Goal: Transaction & Acquisition: Purchase product/service

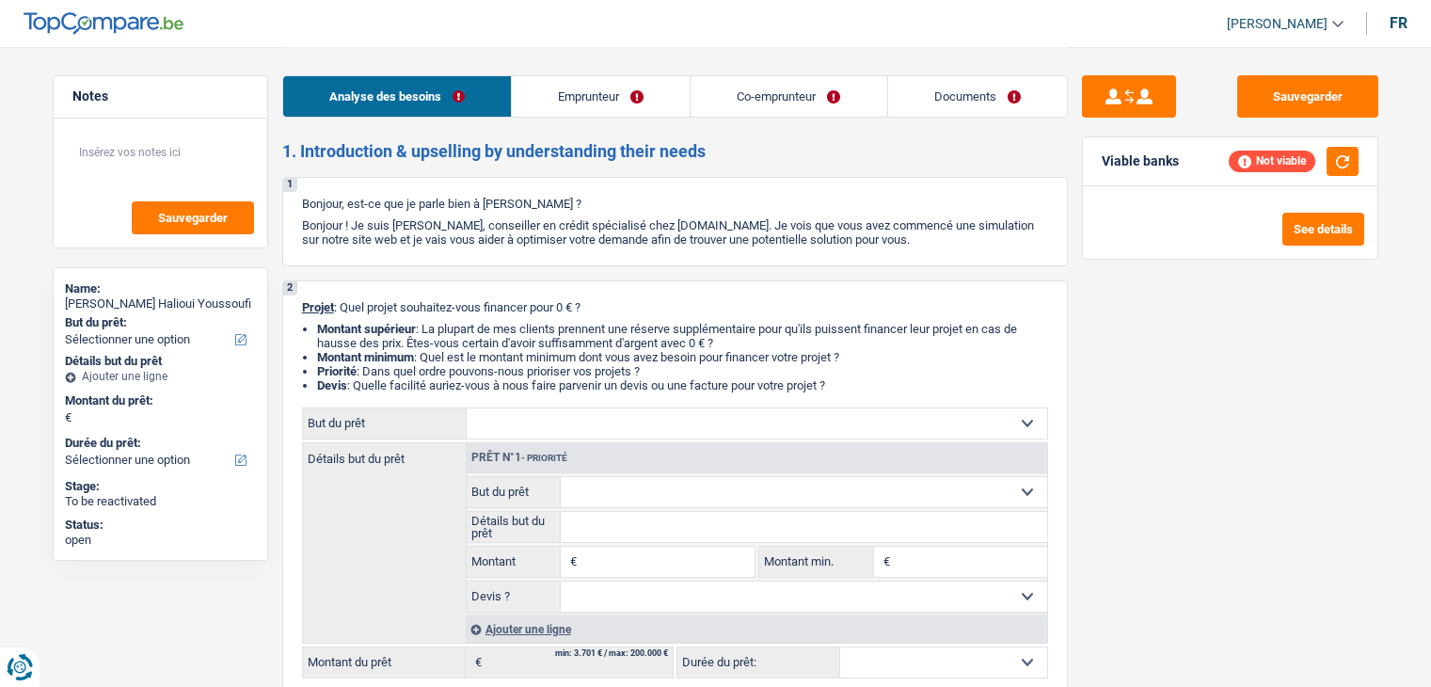
select select "worker"
select select "privateEmployee"
select select "familyAllowances"
select select "rentalIncome"
select select "netSalary"
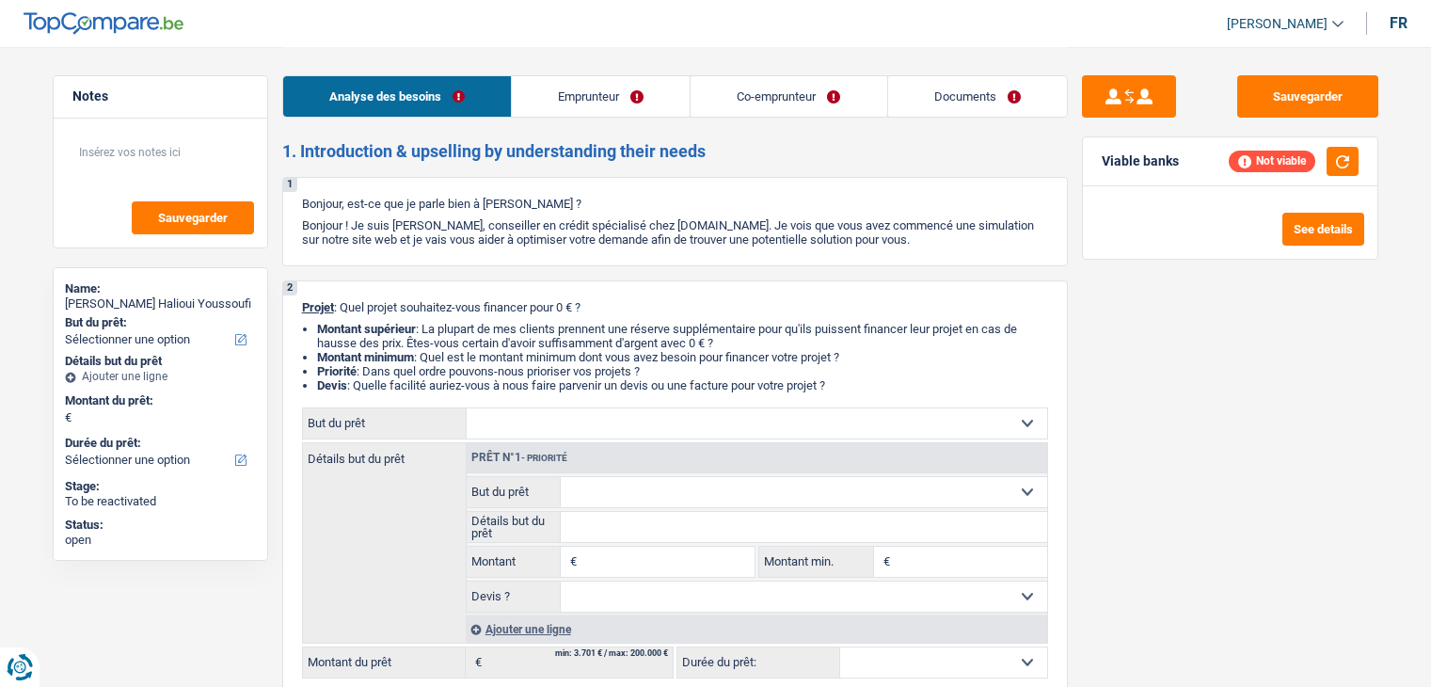
select select "netSalary"
select select "mealVouchers"
select select "ownerWithMortgage"
select select "mortgage"
select select "240"
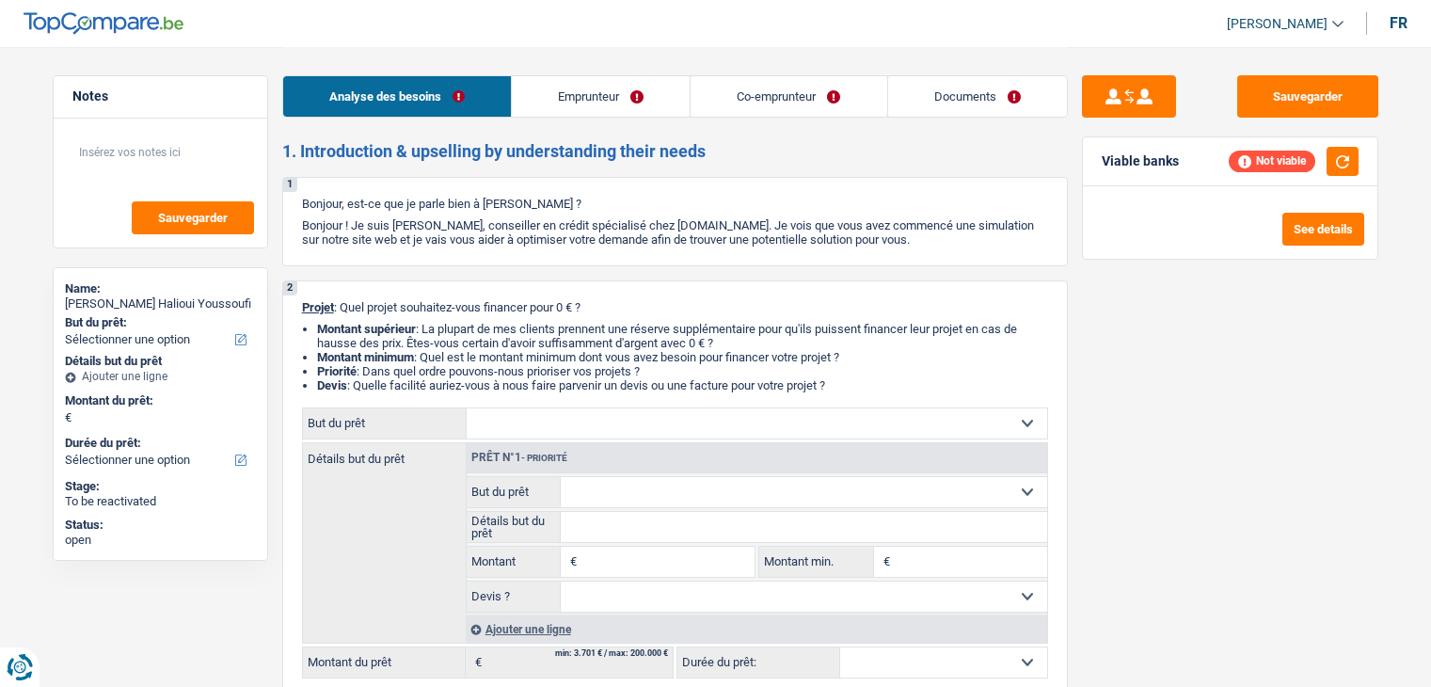
select select "mortgage"
select select "180"
select select "mortgage"
select select "180"
select select "mortgage"
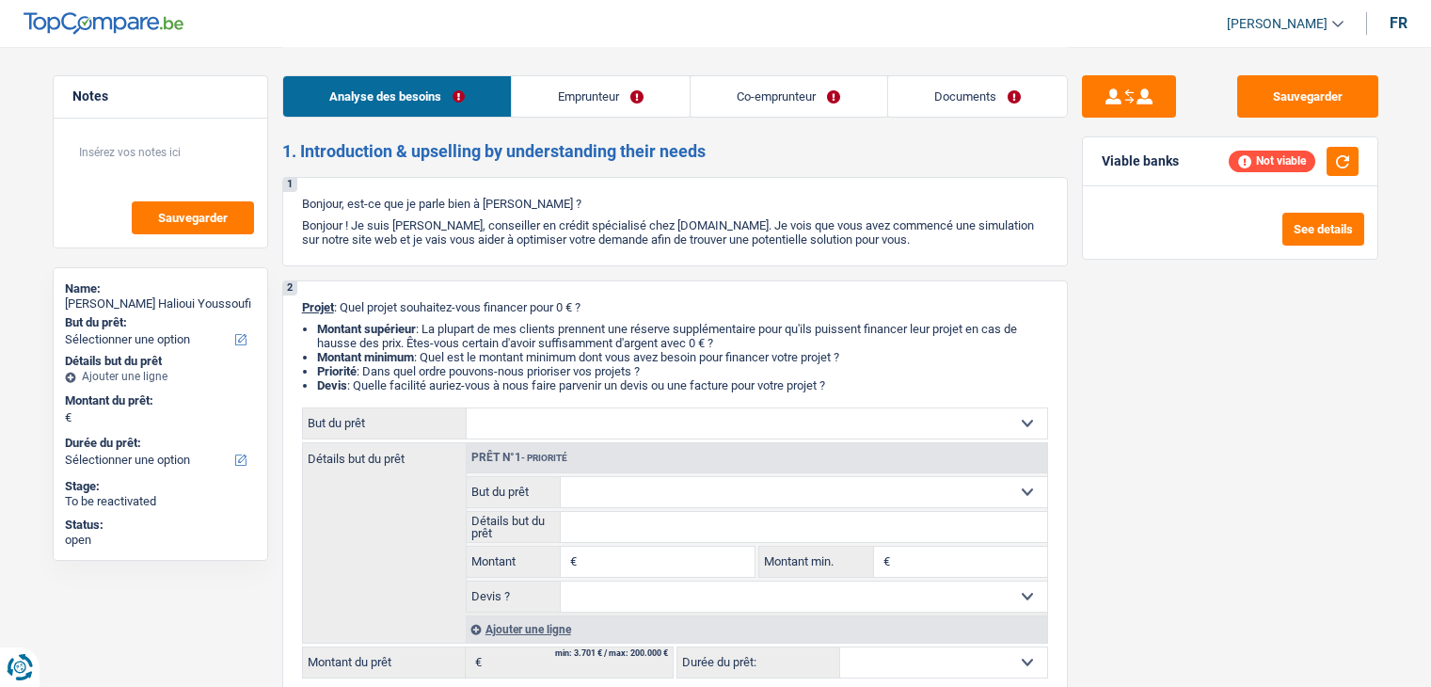
select select "180"
select select "mortgage"
select select "180"
select select "worker"
select select "familyAllowances"
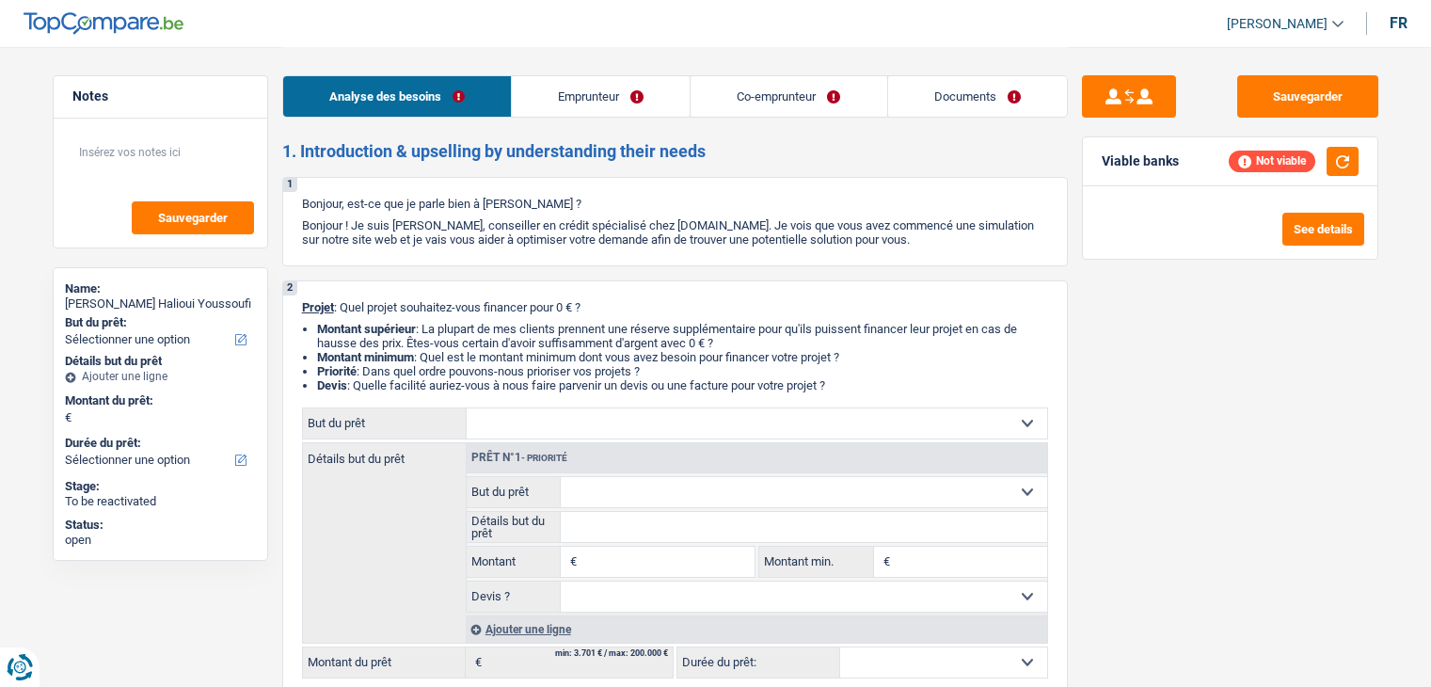
select select "rentalIncome"
select select "netSalary"
select select "BE"
select select "bigCompanies"
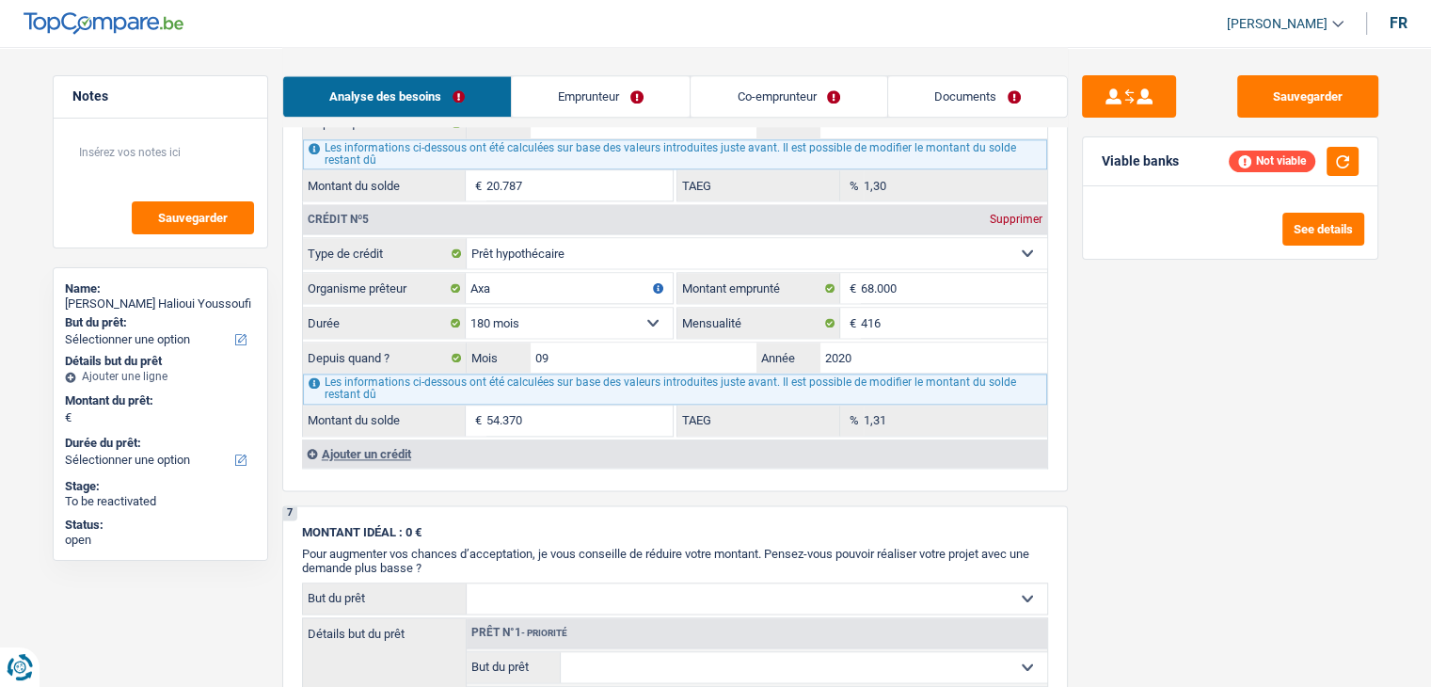
scroll to position [2259, 0]
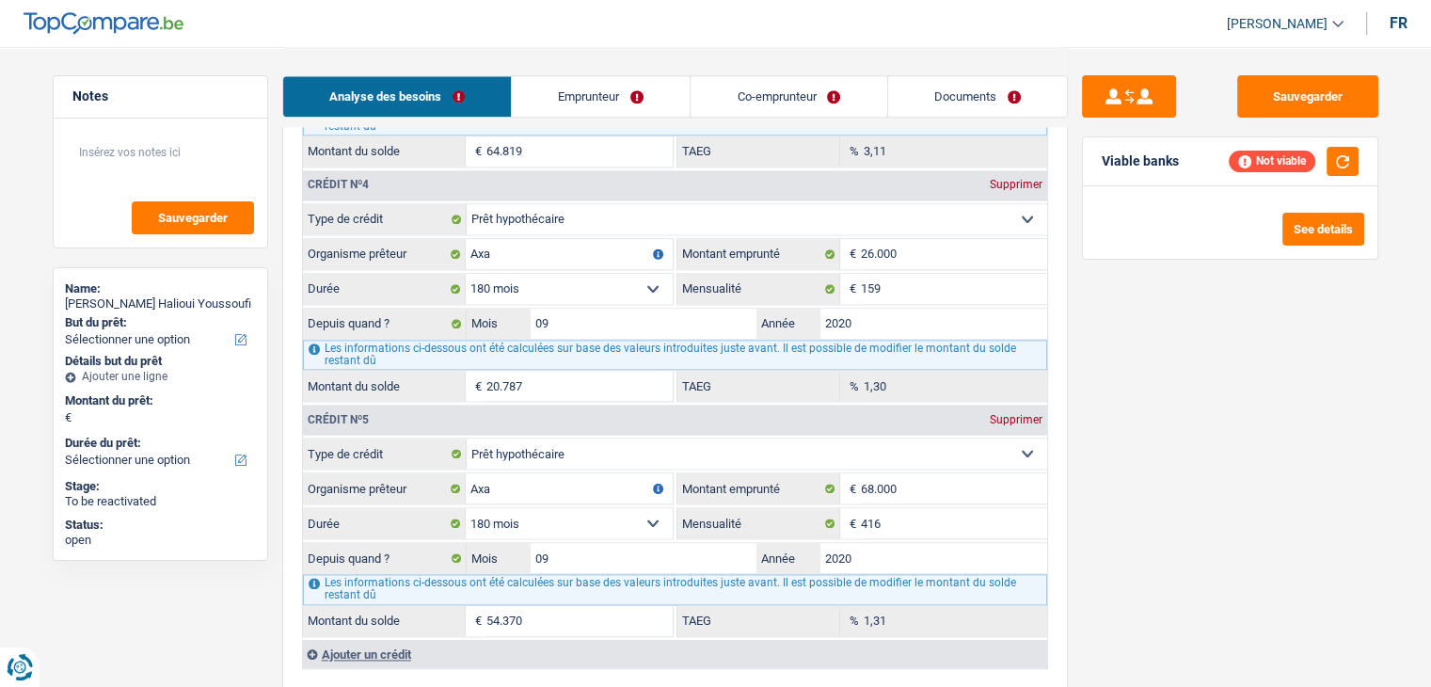
click at [607, 79] on link "Emprunteur" at bounding box center [601, 96] width 178 height 40
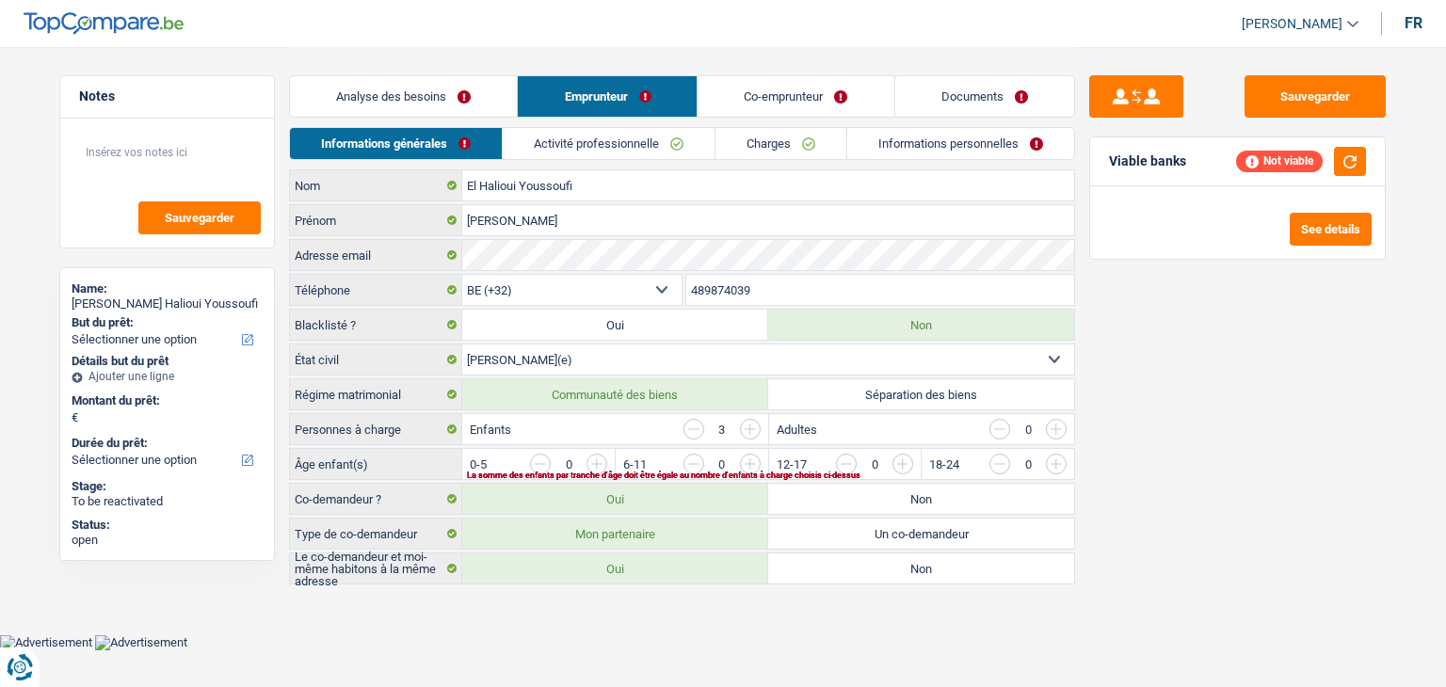
click at [597, 134] on link "Activité professionnelle" at bounding box center [609, 143] width 212 height 31
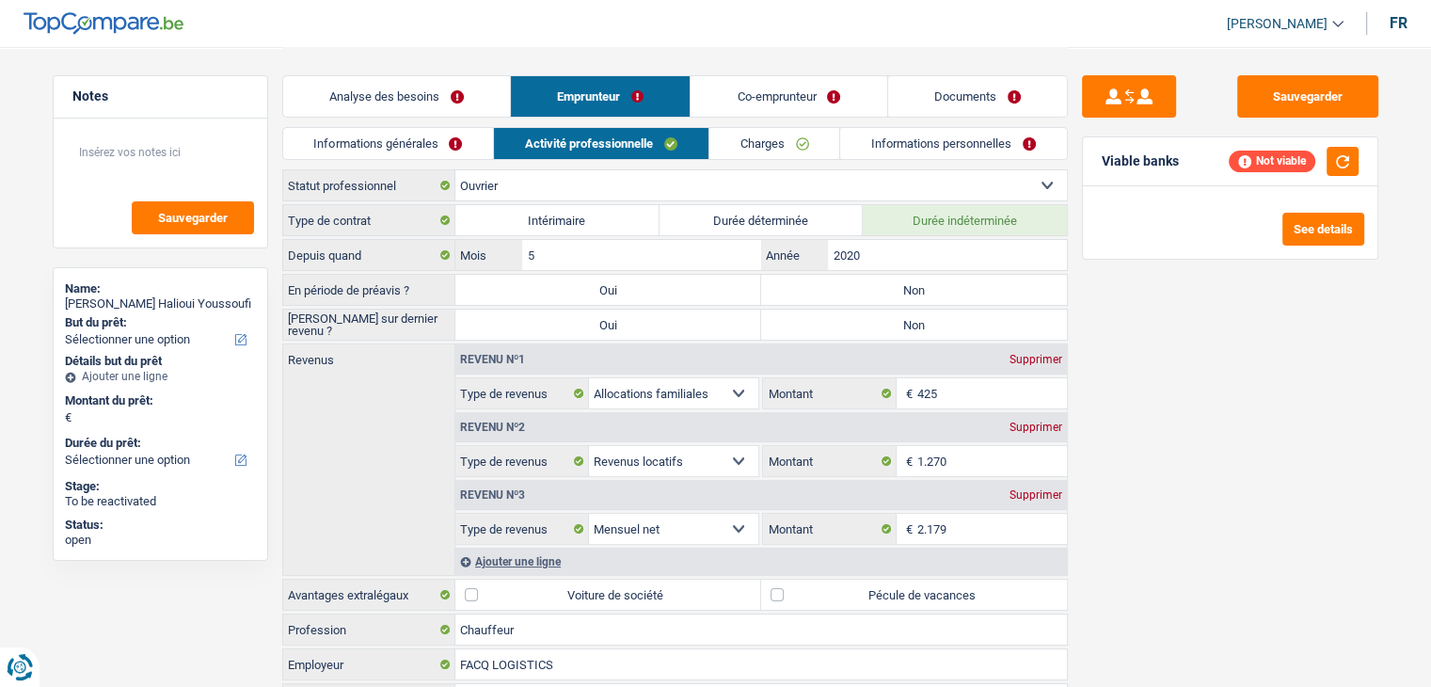
click at [728, 100] on link "Co-emprunteur" at bounding box center [789, 96] width 196 height 40
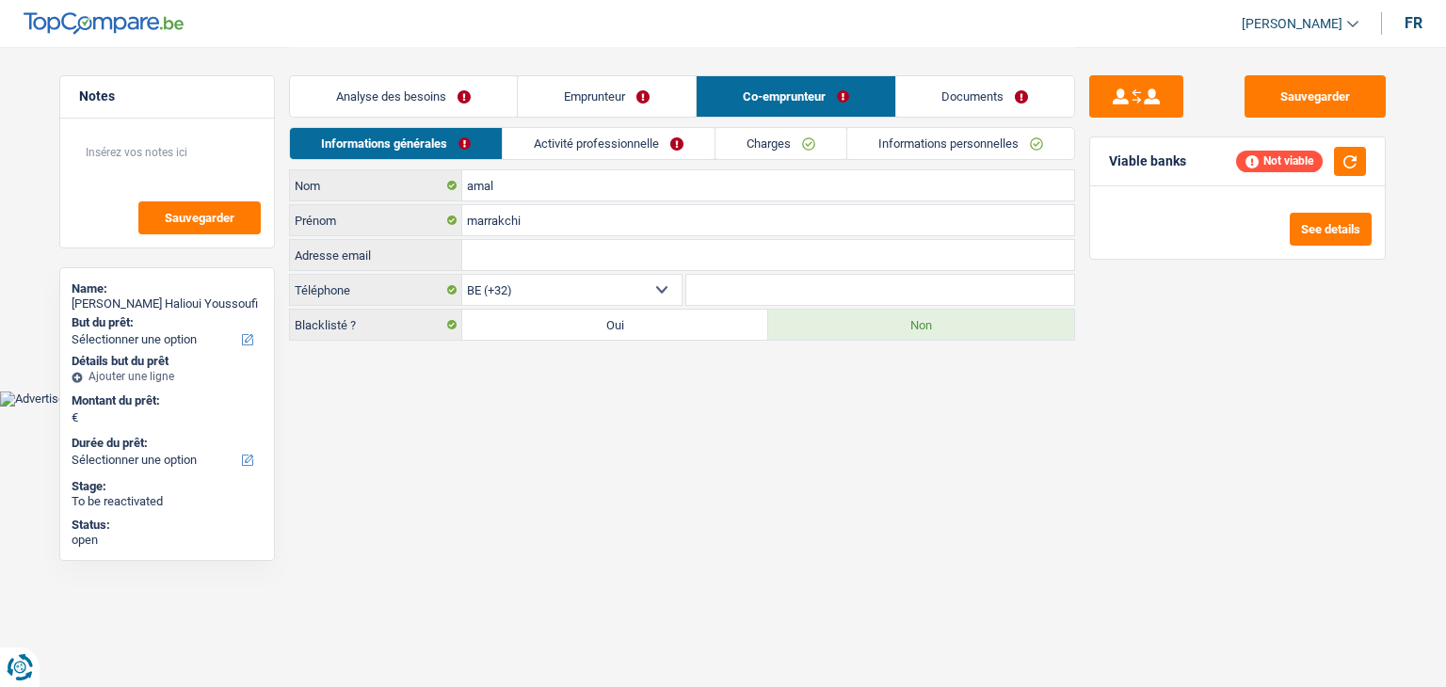
click at [585, 148] on link "Activité professionnelle" at bounding box center [609, 143] width 212 height 31
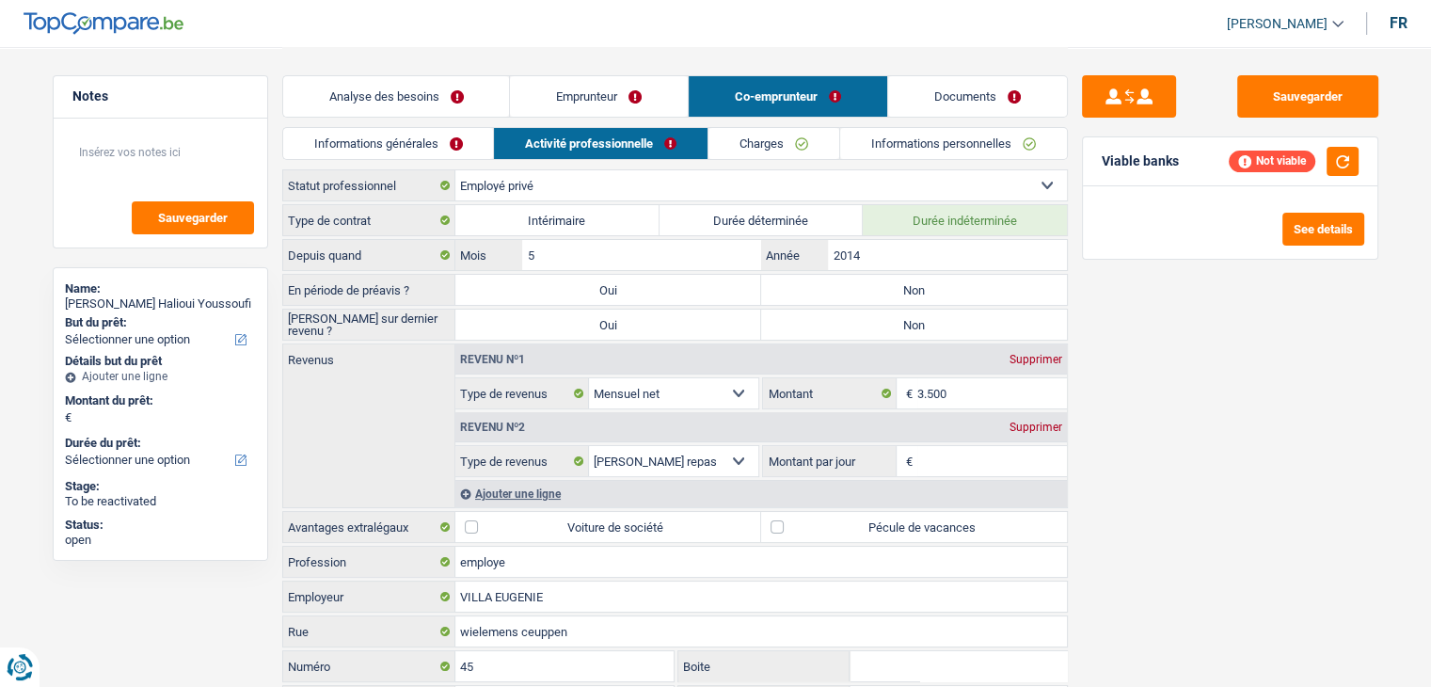
click at [595, 95] on link "Emprunteur" at bounding box center [599, 96] width 178 height 40
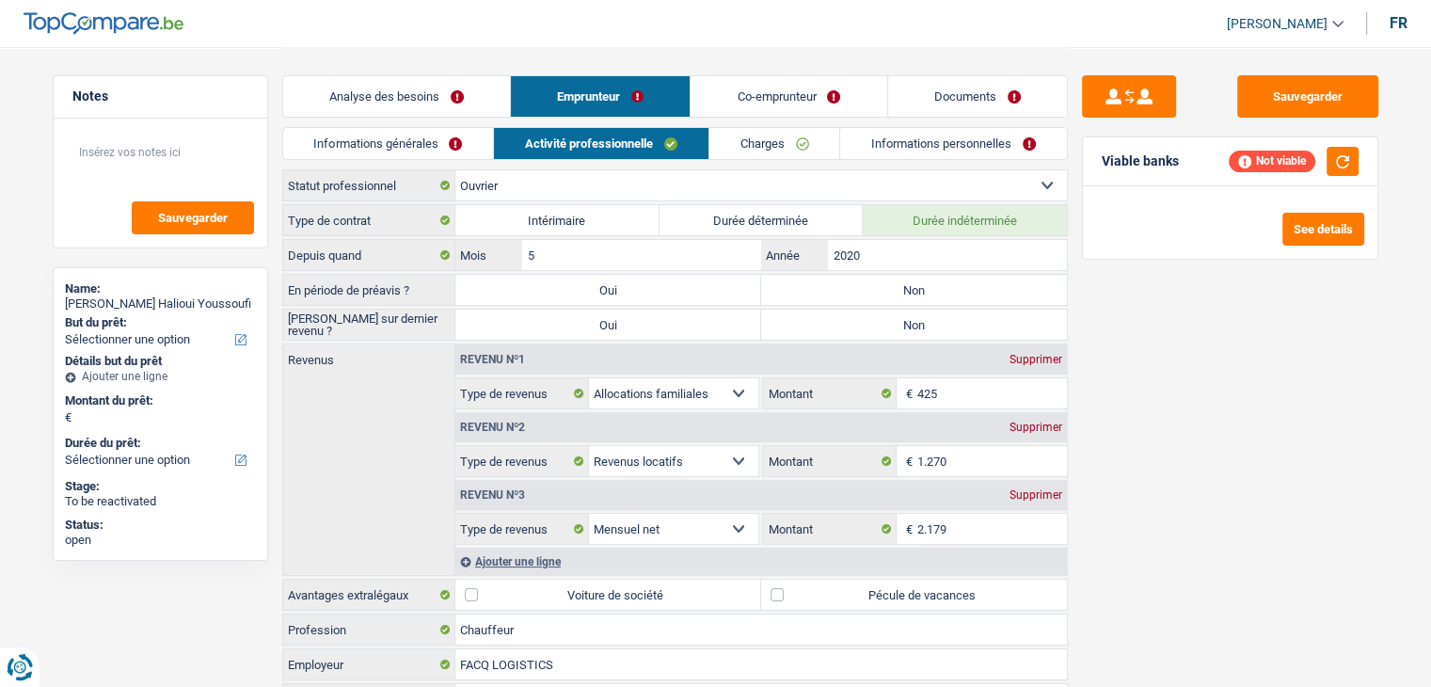
click at [427, 89] on link "Analyse des besoins" at bounding box center [396, 96] width 227 height 40
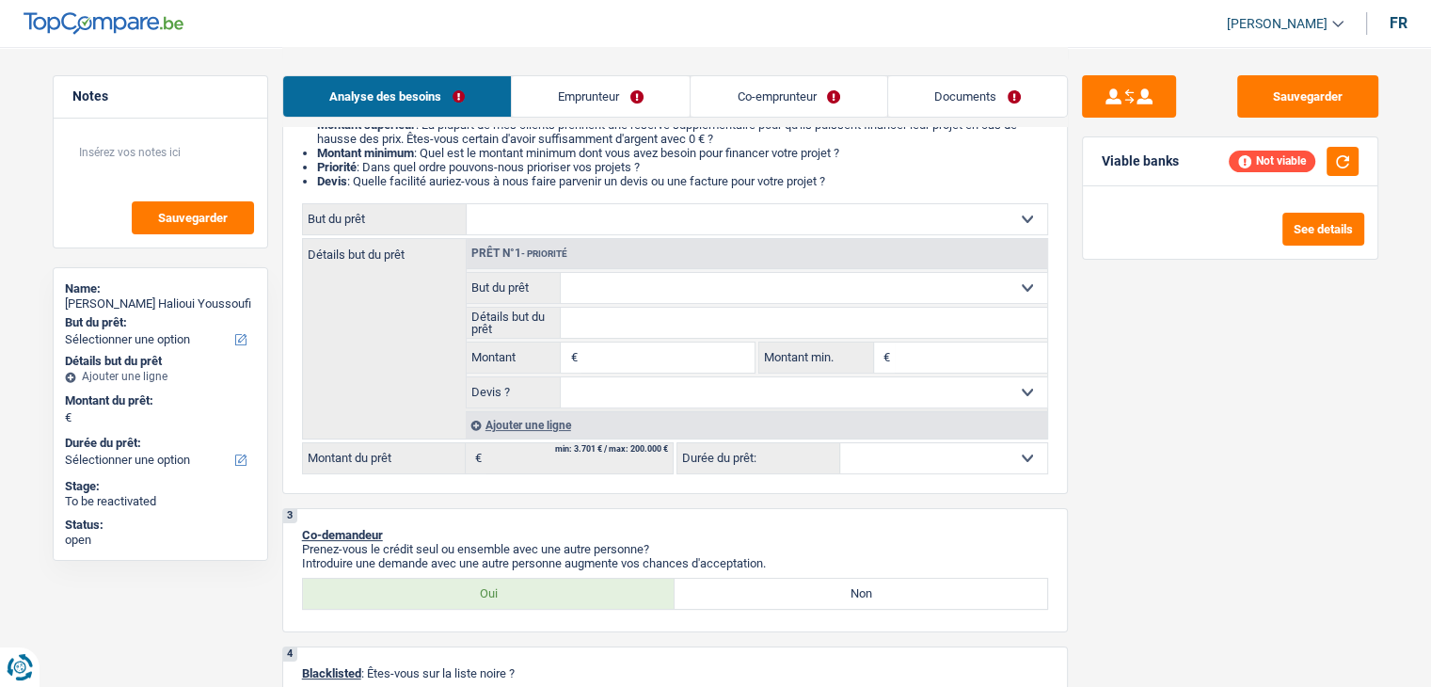
scroll to position [94, 0]
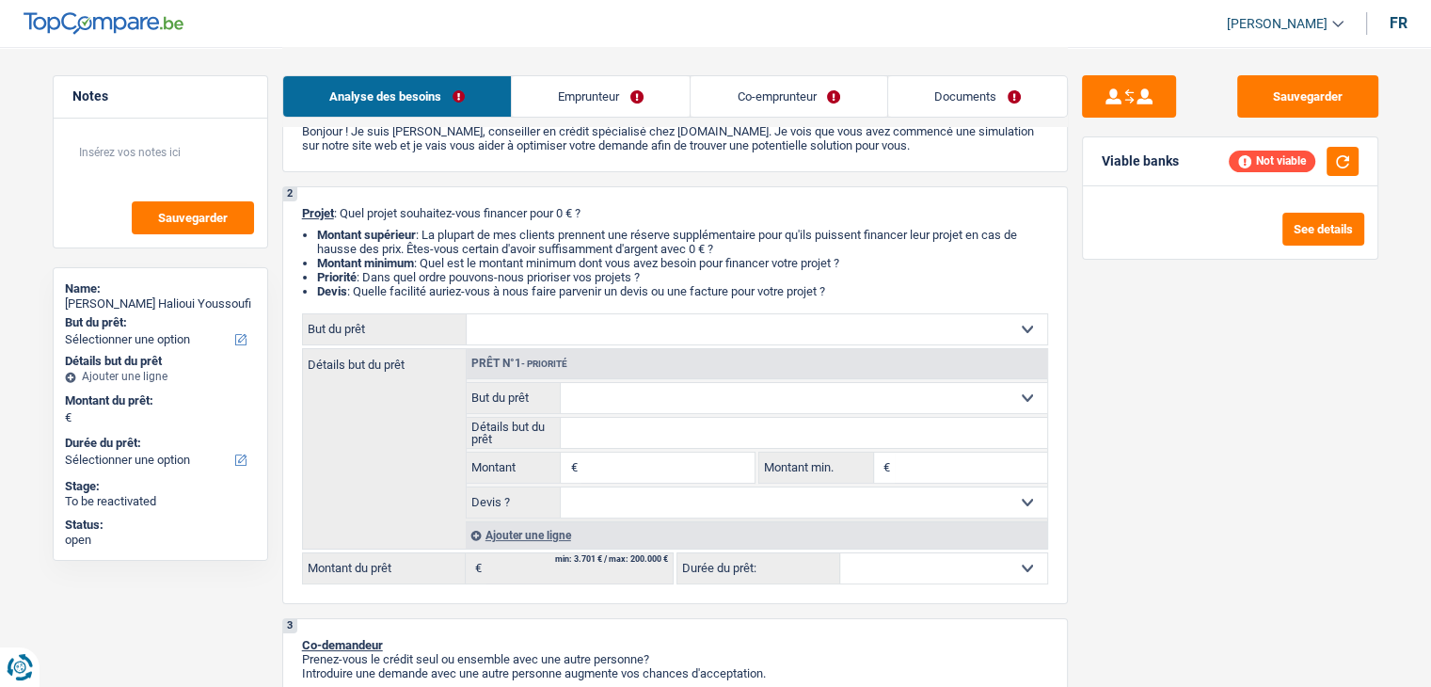
drag, startPoint x: 847, startPoint y: 295, endPoint x: 296, endPoint y: 213, distance: 556.6
click at [296, 213] on div "2 Projet : Quel projet souhaitez-vous financer pour 0 € ? Montant supérieur : L…" at bounding box center [675, 395] width 786 height 418
click at [301, 223] on div "2 Projet : Quel projet souhaitez-vous financer pour 0 € ? Montant supérieur : L…" at bounding box center [675, 395] width 786 height 418
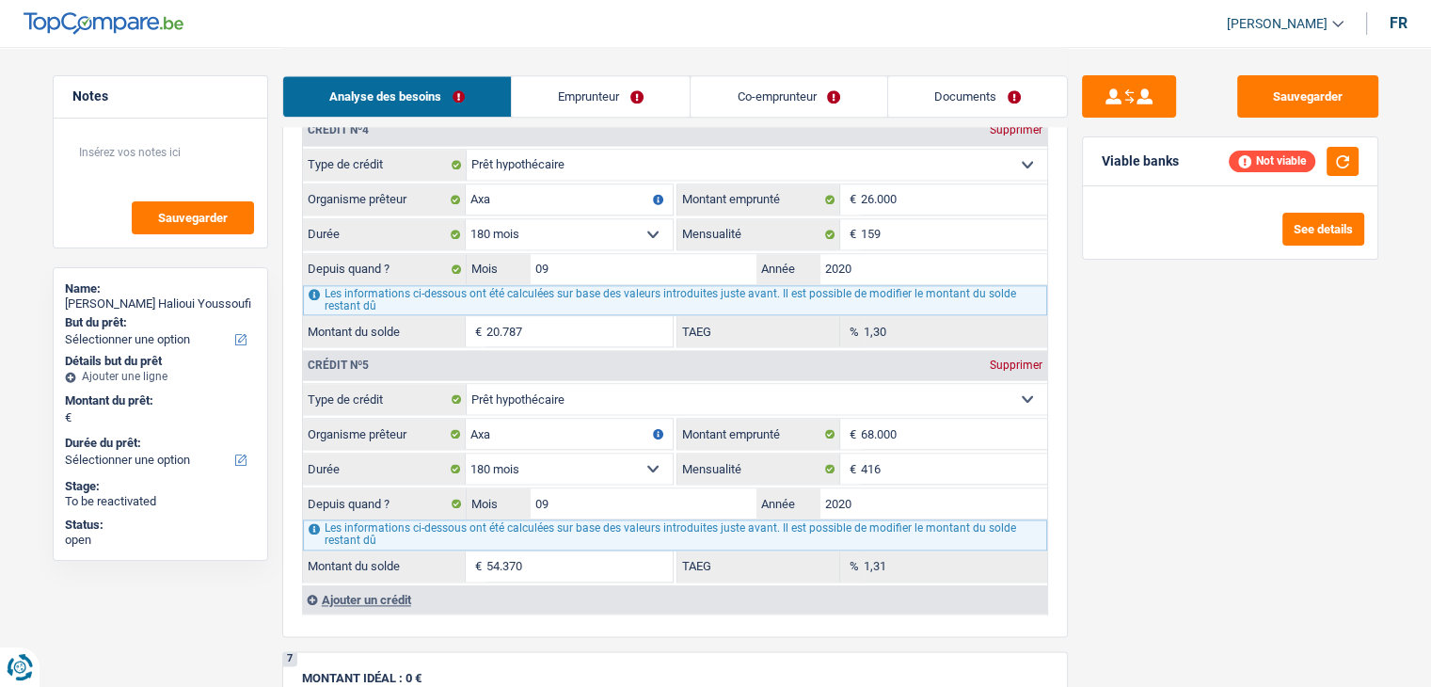
scroll to position [2447, 0]
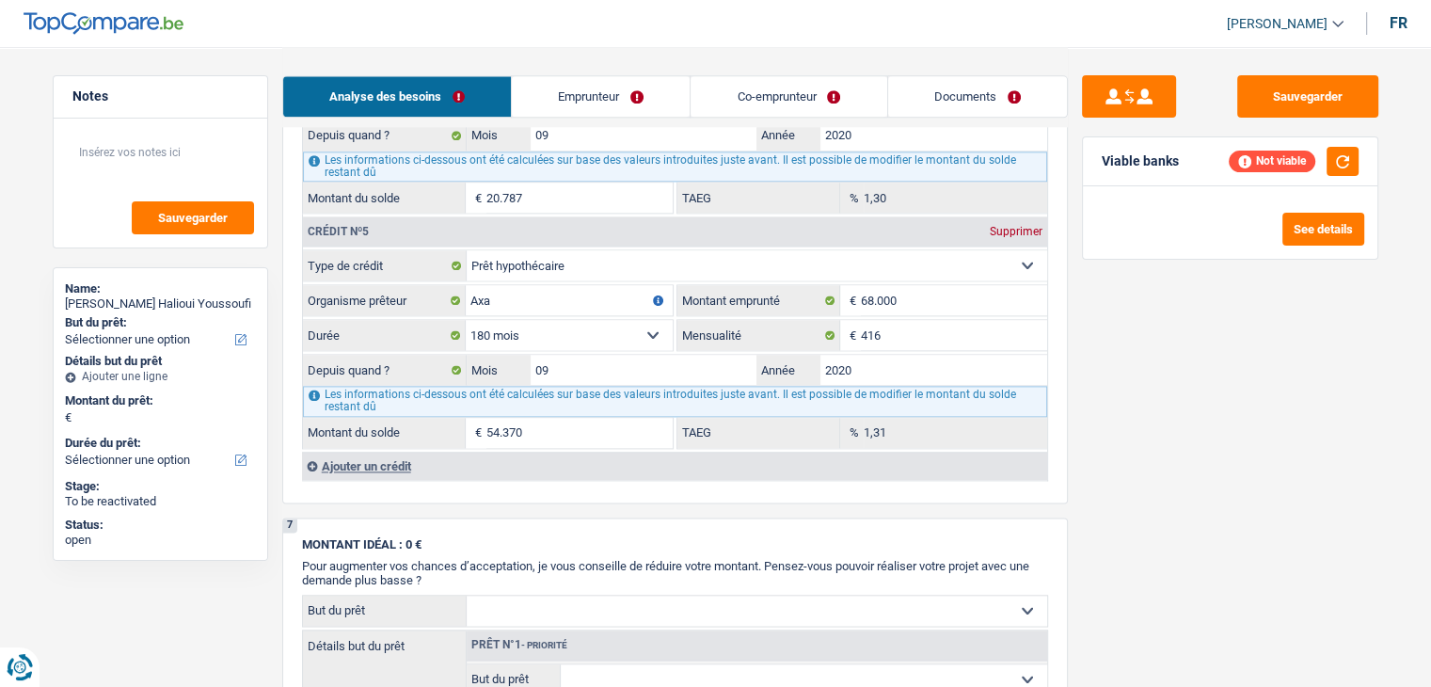
click at [377, 452] on div "Ajouter un crédit" at bounding box center [674, 466] width 745 height 28
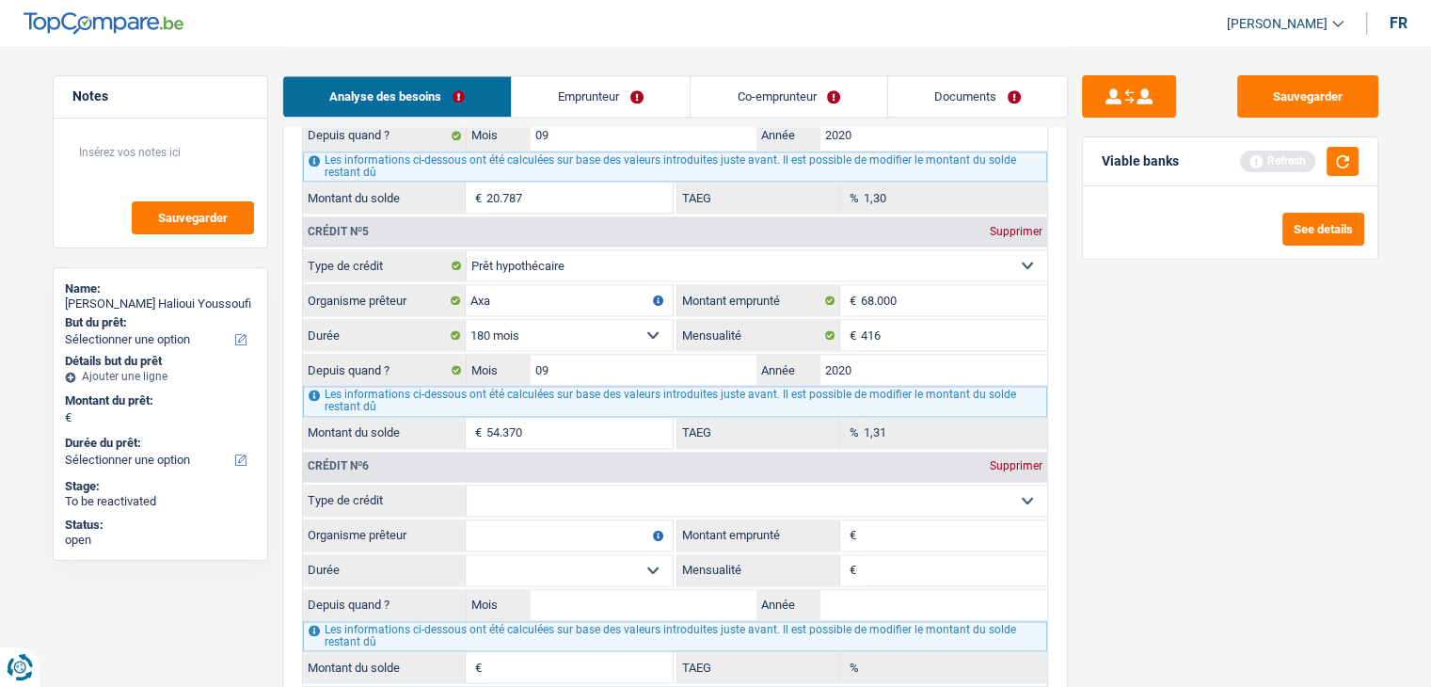
click at [555, 487] on select "Carte ou ouverture de crédit Prêt hypothécaire Vente à tempérament Prêt à tempé…" at bounding box center [757, 501] width 581 height 30
click at [1118, 426] on div "Sauvegarder Viable banks Refresh See details" at bounding box center [1230, 366] width 325 height 582
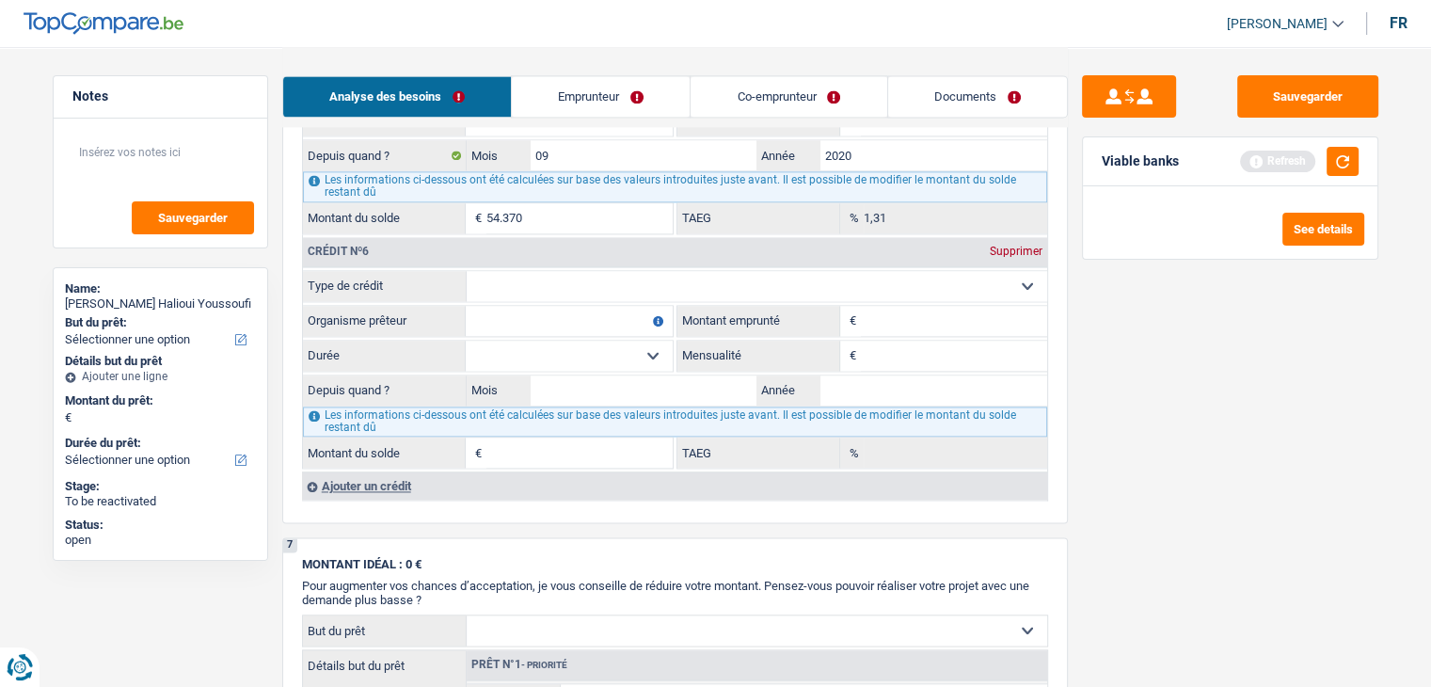
scroll to position [2823, 0]
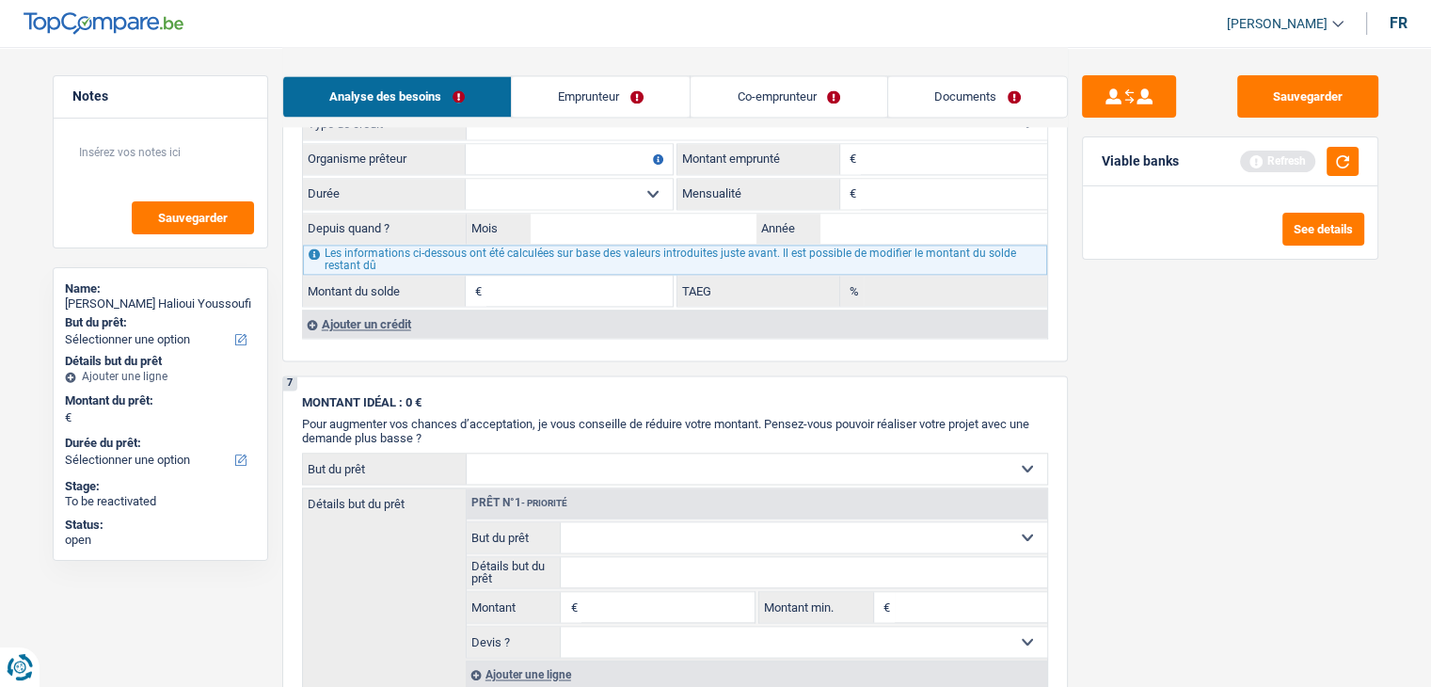
click at [916, 148] on input "Montant emprunté" at bounding box center [954, 159] width 186 height 30
type input "30.000"
click at [576, 144] on input "Organisme prêteur" at bounding box center [569, 159] width 207 height 30
type input "alphacrédit"
click at [871, 179] on input "Mensualité" at bounding box center [954, 194] width 186 height 30
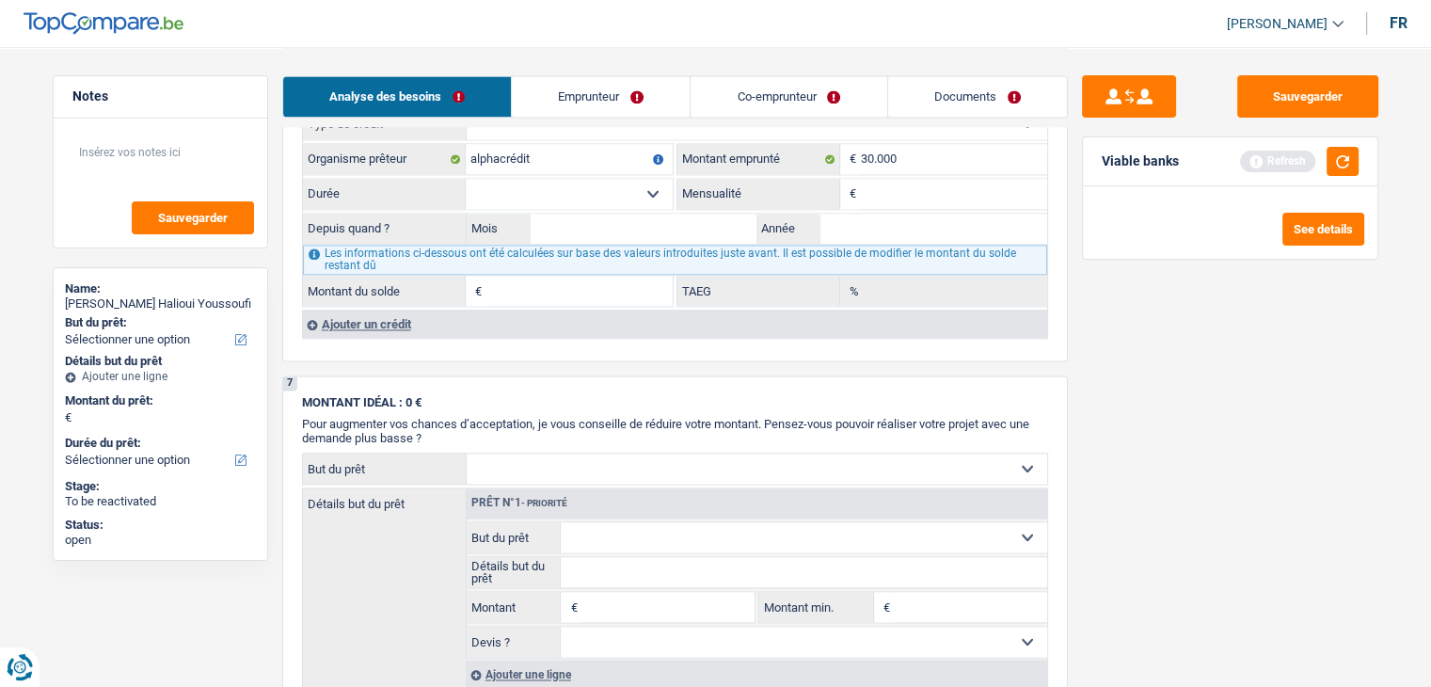
click at [892, 179] on input "Mensualité" at bounding box center [954, 194] width 186 height 30
type input "549"
click at [628, 179] on select "12 mois 18 mois 24 mois 30 mois 36 mois 42 mois 48 mois 60 mois 72 mois 84 mois…" at bounding box center [569, 194] width 207 height 30
click at [606, 179] on select "12 mois 18 mois 24 mois 30 mois 36 mois 42 mois 48 mois 60 mois 72 mois 84 mois…" at bounding box center [569, 194] width 207 height 30
select select "72"
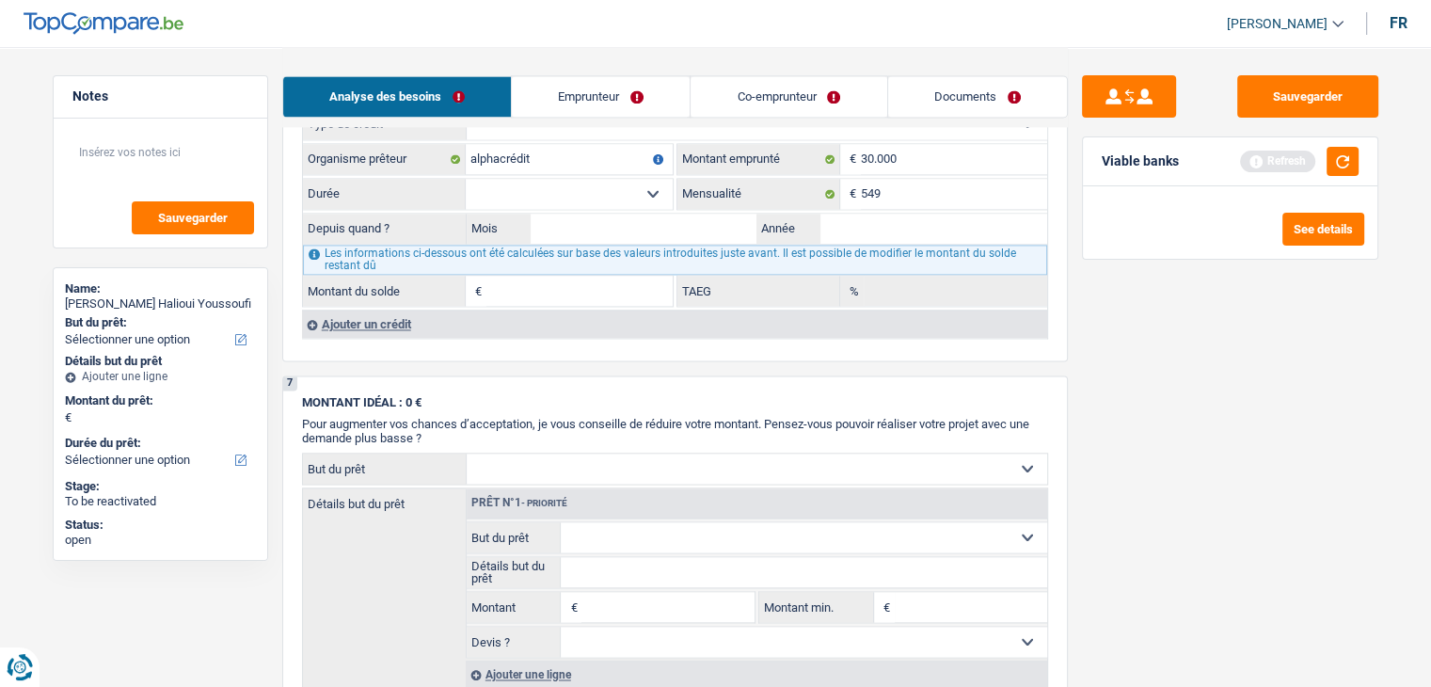
click at [466, 179] on select "12 mois 18 mois 24 mois 30 mois 36 mois 42 mois 48 mois 60 mois 72 mois 84 mois…" at bounding box center [569, 194] width 207 height 30
click at [595, 214] on input "Mois" at bounding box center [644, 229] width 227 height 30
type input "12"
type input "2023"
click at [1142, 386] on div "Sauvegarder Viable banks Refresh See details" at bounding box center [1230, 366] width 325 height 582
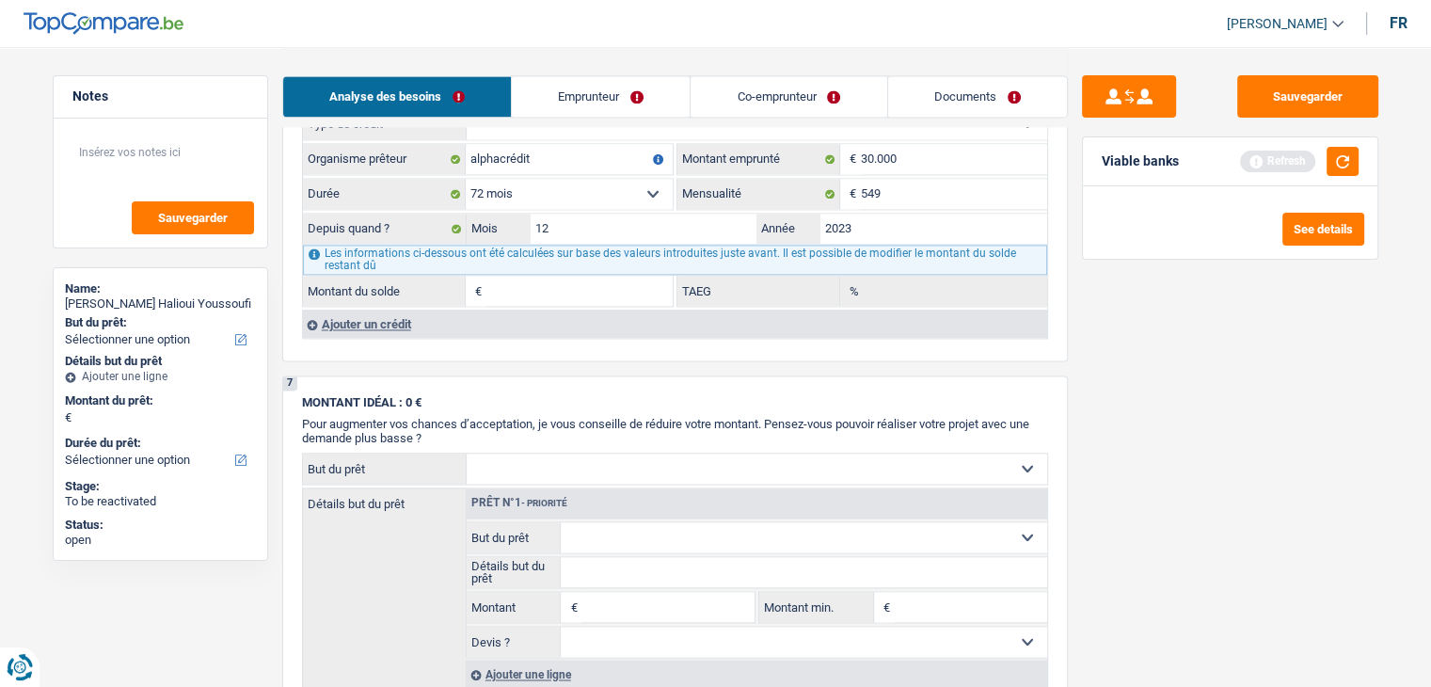
click at [1153, 388] on div "Sauvegarder Viable banks Refresh See details" at bounding box center [1230, 366] width 325 height 582
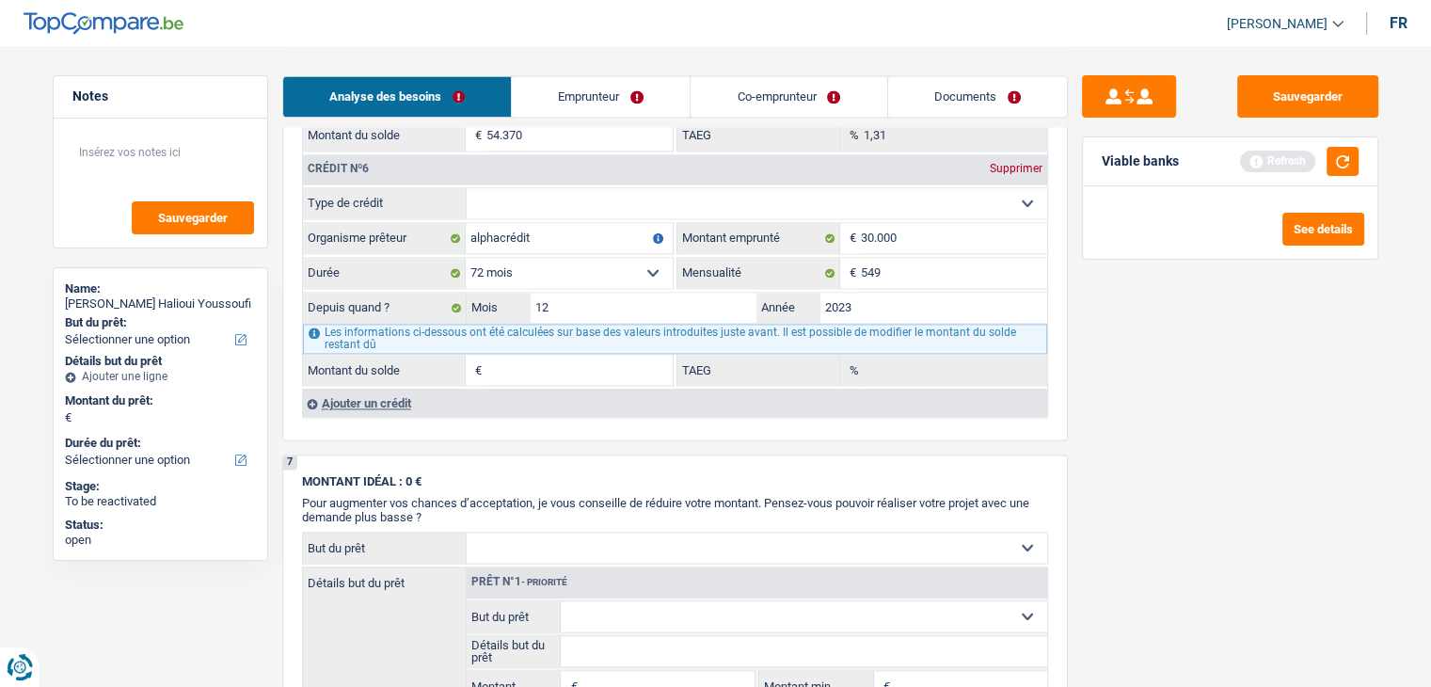
scroll to position [2635, 0]
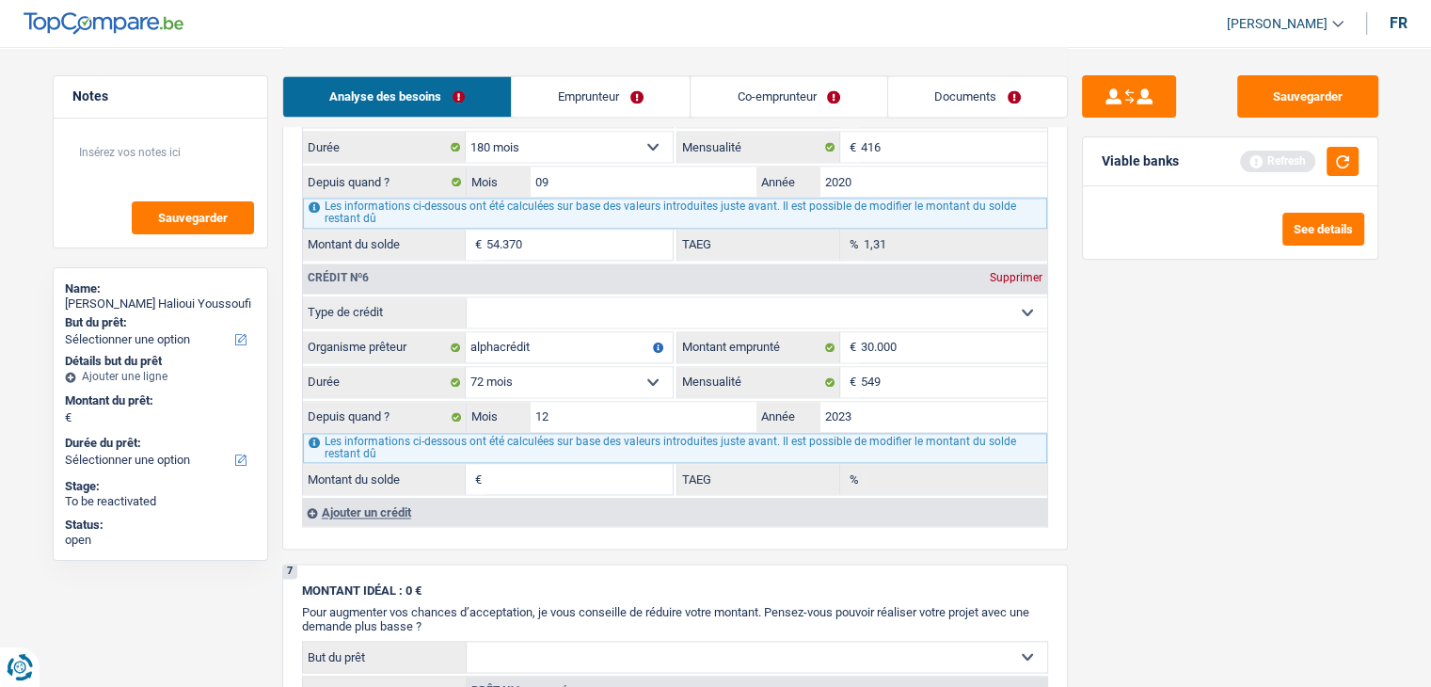
drag, startPoint x: 1156, startPoint y: 533, endPoint x: 758, endPoint y: 329, distance: 447.0
click at [1137, 513] on div "Sauvegarder Viable banks Refresh See details" at bounding box center [1230, 366] width 325 height 582
click at [696, 297] on select "Carte ou ouverture de crédit Prêt hypothécaire Vente à tempérament Prêt à tempé…" at bounding box center [757, 312] width 581 height 30
select select "personalLoan"
select select
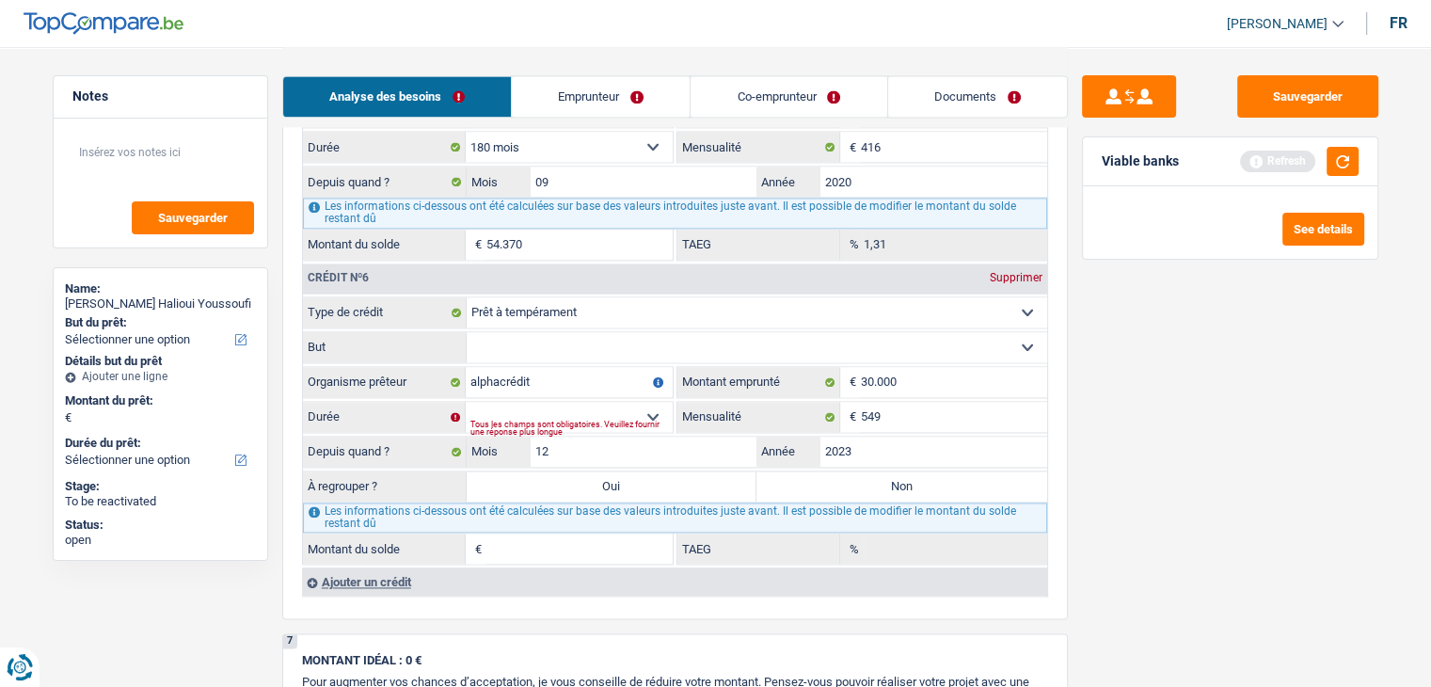
click at [573, 335] on select "Confort maison: meubles, textile, peinture, électroménager, outillage non-profe…" at bounding box center [757, 347] width 581 height 30
select select "homeFurnishingOrRelocation"
click at [467, 332] on select "Confort maison: meubles, textile, peinture, électroménager, outillage non-profe…" at bounding box center [757, 347] width 581 height 30
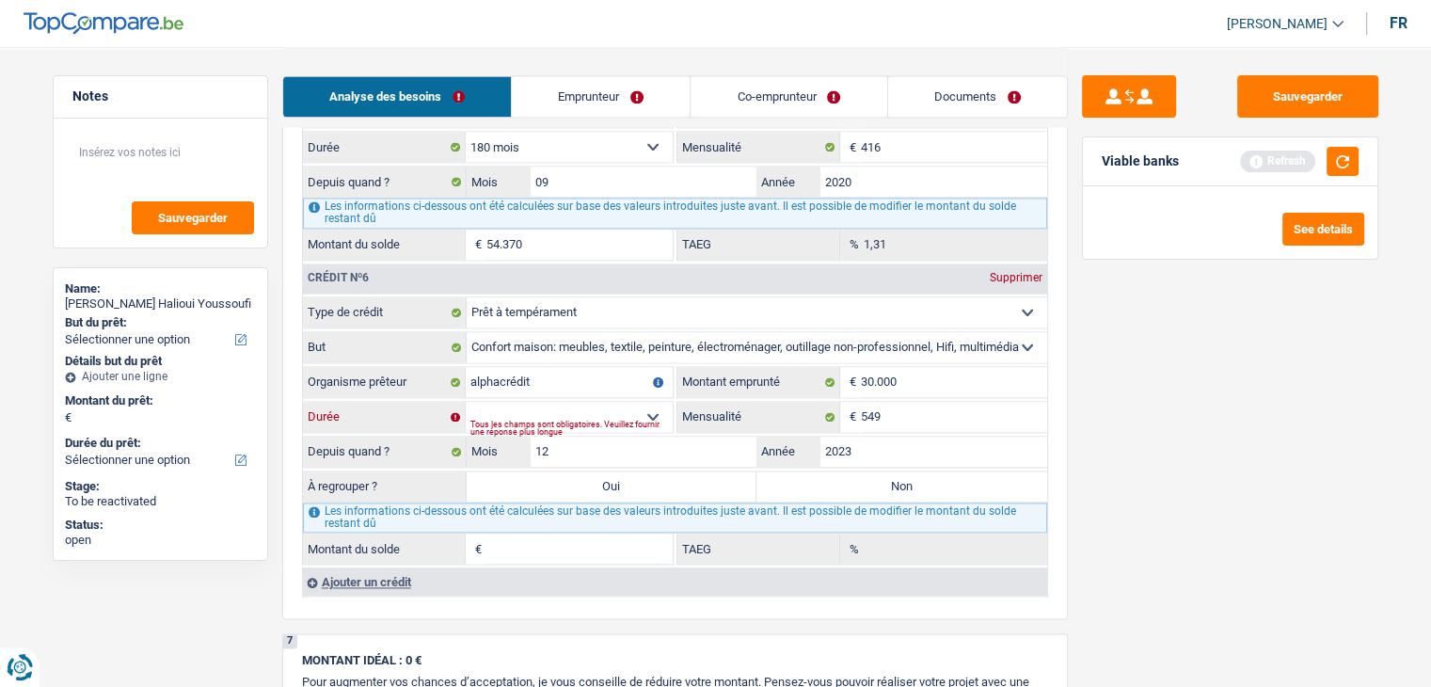
click at [583, 402] on select "12 mois 18 mois 24 mois 30 mois 36 mois 42 mois 48 mois 60 mois 72 mois 84 mois…" at bounding box center [569, 417] width 207 height 30
select select "72"
click at [466, 402] on select "12 mois 18 mois 24 mois 30 mois 36 mois 42 mois 48 mois 60 mois 72 mois 84 mois…" at bounding box center [569, 417] width 207 height 30
type input "22.574"
type input "9,98"
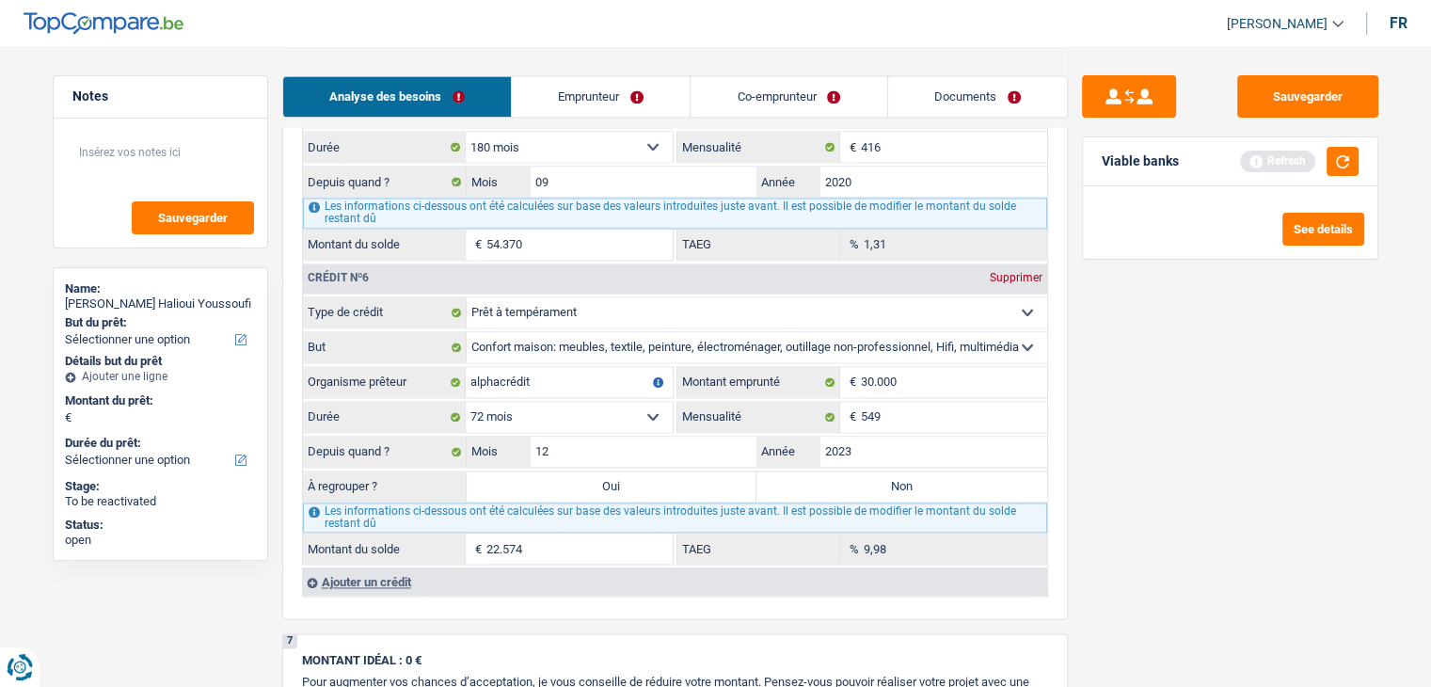
click at [1200, 503] on div "Sauvegarder Viable banks Refresh See details" at bounding box center [1230, 366] width 325 height 582
click at [1345, 149] on button "button" at bounding box center [1343, 161] width 32 height 29
click at [580, 472] on label "Oui" at bounding box center [612, 487] width 291 height 30
click at [580, 472] on input "Oui" at bounding box center [612, 487] width 291 height 30
radio input "true"
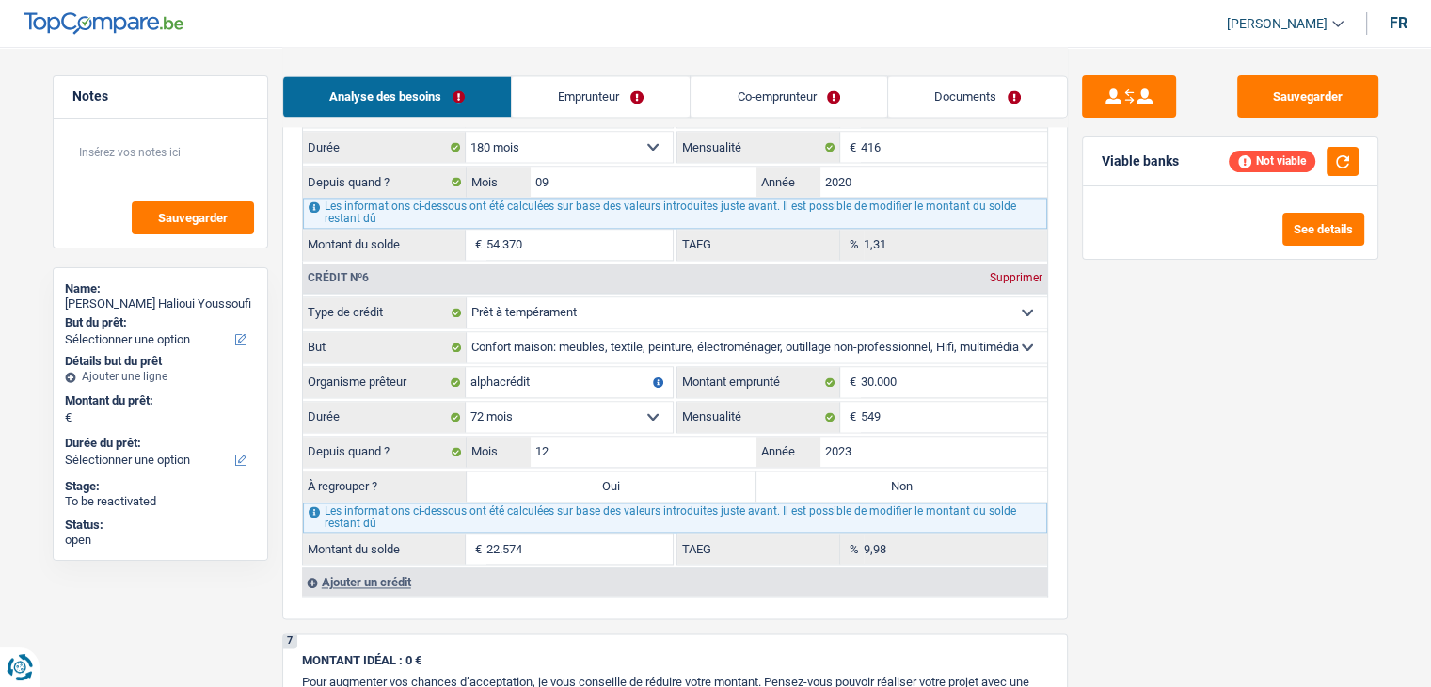
type input "22.574"
select select "refinancing"
select select "120"
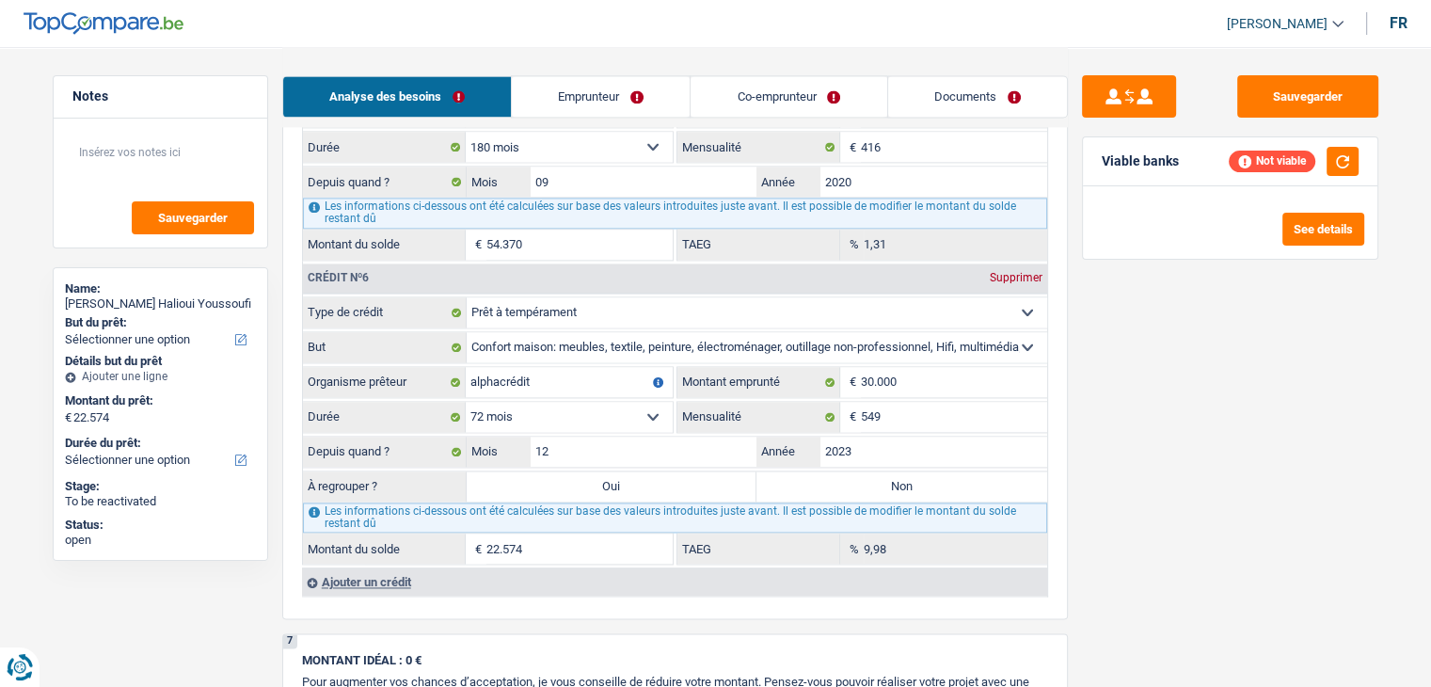
select select "refinancing"
select select "120"
select select "refinancing"
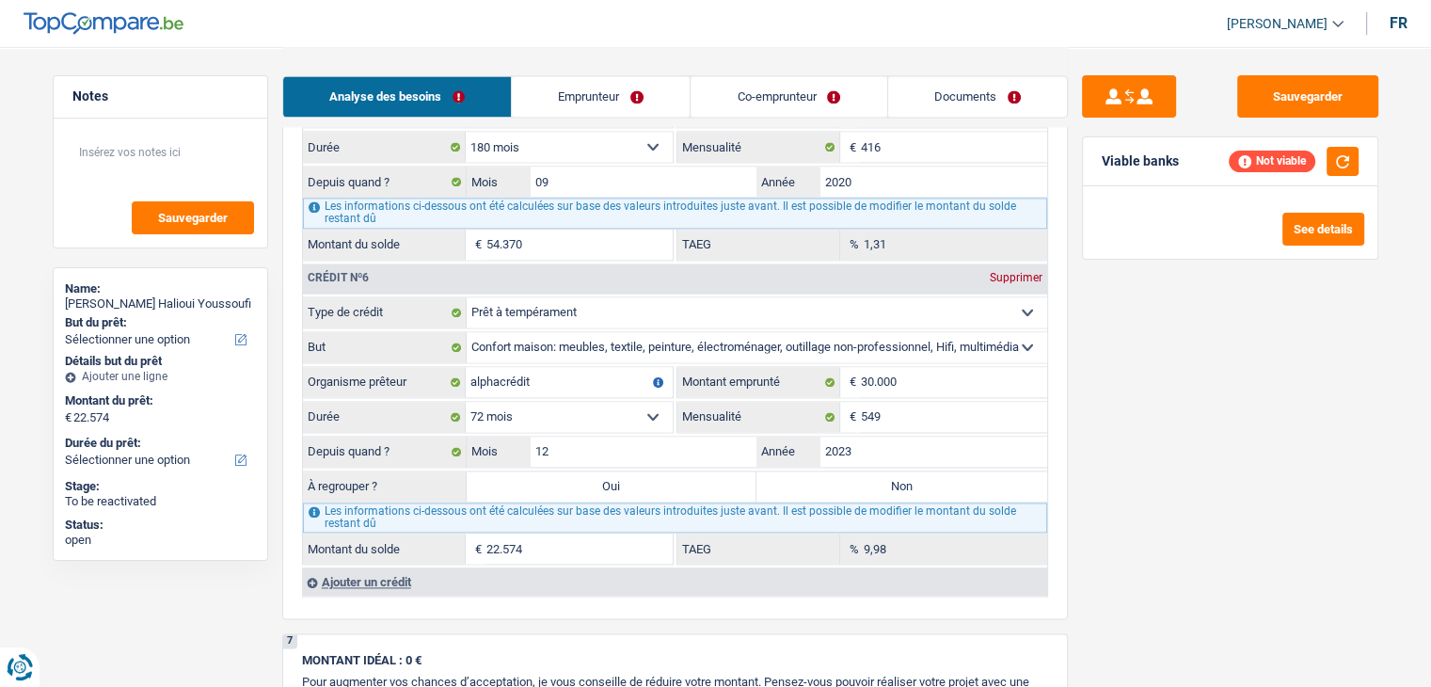
select select "120"
select select "refinancing"
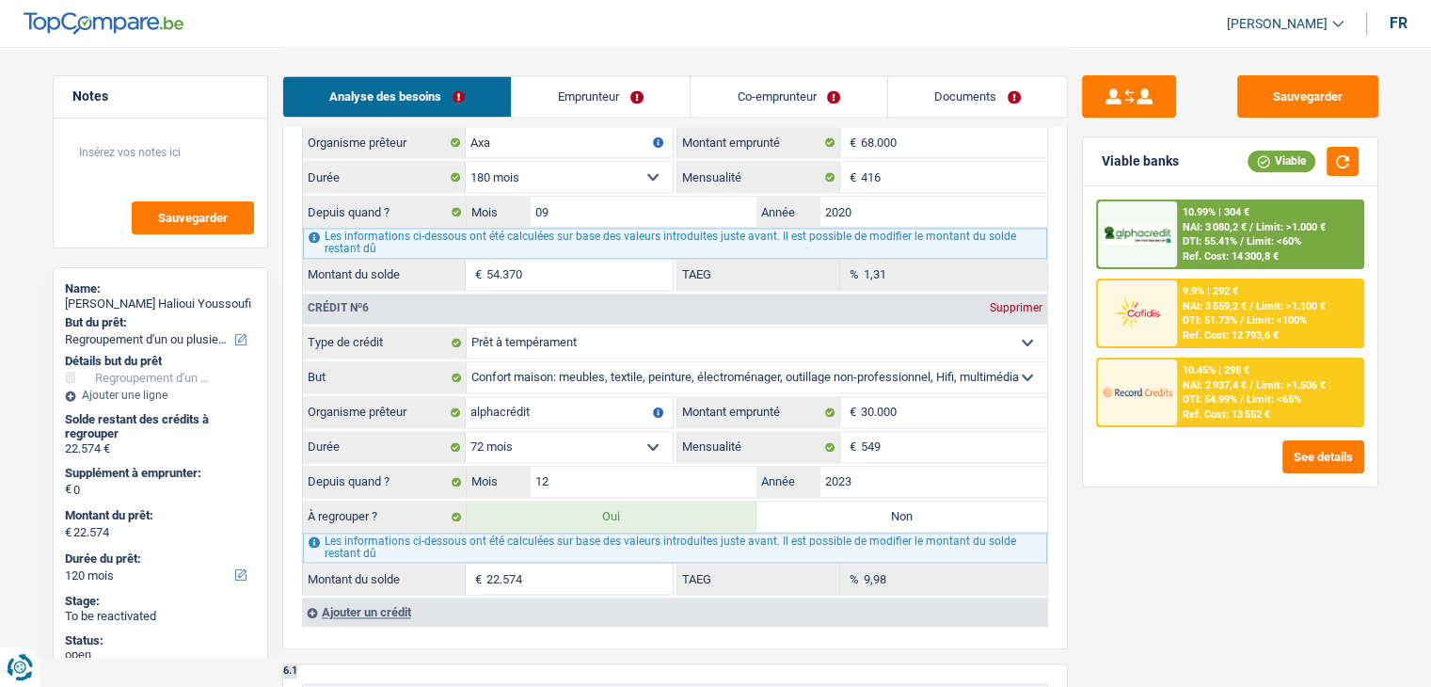
click at [1175, 398] on div at bounding box center [1137, 393] width 79 height 66
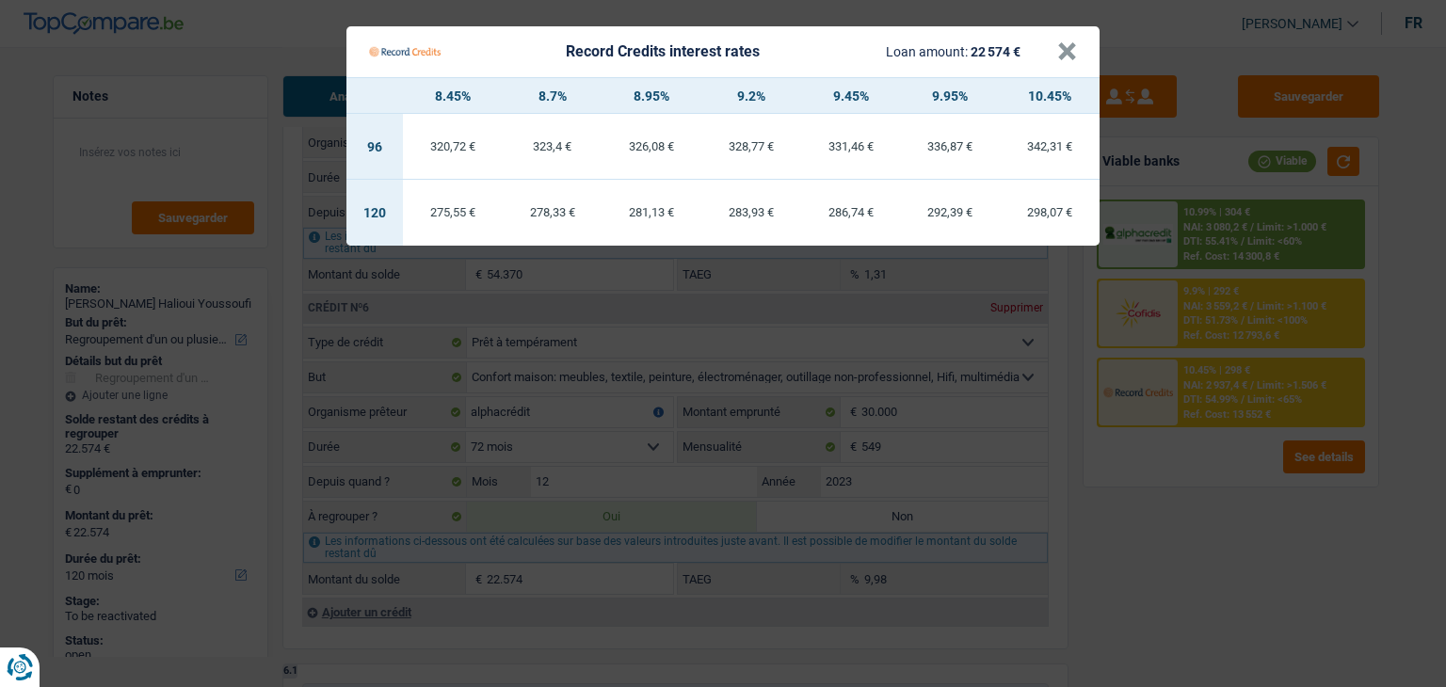
click at [1191, 524] on Credits "Record Credits interest rates Loan amount: 22 574 € × 8.45% 8.7% 8.95% 9.2% 9.4…" at bounding box center [723, 343] width 1446 height 687
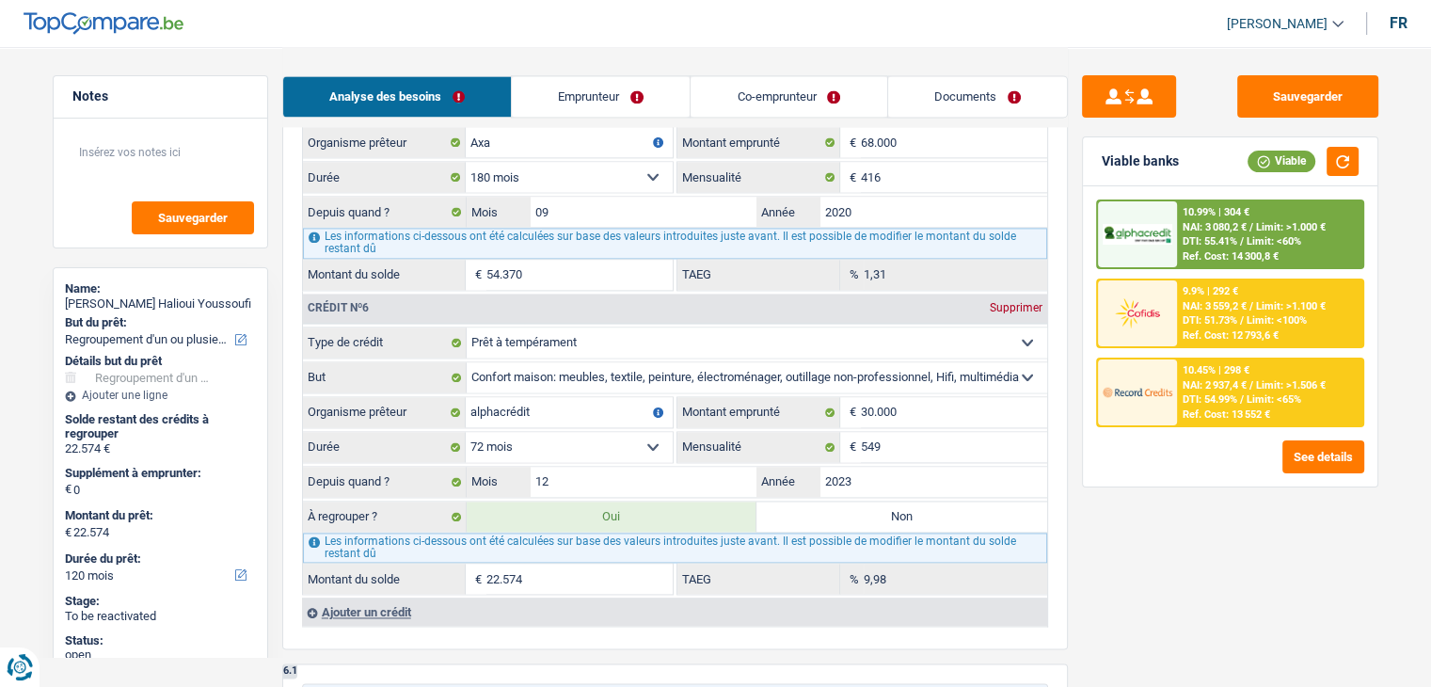
click at [1225, 393] on span "DTI: 54.99%" at bounding box center [1210, 399] width 55 height 12
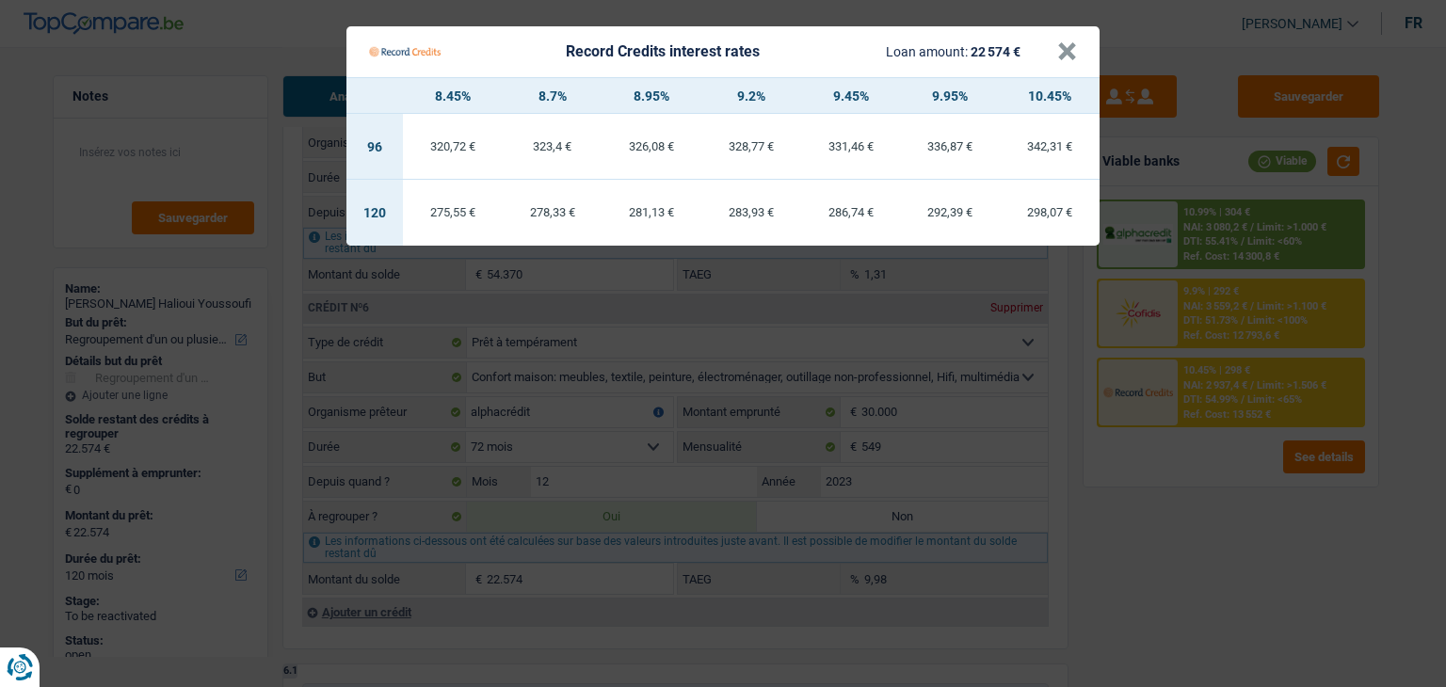
click at [1213, 516] on Credits "Record Credits interest rates Loan amount: 22 574 € × 8.45% 8.7% 8.95% 9.2% 9.4…" at bounding box center [723, 343] width 1446 height 687
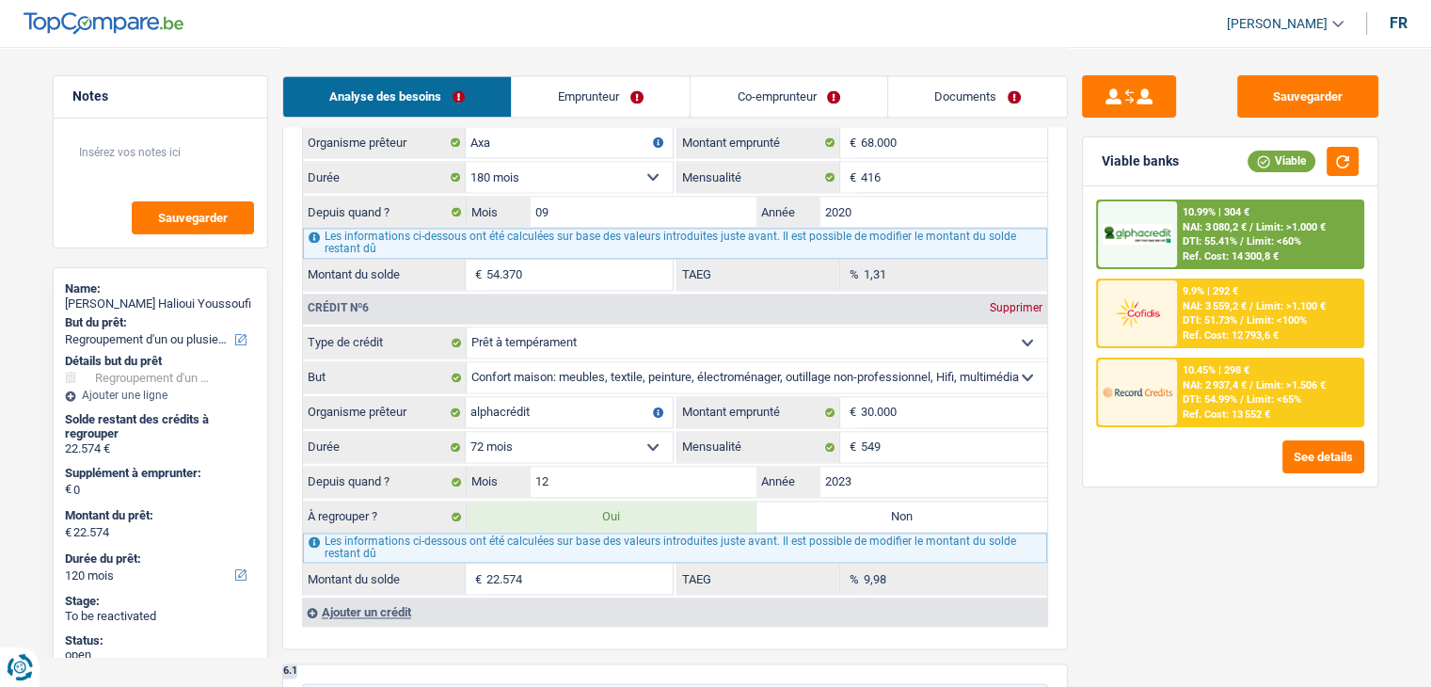
click at [1221, 307] on span "NAI: 3 559,2 €" at bounding box center [1215, 306] width 64 height 12
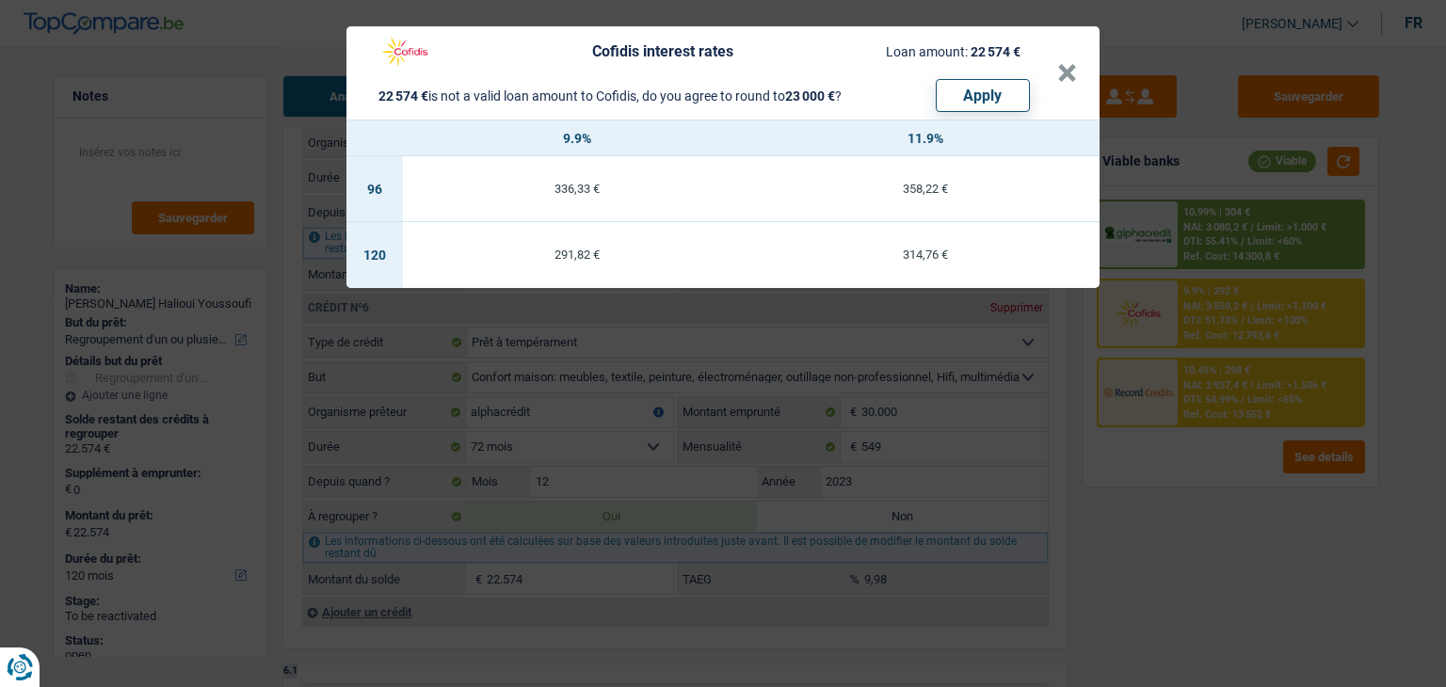
click at [1184, 478] on div "Cofidis interest rates Loan amount: 22 574 € 22 574 € is not a valid loan amoun…" at bounding box center [723, 343] width 1446 height 687
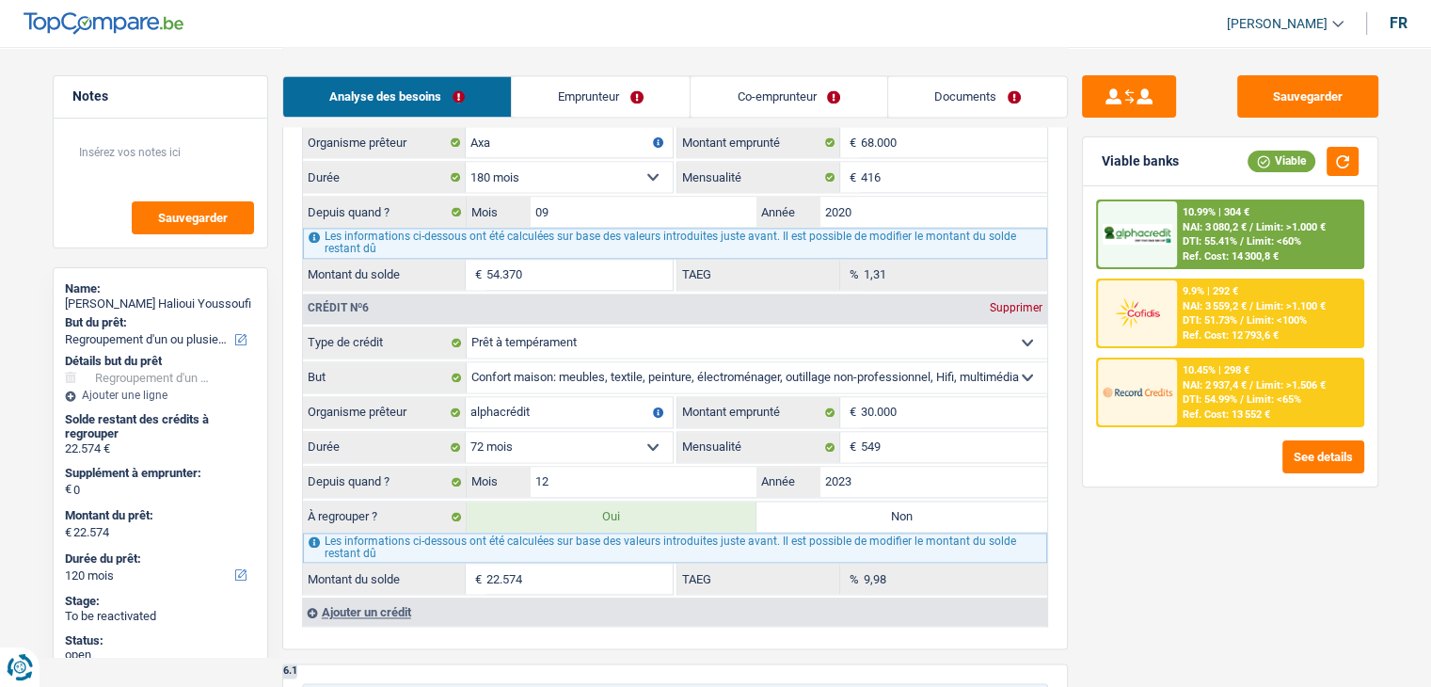
click at [1159, 527] on div "Sauvegarder Viable banks Viable 10.99% | 304 € NAI: 3 080,2 € / Limit: >1.000 €…" at bounding box center [1230, 366] width 325 height 582
click at [1242, 379] on span "NAI: 2 937,4 €" at bounding box center [1215, 385] width 64 height 12
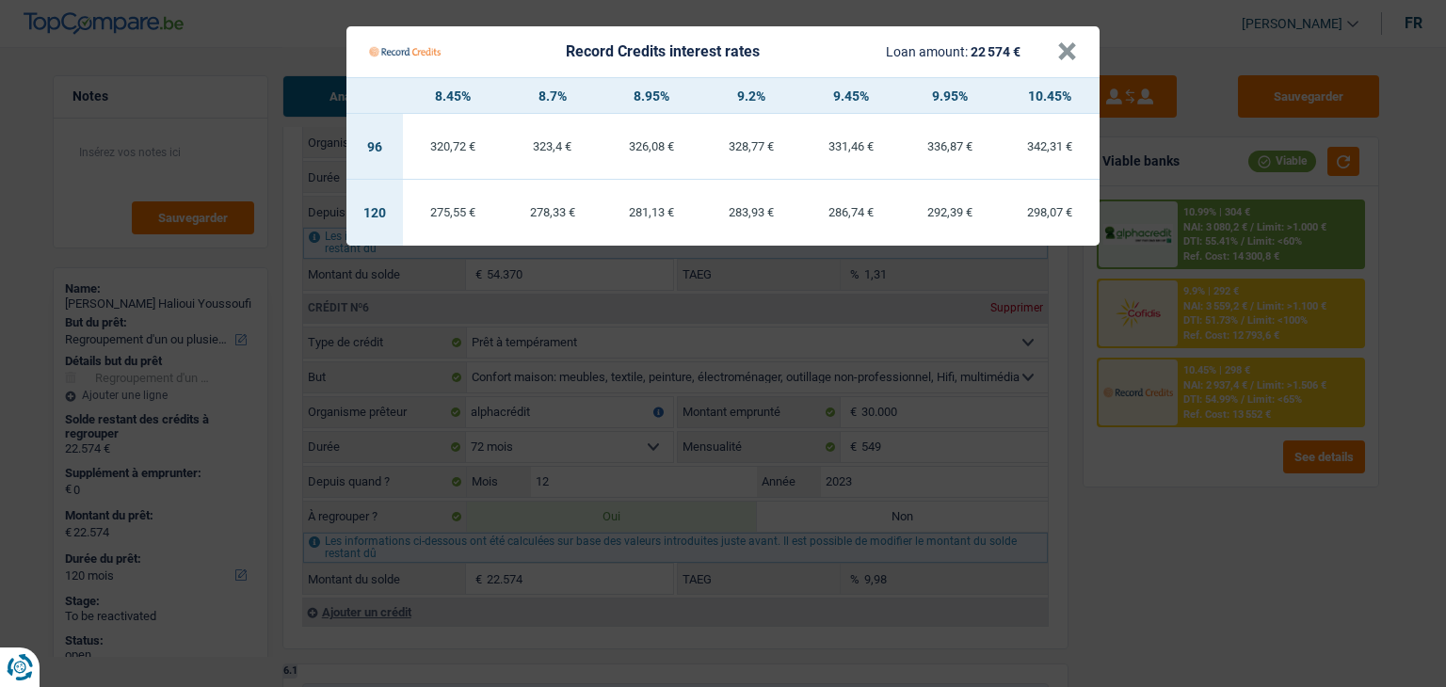
click at [1191, 517] on Credits "Record Credits interest rates Loan amount: 22 574 € × 8.45% 8.7% 8.95% 9.2% 9.4…" at bounding box center [723, 343] width 1446 height 687
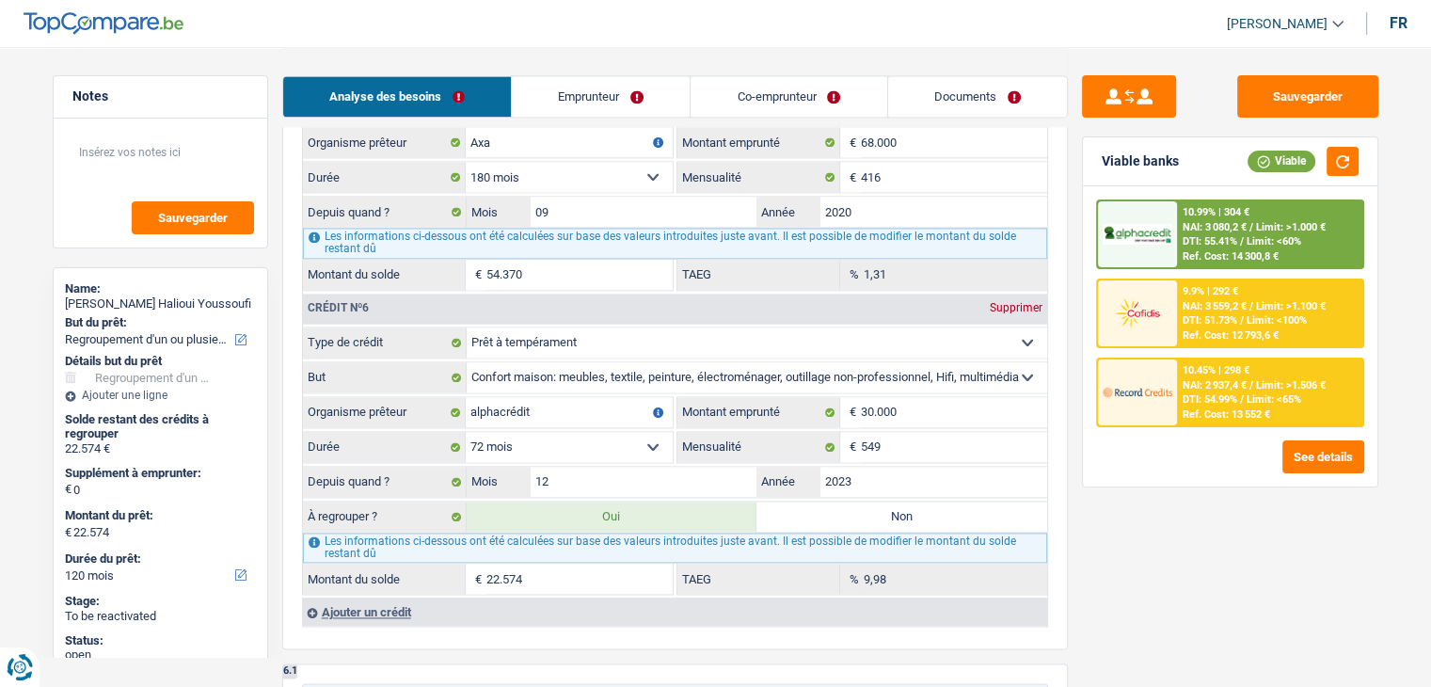
click at [1186, 306] on span "NAI: 3 559,2 €" at bounding box center [1215, 306] width 64 height 12
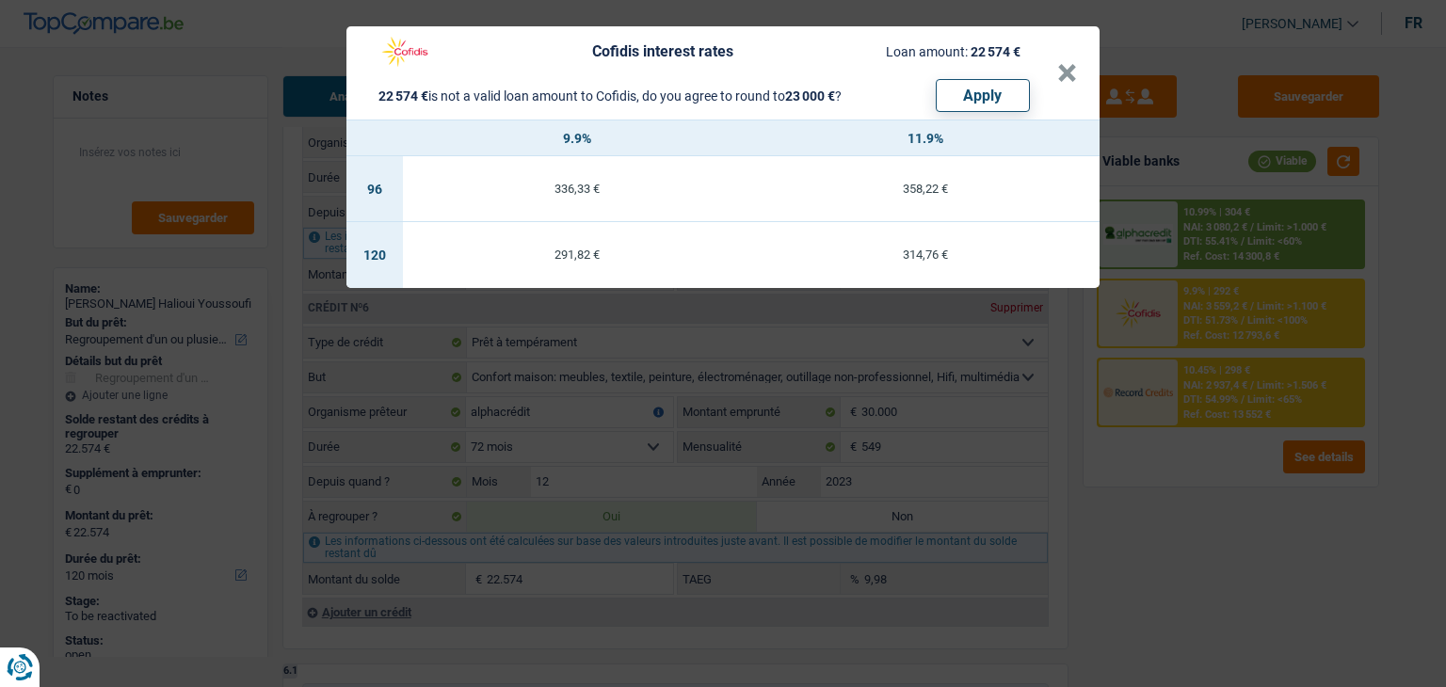
click at [1182, 487] on div "Cofidis interest rates Loan amount: 22 574 € 22 574 € is not a valid loan amoun…" at bounding box center [723, 343] width 1446 height 687
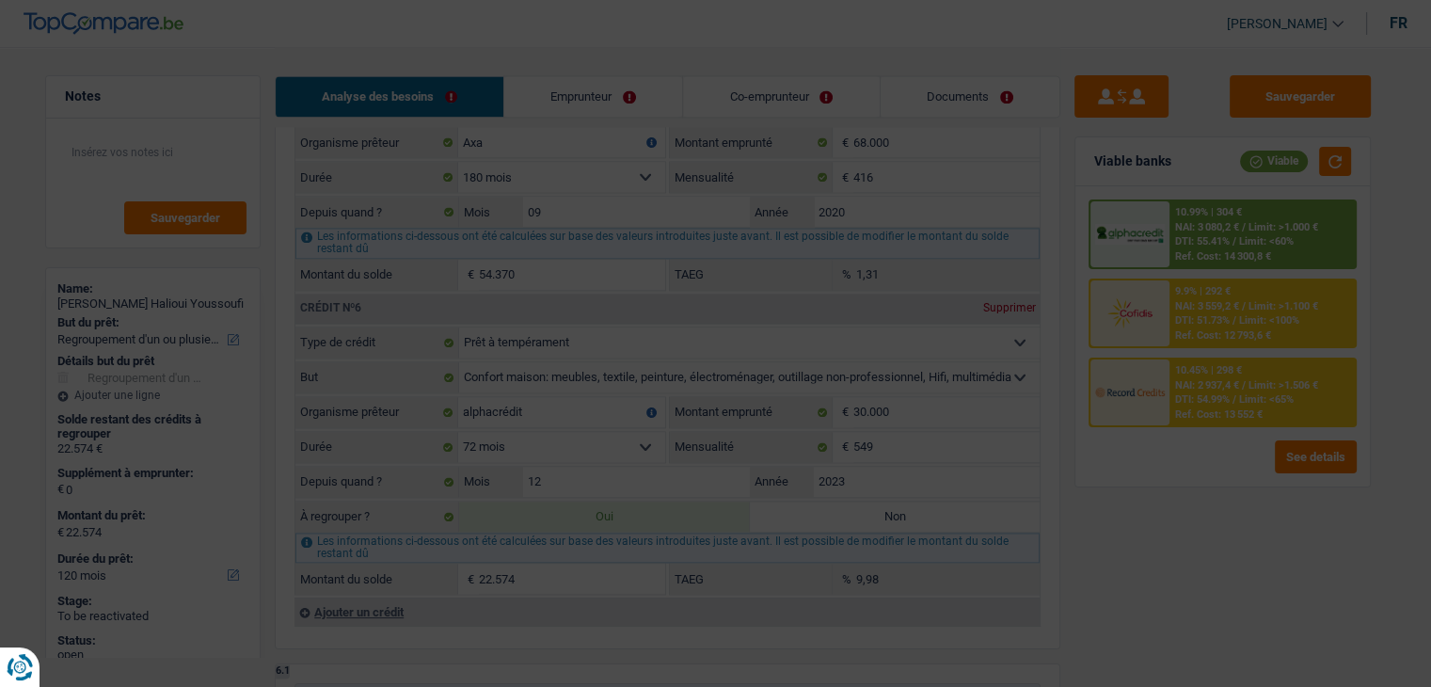
click at [1227, 207] on div "10.99% | 304 €" at bounding box center [1209, 212] width 67 height 12
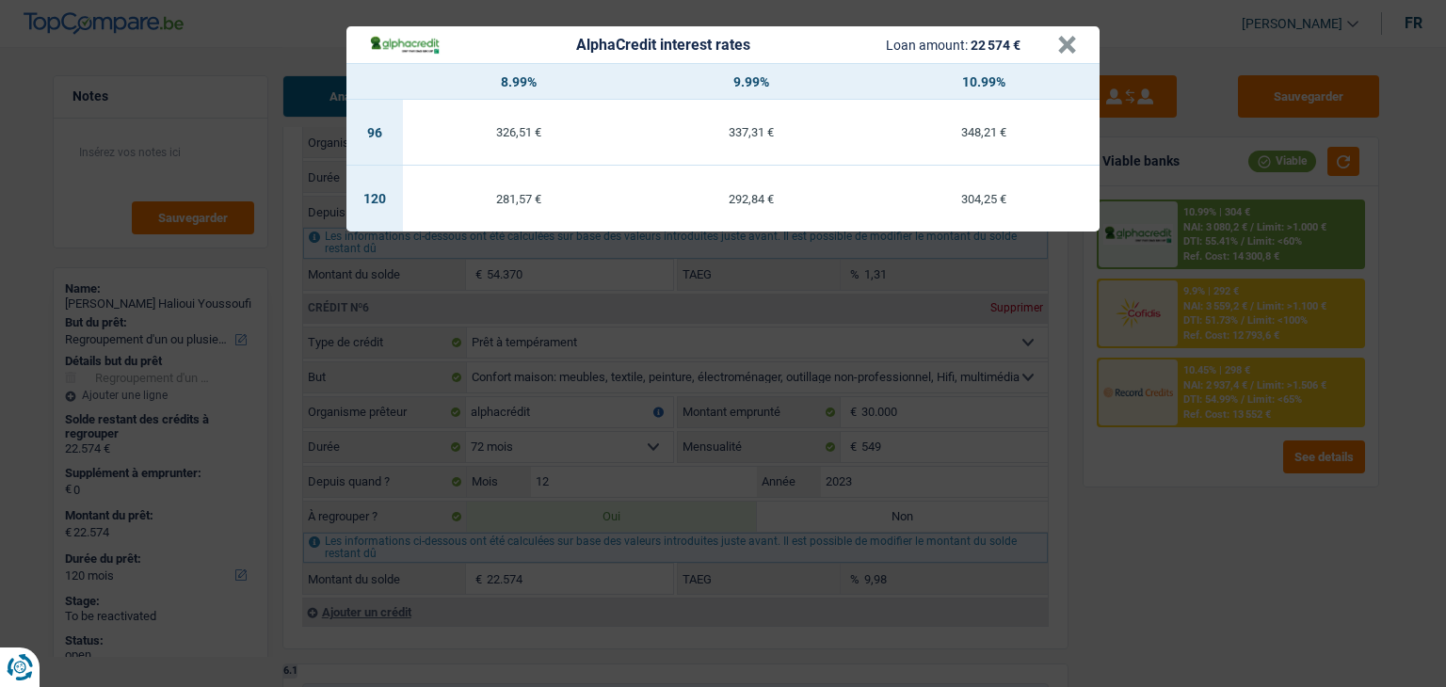
click at [1182, 501] on div "AlphaCredit interest rates Loan amount: 22 574 € × 8.99% 9.99% 10.99% 96 326,51…" at bounding box center [723, 343] width 1446 height 687
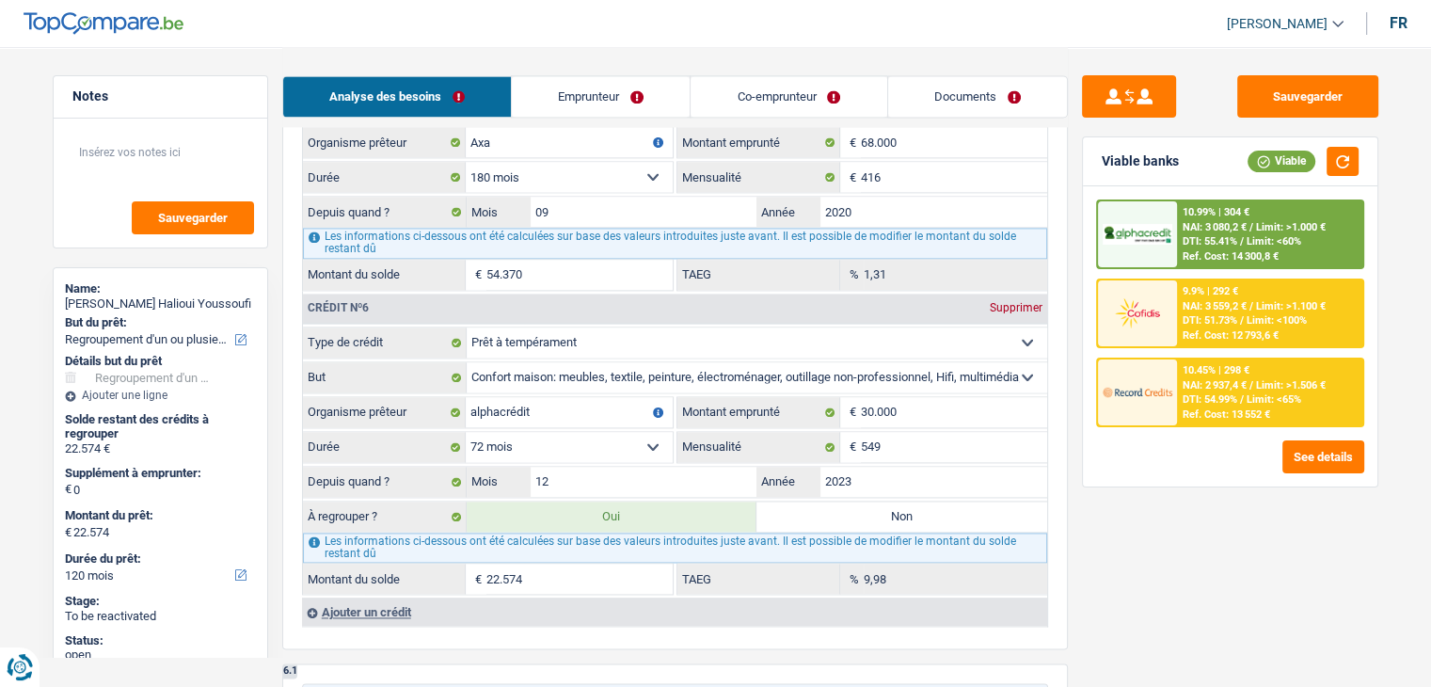
click at [514, 432] on select "12 mois 18 mois 24 mois 30 mois 36 mois 42 mois 48 mois 60 mois 72 mois 84 mois…" at bounding box center [569, 447] width 207 height 30
click at [1175, 575] on div "Sauvegarder Viable banks Viable 10.99% | 304 € NAI: 3 080,2 € / Limit: >1.000 €…" at bounding box center [1230, 366] width 325 height 582
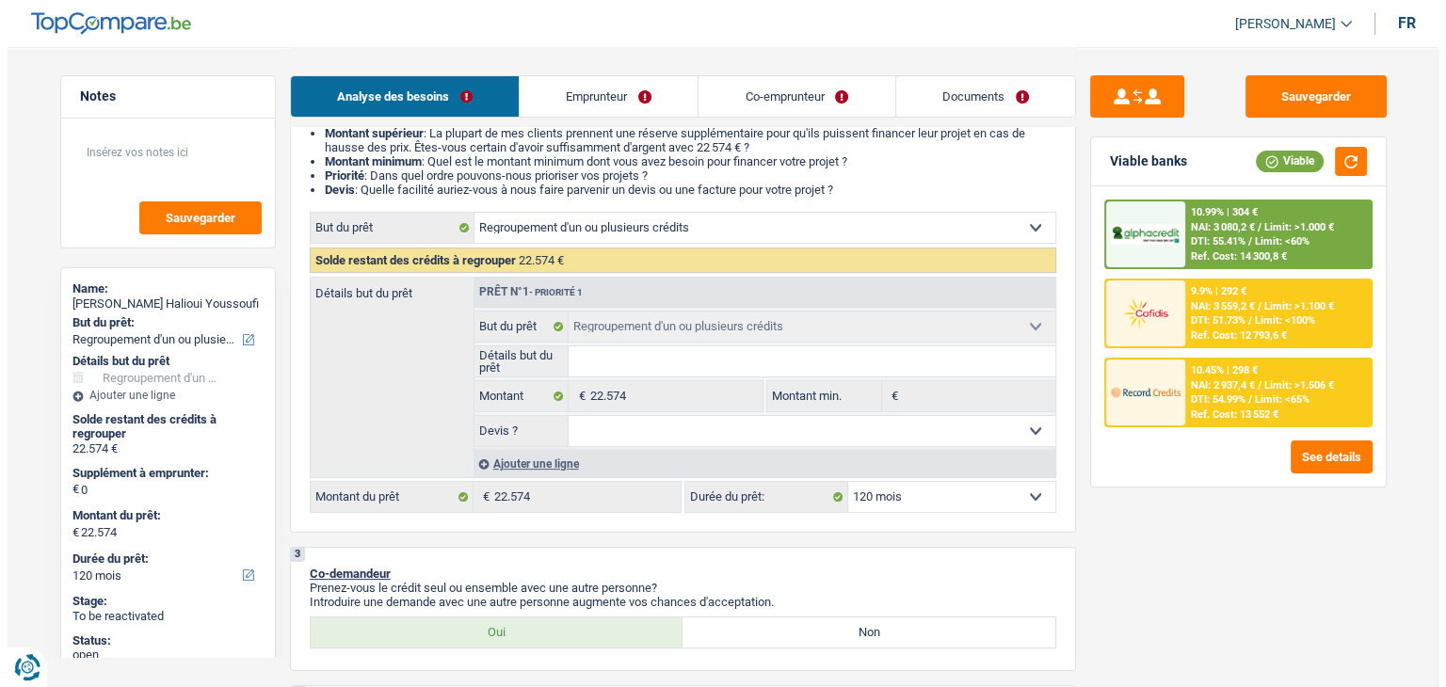
scroll to position [282, 0]
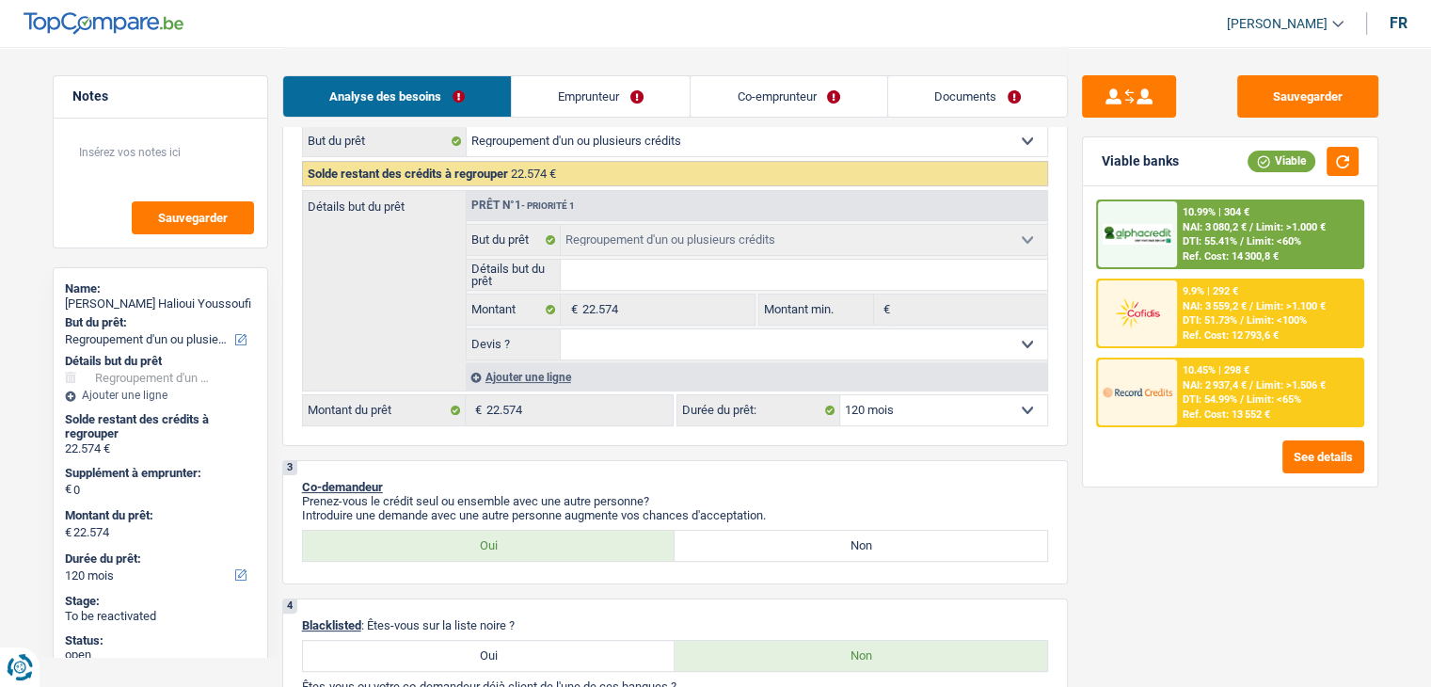
click at [889, 398] on select "12 mois 18 mois 24 mois 30 mois 36 mois 42 mois 48 mois 60 mois 72 mois 84 mois…" at bounding box center [943, 410] width 207 height 30
click at [896, 412] on select "12 mois 18 mois 24 mois 30 mois 36 mois 42 mois 48 mois 60 mois 72 mois 84 mois…" at bounding box center [943, 410] width 207 height 30
select select "36"
click at [840, 395] on select "12 mois 18 mois 24 mois 30 mois 36 mois 42 mois 48 mois 60 mois 72 mois 84 mois…" at bounding box center [943, 410] width 207 height 30
select select "36"
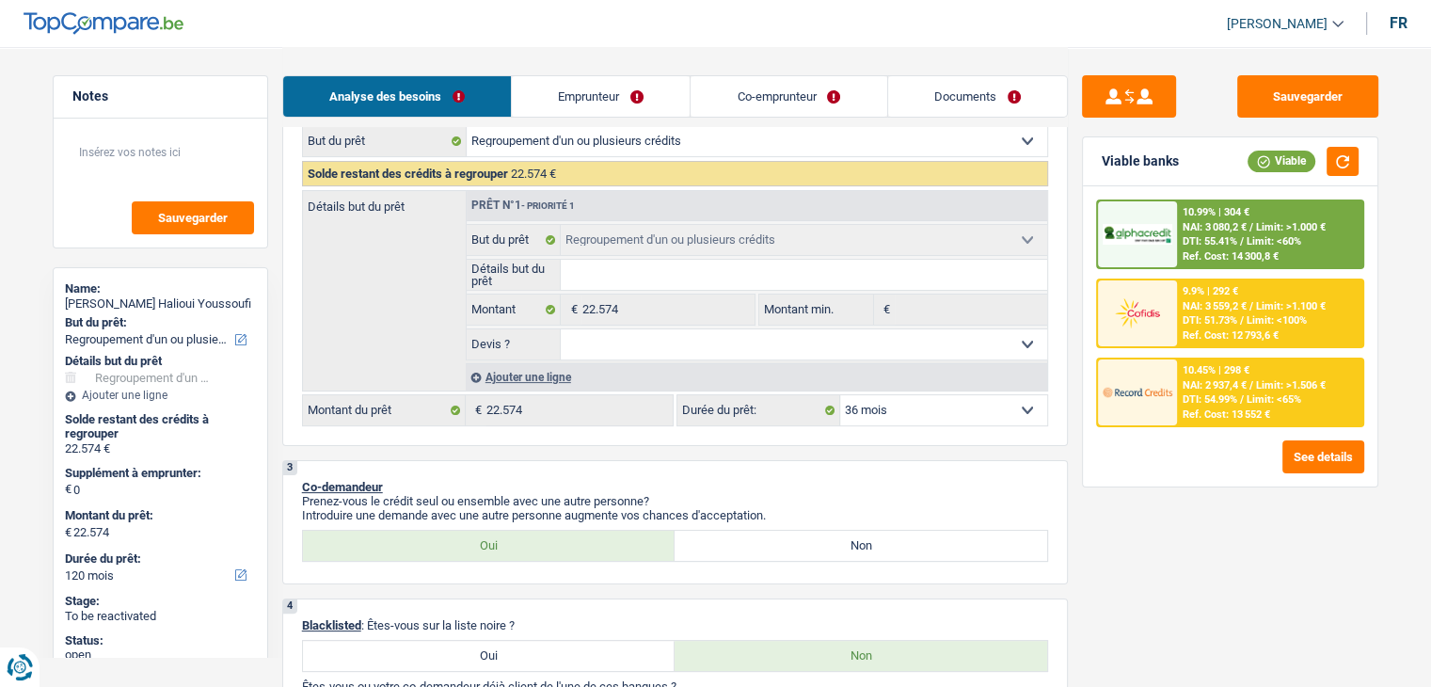
select select "36"
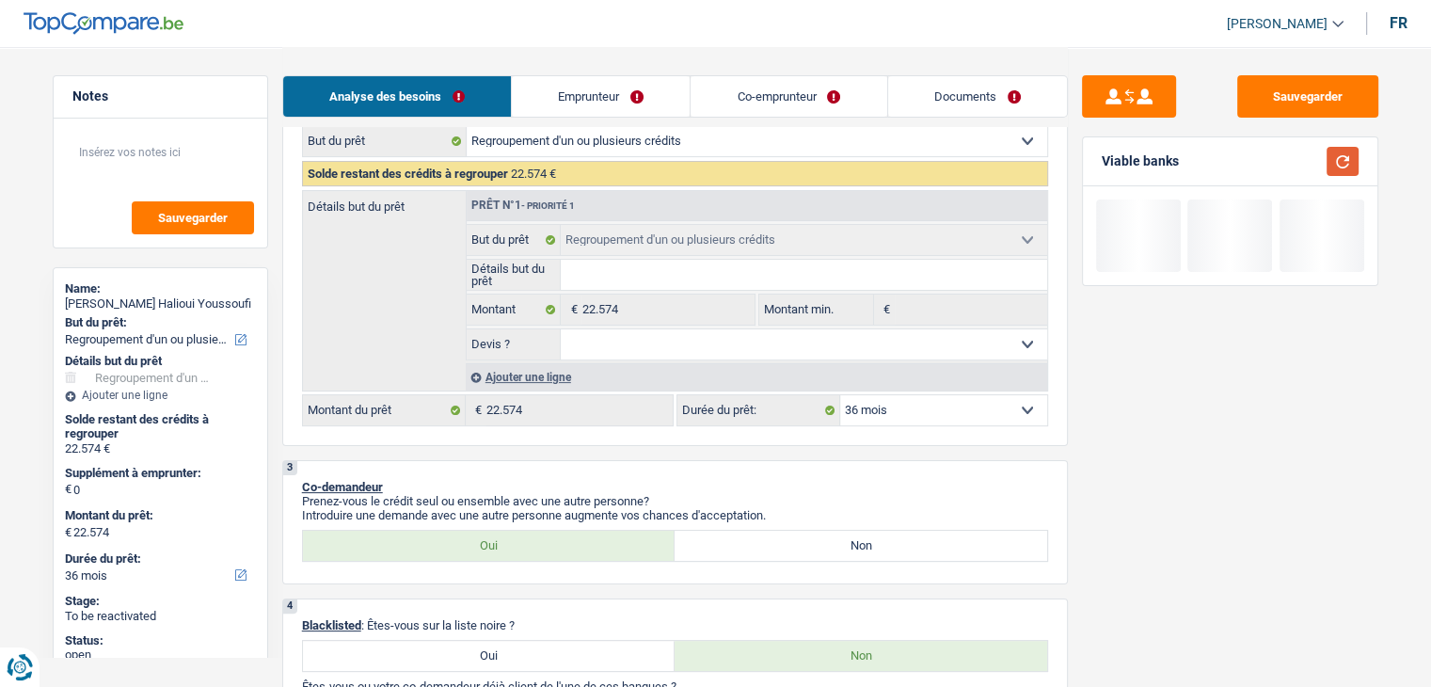
click at [1351, 155] on button "button" at bounding box center [1343, 161] width 32 height 29
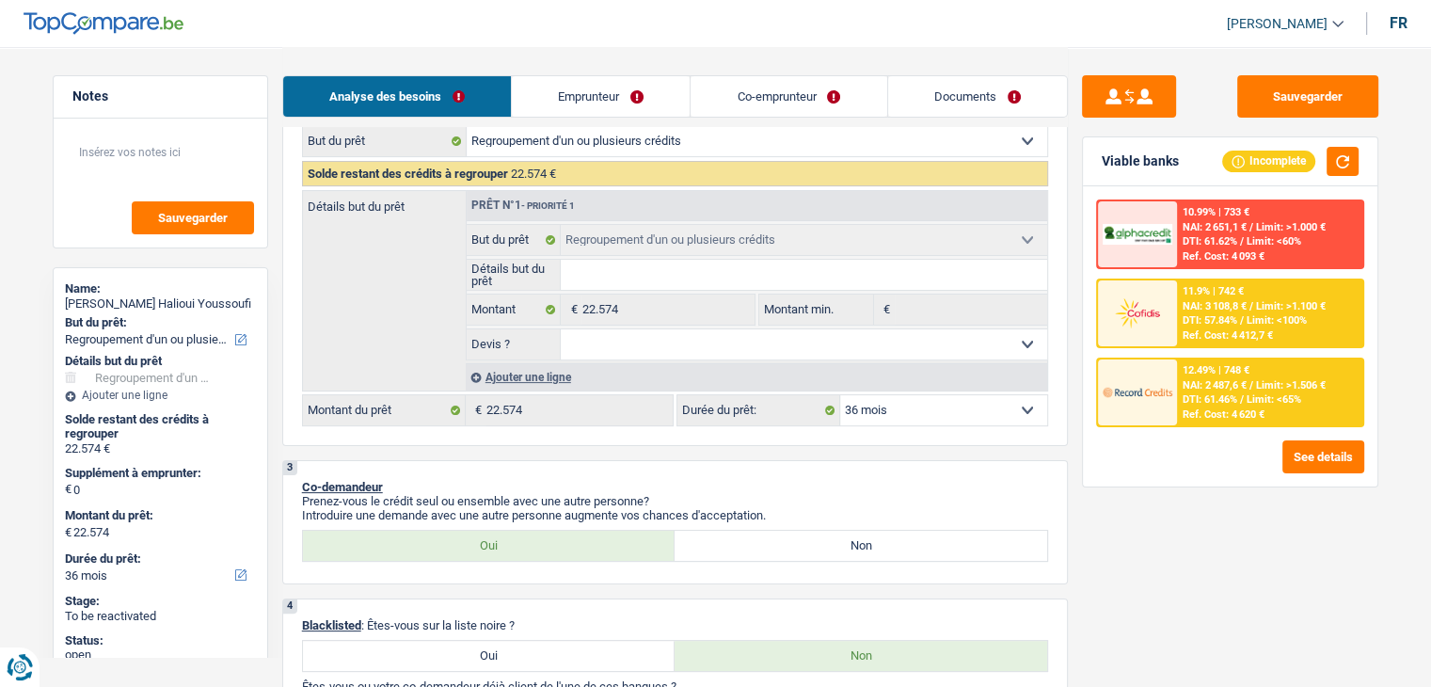
click at [1191, 394] on span "DTI: 61.46%" at bounding box center [1210, 399] width 55 height 12
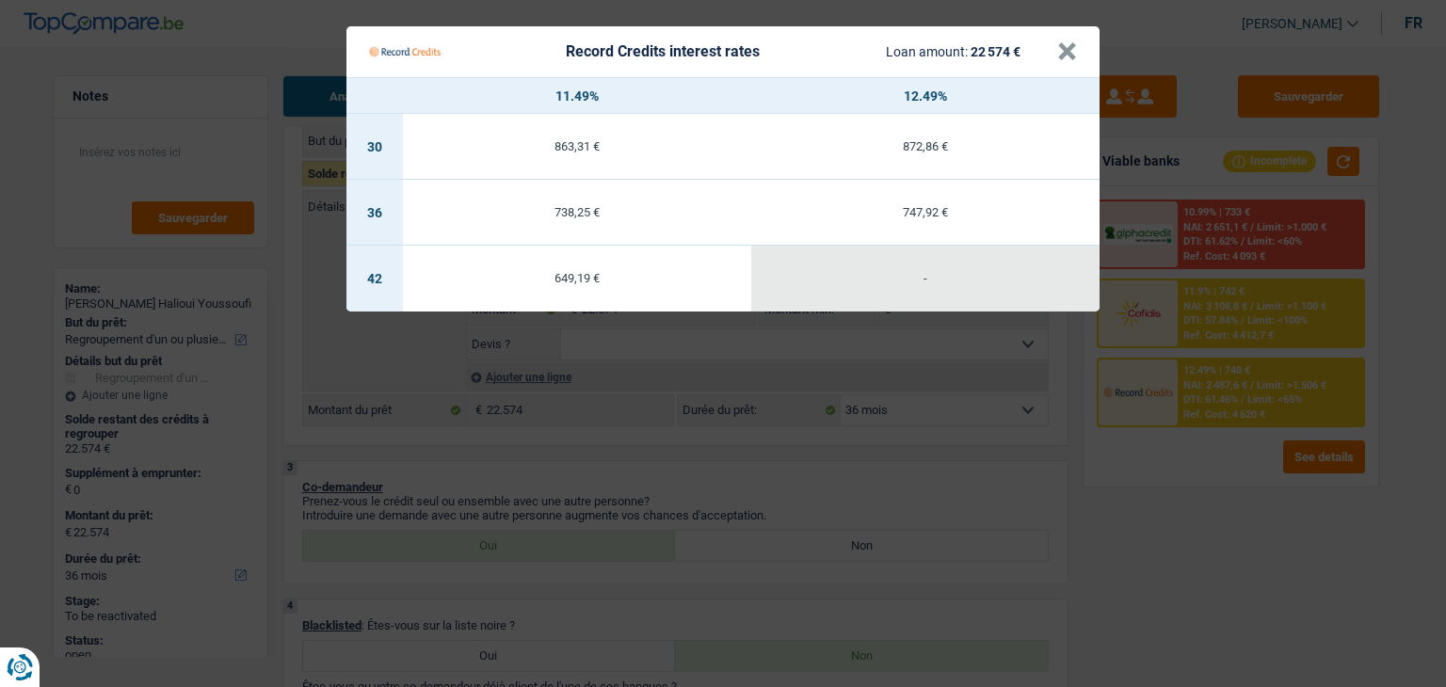
click at [1193, 466] on Credits "Record Credits interest rates Loan amount: 22 574 € × 11.49% 12.49% 30 863,31 €…" at bounding box center [723, 343] width 1446 height 687
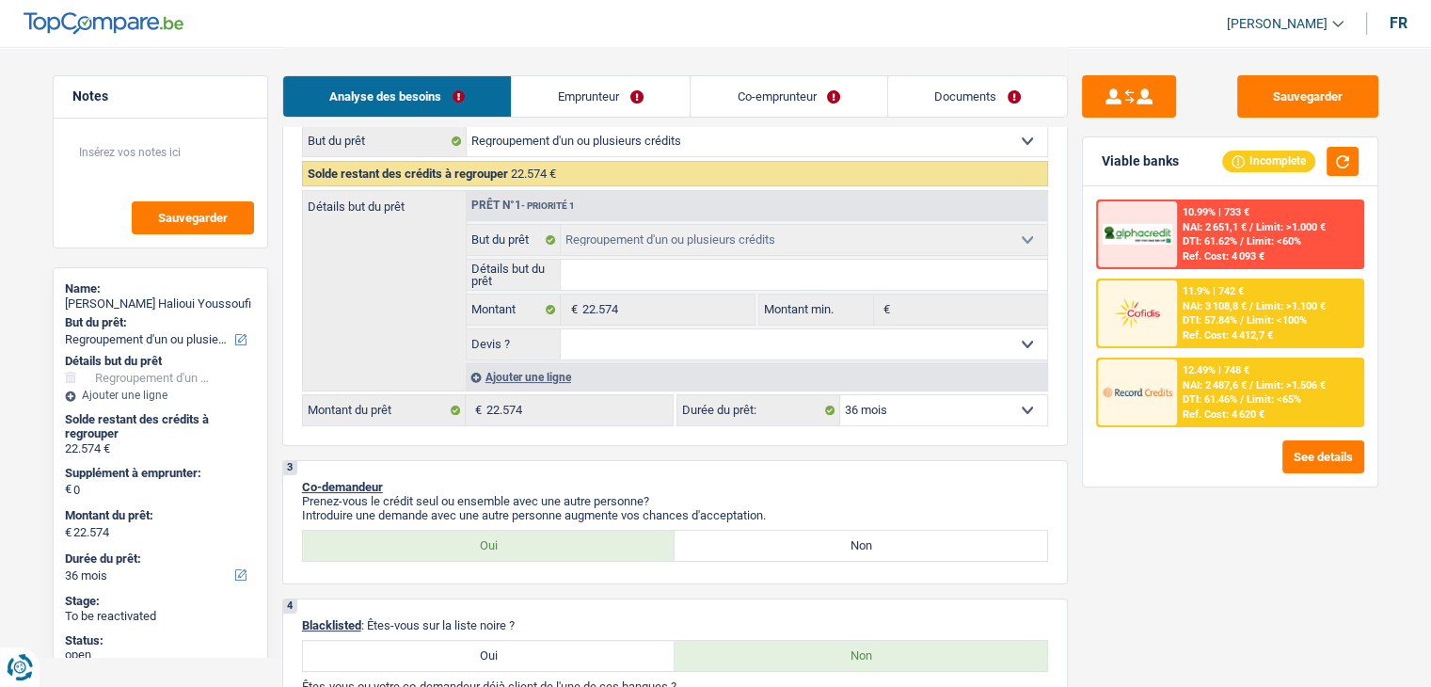
click at [1214, 312] on div "11.9% | 742 € NAI: 3 108,8 € / Limit: >1.100 € DTI: 57.84% / Limit: <100% Ref. …" at bounding box center [1269, 313] width 185 height 66
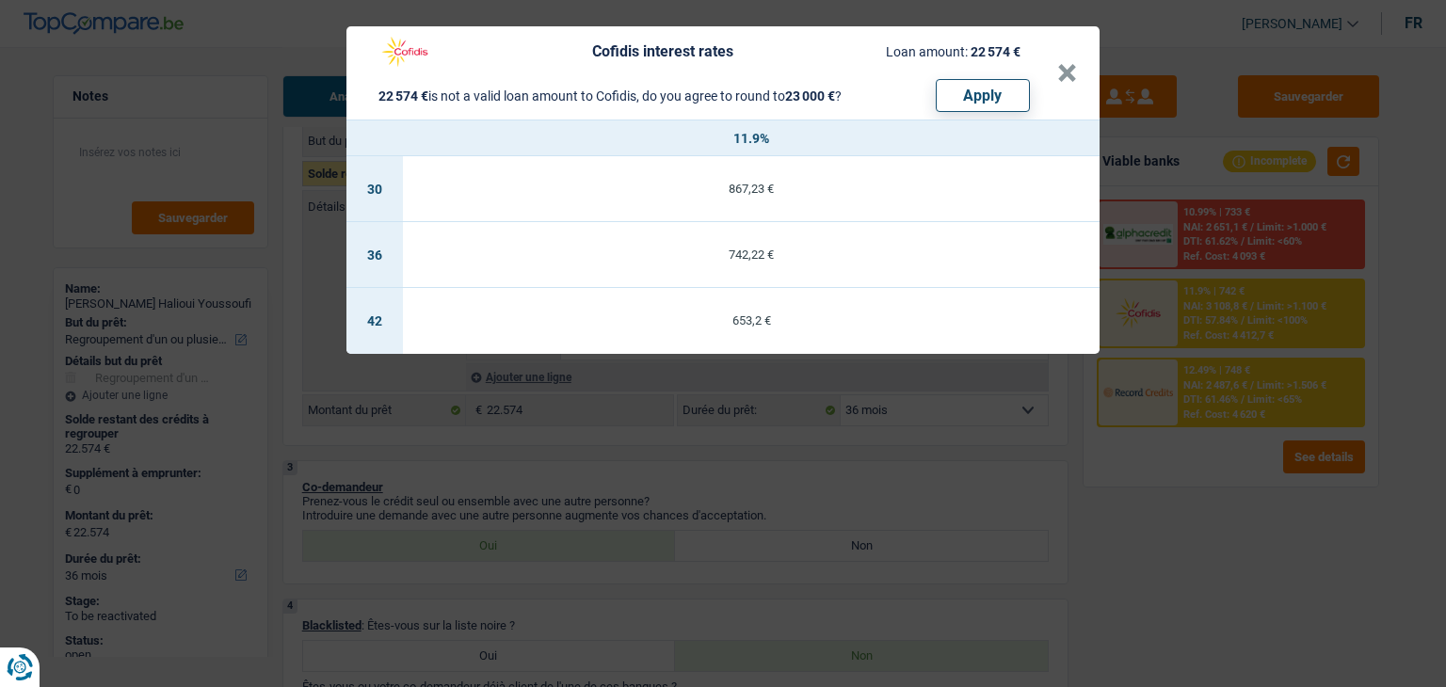
click at [1173, 468] on div "Cofidis interest rates Loan amount: 22 574 € 22 574 € is not a valid loan amoun…" at bounding box center [723, 343] width 1446 height 687
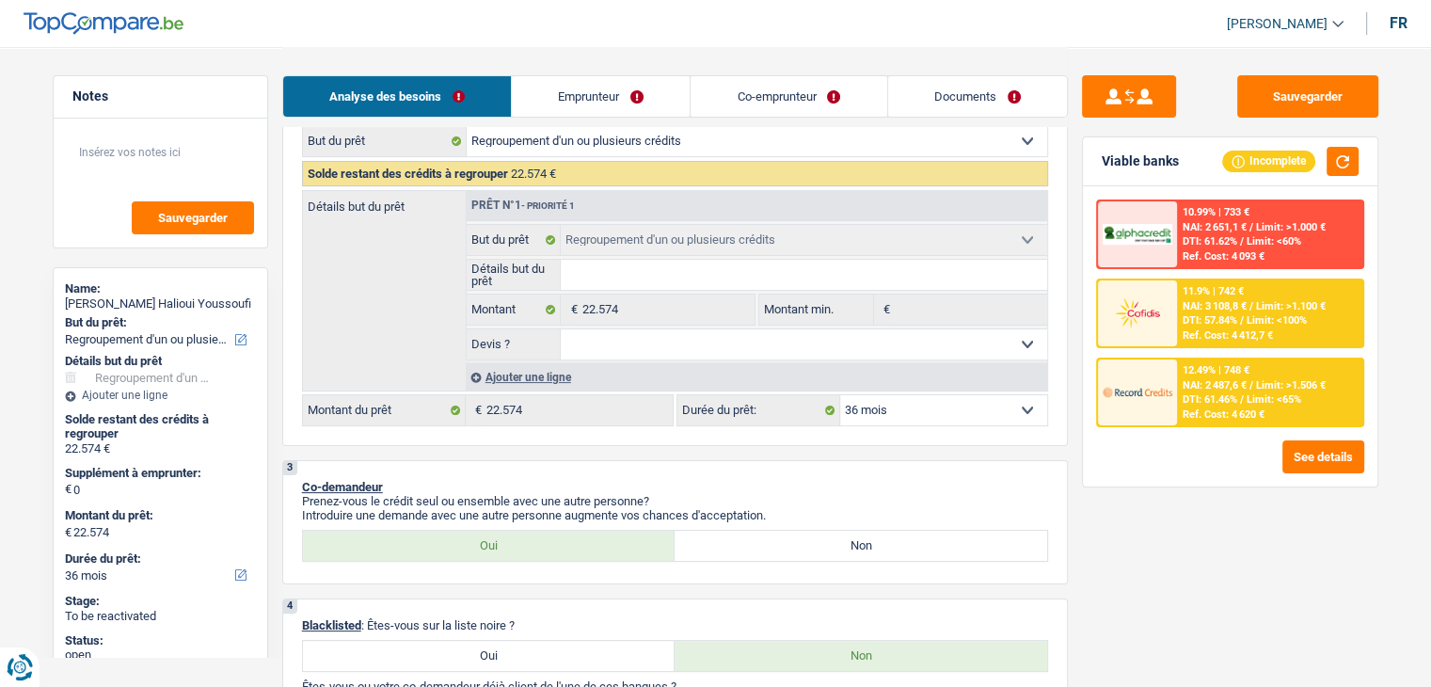
click at [910, 416] on select "12 mois 18 mois 24 mois 30 mois 36 mois 42 mois 48 mois 60 mois 72 mois 84 mois…" at bounding box center [943, 410] width 207 height 30
select select "30"
click at [840, 395] on select "12 mois 18 mois 24 mois 30 mois 36 mois 42 mois 48 mois 60 mois 72 mois 84 mois…" at bounding box center [943, 410] width 207 height 30
select select "30"
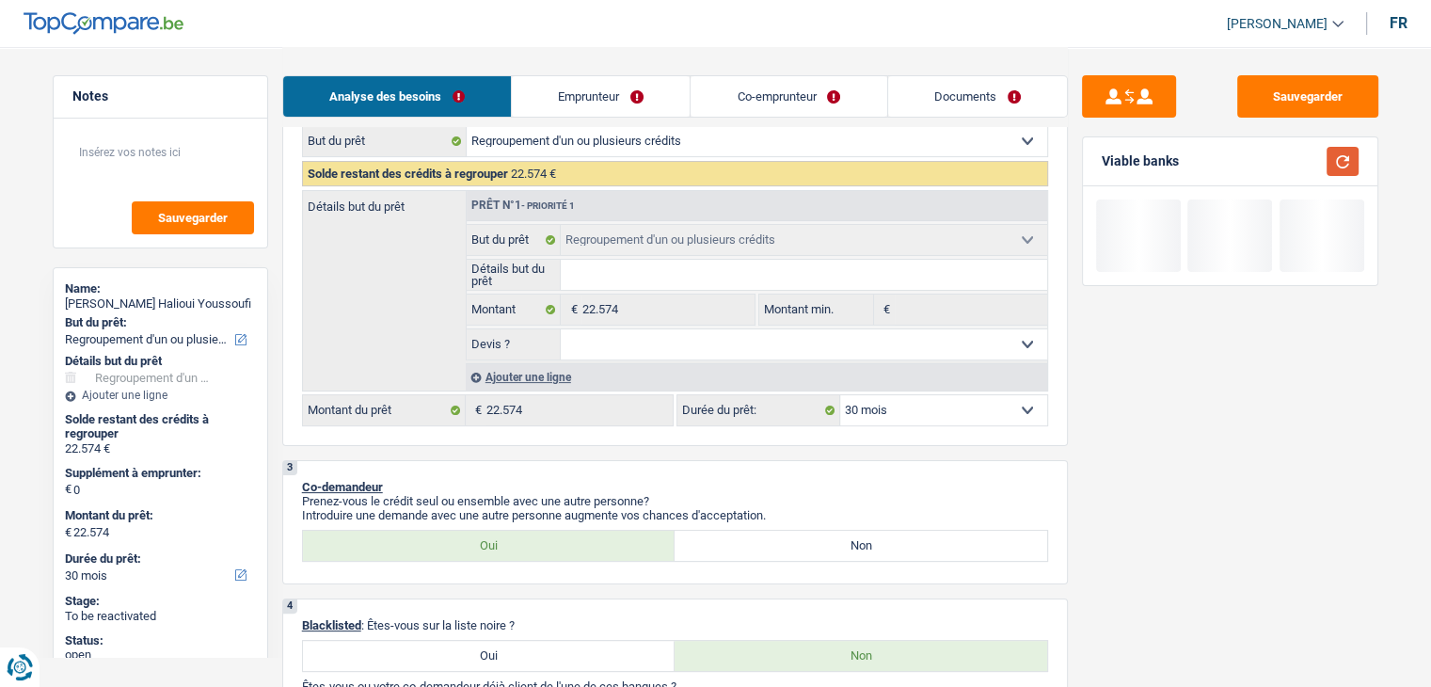
click at [1336, 159] on button "button" at bounding box center [1343, 161] width 32 height 29
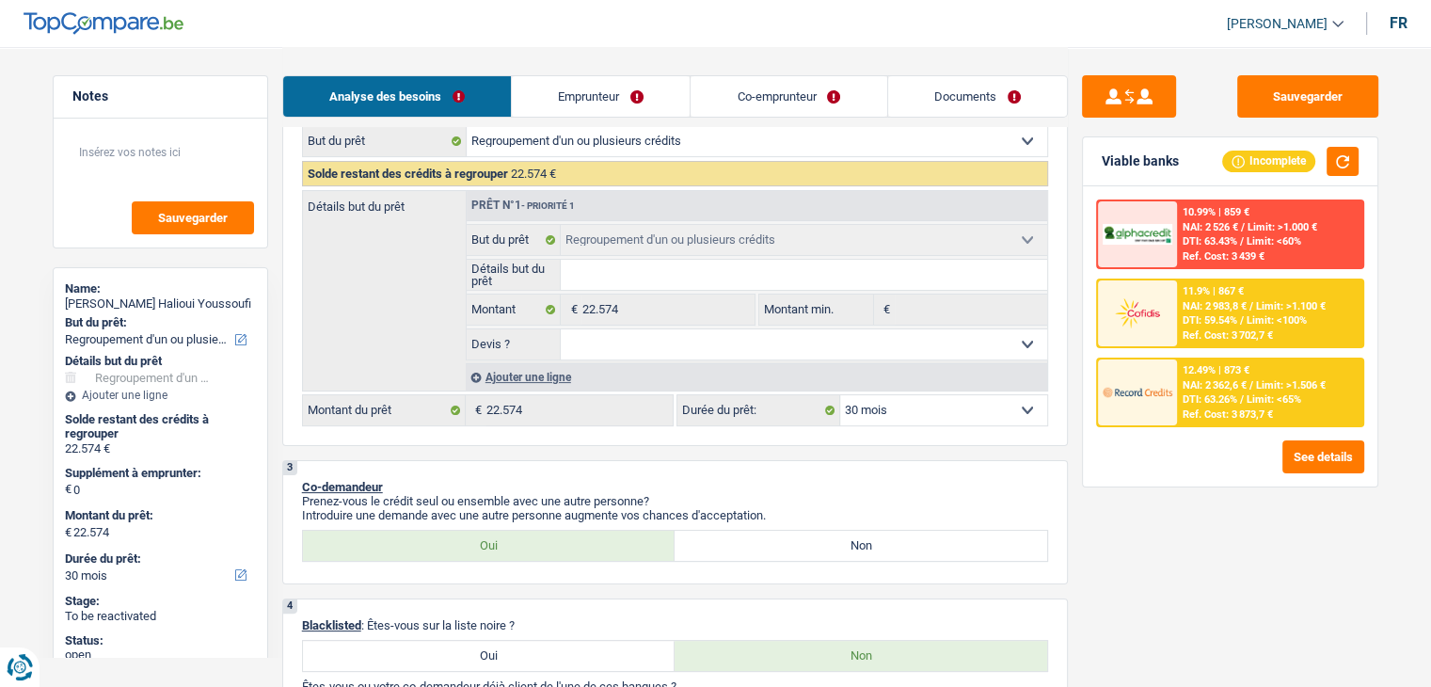
click at [903, 399] on select "12 mois 18 mois 24 mois 30 mois 36 mois 42 mois 48 mois 60 mois 72 mois 84 mois…" at bounding box center [943, 410] width 207 height 30
select select "24"
click at [840, 395] on select "12 mois 18 mois 24 mois 30 mois 36 mois 42 mois 48 mois 60 mois 72 mois 84 mois…" at bounding box center [943, 410] width 207 height 30
select select "24"
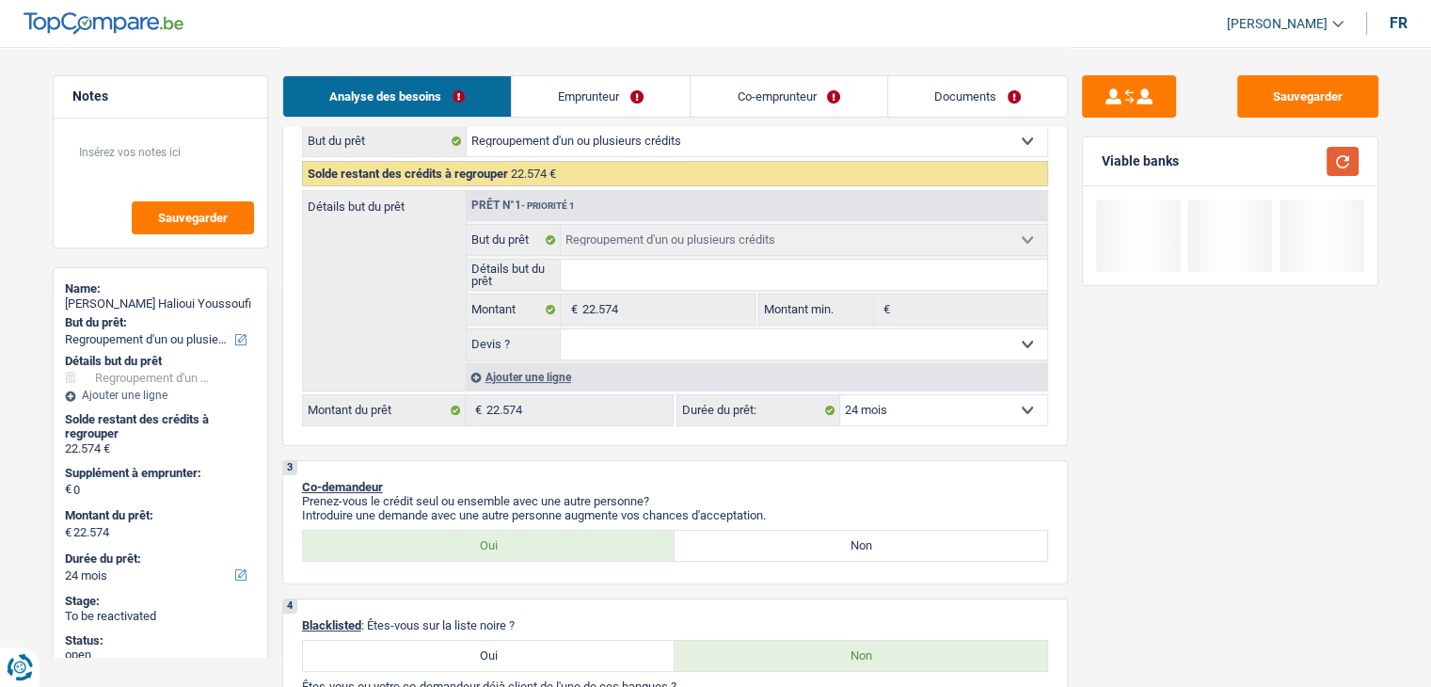
click at [1350, 156] on button "button" at bounding box center [1343, 161] width 32 height 29
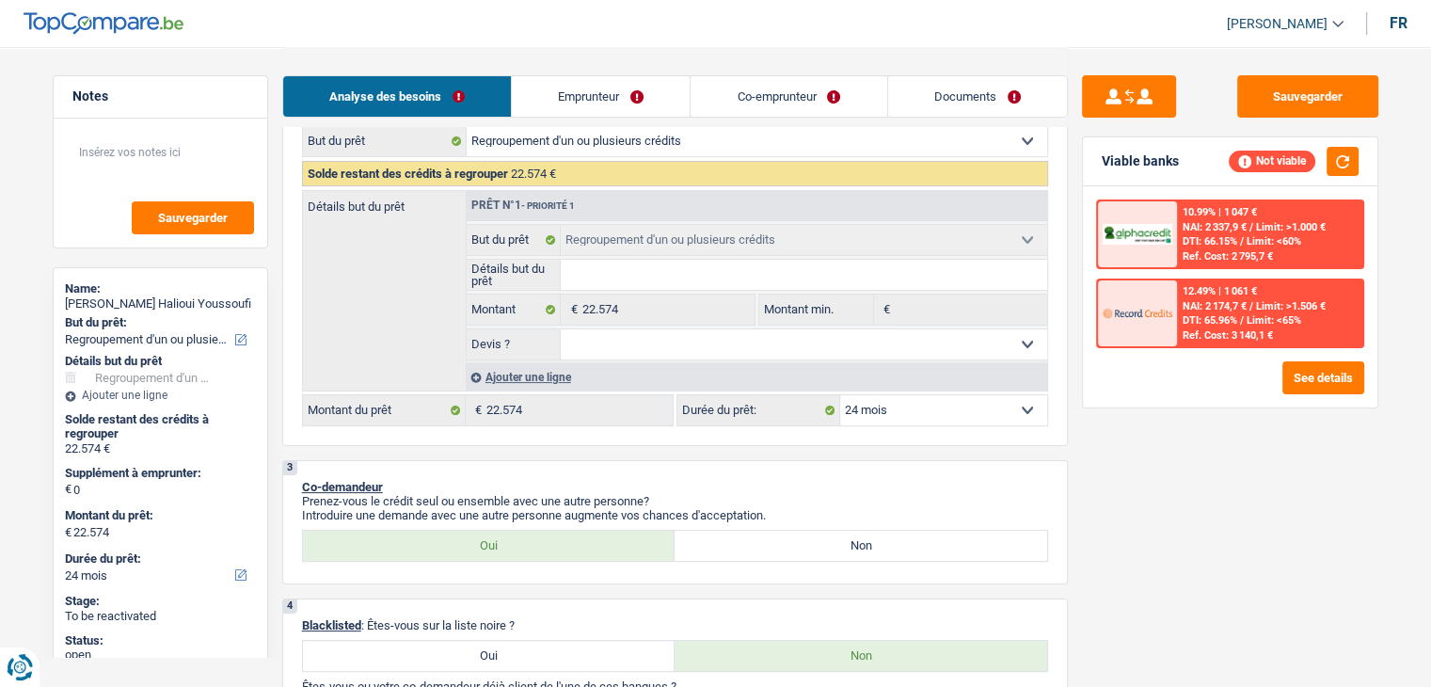
click at [893, 405] on select "12 mois 18 mois 24 mois 30 mois 36 mois 42 mois 48 mois 60 mois 72 mois 84 mois…" at bounding box center [943, 410] width 207 height 30
select select "30"
click at [840, 395] on select "12 mois 18 mois 24 mois 30 mois 36 mois 42 mois 48 mois 60 mois 72 mois 84 mois…" at bounding box center [943, 410] width 207 height 30
select select "30"
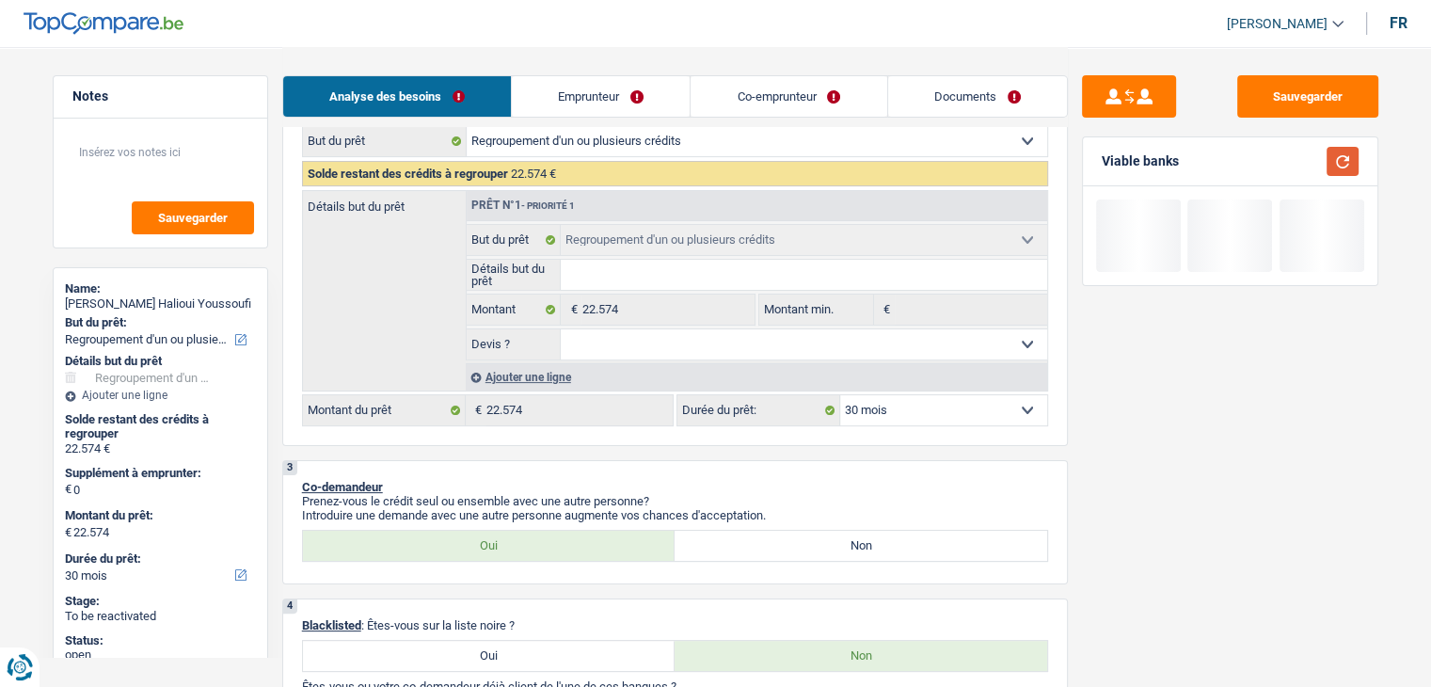
click at [1333, 155] on button "button" at bounding box center [1343, 161] width 32 height 29
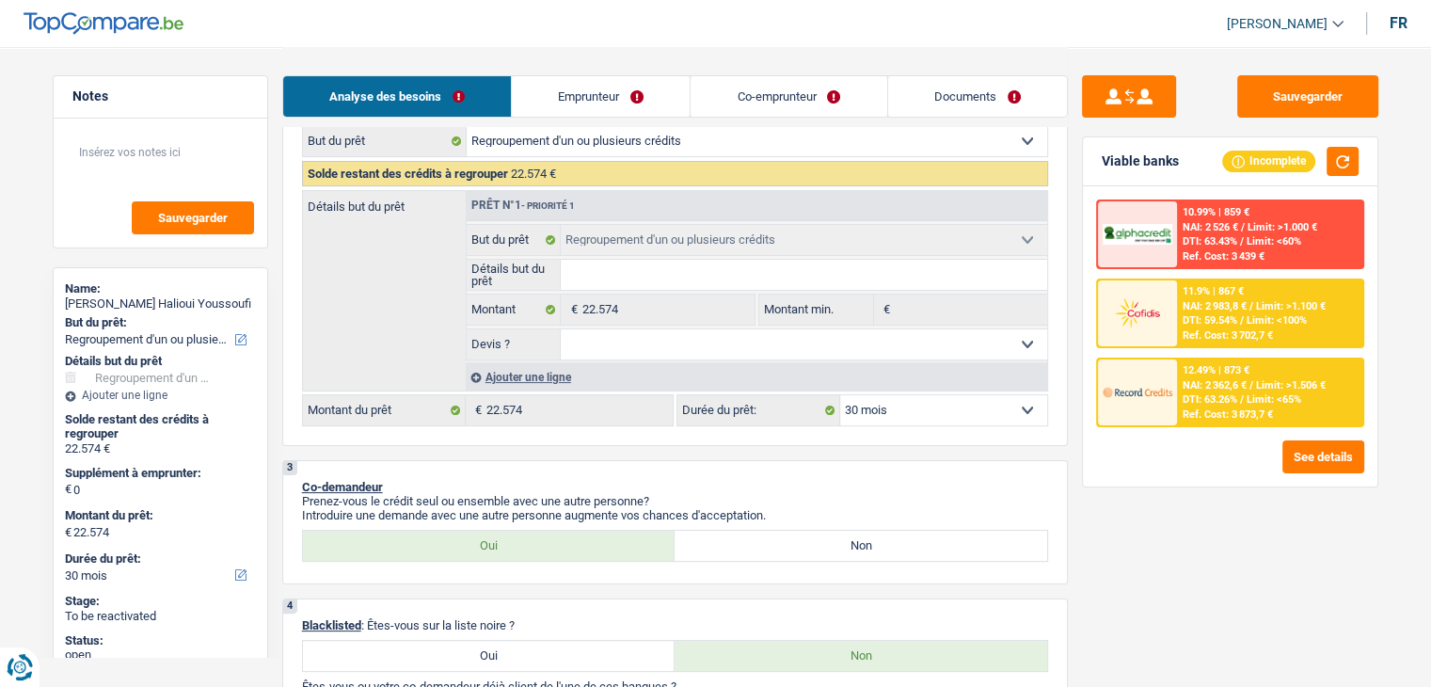
click at [1234, 398] on span "DTI: 63.26%" at bounding box center [1210, 399] width 55 height 12
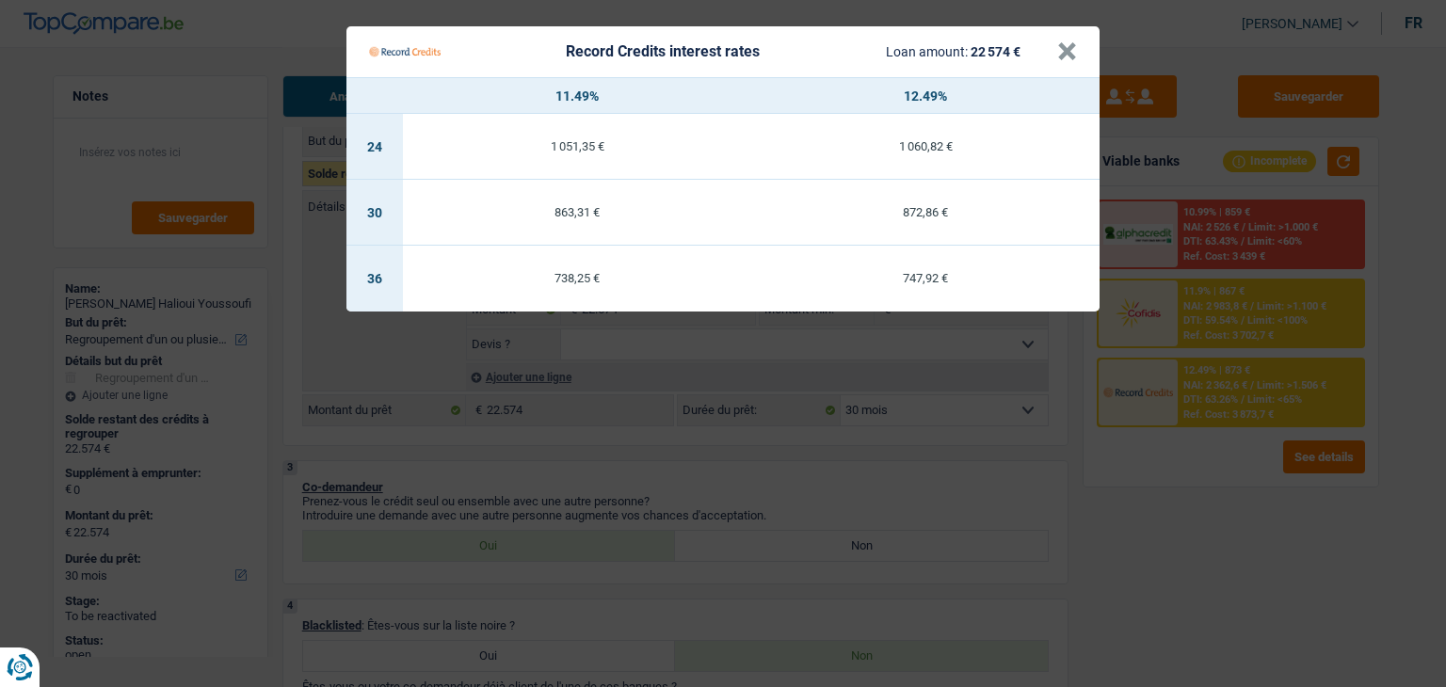
click at [1164, 505] on Credits "Record Credits interest rates Loan amount: 22 574 € × 11.49% 12.49% 24 1 051,35…" at bounding box center [723, 343] width 1446 height 687
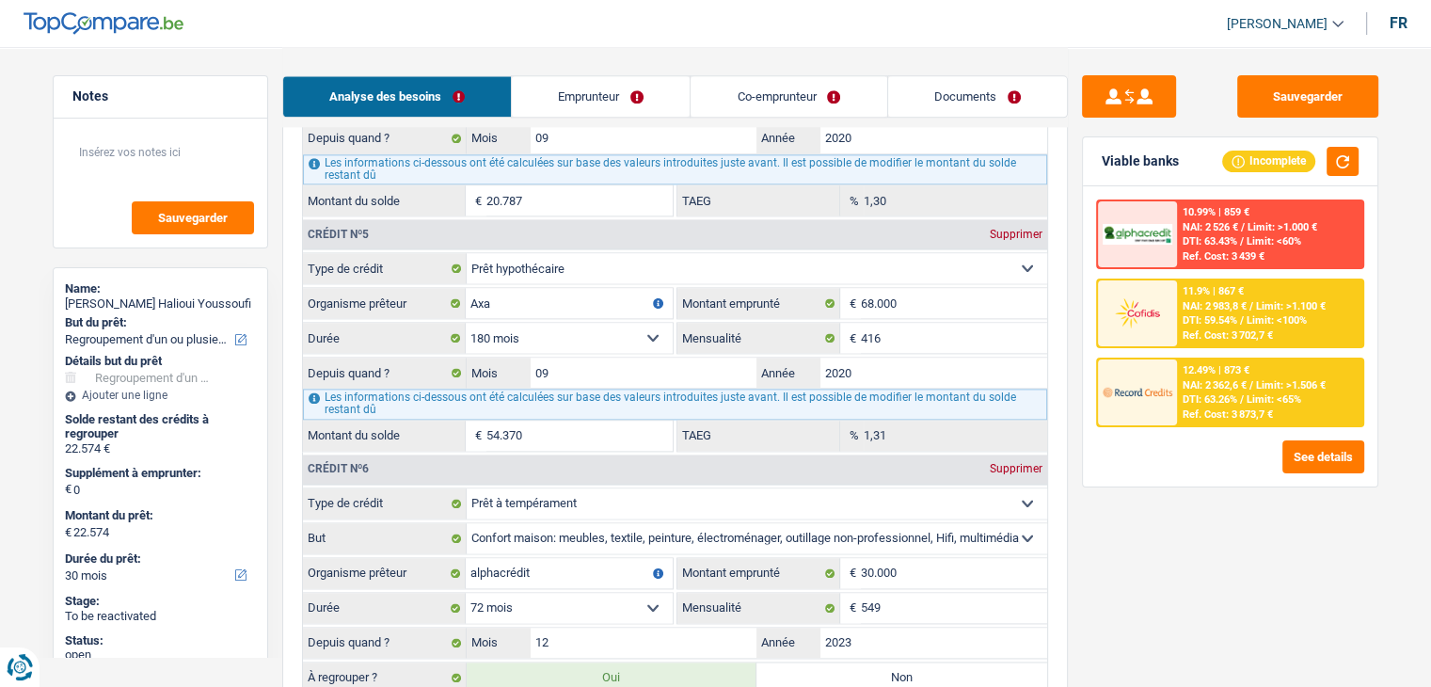
scroll to position [2635, 0]
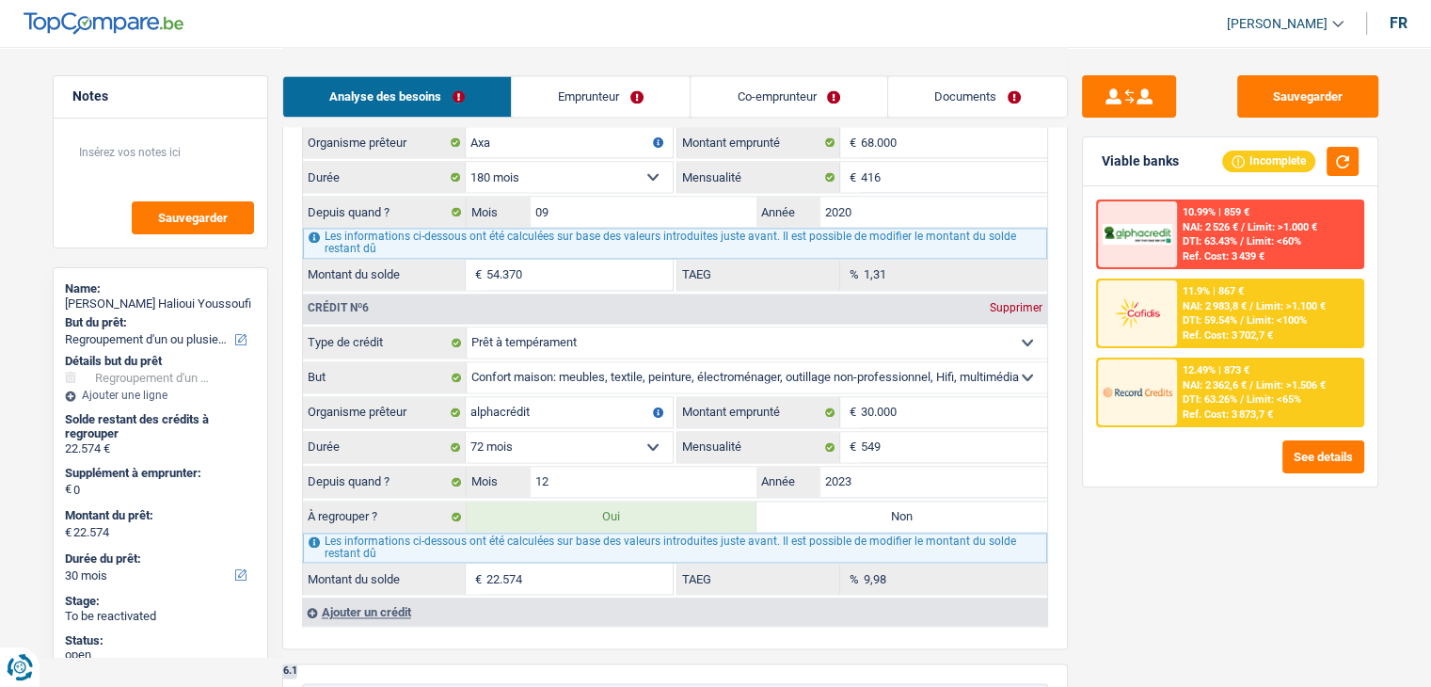
click at [1171, 317] on img at bounding box center [1138, 313] width 70 height 35
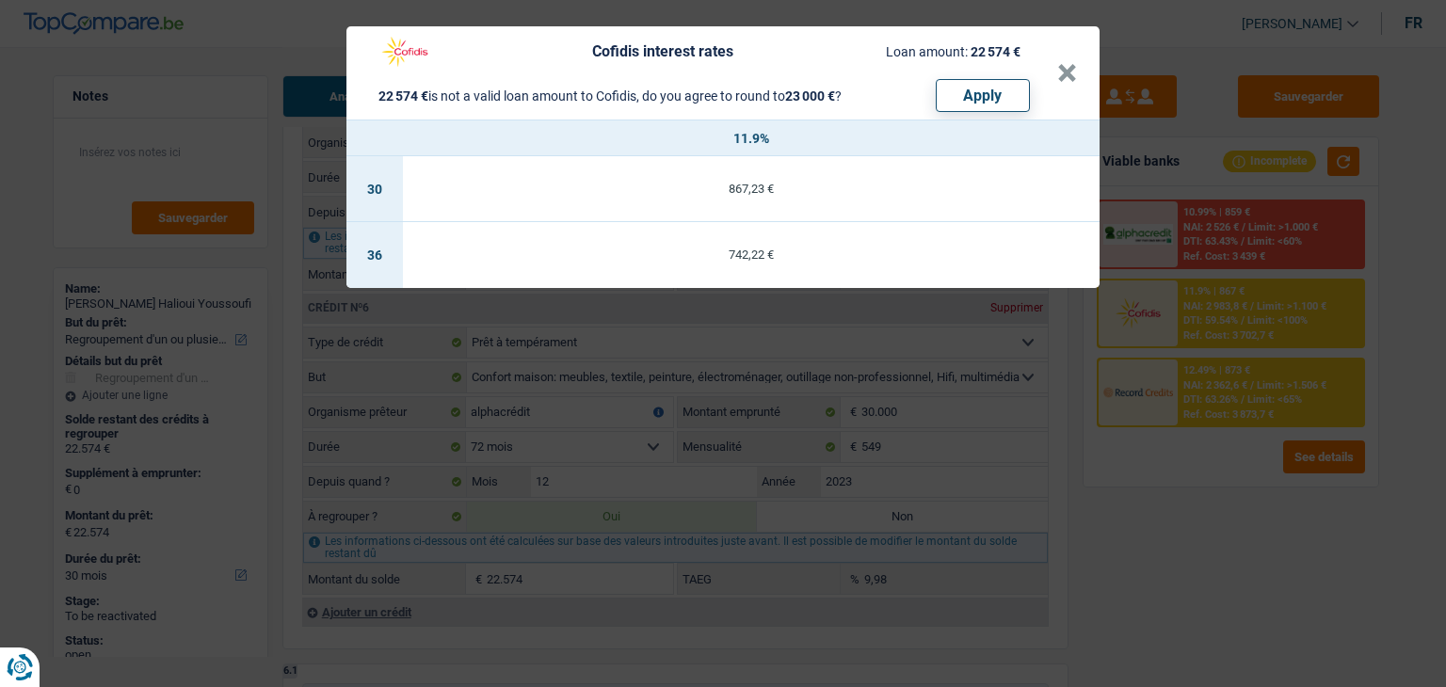
click at [1201, 535] on div "Cofidis interest rates Loan amount: 22 574 € 22 574 € is not a valid loan amoun…" at bounding box center [723, 343] width 1446 height 687
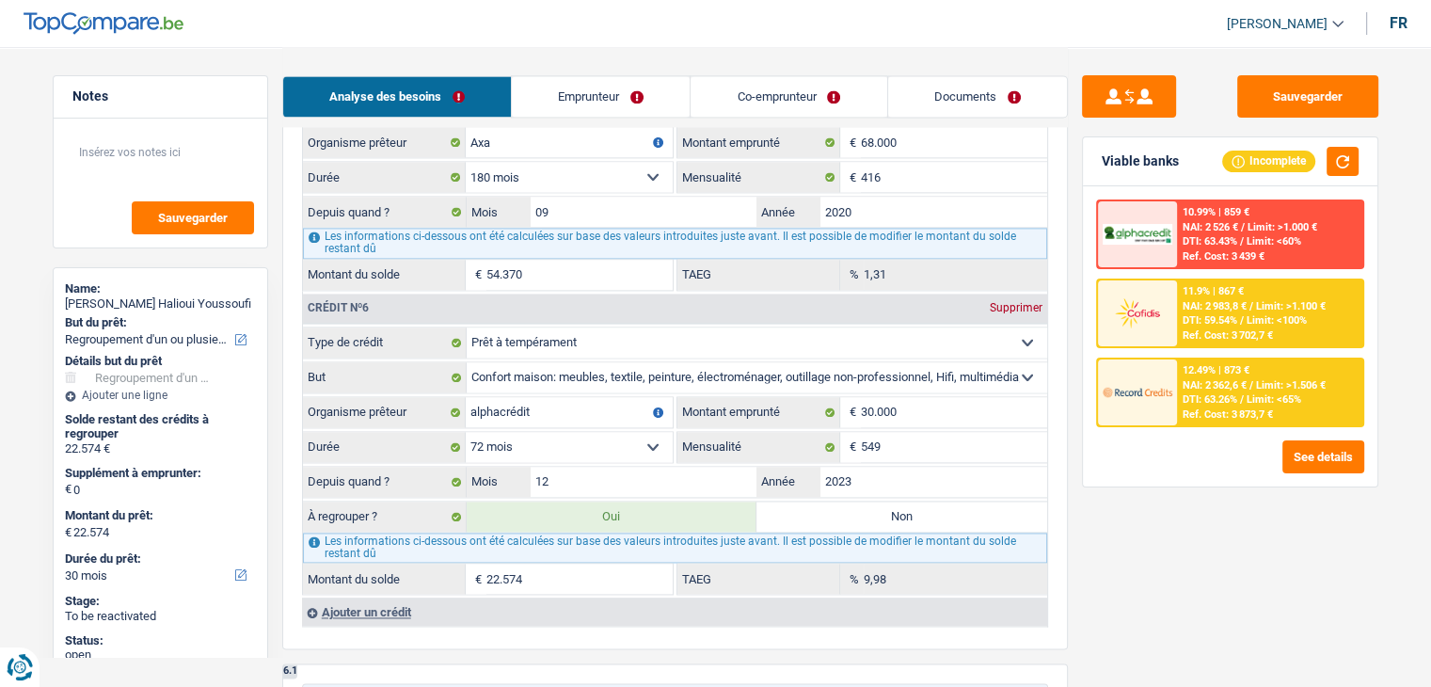
click at [1238, 403] on span "DTI: 63.26%" at bounding box center [1210, 399] width 55 height 12
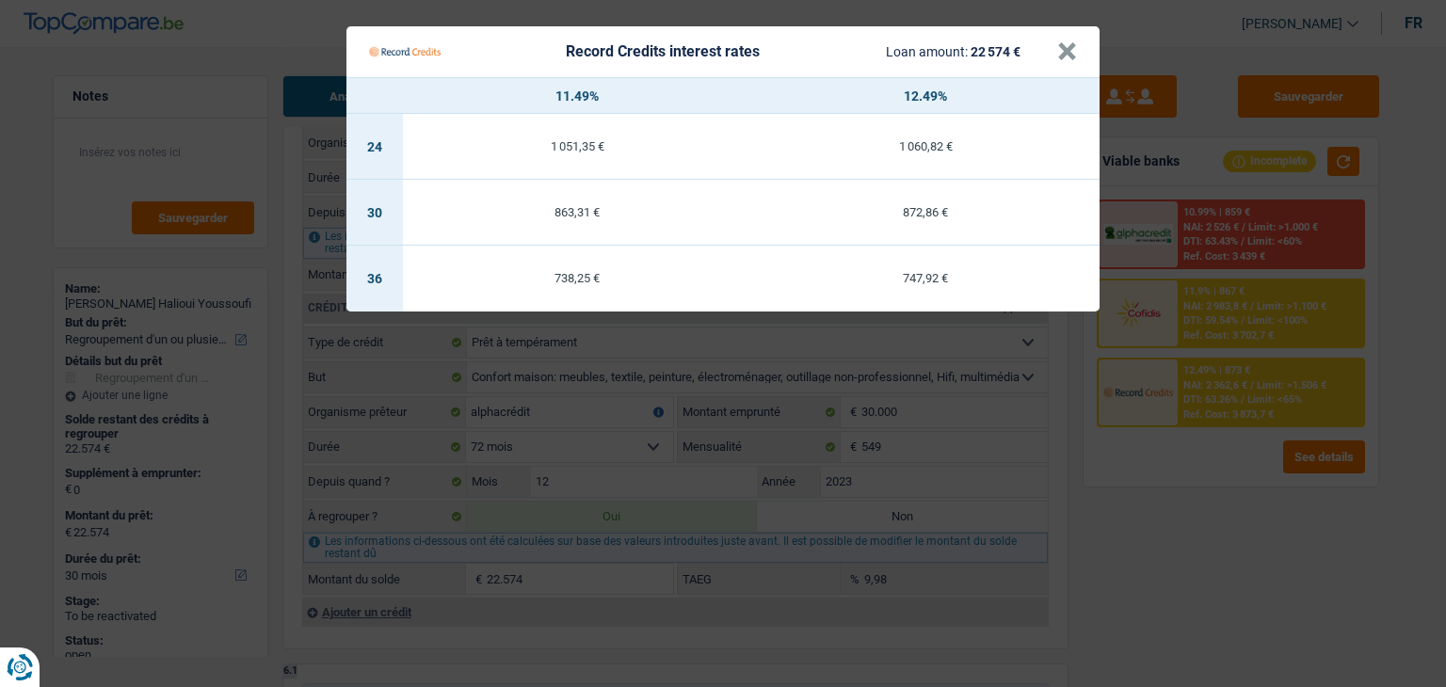
click at [1185, 517] on Credits "Record Credits interest rates Loan amount: 22 574 € × 11.49% 12.49% 24 1 051,35…" at bounding box center [723, 343] width 1446 height 687
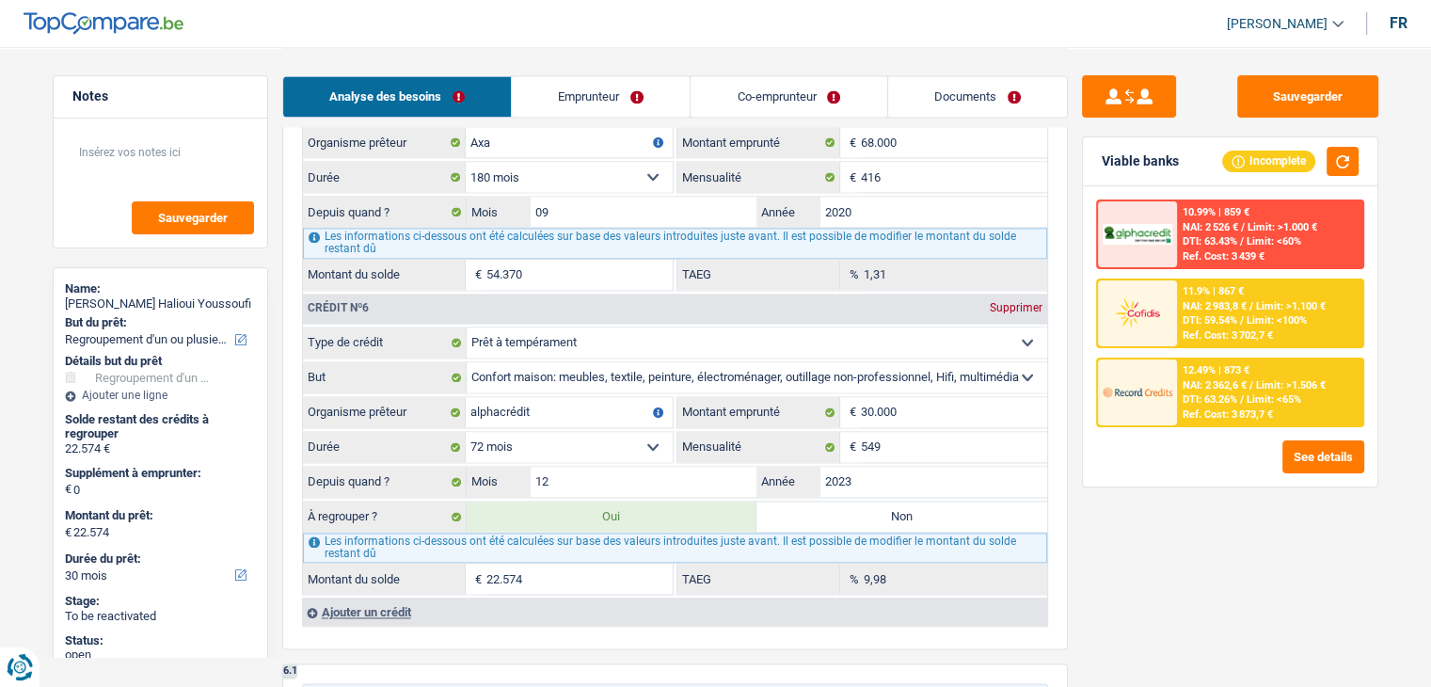
click at [1160, 494] on div "Sauvegarder Viable banks Incomplete 10.99% | 859 € NAI: 2 526 € / Limit: >1.000…" at bounding box center [1230, 366] width 325 height 582
click at [1197, 400] on span "DTI: 63.26%" at bounding box center [1210, 399] width 55 height 12
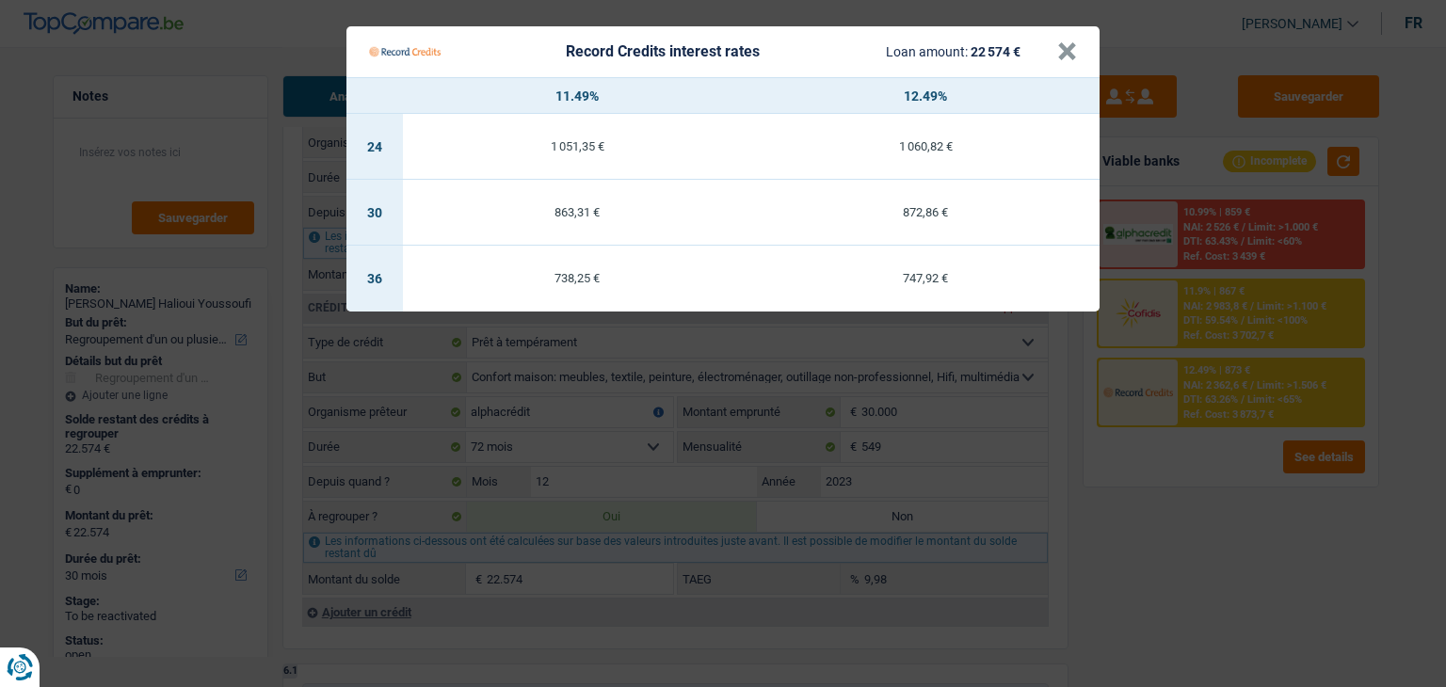
drag, startPoint x: 1195, startPoint y: 468, endPoint x: 1211, endPoint y: 326, distance: 143.0
click at [1195, 468] on Credits "Record Credits interest rates Loan amount: 22 574 € × 11.49% 12.49% 24 1 051,35…" at bounding box center [723, 343] width 1446 height 687
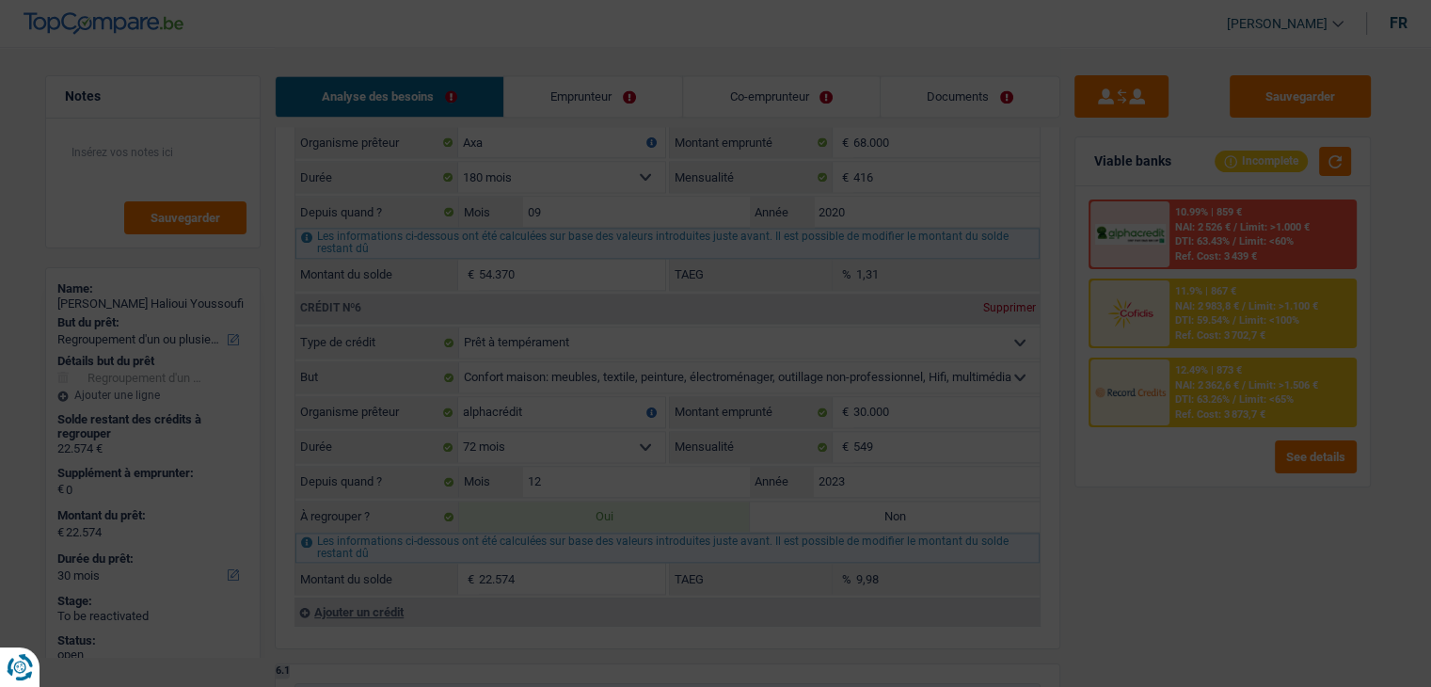
click at [1211, 307] on span "NAI: 2 983,8 €" at bounding box center [1208, 306] width 64 height 12
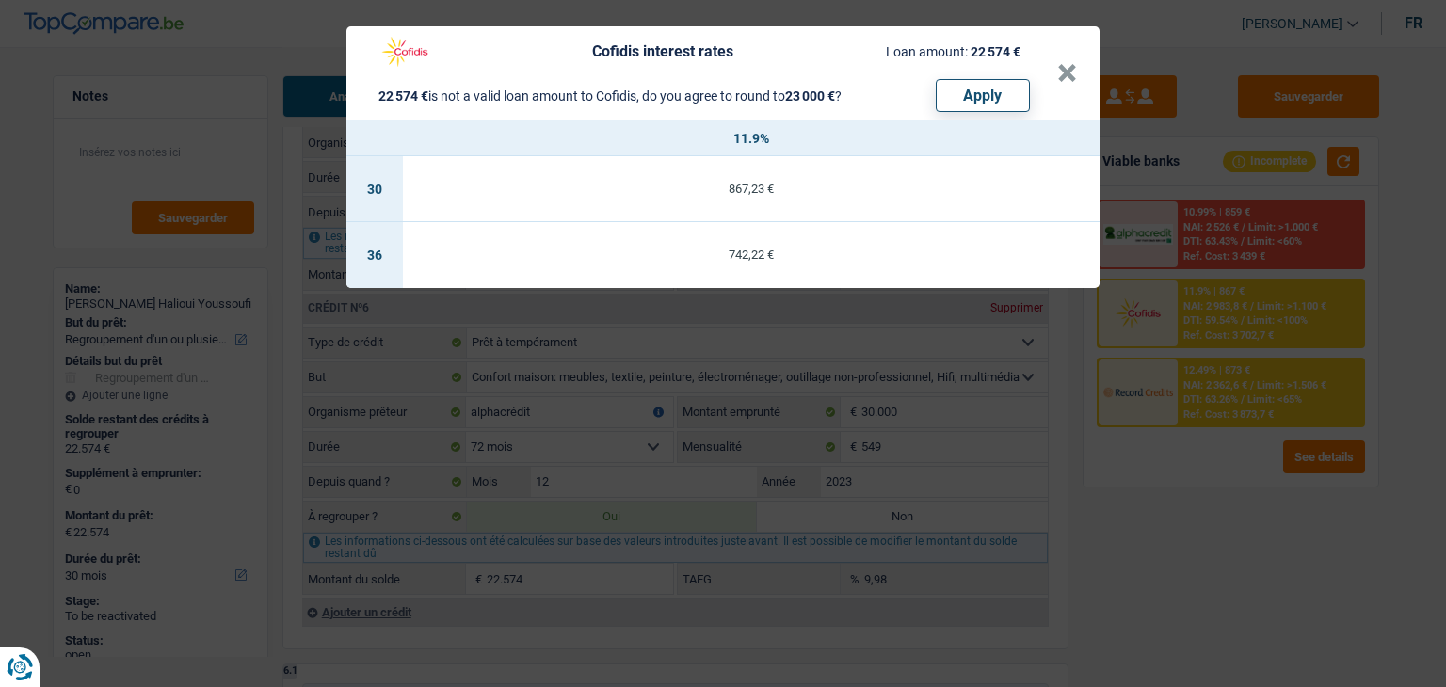
drag, startPoint x: 1171, startPoint y: 572, endPoint x: 1194, endPoint y: 333, distance: 240.2
click at [1173, 557] on div "Cofidis interest rates Loan amount: 22 574 € 22 574 € is not a valid loan amoun…" at bounding box center [723, 343] width 1446 height 687
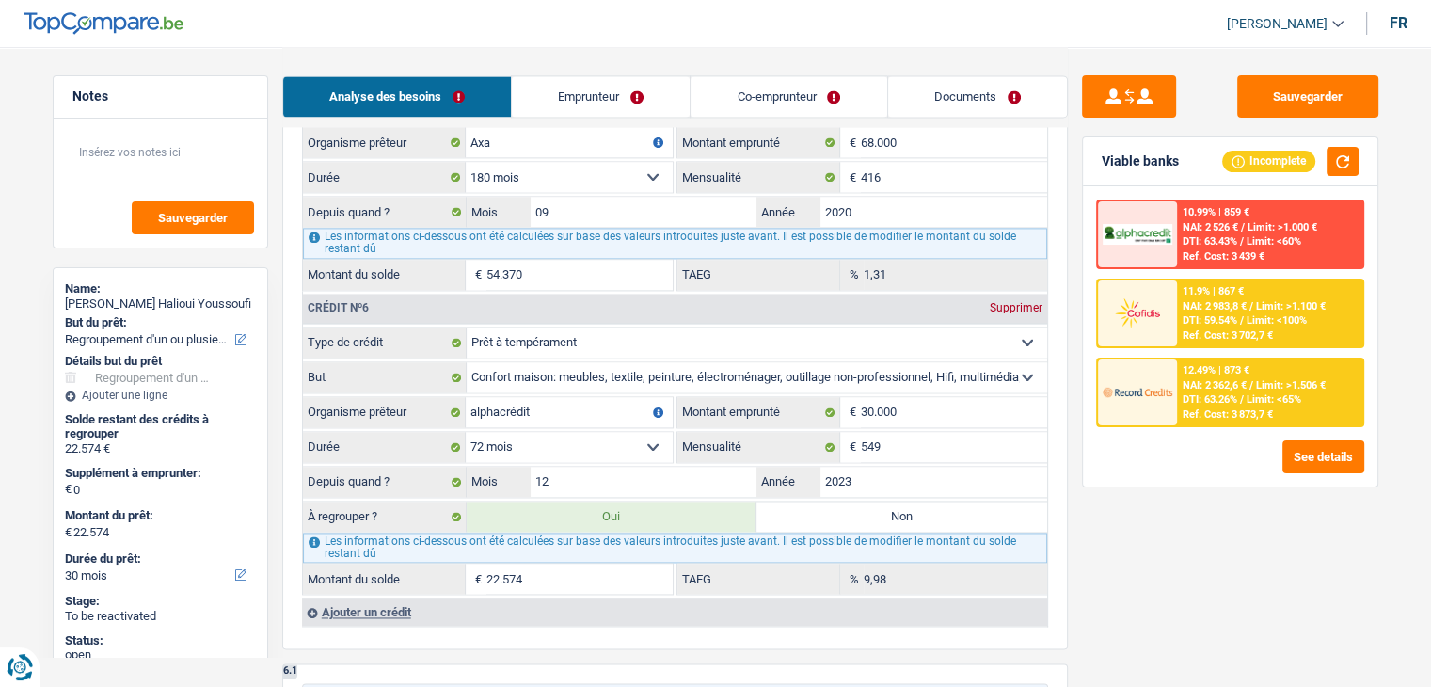
click at [399, 598] on div "Ajouter un crédit" at bounding box center [674, 612] width 745 height 28
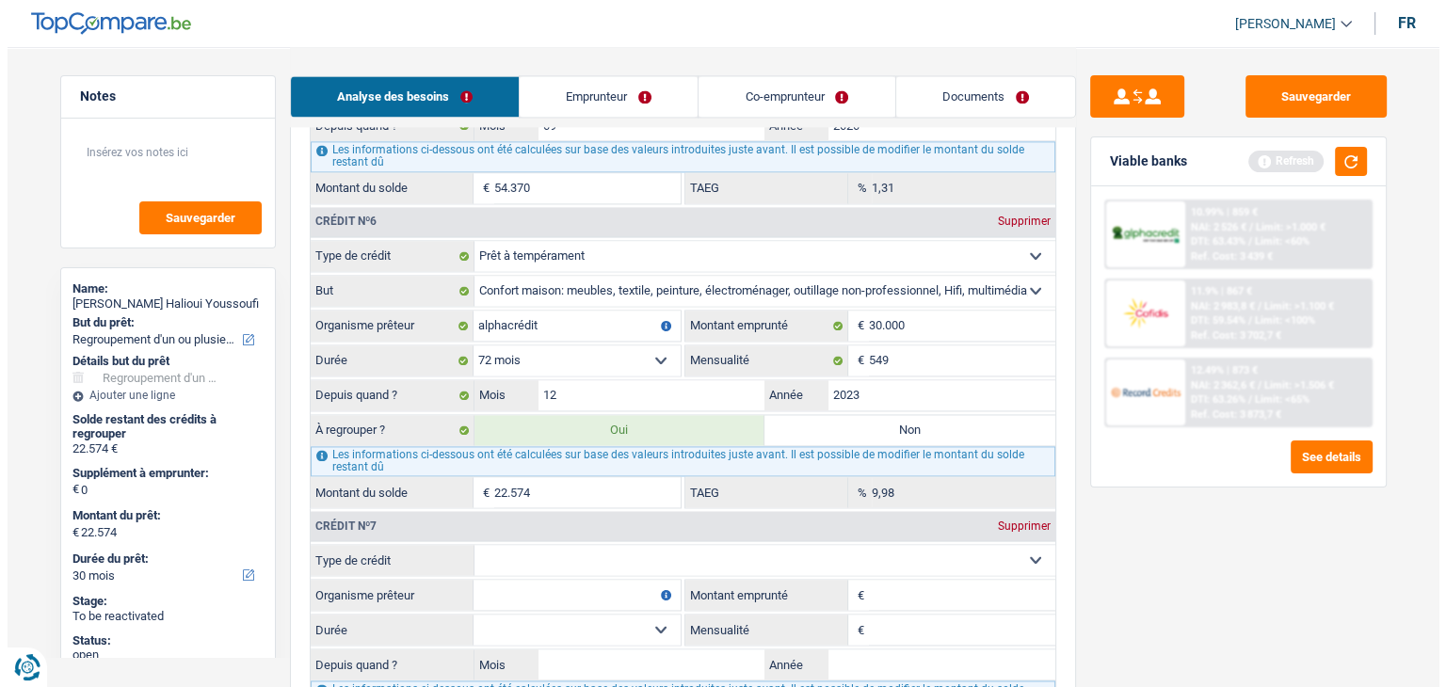
scroll to position [2917, 0]
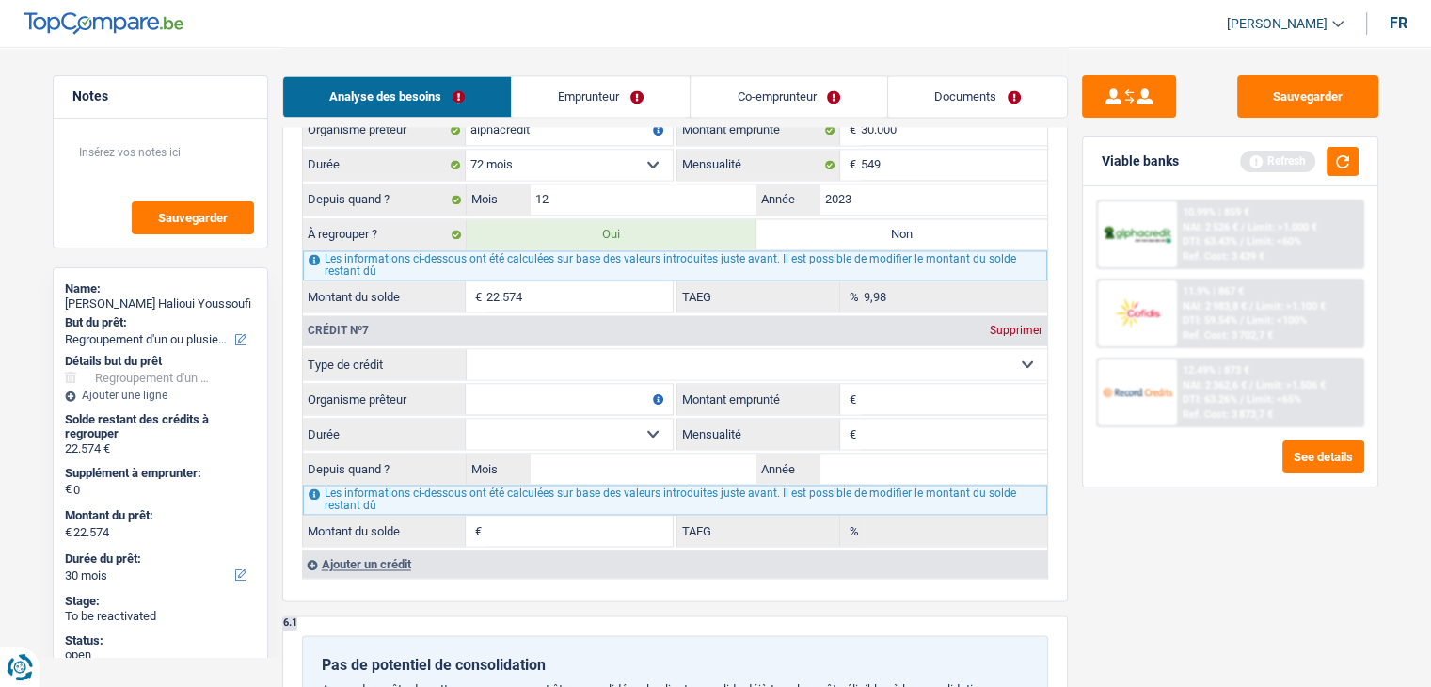
click at [1175, 504] on div "Sauvegarder Viable banks Refresh 10.99% | 859 € NAI: 2 526 € / Limit: >1.000 € …" at bounding box center [1230, 366] width 325 height 582
click at [1340, 168] on button "button" at bounding box center [1343, 161] width 32 height 29
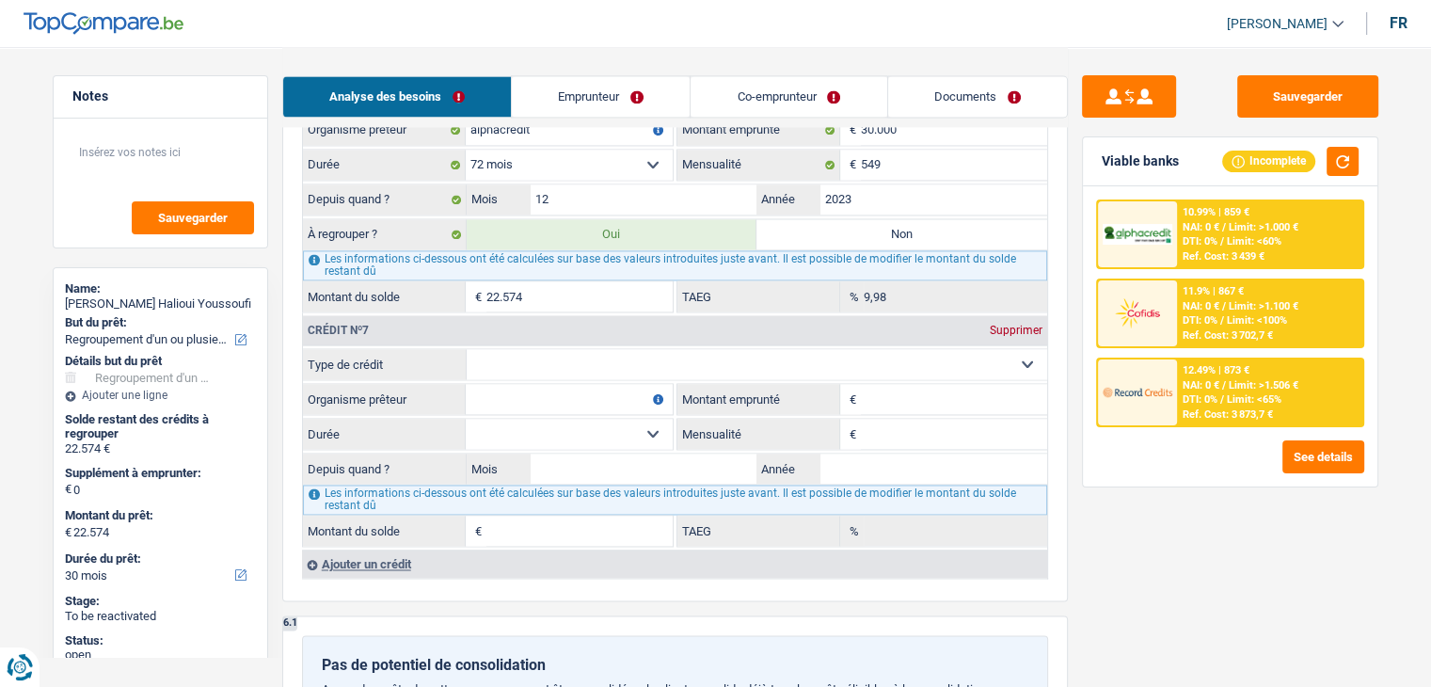
click at [1170, 389] on img at bounding box center [1138, 392] width 70 height 35
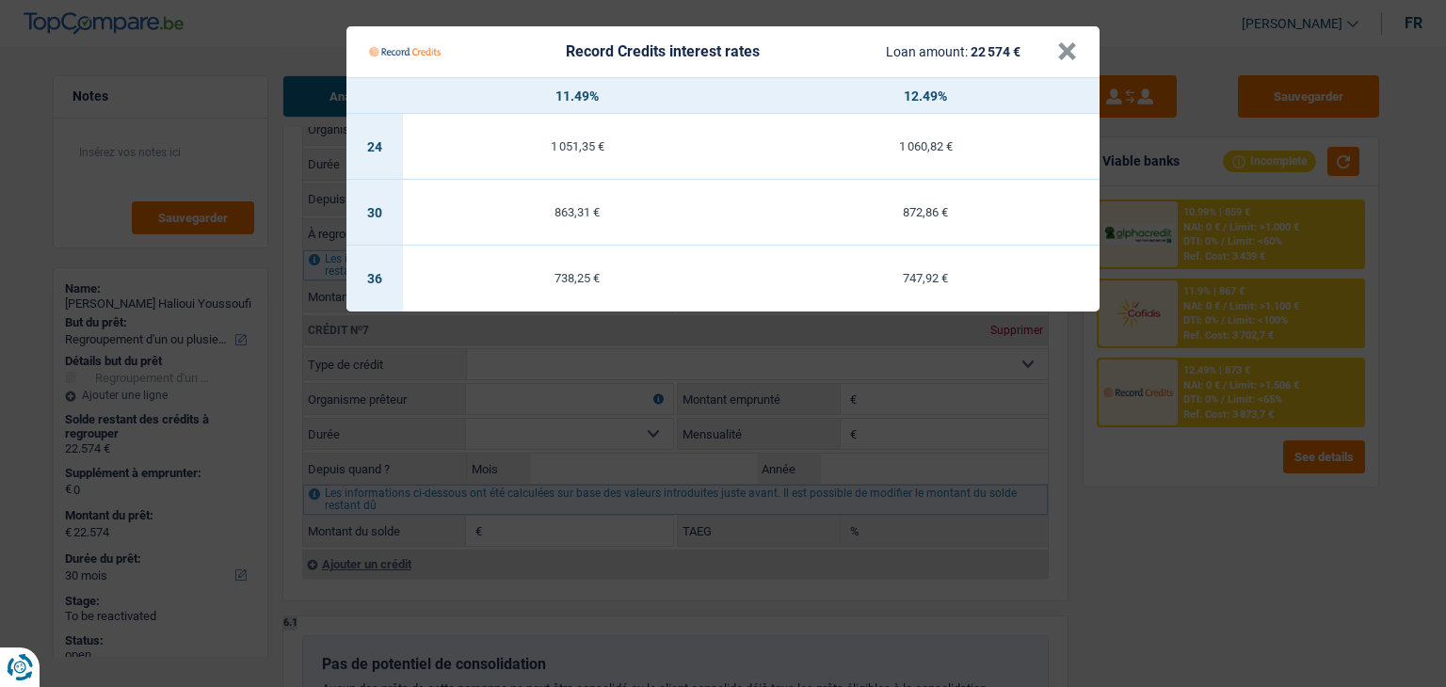
click at [1133, 526] on Credits "Record Credits interest rates Loan amount: 22 574 € × 11.49% 12.49% 24 1 051,35…" at bounding box center [723, 343] width 1446 height 687
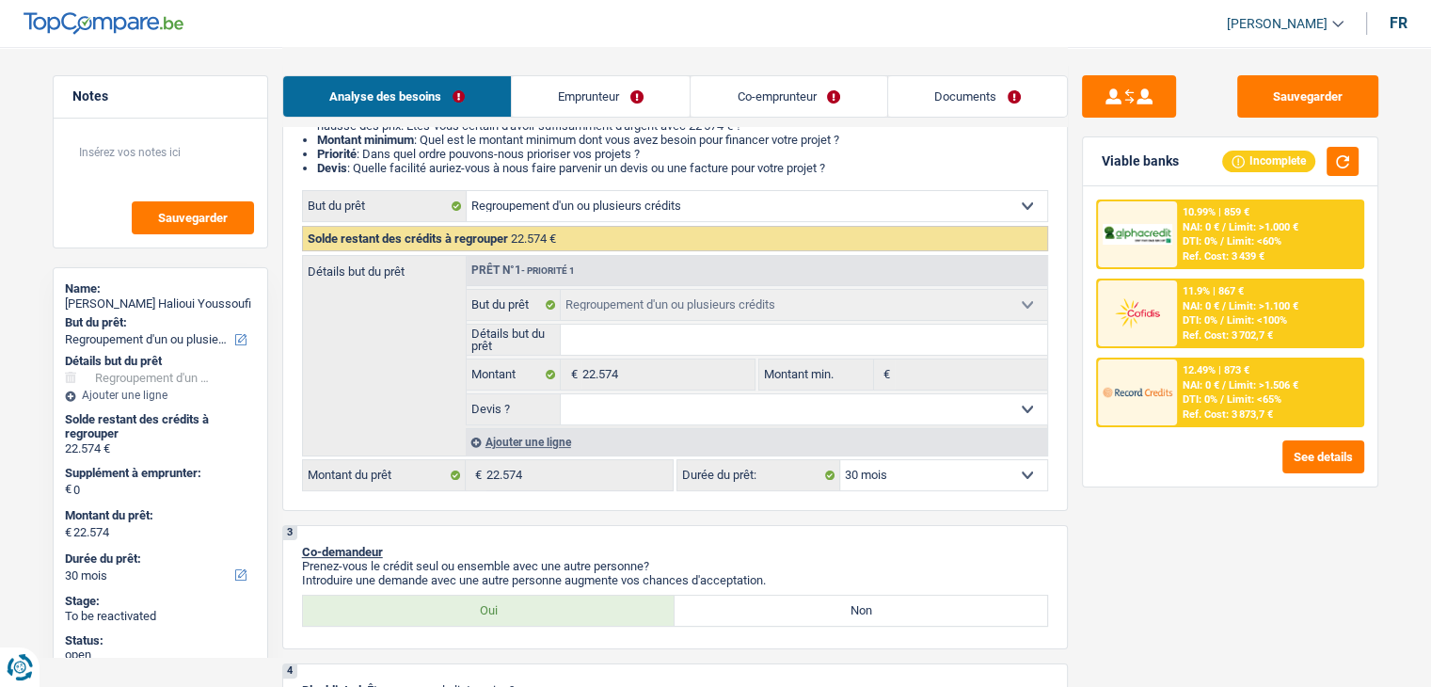
scroll to position [376, 0]
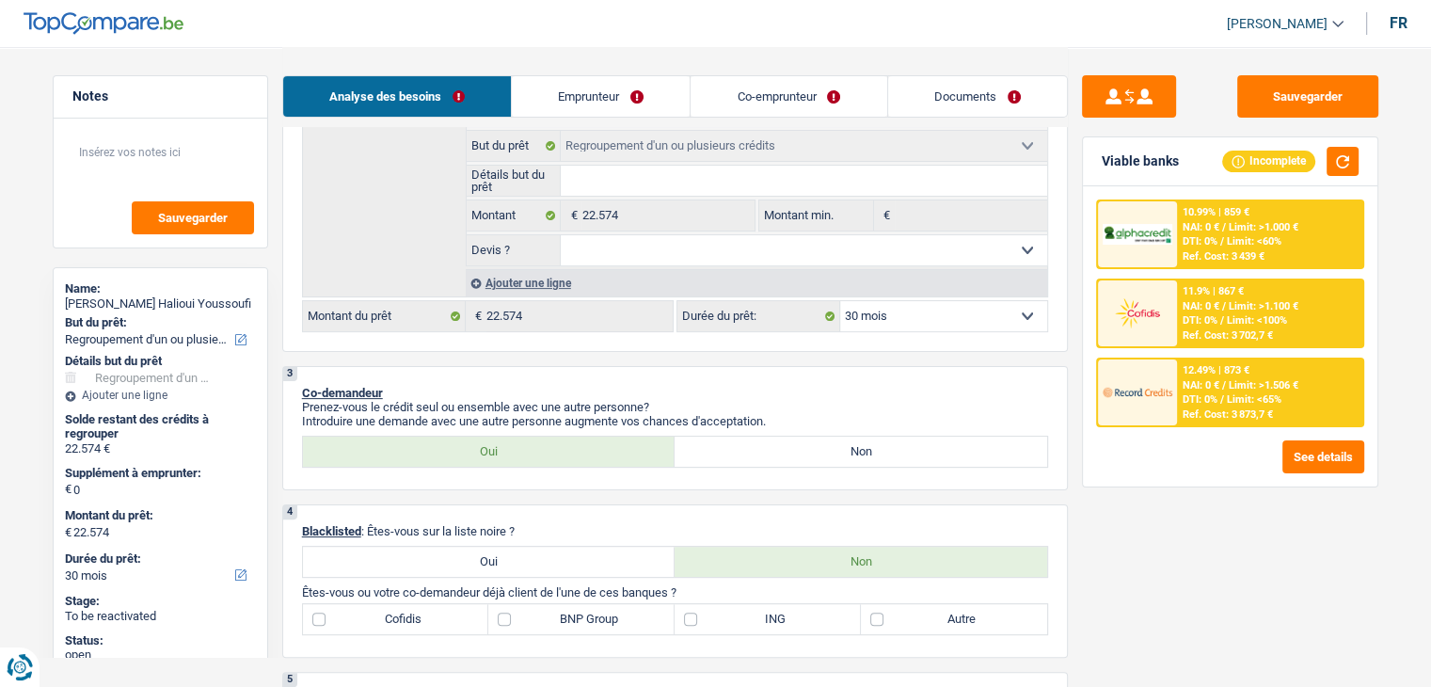
click at [889, 310] on select "12 mois 18 mois 24 mois 30 mois 36 mois 42 mois 48 mois 60 mois 72 mois 84 mois…" at bounding box center [943, 316] width 207 height 30
select select "48"
click at [840, 301] on select "12 mois 18 mois 24 mois 30 mois 36 mois 42 mois 48 mois 60 mois 72 mois 84 mois…" at bounding box center [943, 316] width 207 height 30
select select "48"
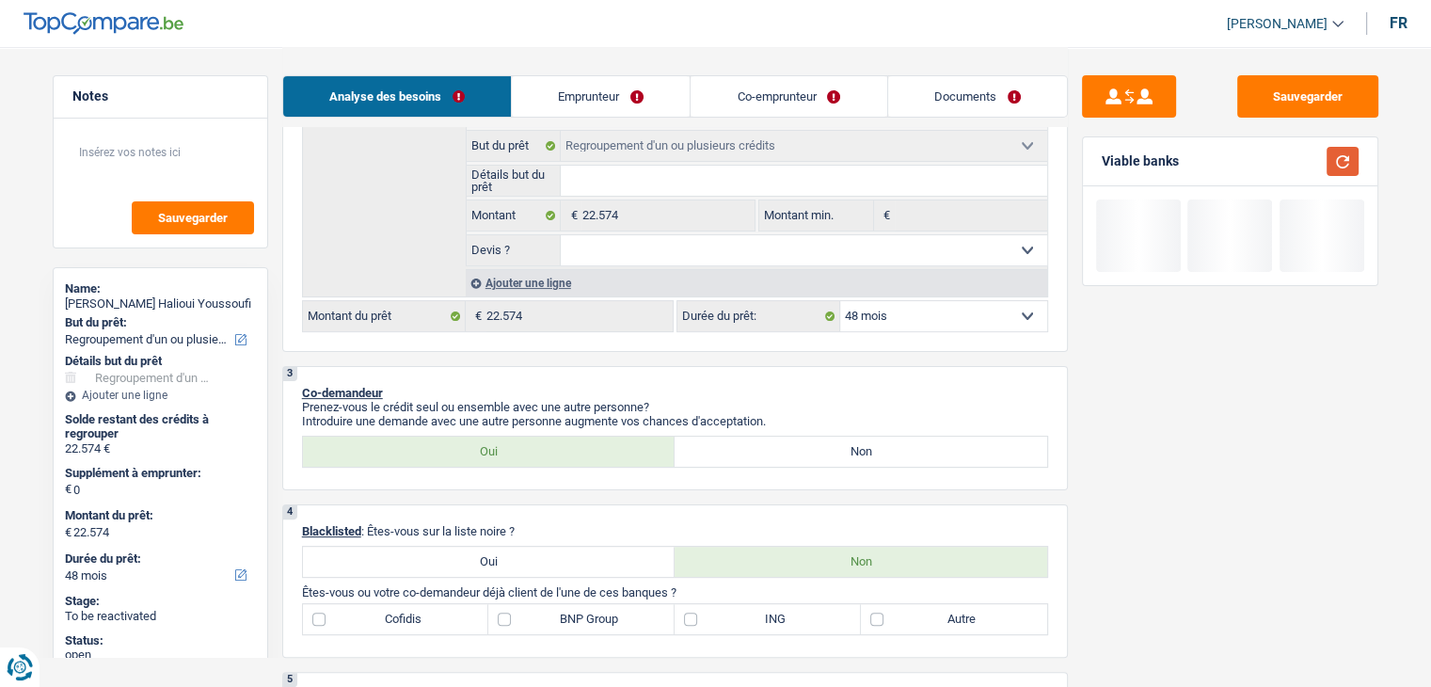
click at [1357, 152] on button "button" at bounding box center [1343, 161] width 32 height 29
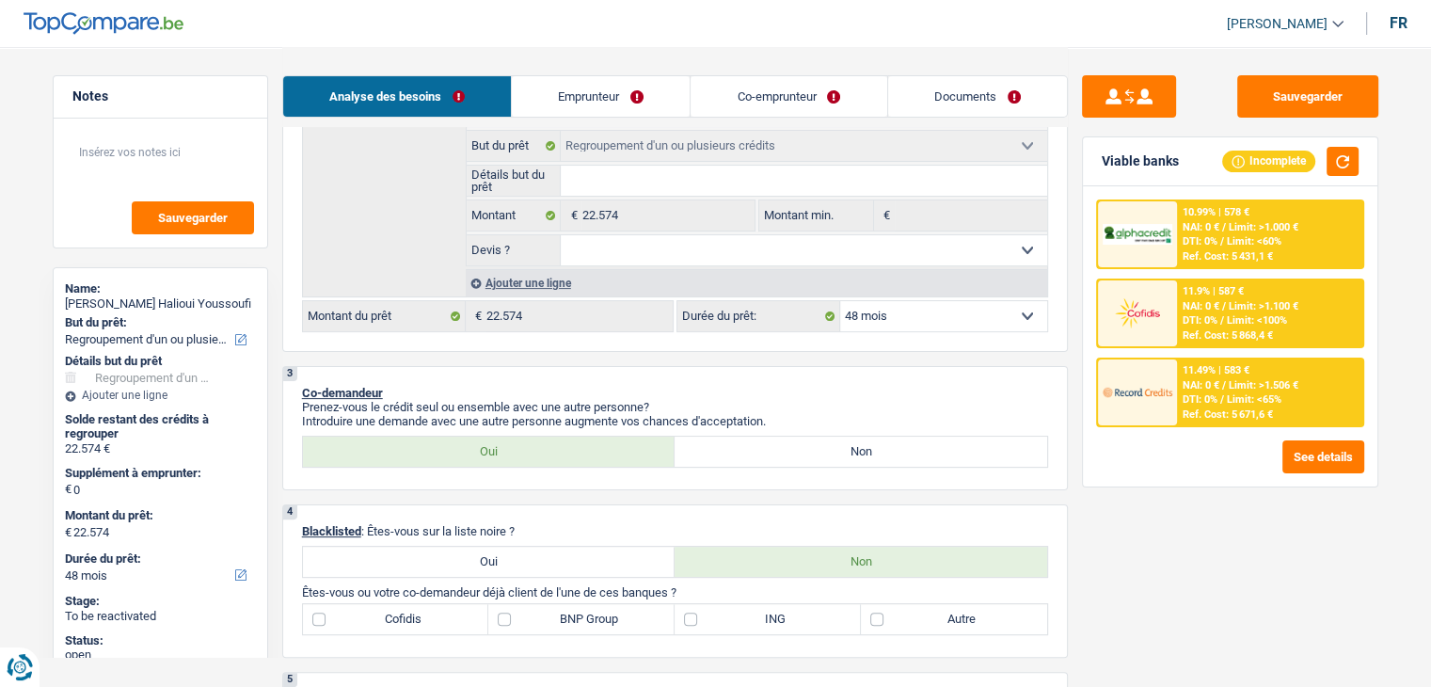
click at [1191, 400] on span "DTI: 0%" at bounding box center [1200, 399] width 35 height 12
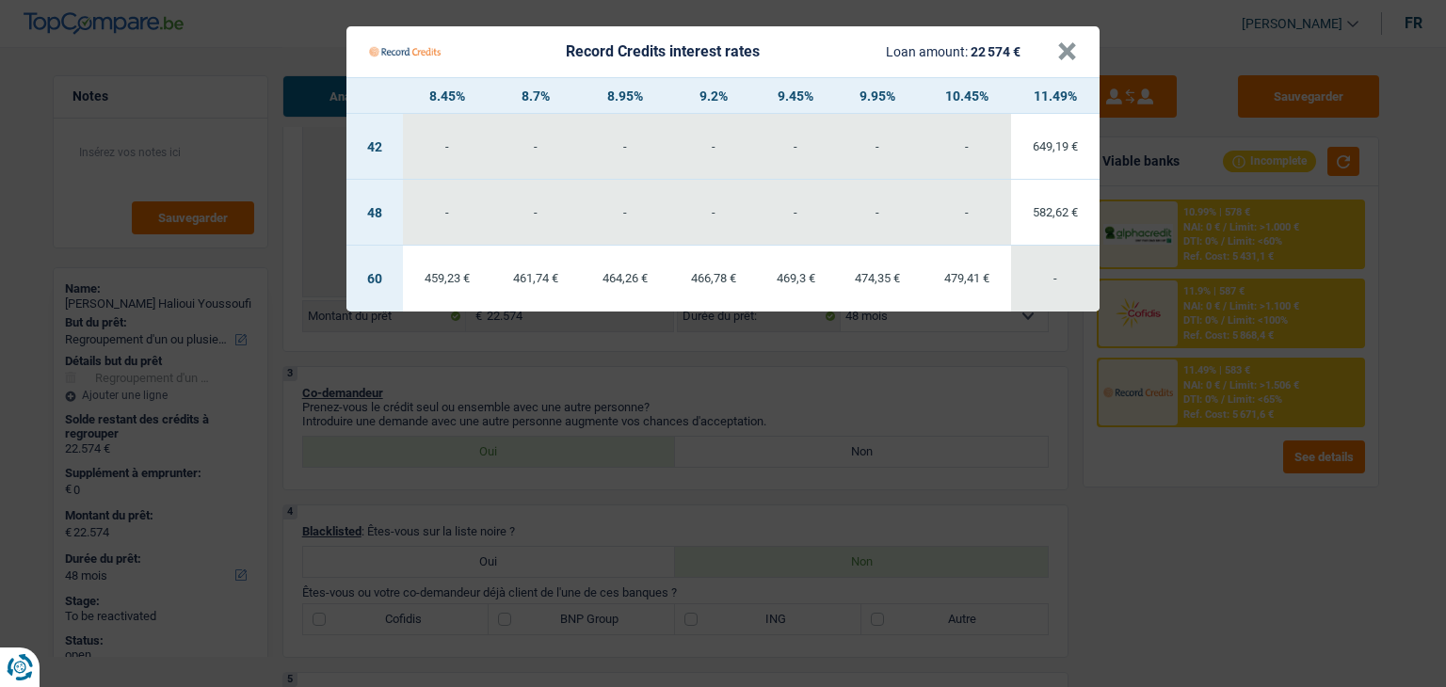
drag, startPoint x: 1184, startPoint y: 484, endPoint x: 1154, endPoint y: 472, distance: 32.5
click at [1184, 485] on Credits "Record Credits interest rates Loan amount: 22 574 € × 8.45% 8.7% 8.95% 9.2% 9.4…" at bounding box center [723, 343] width 1446 height 687
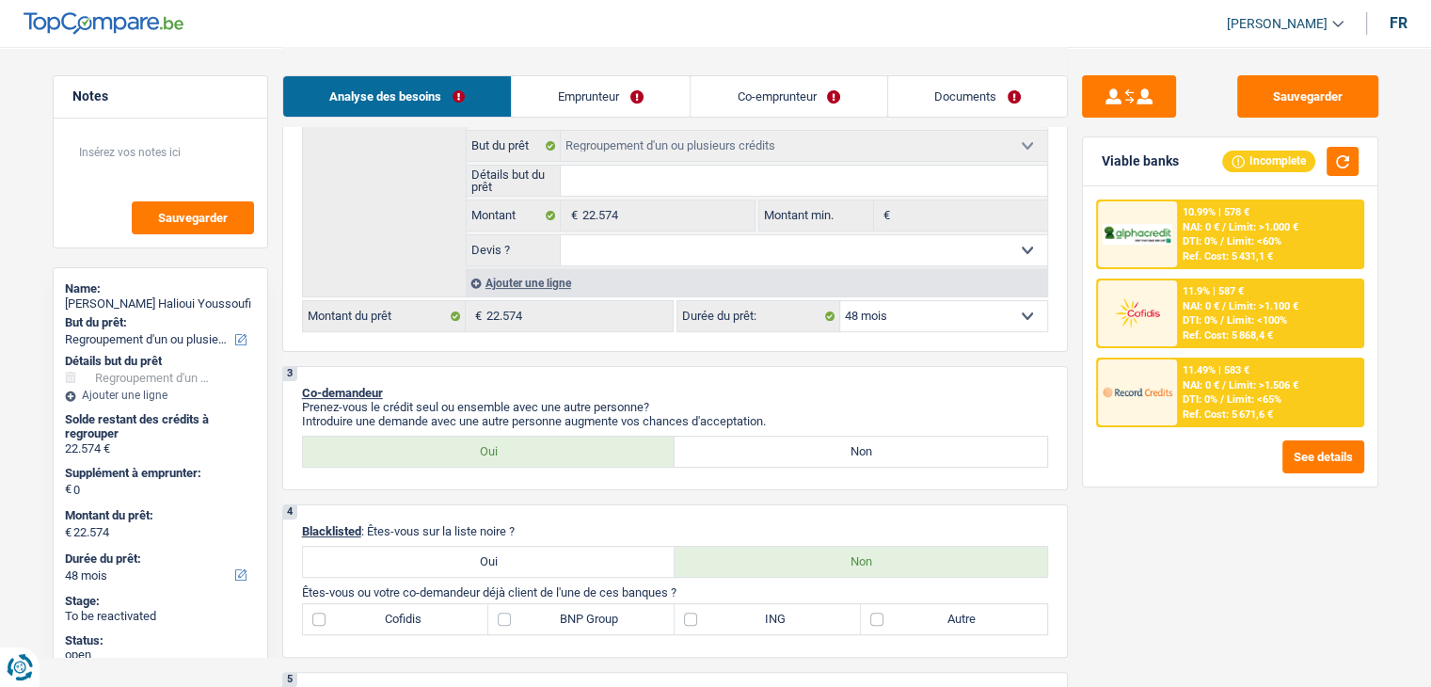
click at [915, 309] on select "12 mois 18 mois 24 mois 30 mois 36 mois 42 mois 48 mois 60 mois 72 mois 84 mois…" at bounding box center [943, 316] width 207 height 30
select select "60"
click at [840, 301] on select "12 mois 18 mois 24 mois 30 mois 36 mois 42 mois 48 mois 60 mois 72 mois 84 mois…" at bounding box center [943, 316] width 207 height 30
select select "60"
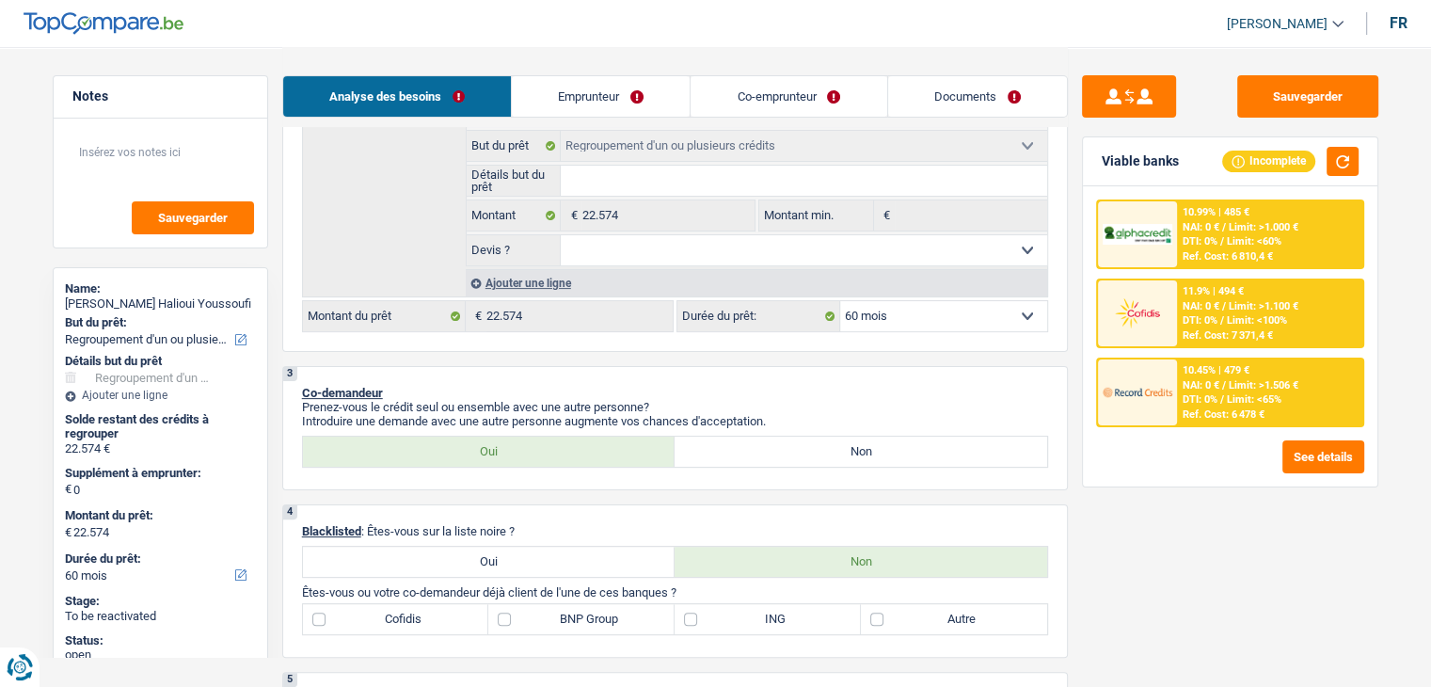
click at [1195, 364] on div "10.45% | 479 €" at bounding box center [1216, 370] width 67 height 12
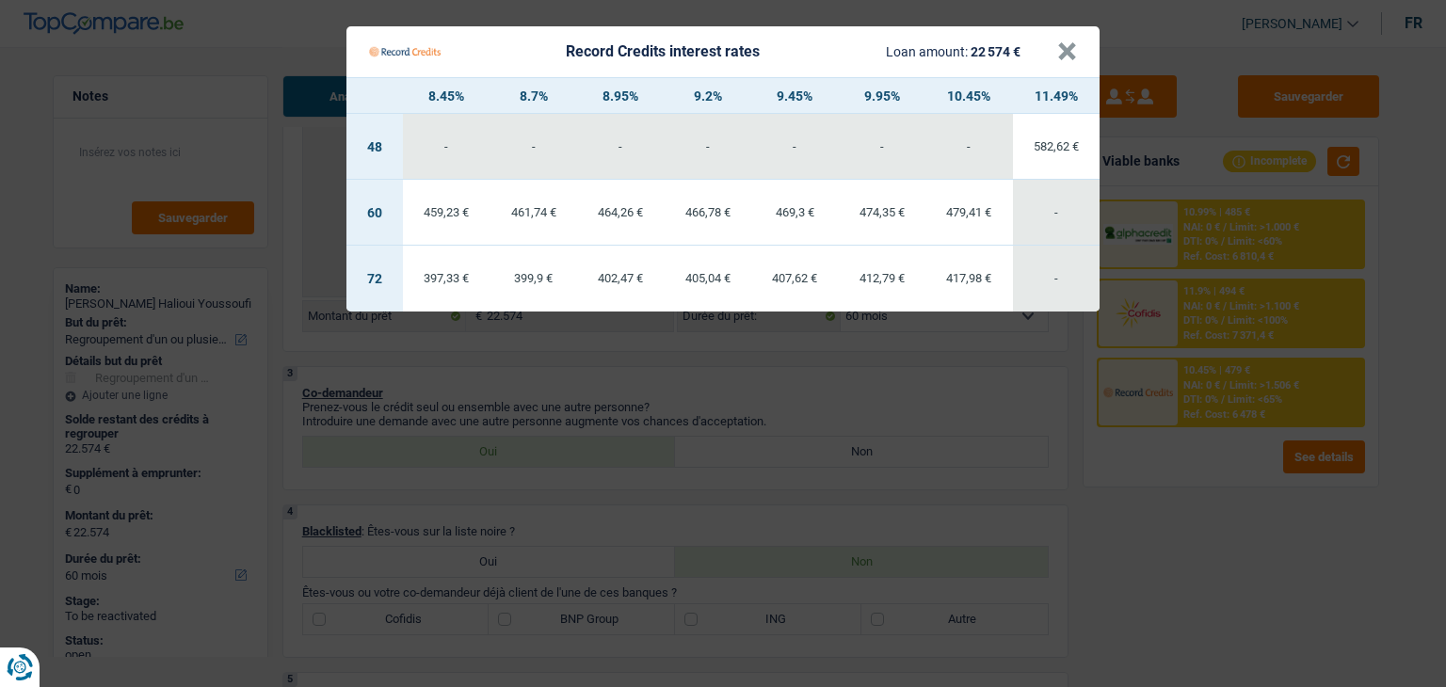
click at [891, 398] on Credits "Record Credits interest rates Loan amount: 22 574 € × 8.45% 8.7% 8.95% 9.2% 9.4…" at bounding box center [723, 343] width 1446 height 687
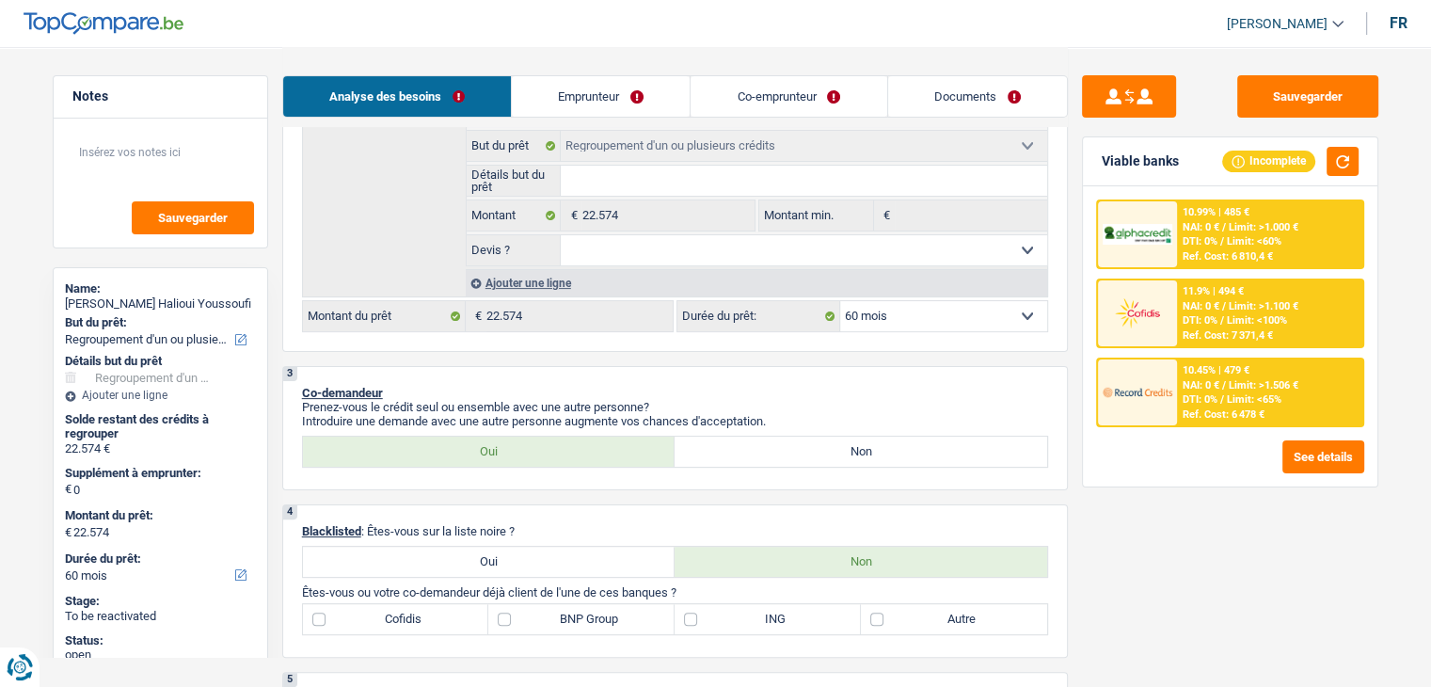
click at [884, 318] on select "12 mois 18 mois 24 mois 30 mois 36 mois 42 mois 48 mois 60 mois 72 mois 84 mois…" at bounding box center [943, 316] width 207 height 30
select select "48"
click at [840, 301] on select "12 mois 18 mois 24 mois 30 mois 36 mois 42 mois 48 mois 60 mois 72 mois 84 mois…" at bounding box center [943, 316] width 207 height 30
select select "48"
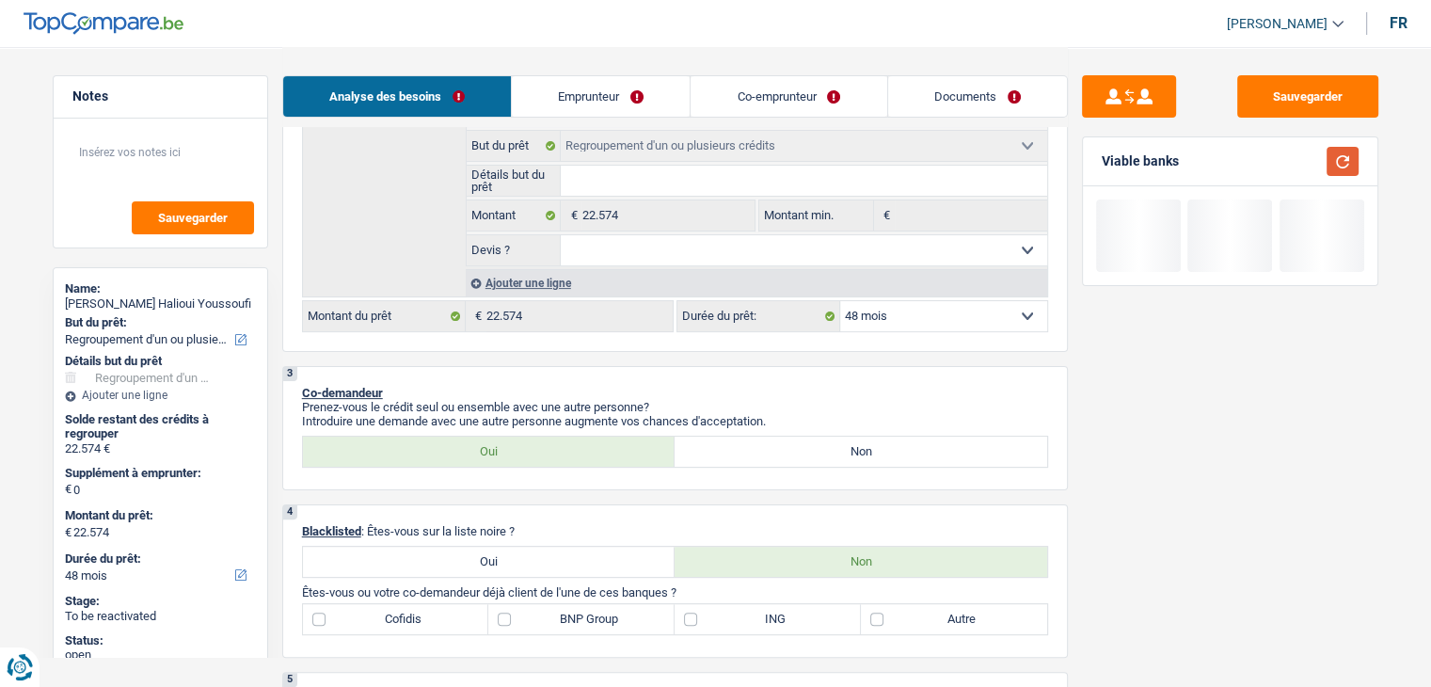
click at [1331, 162] on button "button" at bounding box center [1343, 161] width 32 height 29
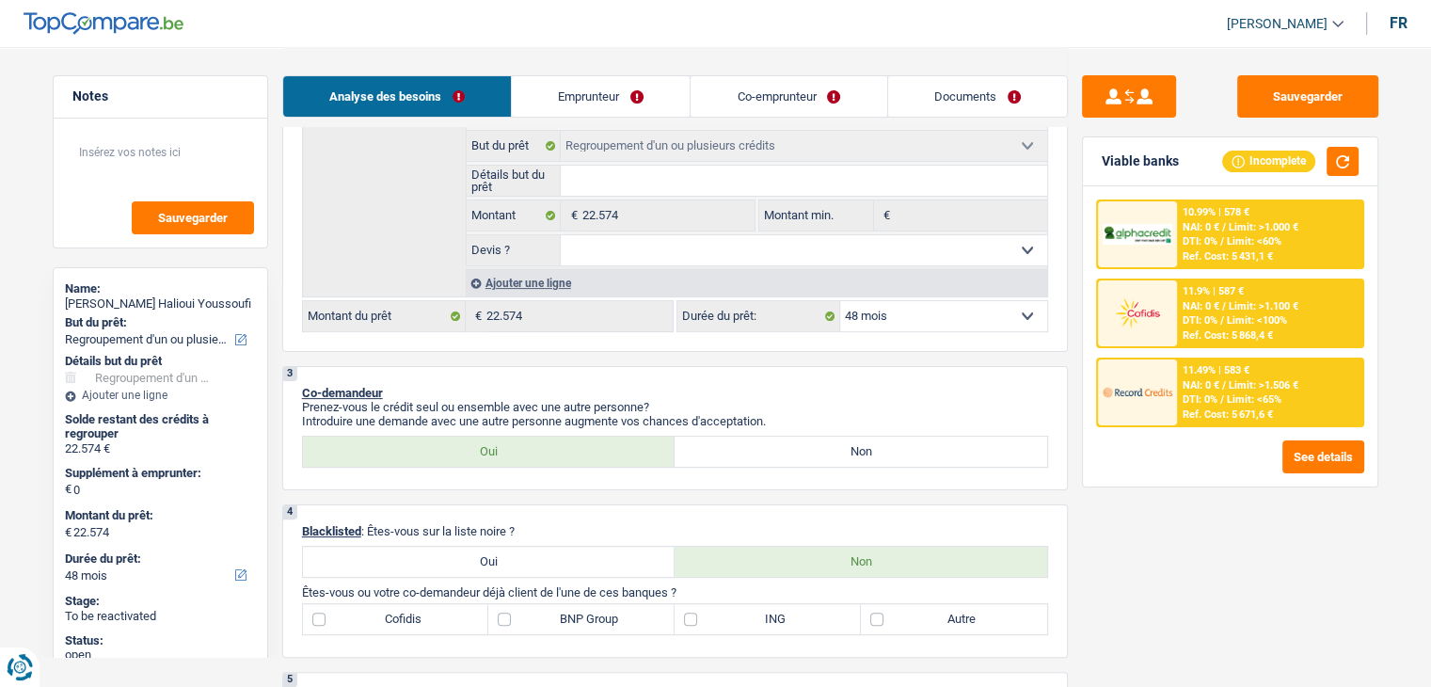
click at [1227, 395] on span "Limit: <65%" at bounding box center [1254, 399] width 55 height 12
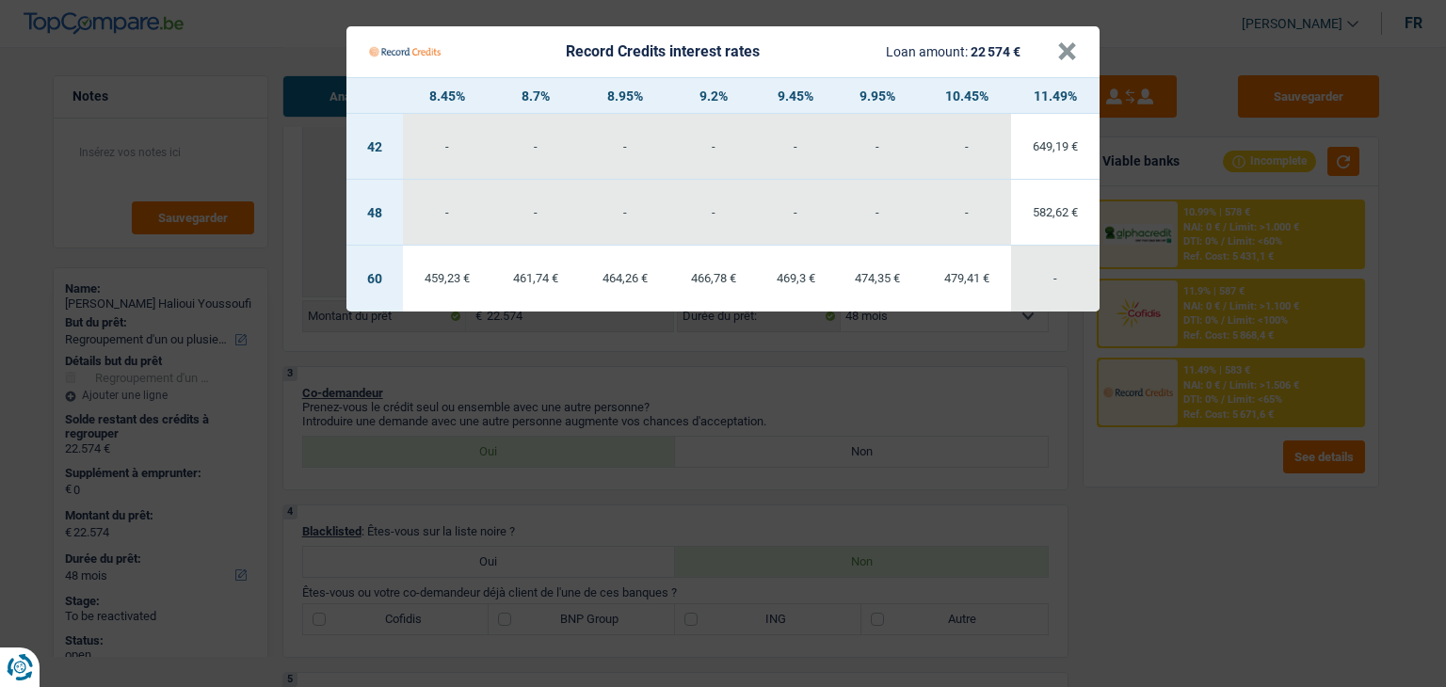
click at [884, 382] on Credits "Record Credits interest rates Loan amount: 22 574 € × 8.45% 8.7% 8.95% 9.2% 9.4…" at bounding box center [723, 343] width 1446 height 687
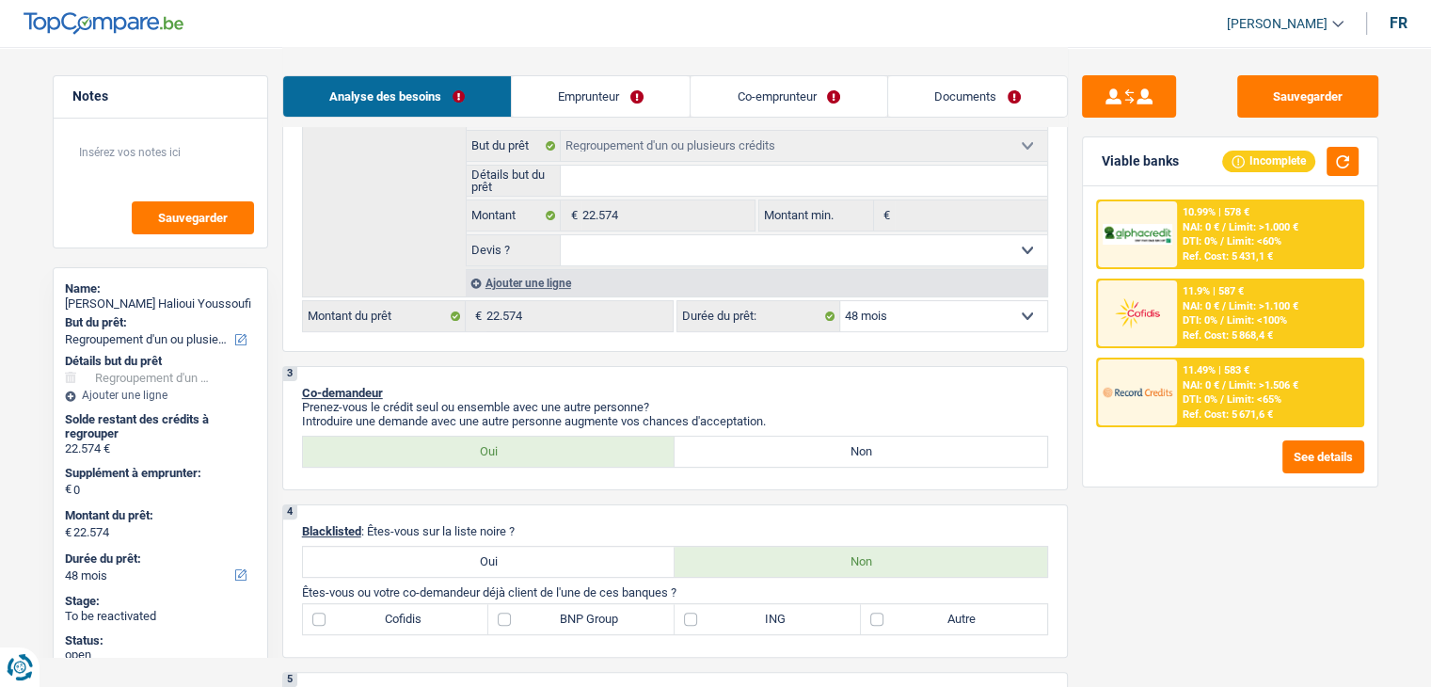
click at [892, 310] on select "12 mois 18 mois 24 mois 30 mois 36 mois 42 mois 48 mois 60 mois 72 mois 84 mois…" at bounding box center [943, 316] width 207 height 30
click at [840, 301] on select "12 mois 18 mois 24 mois 30 mois 36 mois 42 mois 48 mois 60 mois 72 mois 84 mois…" at bounding box center [943, 316] width 207 height 30
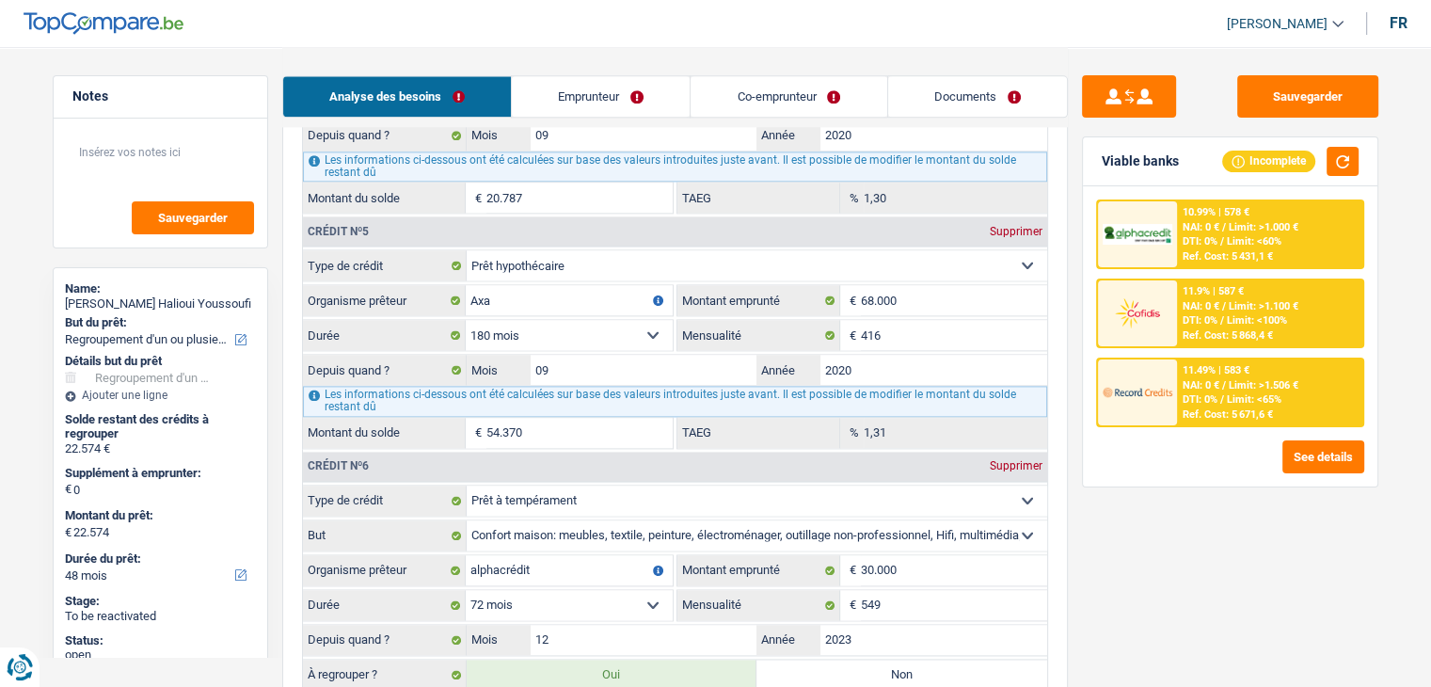
scroll to position [2635, 0]
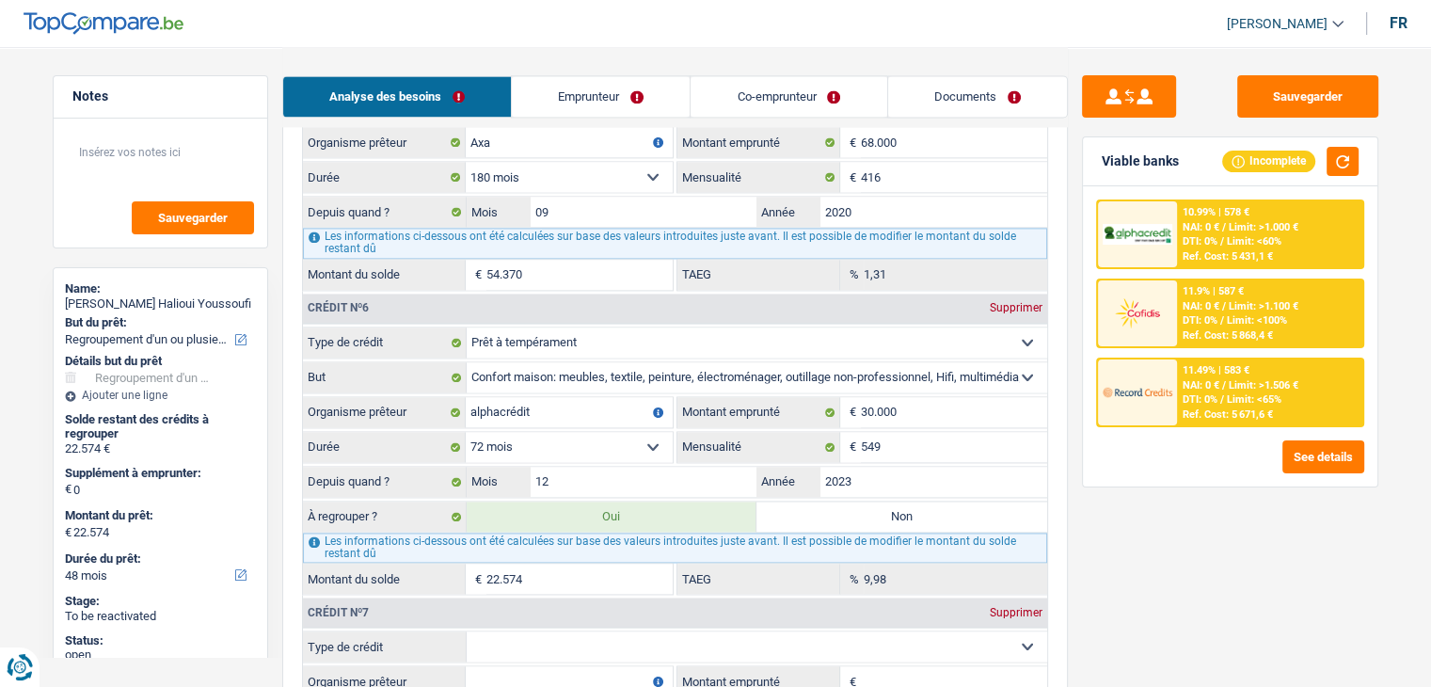
click at [1167, 479] on div "10.99% | 578 € NAI: 0 € / Limit: >1.000 € DTI: 0% / Limit: <60% Ref. Cost: 5 43…" at bounding box center [1230, 336] width 295 height 300
drag, startPoint x: 1182, startPoint y: 161, endPoint x: 1099, endPoint y: 159, distance: 82.8
click at [1099, 159] on div "Viable banks Incomplete" at bounding box center [1230, 161] width 295 height 49
drag, startPoint x: 1103, startPoint y: 159, endPoint x: 1186, endPoint y: 170, distance: 83.6
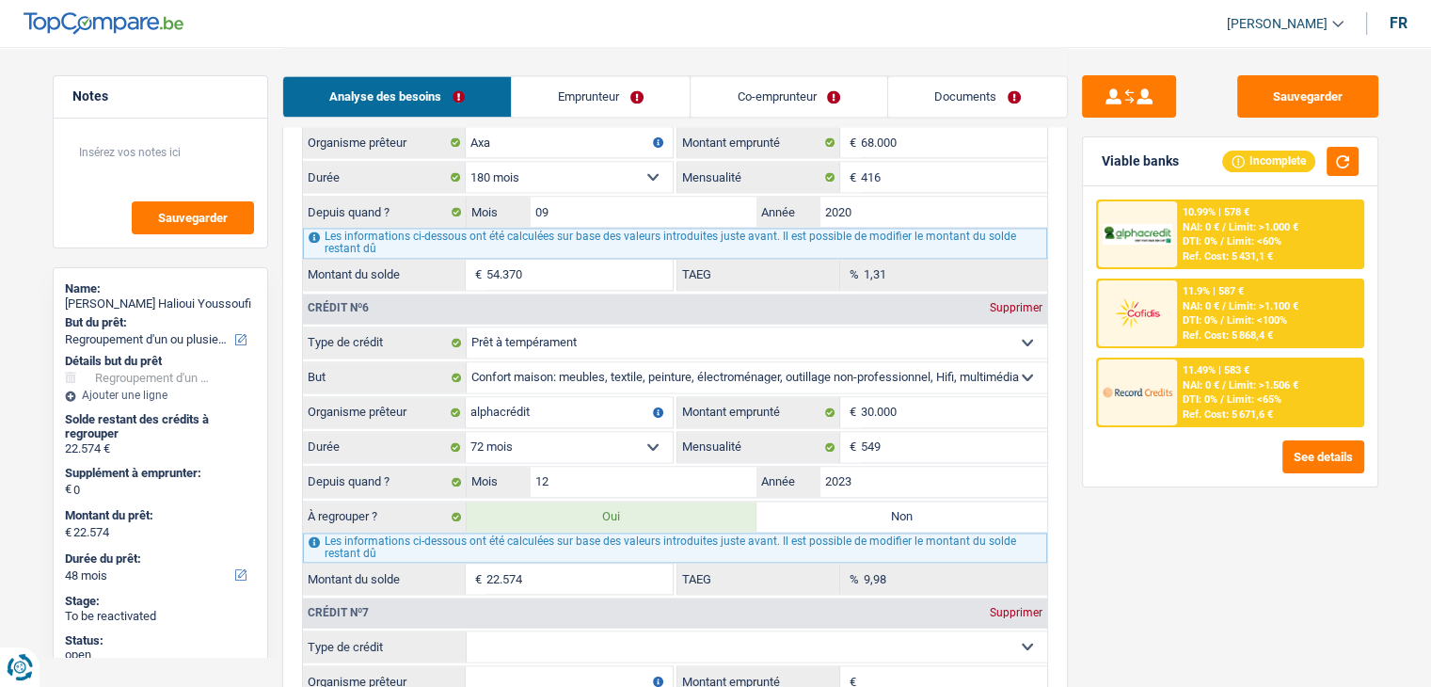
click at [1186, 170] on div "Viable banks Incomplete" at bounding box center [1230, 161] width 295 height 49
drag, startPoint x: 1176, startPoint y: 163, endPoint x: 1094, endPoint y: 168, distance: 83.0
click at [1094, 168] on div "Viable banks Incomplete" at bounding box center [1230, 161] width 295 height 49
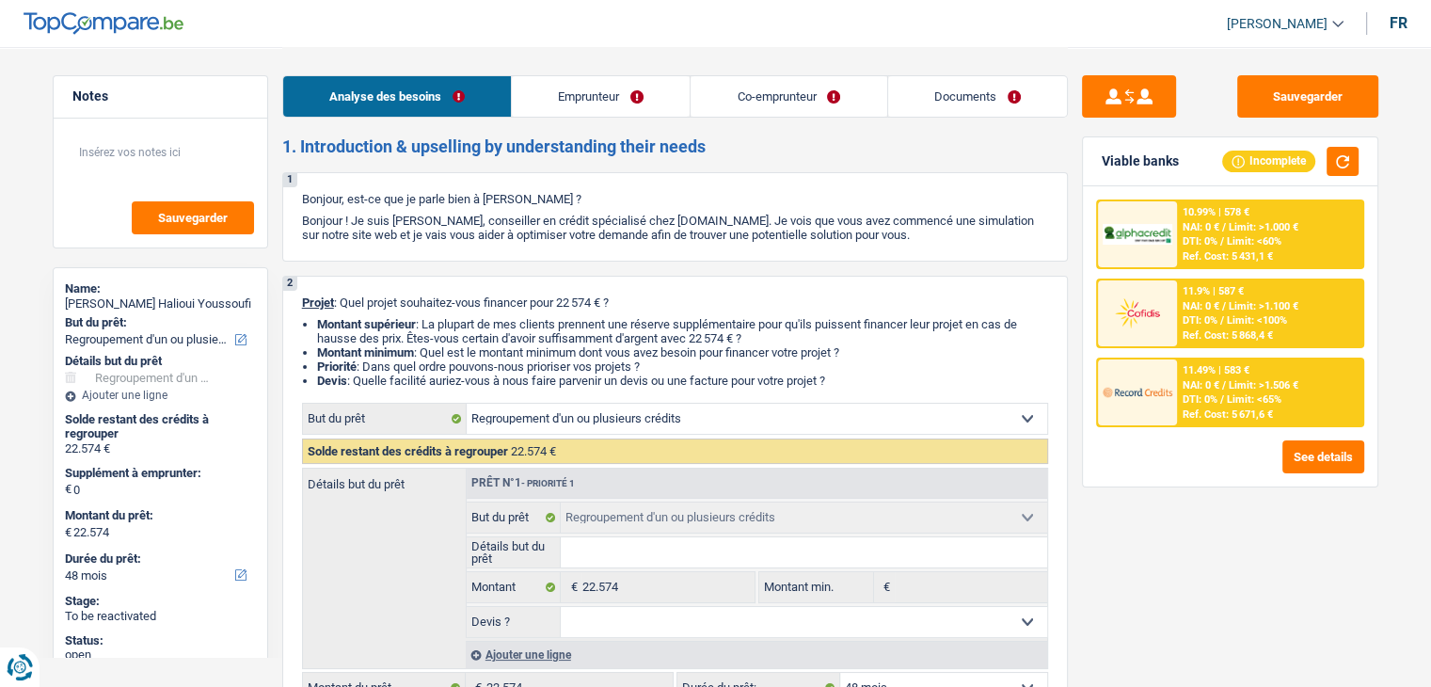
scroll to position [376, 0]
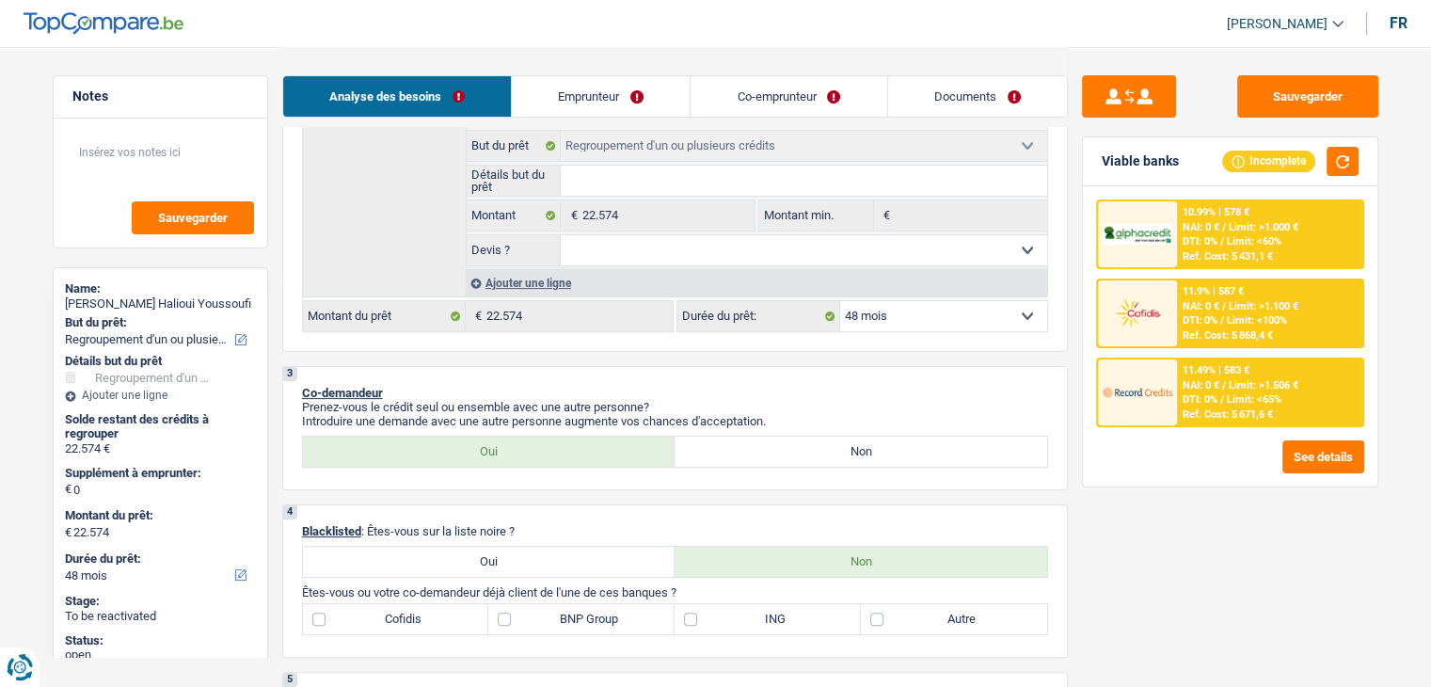
click at [888, 312] on select "12 mois 18 mois 24 mois 30 mois 36 mois 42 mois 48 mois 60 mois 72 mois 84 mois…" at bounding box center [943, 316] width 207 height 30
select select "30"
click at [840, 301] on select "12 mois 18 mois 24 mois 30 mois 36 mois 42 mois 48 mois 60 mois 72 mois 84 mois…" at bounding box center [943, 316] width 207 height 30
select select "30"
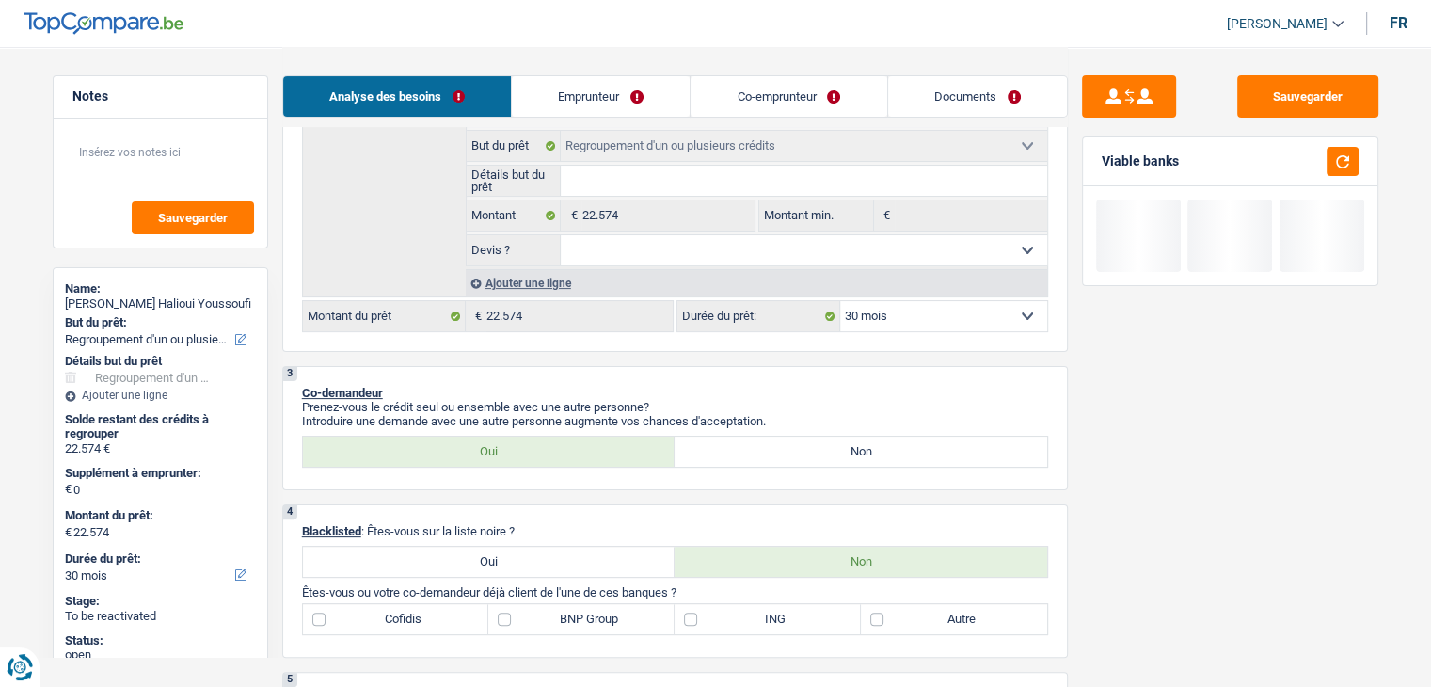
click at [878, 388] on p "Co-demandeur" at bounding box center [675, 393] width 746 height 14
click at [1344, 159] on button "button" at bounding box center [1343, 161] width 32 height 29
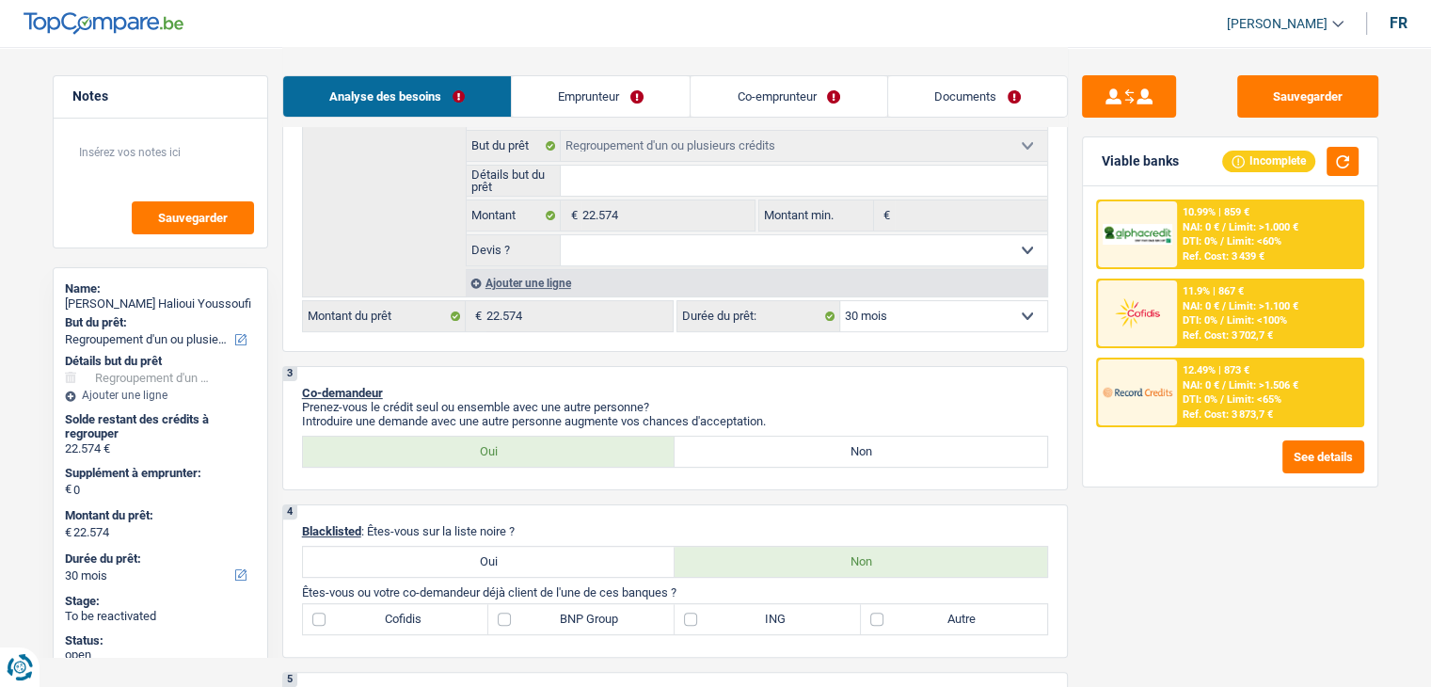
drag, startPoint x: 1176, startPoint y: 165, endPoint x: 1097, endPoint y: 161, distance: 79.1
click at [1097, 161] on div "Viable banks Incomplete" at bounding box center [1230, 161] width 295 height 49
drag, startPoint x: 1096, startPoint y: 161, endPoint x: 1176, endPoint y: 166, distance: 80.1
click at [1176, 166] on div "Viable banks Incomplete" at bounding box center [1230, 161] width 295 height 49
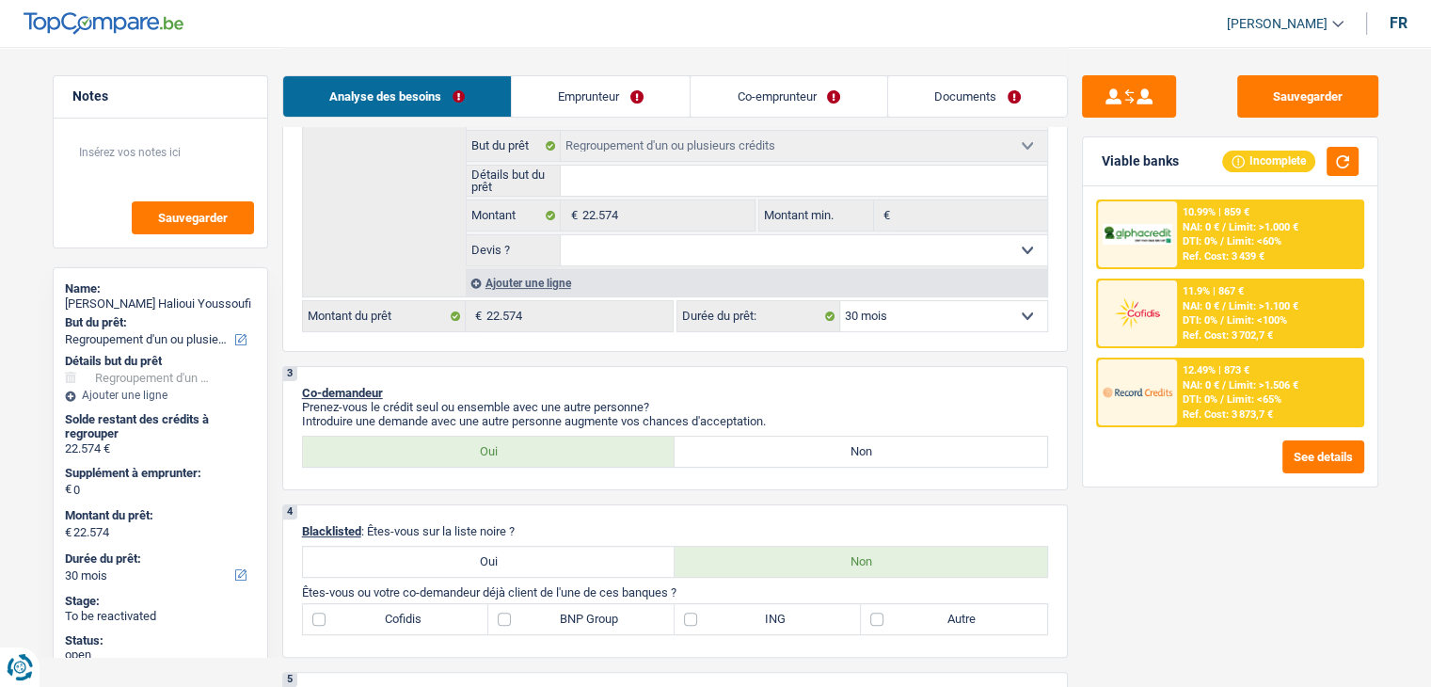
click at [1176, 166] on div "Viable banks" at bounding box center [1140, 161] width 77 height 16
drag, startPoint x: 1178, startPoint y: 161, endPoint x: 1088, endPoint y: 160, distance: 90.4
click at [1088, 160] on div "Viable banks Incomplete" at bounding box center [1230, 161] width 295 height 49
drag, startPoint x: 1148, startPoint y: 163, endPoint x: 1179, endPoint y: 166, distance: 31.2
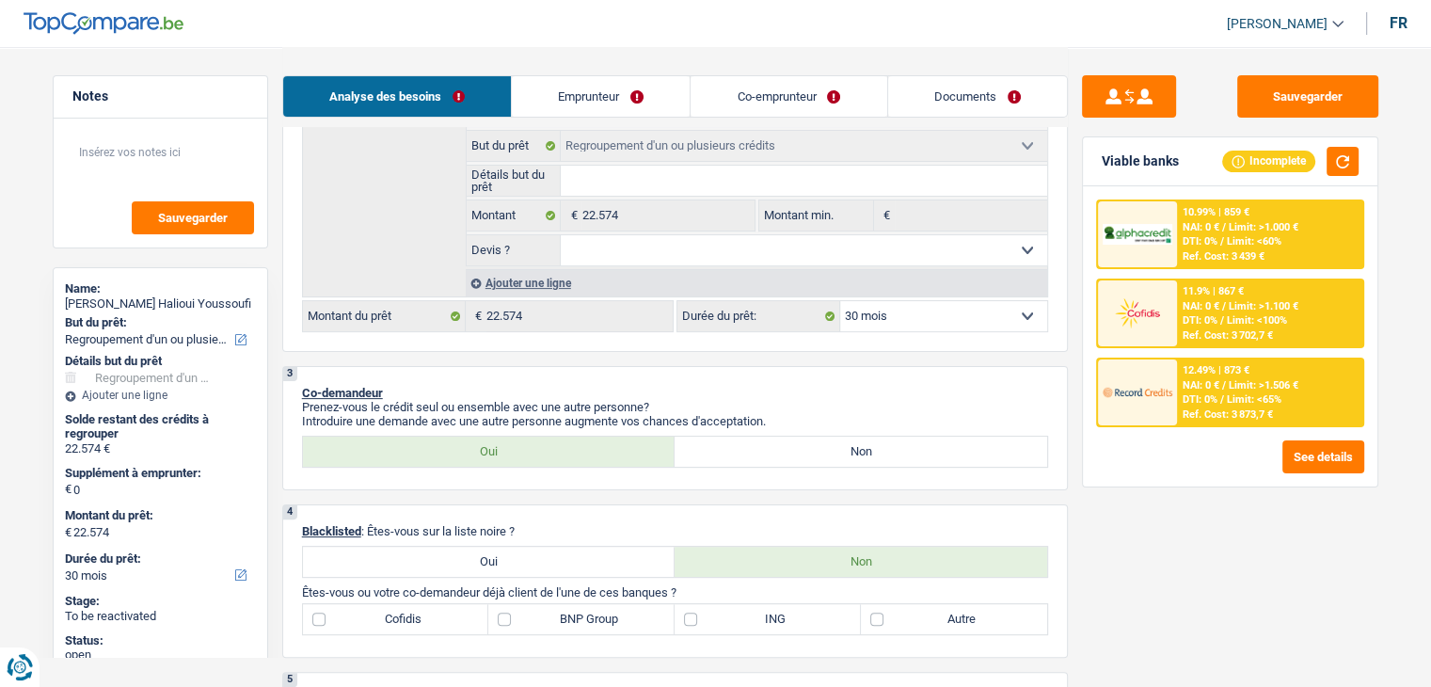
click at [1179, 166] on div "Viable banks Incomplete" at bounding box center [1230, 161] width 295 height 49
drag, startPoint x: 1179, startPoint y: 166, endPoint x: 1103, endPoint y: 153, distance: 77.2
click at [1103, 153] on div "Viable banks Incomplete" at bounding box center [1230, 161] width 295 height 49
click at [1102, 145] on div "Viable banks Incomplete" at bounding box center [1230, 161] width 295 height 49
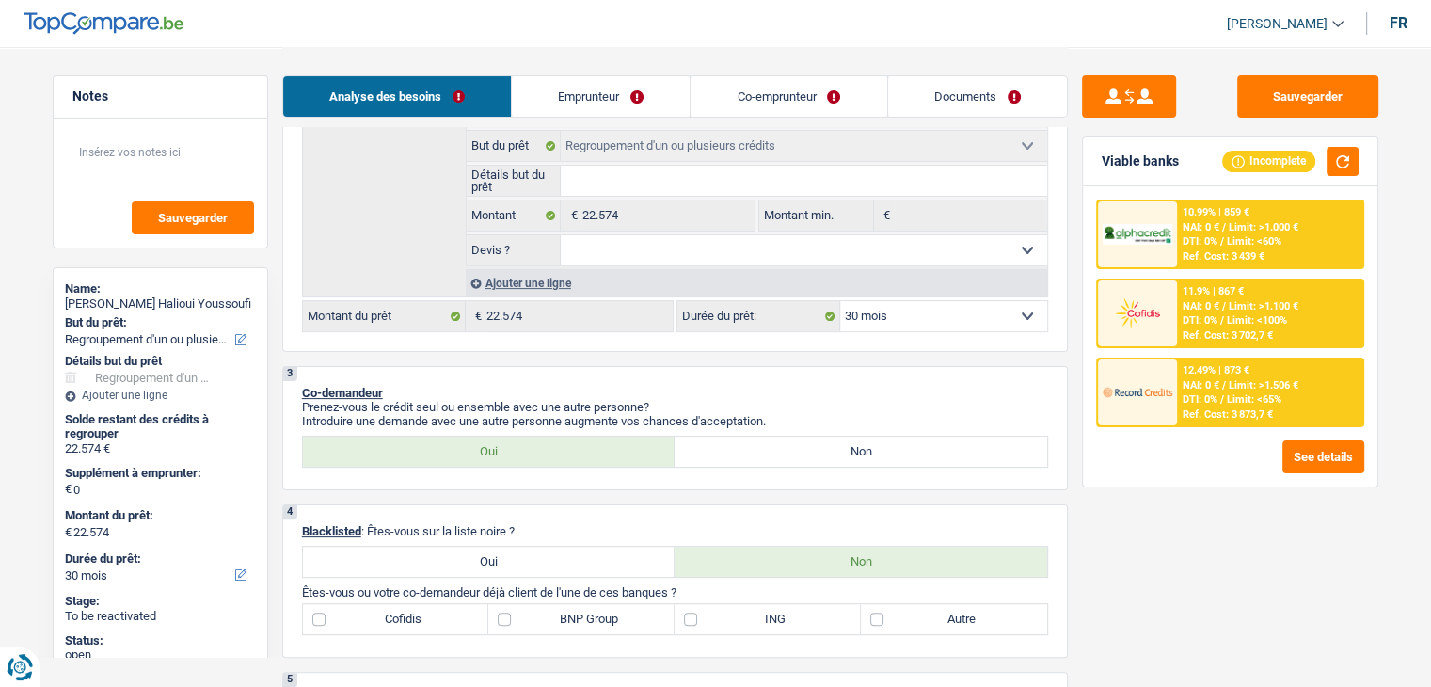
scroll to position [0, 0]
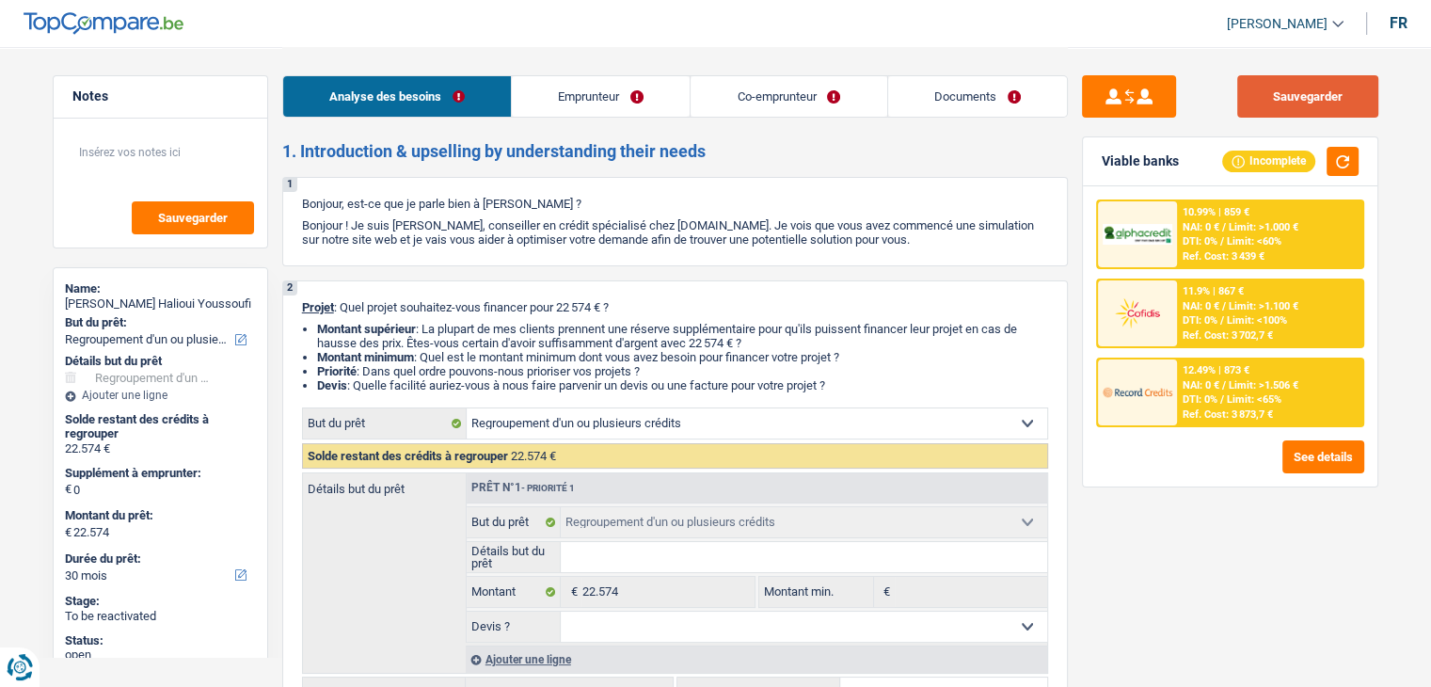
click at [1283, 105] on button "Sauvegarder" at bounding box center [1308, 96] width 141 height 42
click at [590, 85] on link "Emprunteur" at bounding box center [601, 96] width 178 height 40
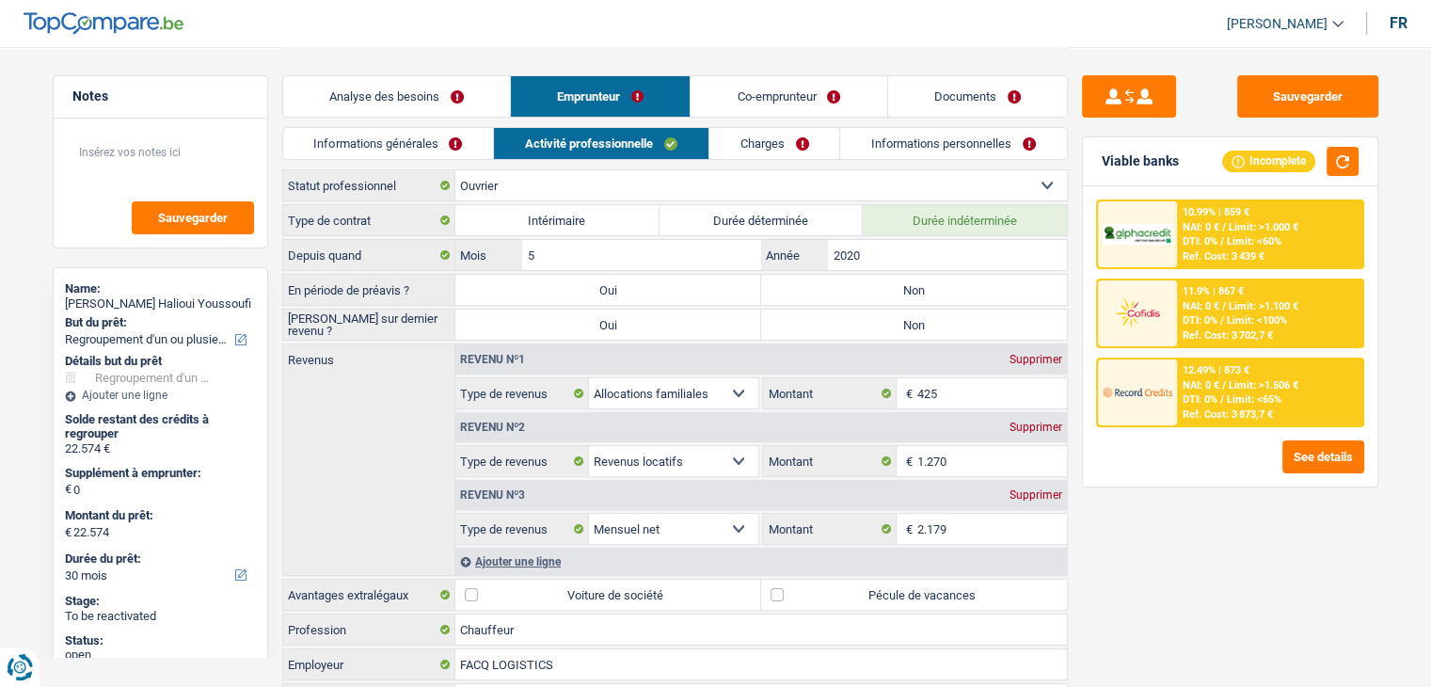
click at [422, 148] on link "Informations générales" at bounding box center [388, 143] width 211 height 31
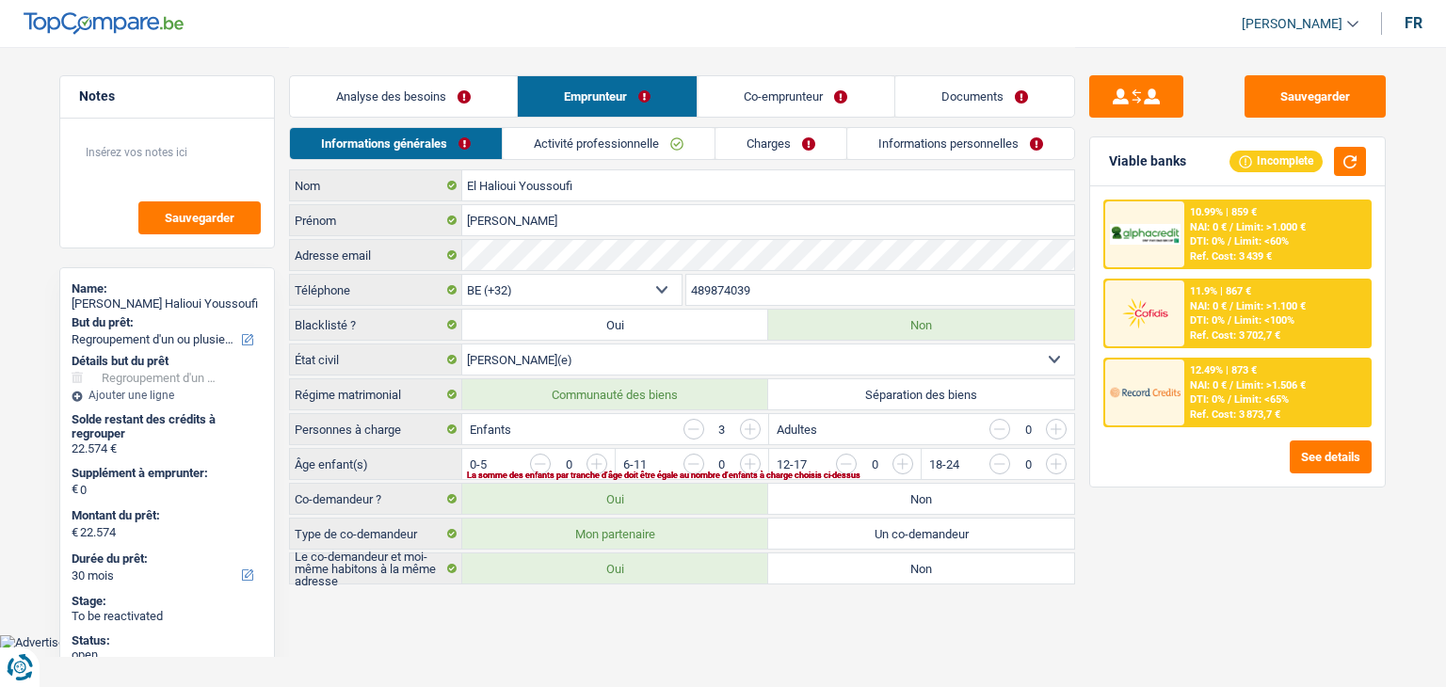
click at [566, 143] on link "Activité professionnelle" at bounding box center [609, 143] width 212 height 31
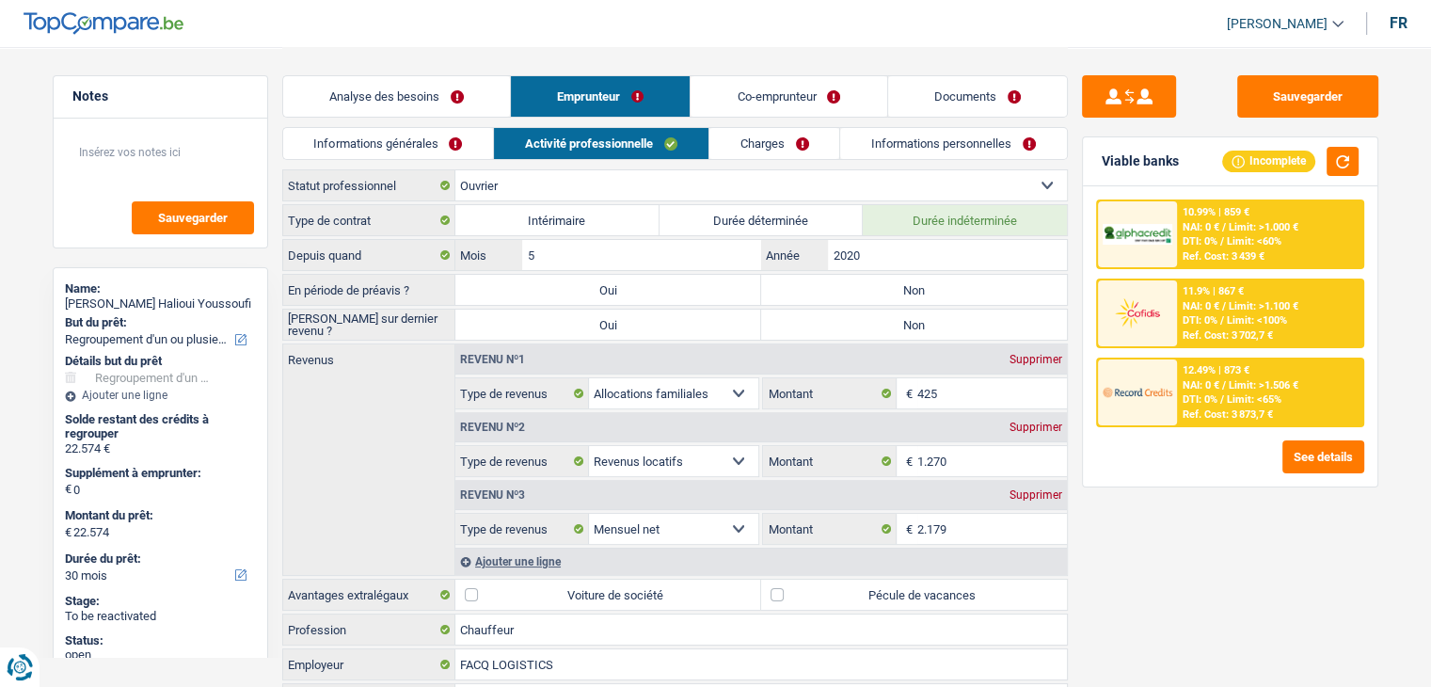
click at [748, 148] on link "Charges" at bounding box center [775, 143] width 131 height 31
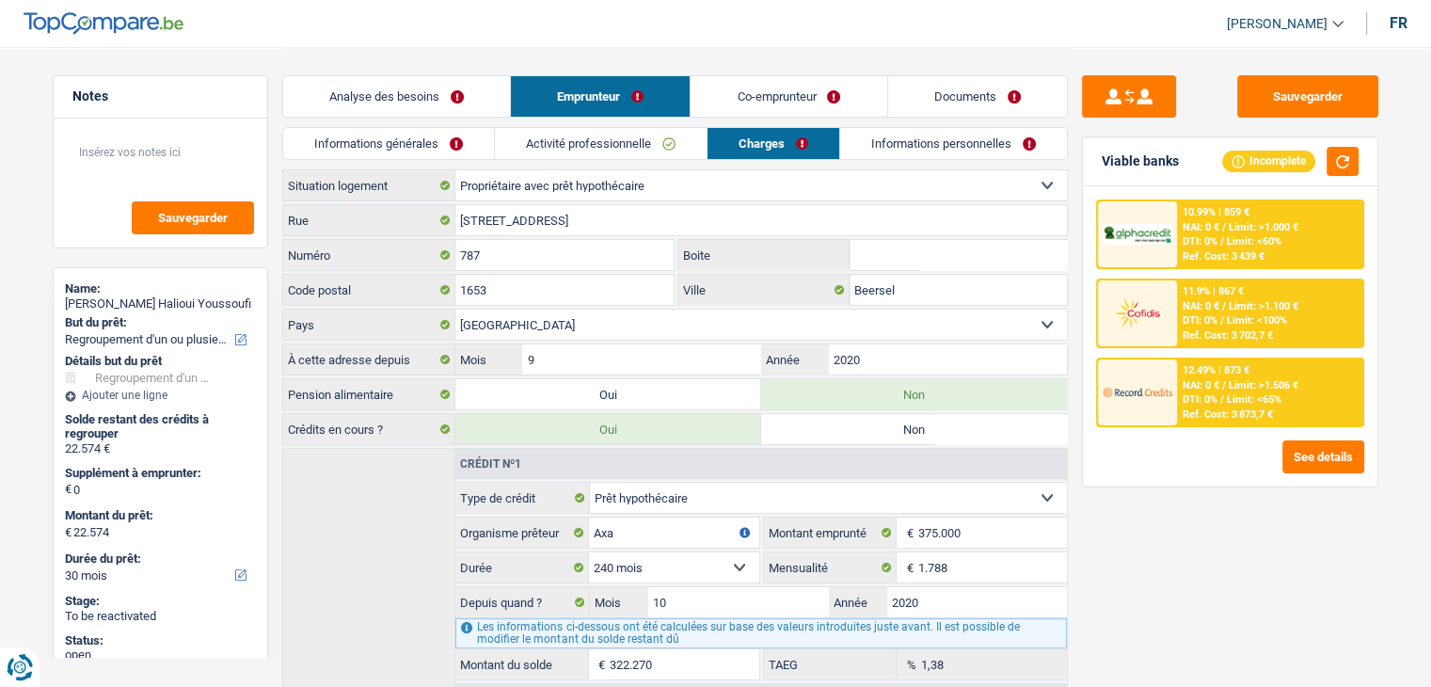
click at [935, 148] on link "Informations personnelles" at bounding box center [953, 143] width 227 height 31
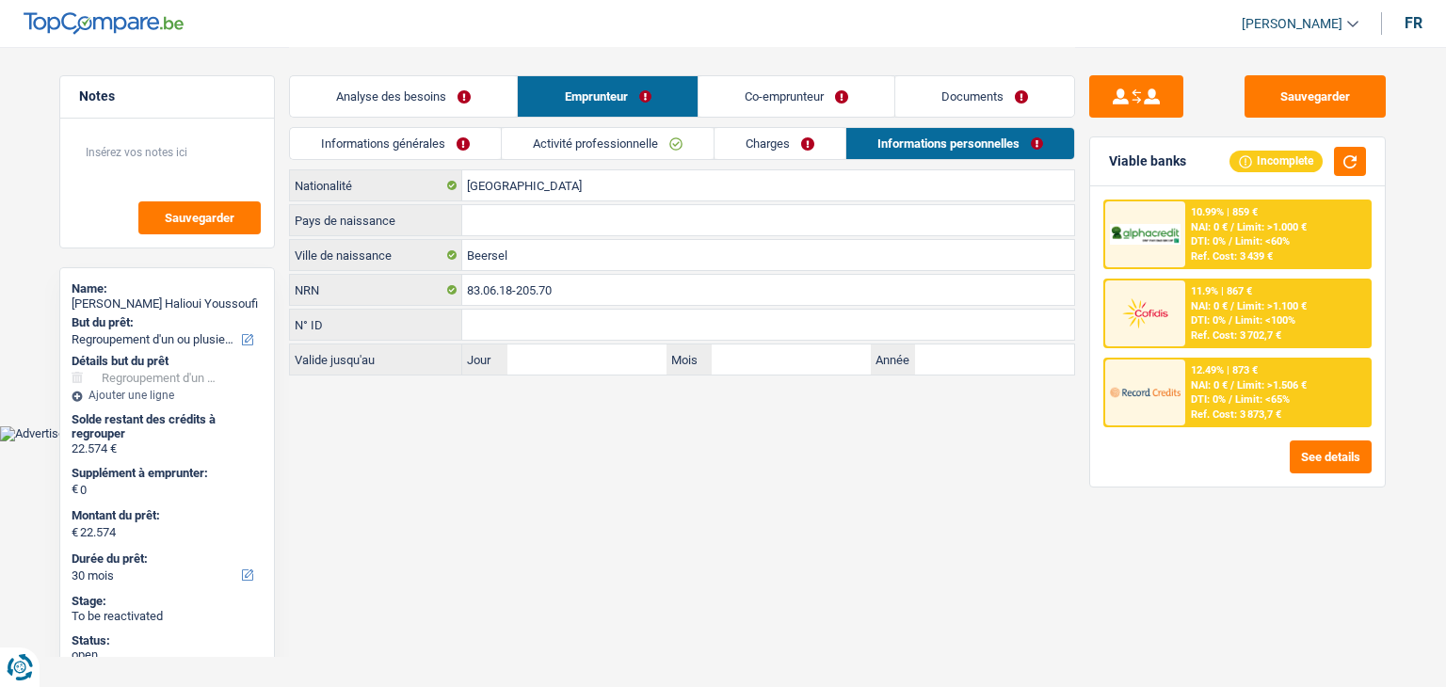
click at [747, 90] on link "Co-emprunteur" at bounding box center [796, 96] width 196 height 40
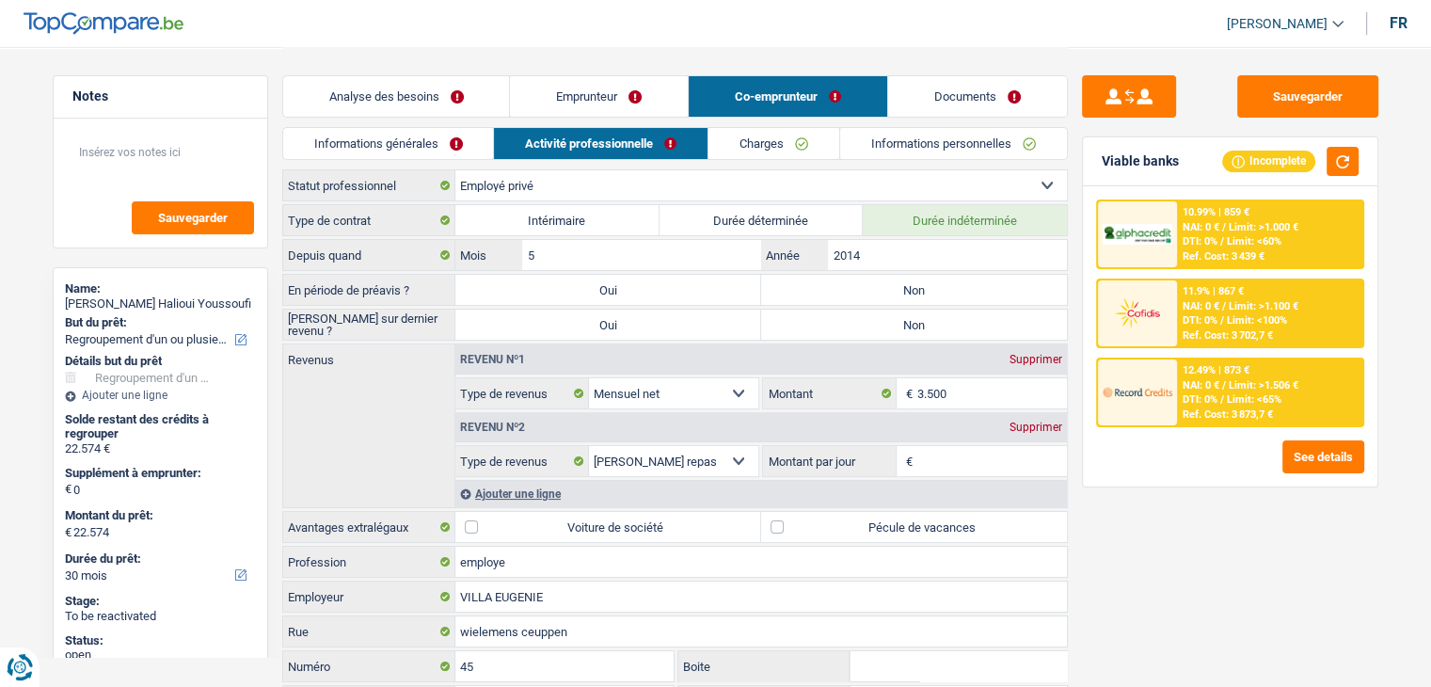
click at [743, 128] on link "Charges" at bounding box center [774, 143] width 131 height 31
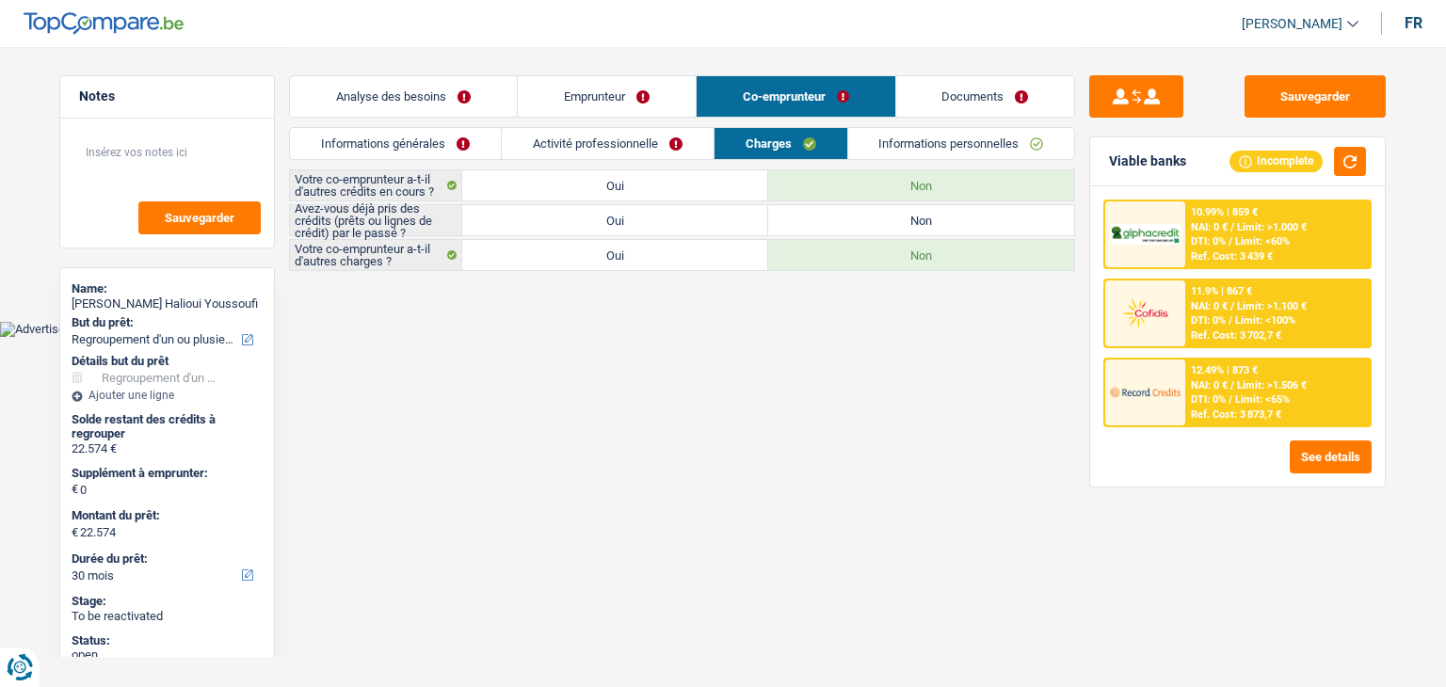
click at [658, 128] on link "Activité professionnelle" at bounding box center [608, 143] width 212 height 31
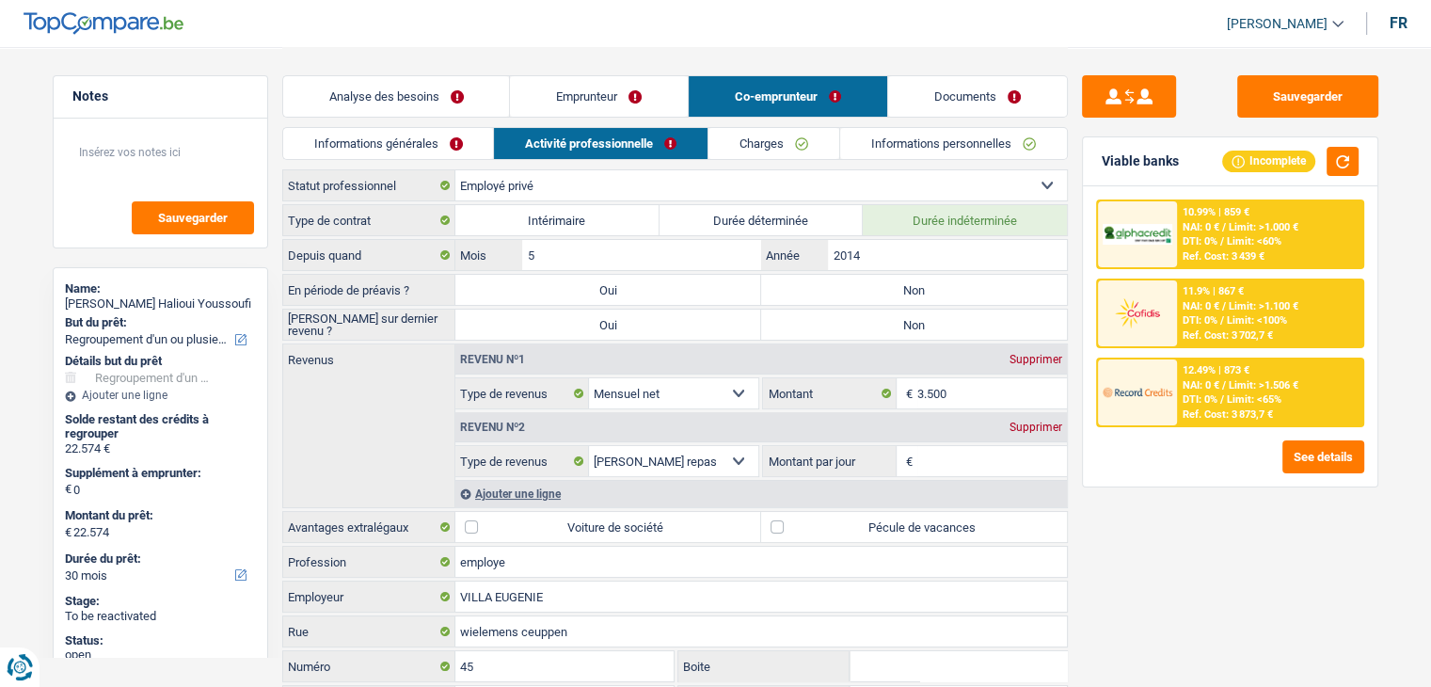
click at [1306, 62] on div "Sauvegarder Viable banks Incomplete 10.99% | 859 € NAI: 0 € / Limit: >1.000 € D…" at bounding box center [1231, 418] width 326 height 743
click at [1298, 97] on button "Sauvegarder" at bounding box center [1308, 96] width 141 height 42
click at [408, 143] on link "Informations générales" at bounding box center [388, 143] width 211 height 31
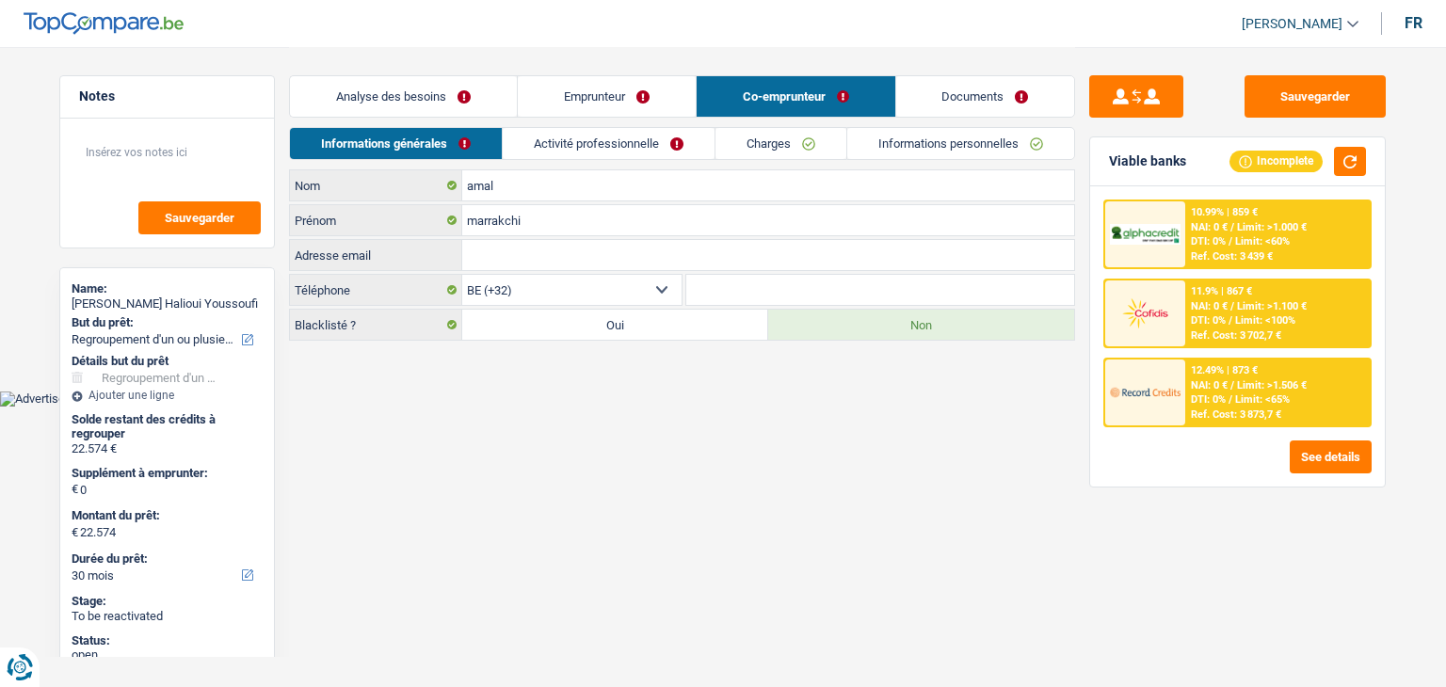
click at [395, 103] on link "Analyse des besoins" at bounding box center [403, 96] width 227 height 40
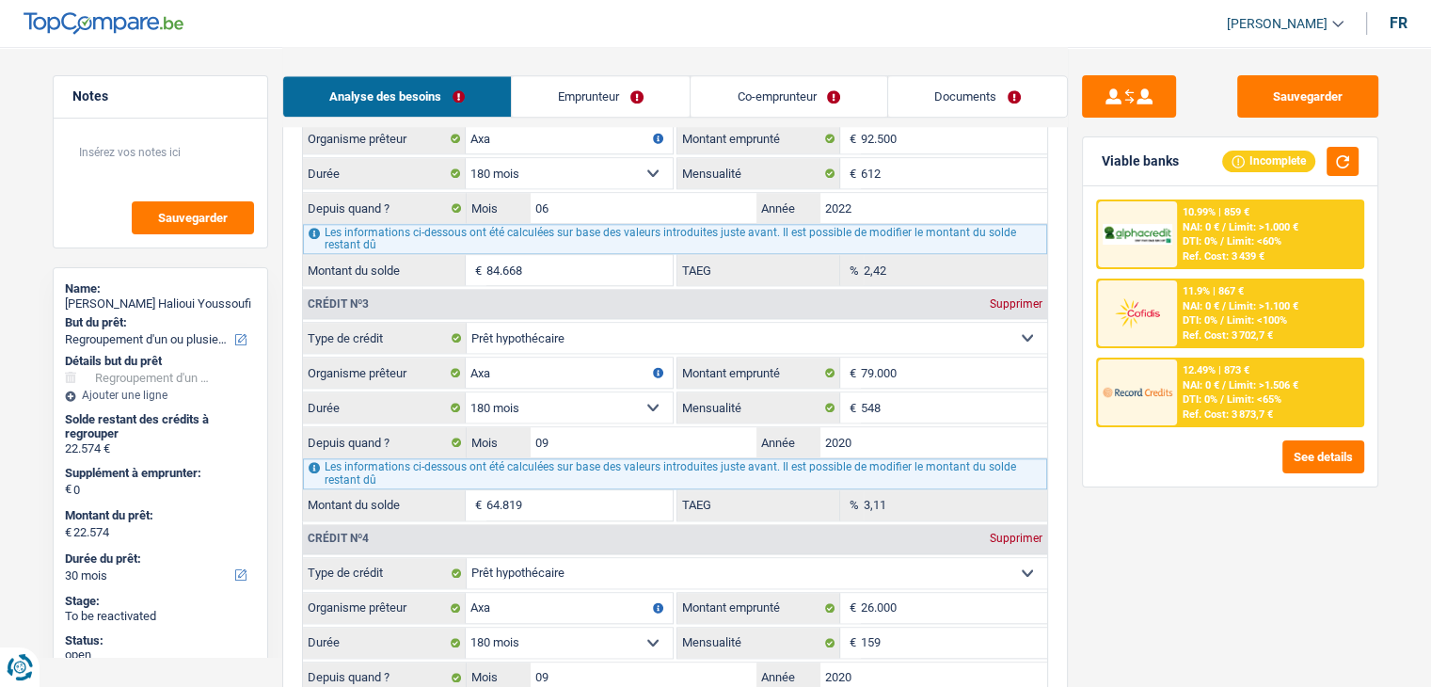
scroll to position [1976, 0]
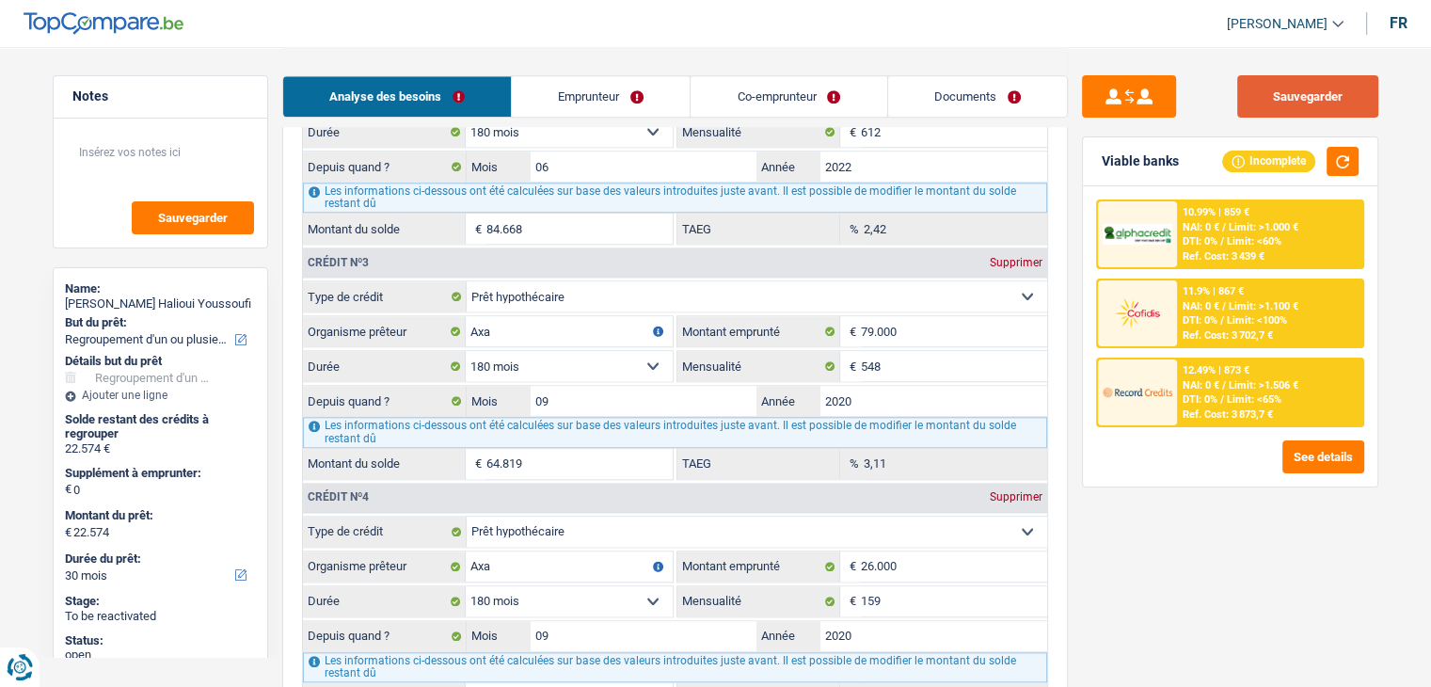
click at [1289, 107] on button "Sauvegarder" at bounding box center [1308, 96] width 141 height 42
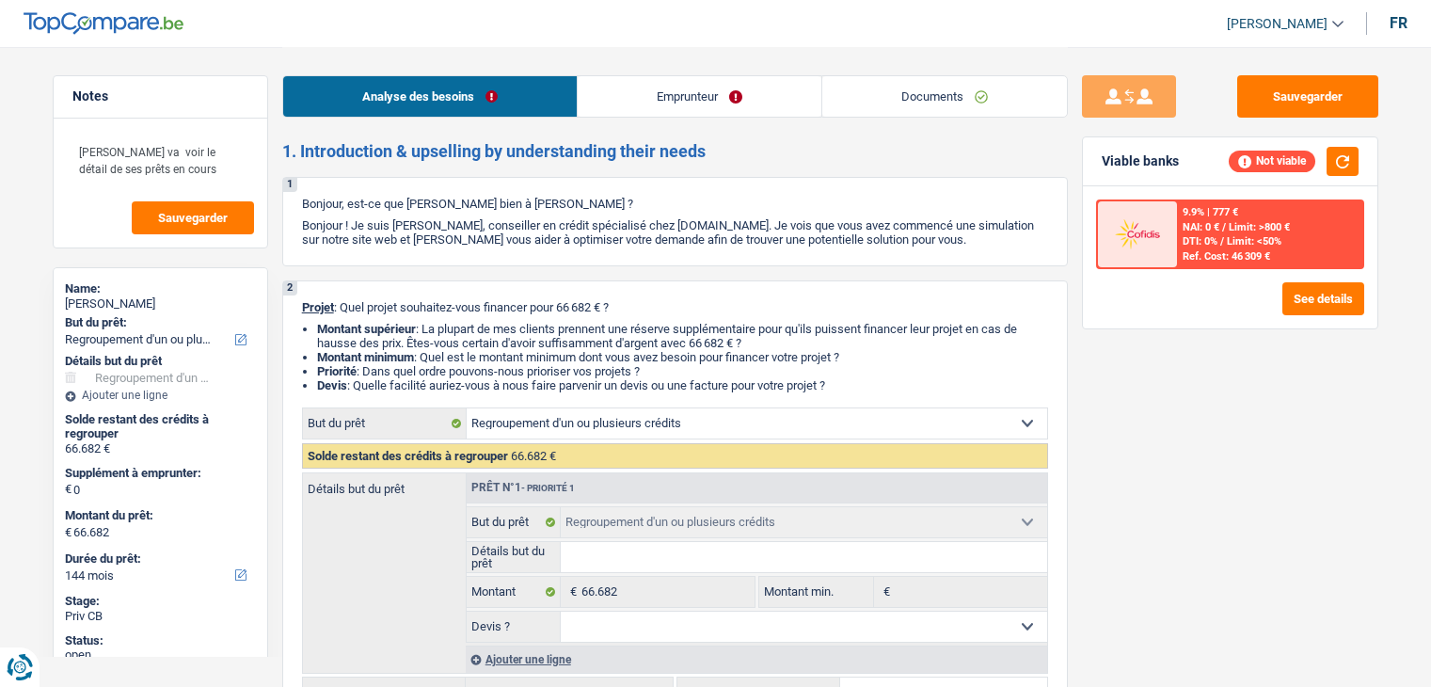
select select "refinancing"
select select "144"
select select "refinancing"
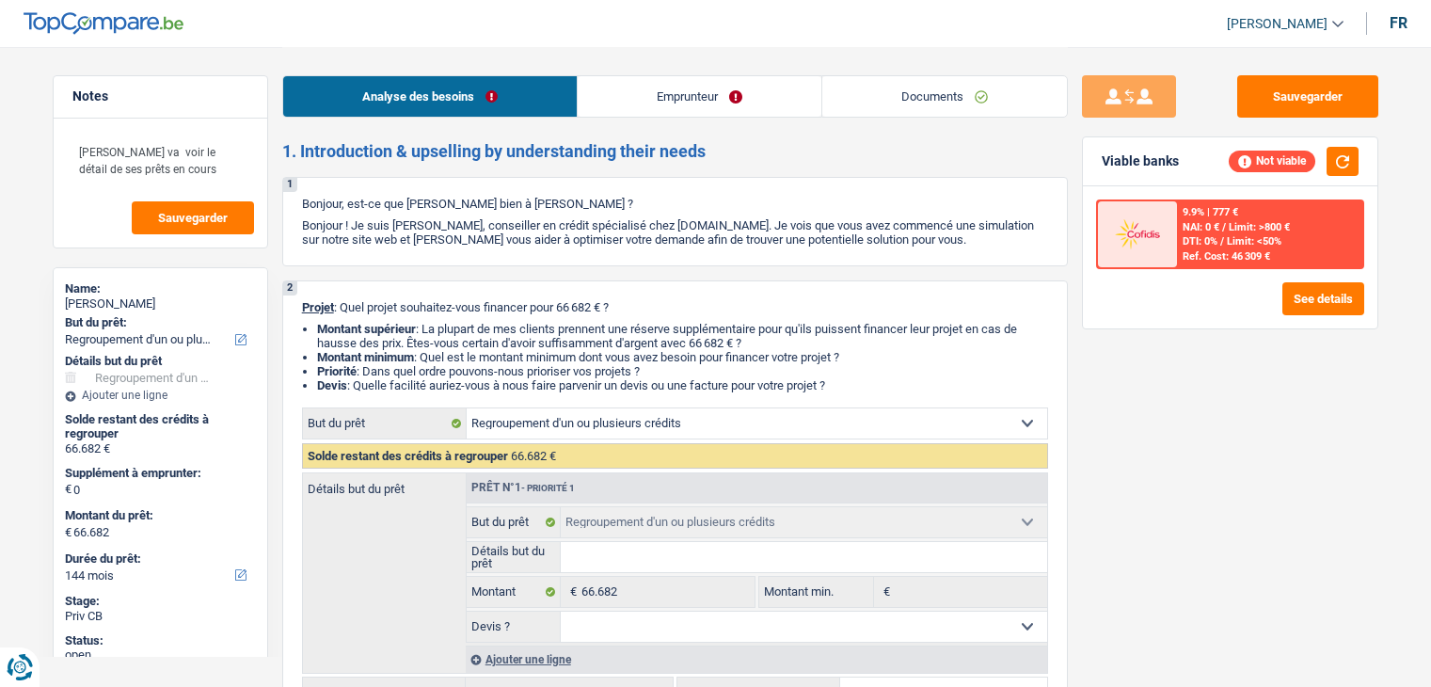
select select "144"
select select "creditConsolidation"
select select "84"
select select "refinancing"
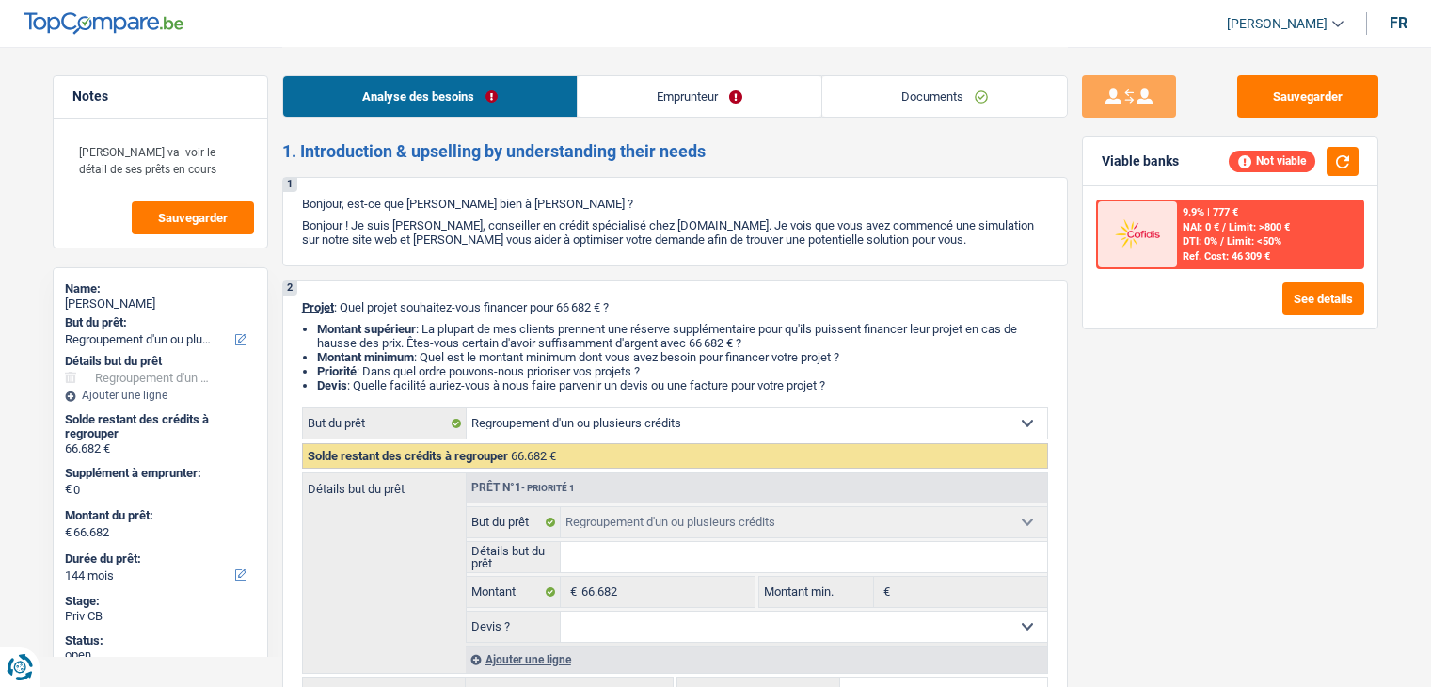
select select "144"
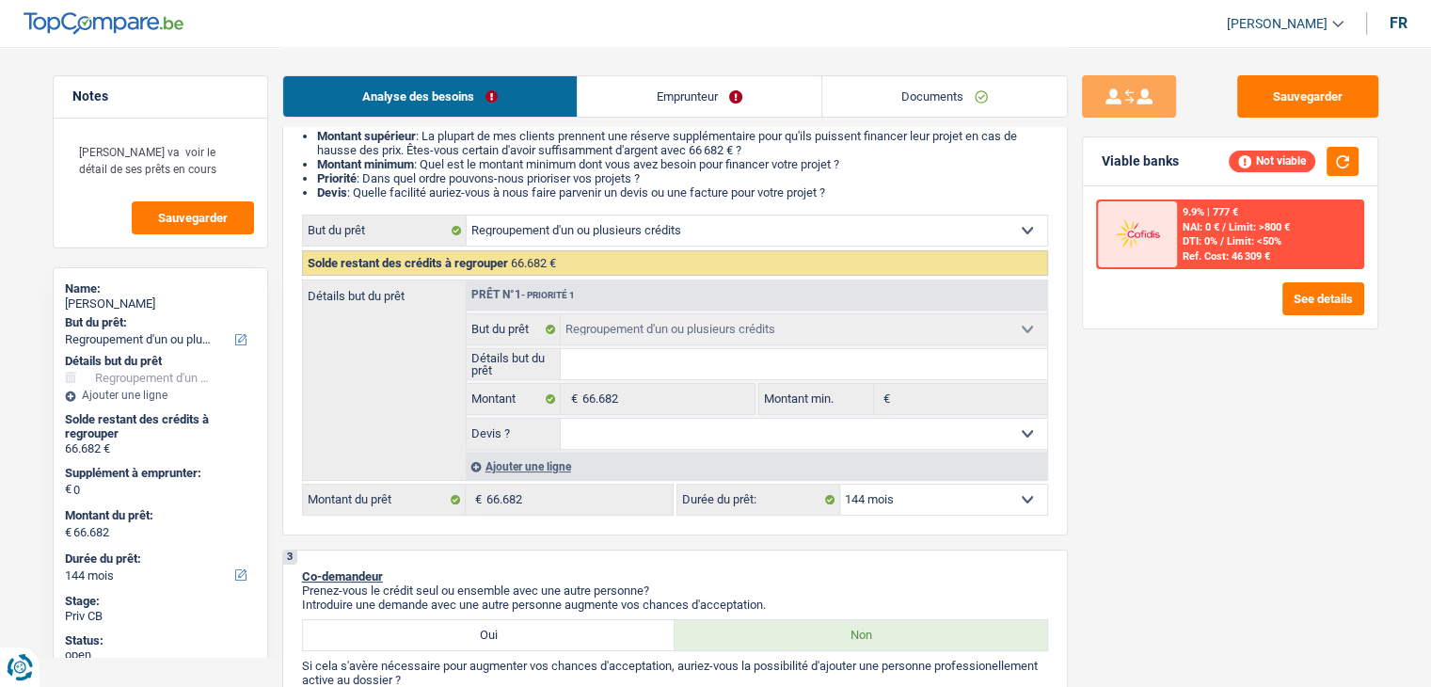
scroll to position [376, 0]
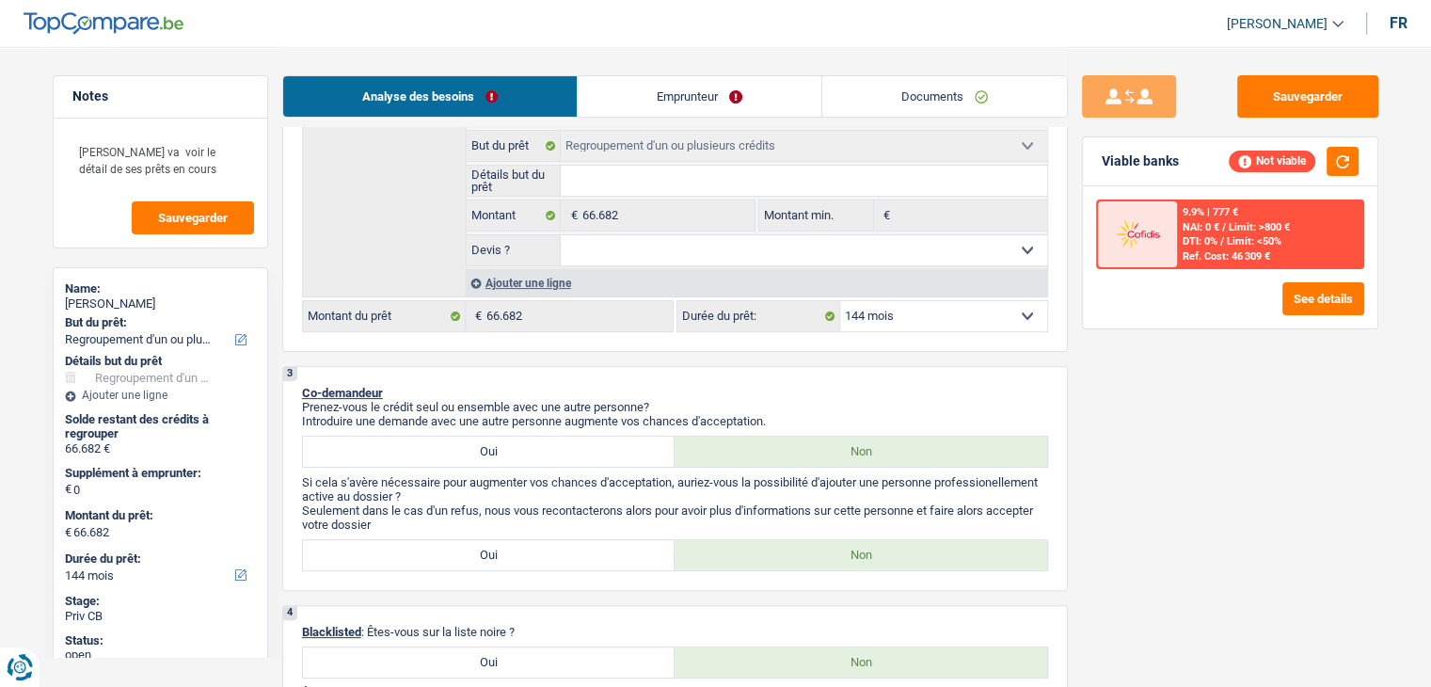
click at [663, 242] on select "Oui Non Non répondu Sélectionner une option" at bounding box center [804, 250] width 487 height 30
select select "yes"
click at [561, 235] on select "Oui Non Non répondu Sélectionner une option" at bounding box center [804, 250] width 487 height 30
select select "yes"
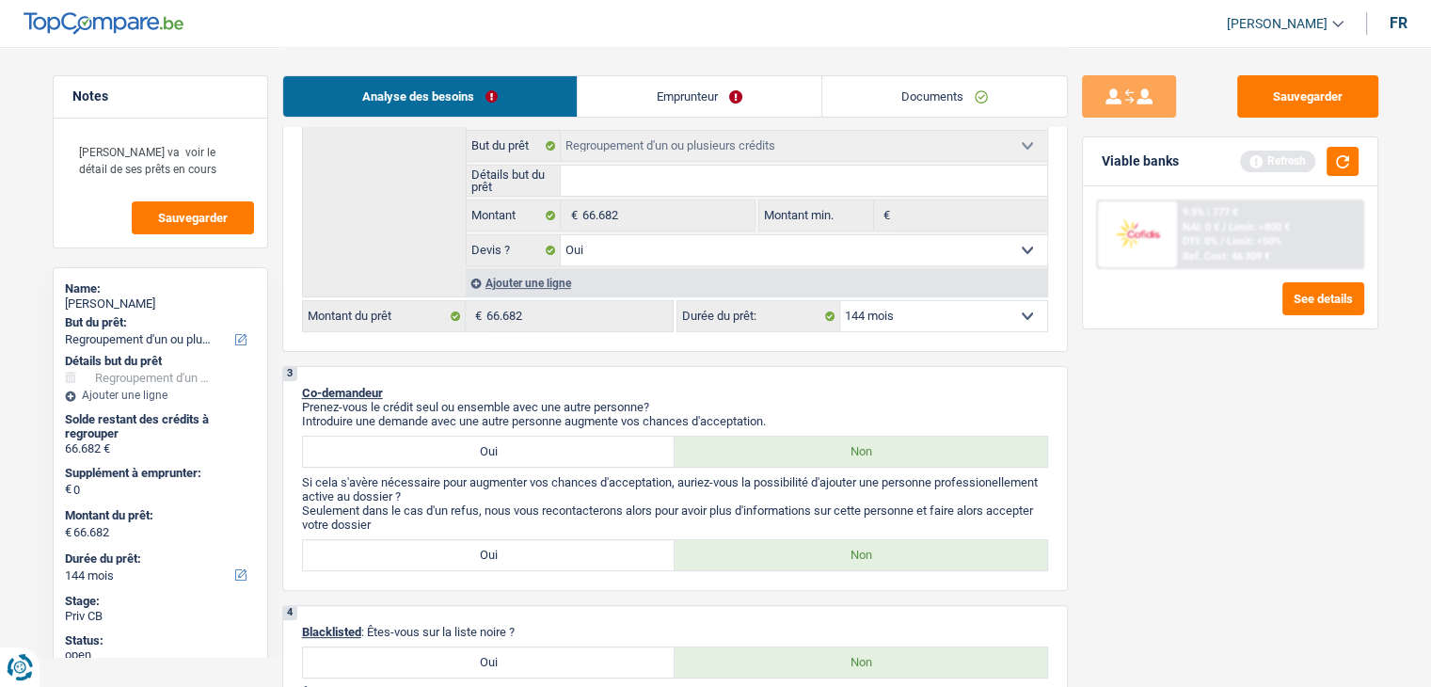
click at [644, 186] on input "Détails but du prêt" at bounding box center [804, 181] width 487 height 30
type input "r"
type input "re"
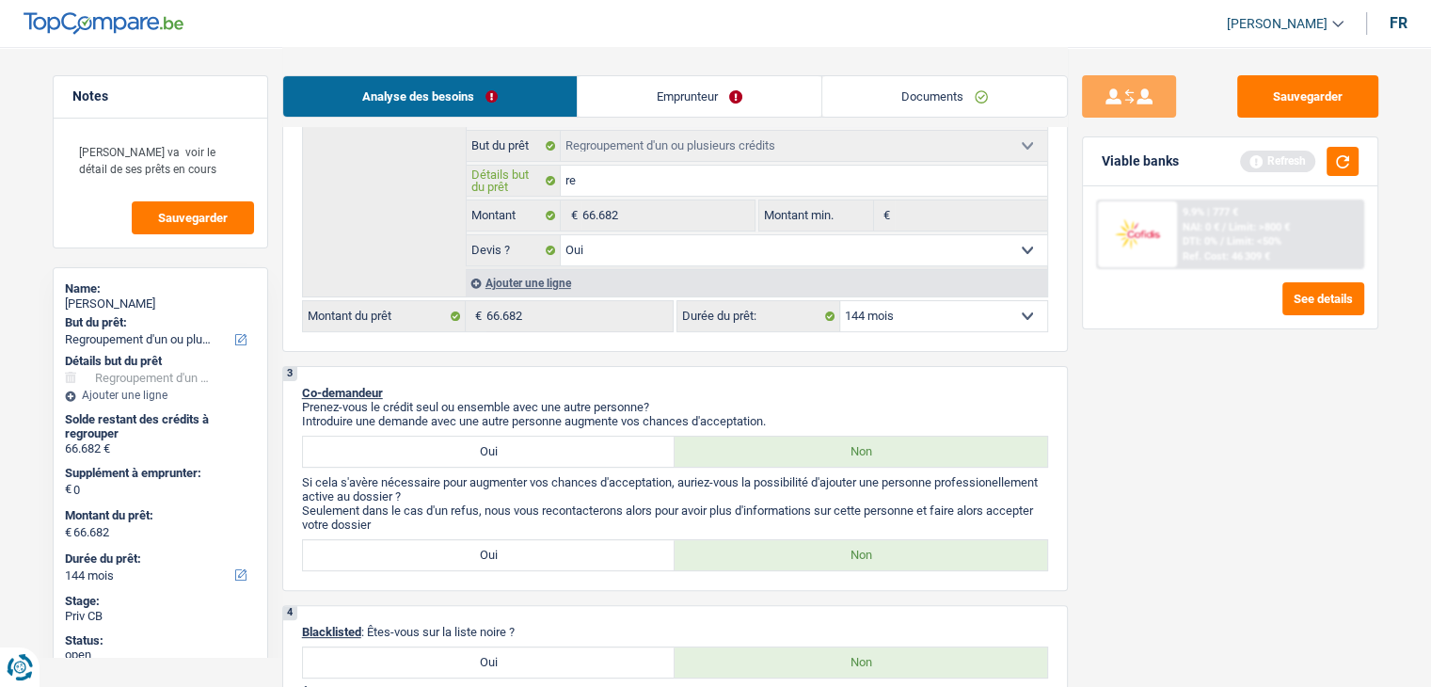
type input "reg"
type input "regr"
type input "regro"
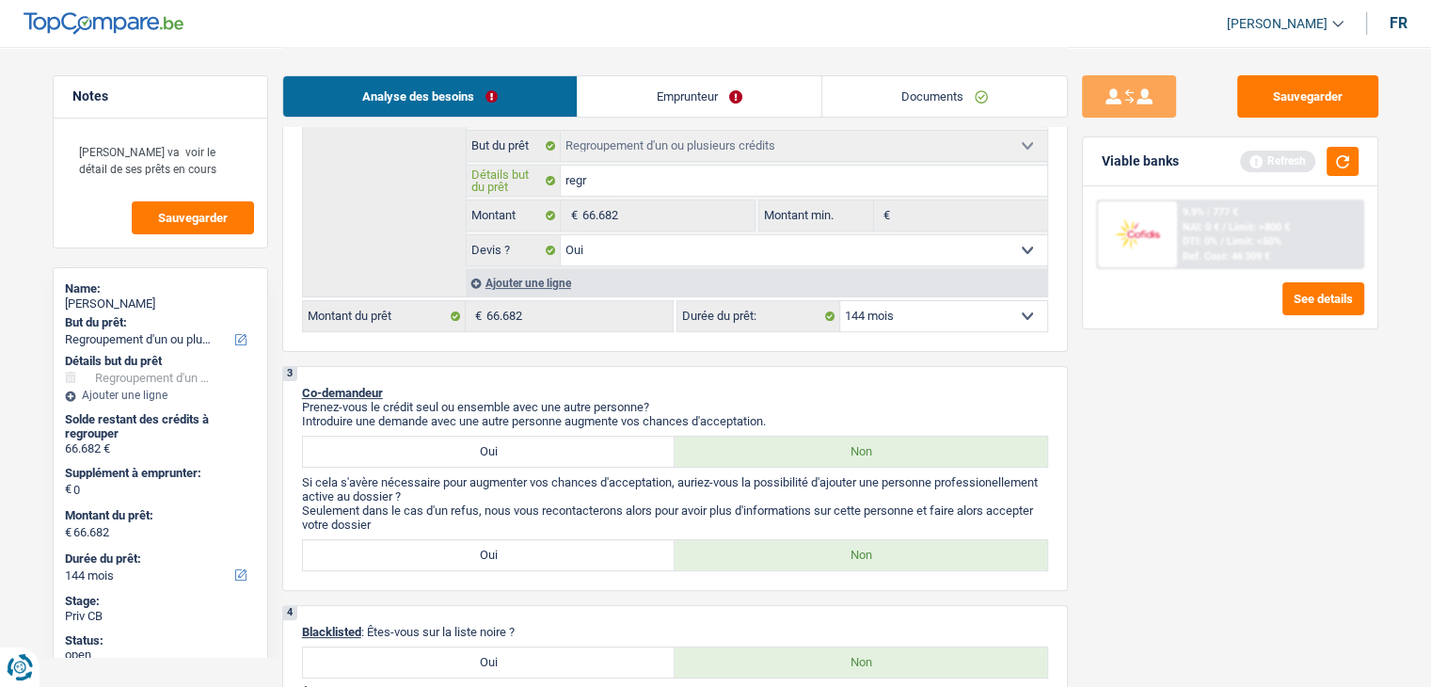
type input "regro"
type input "regrou"
type input "regroup"
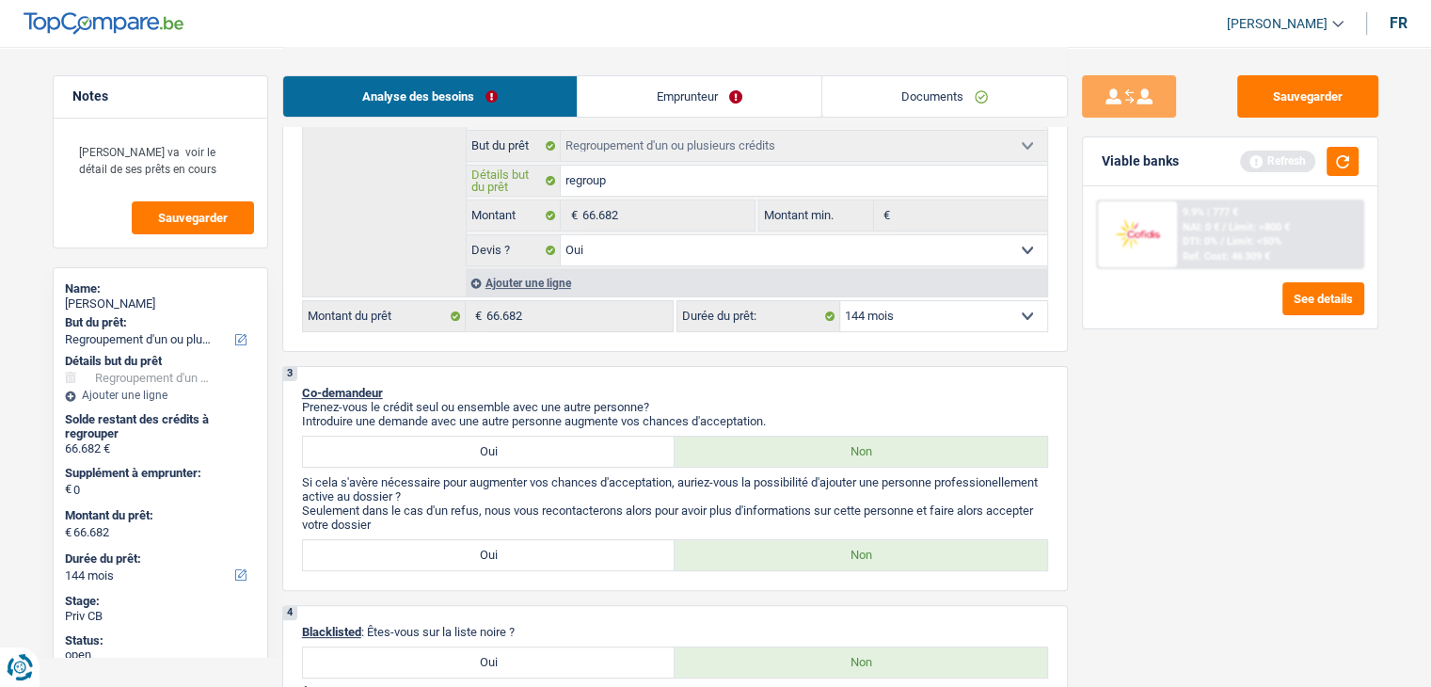
type input "regroupe"
type input "regroupem"
type input "regroupeme"
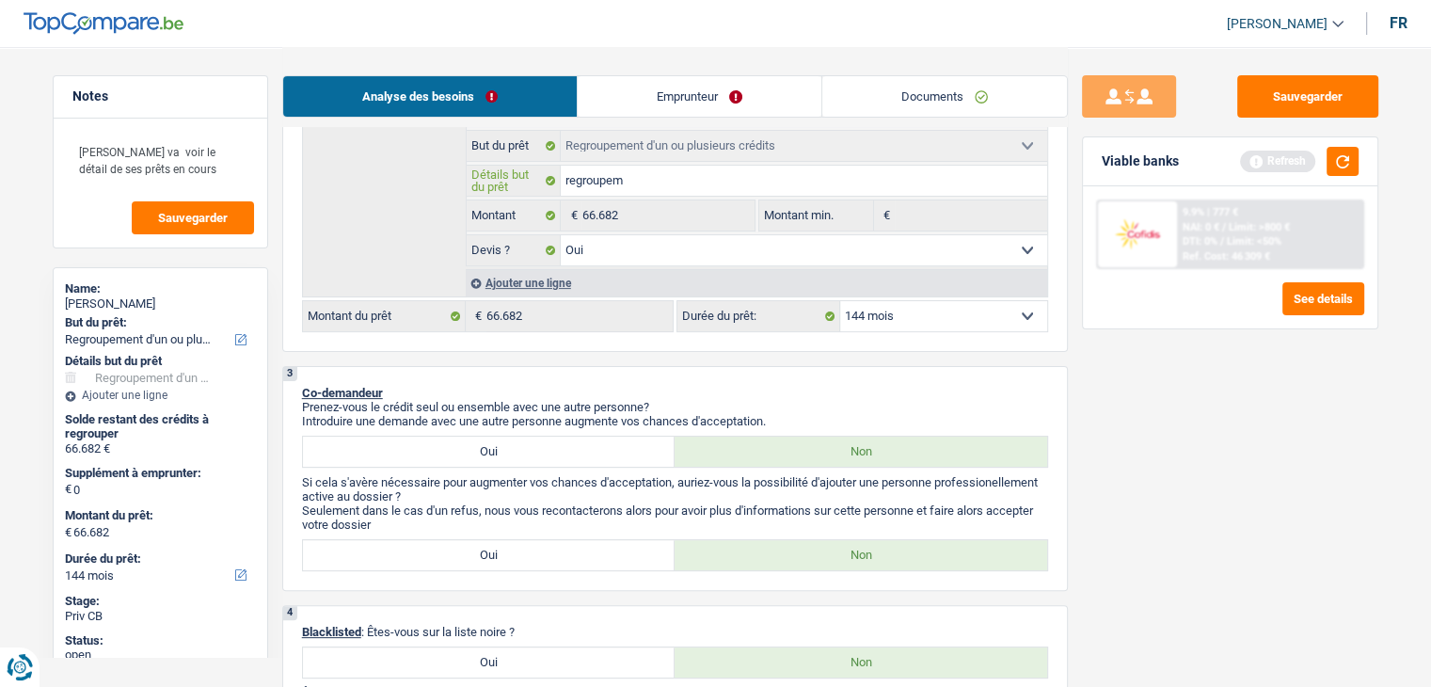
type input "regroupeme"
type input "regroupemen"
type input "regroupement"
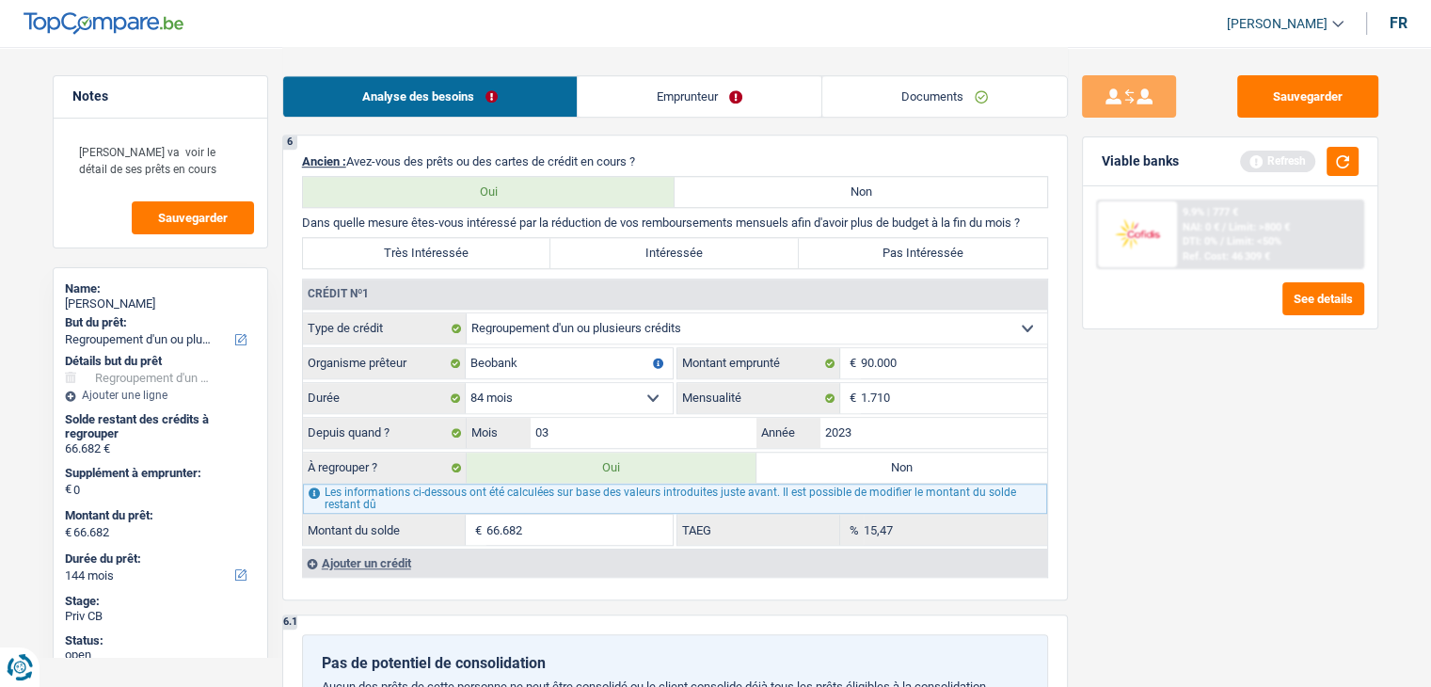
scroll to position [1506, 0]
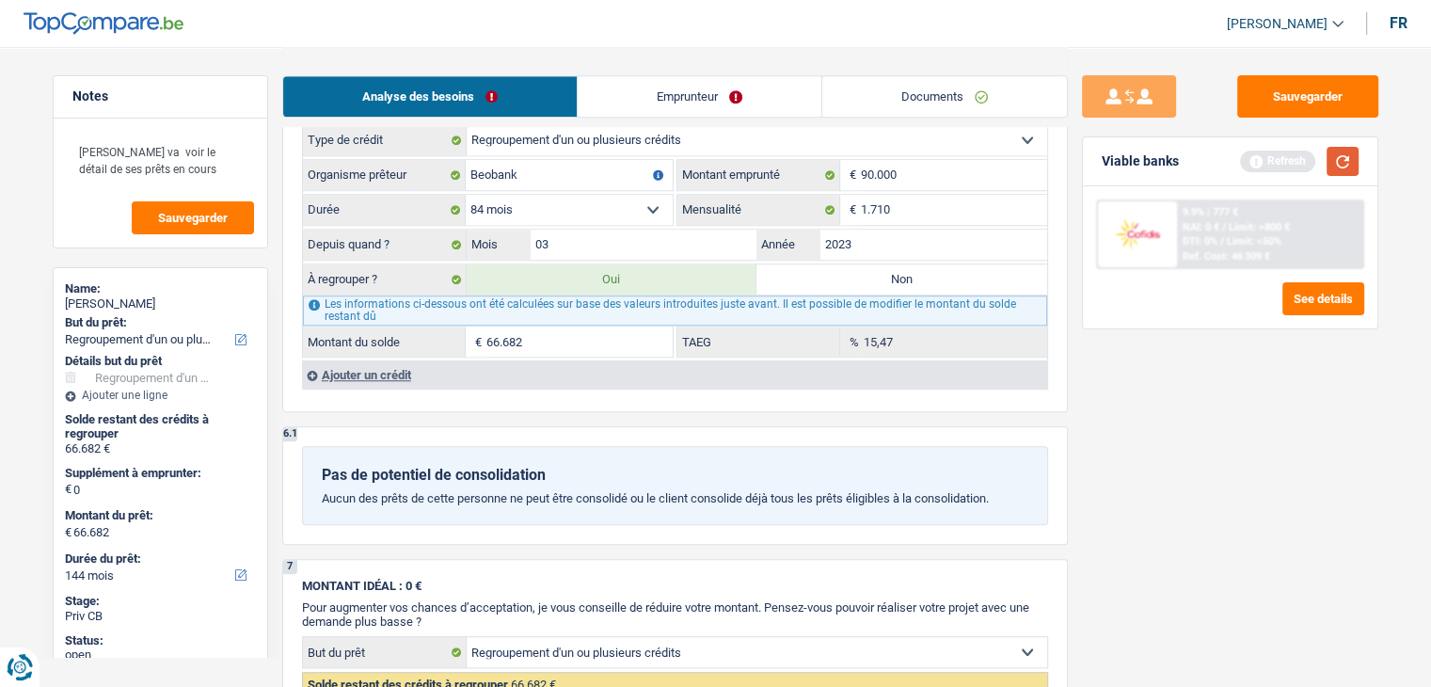
type input "regroupement"
click at [1334, 155] on button "button" at bounding box center [1343, 161] width 32 height 29
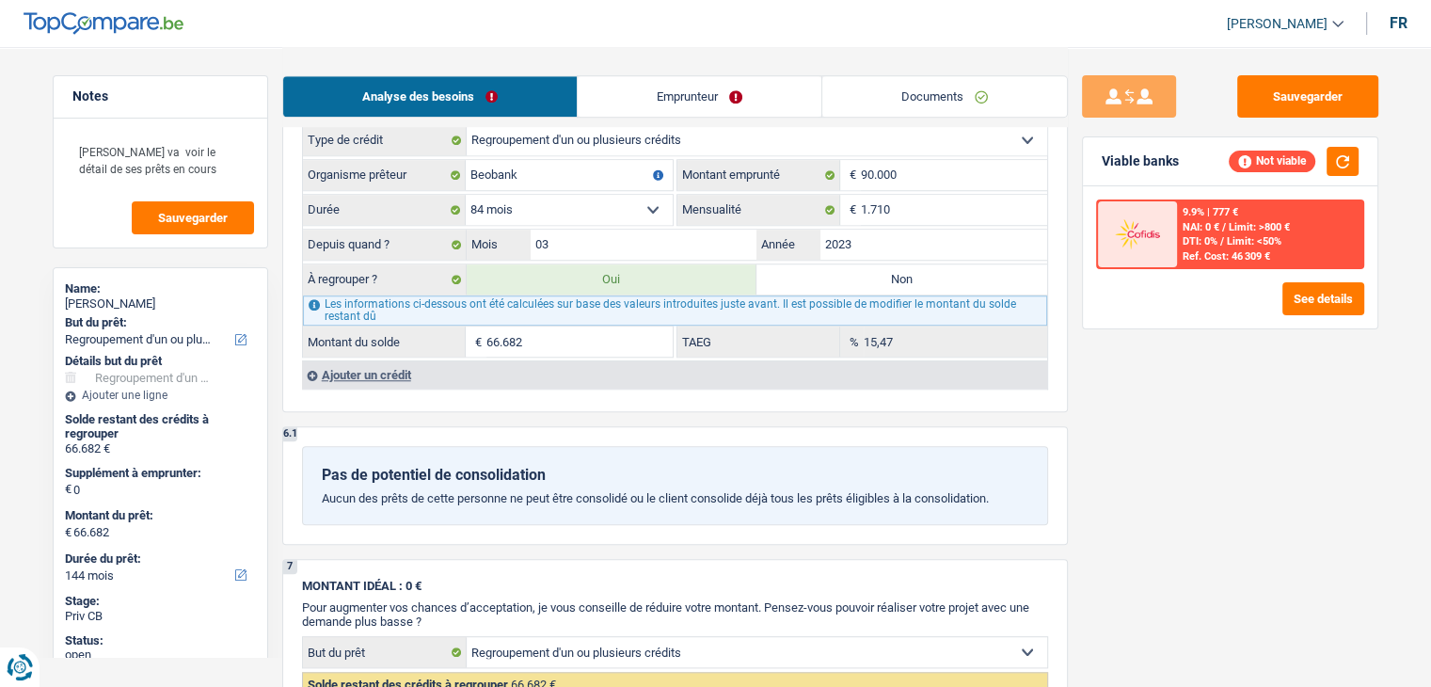
click at [1113, 393] on div "Sauvegarder Viable banks Not viable 9.9% | 777 € NAI: 0 € / Limit: >800 € DTI: …" at bounding box center [1230, 366] width 325 height 582
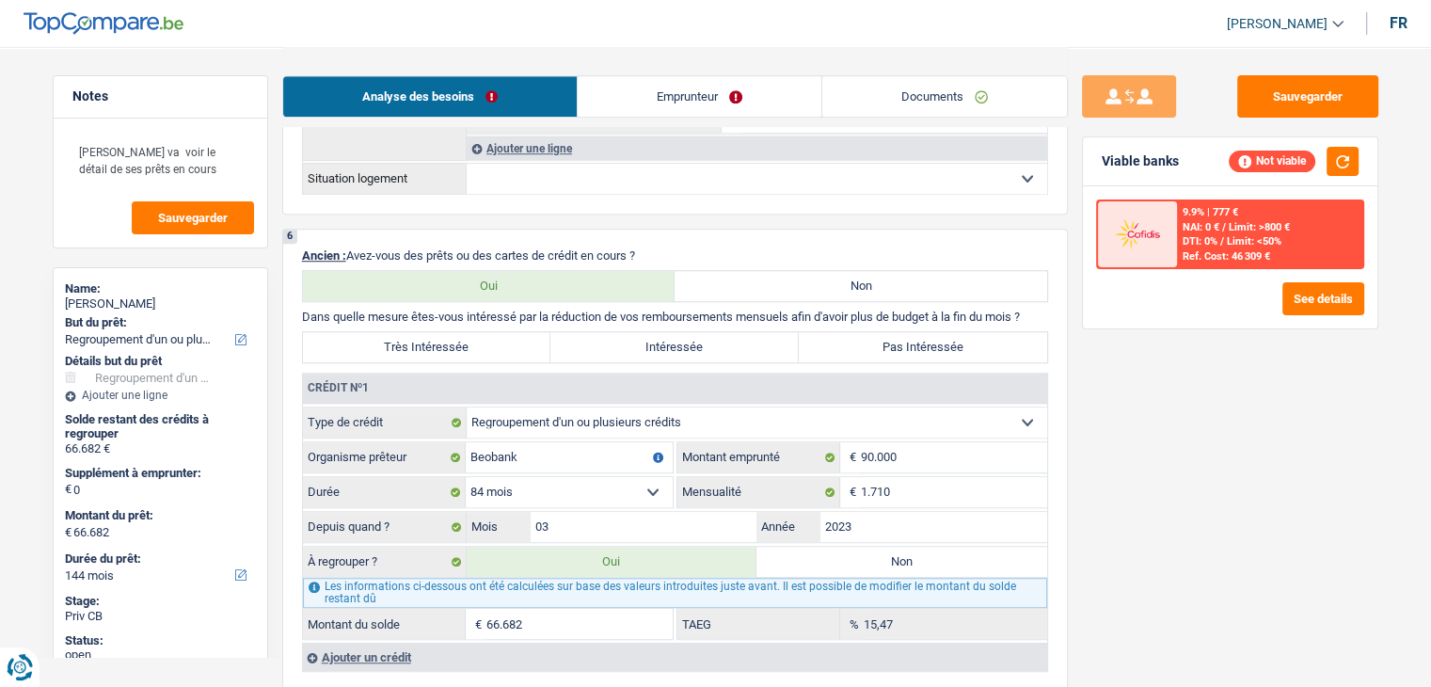
scroll to position [1129, 0]
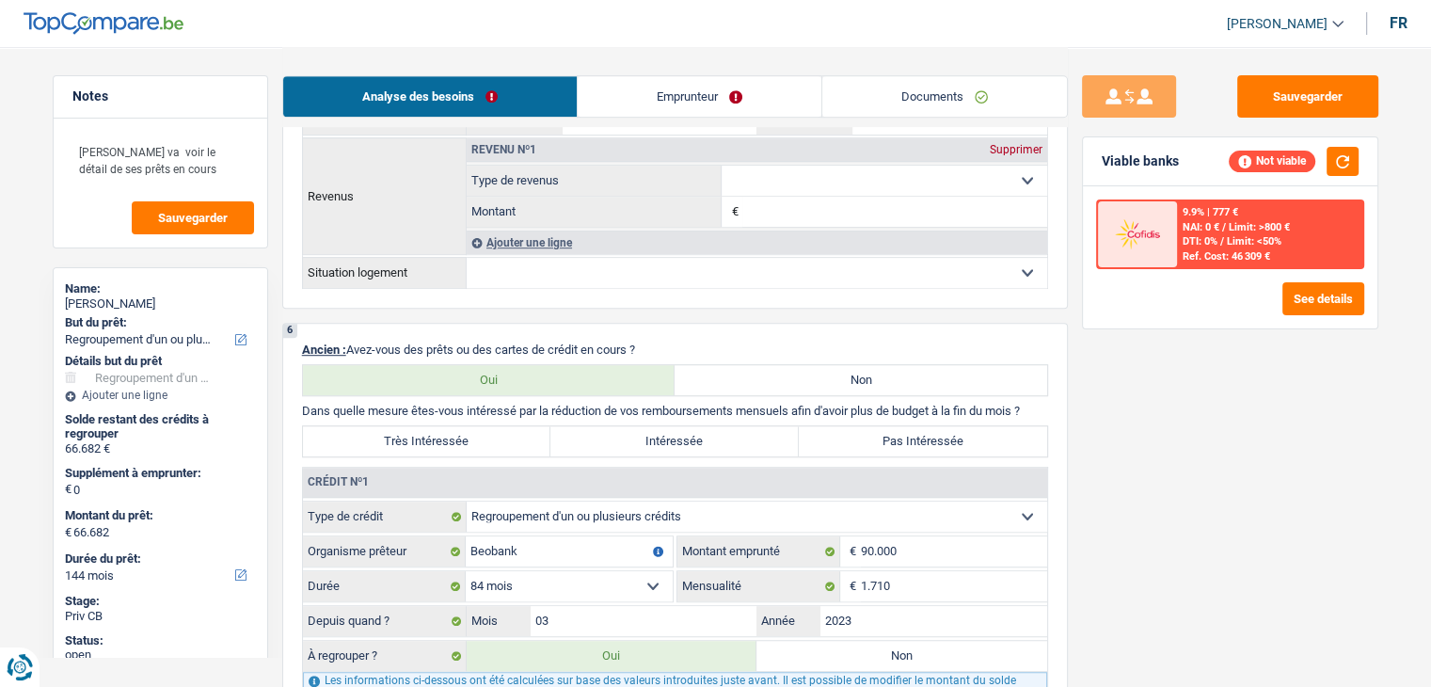
drag, startPoint x: 643, startPoint y: 343, endPoint x: 352, endPoint y: 344, distance: 290.8
click at [352, 344] on p "Ancien : Avez-vous des prêts ou des cartes de crédit en cours ?" at bounding box center [675, 350] width 746 height 14
drag, startPoint x: 305, startPoint y: 346, endPoint x: 641, endPoint y: 348, distance: 336.0
click at [641, 348] on p "Ancien : Avez-vous des prêts ou des cartes de crédit en cours ?" at bounding box center [675, 350] width 746 height 14
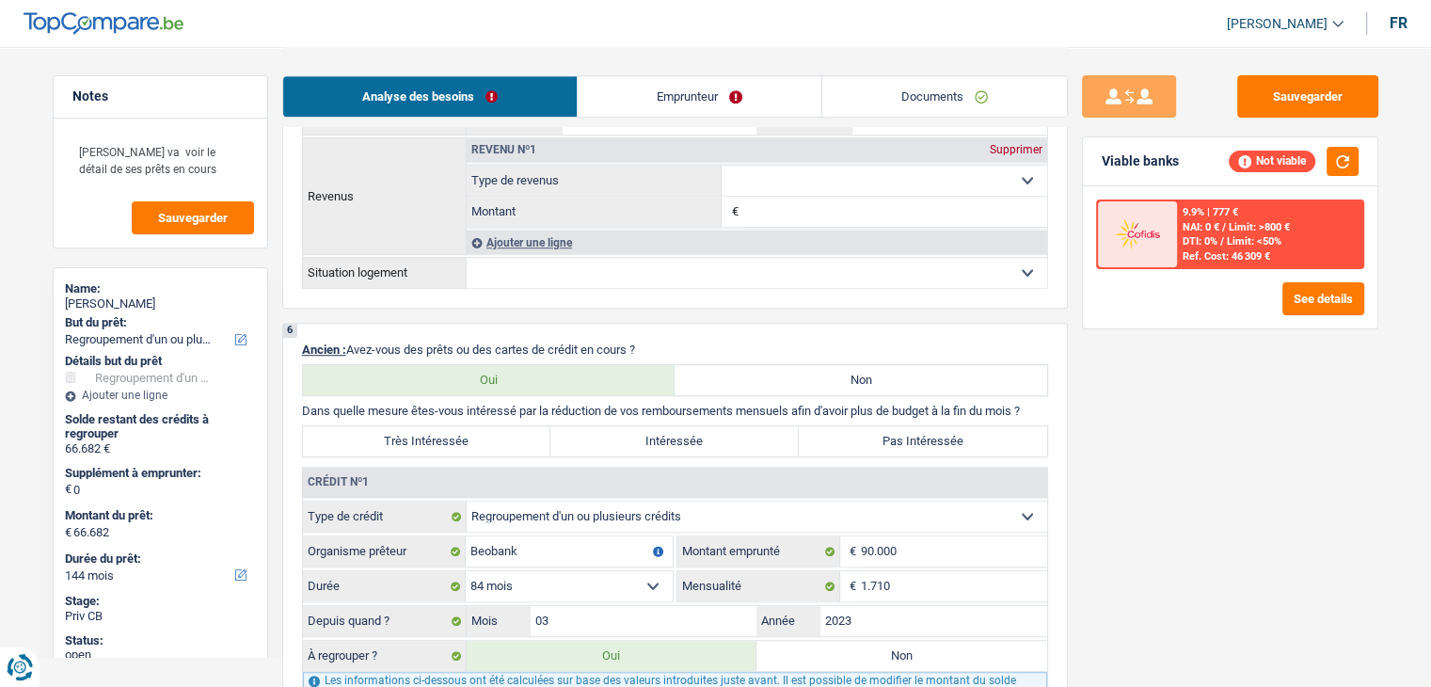
click at [698, 335] on div "6 Ancien : Avez-vous des prêts ou des cartes de crédit en cours ? Oui Non Dans …" at bounding box center [675, 556] width 786 height 466
click at [1166, 227] on img at bounding box center [1138, 233] width 70 height 35
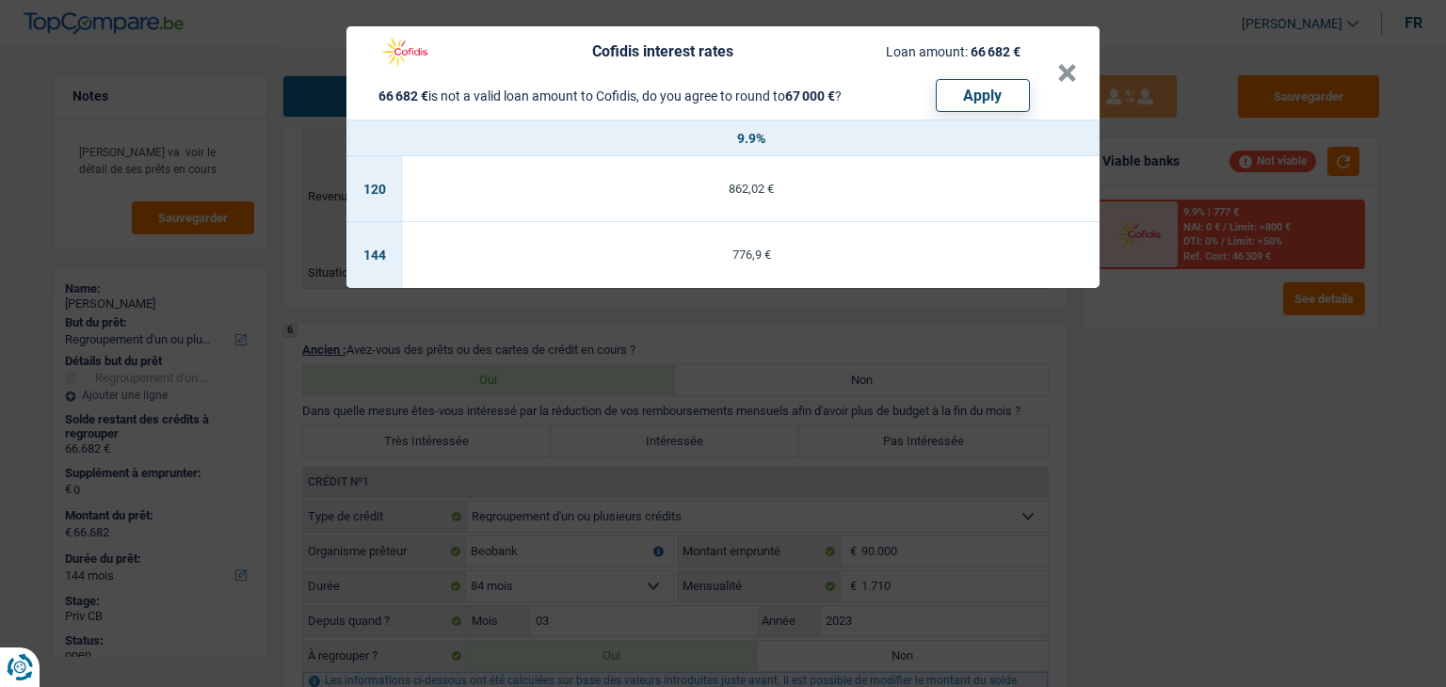
click at [1204, 379] on div "Cofidis interest rates Loan amount: 66 682 € 66 682 € is not a valid loan amoun…" at bounding box center [723, 343] width 1446 height 687
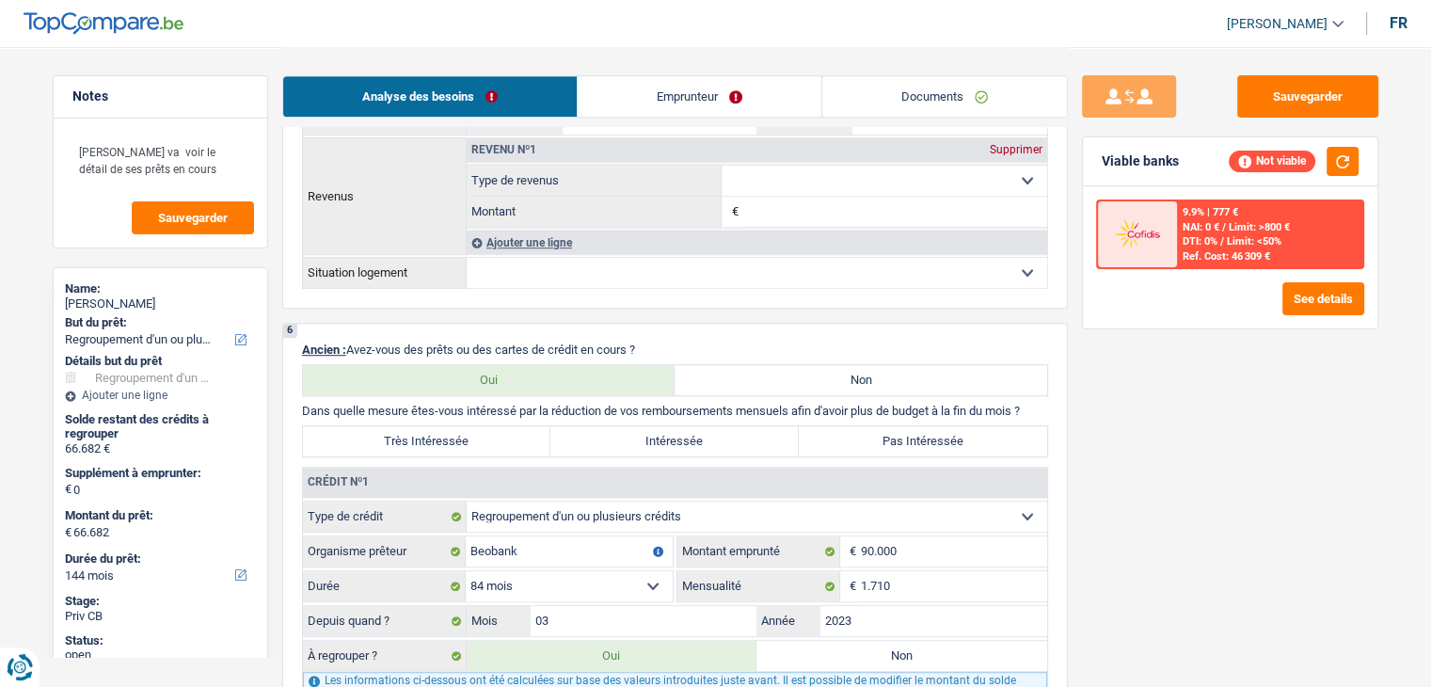
click at [1268, 201] on div "9.9% | 777 € NAI: 0 € / Limit: >800 € DTI: 0% / Limit: <50% Ref. Cost: 46 309 €" at bounding box center [1269, 234] width 185 height 66
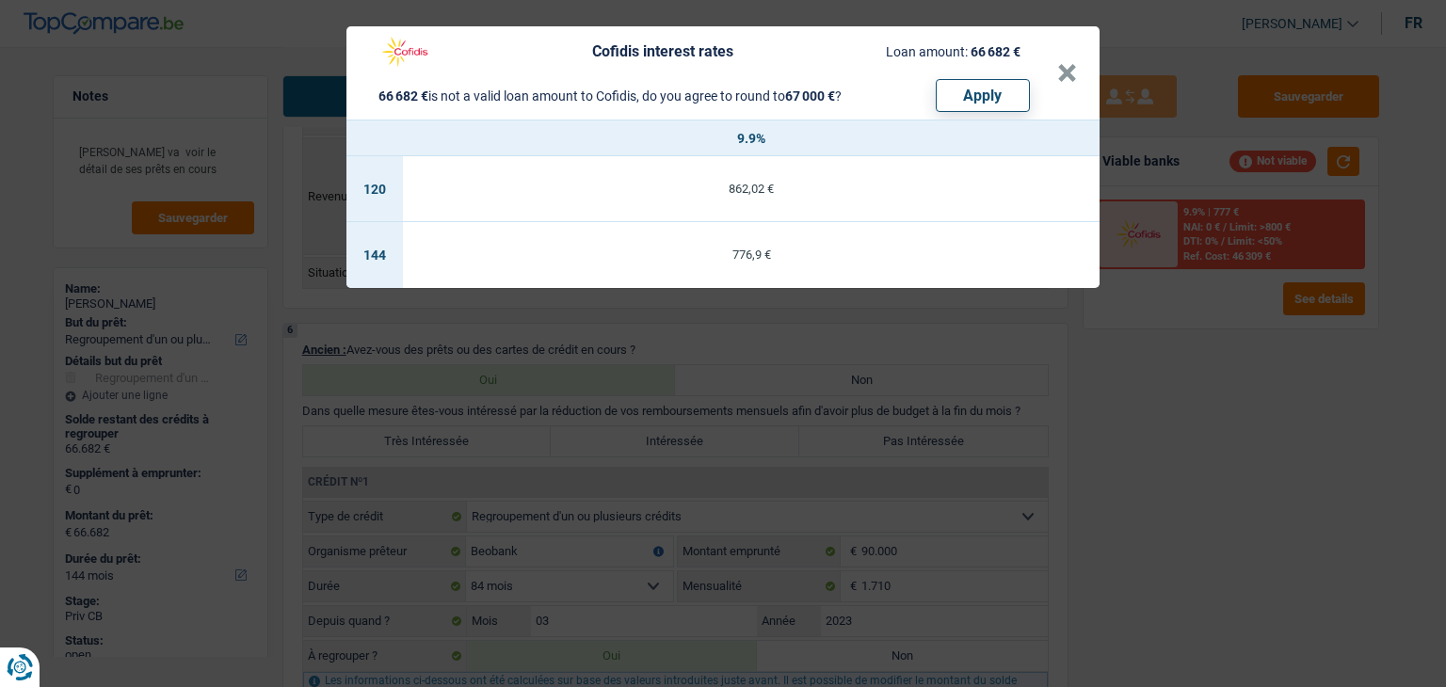
click at [1208, 385] on div "Cofidis interest rates Loan amount: 66 682 € 66 682 € is not a valid loan amoun…" at bounding box center [723, 343] width 1446 height 687
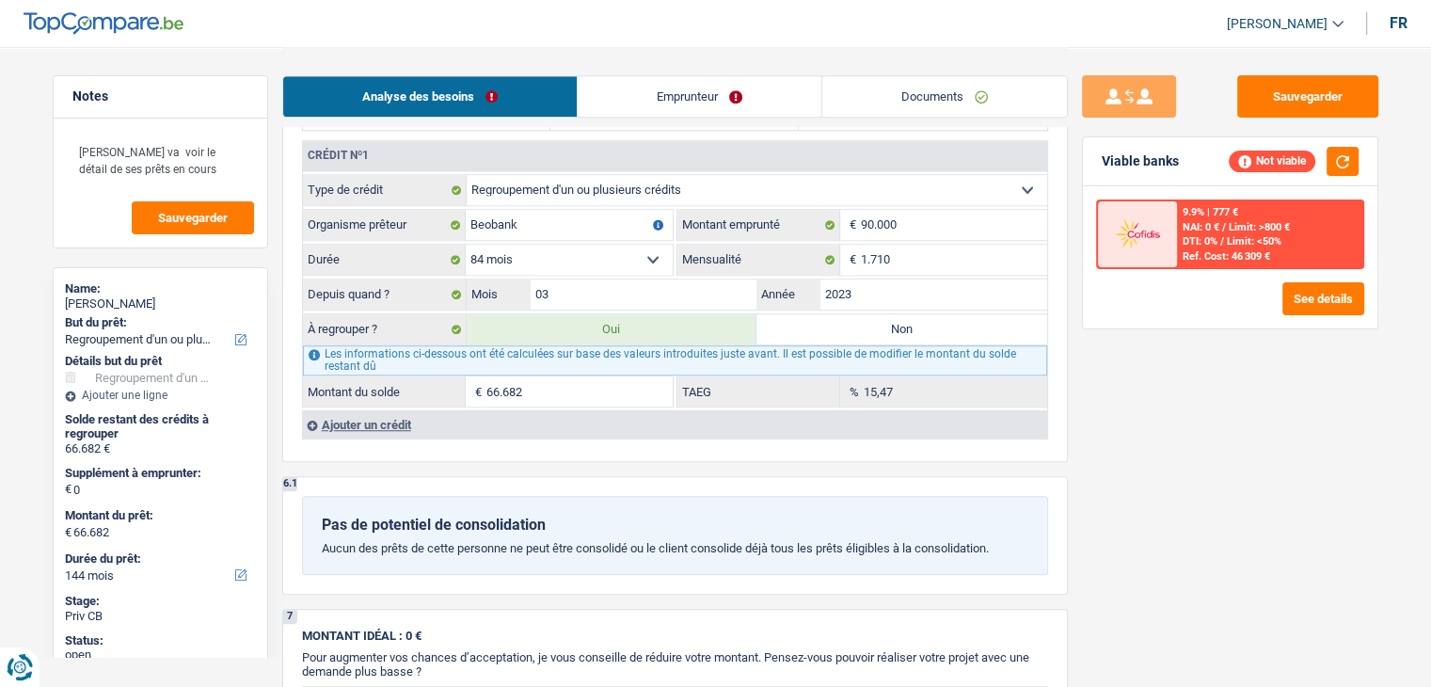
scroll to position [1506, 0]
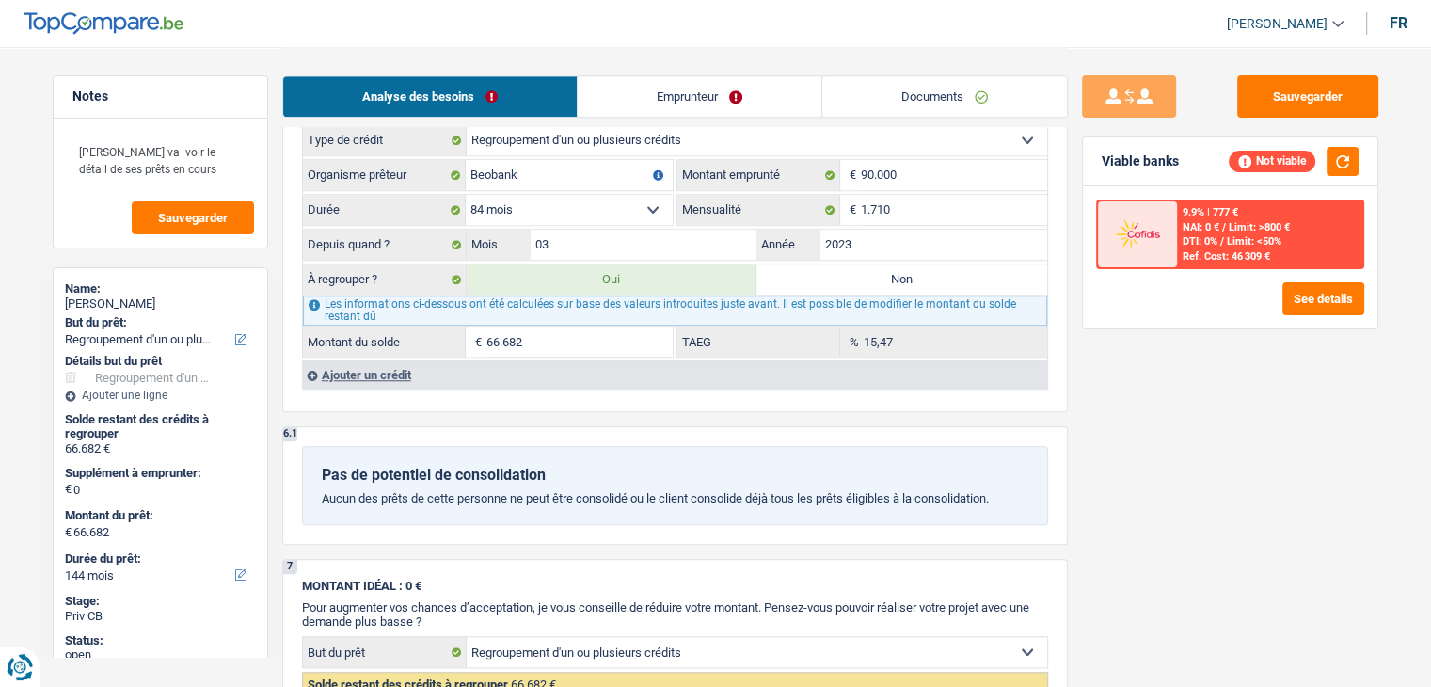
click at [745, 452] on div "Pas de potentiel de consolidation Aucun des prêts de cette personne ne peut êtr…" at bounding box center [675, 485] width 746 height 79
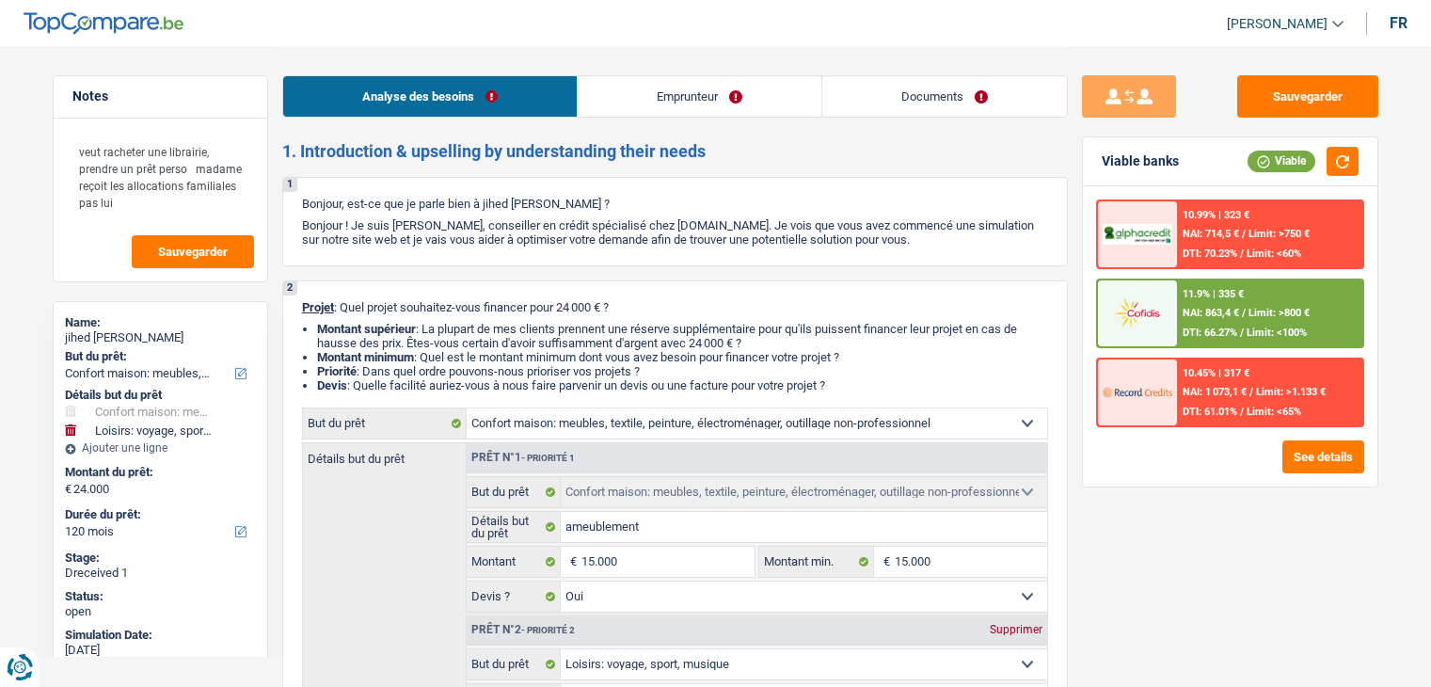
select select "household"
select select "hobbies"
select select "120"
select select "household"
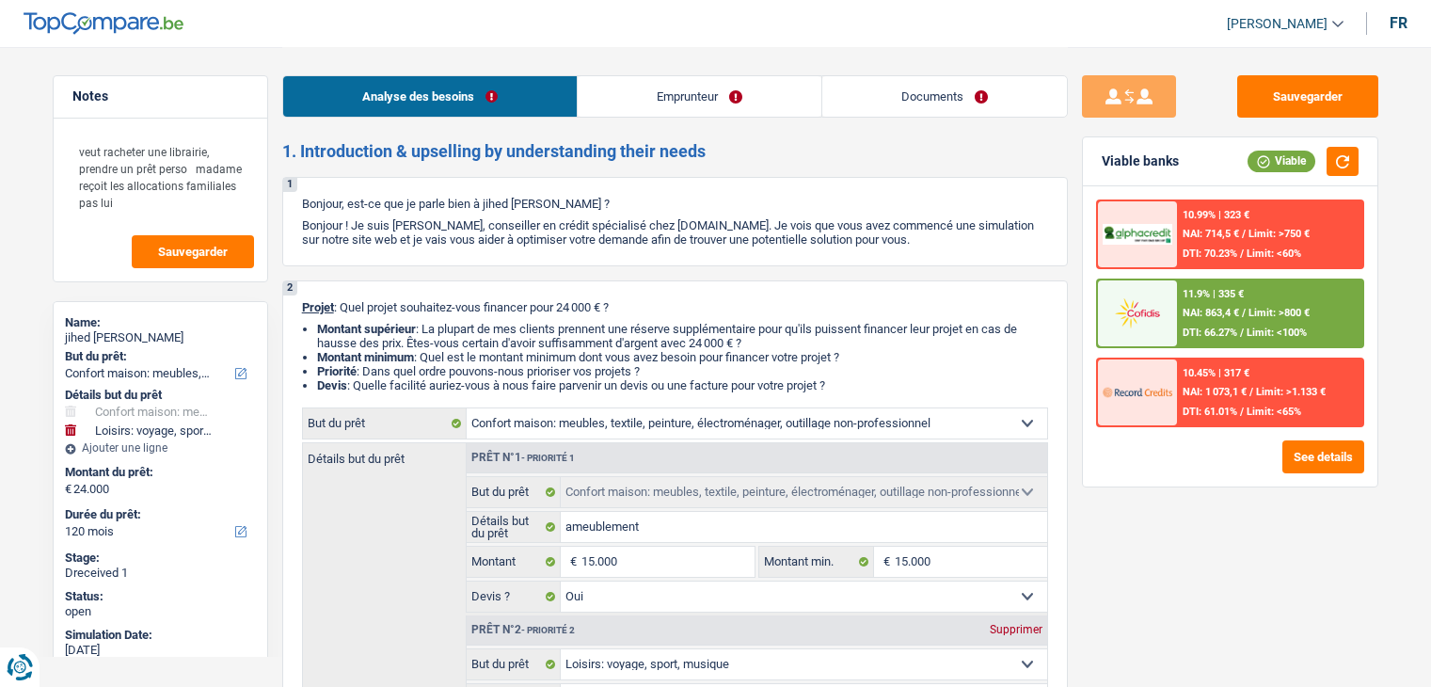
select select "household"
select select "yes"
select select "hobbies"
select select "not_answered"
select select "120"
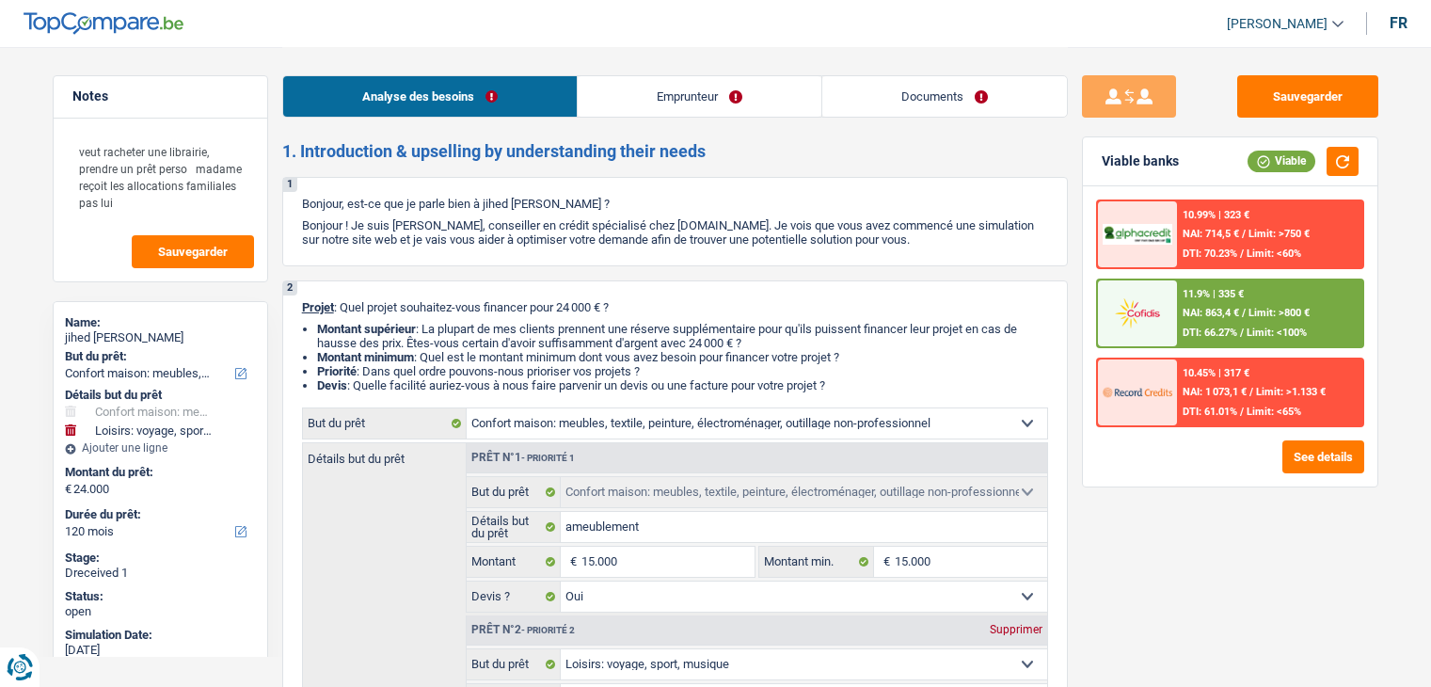
select select "privateEmployee"
select select "mealVouchers"
select select "netSalary"
select select "familyAllowances"
select select "rents"
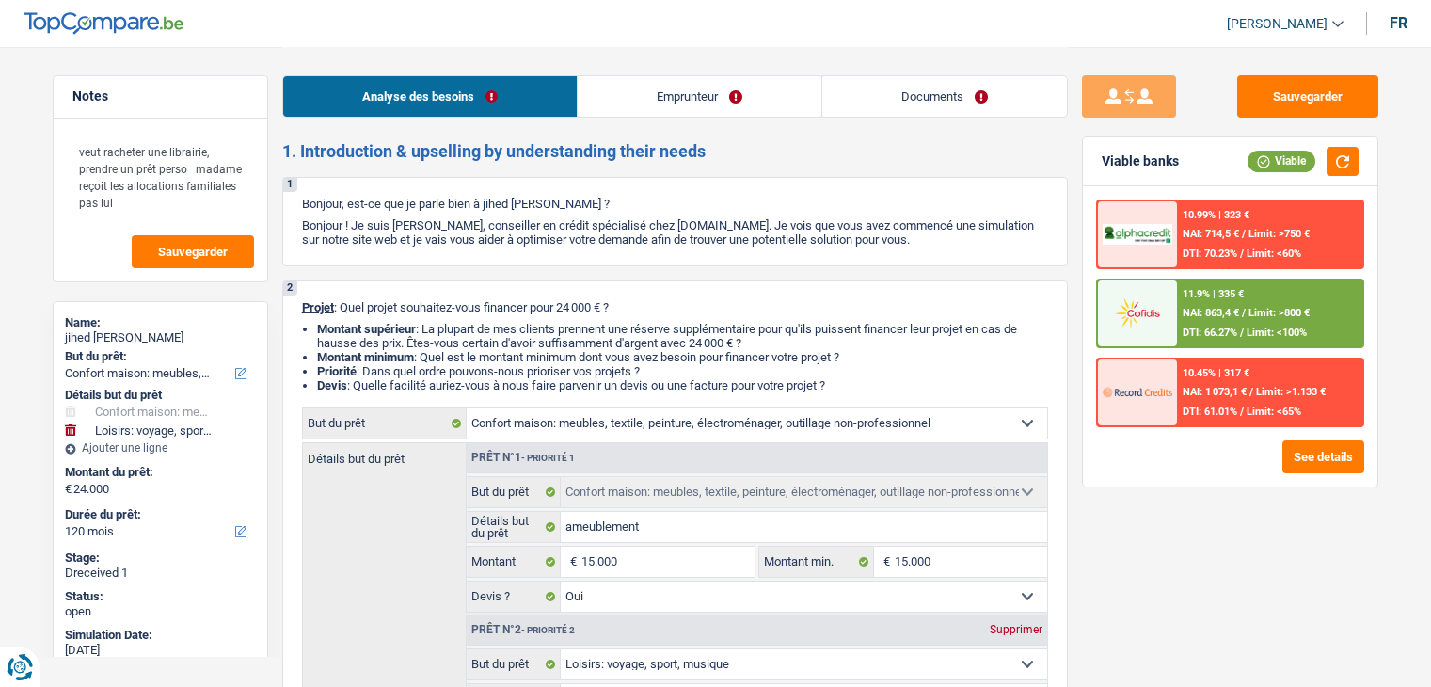
select select "carLoan"
select select "120"
select select "household"
select select "yes"
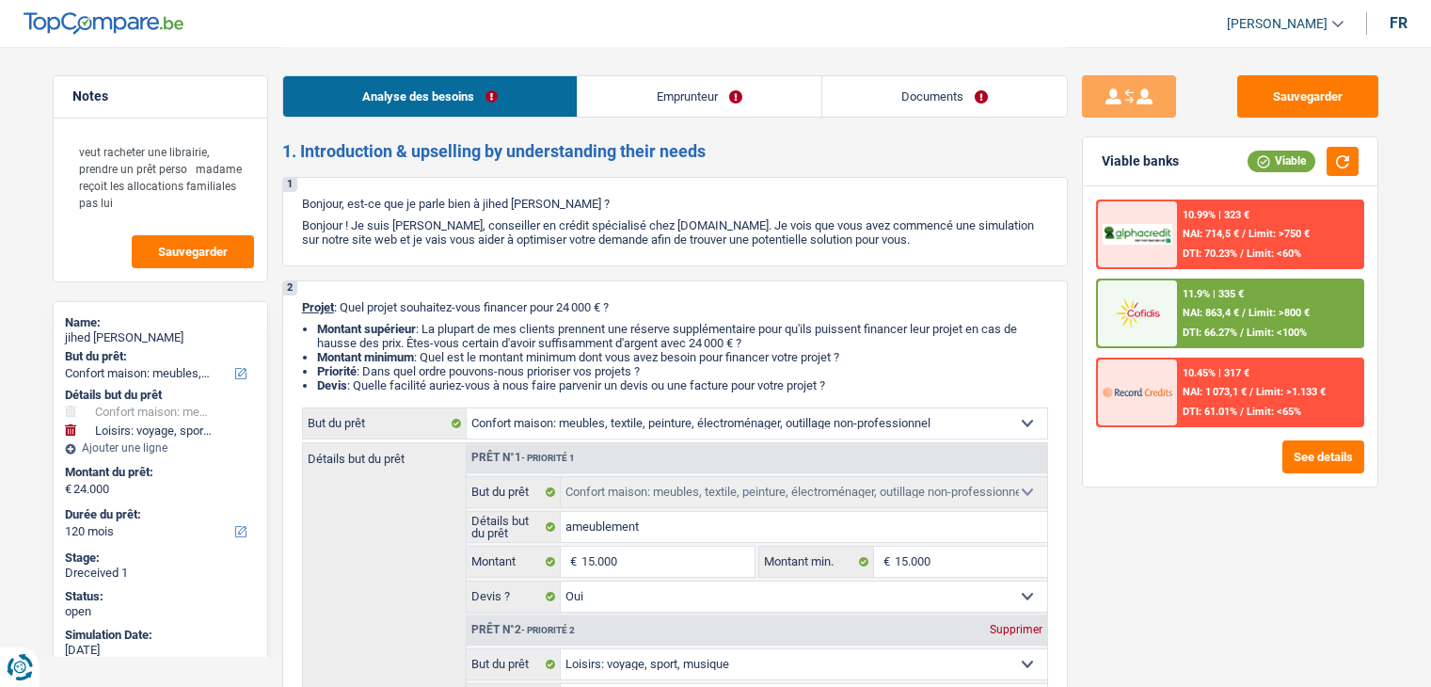
select select "hobbies"
select select "not_answered"
select select "120"
drag, startPoint x: 184, startPoint y: 164, endPoint x: 104, endPoint y: 148, distance: 82.5
click at [104, 148] on textarea "veut racheter une librairie, prendre un prêt perso madame reçoit les allocation…" at bounding box center [160, 177] width 187 height 90
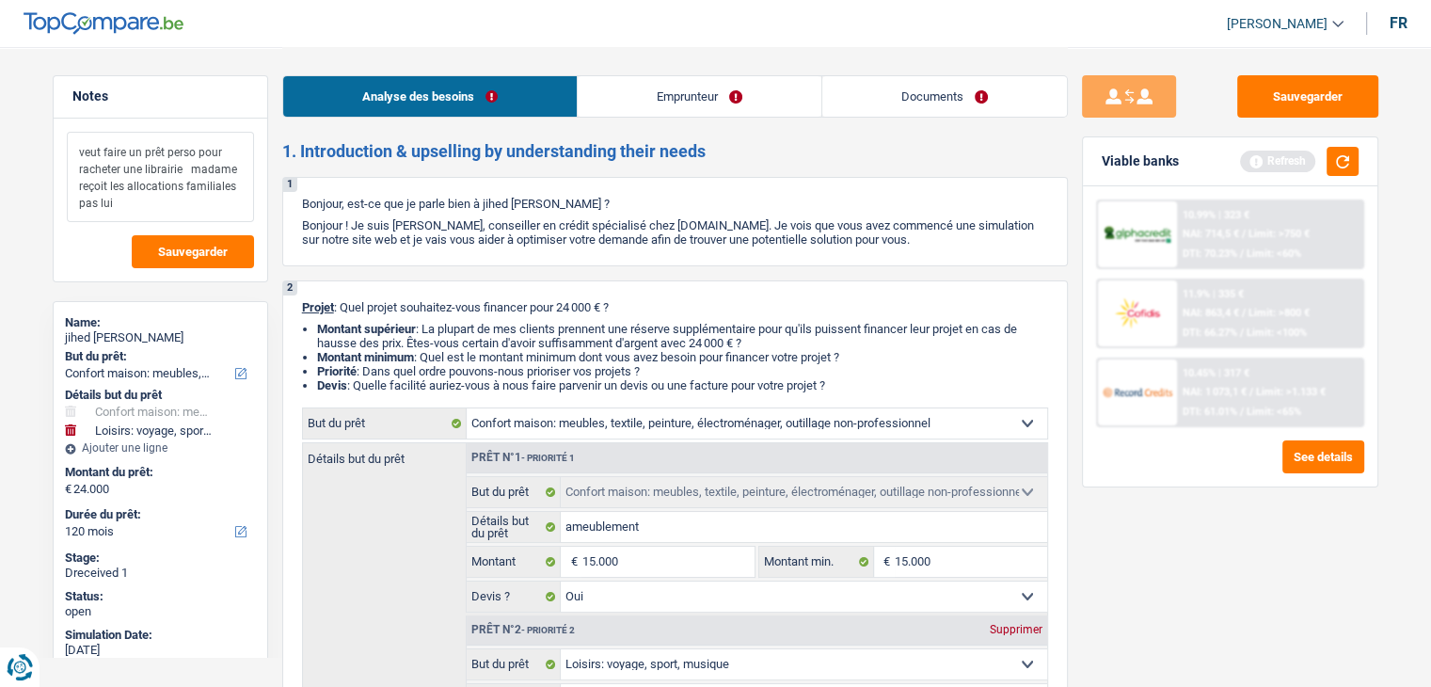
click at [192, 167] on textarea "veut faire un prêt perso pour racheter une librairie madame reçoit les allocati…" at bounding box center [160, 177] width 187 height 90
type textarea "veut faire un prêt perso pour racheter une librairie madame reçoit les allocati…"
click at [1344, 165] on button "button" at bounding box center [1343, 161] width 32 height 29
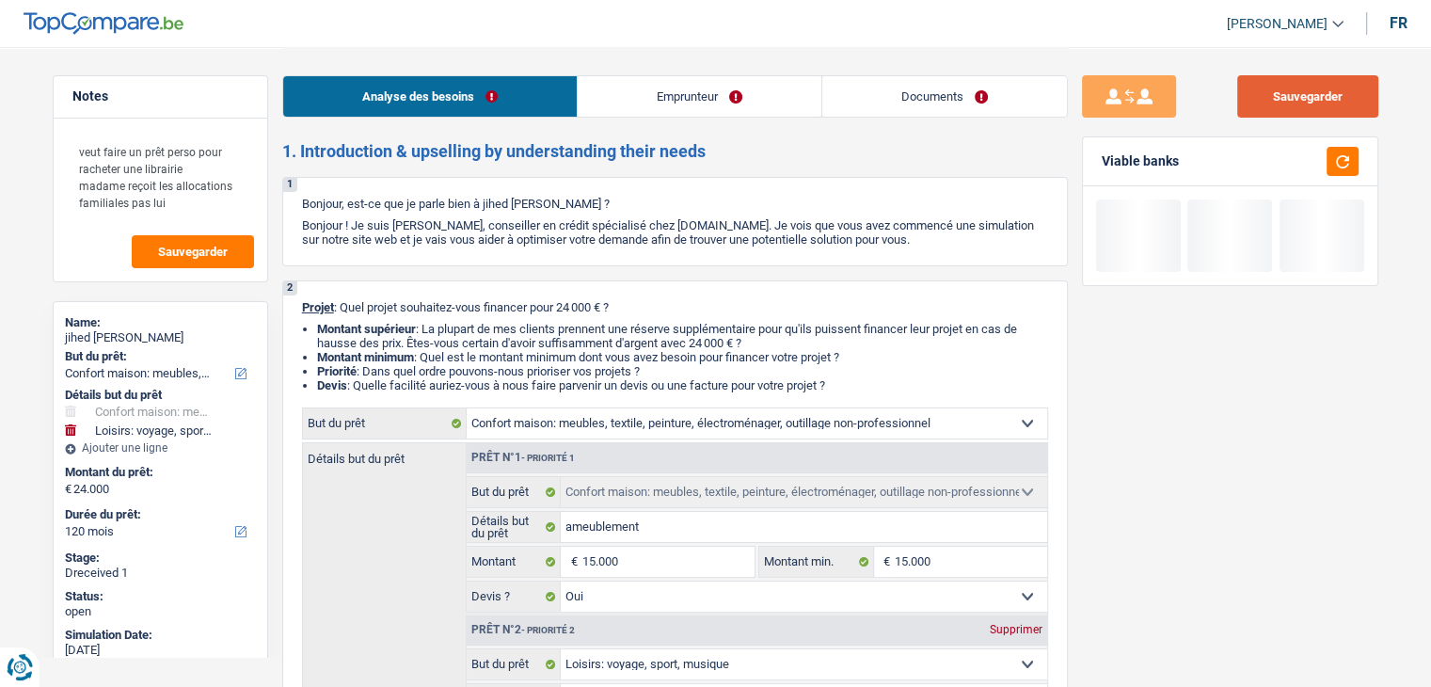
click at [1320, 107] on button "Sauvegarder" at bounding box center [1308, 96] width 141 height 42
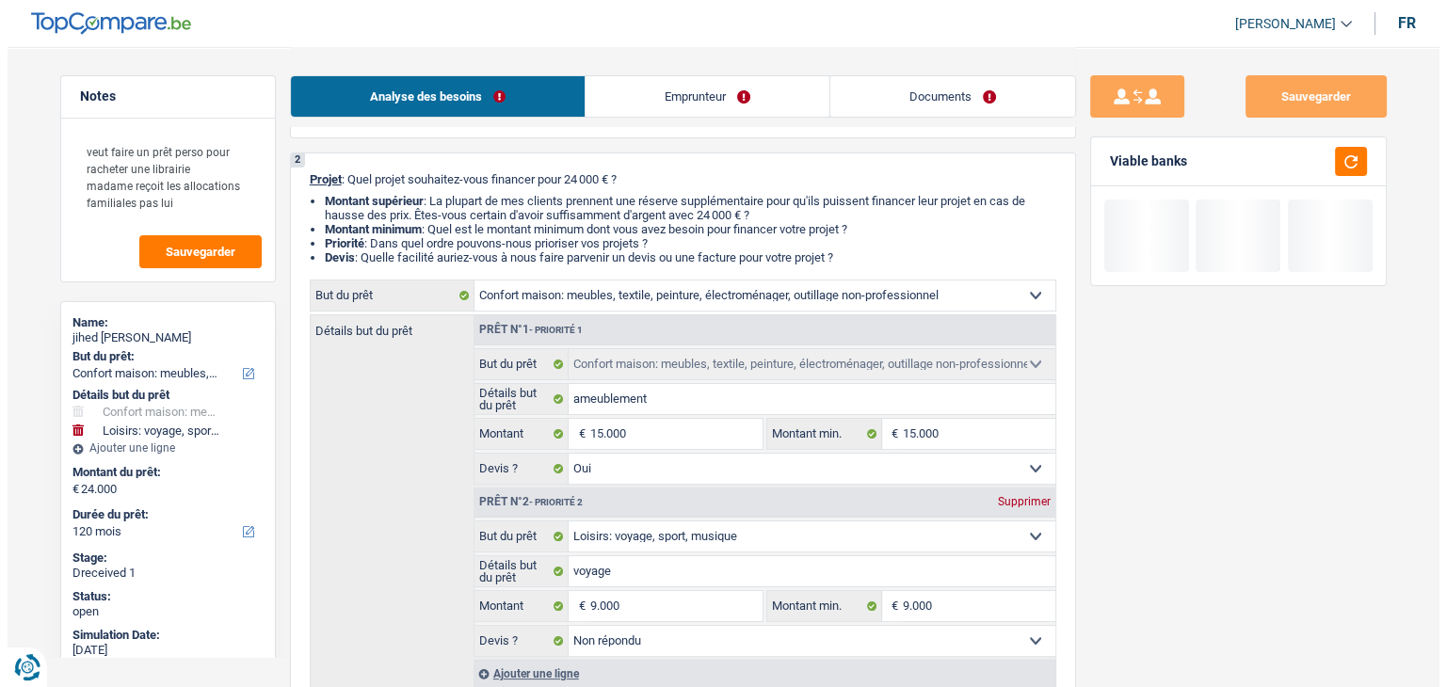
scroll to position [282, 0]
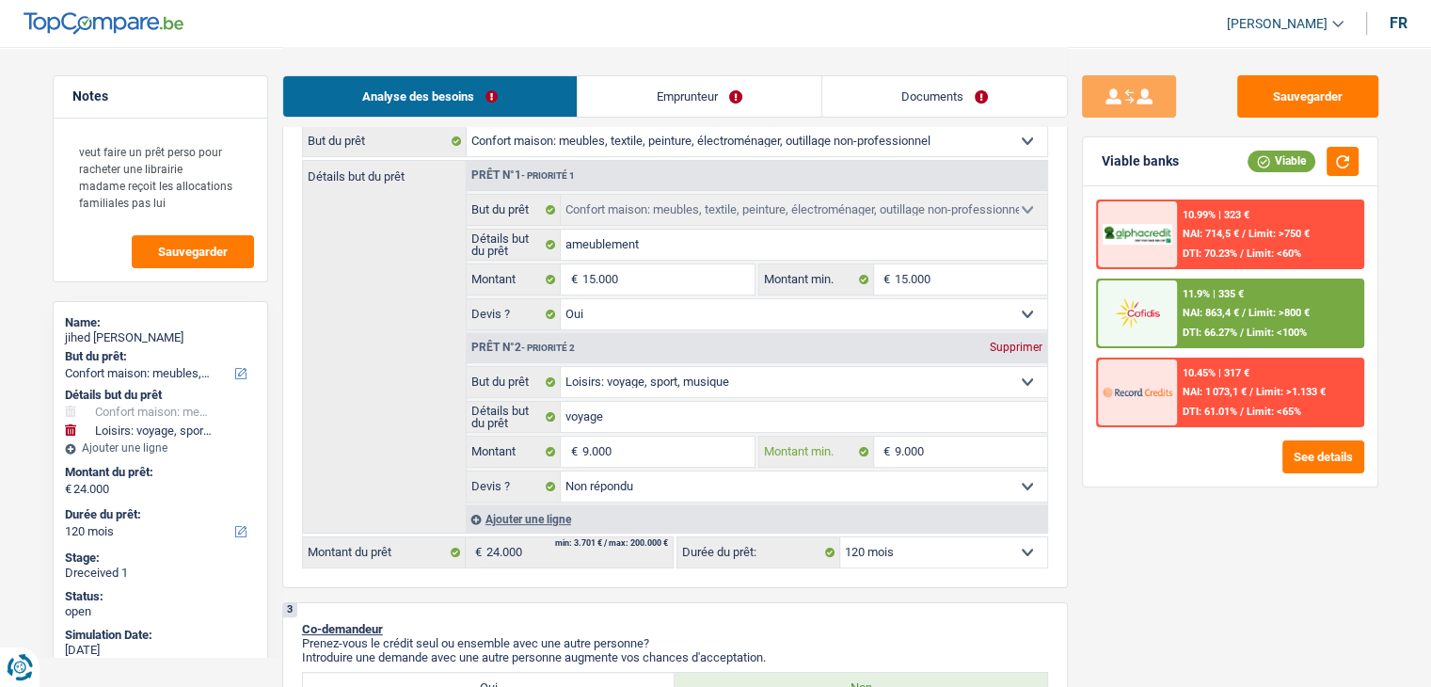
click at [949, 445] on input "9.000" at bounding box center [971, 452] width 152 height 30
type input "900"
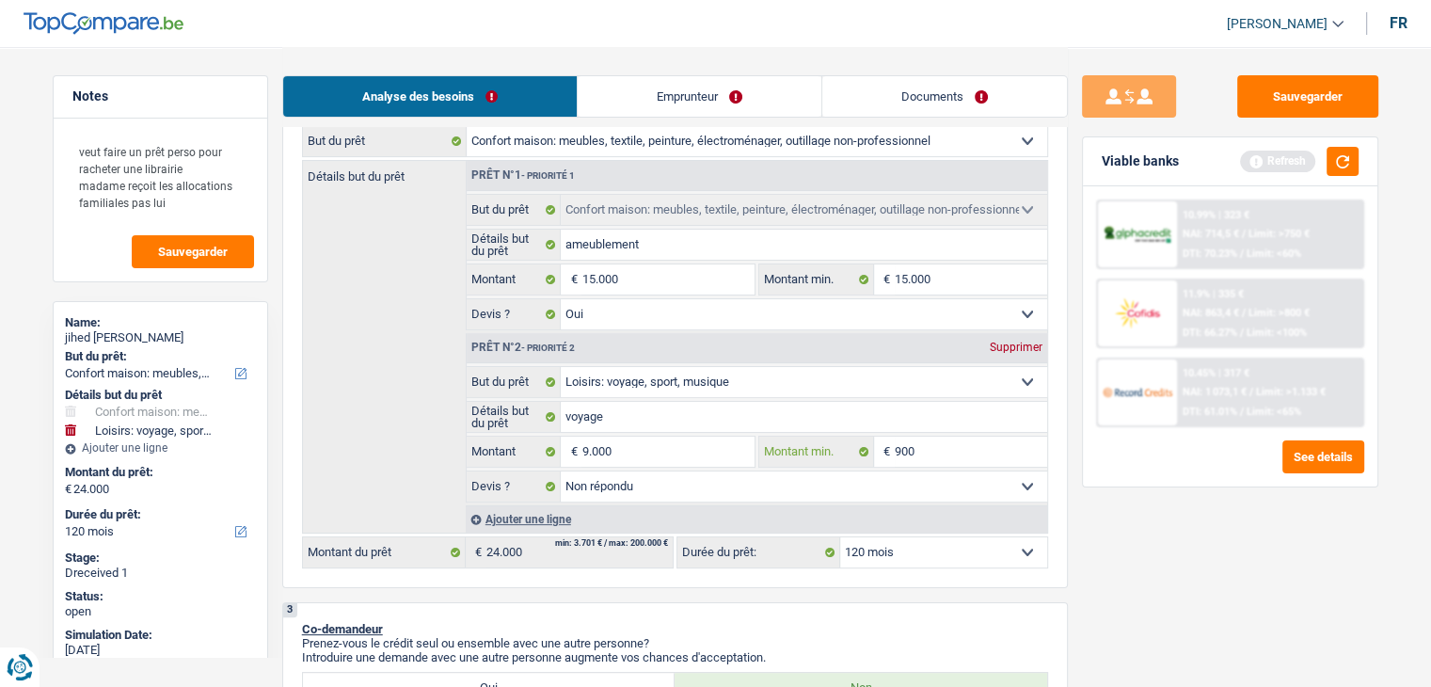
type input "90"
type input "9"
type input "5"
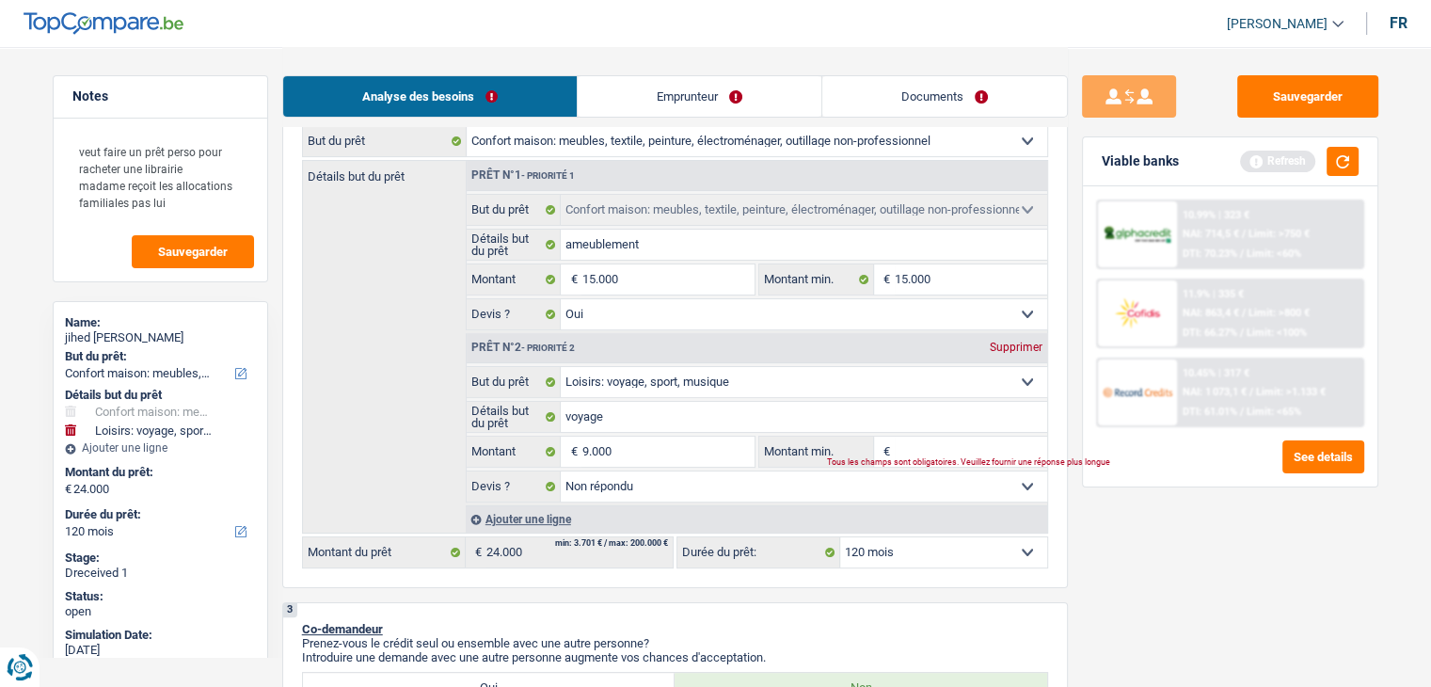
type input "5"
type input "50"
type input "500"
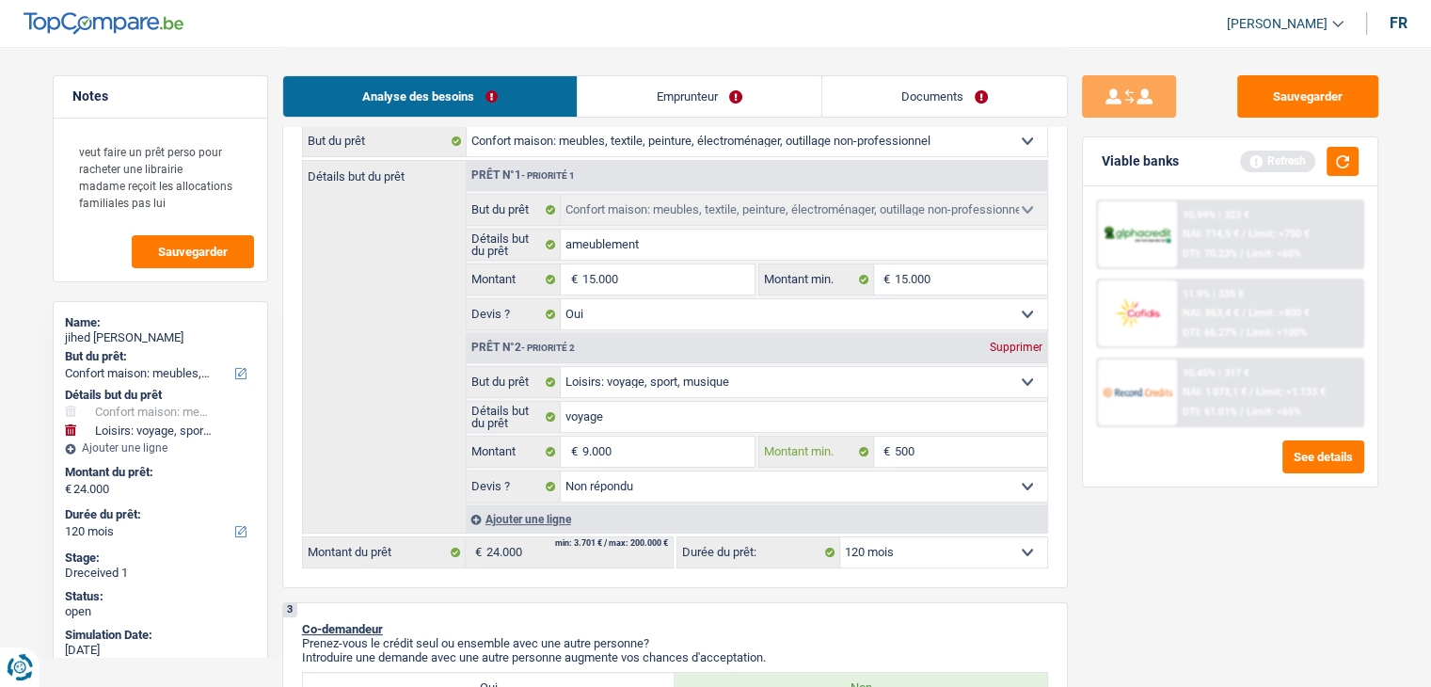
type input "5.000"
click at [1344, 155] on button "button" at bounding box center [1343, 161] width 32 height 29
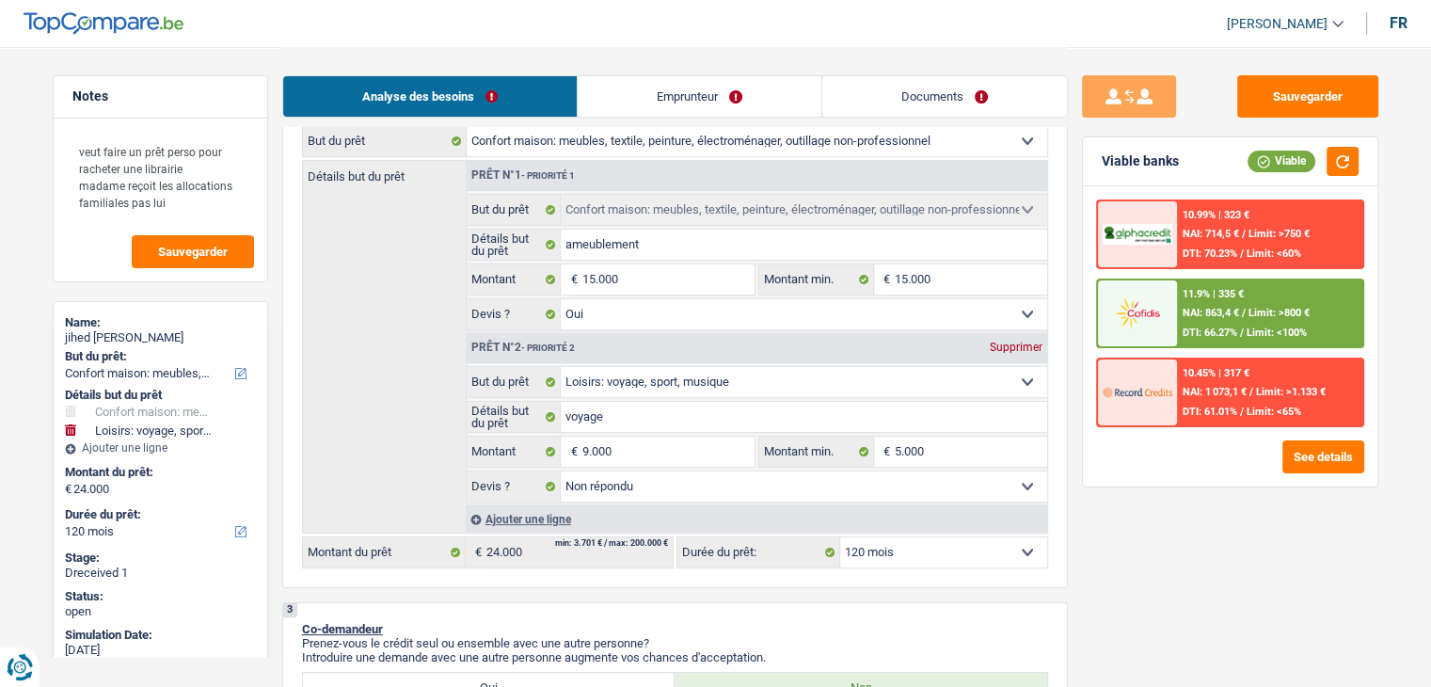
click at [1214, 143] on div "Viable banks Viable" at bounding box center [1230, 161] width 295 height 49
click at [1275, 93] on button "Sauvegarder" at bounding box center [1308, 96] width 141 height 42
click at [1325, 452] on button "See details" at bounding box center [1324, 456] width 82 height 33
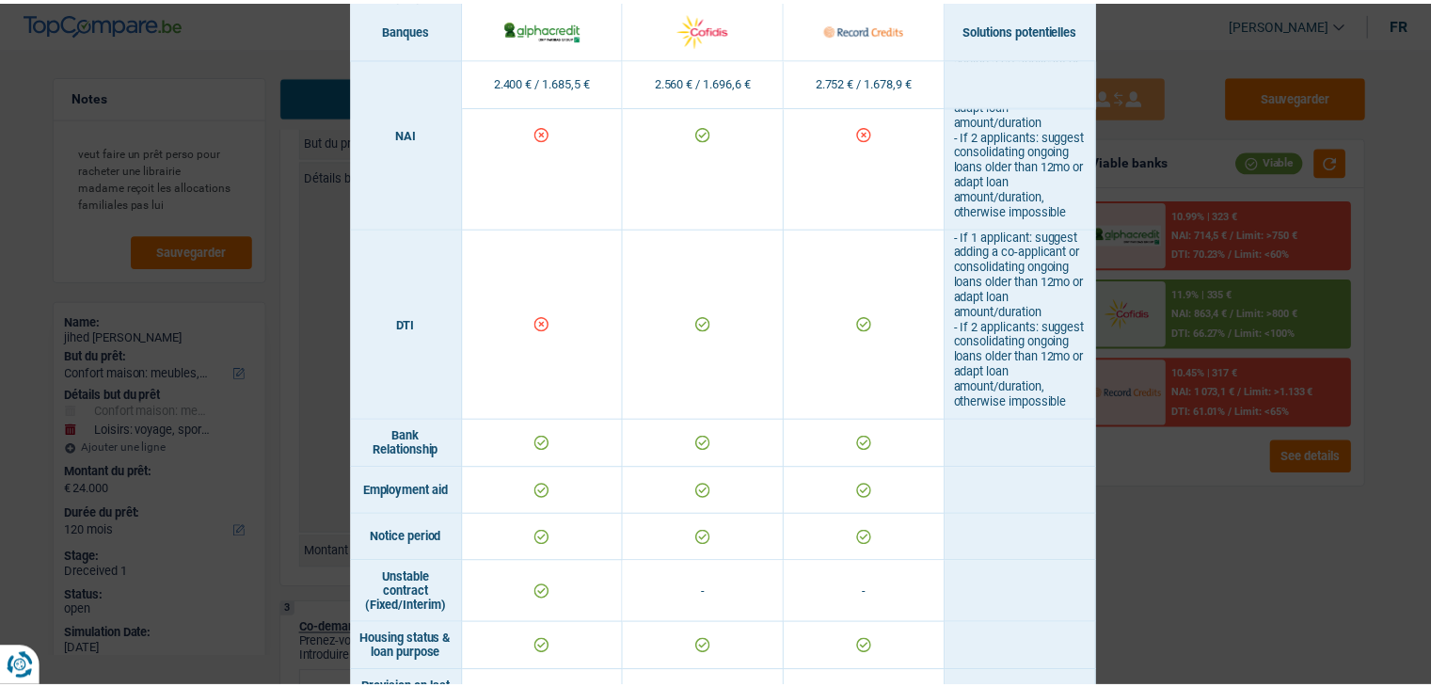
scroll to position [847, 0]
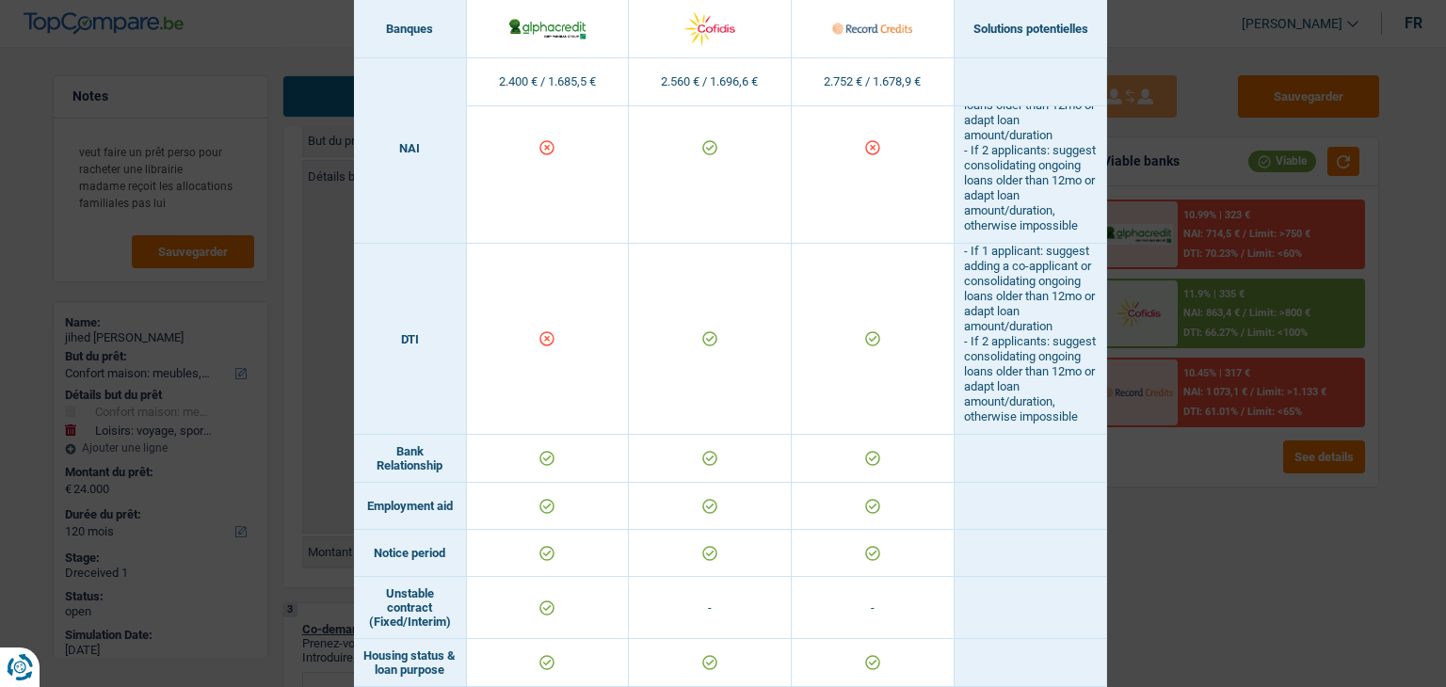
click at [1176, 488] on div "Banks conditions × Banques Solutions potentielles Revenus / Charges 2.400 € / 1…" at bounding box center [723, 343] width 1446 height 687
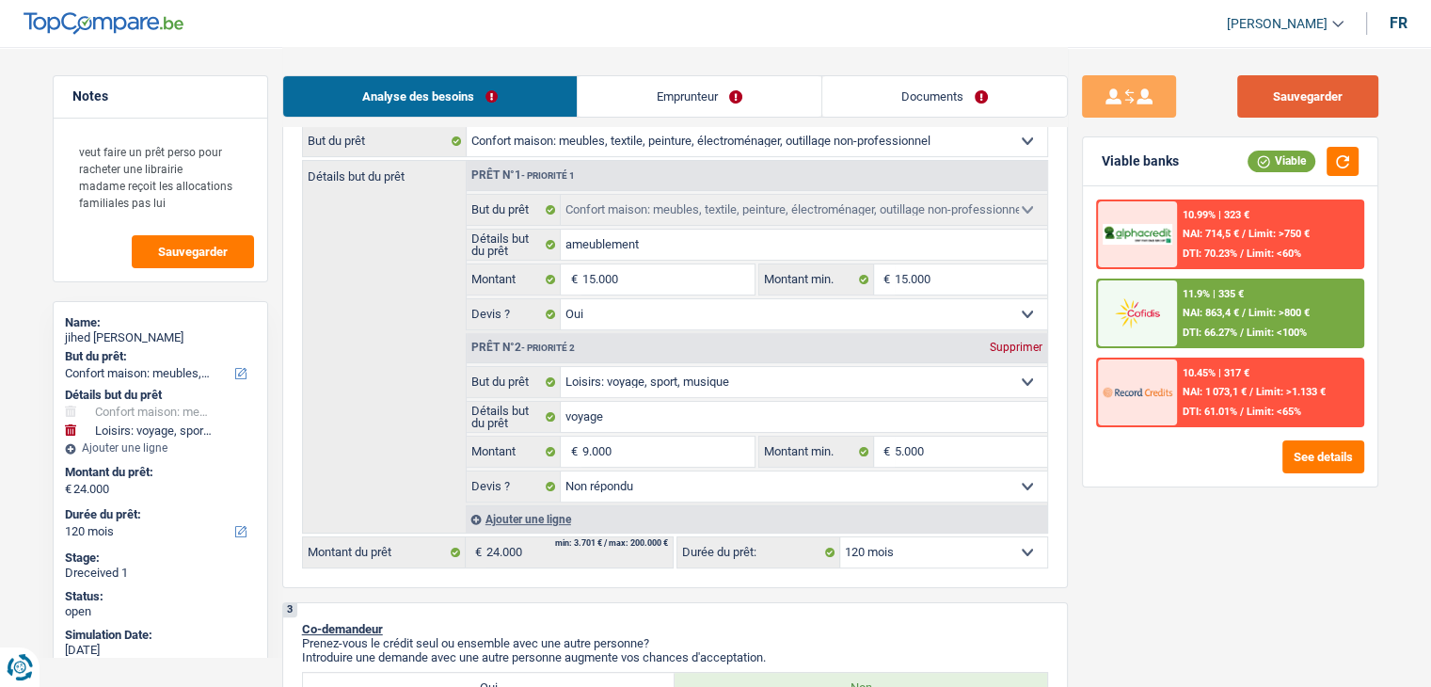
drag, startPoint x: 1314, startPoint y: 57, endPoint x: 1311, endPoint y: 80, distance: 22.8
click at [1310, 82] on button "Sauvegarder" at bounding box center [1308, 96] width 141 height 42
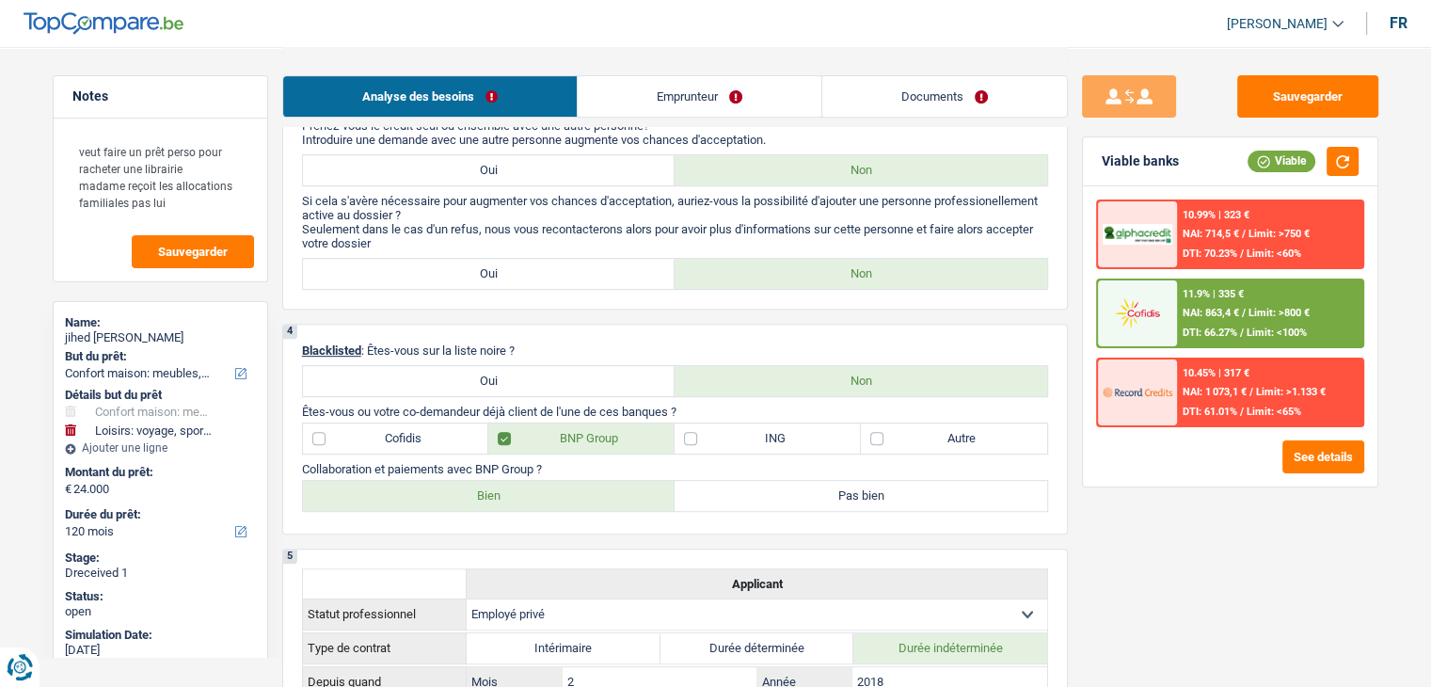
scroll to position [941, 0]
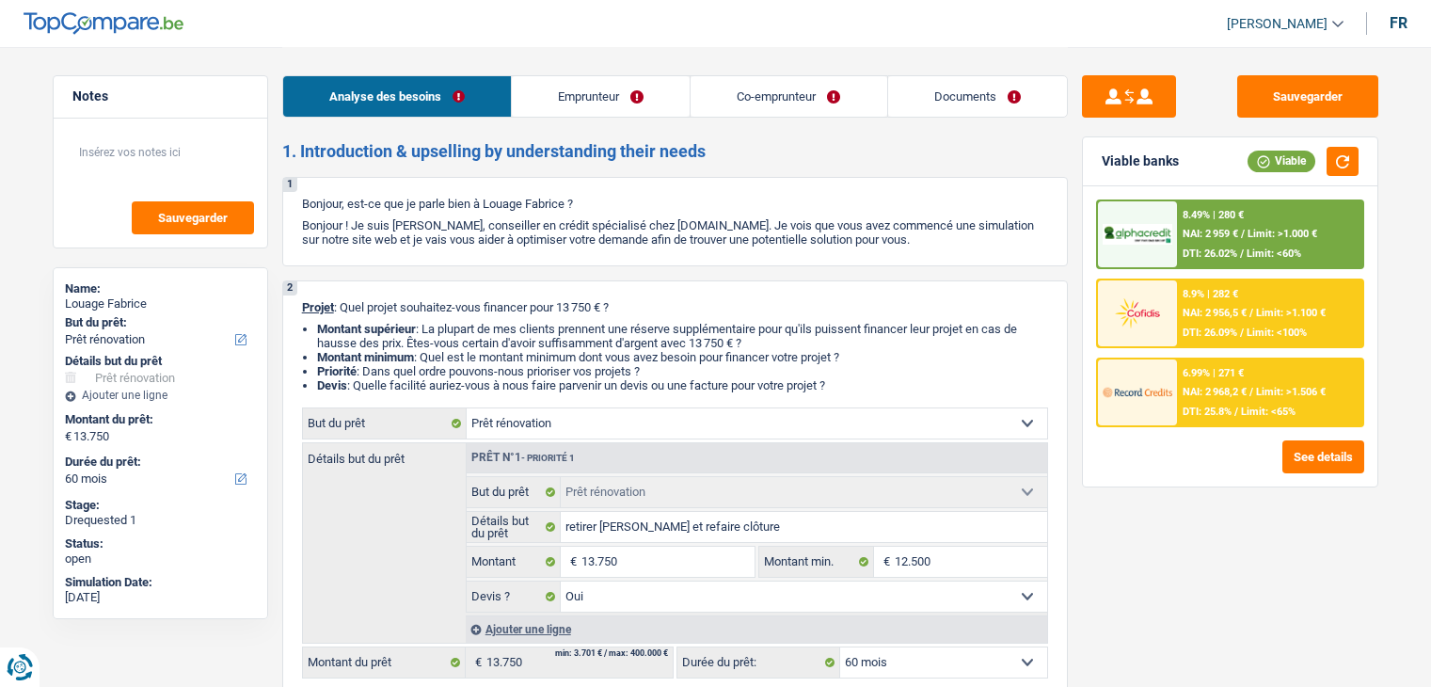
select select "renovation"
select select "60"
select select "renovation"
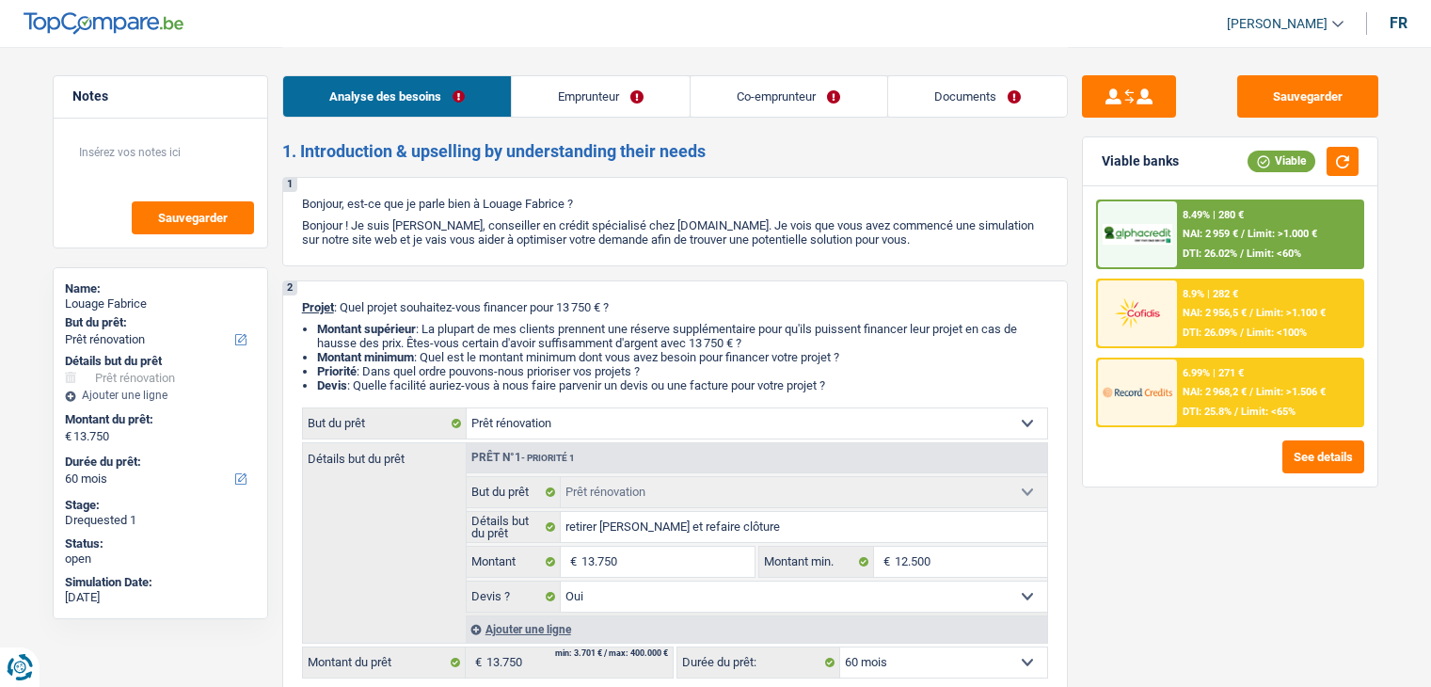
select select "yes"
select select "60"
select select "mutuality"
select select "mutualityIndemnity"
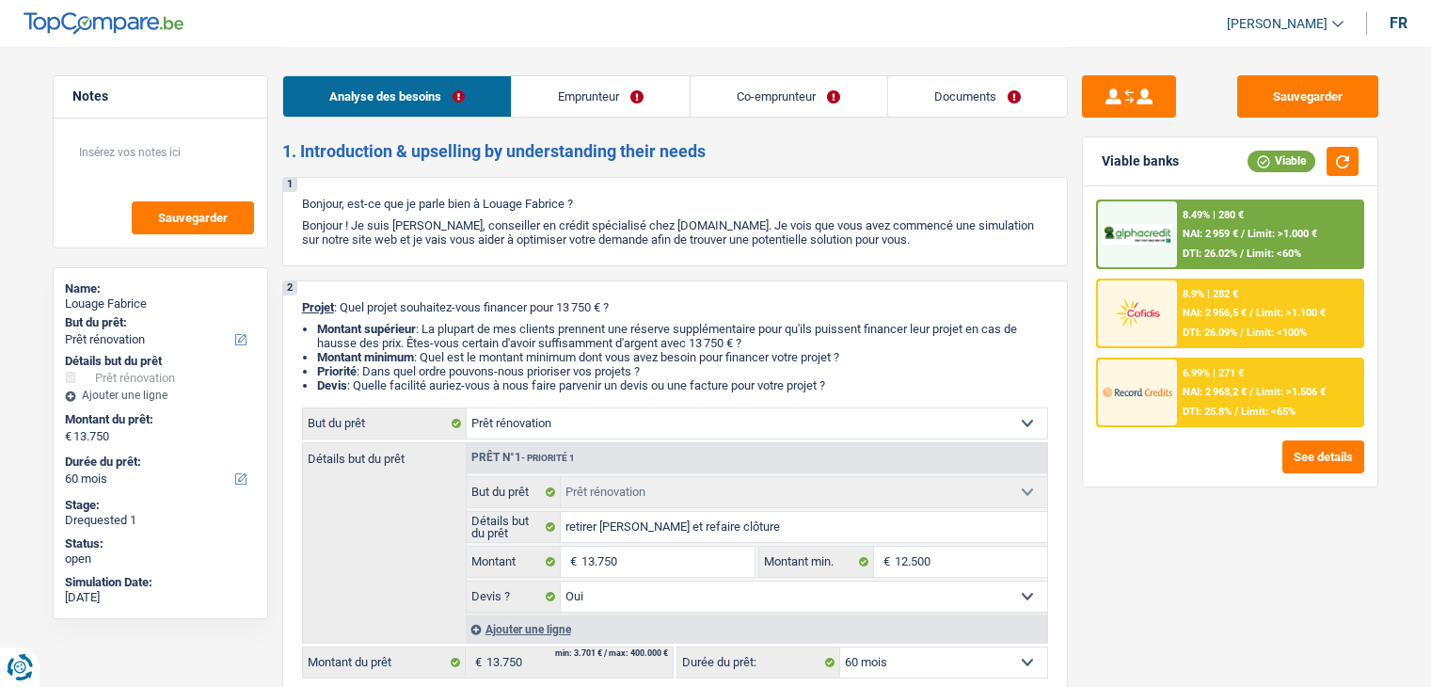
select select "other"
select select "mutualityIndemnity"
select select "ownerWithMortgage"
select select "mortgage"
select select "240"
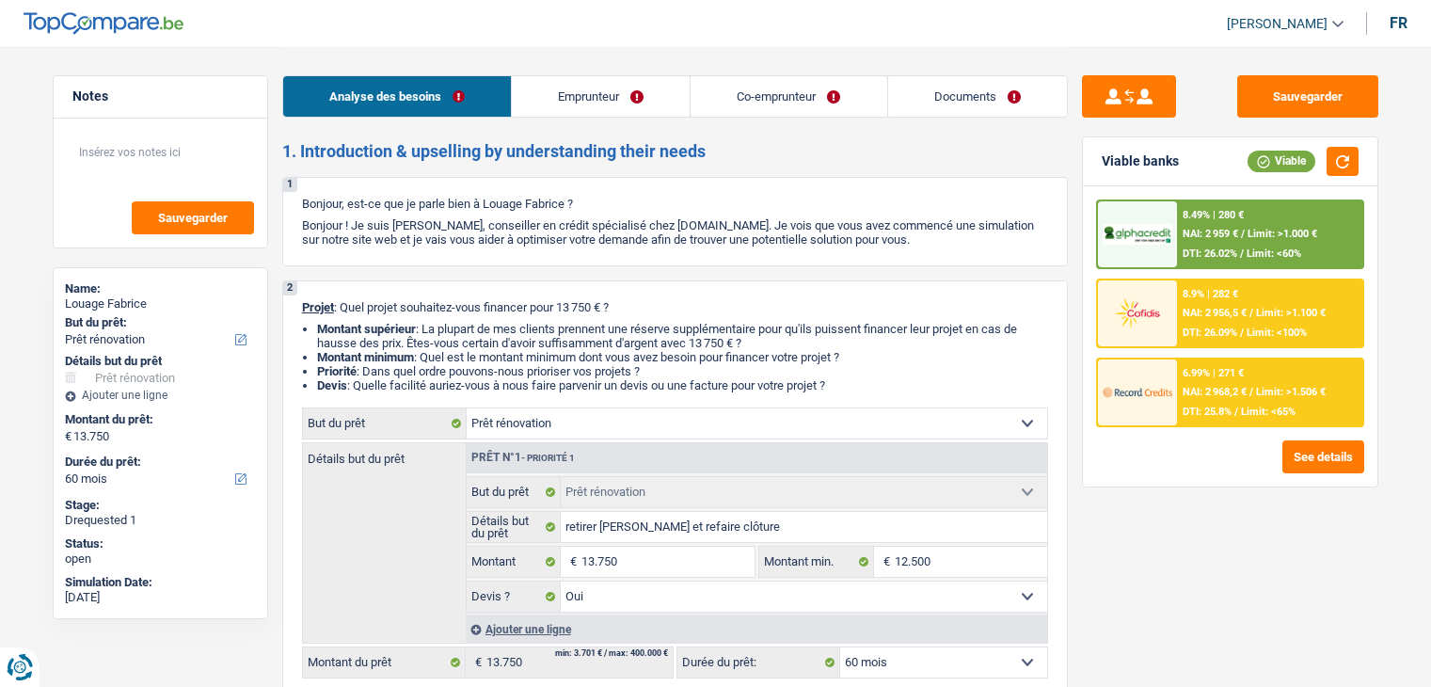
select select "renovationLoan"
select select "120"
select select "renovation"
select select "yes"
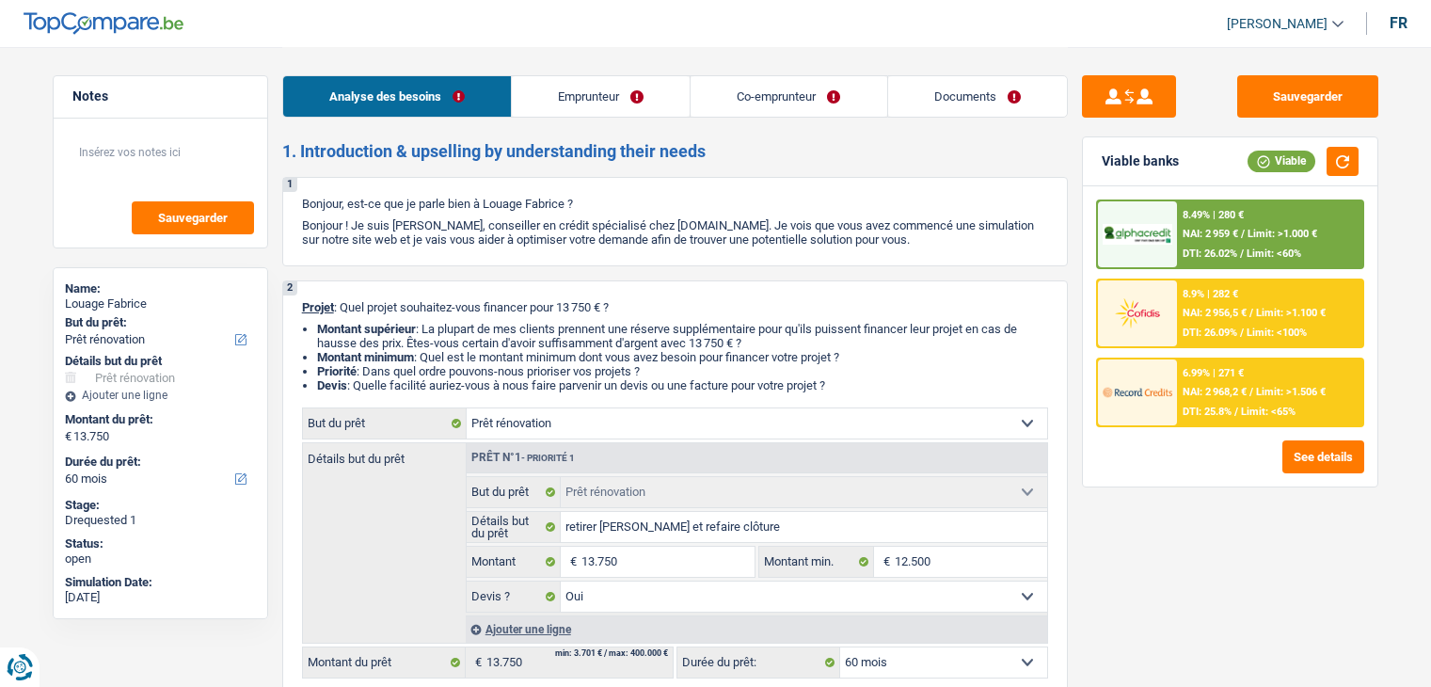
select select "60"
drag, startPoint x: 839, startPoint y: 389, endPoint x: 309, endPoint y: 299, distance: 537.3
click at [309, 299] on div "2 Projet : Quel projet souhaitez-vous financer pour 13 750 € ? Montant supérieu…" at bounding box center [675, 489] width 786 height 418
click at [541, 234] on p "Bonjour ! Je suis [PERSON_NAME], conseiller en crédit spécialisé chez [DOMAIN_N…" at bounding box center [675, 232] width 746 height 28
click at [592, 106] on link "Emprunteur" at bounding box center [601, 96] width 178 height 40
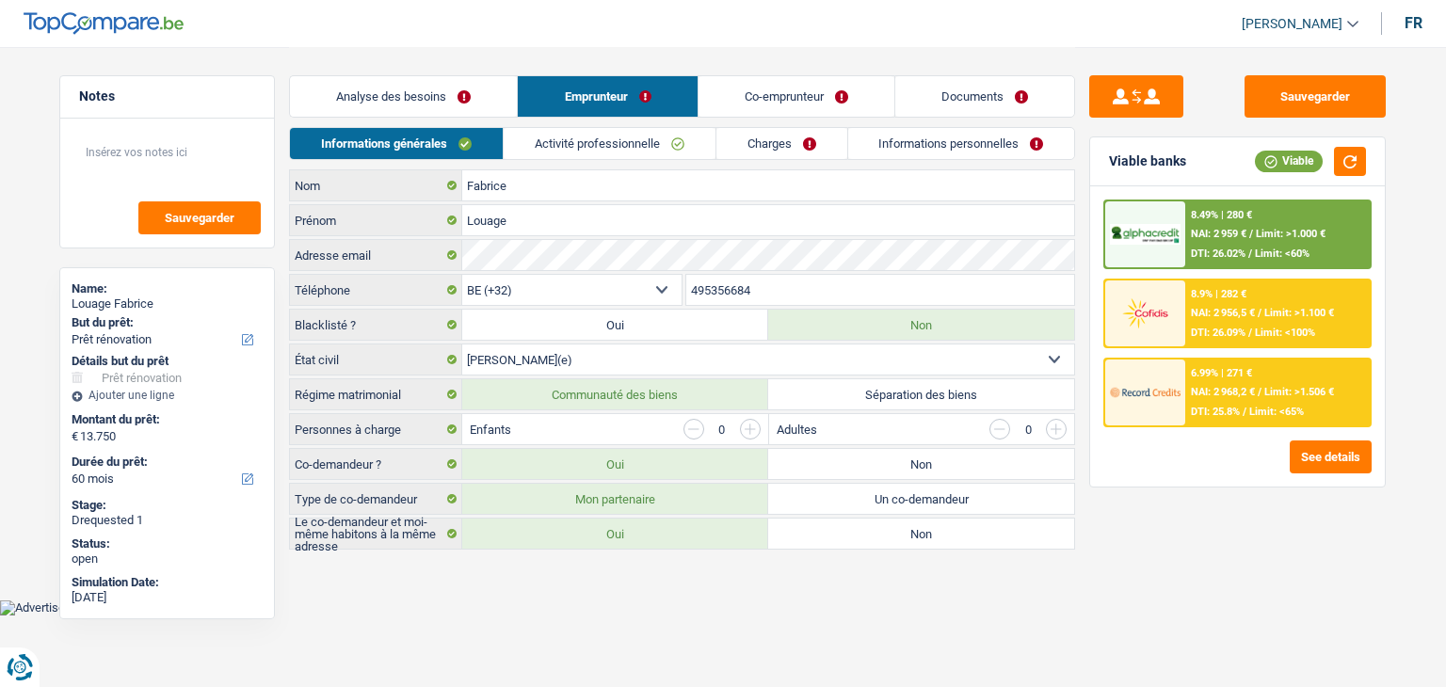
click at [753, 99] on link "Co-emprunteur" at bounding box center [796, 96] width 196 height 40
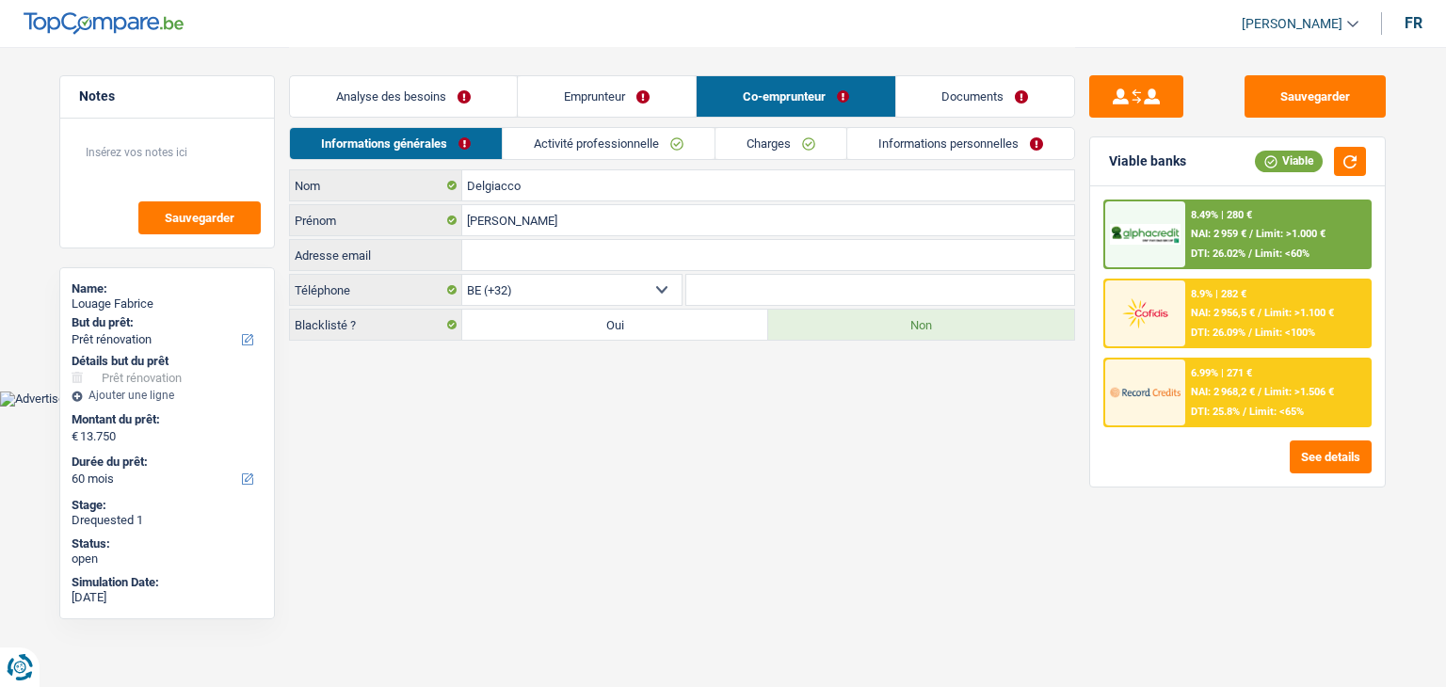
click at [448, 91] on link "Analyse des besoins" at bounding box center [403, 96] width 227 height 40
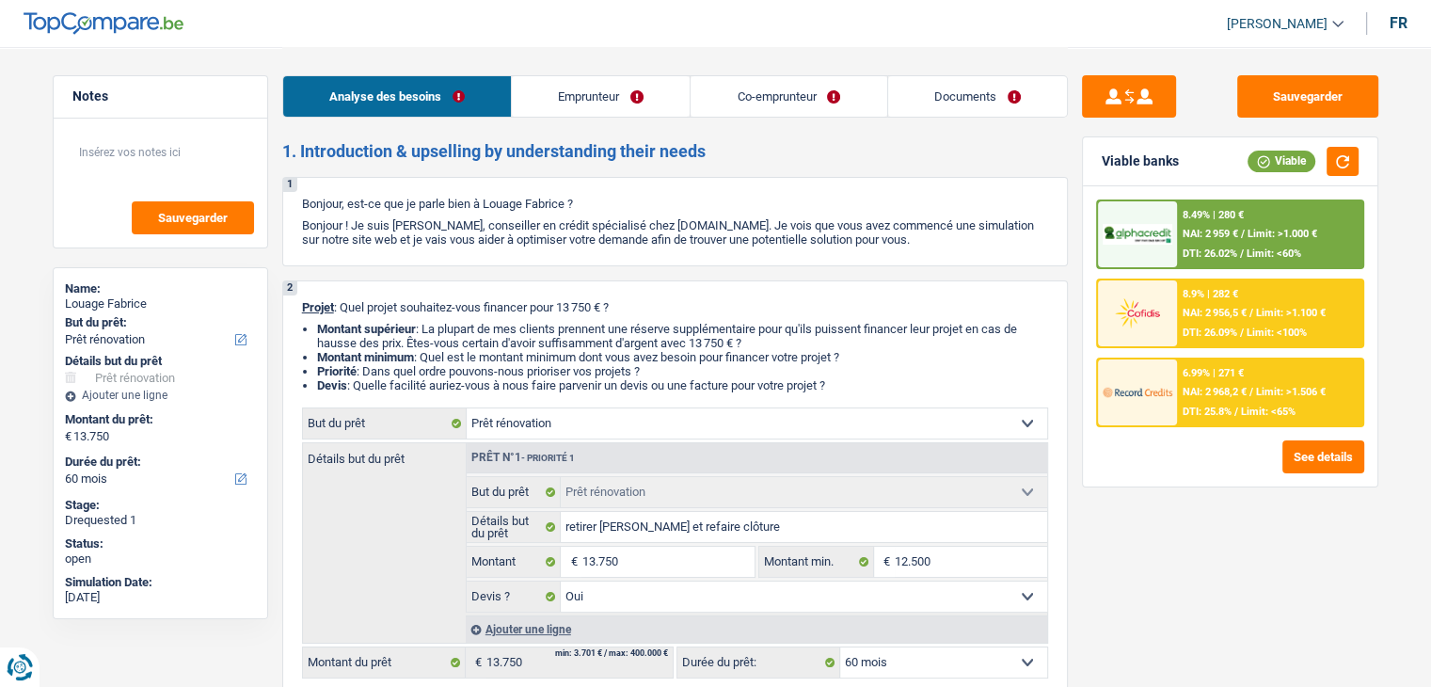
drag, startPoint x: 851, startPoint y: 385, endPoint x: 299, endPoint y: 312, distance: 556.2
click at [299, 312] on div "2 Projet : Quel projet souhaitez-vous financer pour 13 750 € ? Montant supérieu…" at bounding box center [675, 489] width 786 height 418
drag, startPoint x: 300, startPoint y: 307, endPoint x: 873, endPoint y: 389, distance: 579.0
click at [873, 389] on div "2 Projet : Quel projet souhaitez-vous financer pour 13 750 € ? Montant supérieu…" at bounding box center [675, 489] width 786 height 418
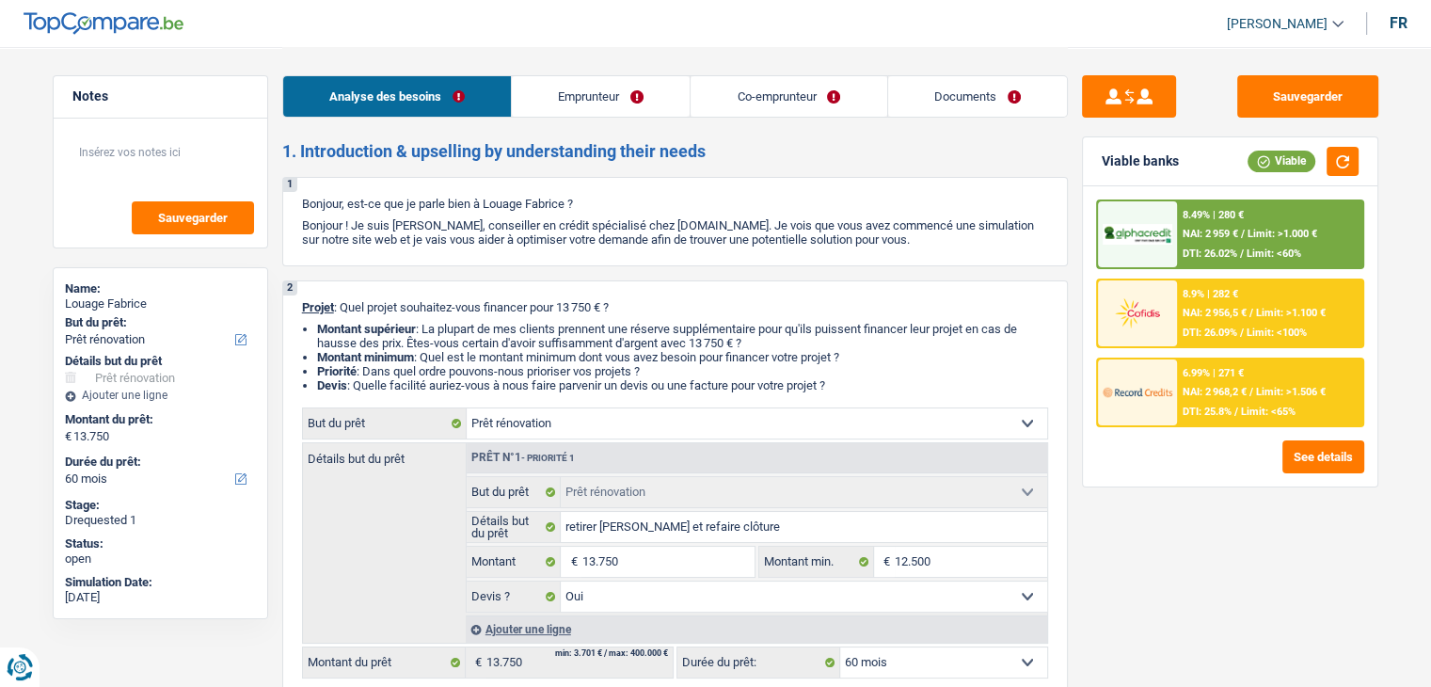
click at [832, 381] on li "Devis : Quelle facilité auriez-vous à nous faire parvenir un devis ou une factu…" at bounding box center [682, 385] width 731 height 14
drag, startPoint x: 853, startPoint y: 388, endPoint x: 296, endPoint y: 306, distance: 563.1
click at [296, 306] on div "2 Projet : Quel projet souhaitez-vous financer pour 13 750 € ? Montant supérieu…" at bounding box center [675, 489] width 786 height 418
click at [611, 261] on div "1 Bonjour, est-ce que je parle bien à Louage Fabrice ? Bonjour ! Je suis Yanis …" at bounding box center [675, 221] width 786 height 89
click at [1318, 94] on button "Sauvegarder" at bounding box center [1308, 96] width 141 height 42
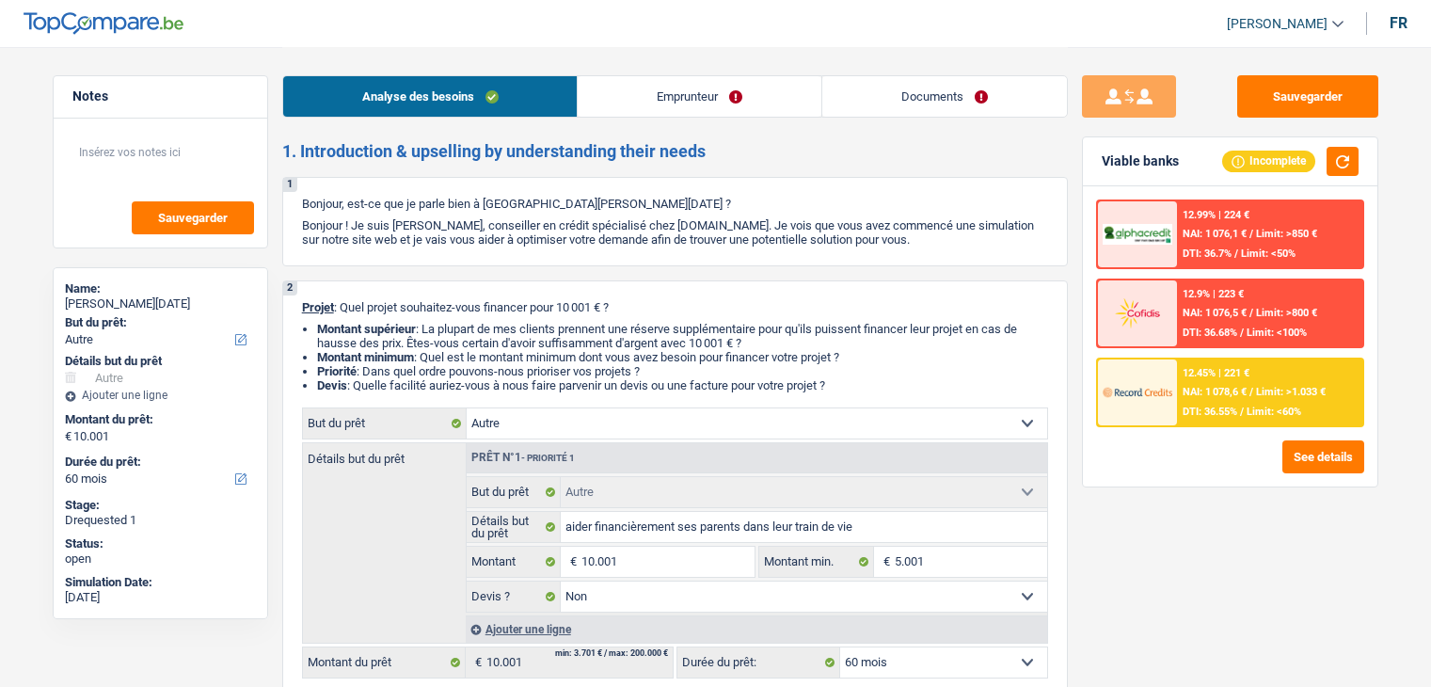
select select "other"
select select "60"
select select "other"
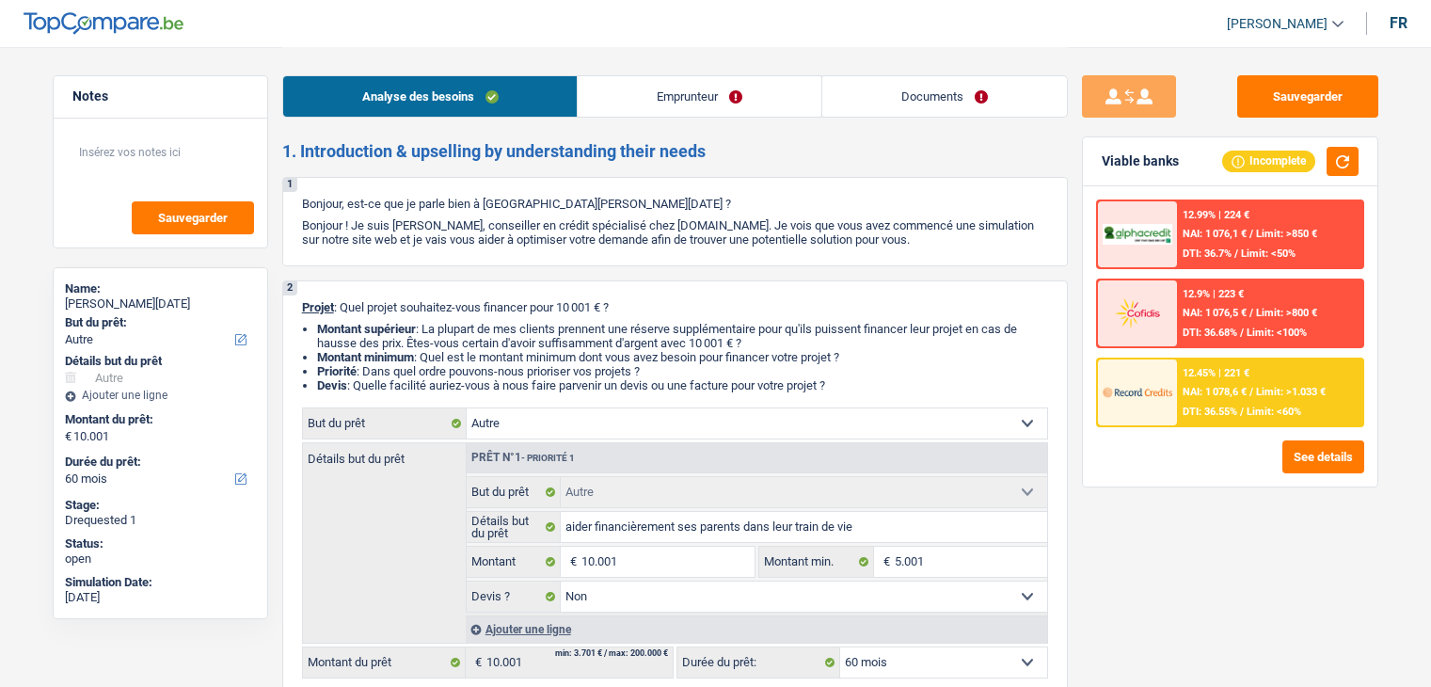
select select "false"
select select "60"
select select "unemployed"
select select "unemployment"
select select "rents"
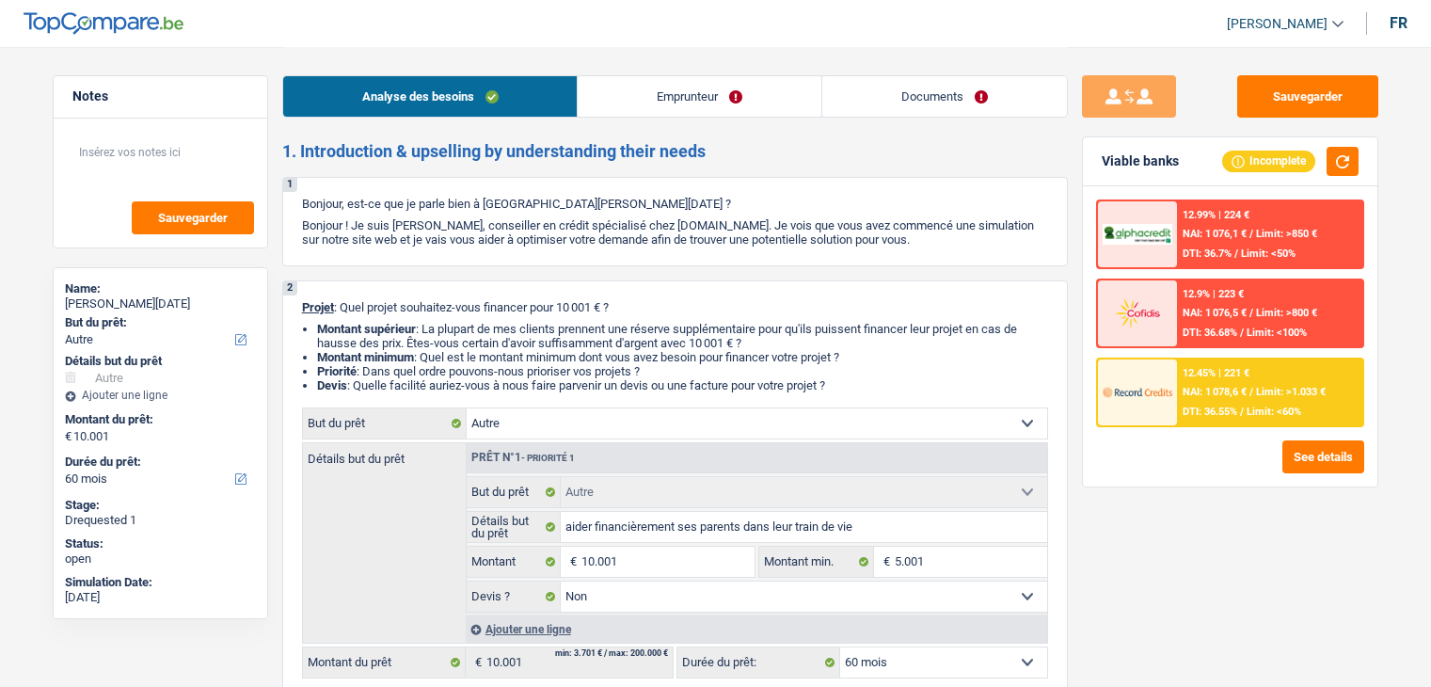
select select "other"
select select "false"
select select "60"
click at [531, 35] on header "Yanis Duboc Se déconnecter fr" at bounding box center [715, 24] width 1431 height 48
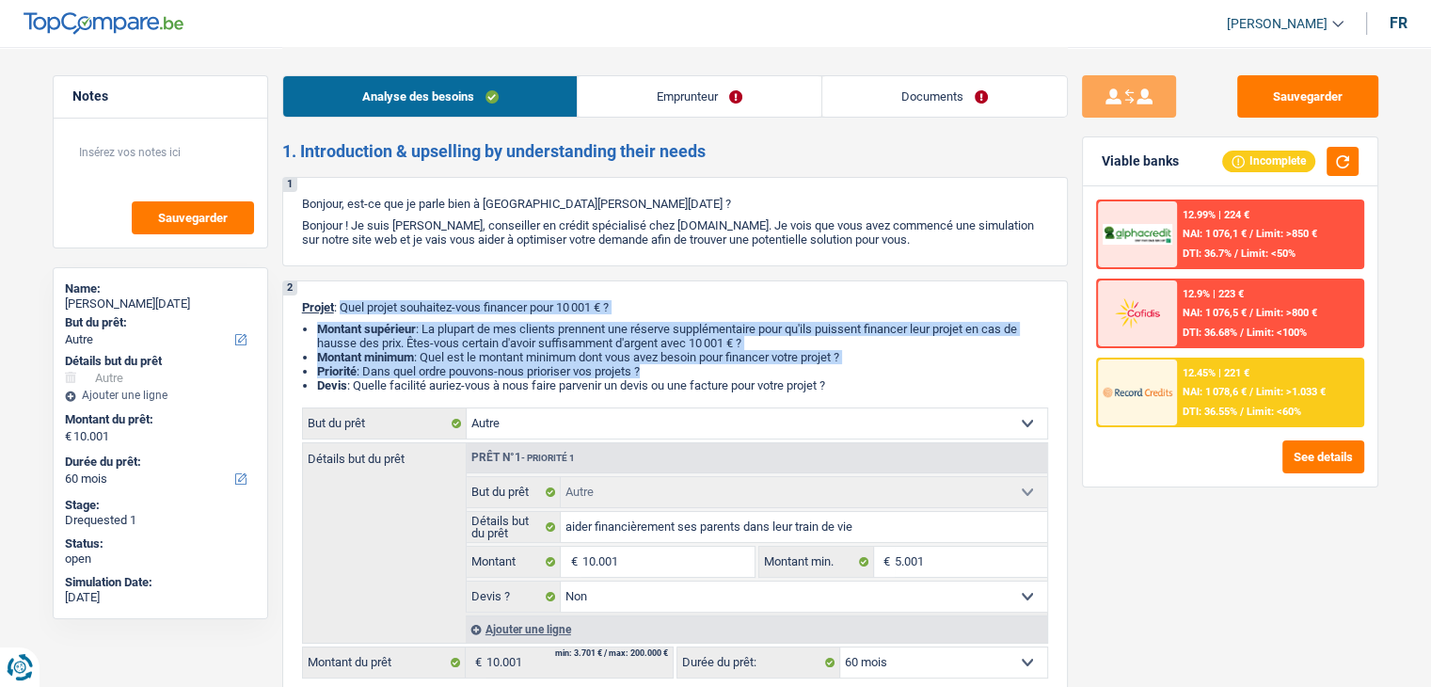
drag, startPoint x: 855, startPoint y: 379, endPoint x: 339, endPoint y: 298, distance: 522.0
click at [339, 298] on div "2 Projet : Quel projet souhaitez-vous financer pour 10 001 € ? Montant supérieu…" at bounding box center [675, 489] width 786 height 418
click at [382, 344] on li "Montant supérieur : La plupart de mes clients prennent une réserve supplémentai…" at bounding box center [682, 336] width 731 height 28
click at [653, 316] on div "2 Projet : Quel projet souhaitez-vous financer pour 10 001 € ? Montant supérieu…" at bounding box center [675, 489] width 786 height 418
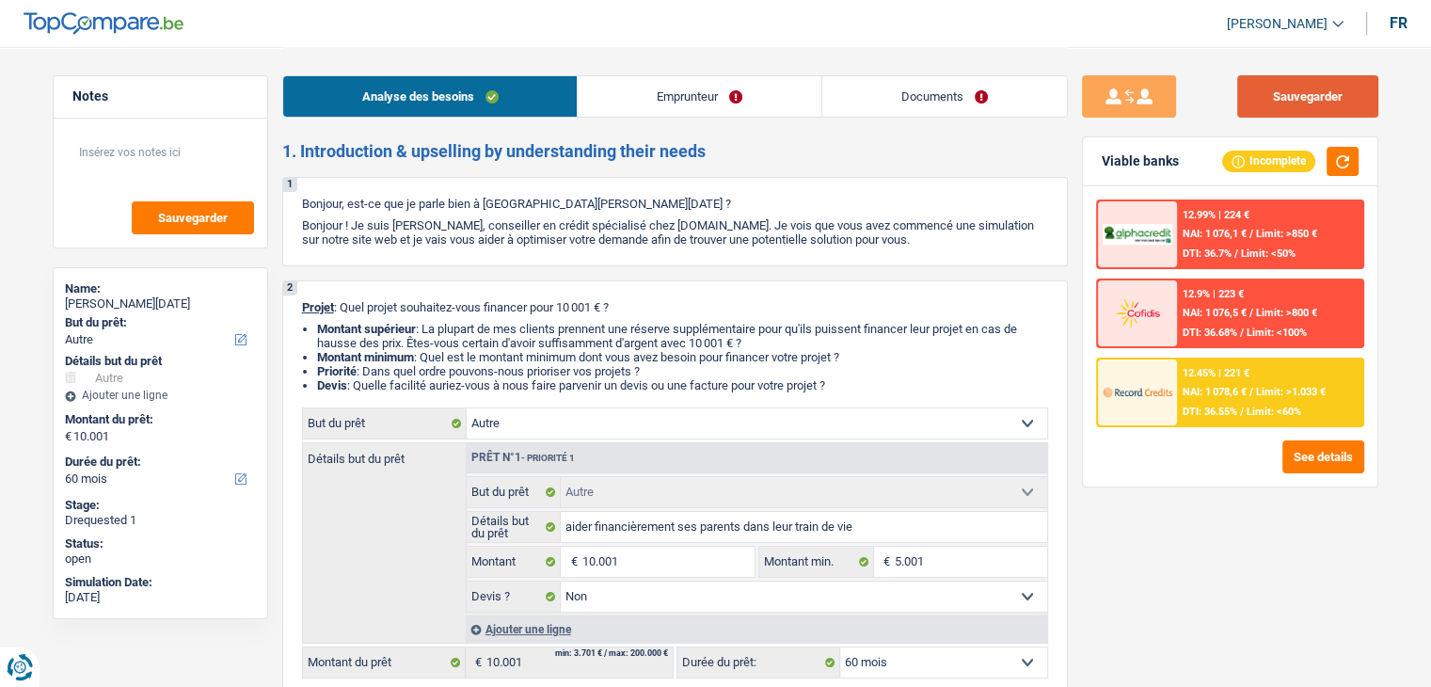
click at [1299, 91] on button "Sauvegarder" at bounding box center [1308, 96] width 141 height 42
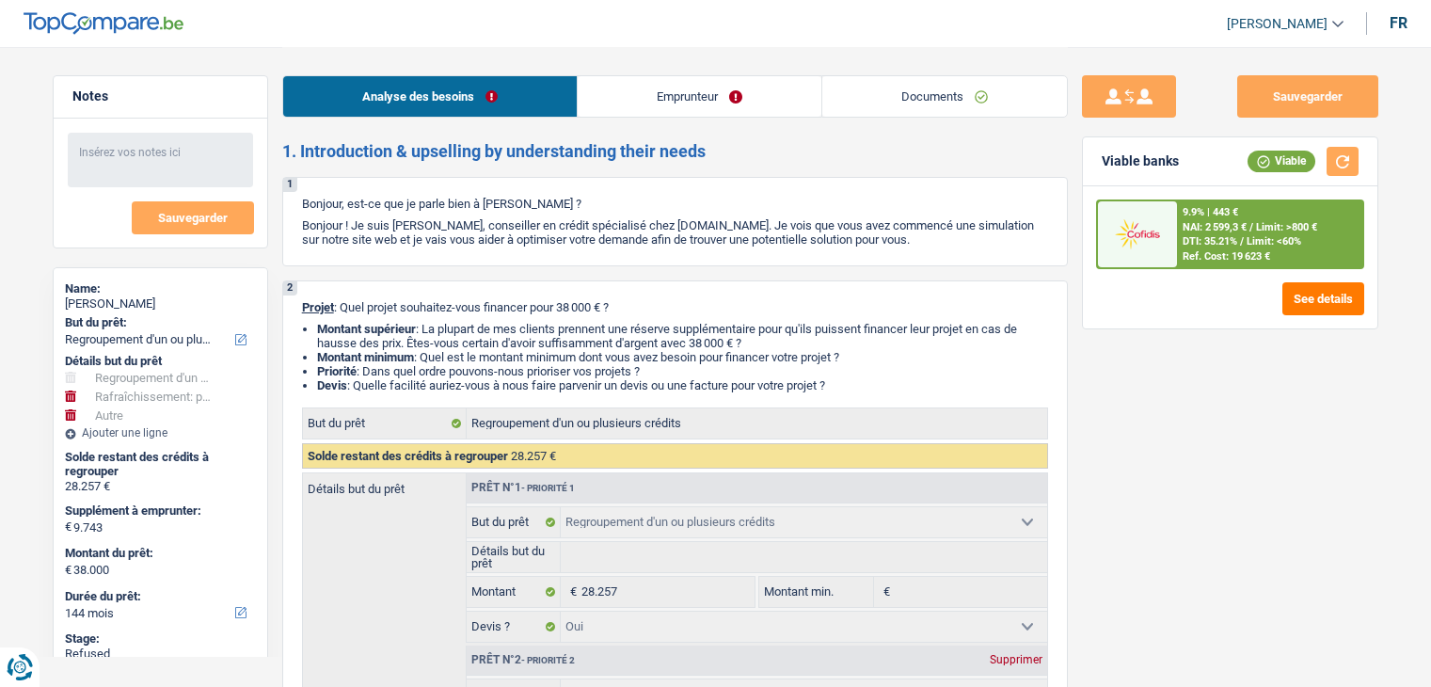
select select "refinancing"
select select "houseOrGarden"
select select "other"
select select "144"
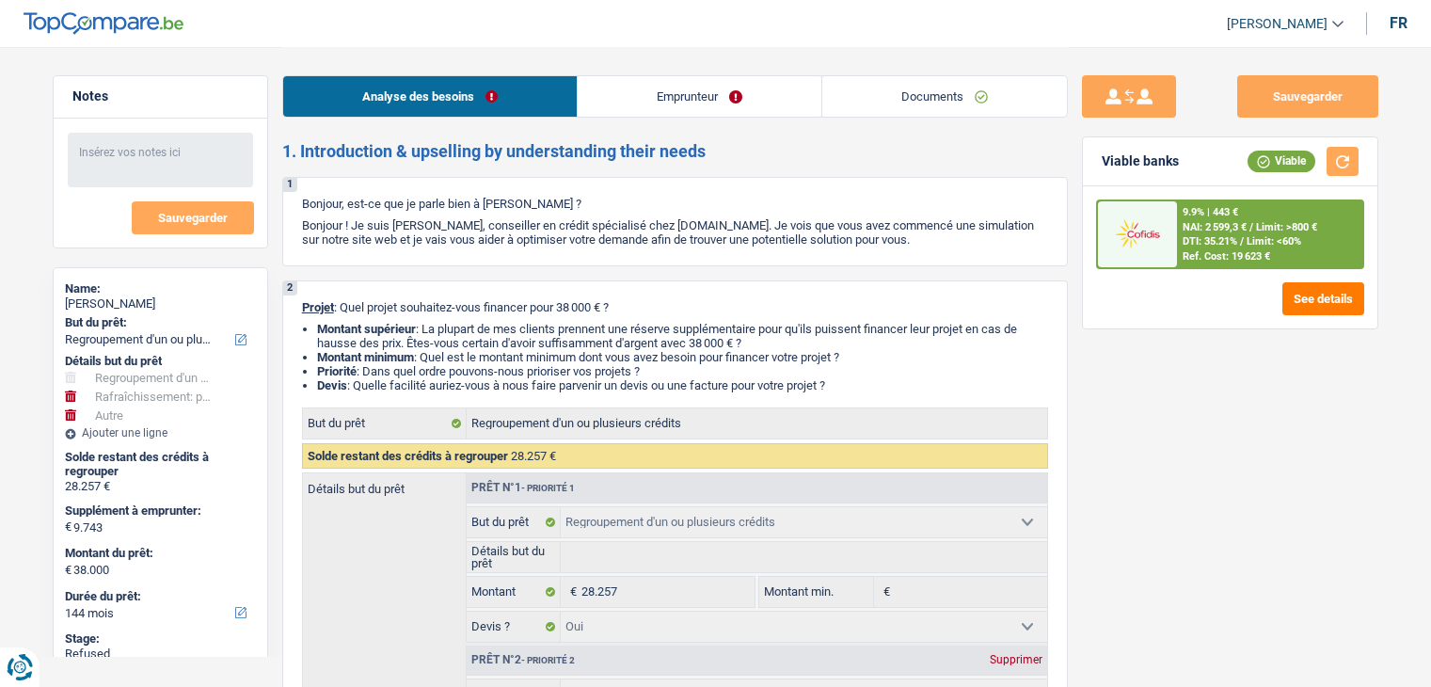
select select "refinancing"
select select "yes"
select select "houseOrGarden"
select select "false"
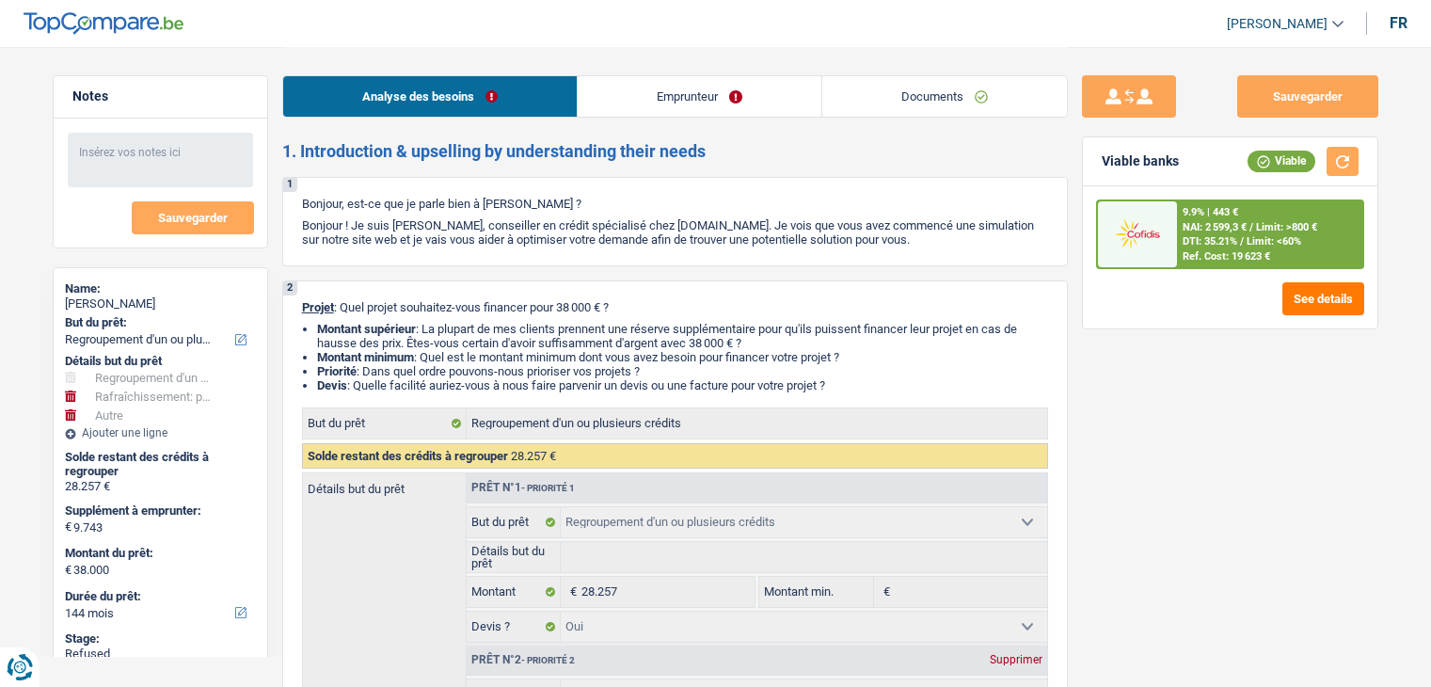
select select "other"
select select "144"
select select "worker"
select select "familyAllowances"
select select "netSalary"
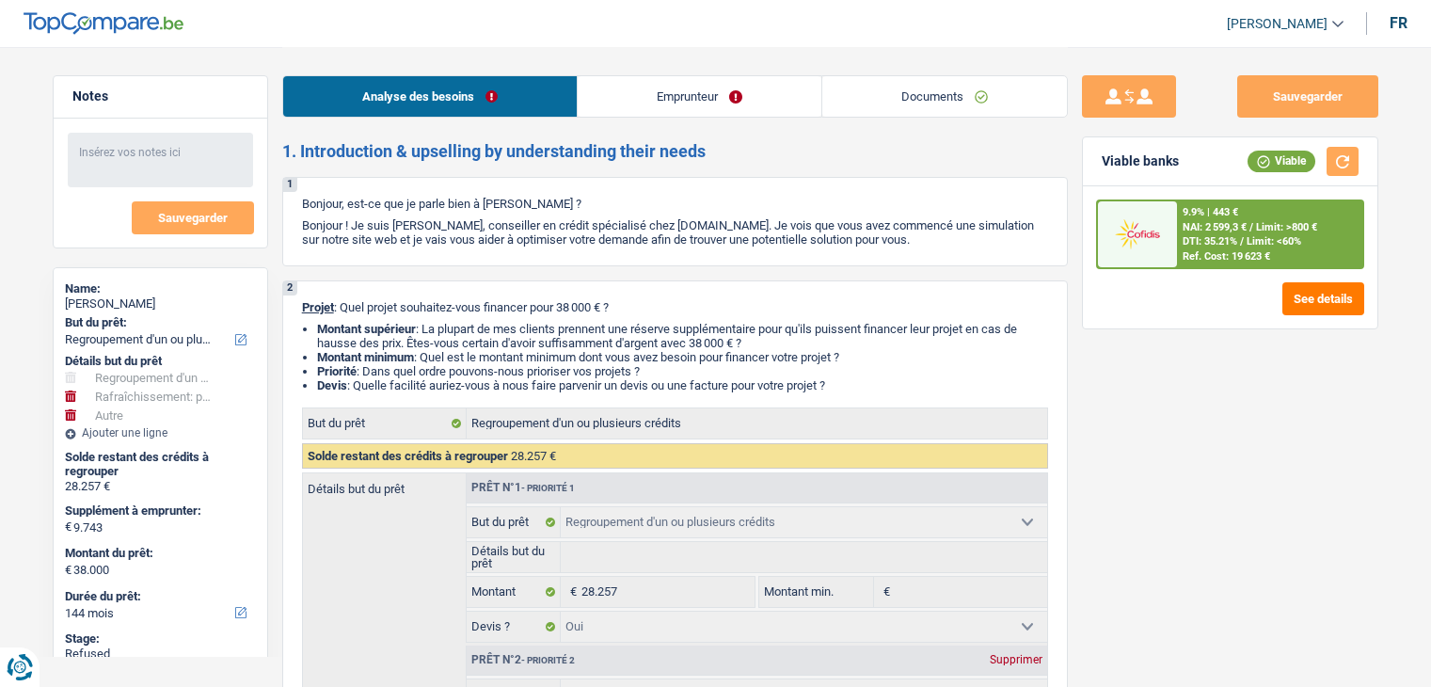
select select "alimony"
select select "ownerWithMortgage"
select select "mortgage"
select select "300"
select select "personalLoan"
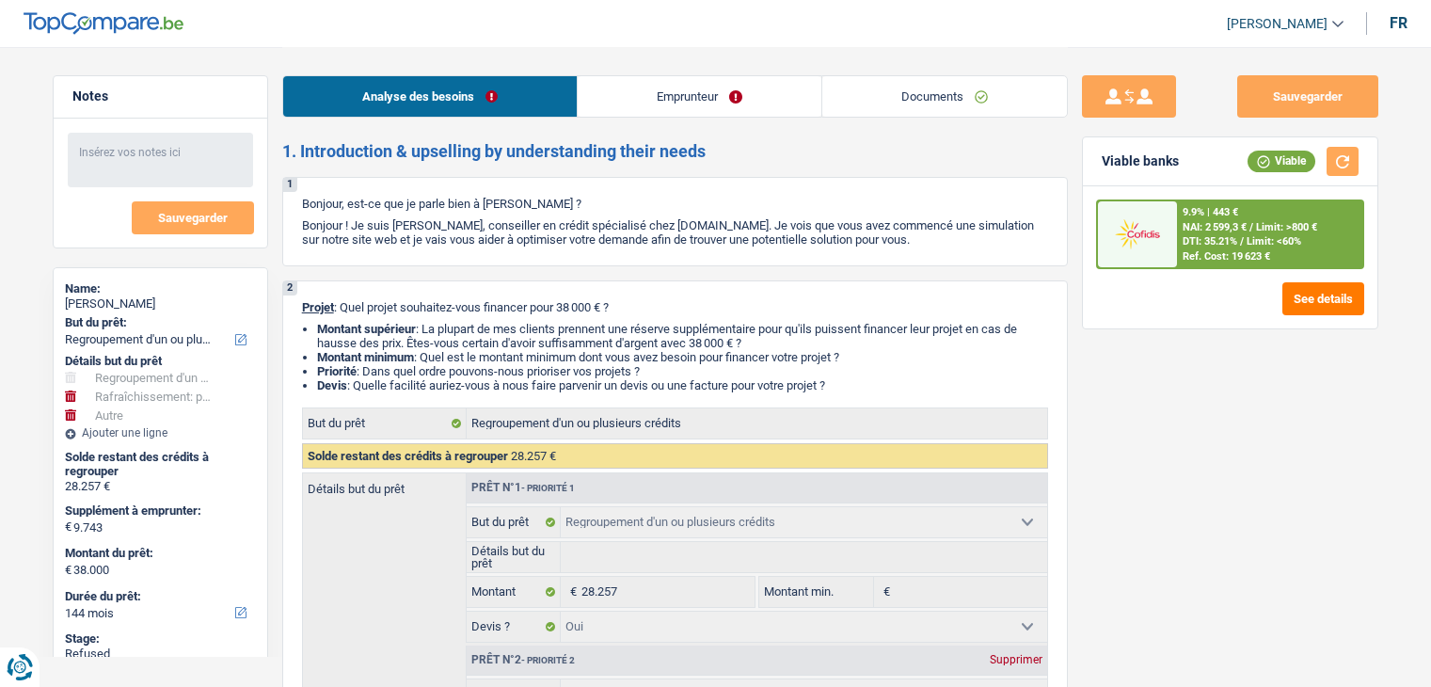
select select "smallWorks"
select select "120"
select select "personalLoan"
select select "homeFurnishingOrRelocation"
select select "36"
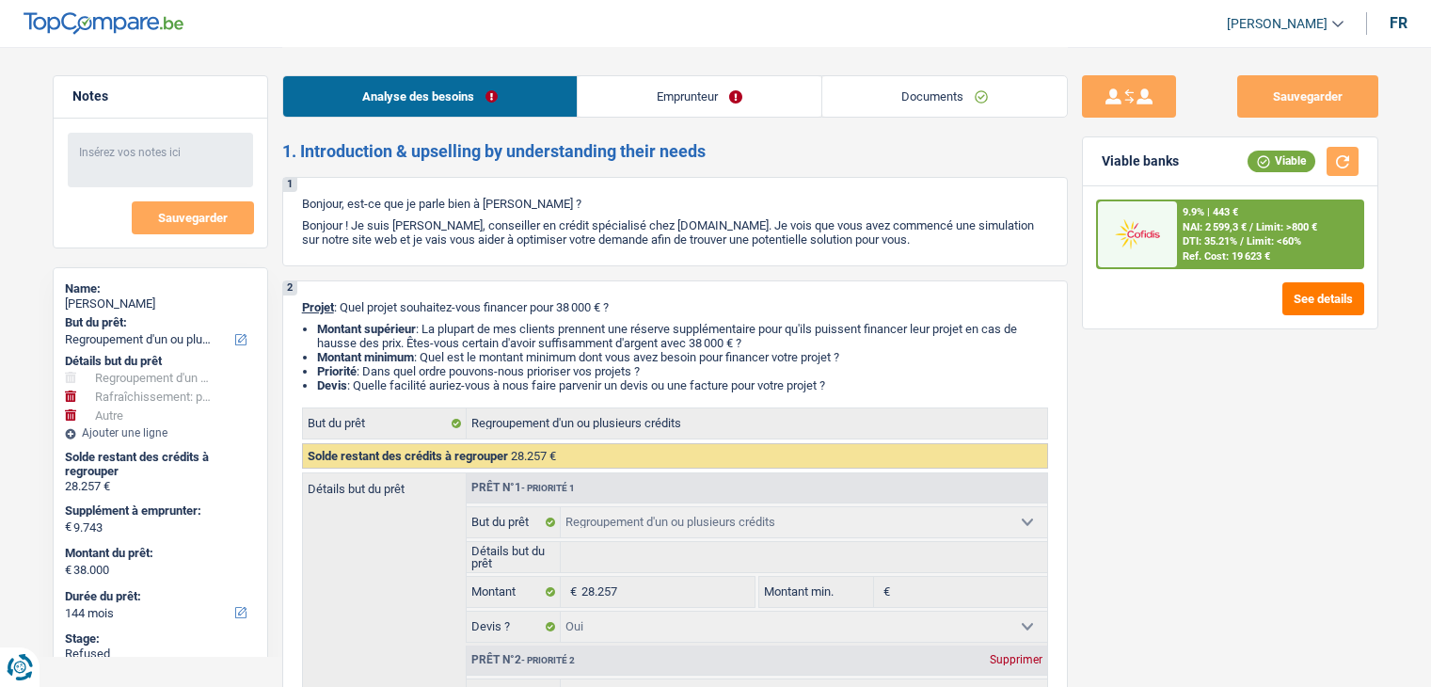
select select "cardOrCredit"
select select "refinancing"
select select "yes"
select select "houseOrGarden"
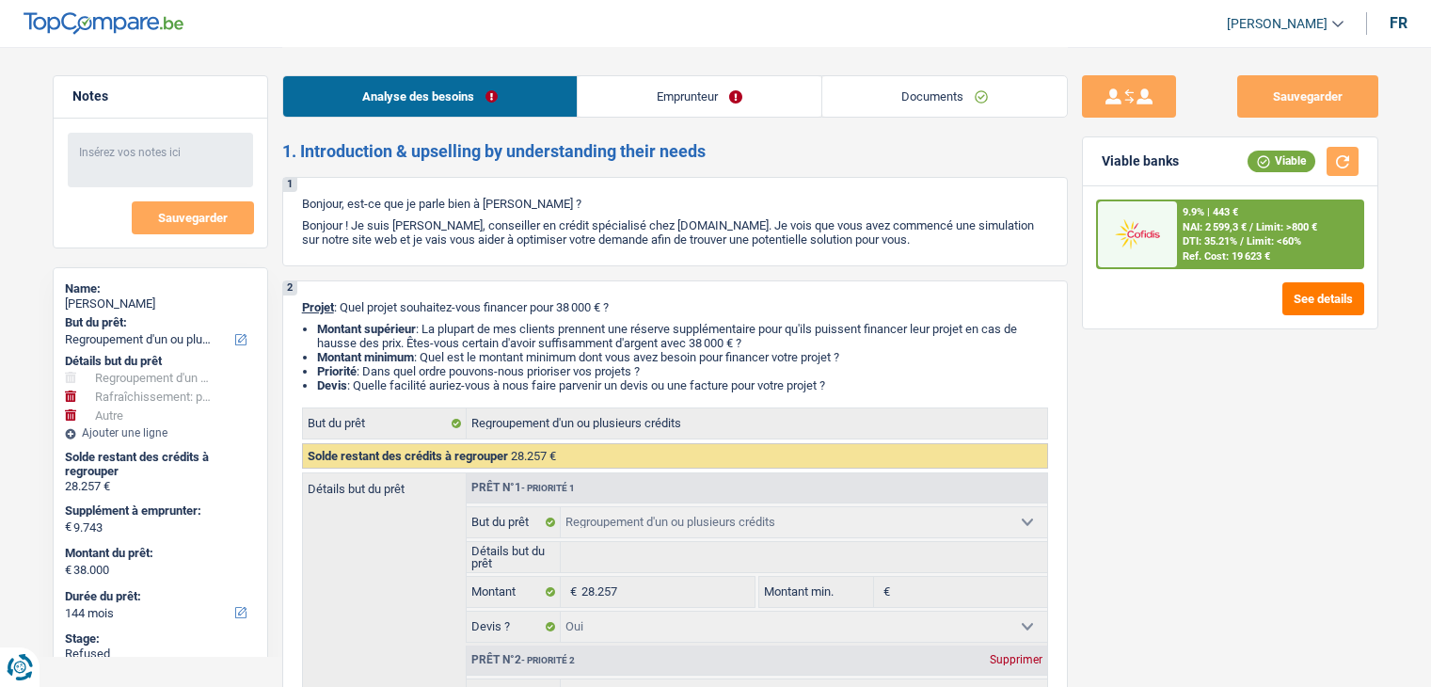
select select "false"
select select "other"
select select "144"
select select "32"
select select "single"
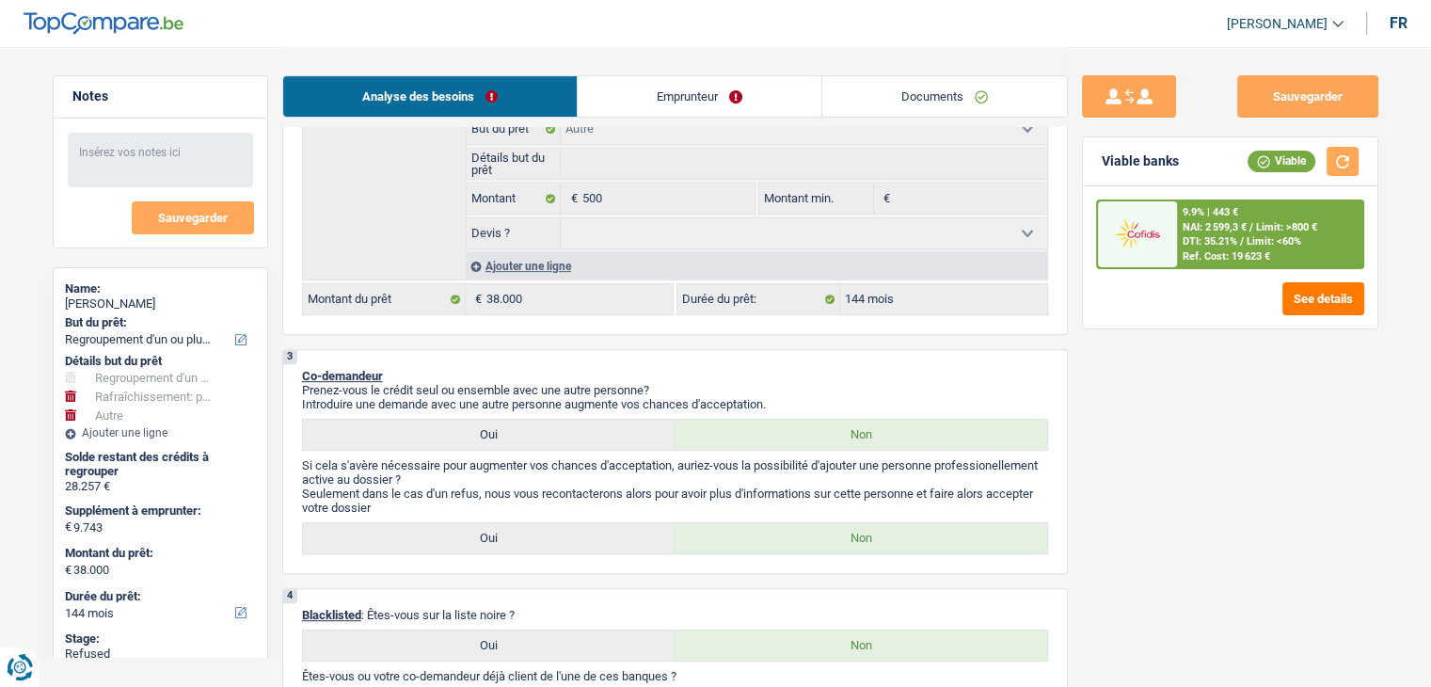
scroll to position [471, 0]
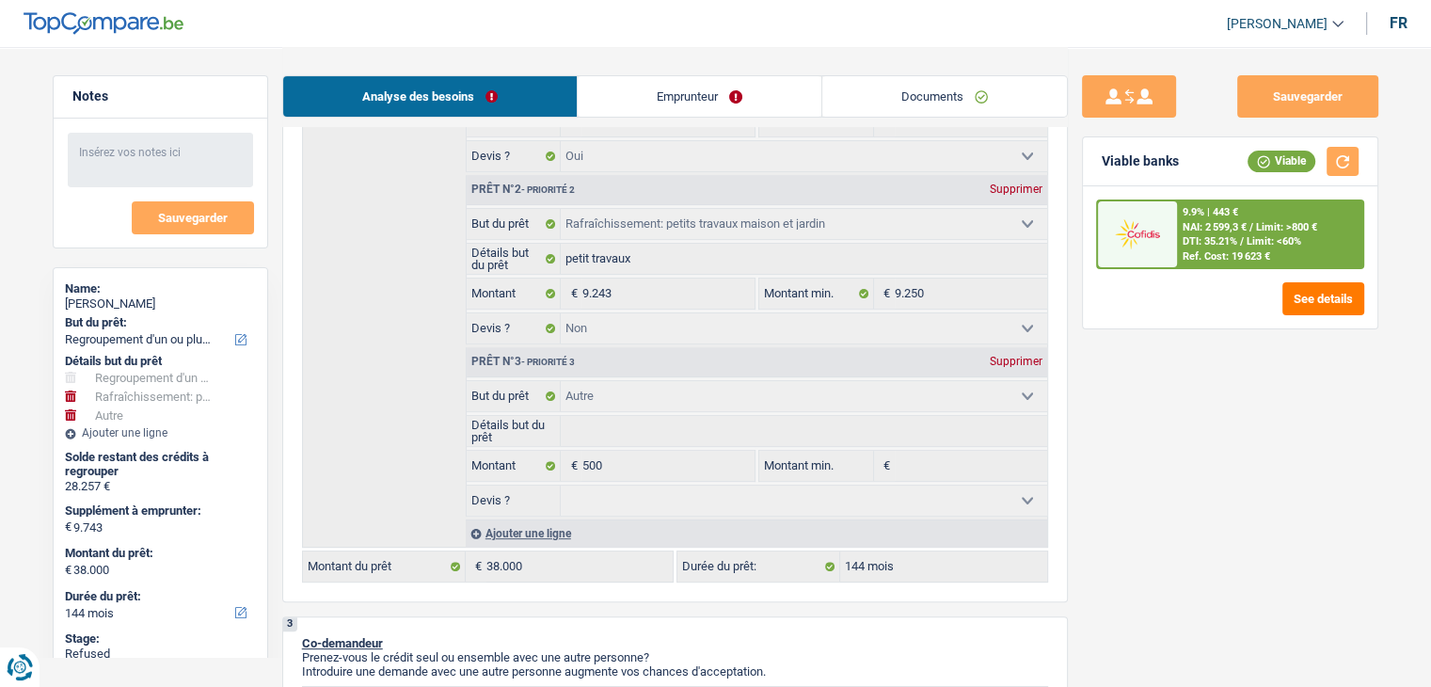
click at [644, 91] on link "Emprunteur" at bounding box center [700, 96] width 244 height 40
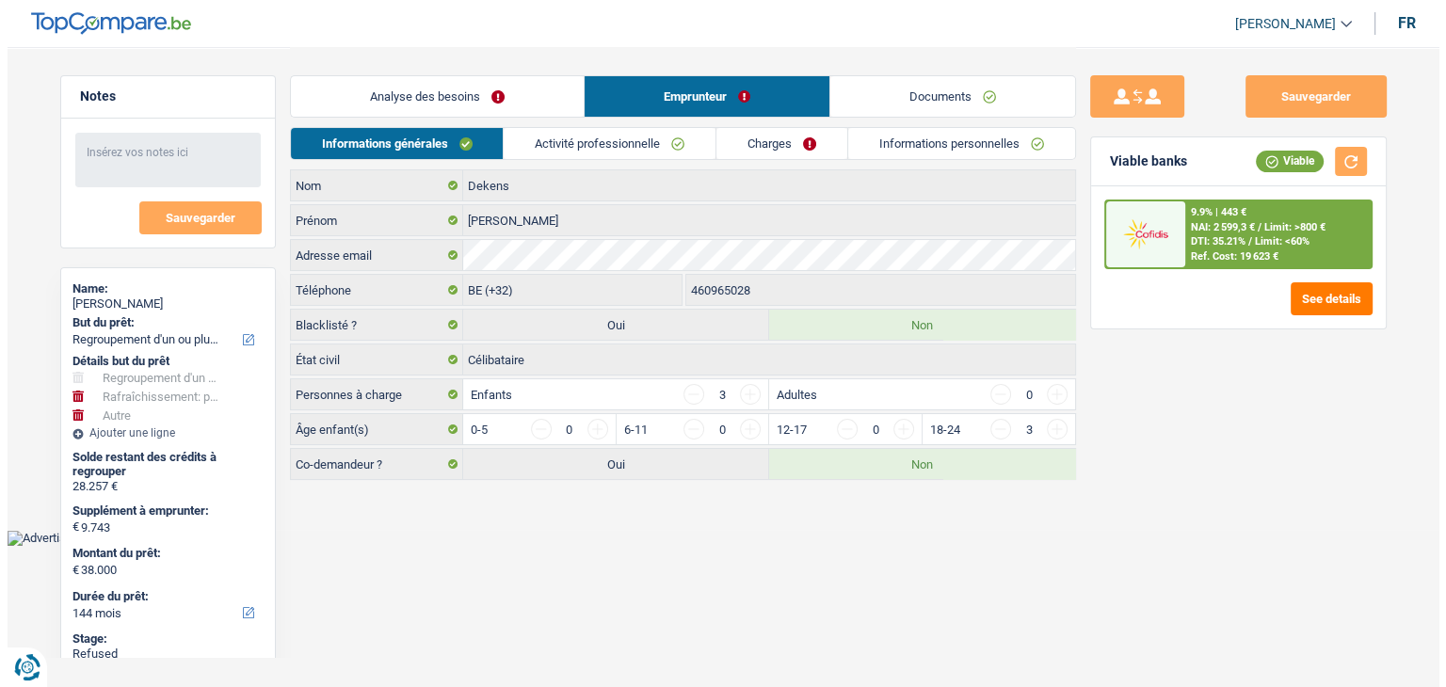
scroll to position [0, 0]
click at [422, 148] on link "Informations générales" at bounding box center [396, 143] width 213 height 31
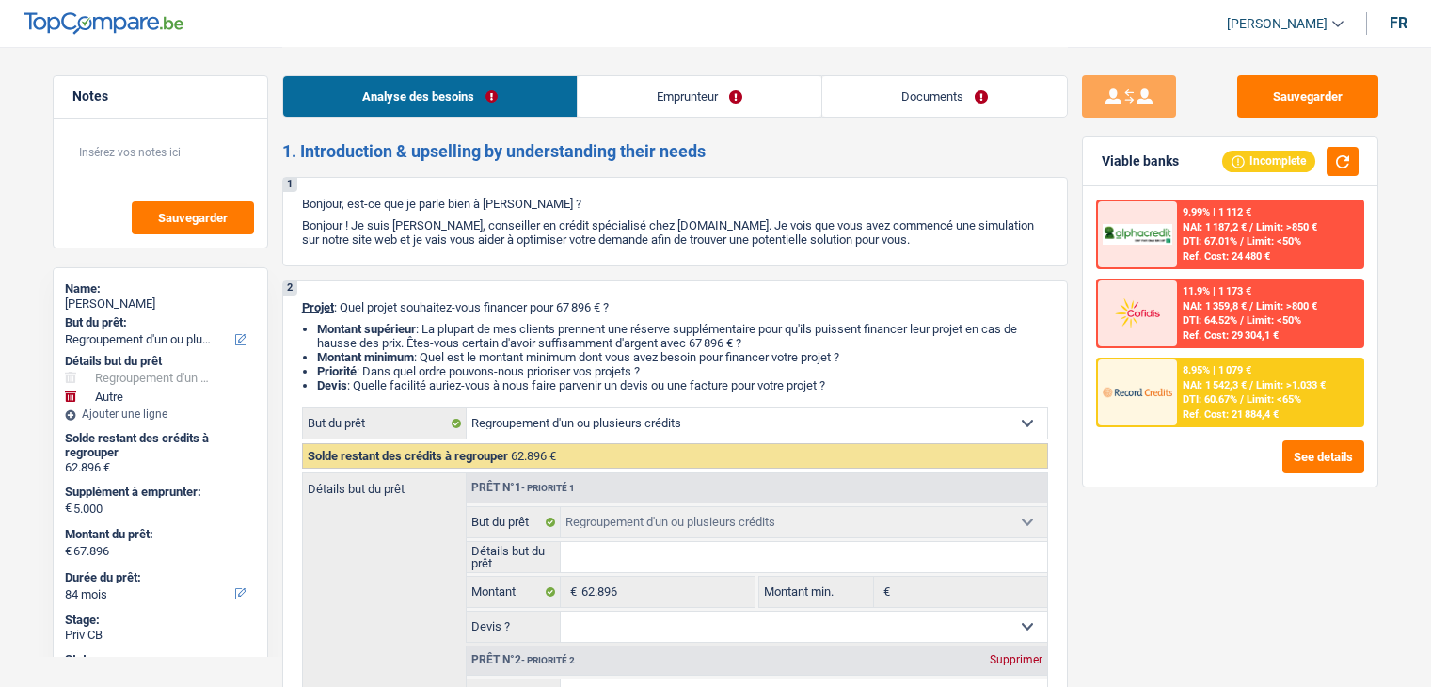
select select "refinancing"
select select "other"
select select "84"
select select "refinancing"
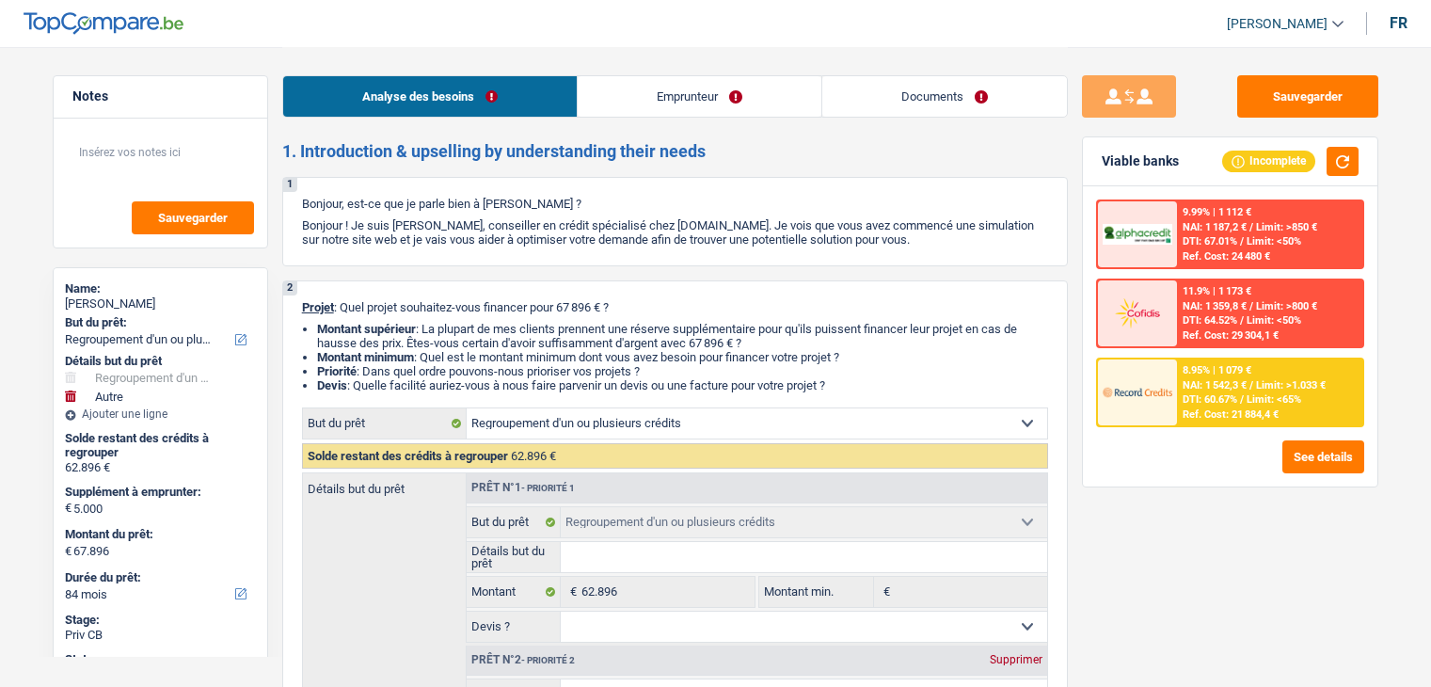
select select "refinancing"
select select "other"
select select "84"
select select "privateEmployee"
select select "familyAllowances"
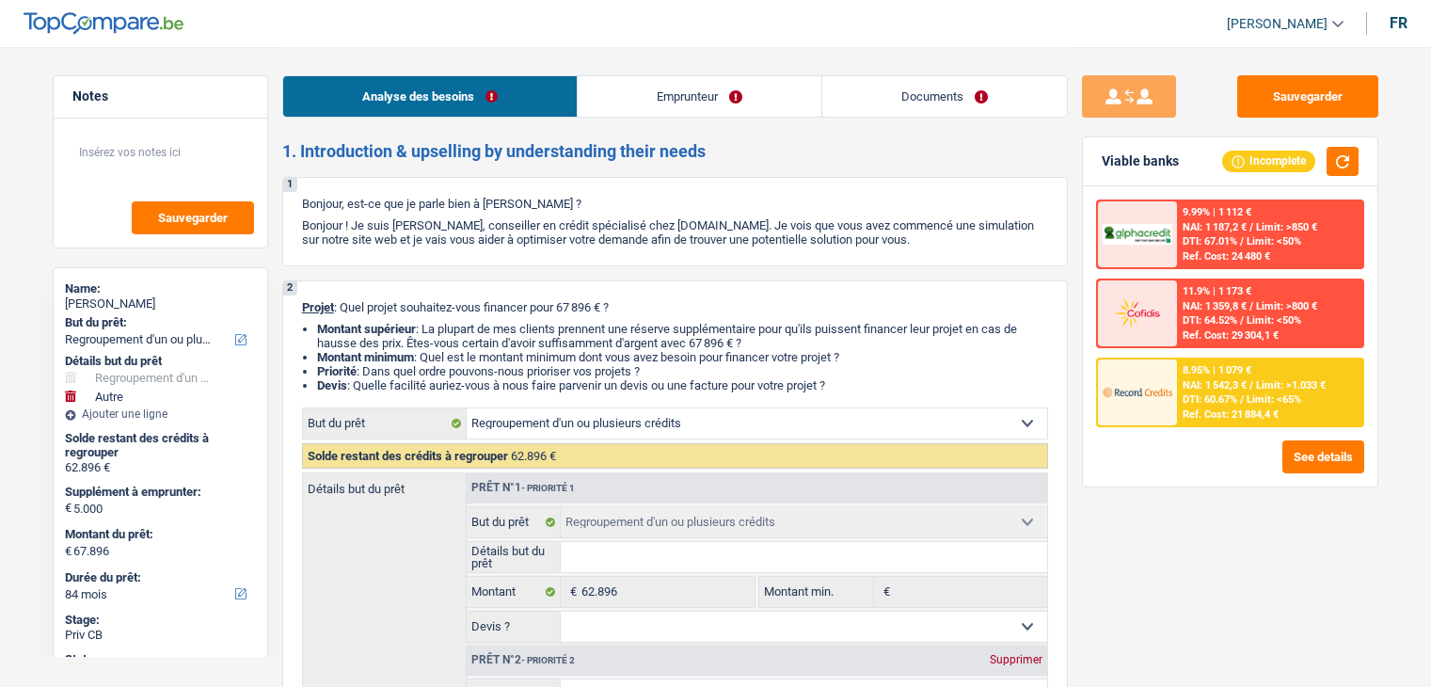
select select "netSalary"
select select "mealVouchers"
select select "rents"
select select "personalLoan"
select select "education"
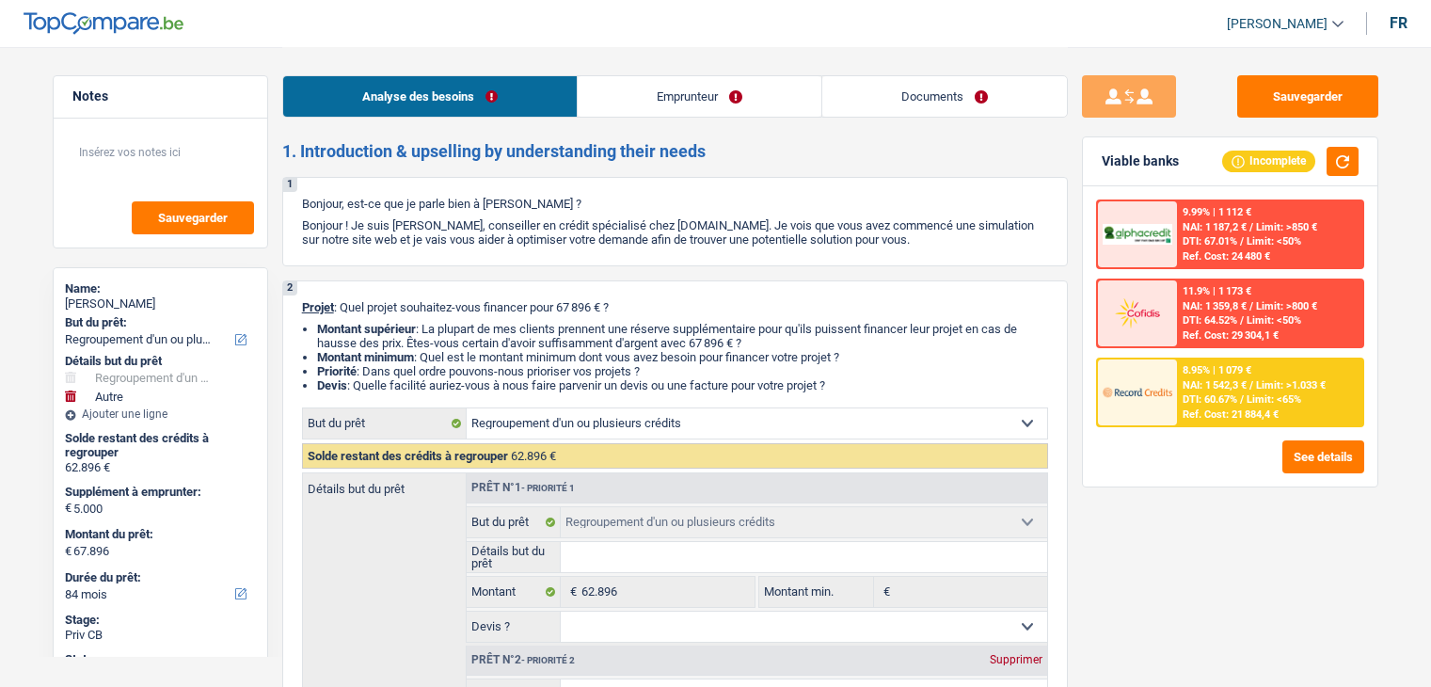
select select "120"
select select "personalLoan"
select select "miscellaneousCosts"
select select "24"
select select "refinancing"
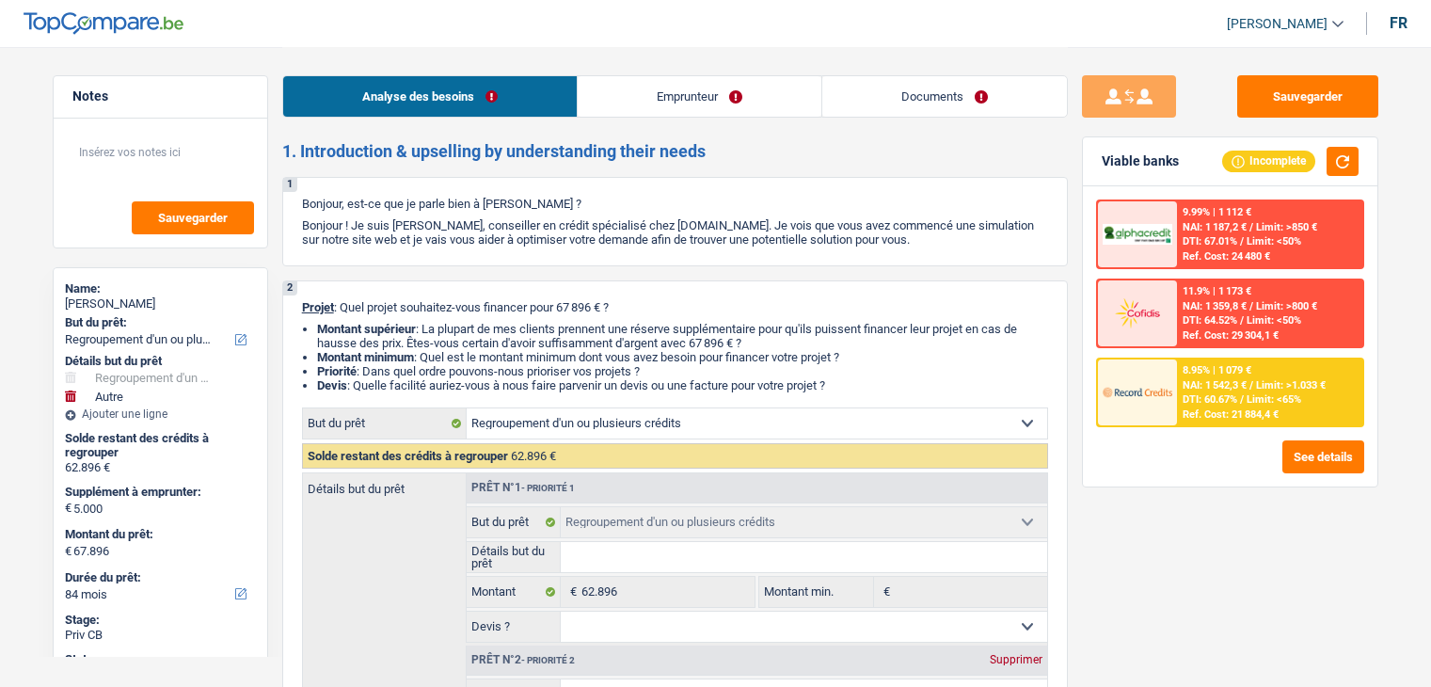
select select "refinancing"
select select "other"
select select "84"
select select "32"
select select "divorced"
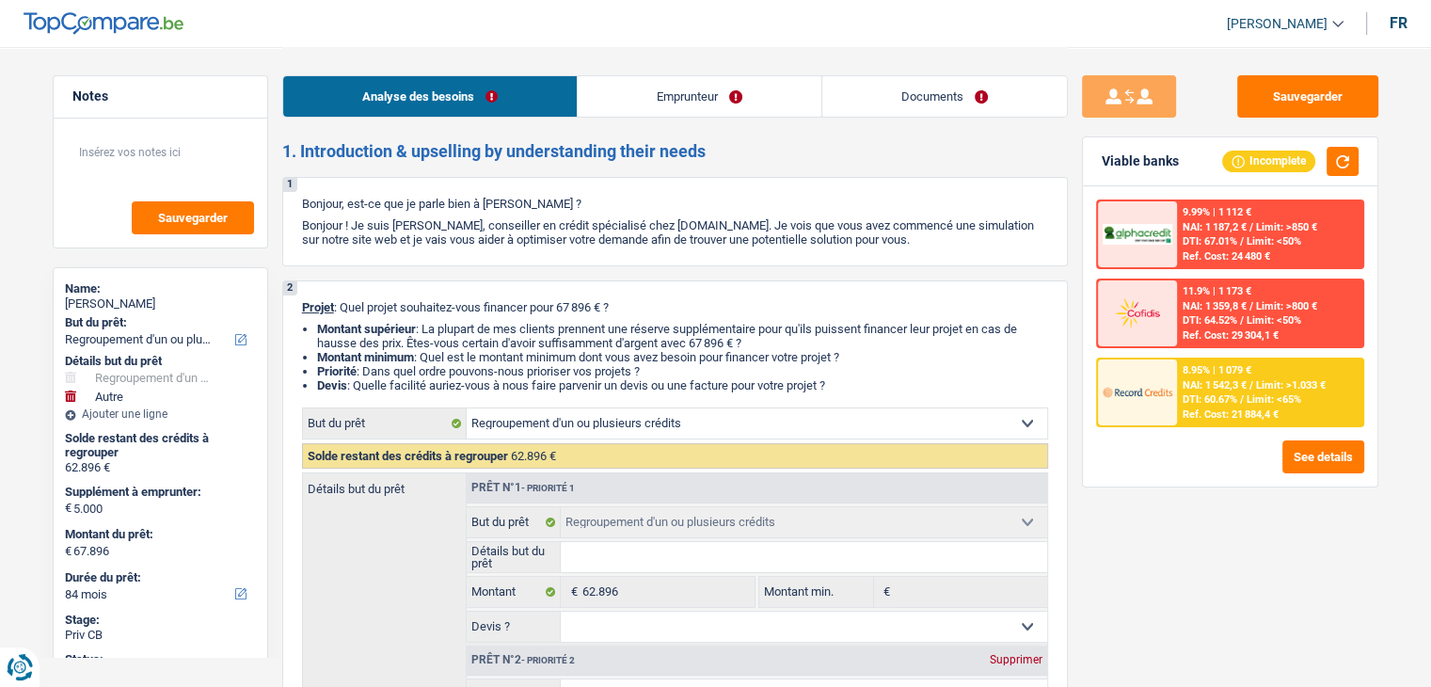
click at [739, 85] on link "Emprunteur" at bounding box center [700, 96] width 244 height 40
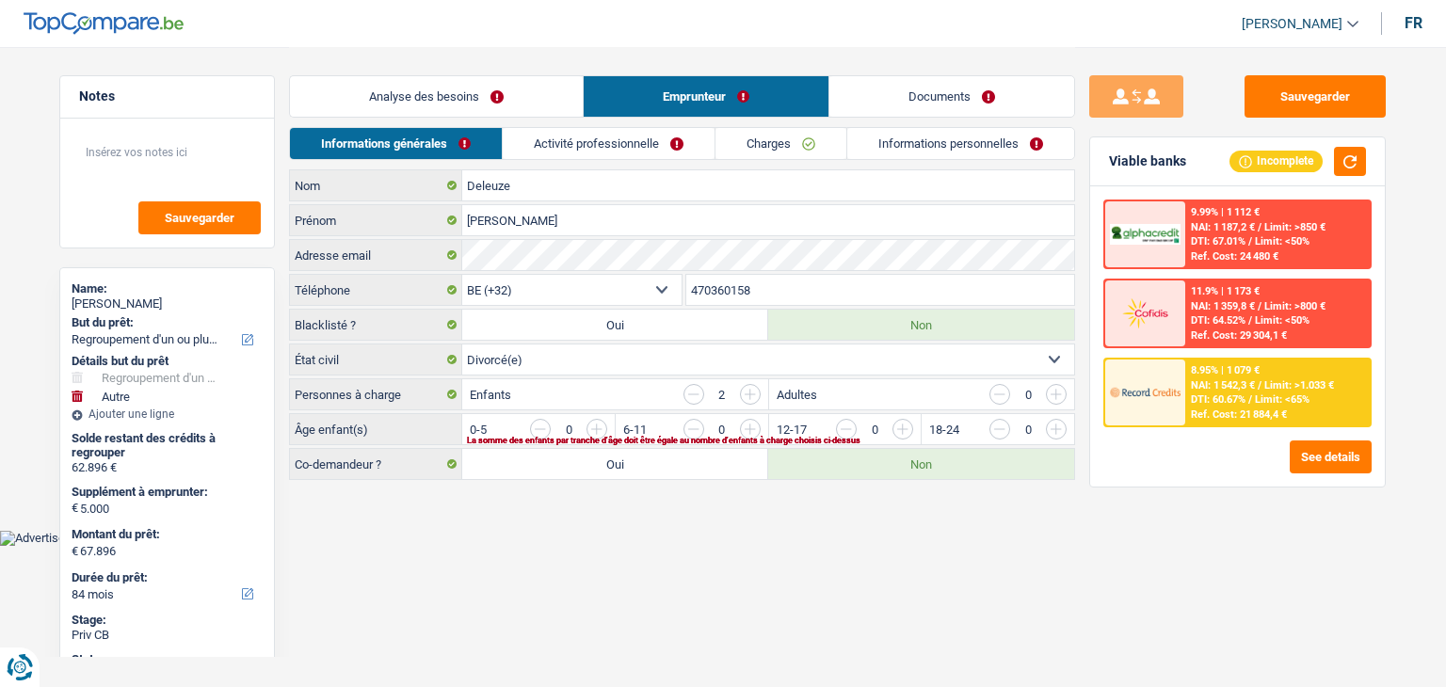
click at [515, 20] on header "[PERSON_NAME] Se déconnecter fr" at bounding box center [723, 24] width 1446 height 48
click at [941, 144] on link "Informations personnelles" at bounding box center [960, 143] width 227 height 31
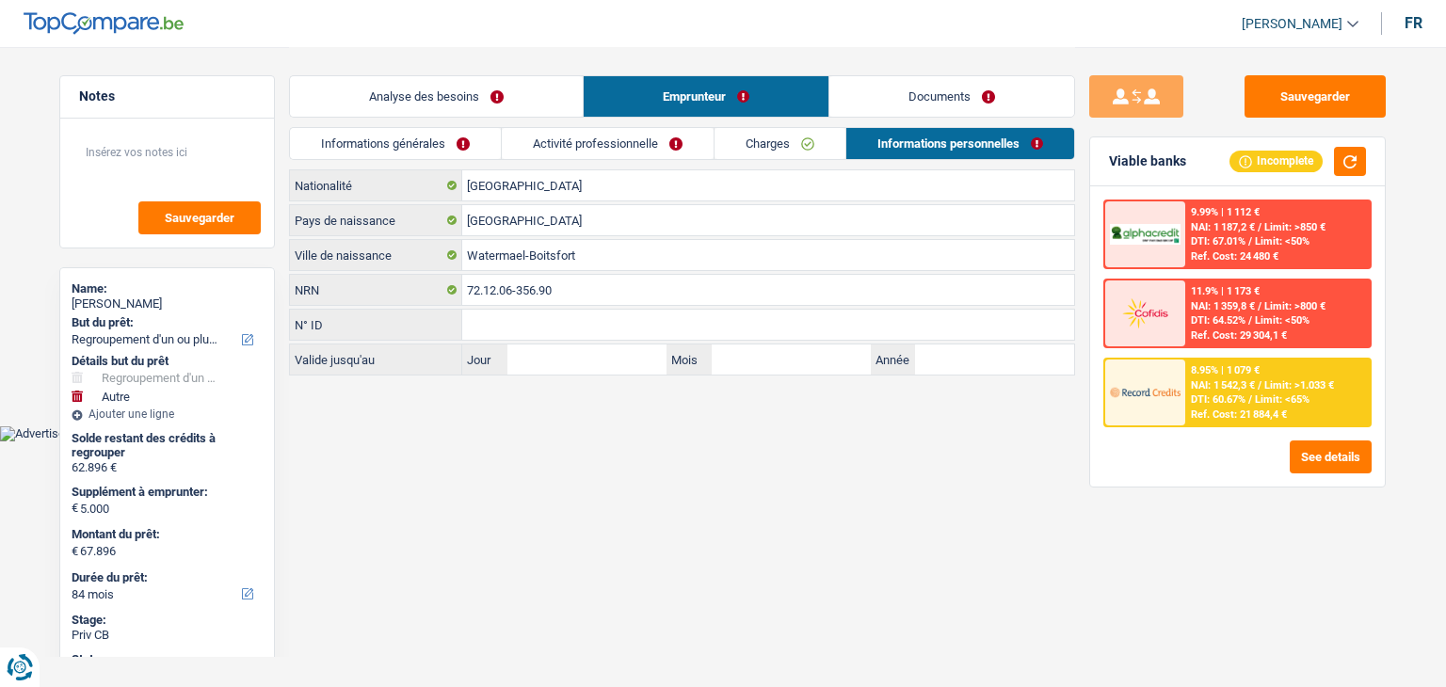
click at [791, 129] on link "Charges" at bounding box center [779, 143] width 131 height 31
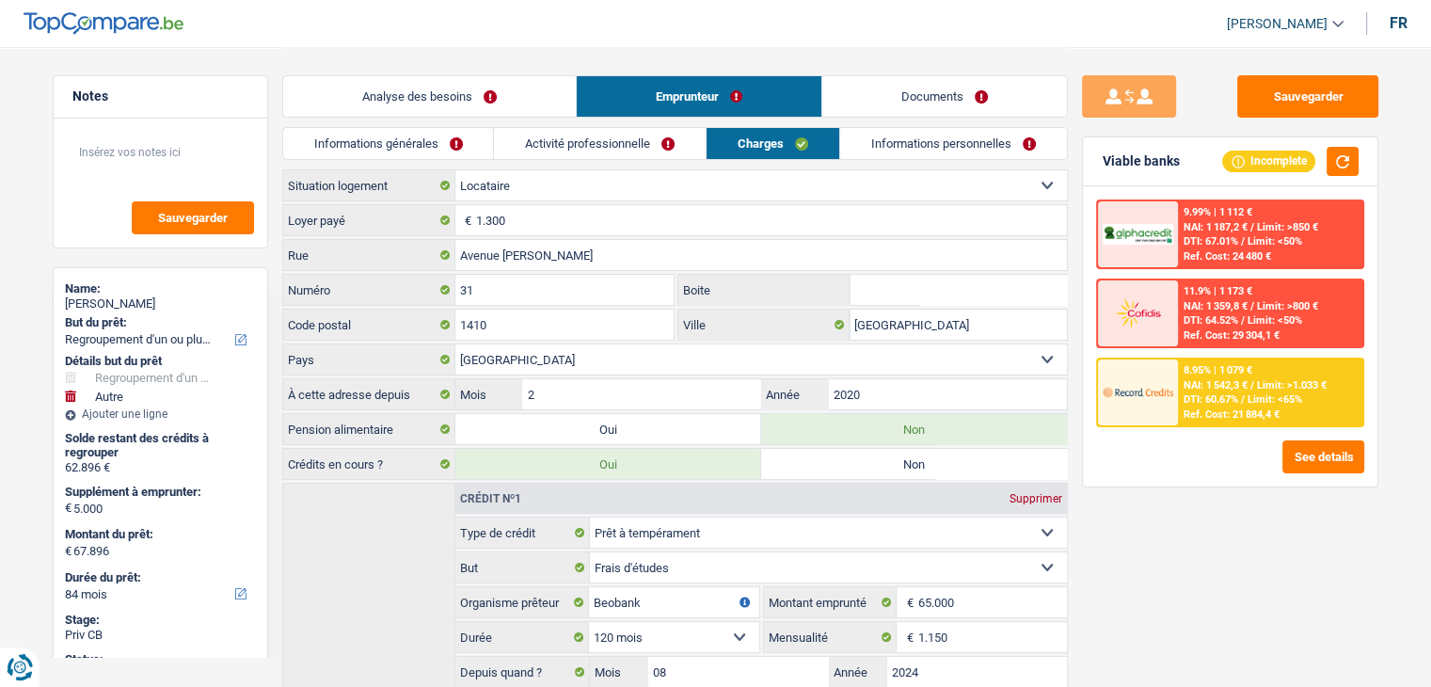
click at [599, 150] on link "Activité professionnelle" at bounding box center [600, 143] width 212 height 31
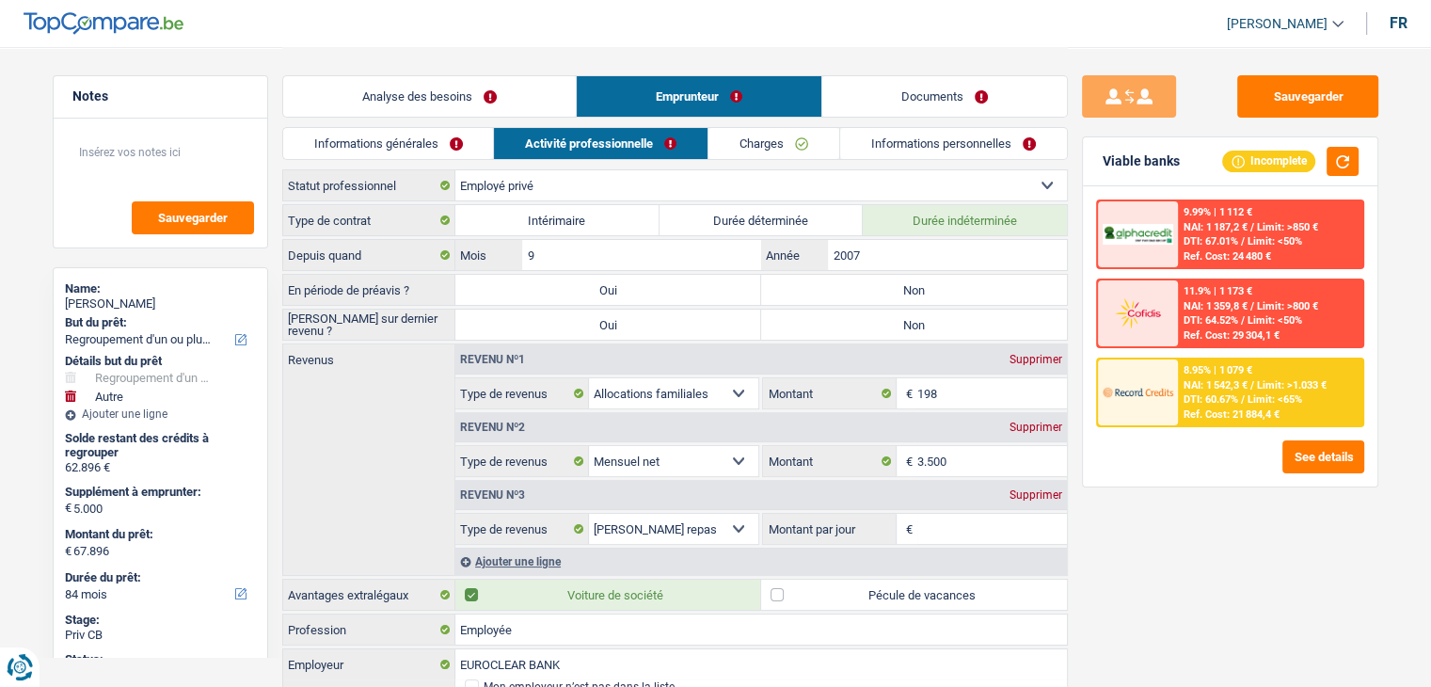
click at [428, 136] on link "Informations générales" at bounding box center [388, 143] width 211 height 31
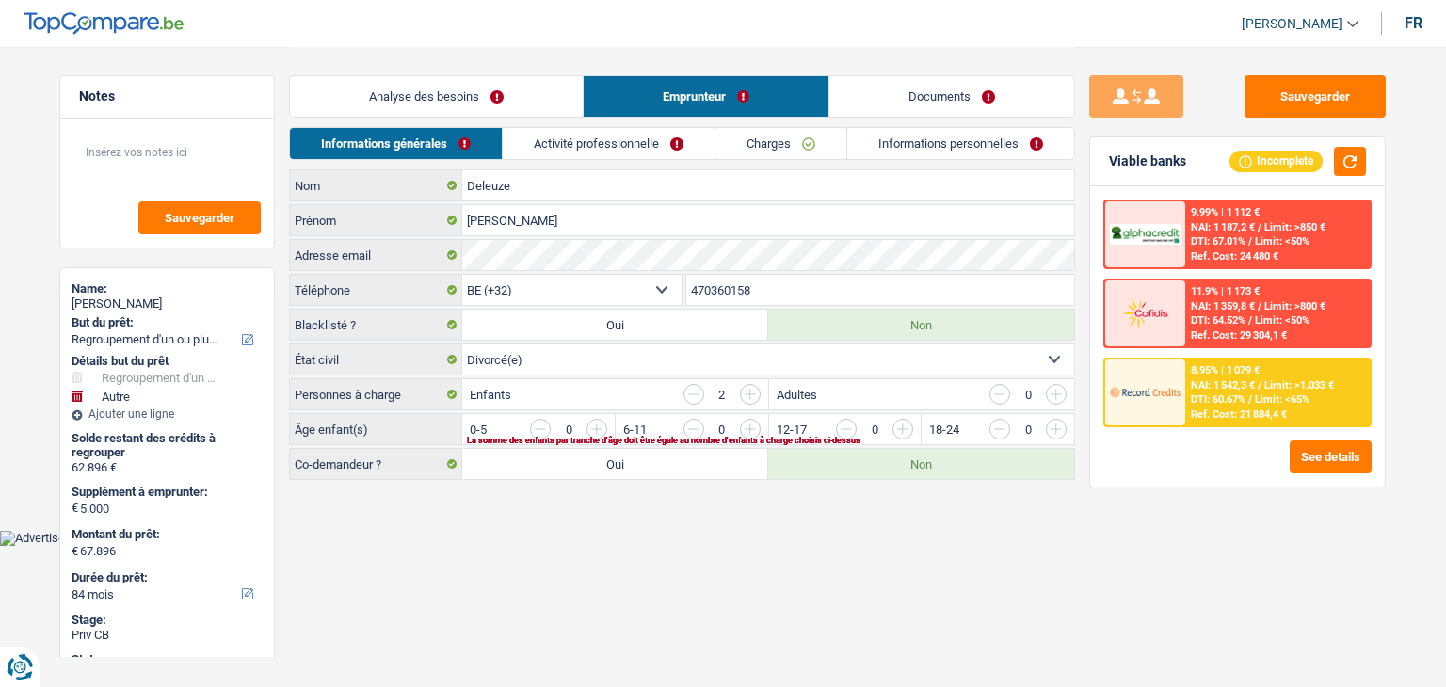
click at [428, 112] on link "Analyse des besoins" at bounding box center [436, 96] width 293 height 40
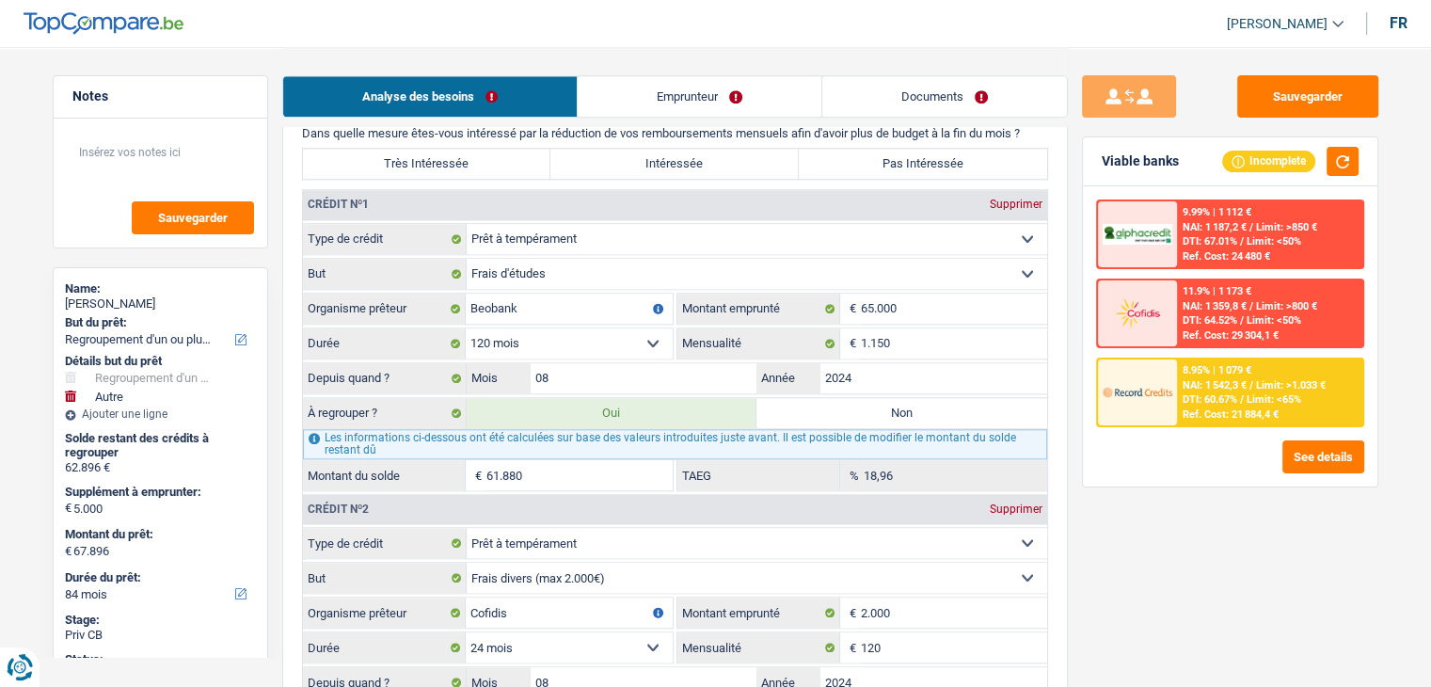
scroll to position [1788, 0]
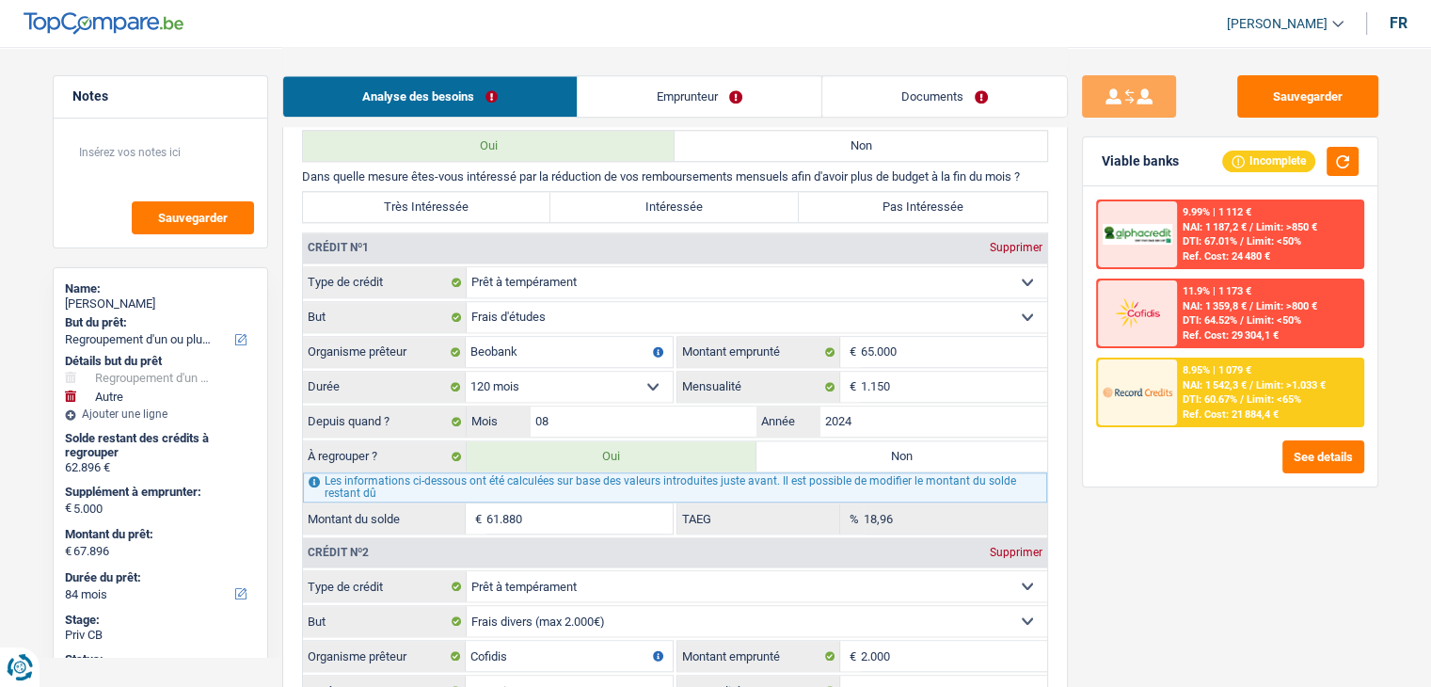
click at [1070, 373] on div "Sauvegarder Viable banks Incomplete 9.99% | 1 112 € NAI: 1 187,2 € / Limit: >85…" at bounding box center [1230, 366] width 325 height 582
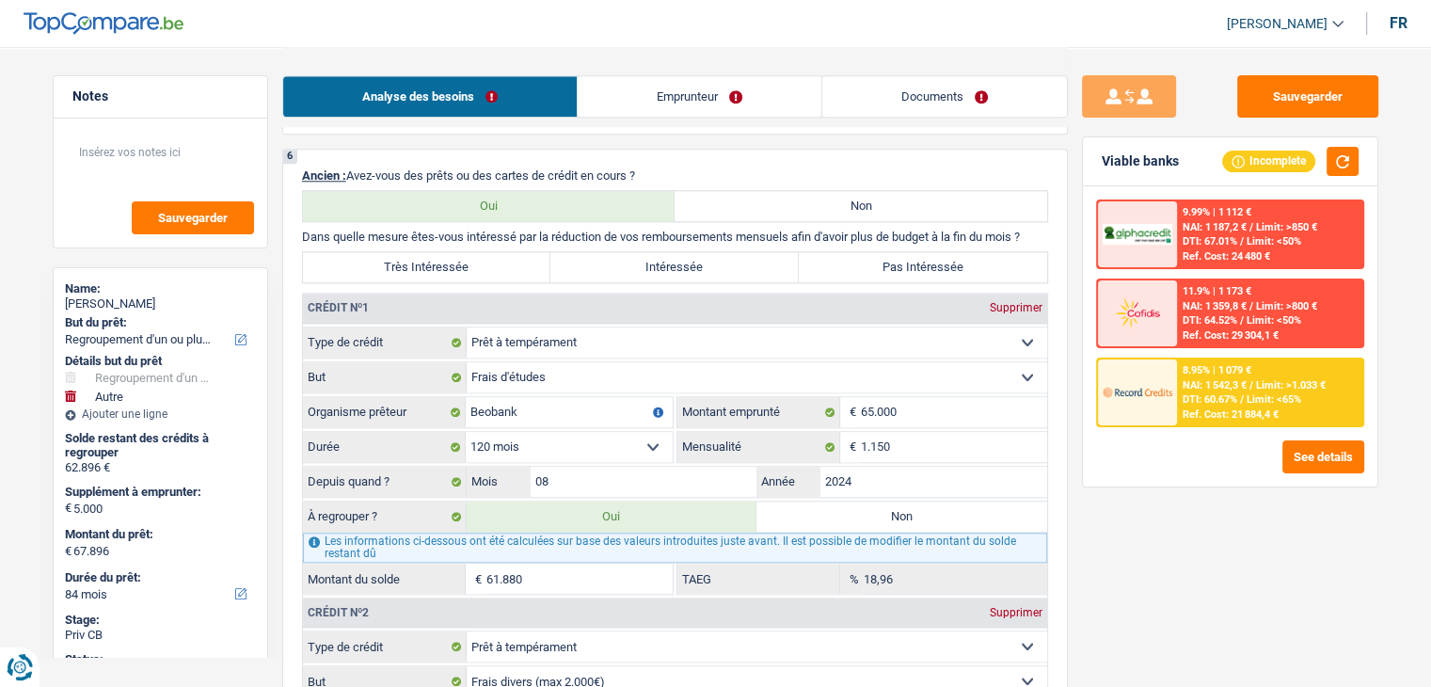
scroll to position [1694, 0]
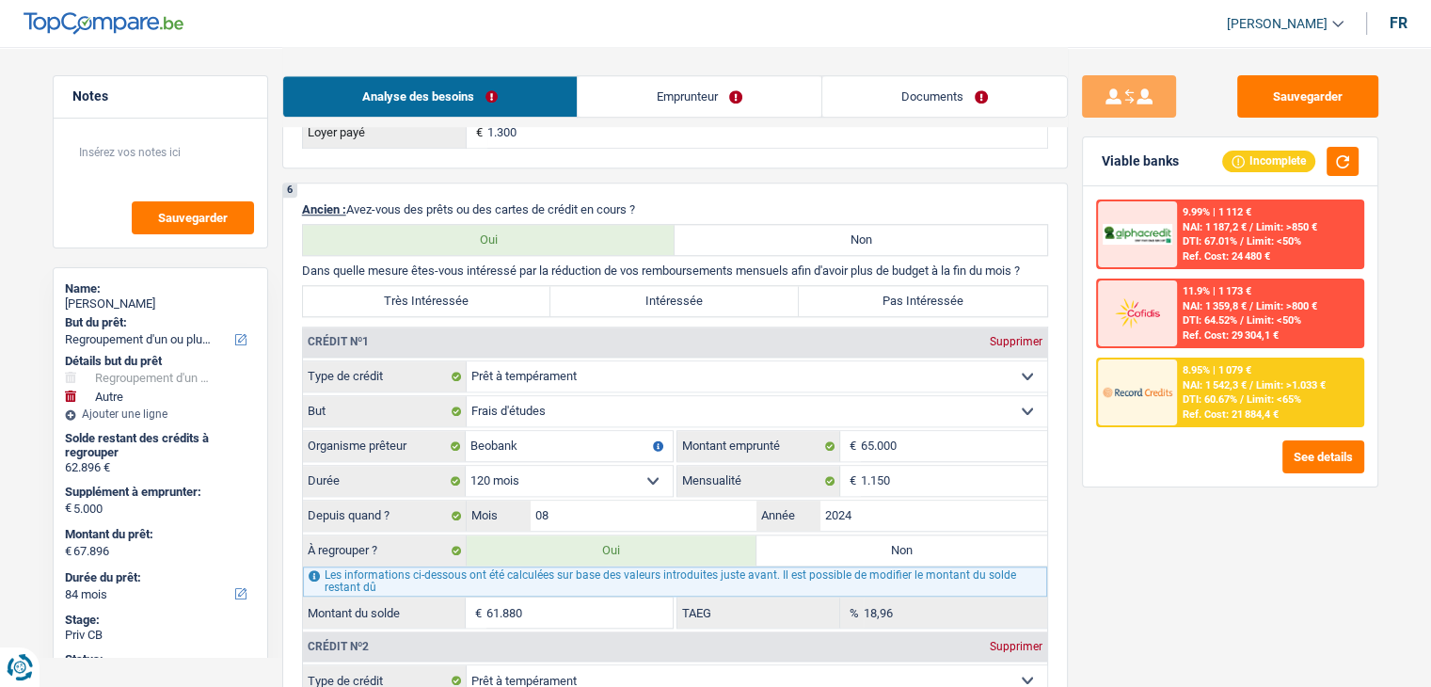
click at [1174, 381] on div at bounding box center [1137, 393] width 79 height 66
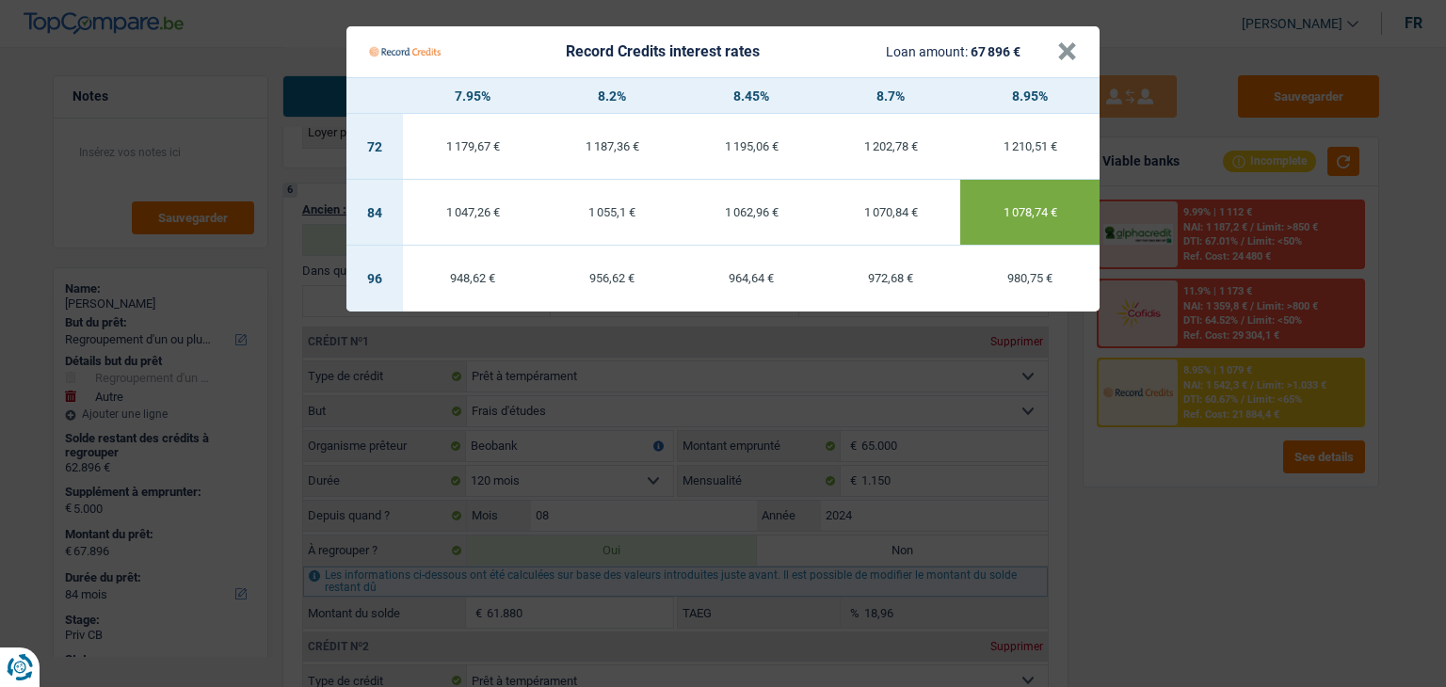
click at [1201, 491] on Credits "Record Credits interest rates Loan amount: 67 896 € × 7.95% 8.2% 8.45% 8.7% 8.9…" at bounding box center [723, 343] width 1446 height 687
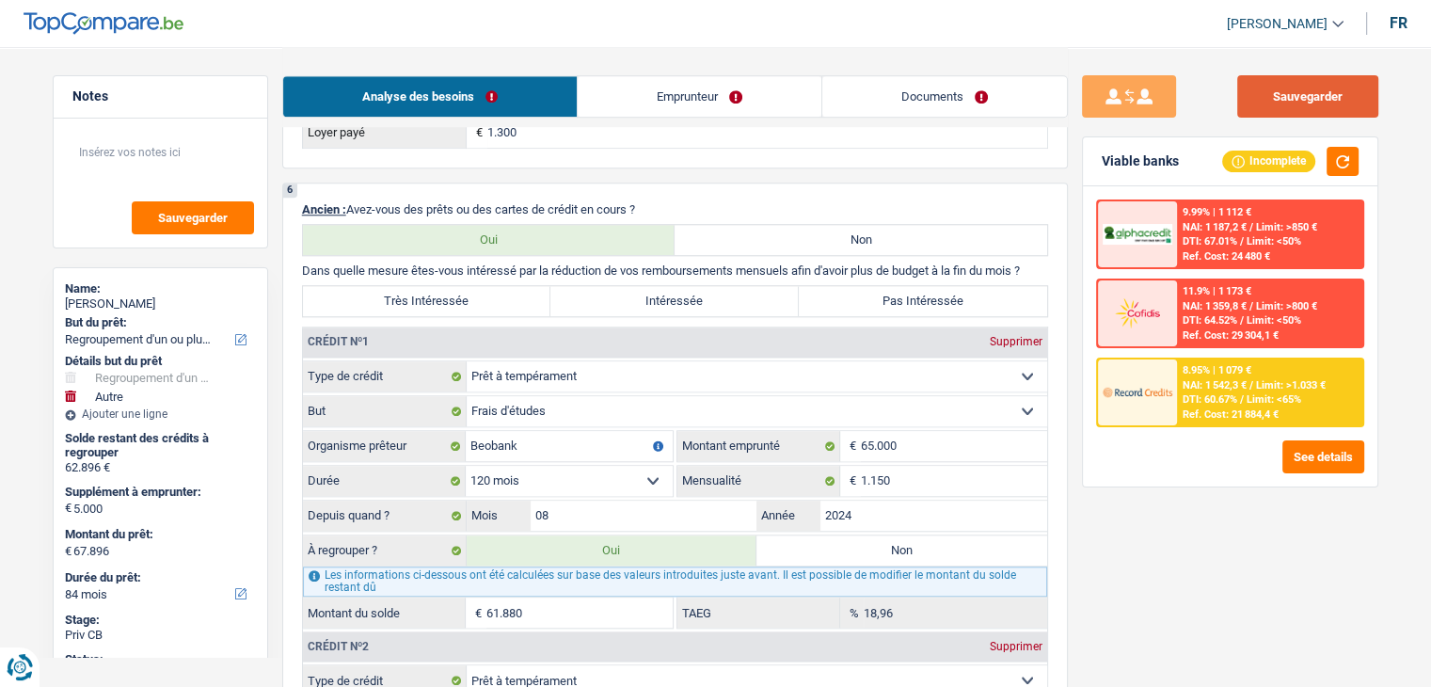
drag, startPoint x: 1212, startPoint y: 96, endPoint x: 1241, endPoint y: 101, distance: 29.6
click at [1212, 95] on div "Sauvegarder" at bounding box center [1230, 96] width 296 height 42
click at [1242, 101] on button "Sauvegarder" at bounding box center [1308, 96] width 141 height 42
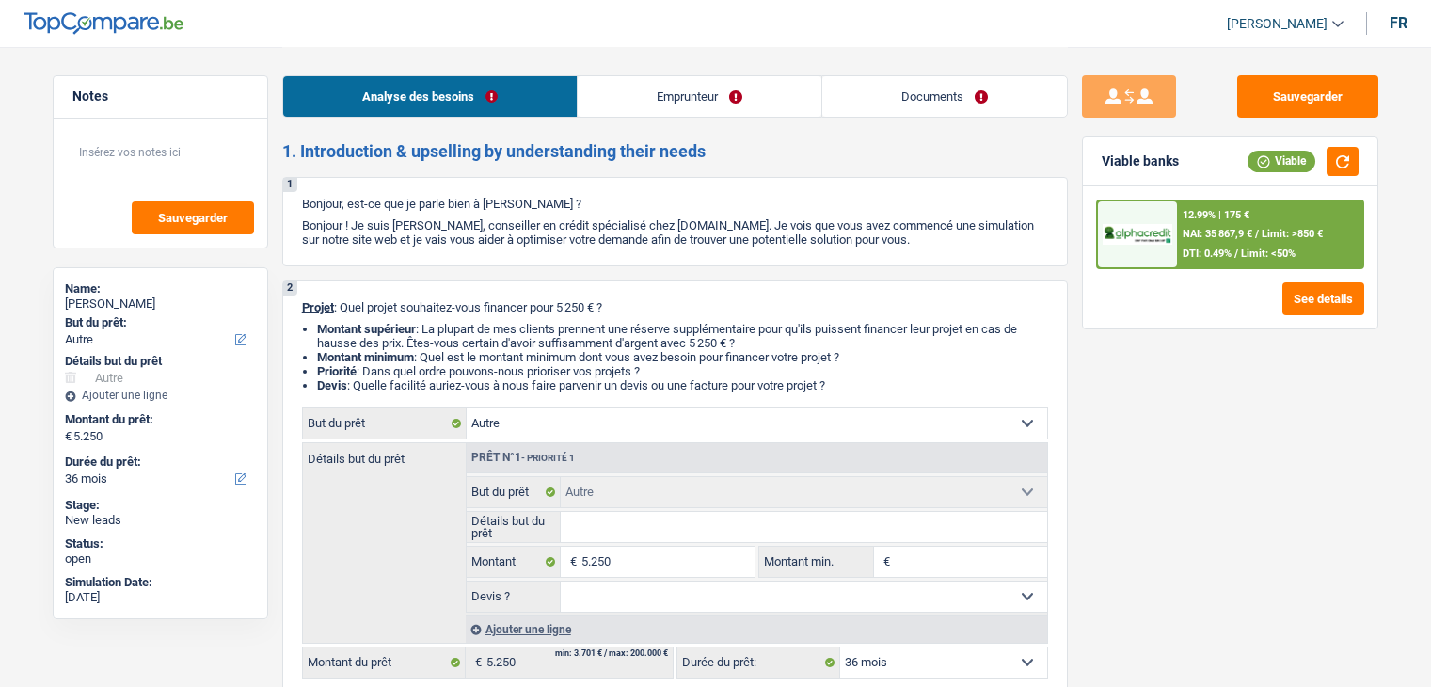
select select "other"
select select "36"
select select "other"
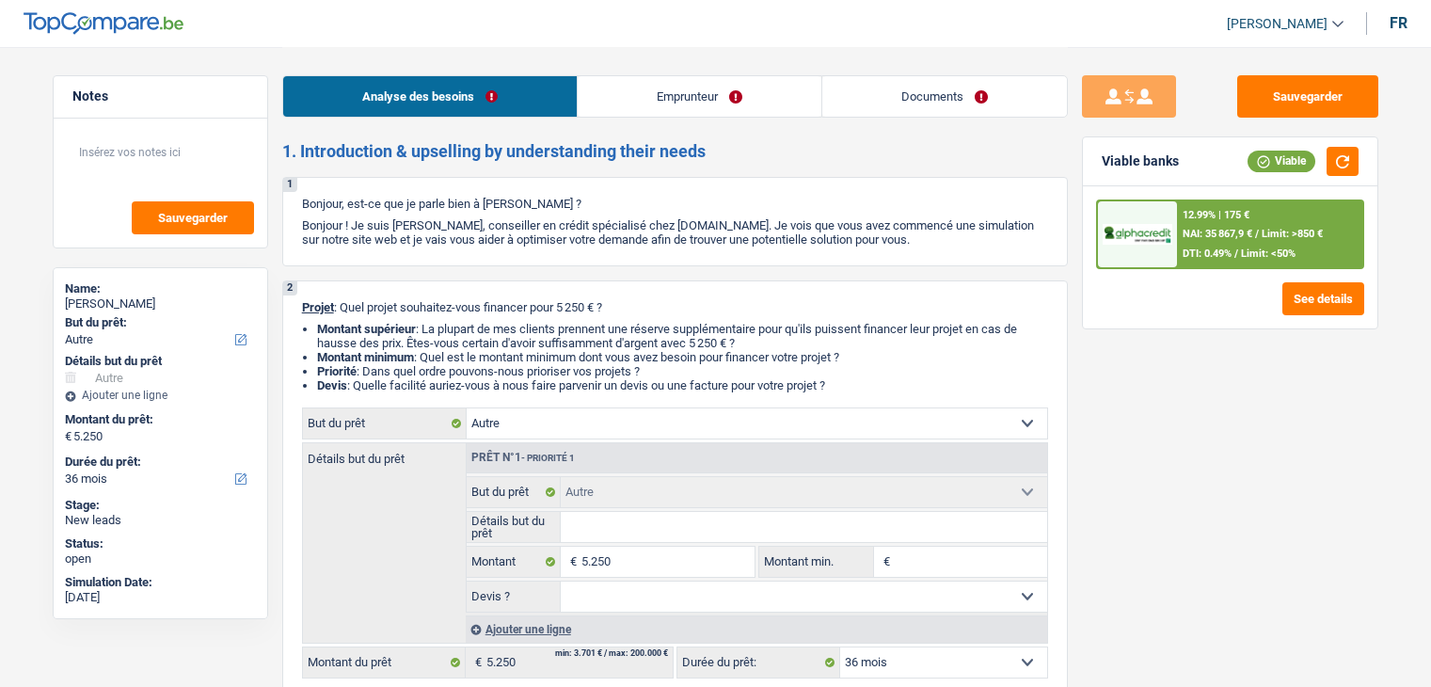
select select "36"
select select "publicEmployee"
select select "netSalary"
select select "mealVouchers"
select select "liveWithParents"
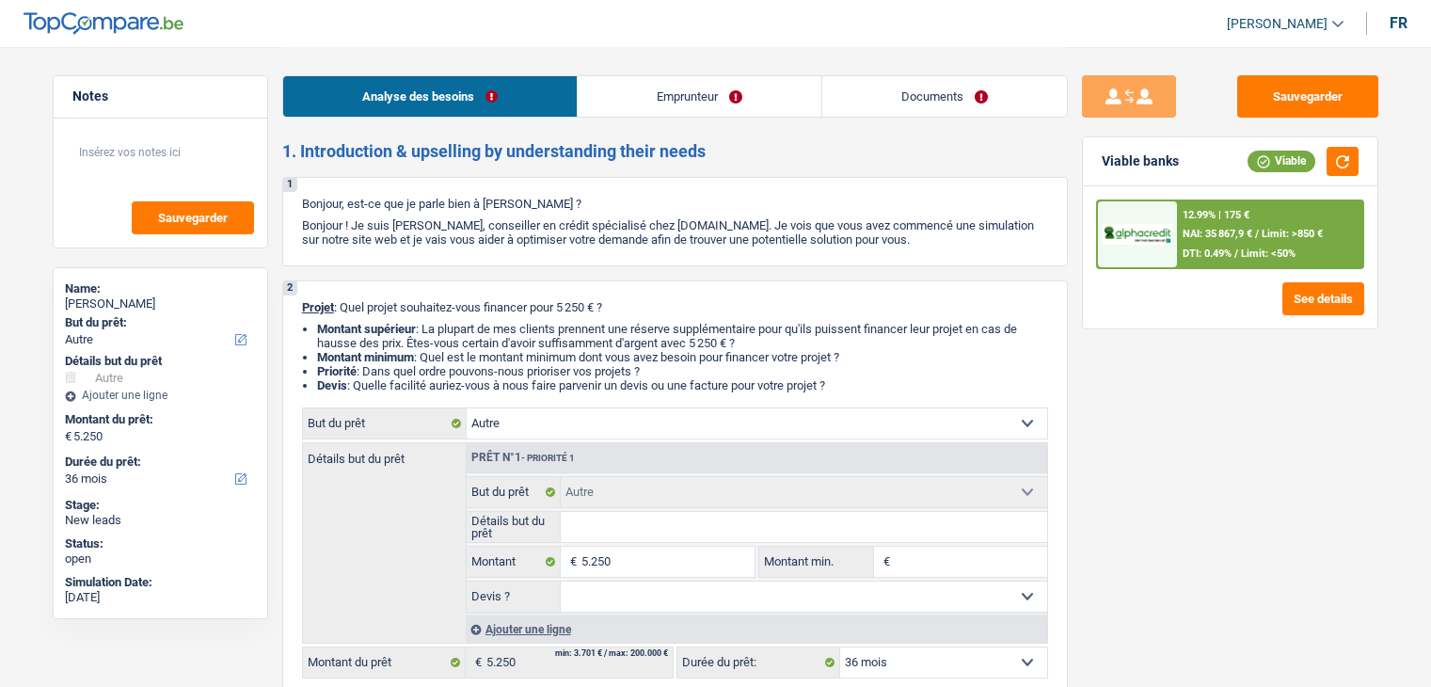
select select "other"
select select "36"
drag, startPoint x: 800, startPoint y: 389, endPoint x: 395, endPoint y: 294, distance: 415.7
click at [395, 294] on div "2 Projet : Quel projet souhaitez-vous financer pour 5 250 € ? Montant supérieur…" at bounding box center [675, 489] width 786 height 418
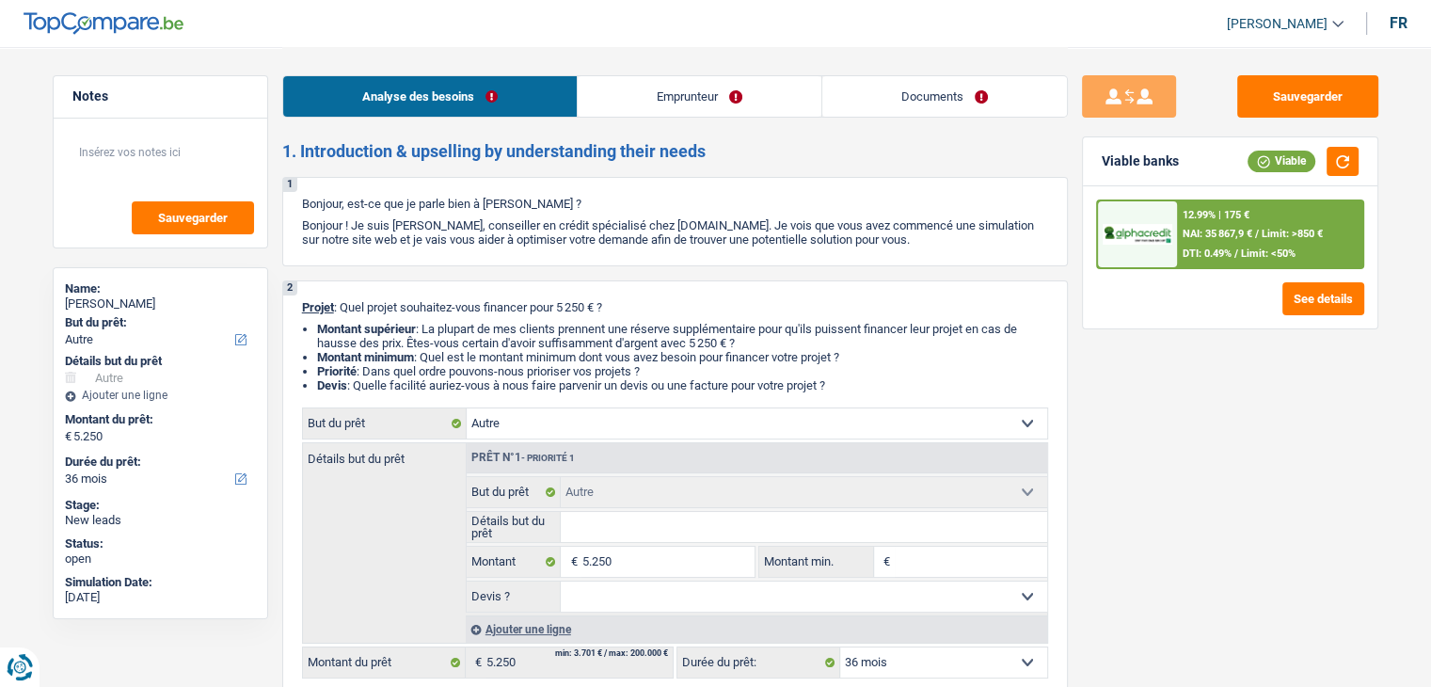
click at [647, 99] on link "Emprunteur" at bounding box center [700, 96] width 244 height 40
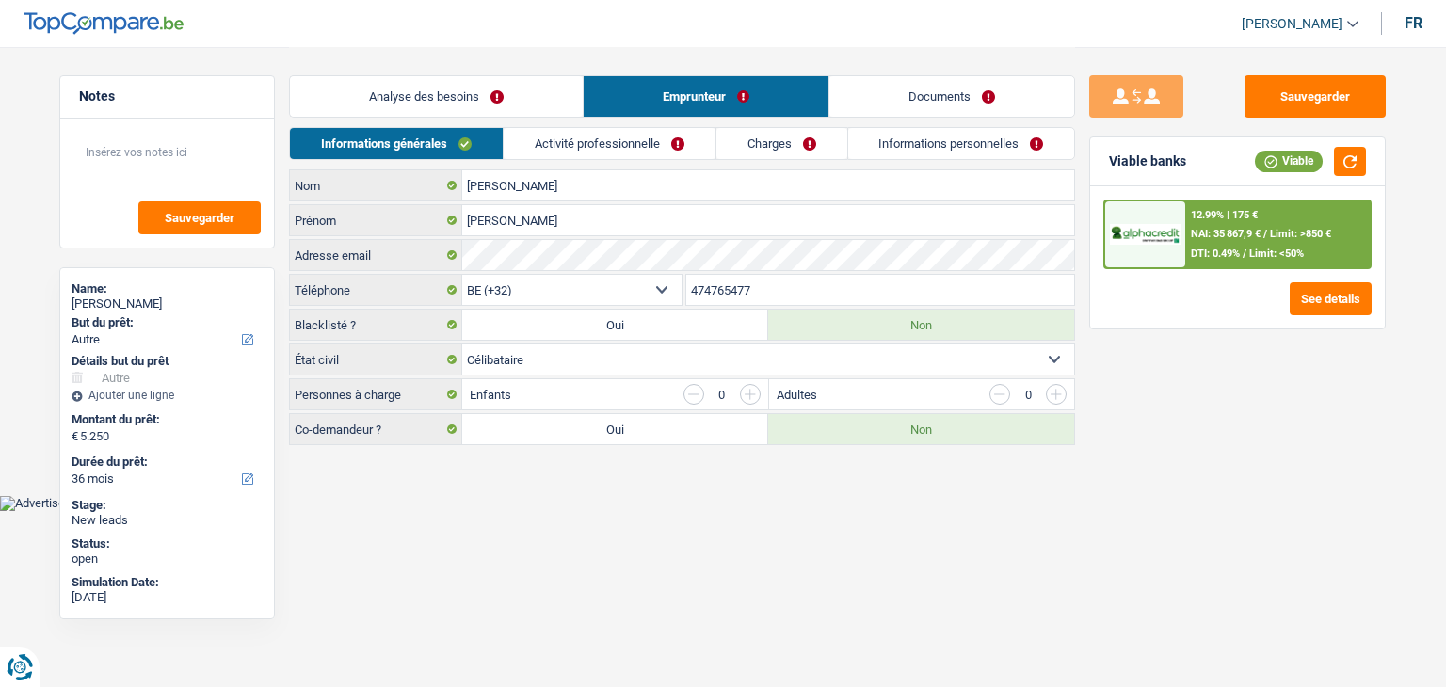
click at [617, 142] on link "Activité professionnelle" at bounding box center [610, 143] width 212 height 31
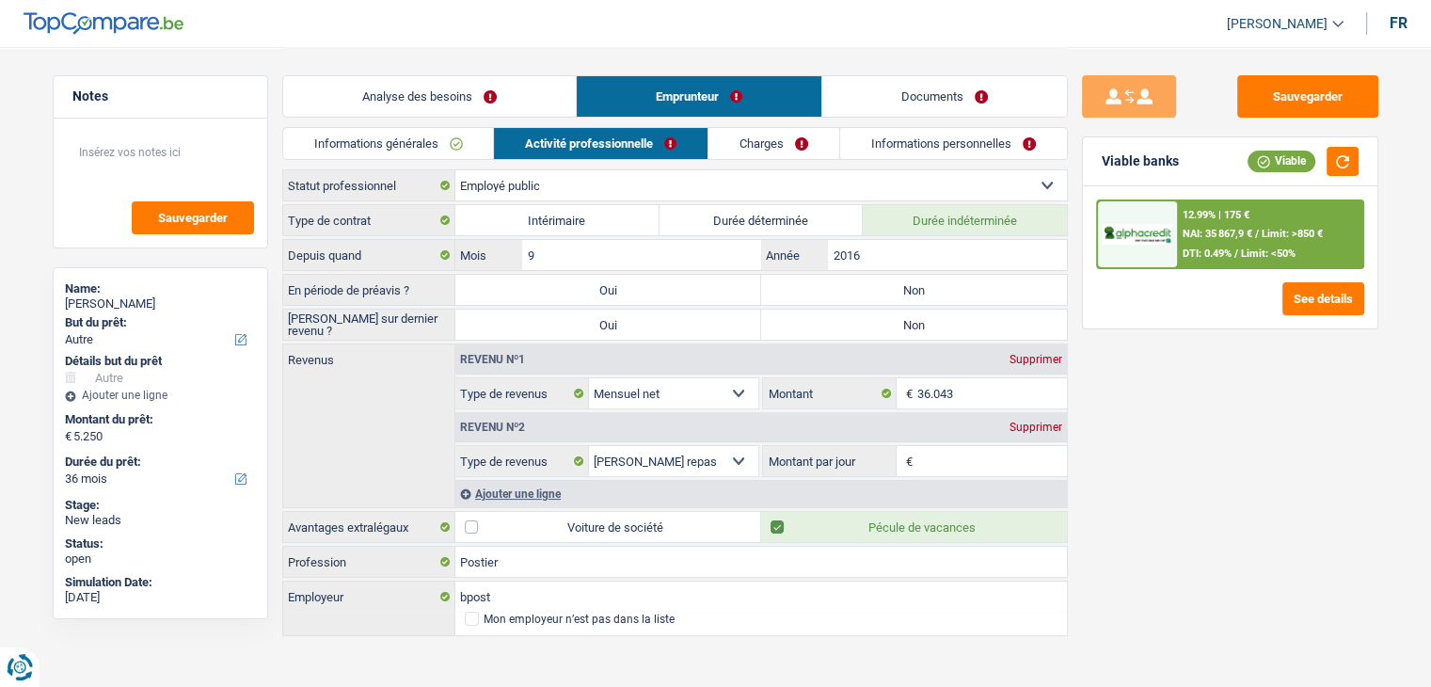
click at [424, 132] on link "Informations générales" at bounding box center [388, 143] width 211 height 31
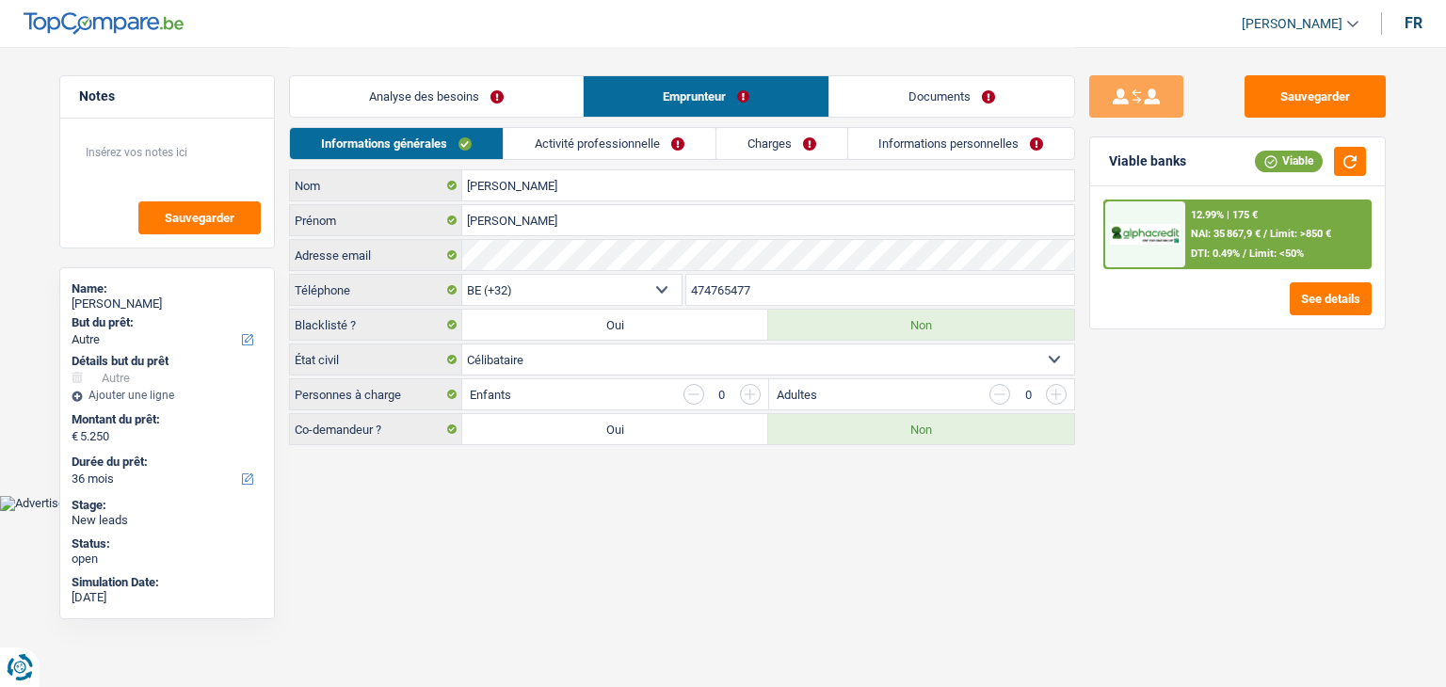
click at [444, 96] on link "Analyse des besoins" at bounding box center [436, 96] width 293 height 40
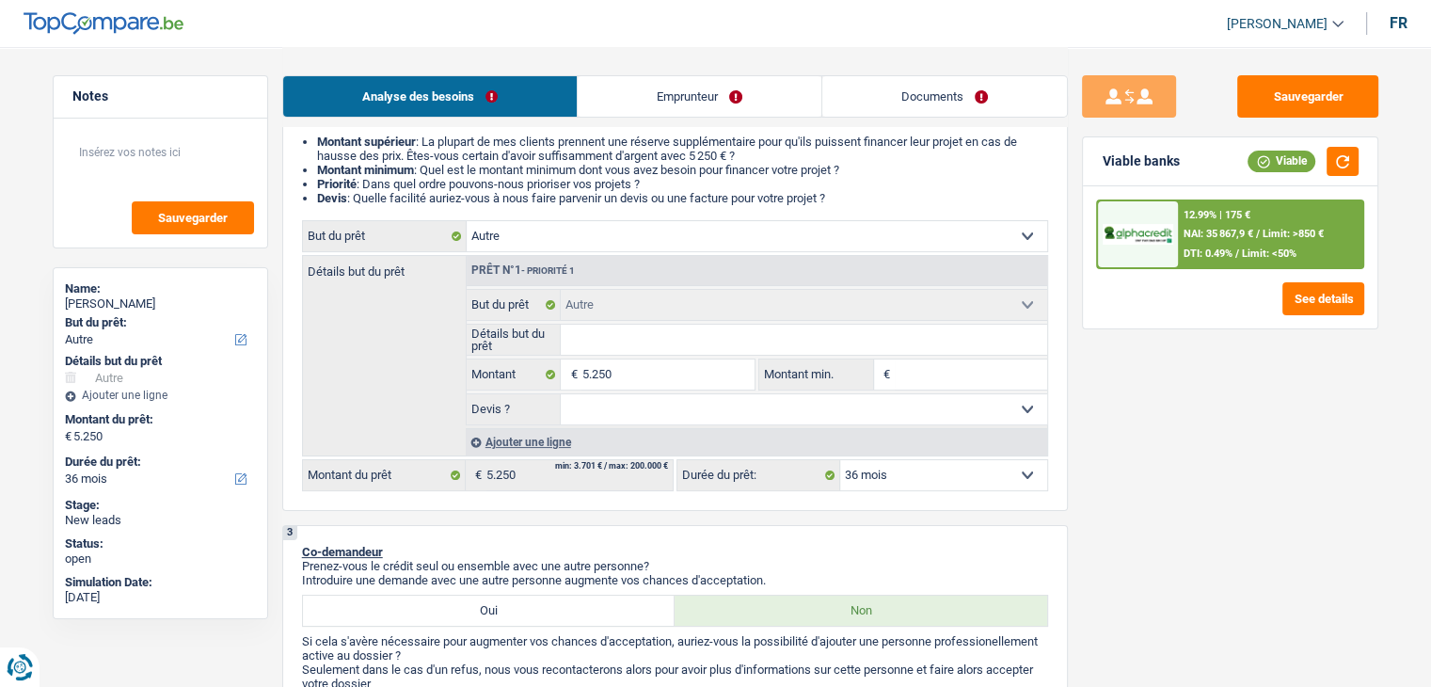
scroll to position [188, 0]
click at [776, 191] on li "Devis : Quelle facilité auriez-vous à nous faire parvenir un devis ou une factu…" at bounding box center [682, 197] width 731 height 14
click at [655, 334] on input "Détails but du prêt" at bounding box center [804, 339] width 487 height 30
drag, startPoint x: 839, startPoint y: 246, endPoint x: 834, endPoint y: 233, distance: 13.5
click at [839, 245] on select "Confort maison: meubles, textile, peinture, électroménager, outillage non-profe…" at bounding box center [757, 235] width 581 height 30
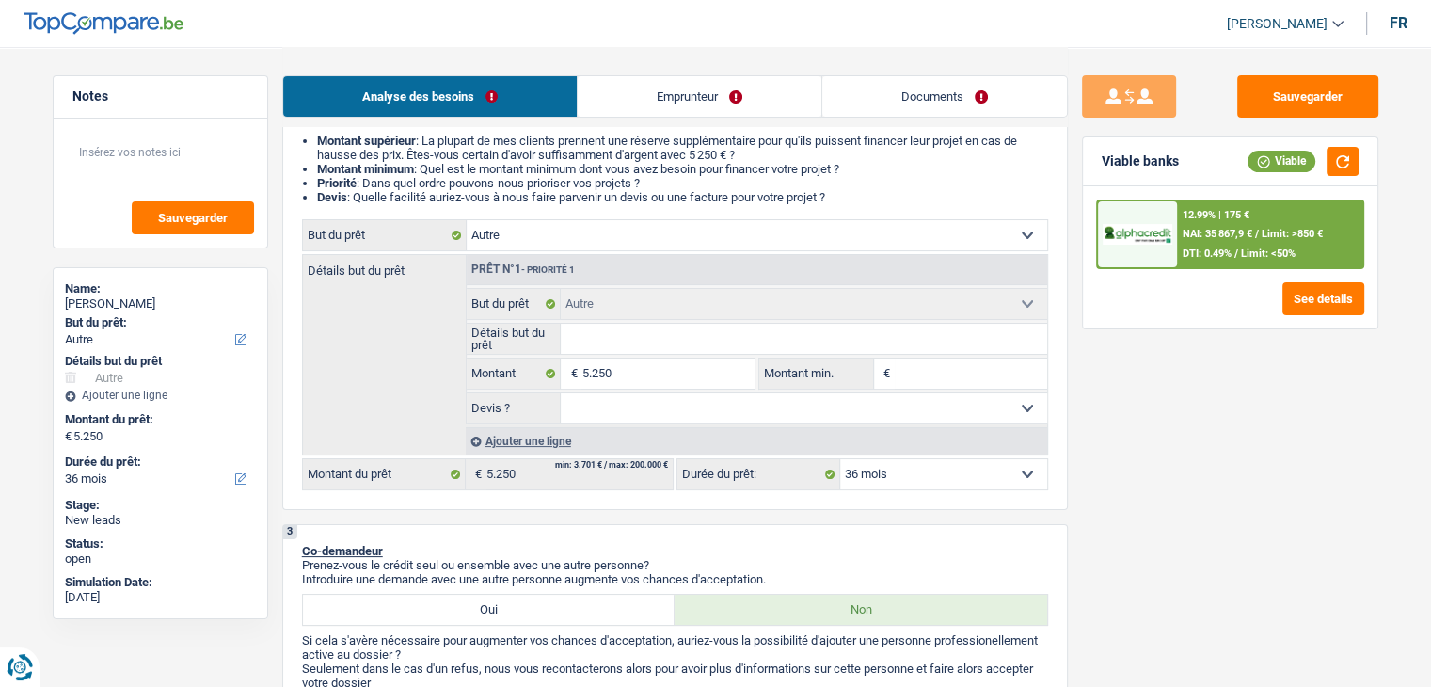
drag, startPoint x: 1085, startPoint y: 443, endPoint x: 943, endPoint y: 394, distance: 150.3
click at [1085, 443] on div "Sauvegarder Viable banks Viable 12.99% | 175 € NAI: 35 867,9 € / Limit: >850 € …" at bounding box center [1230, 366] width 325 height 582
click at [631, 248] on select "Confort maison: meubles, textile, peinture, électroménager, outillage non-profe…" at bounding box center [757, 235] width 581 height 30
select select "houseOrGarden"
click at [467, 220] on select "Confort maison: meubles, textile, peinture, électroménager, outillage non-profe…" at bounding box center [757, 235] width 581 height 30
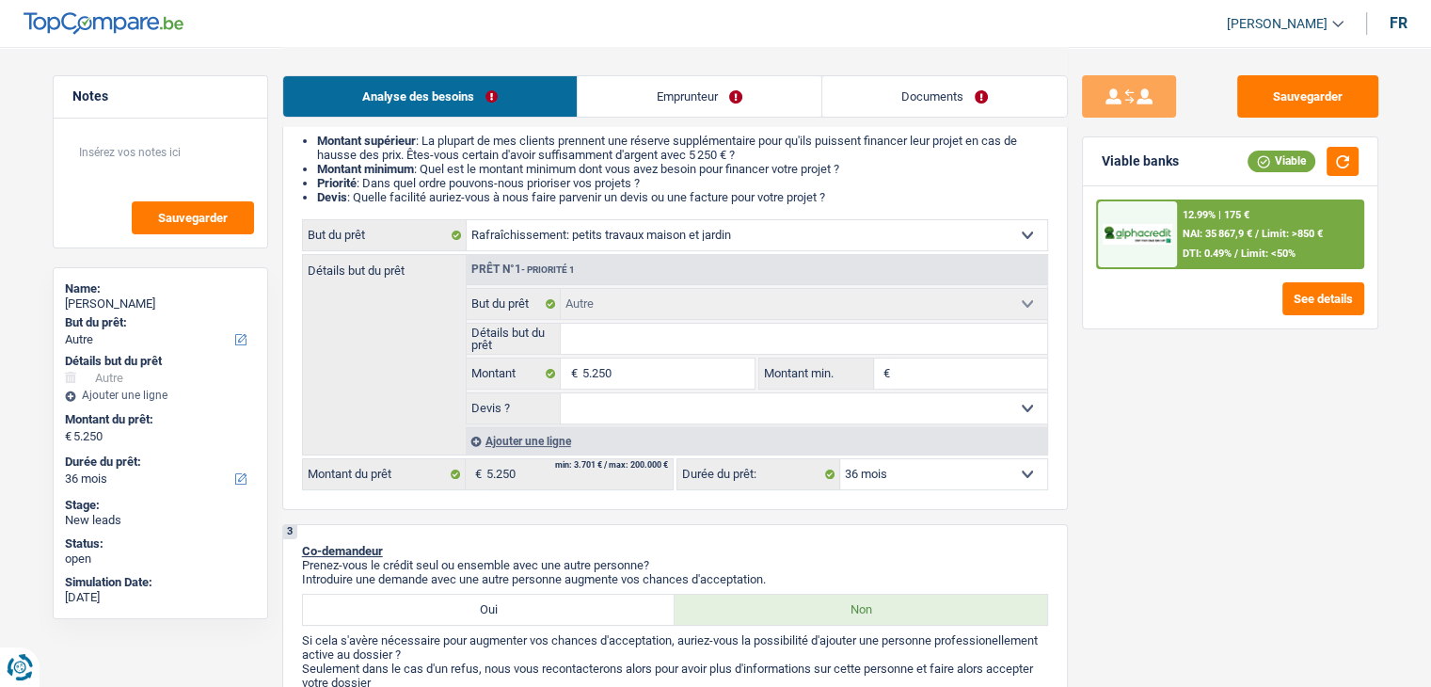
select select "houseOrGarden"
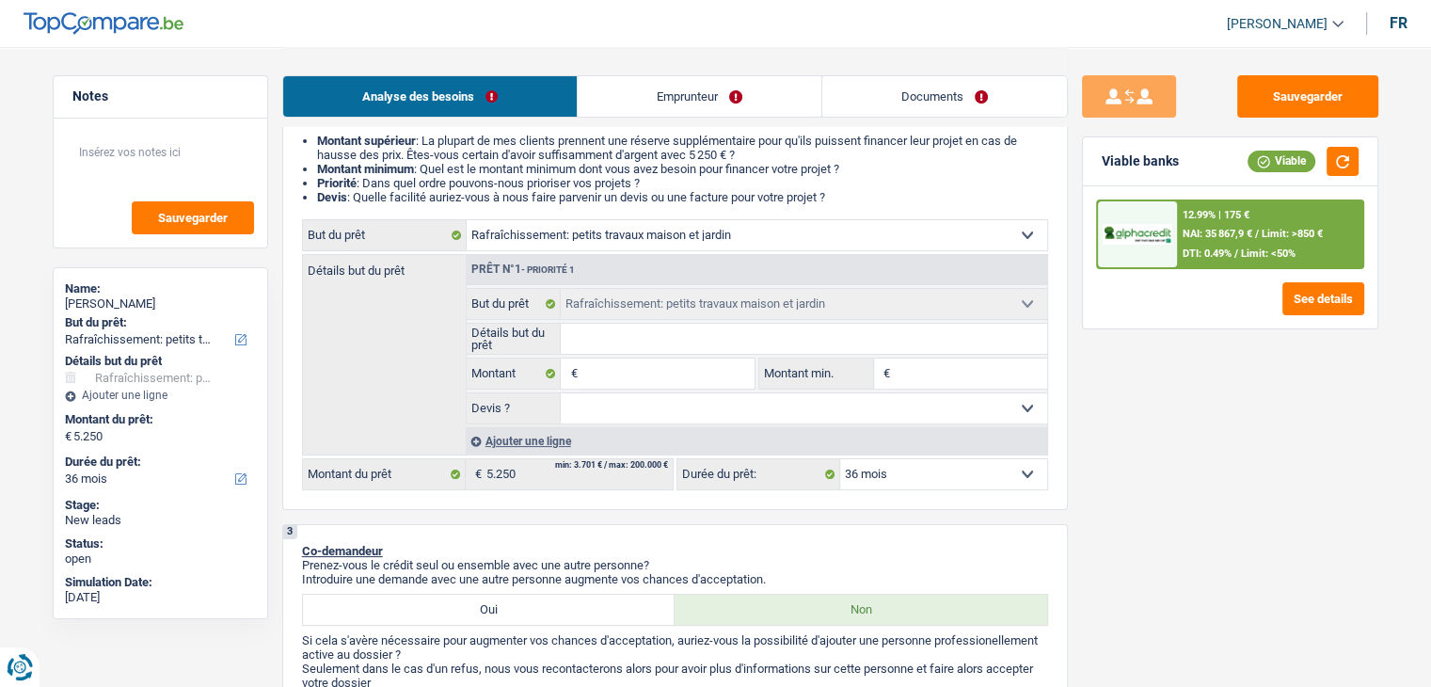
select select "other"
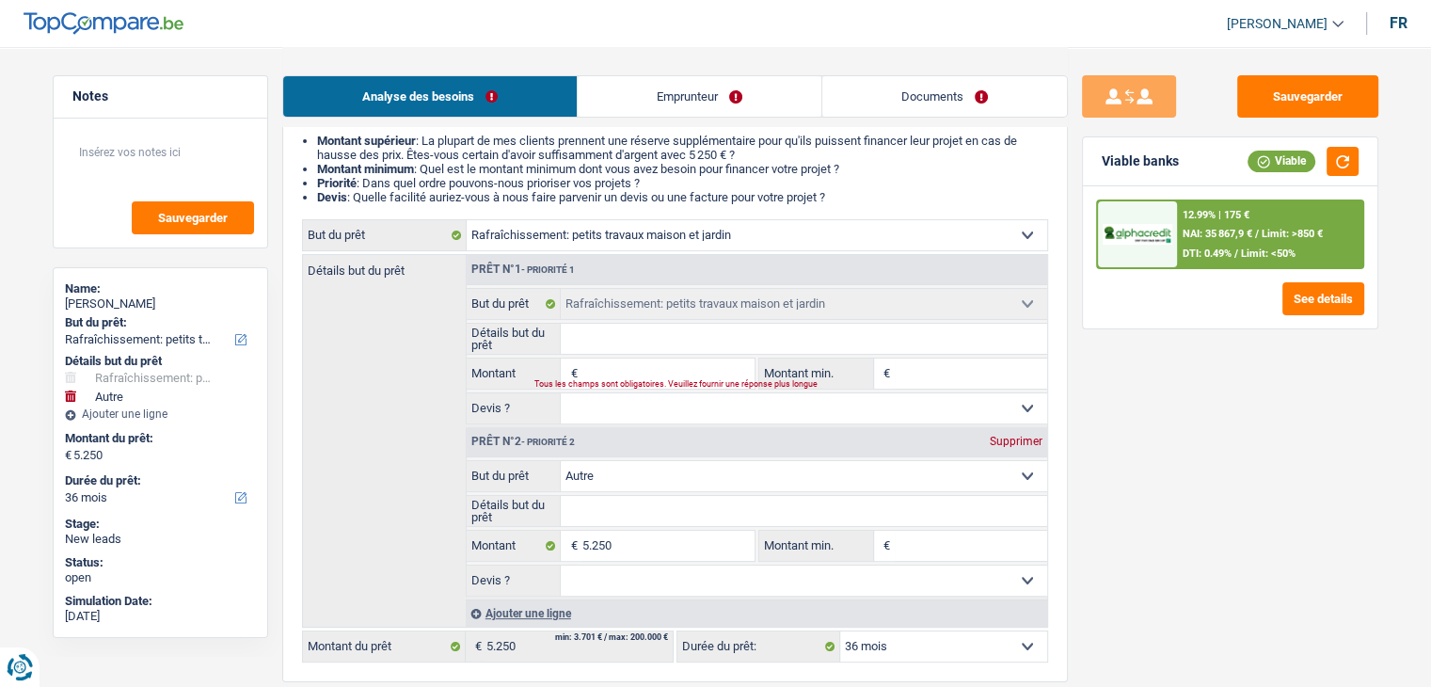
click at [847, 441] on div "Prêt n°2 - Priorité 2 Supprimer" at bounding box center [757, 442] width 581 height 30
click at [1004, 441] on div "Supprimer" at bounding box center [1016, 441] width 62 height 11
type input "0"
select select
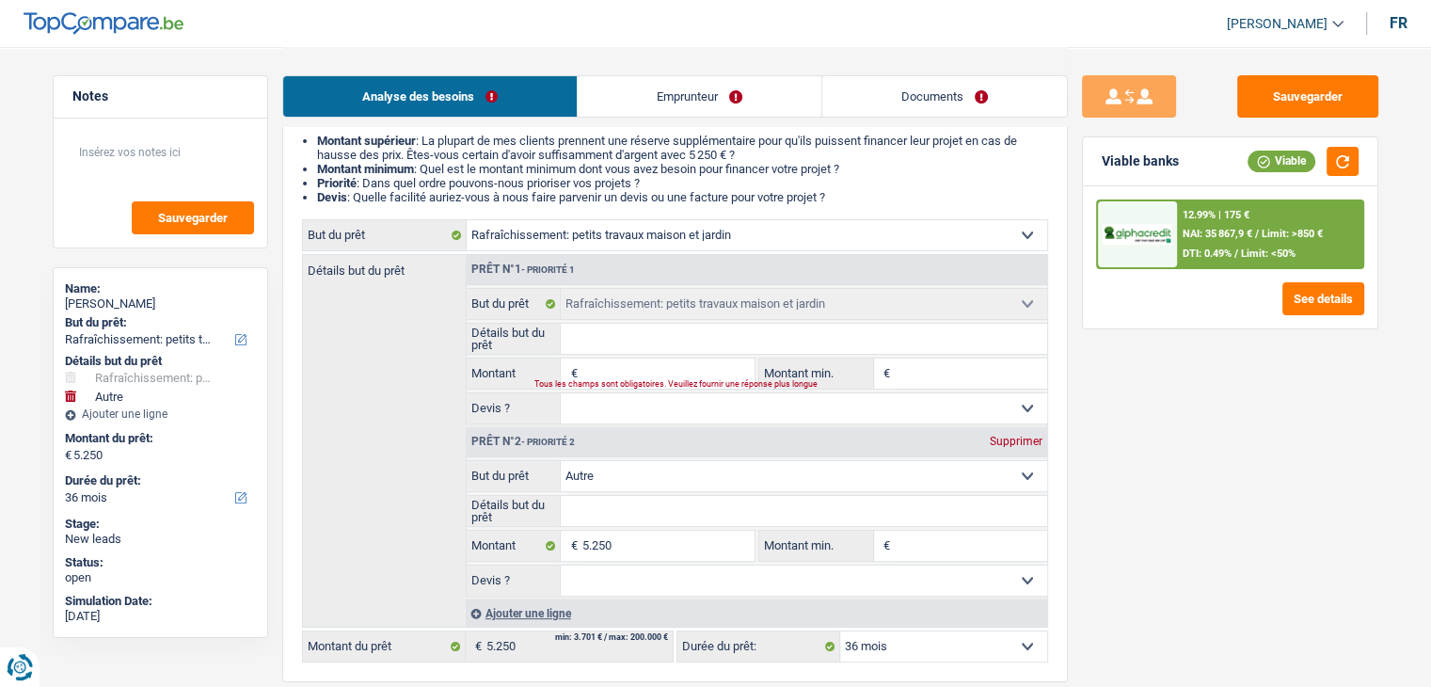
select select
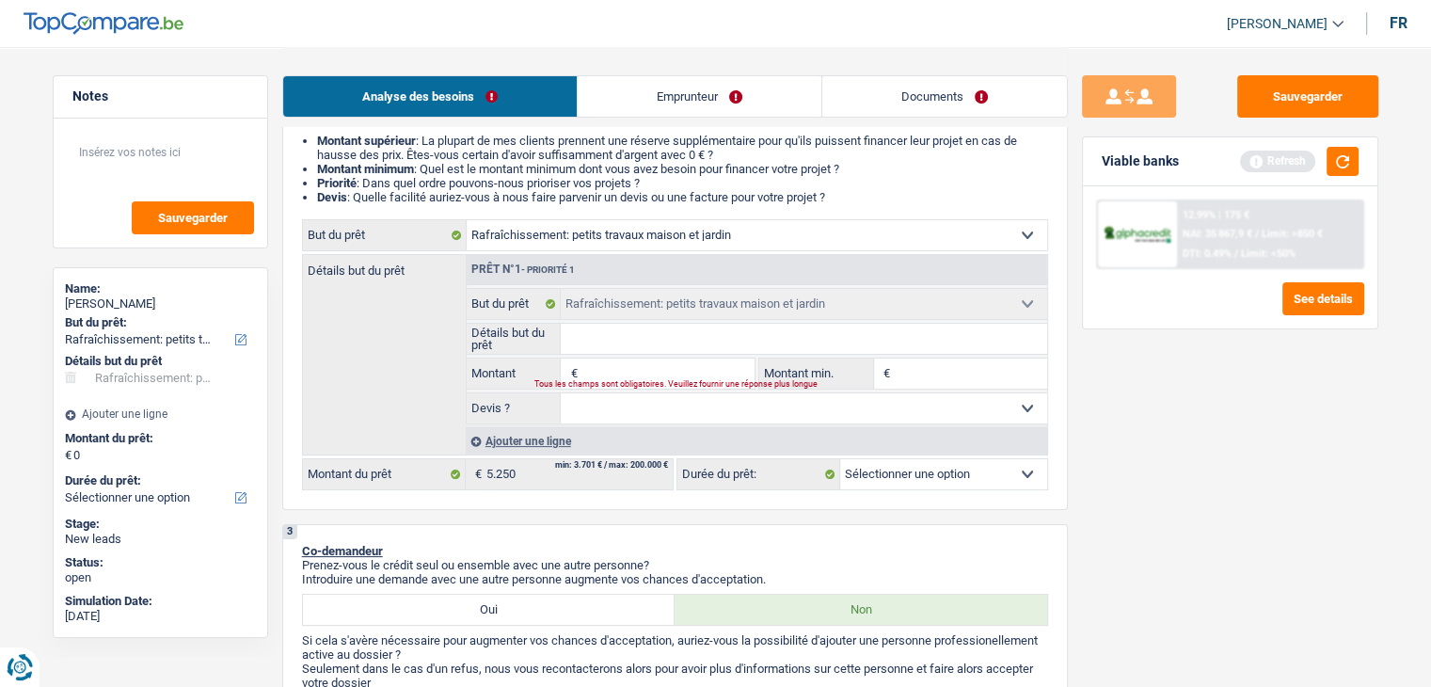
click at [683, 372] on input "Montant" at bounding box center [668, 374] width 172 height 30
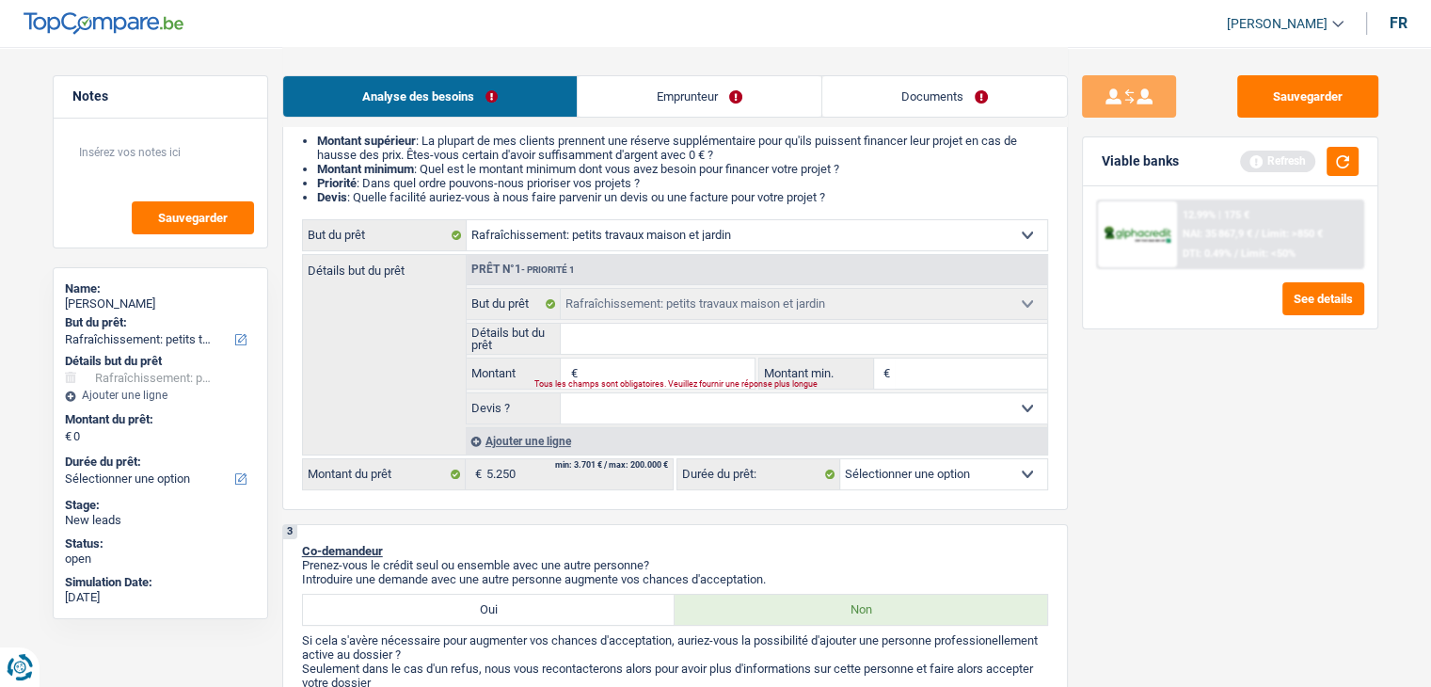
type input "5"
type input "52"
type input "525"
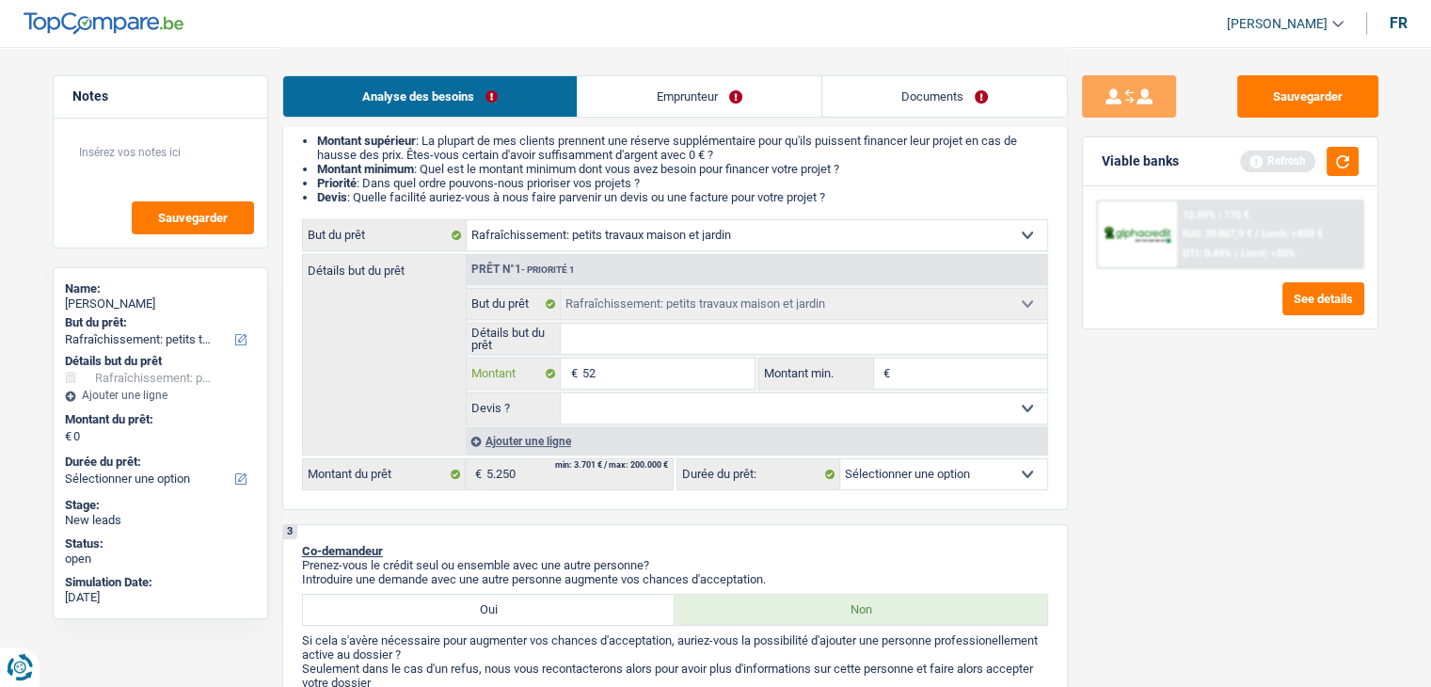
type input "525"
type input "5.250"
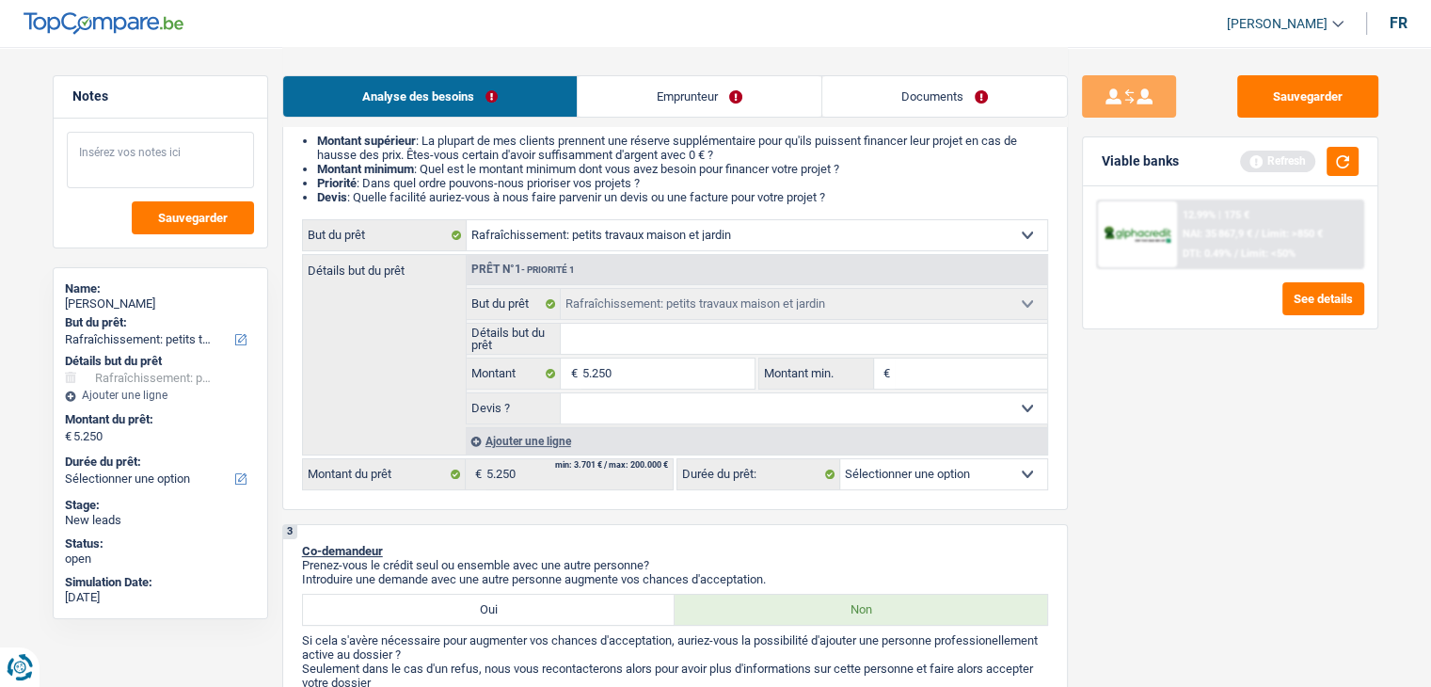
click at [207, 149] on textarea at bounding box center [160, 160] width 187 height 56
select select "36"
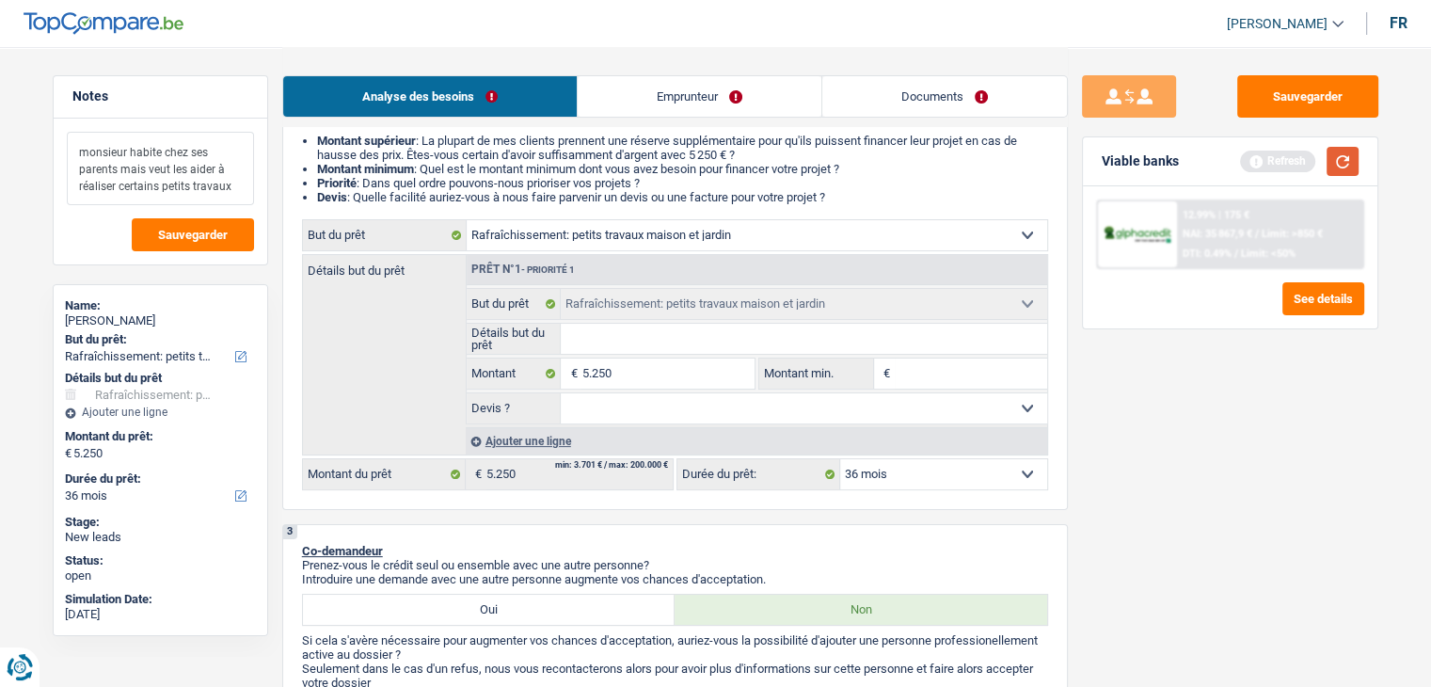
type textarea "monsieur habite chez ses parents mais veut les aider à réaliser certains petits…"
click at [1350, 161] on button "button" at bounding box center [1343, 161] width 32 height 29
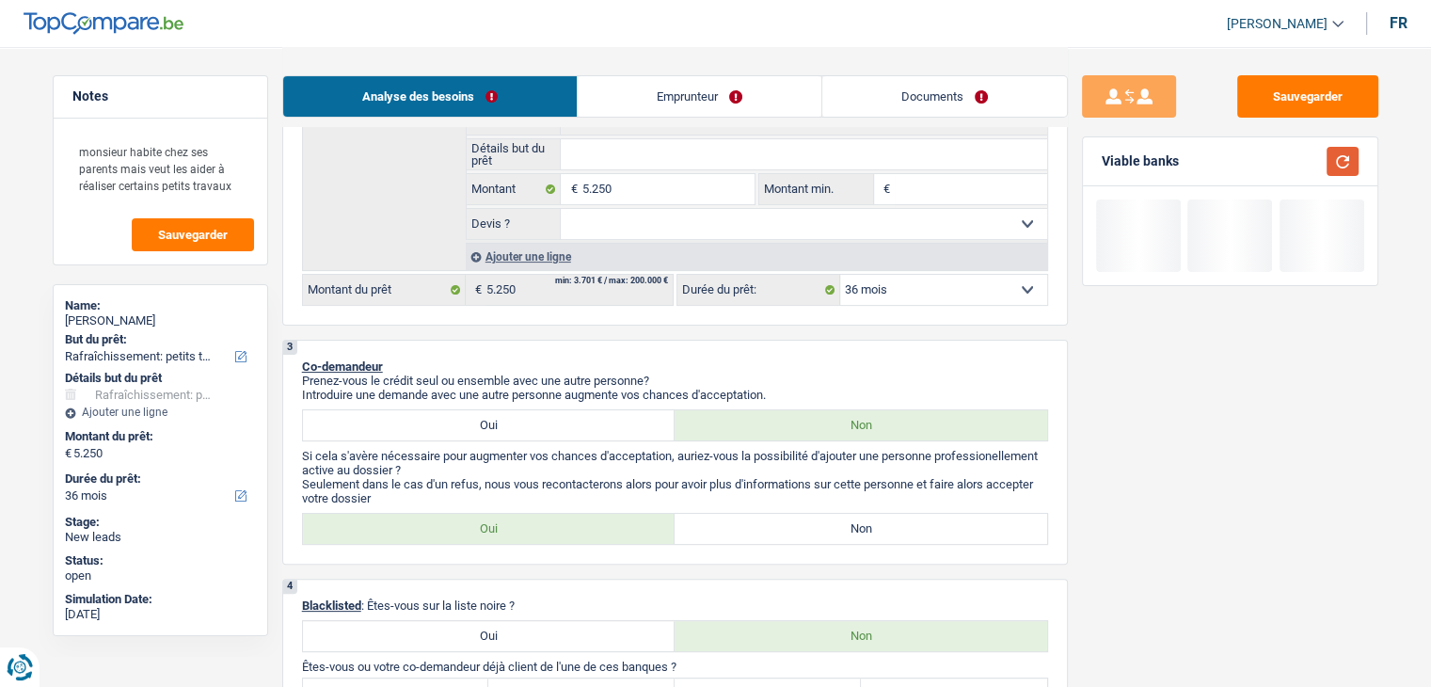
scroll to position [376, 0]
click at [795, 523] on label "Non" at bounding box center [861, 525] width 373 height 30
click at [795, 523] on input "Non" at bounding box center [861, 525] width 373 height 30
radio input "true"
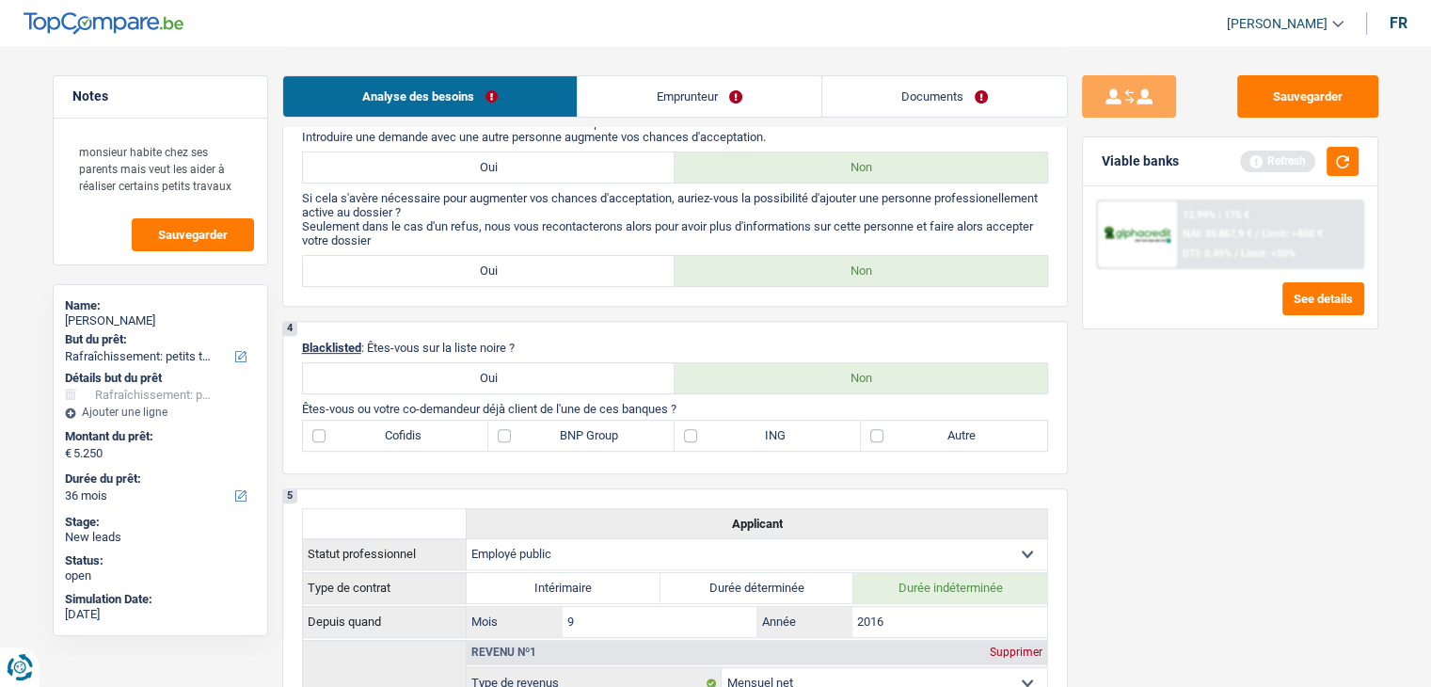
scroll to position [659, 0]
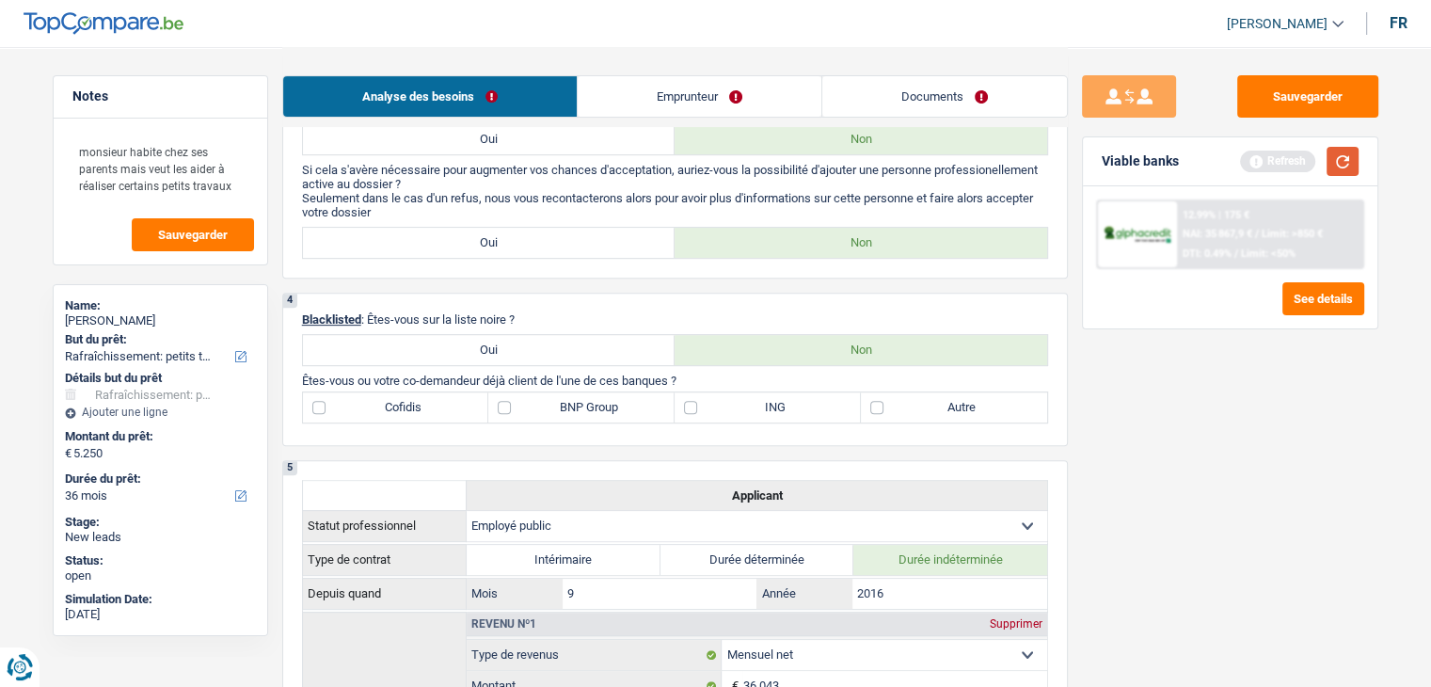
click at [1350, 166] on button "button" at bounding box center [1343, 161] width 32 height 29
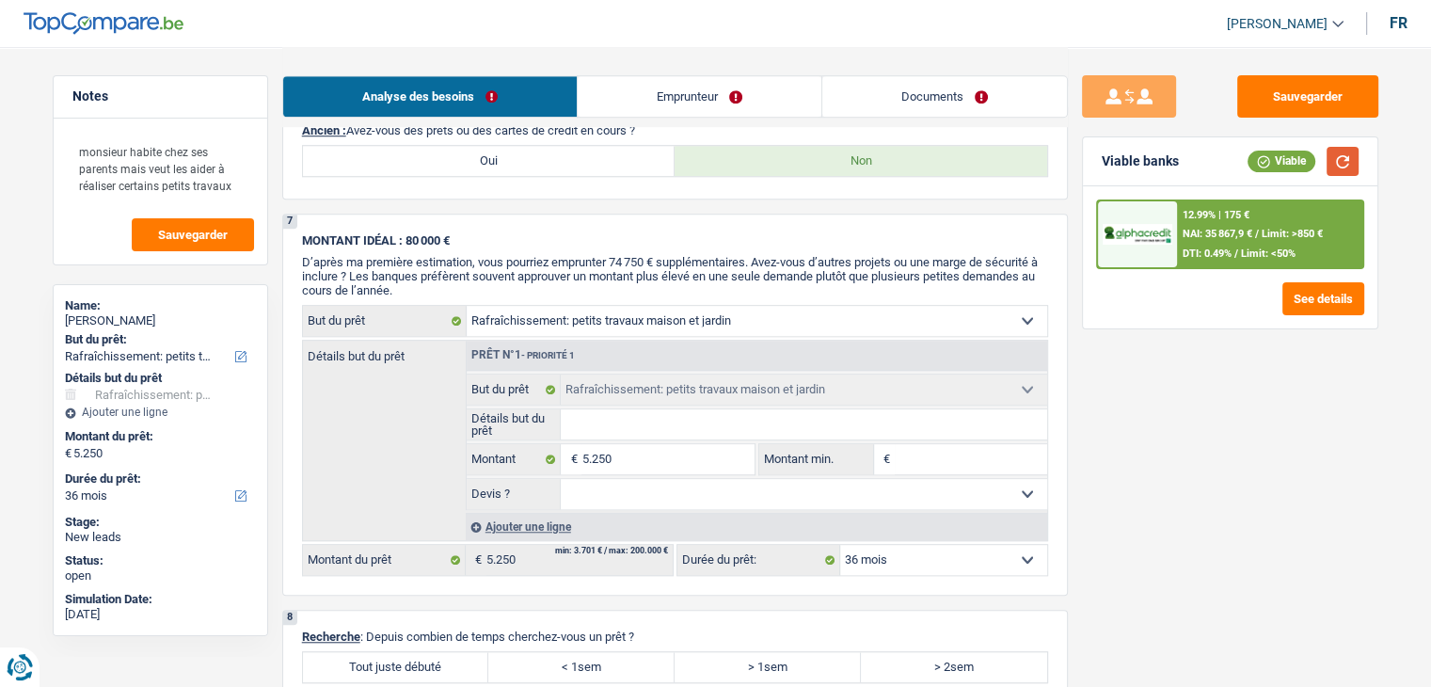
scroll to position [1694, 0]
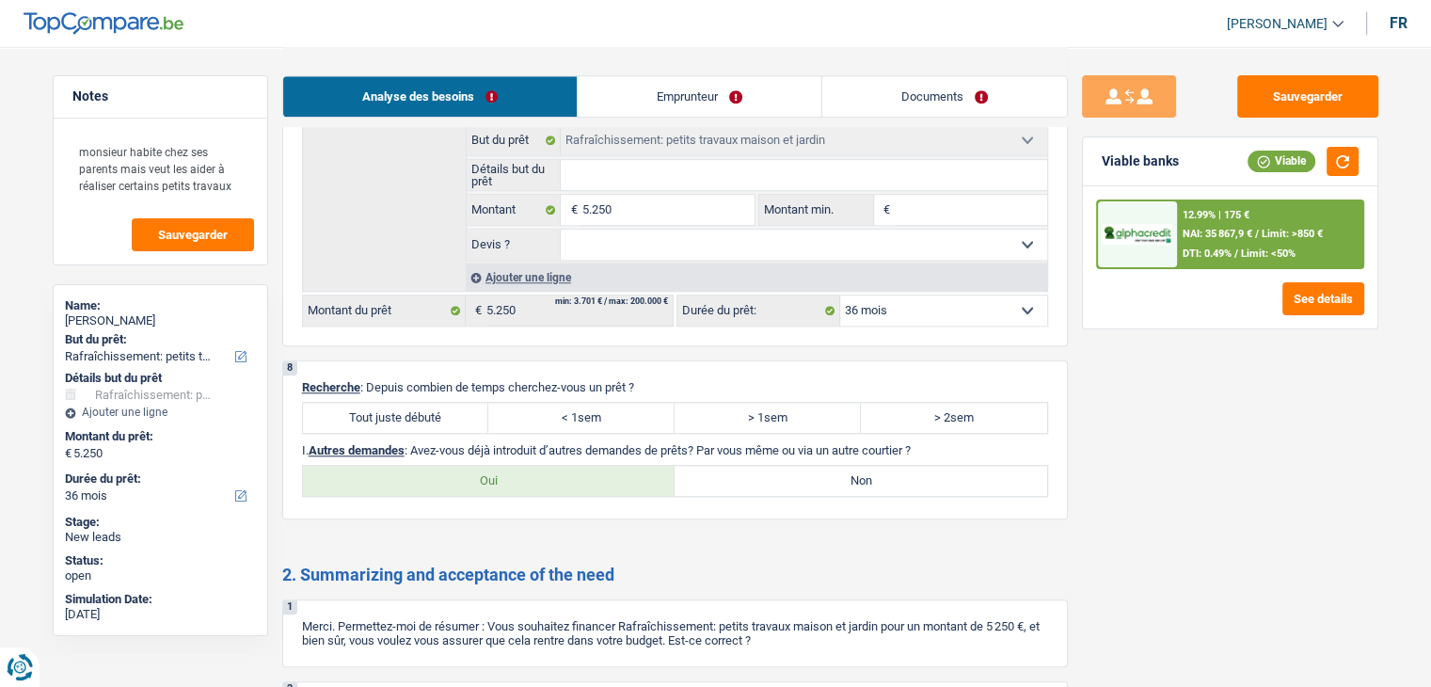
drag, startPoint x: 428, startPoint y: 396, endPoint x: 590, endPoint y: 460, distance: 174.1
click at [427, 403] on label "Tout juste débuté" at bounding box center [396, 418] width 186 height 30
click at [427, 403] on input "Tout juste débuté" at bounding box center [396, 418] width 186 height 30
radio input "true"
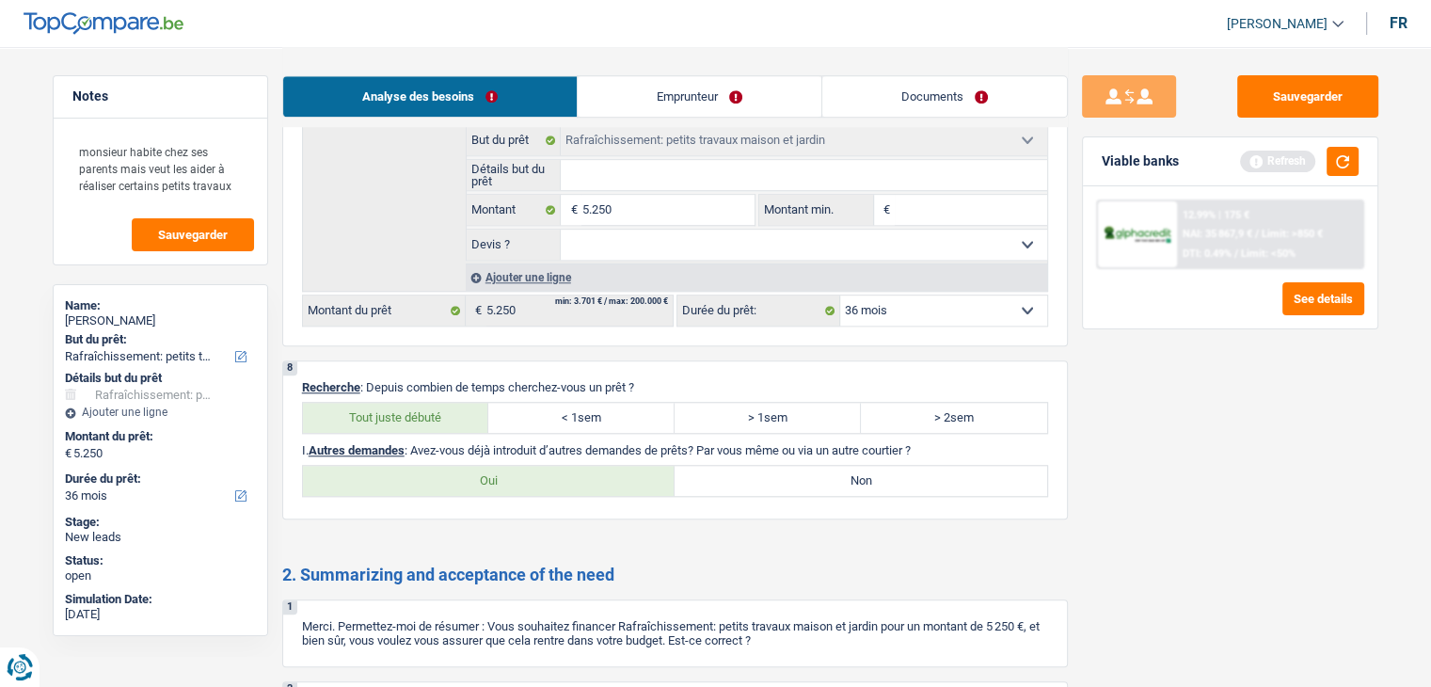
click at [798, 479] on label "Non" at bounding box center [861, 481] width 373 height 30
click at [798, 479] on input "Non" at bounding box center [861, 481] width 373 height 30
radio input "true"
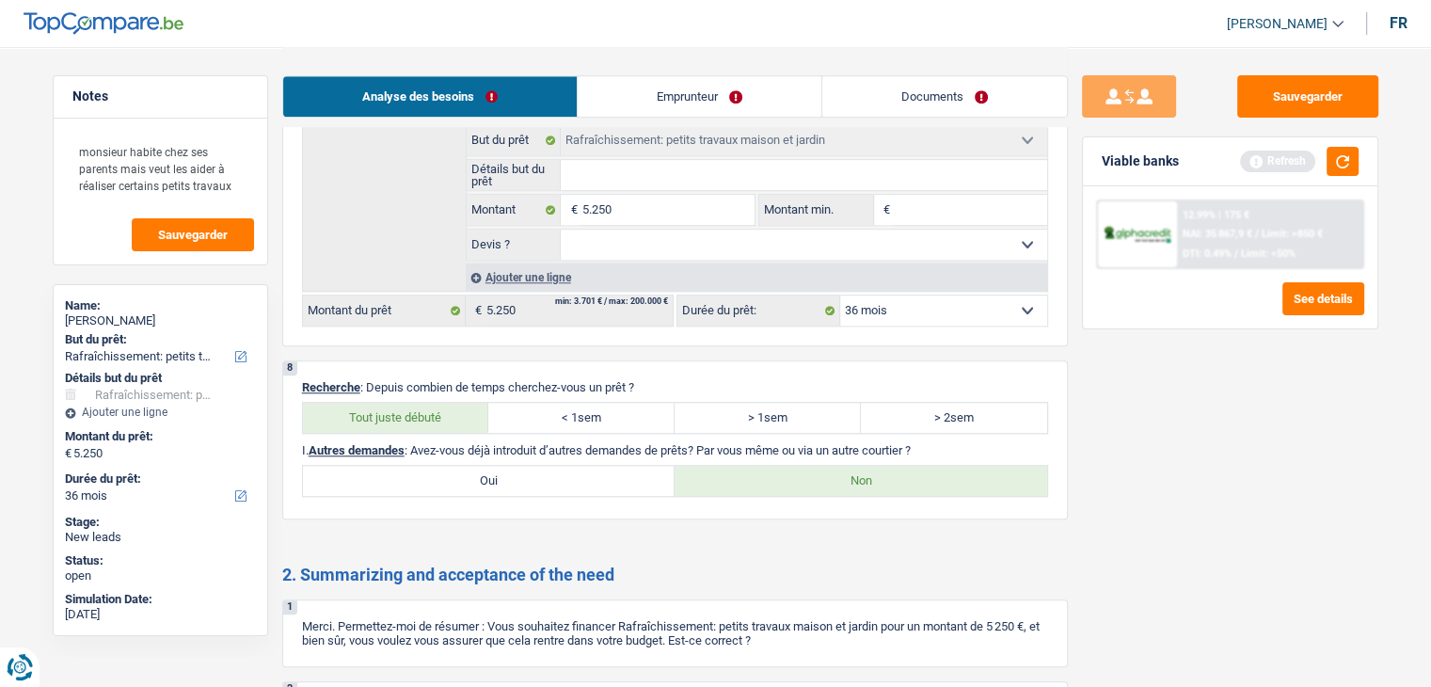
scroll to position [1969, 0]
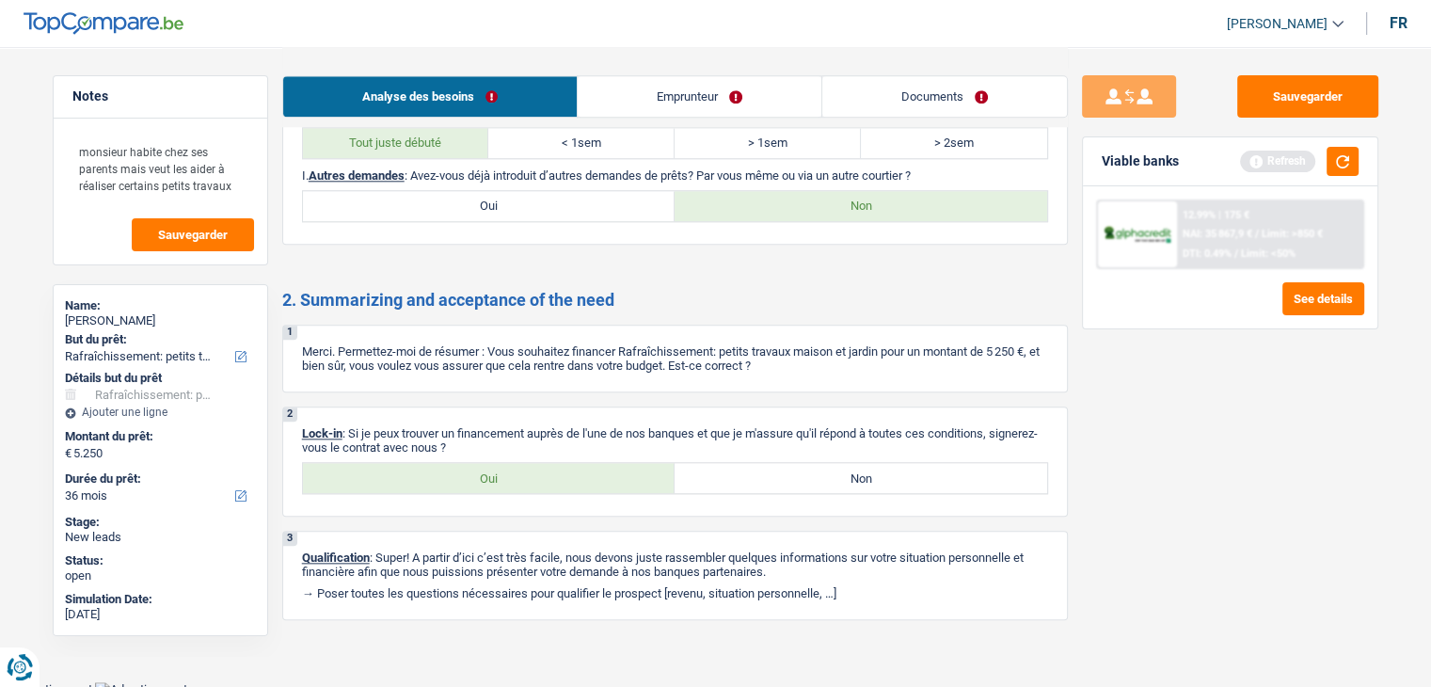
click at [551, 472] on label "Oui" at bounding box center [489, 478] width 373 height 30
click at [551, 472] on input "Oui" at bounding box center [489, 478] width 373 height 30
radio input "true"
drag, startPoint x: 655, startPoint y: 84, endPoint x: 713, endPoint y: 102, distance: 61.0
click at [656, 85] on link "Emprunteur" at bounding box center [700, 96] width 244 height 40
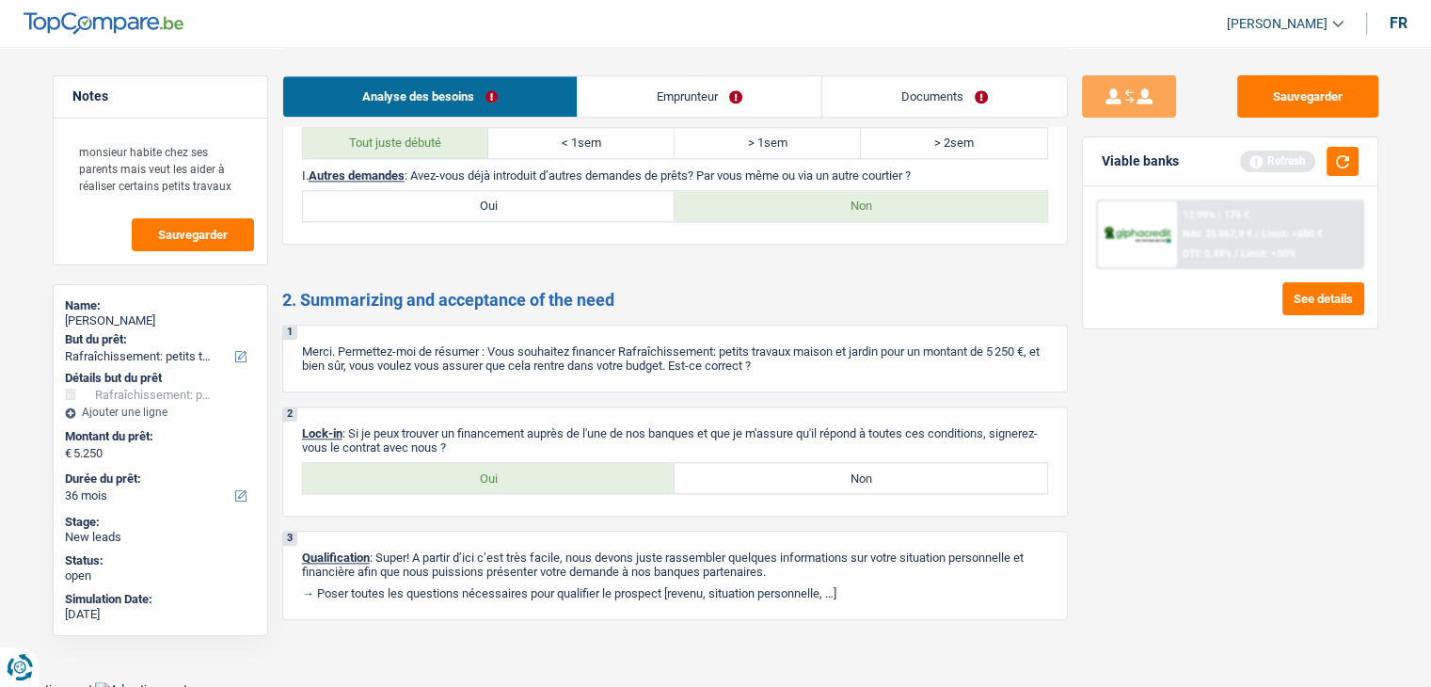
scroll to position [0, 0]
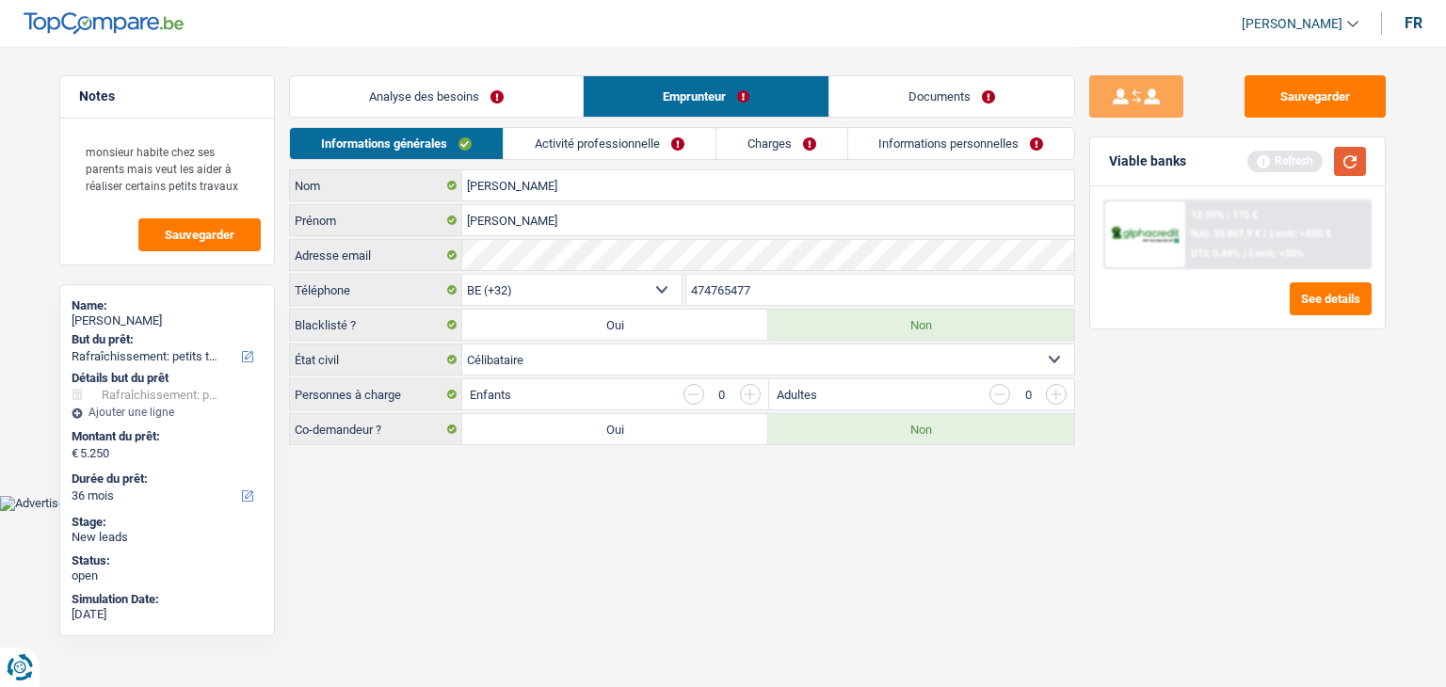
click at [1353, 159] on button "button" at bounding box center [1350, 161] width 32 height 29
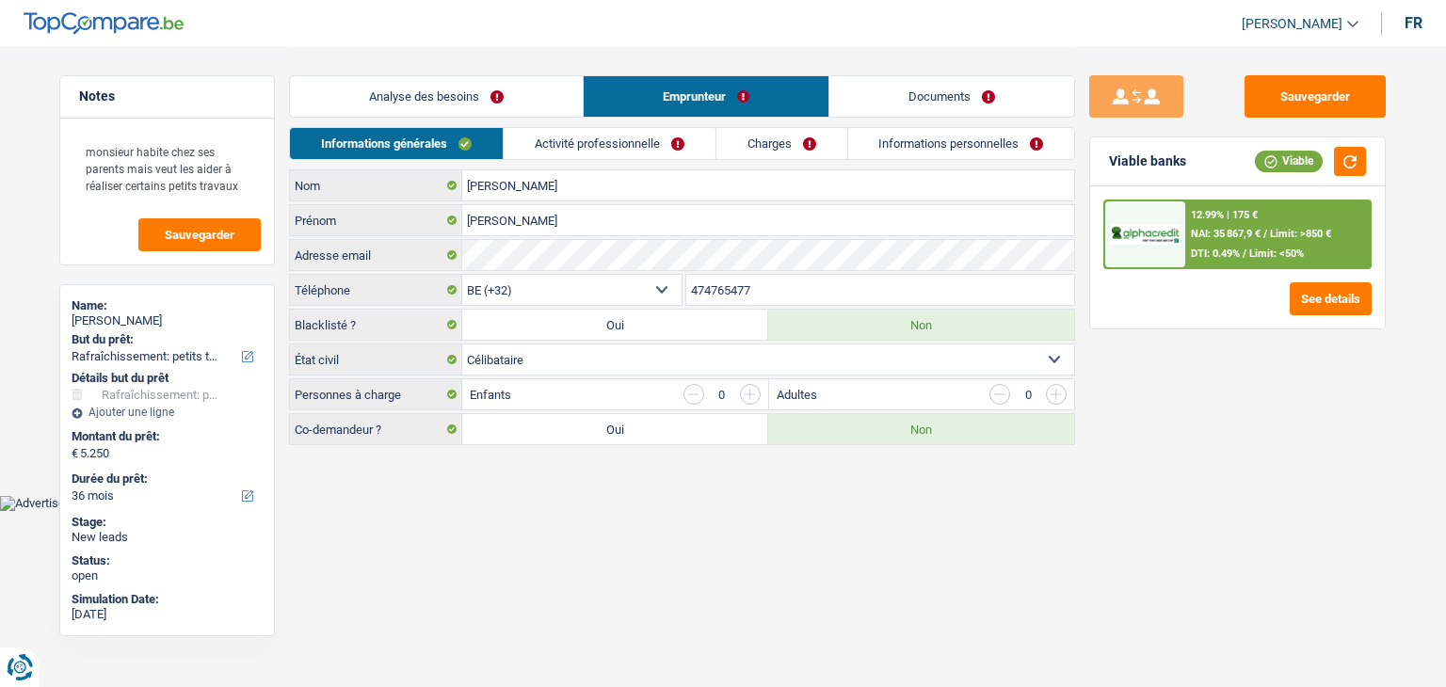
click at [591, 511] on html "Vous avez le contrôle de vos données Nous utilisons des cookies, tout comme nos…" at bounding box center [723, 255] width 1446 height 511
click at [567, 511] on html "Vous avez le contrôle de vos données Nous utilisons des cookies, tout comme nos…" at bounding box center [723, 255] width 1446 height 511
drag, startPoint x: 833, startPoint y: 551, endPoint x: 1244, endPoint y: 370, distance: 449.2
click at [834, 511] on html "Vous avez le contrôle de vos données Nous utilisons des cookies, tout comme nos…" at bounding box center [723, 255] width 1446 height 511
click at [527, 140] on link "Activité professionnelle" at bounding box center [610, 143] width 212 height 31
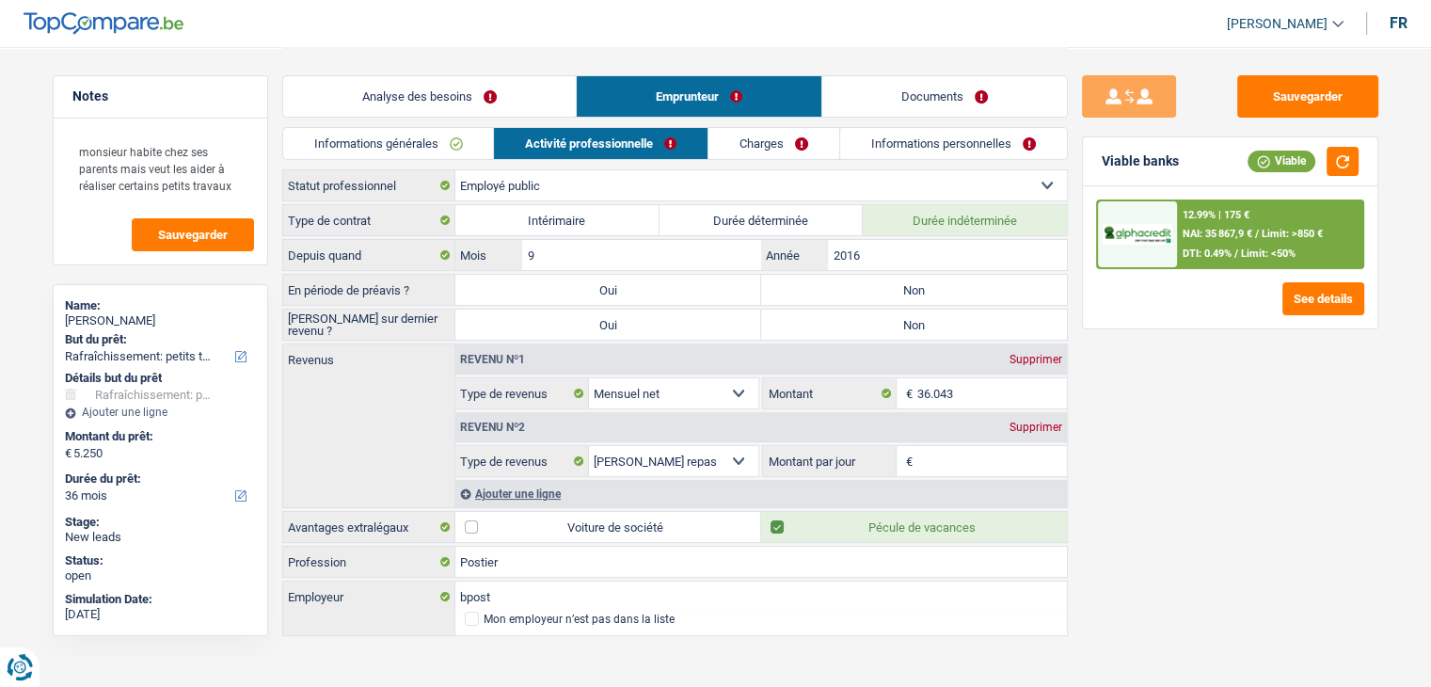
click at [1188, 428] on div "Sauvegarder Viable banks Viable 12.99% | 175 € NAI: 35 867,9 € / Limit: >850 € …" at bounding box center [1230, 366] width 325 height 582
click at [983, 402] on input "36.043" at bounding box center [993, 393] width 150 height 30
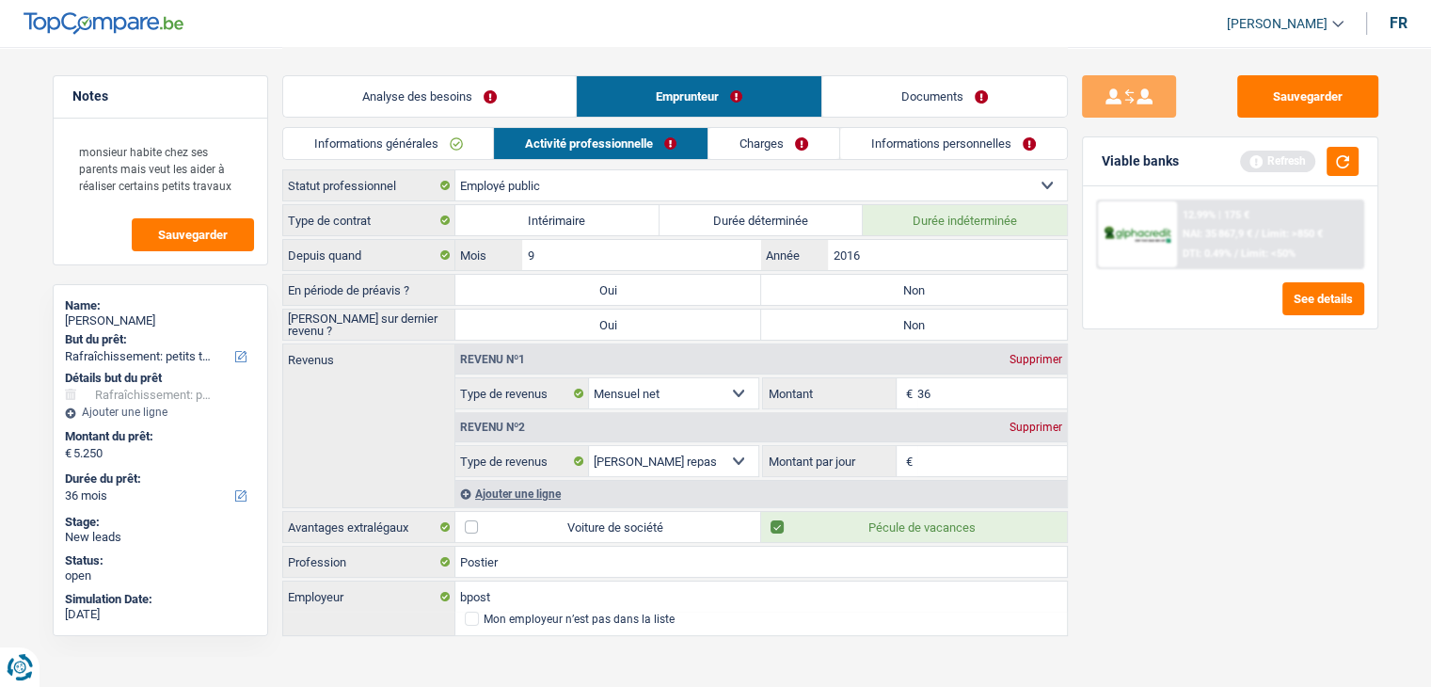
type input "3"
click at [1228, 398] on div "Sauvegarder Viable banks Refresh 12.99% | 175 € NAI: 35 867,9 € / Limit: >850 €…" at bounding box center [1230, 366] width 325 height 582
click at [971, 401] on div "Selon le statut professionnel choisi à l’étape précédente, veuillez indiquer la…" at bounding box center [985, 405] width 166 height 8
click at [968, 401] on div "Selon le statut professionnel choisi à l’étape précédente, veuillez indiquer la…" at bounding box center [985, 405] width 166 height 8
click at [966, 388] on input "Montant" at bounding box center [993, 393] width 150 height 30
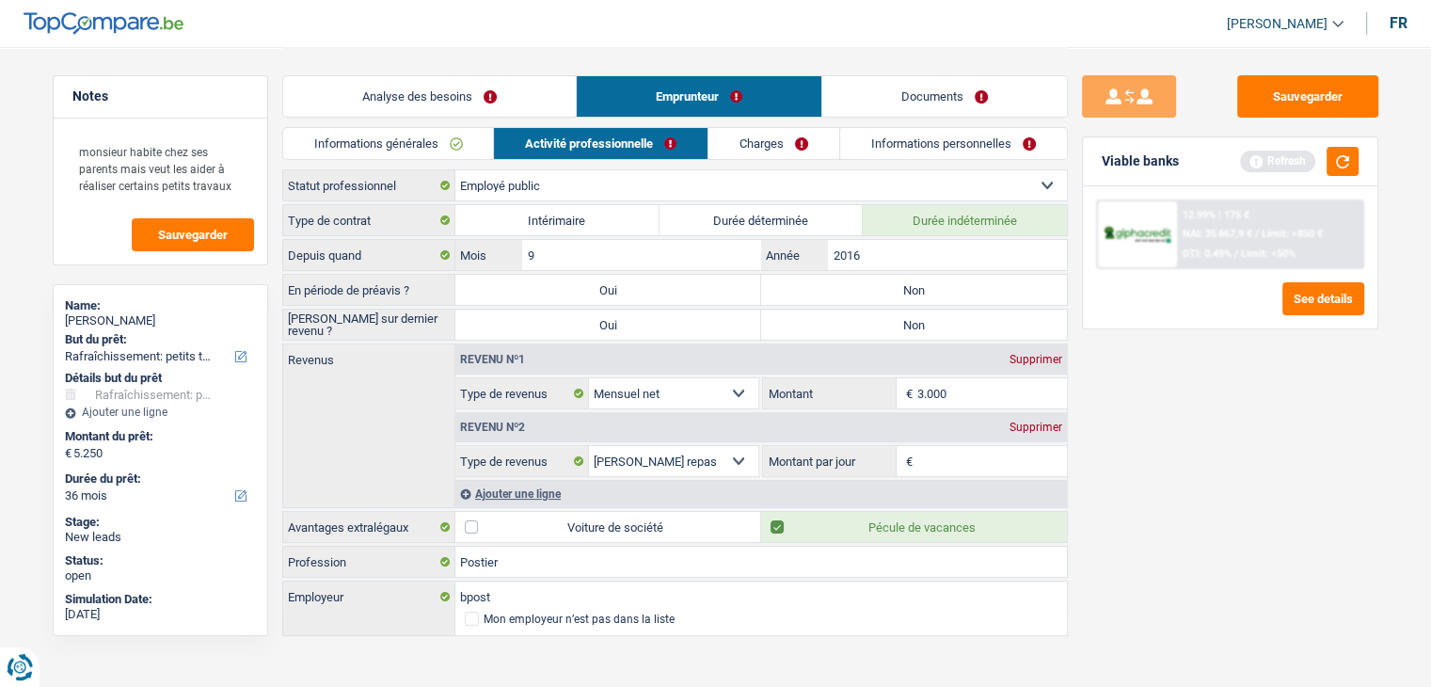
type input "3.000"
click at [1273, 378] on div "Sauvegarder Viable banks Refresh 12.99% | 175 € NAI: 35 867,9 € / Limit: >850 €…" at bounding box center [1230, 366] width 325 height 582
click at [1341, 167] on button "button" at bounding box center [1343, 161] width 32 height 29
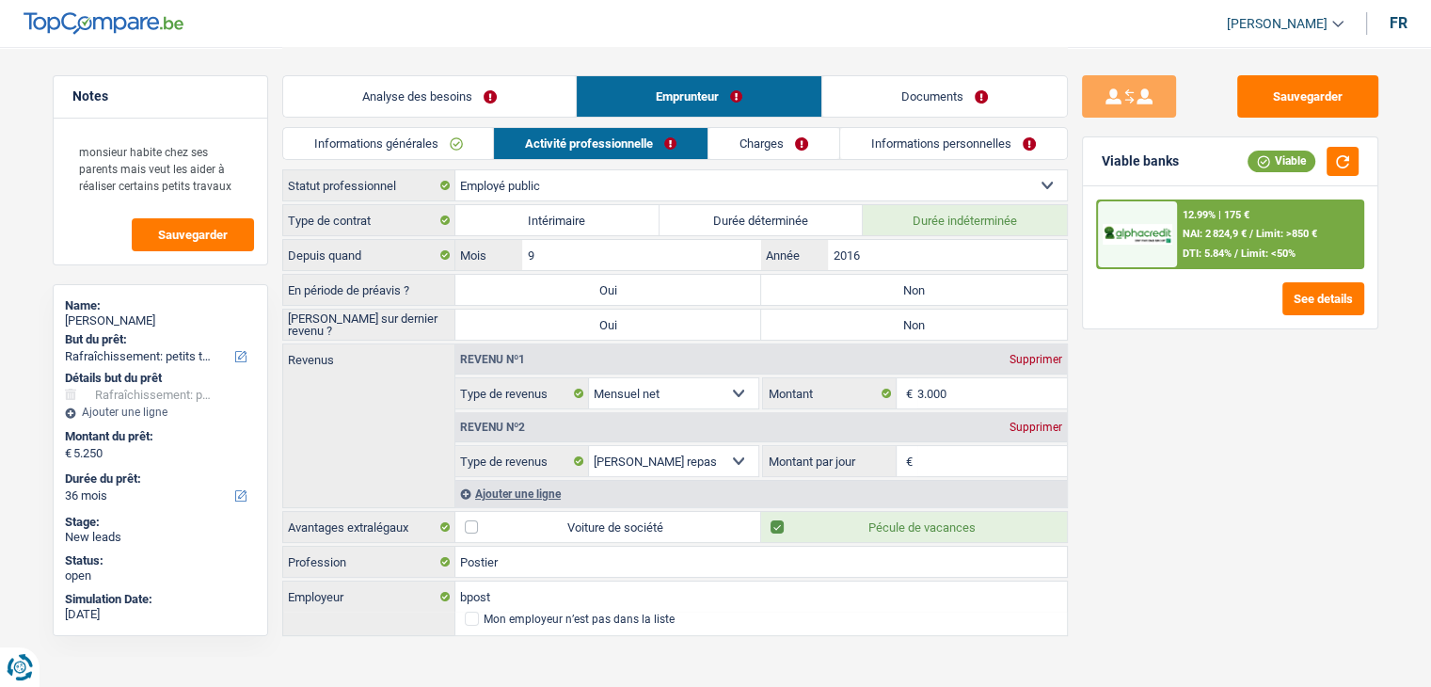
click at [1013, 427] on div "Supprimer" at bounding box center [1036, 427] width 62 height 11
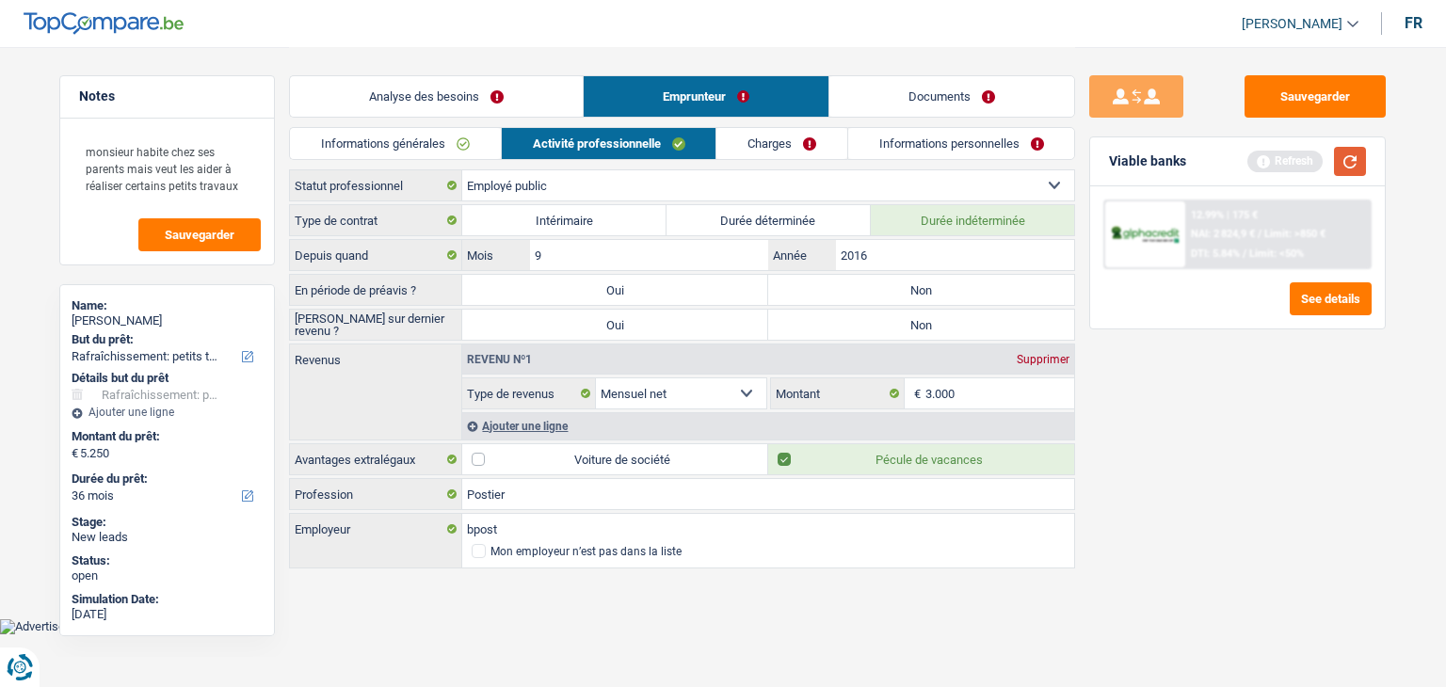
click at [1351, 165] on button "button" at bounding box center [1350, 161] width 32 height 29
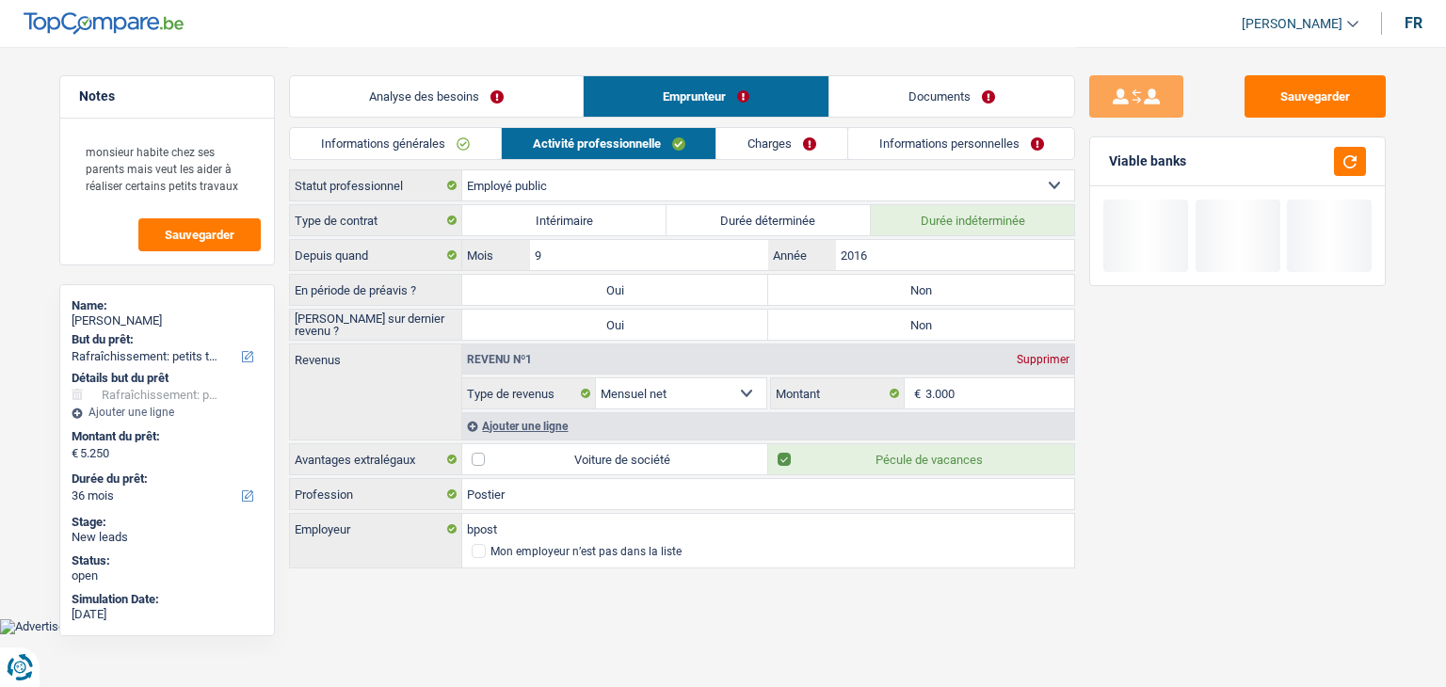
click at [851, 280] on label "Non" at bounding box center [921, 290] width 306 height 30
click at [851, 280] on input "Non" at bounding box center [921, 290] width 306 height 30
radio input "true"
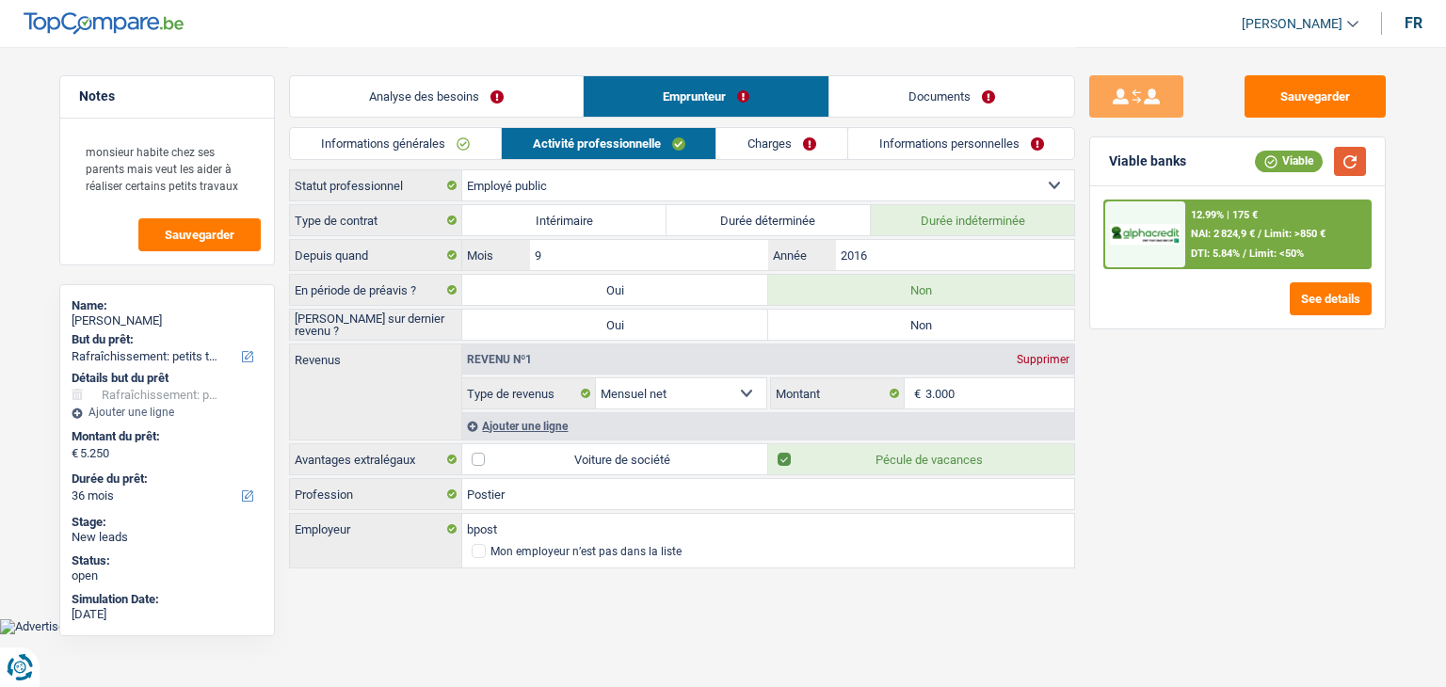
click at [1359, 152] on button "button" at bounding box center [1350, 161] width 32 height 29
drag, startPoint x: 436, startPoint y: 324, endPoint x: 295, endPoint y: 326, distance: 141.2
click at [295, 326] on label "[PERSON_NAME] sur dernier revenu ?" at bounding box center [376, 325] width 172 height 30
click at [900, 326] on label "Non" at bounding box center [921, 325] width 306 height 30
click at [900, 326] on input "Non" at bounding box center [921, 325] width 306 height 30
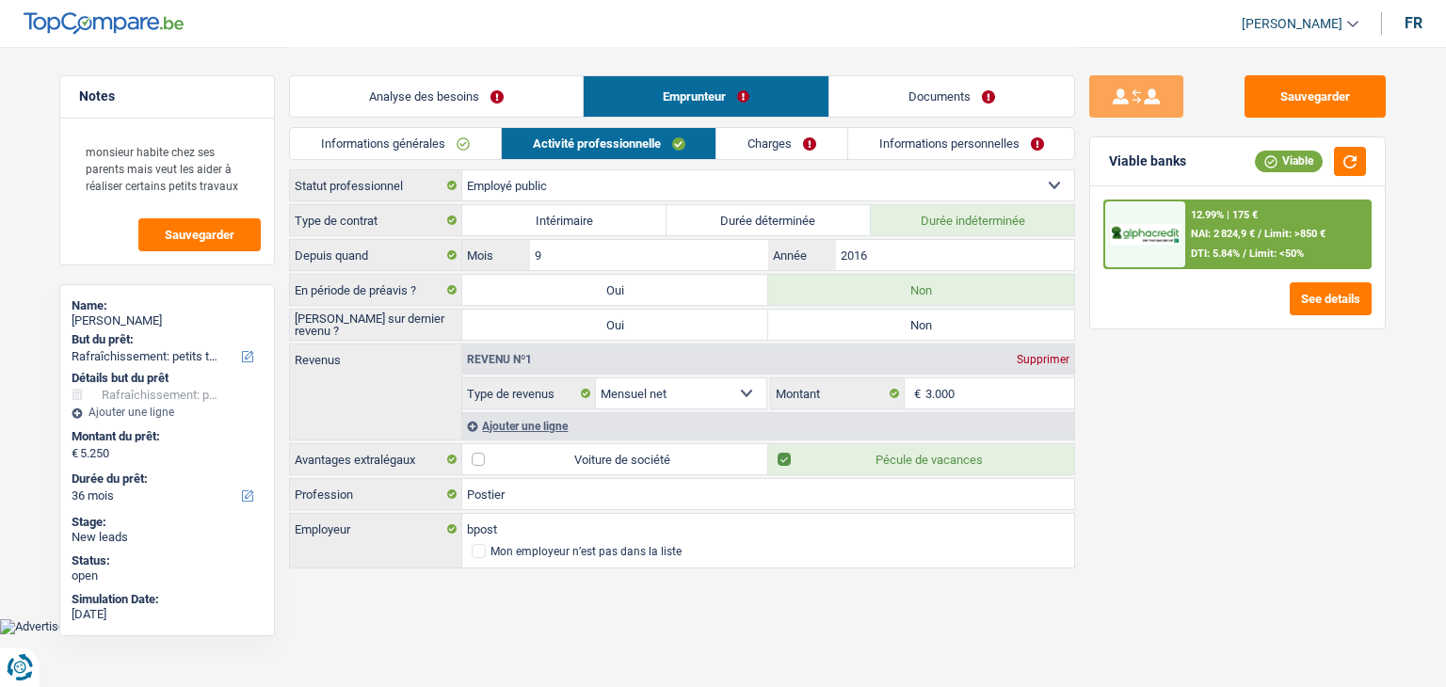
radio input "true"
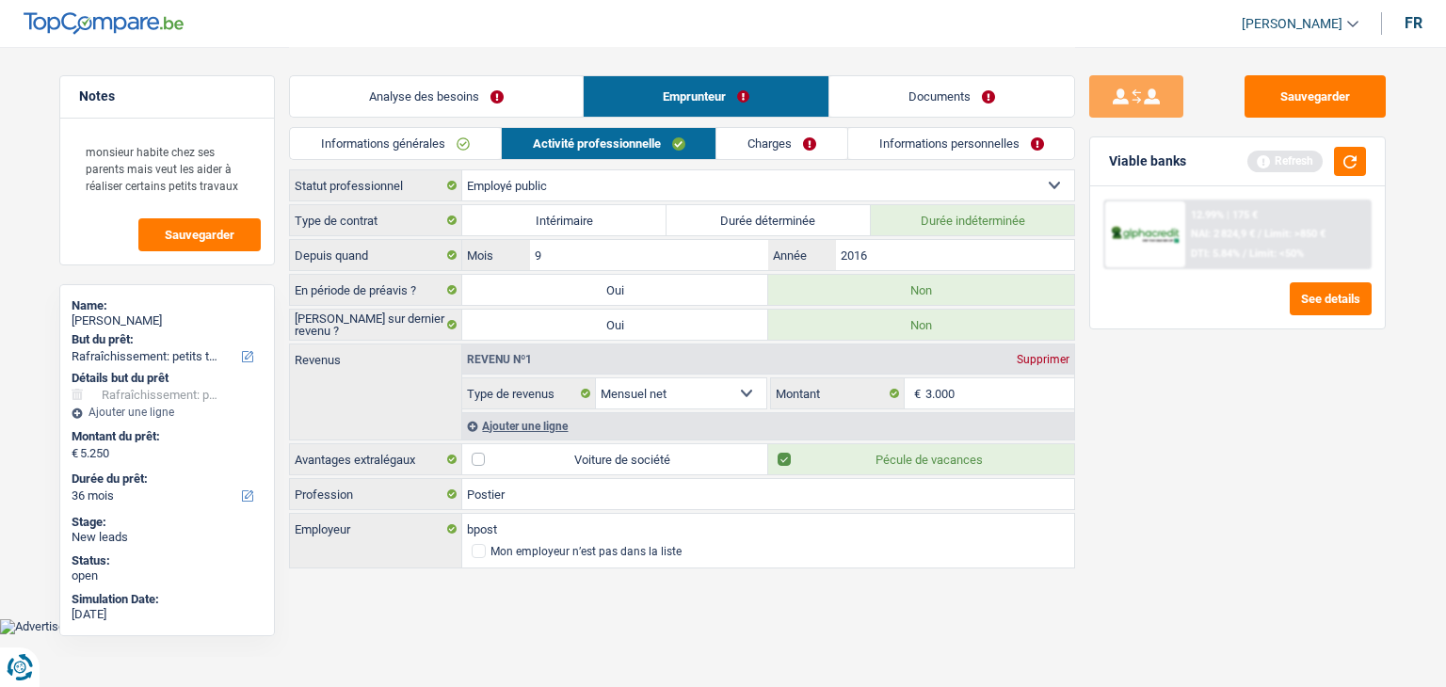
click at [798, 144] on link "Charges" at bounding box center [781, 143] width 131 height 31
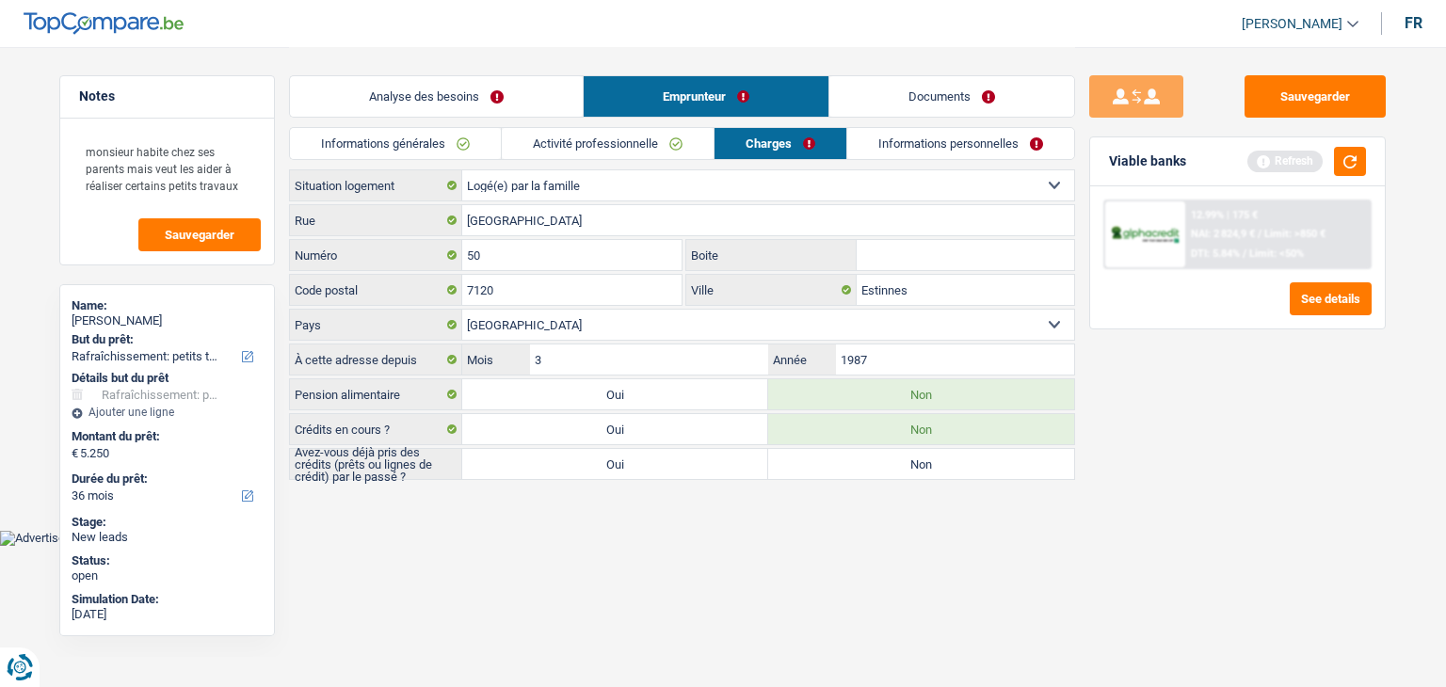
click at [522, 546] on html "Vous avez le contrôle de vos données Nous utilisons des cookies, tout comme nos…" at bounding box center [723, 273] width 1446 height 546
click at [575, 529] on body "Vous avez le contrôle de vos données Nous utilisons des cookies, tout comme nos…" at bounding box center [723, 273] width 1446 height 546
click at [693, 546] on html "Vous avez le contrôle de vos données Nous utilisons des cookies, tout comme nos…" at bounding box center [723, 273] width 1446 height 546
click at [632, 453] on label "Oui" at bounding box center [615, 464] width 306 height 30
click at [632, 453] on input "Oui" at bounding box center [615, 464] width 306 height 30
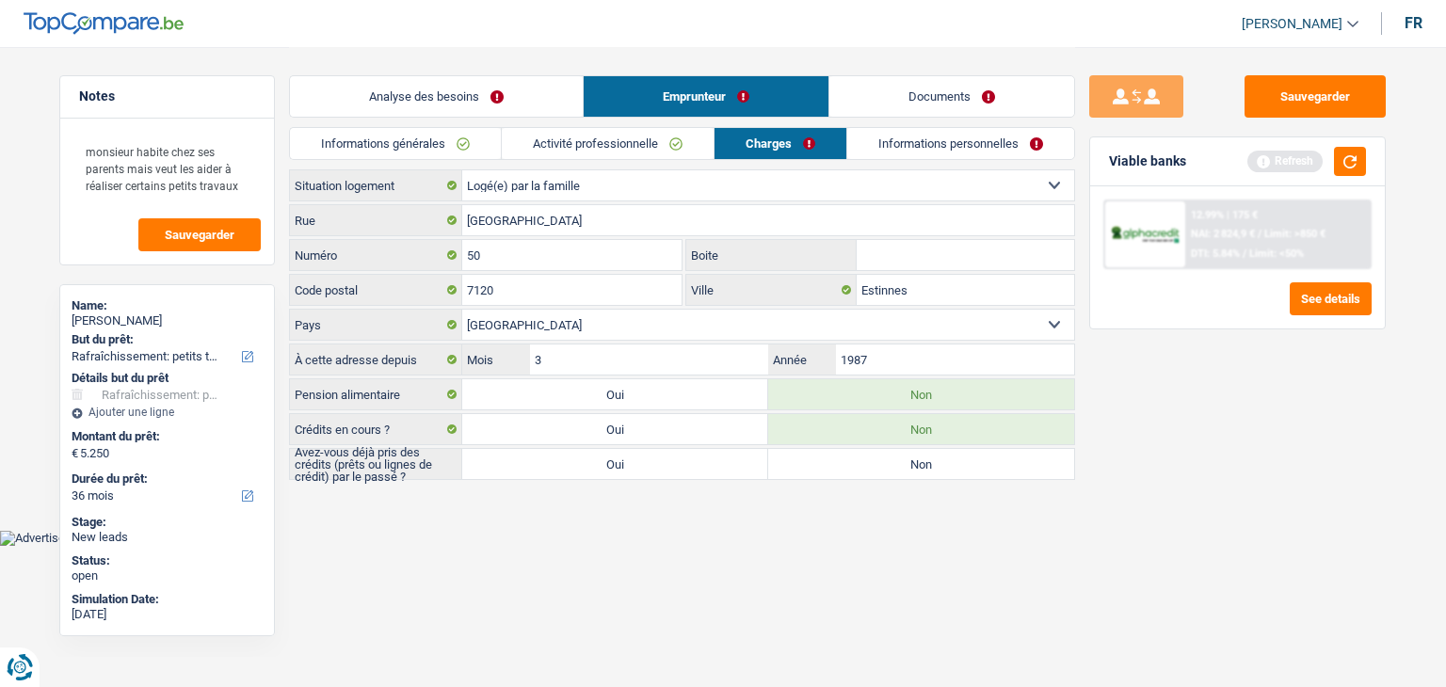
radio input "true"
click at [856, 546] on html "Vous avez le contrôle de vos données Nous utilisons des cookies, tout comme nos…" at bounding box center [723, 273] width 1446 height 546
click at [1340, 168] on button "button" at bounding box center [1350, 161] width 32 height 29
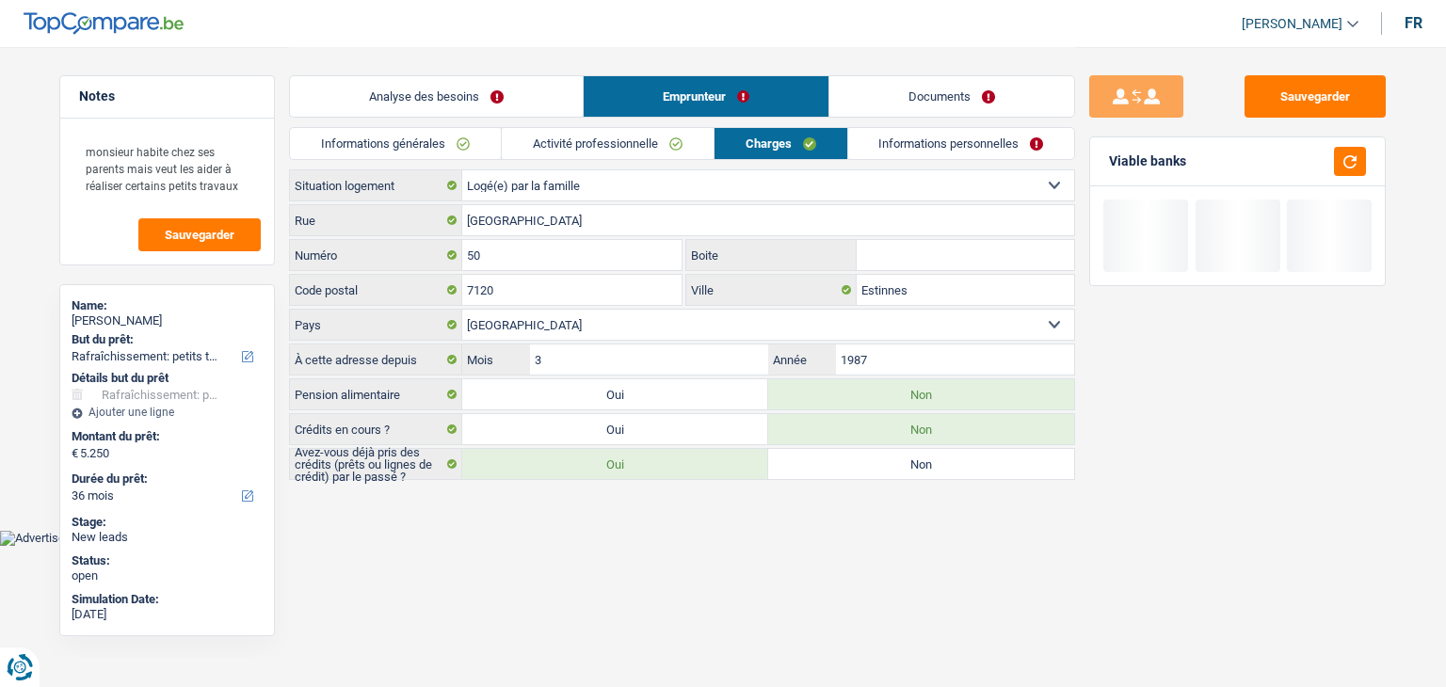
drag, startPoint x: 1201, startPoint y: 159, endPoint x: 1114, endPoint y: 155, distance: 86.7
click at [1114, 155] on div "Viable banks" at bounding box center [1237, 161] width 295 height 49
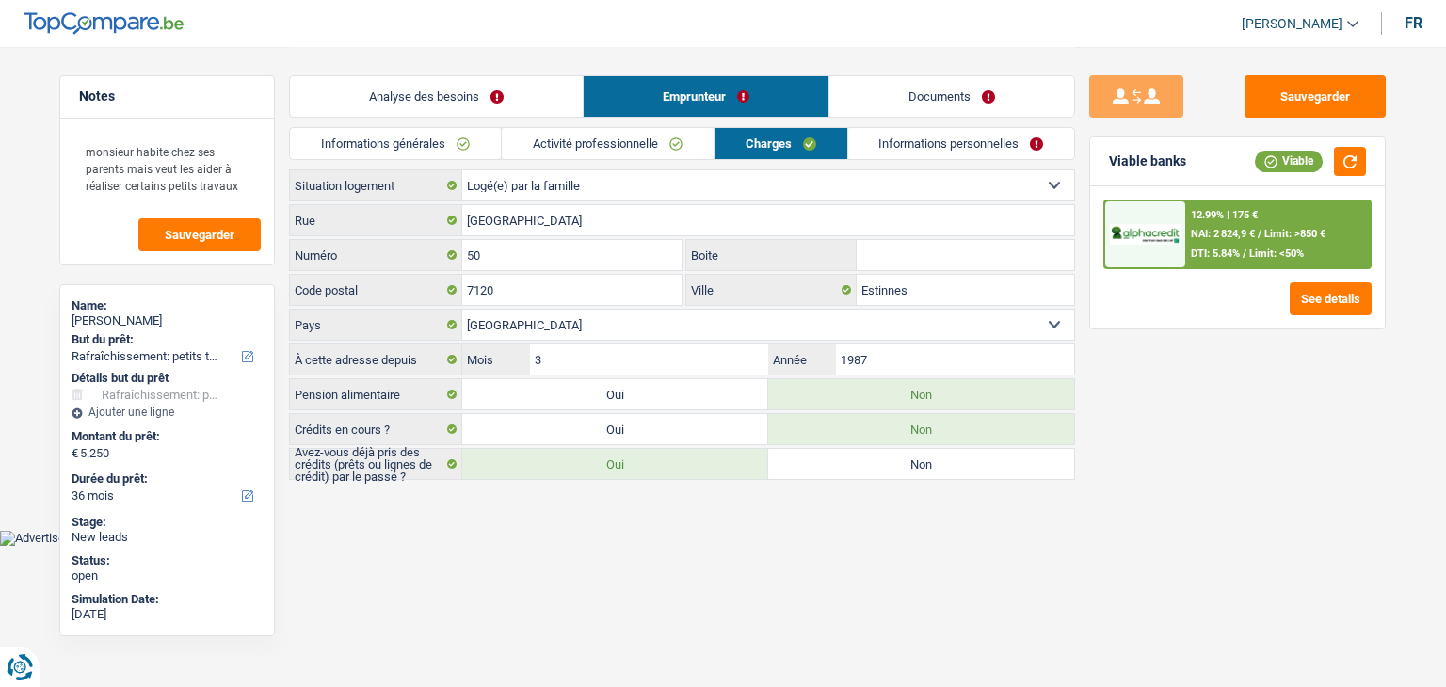
click at [983, 131] on link "Informations personnelles" at bounding box center [961, 143] width 227 height 31
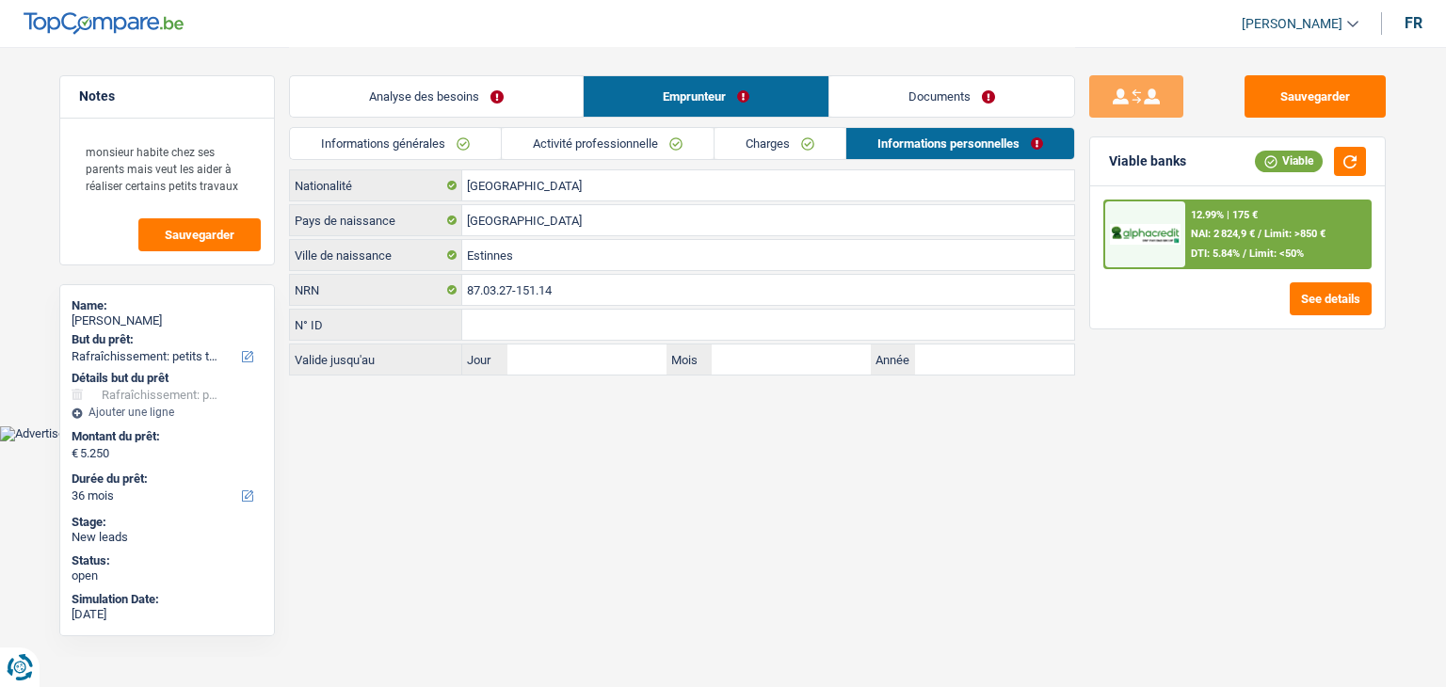
click at [590, 441] on html "Vous avez le contrôle de vos données Nous utilisons des cookies, tout comme nos…" at bounding box center [723, 220] width 1446 height 441
click at [798, 441] on html "Vous avez le contrôle de vos données Nous utilisons des cookies, tout comme nos…" at bounding box center [723, 220] width 1446 height 441
click at [785, 148] on link "Charges" at bounding box center [779, 143] width 131 height 31
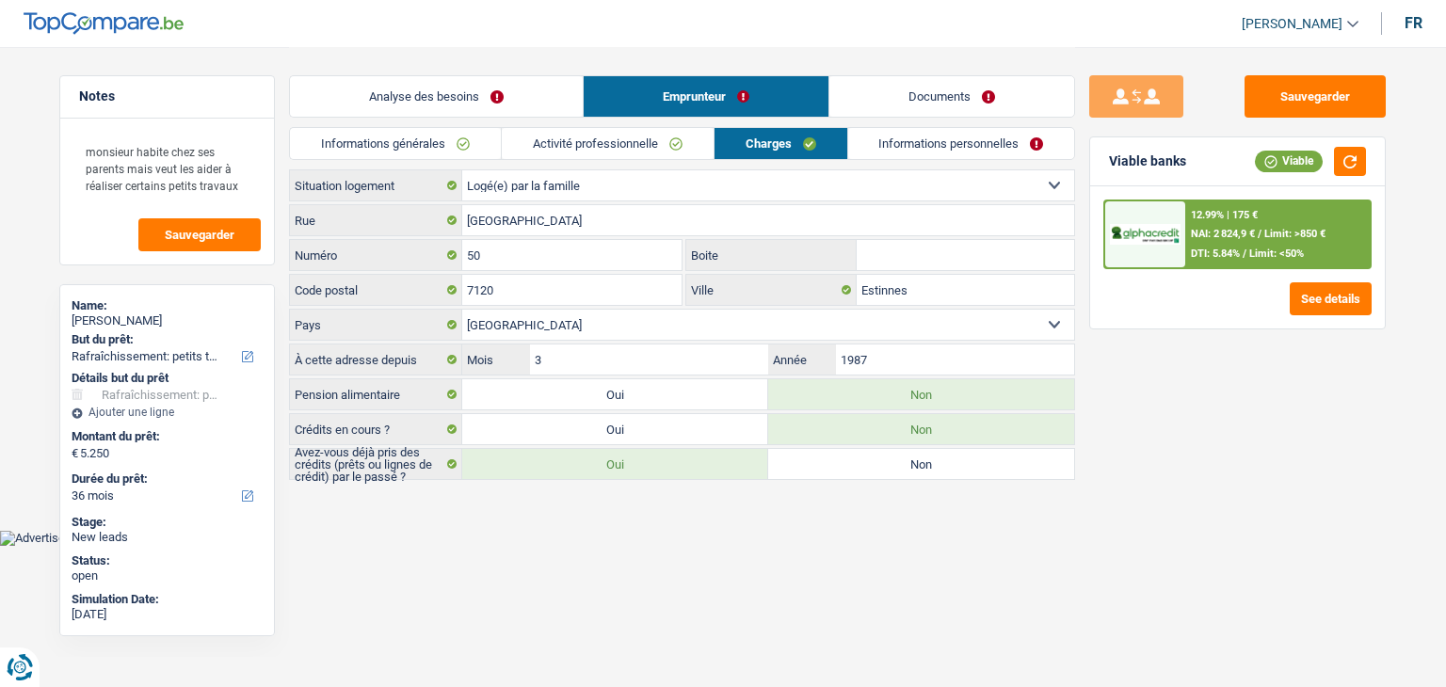
click at [677, 147] on link "Activité professionnelle" at bounding box center [608, 143] width 212 height 31
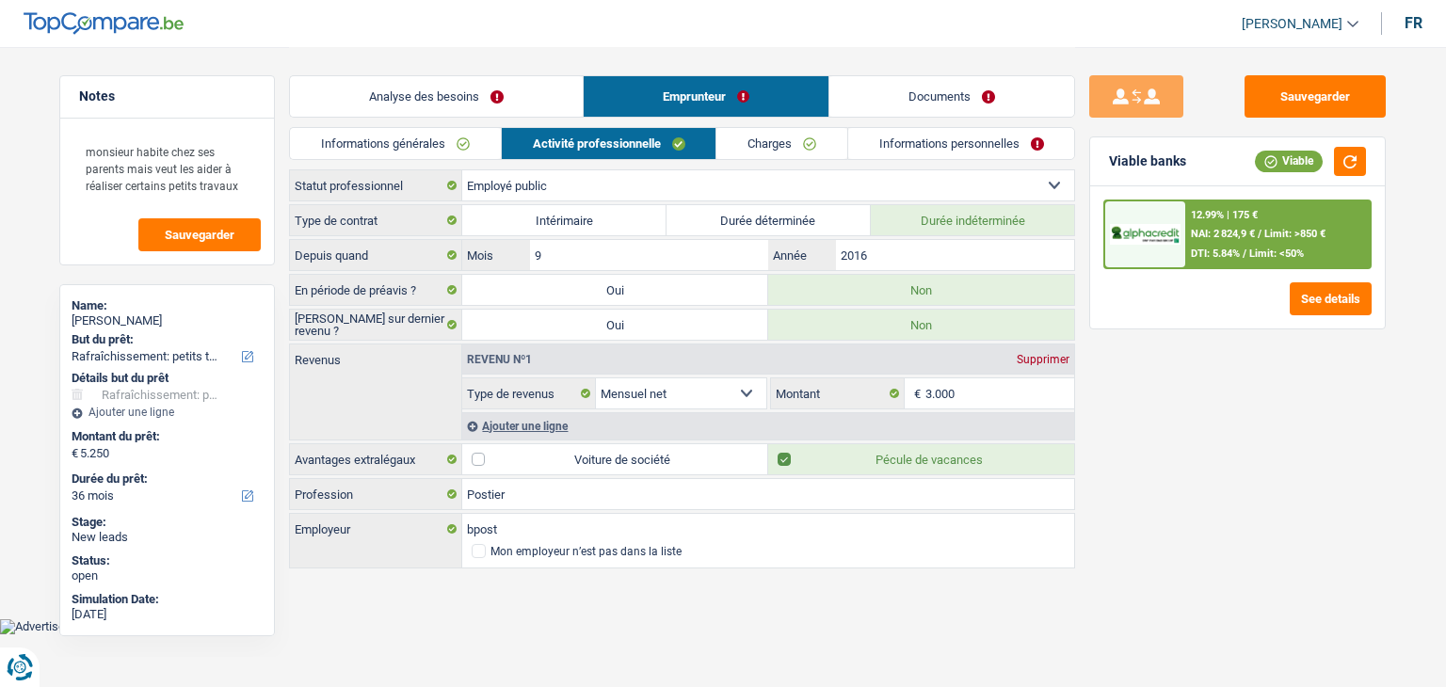
click at [494, 147] on link "Informations générales" at bounding box center [395, 143] width 211 height 31
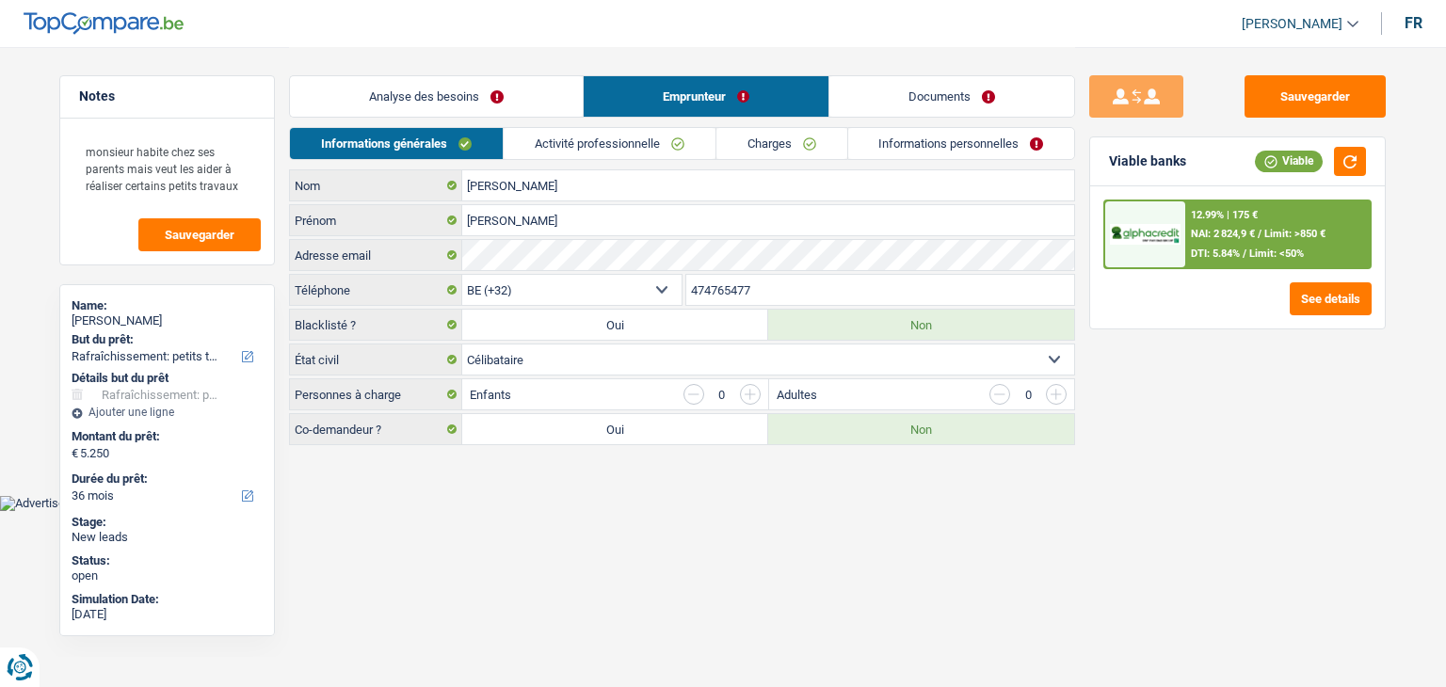
click at [478, 113] on link "Analyse des besoins" at bounding box center [436, 96] width 293 height 40
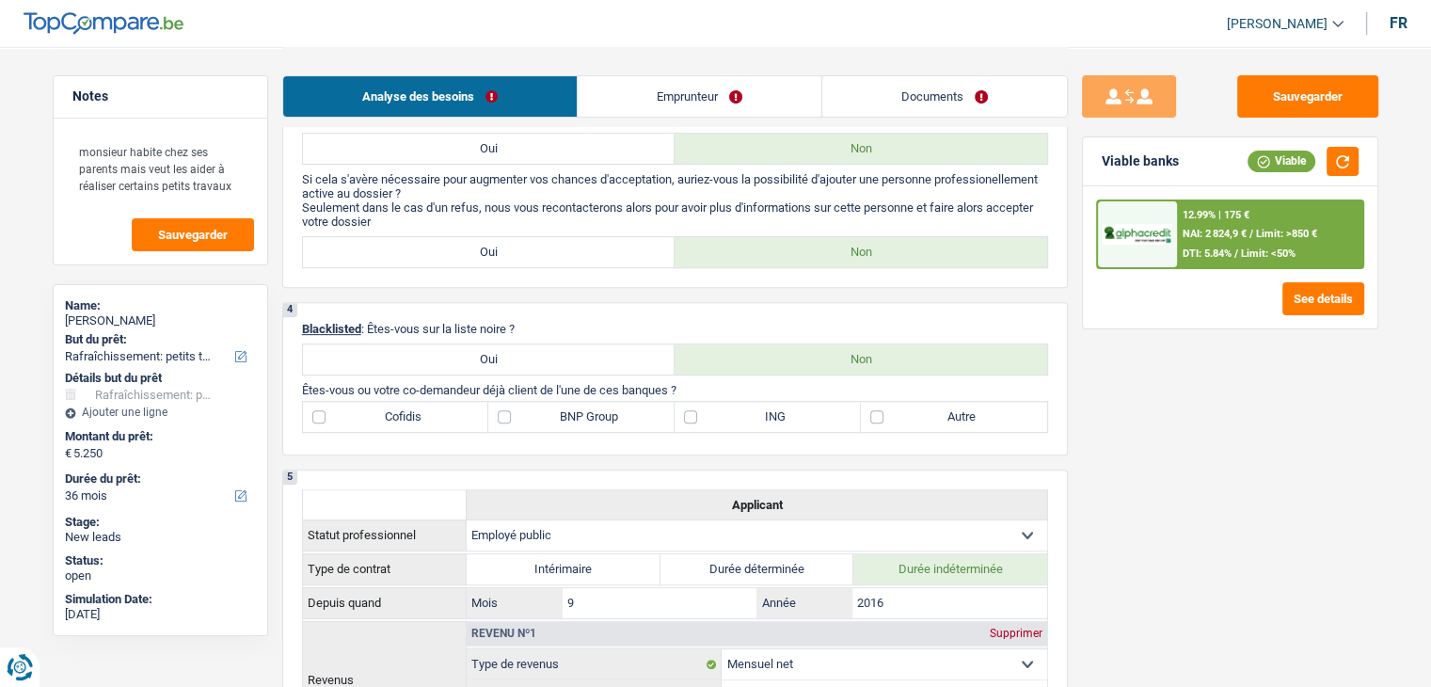
scroll to position [659, 0]
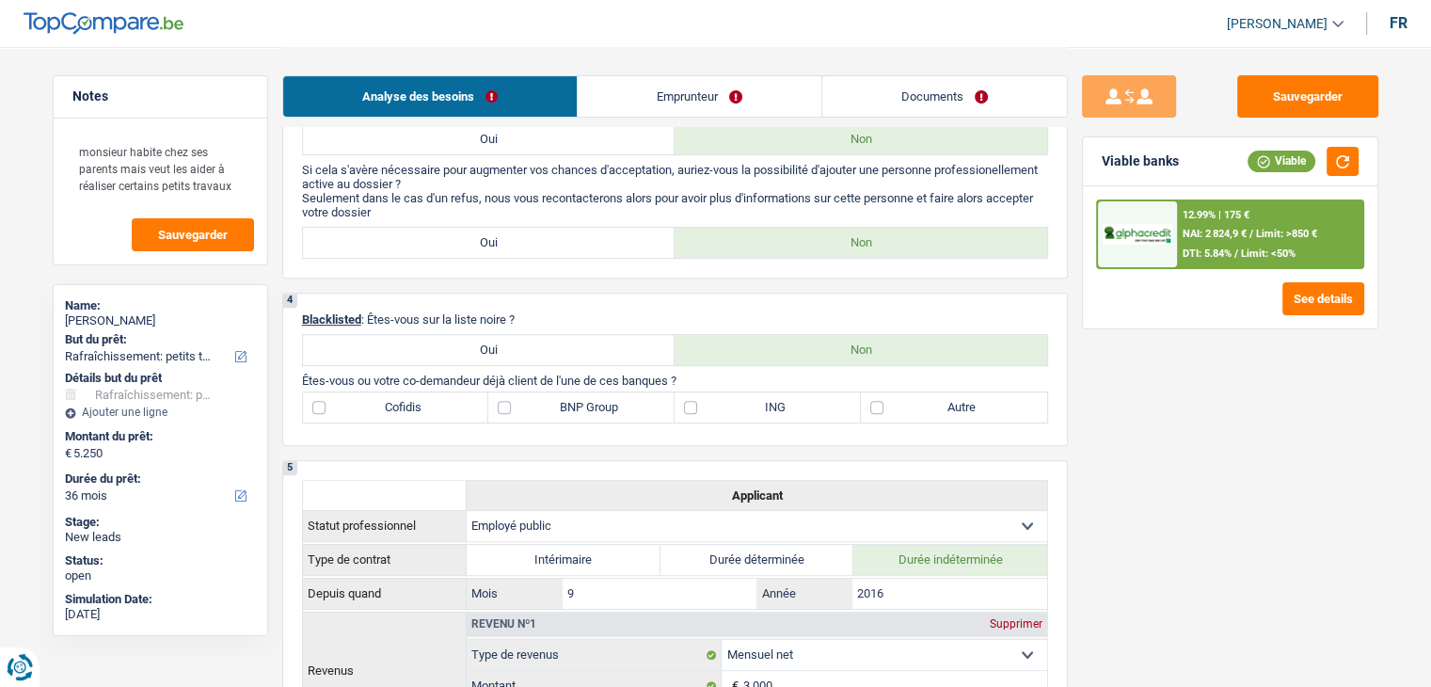
drag, startPoint x: 685, startPoint y: 374, endPoint x: 289, endPoint y: 381, distance: 396.3
click at [289, 381] on div "4 Blacklisted : Êtes-vous sur la liste noire ? Oui Non Êtes-vous ou votre co-de…" at bounding box center [675, 369] width 786 height 153
click at [423, 464] on div "5 Applicant Statut professionnel Ouvrier Employé privé Employé public Invalide …" at bounding box center [675, 621] width 786 height 323
click at [562, 406] on label "BNP Group" at bounding box center [581, 407] width 186 height 30
click at [562, 406] on input "BNP Group" at bounding box center [581, 407] width 186 height 30
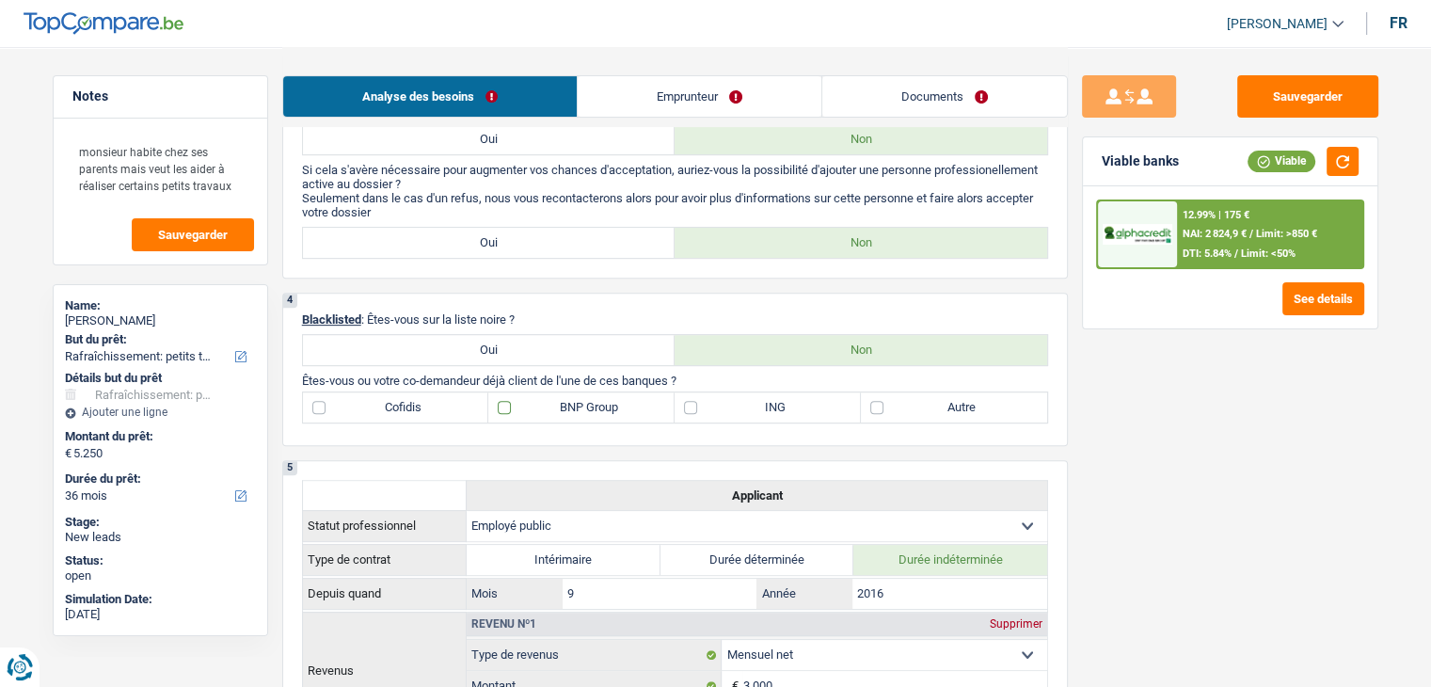
checkbox input "true"
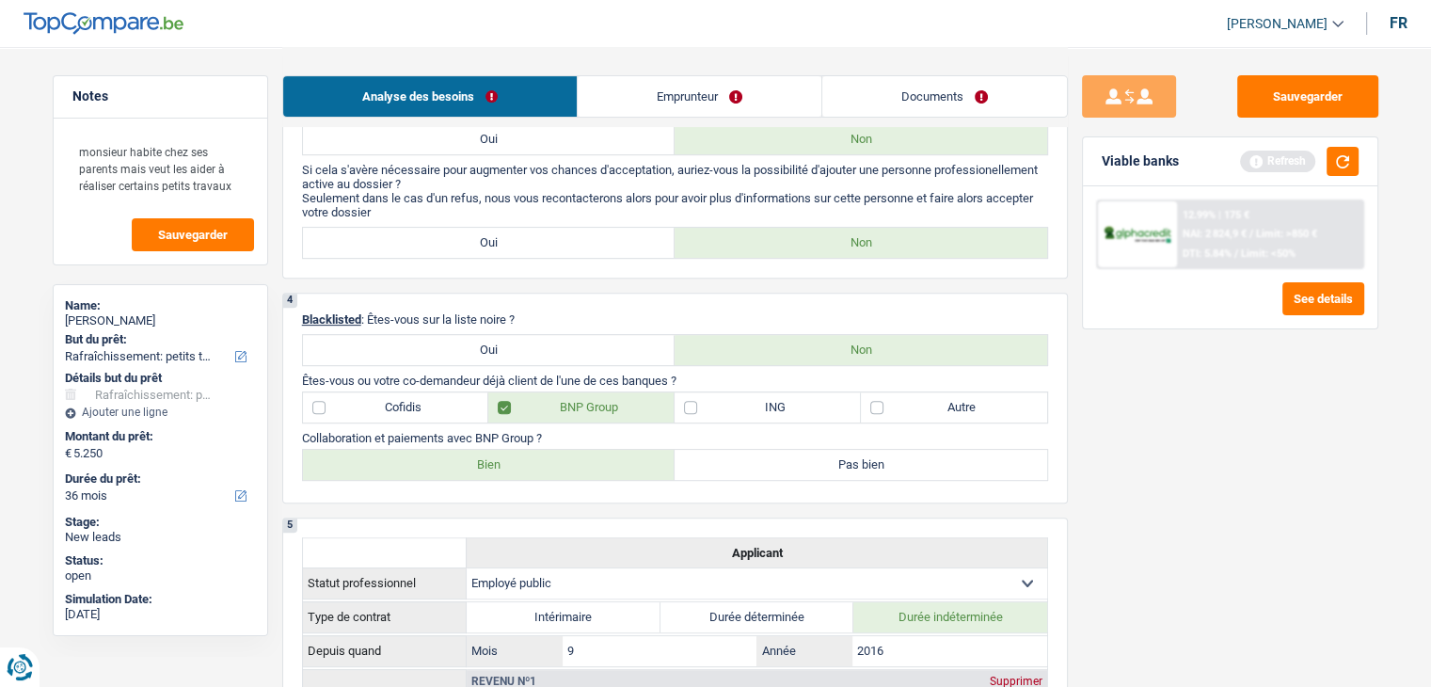
click at [537, 461] on label "Bien" at bounding box center [489, 465] width 373 height 30
click at [537, 461] on input "Bien" at bounding box center [489, 465] width 373 height 30
radio input "true"
click at [1346, 163] on button "button" at bounding box center [1343, 161] width 32 height 29
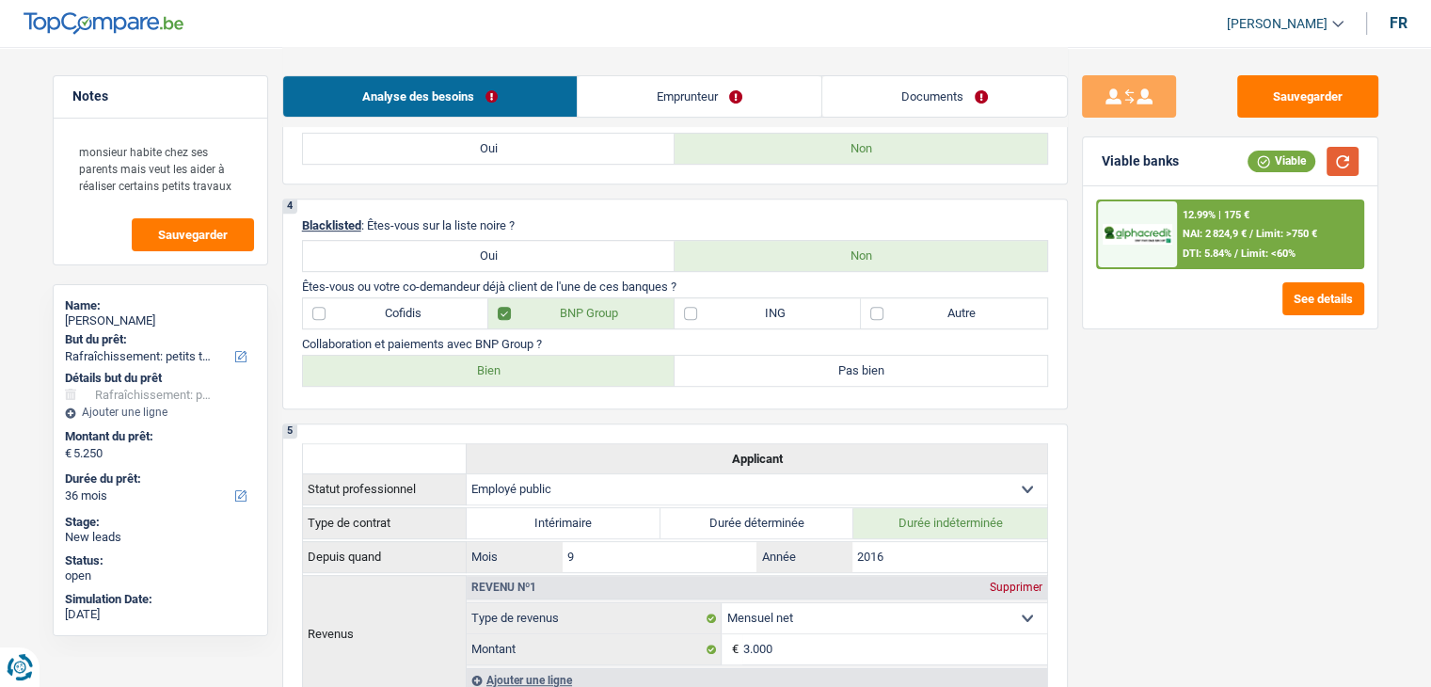
scroll to position [188, 0]
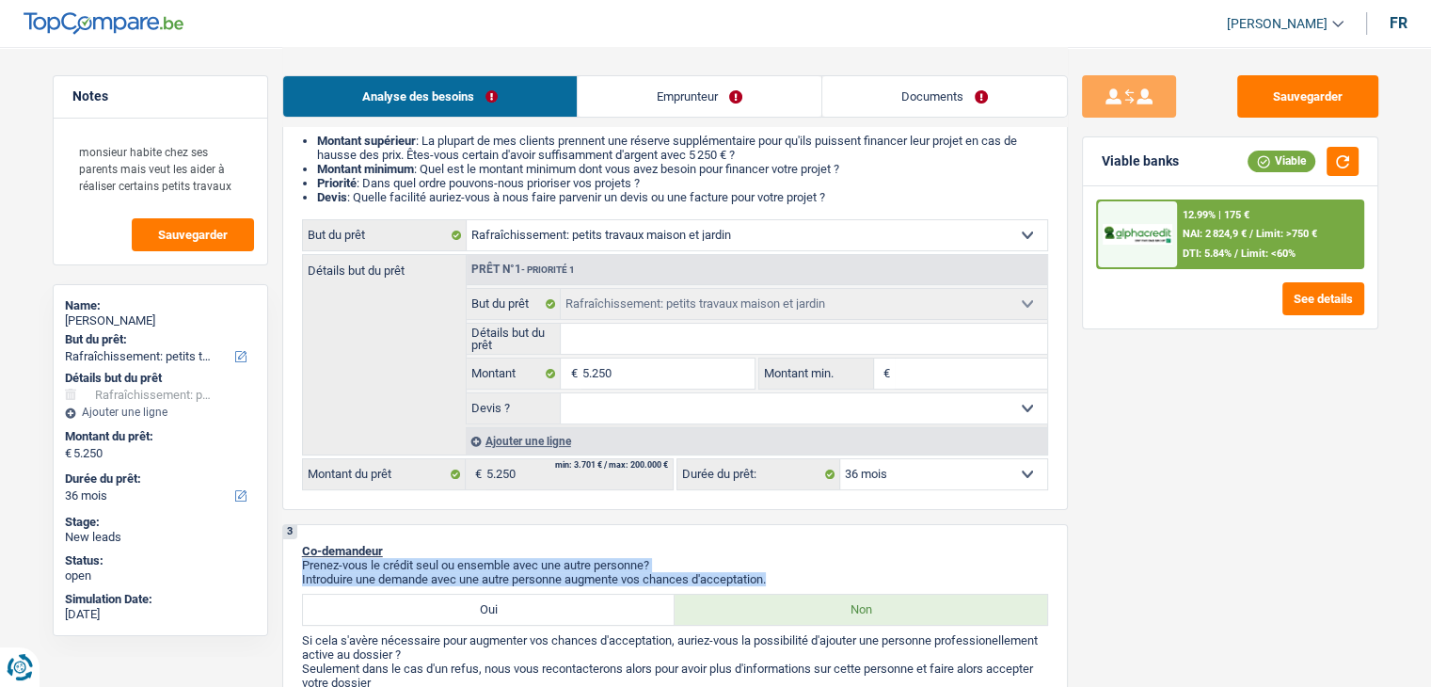
drag, startPoint x: 779, startPoint y: 581, endPoint x: 542, endPoint y: 547, distance: 239.6
click at [542, 547] on div "3 Co-demandeur Prenez-vous le crédit seul ou ensemble avec une autre personne? …" at bounding box center [675, 636] width 786 height 225
click at [794, 531] on div "3 Co-demandeur Prenez-vous le crédit seul ou ensemble avec une autre personne? …" at bounding box center [675, 636] width 786 height 225
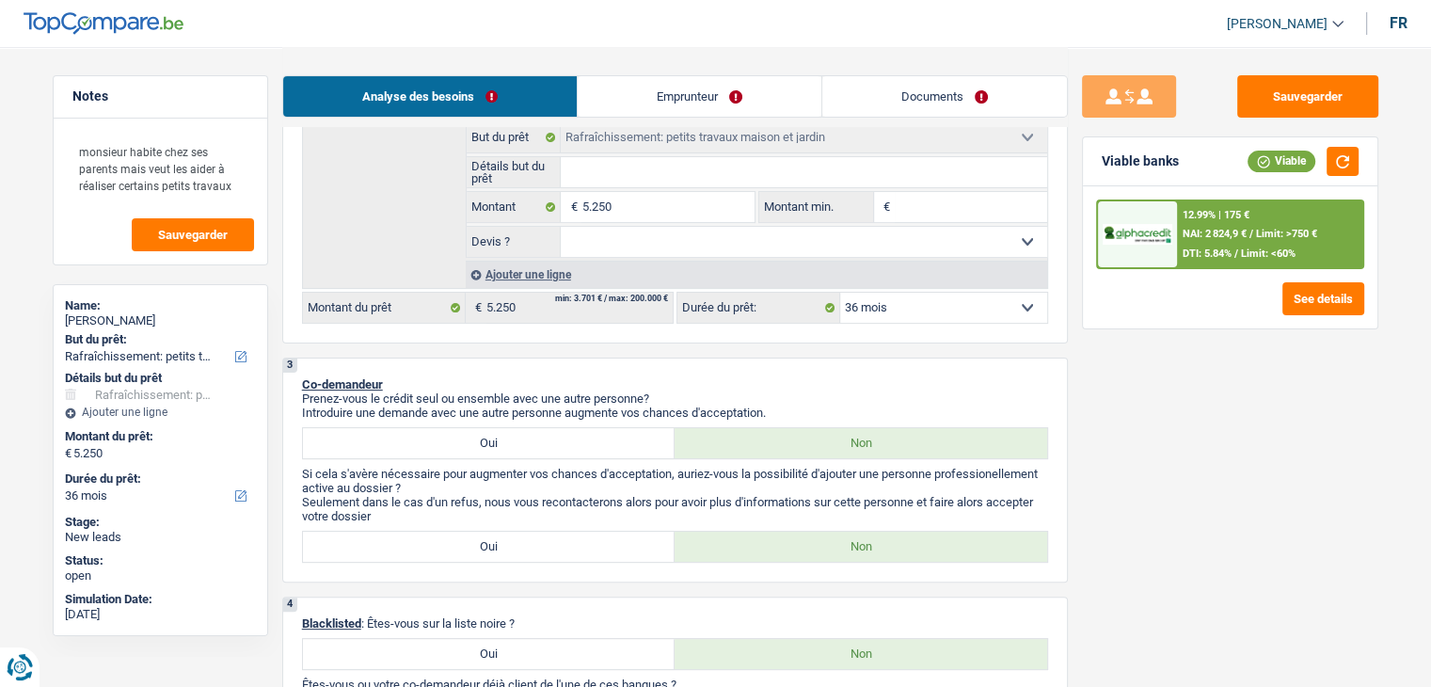
scroll to position [0, 0]
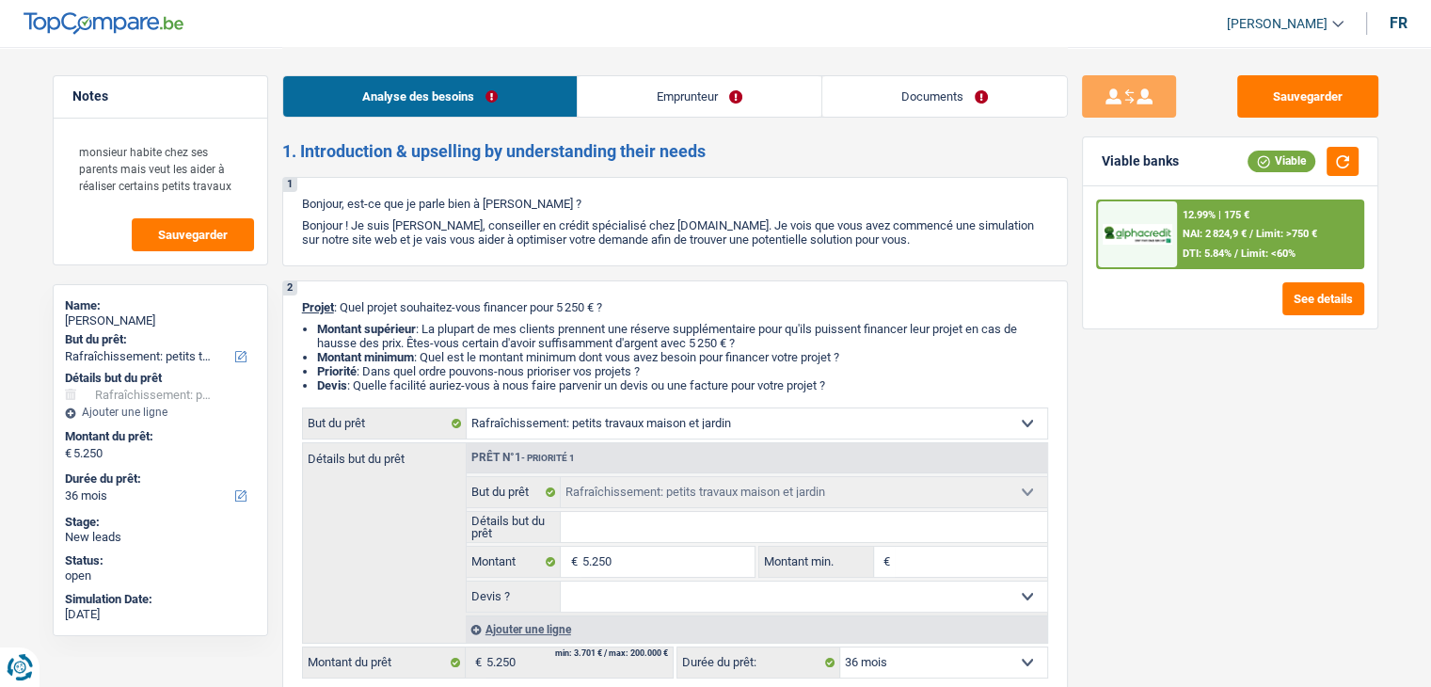
click at [1231, 478] on div "Sauvegarder Viable banks Viable 12.99% | 175 € NAI: 2 824,9 € / Limit: >750 € D…" at bounding box center [1230, 366] width 325 height 582
click at [968, 567] on input "Montant min." at bounding box center [971, 562] width 152 height 30
type input "5"
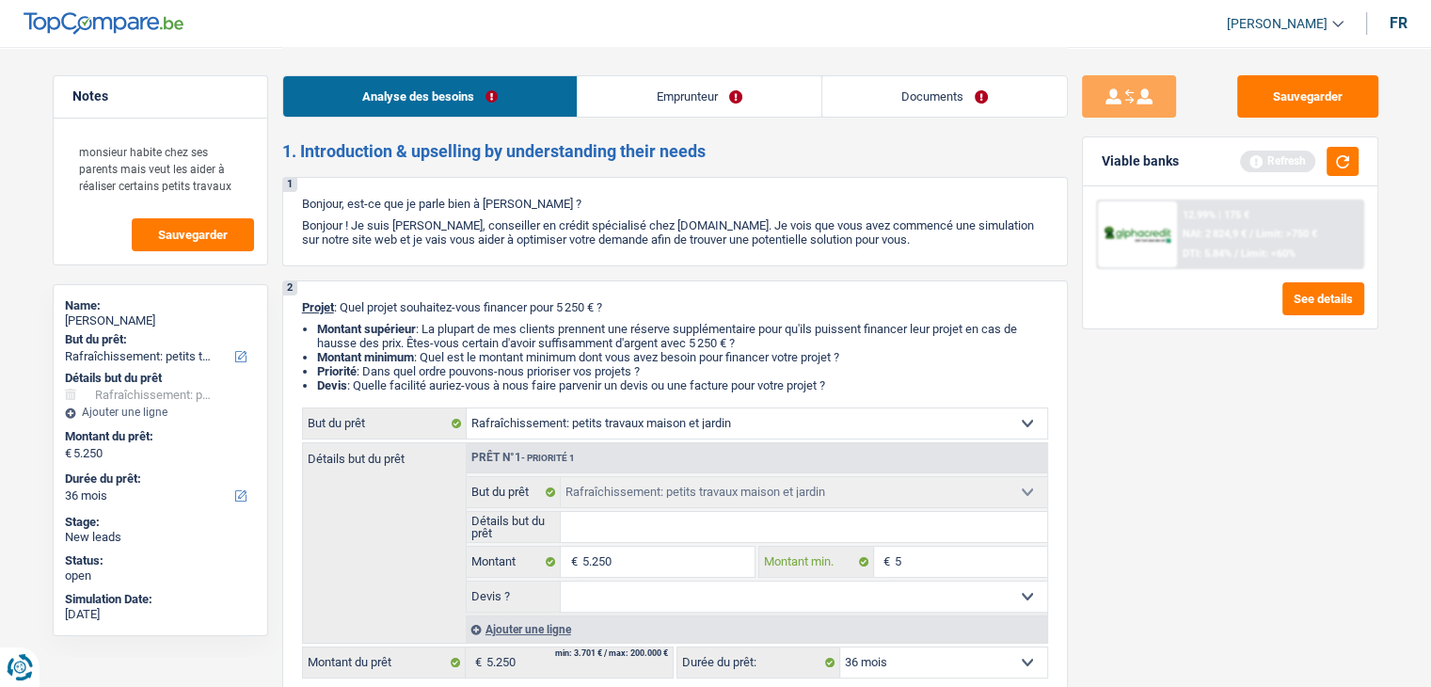
type input "50"
type input "500"
type input "5.001"
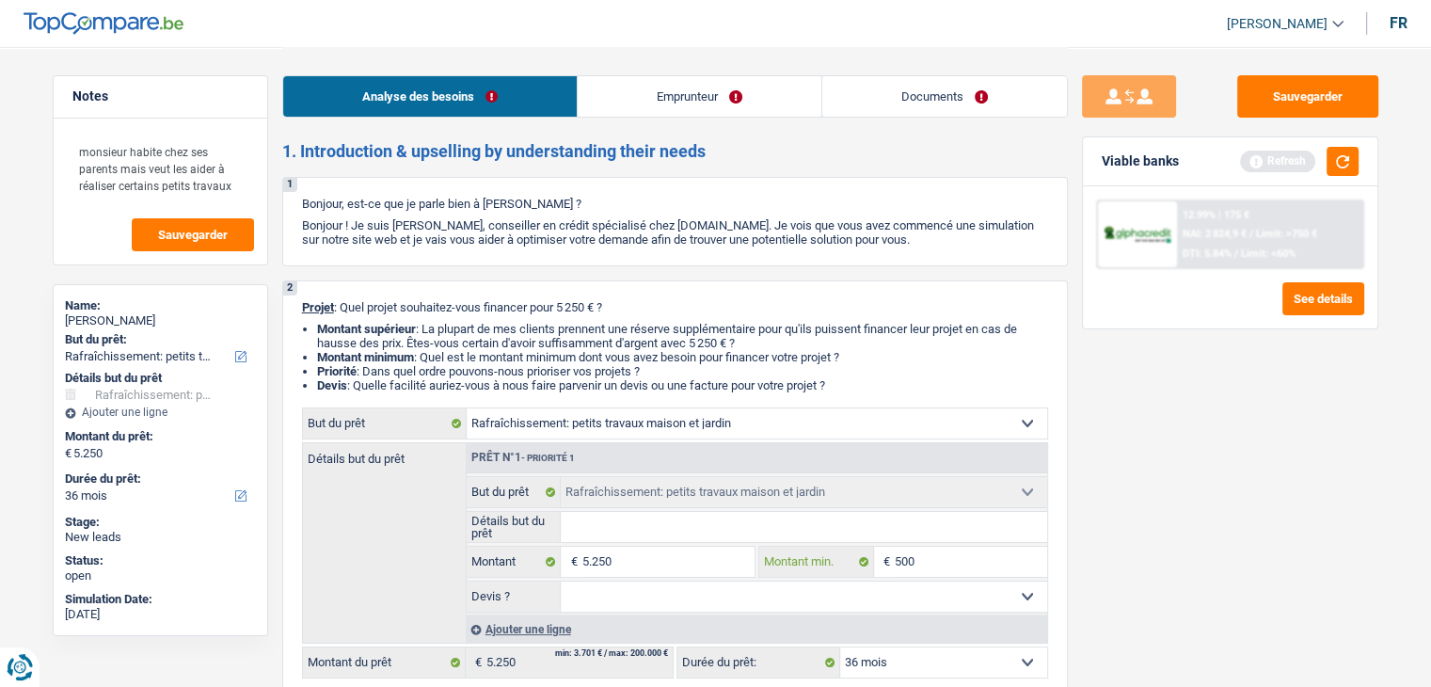
type input "5.001"
click at [1141, 408] on div "Sauvegarder Viable banks Refresh 12.99% | 175 € NAI: 2 824,9 € / Limit: >750 € …" at bounding box center [1230, 366] width 325 height 582
click at [1348, 166] on button "button" at bounding box center [1343, 161] width 32 height 29
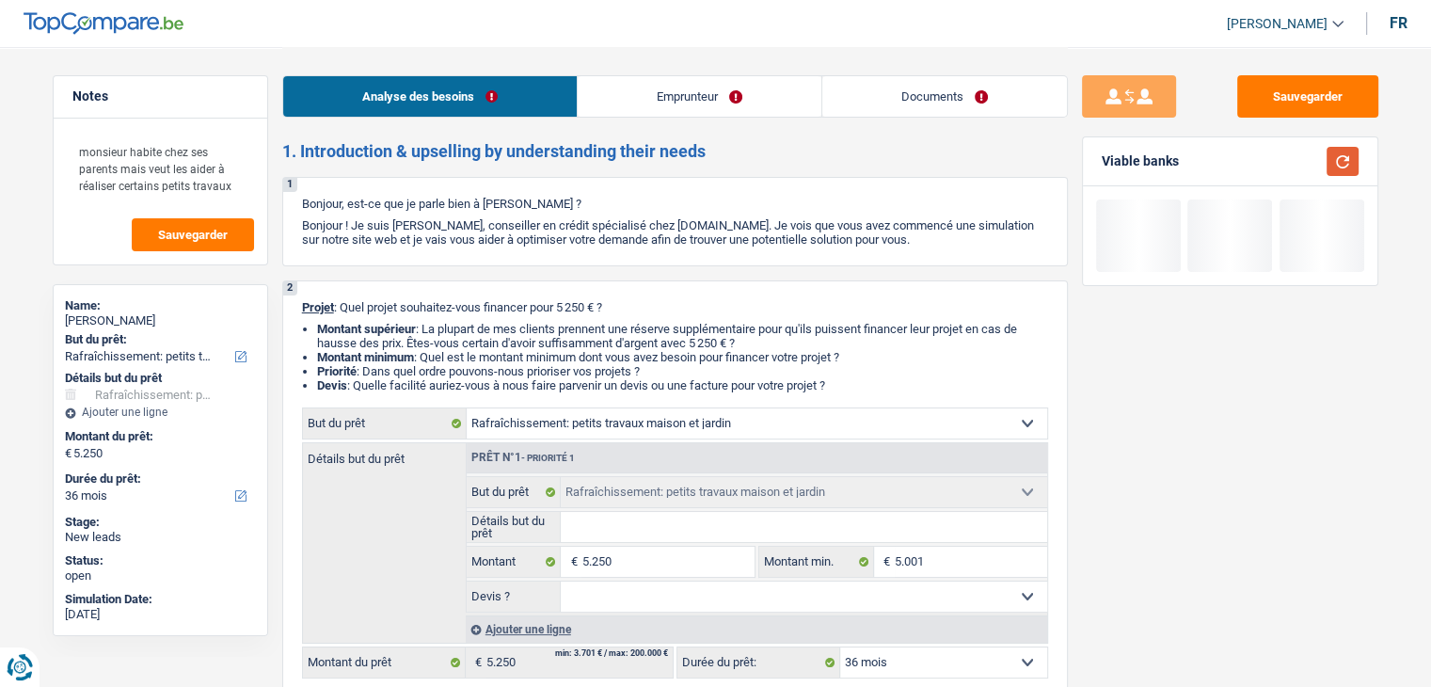
click at [1348, 166] on button "button" at bounding box center [1343, 161] width 32 height 29
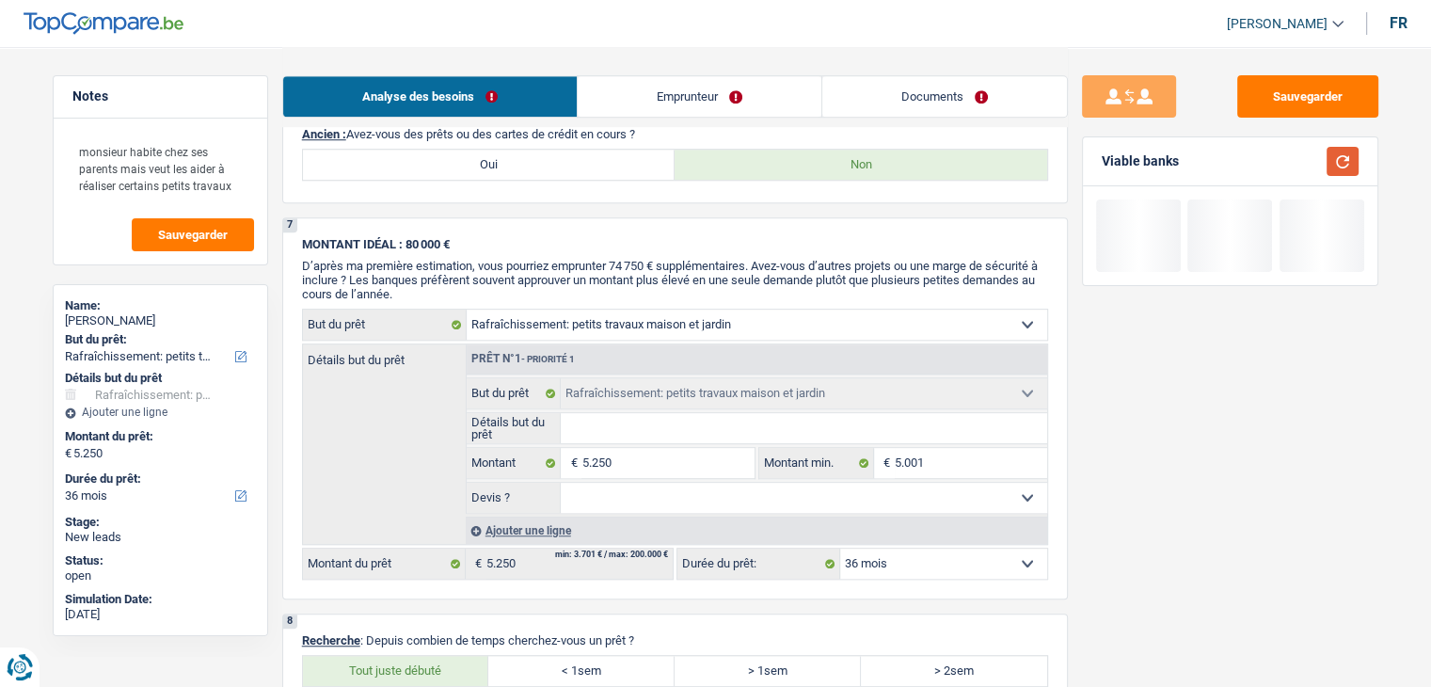
scroll to position [1412, 0]
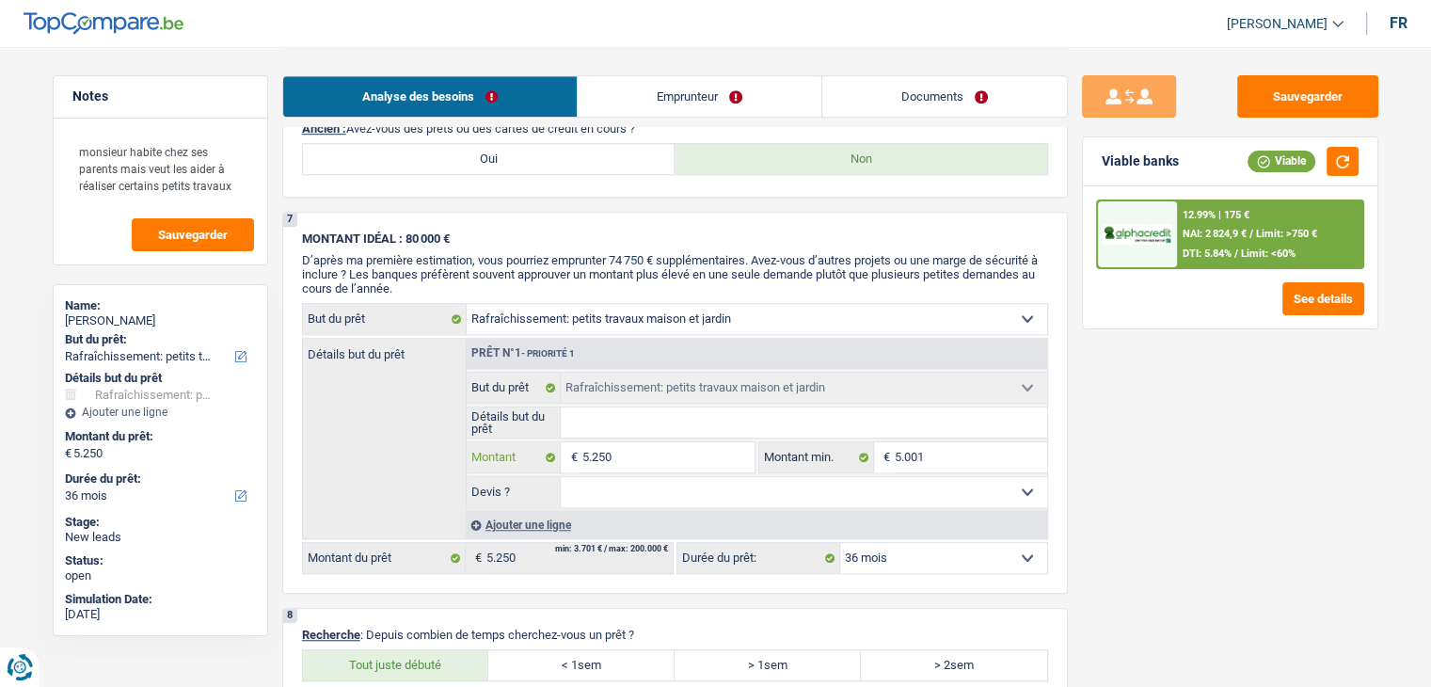
click at [627, 449] on input "5.250" at bounding box center [668, 457] width 172 height 30
type input "525"
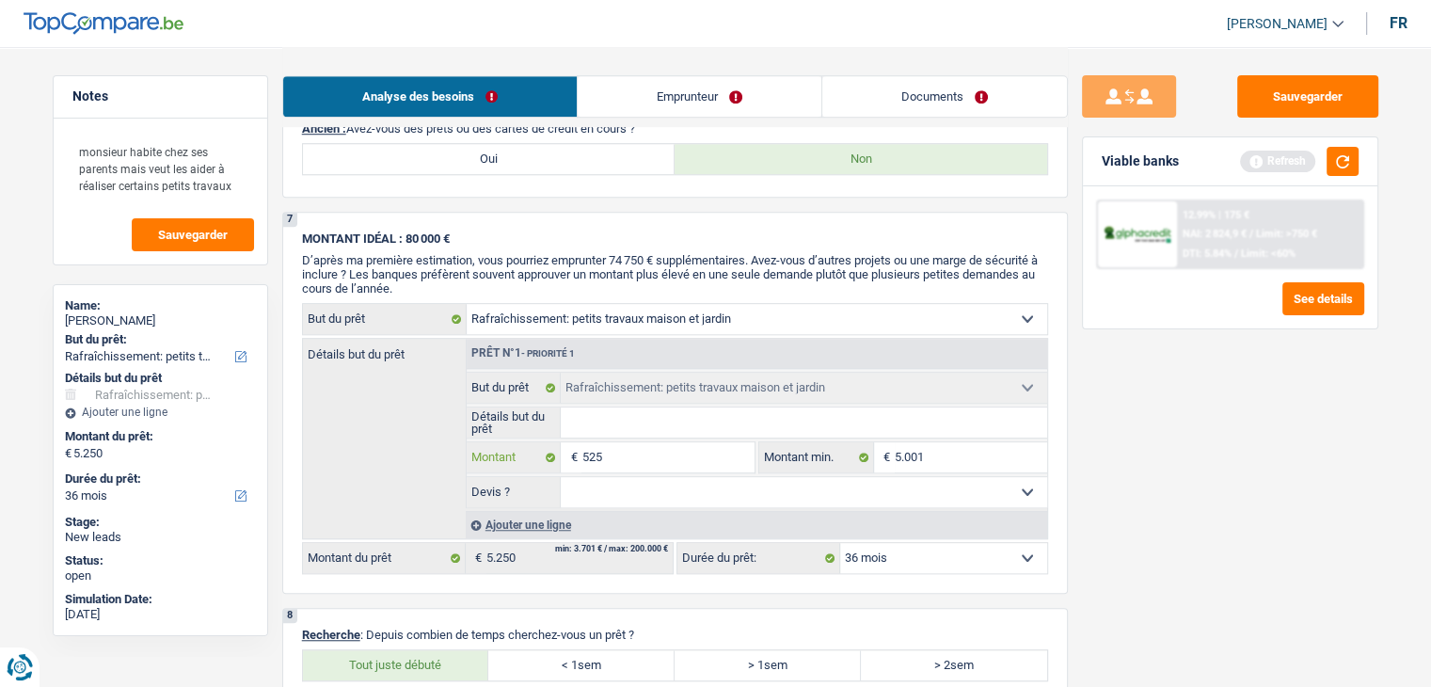
type input "52"
type input "5"
type input "57"
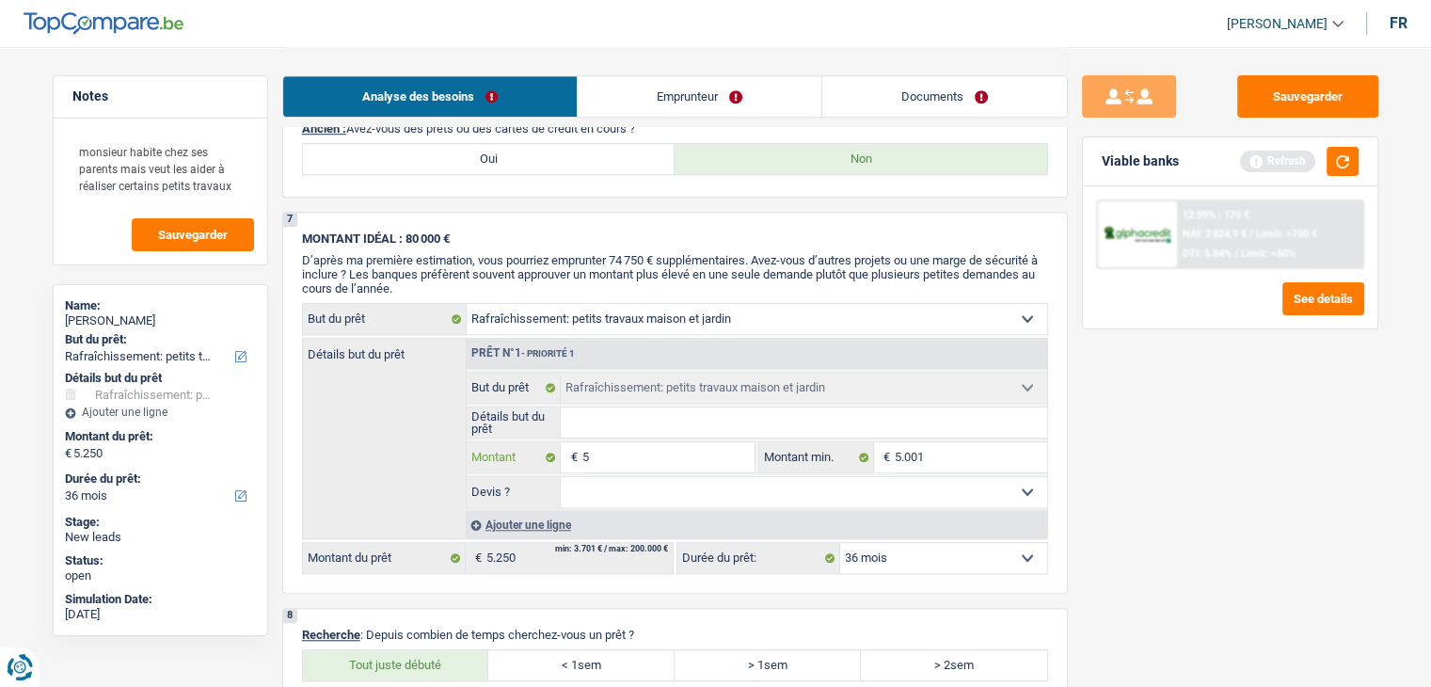
type input "57"
type input "577"
type input "5.775"
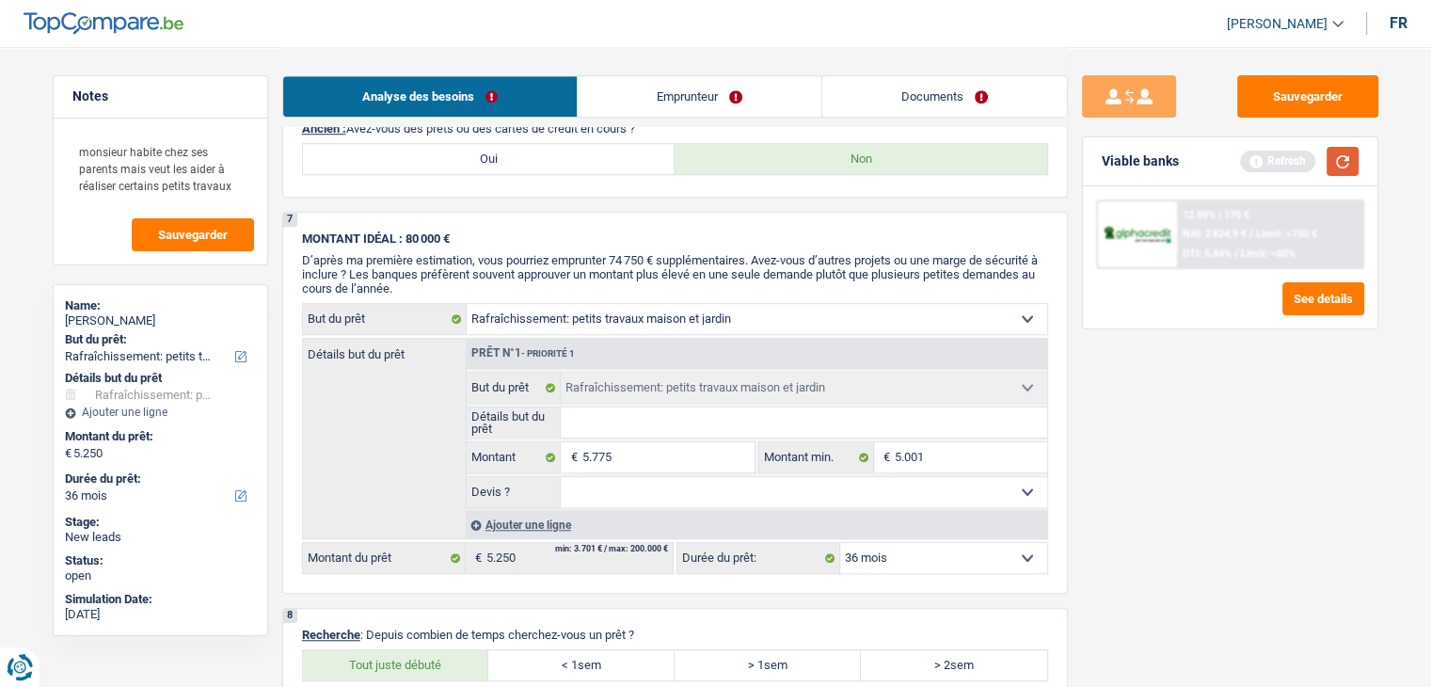
type input "5.775"
click at [1340, 164] on button "button" at bounding box center [1343, 161] width 32 height 29
select select "42"
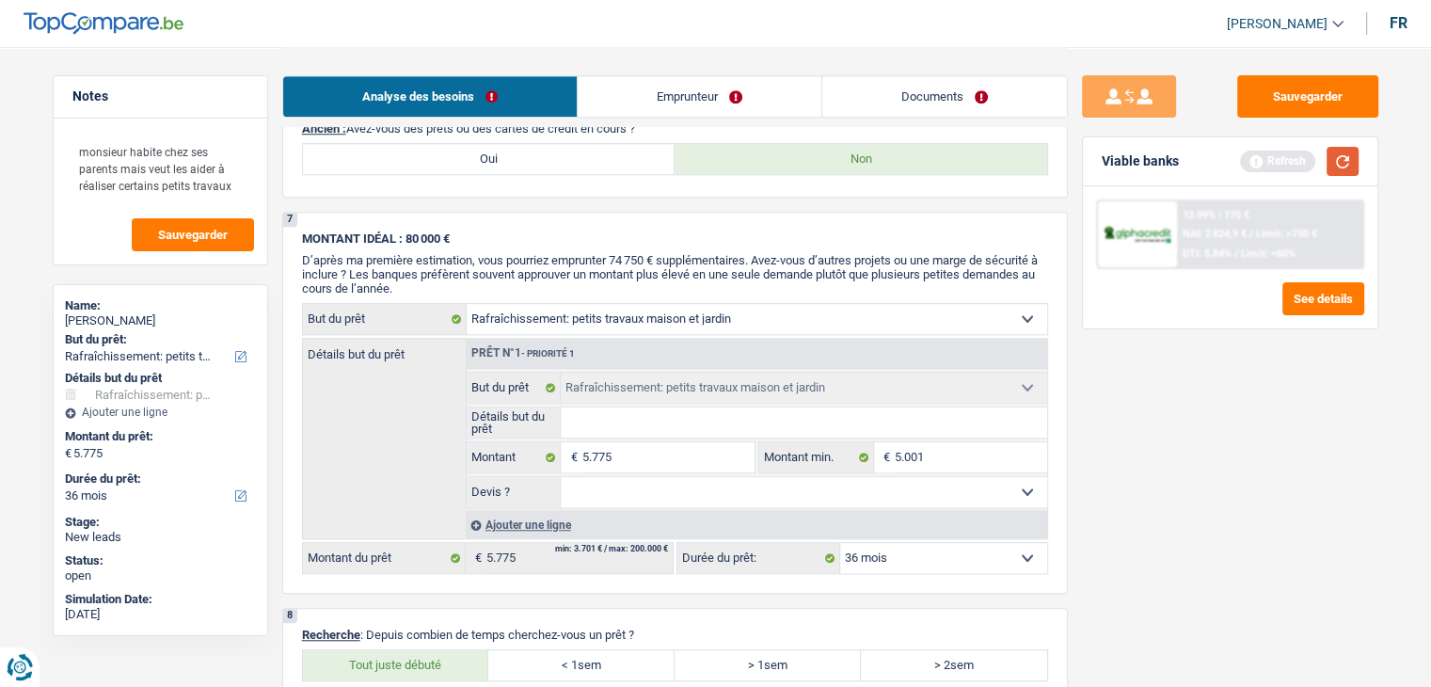
select select "42"
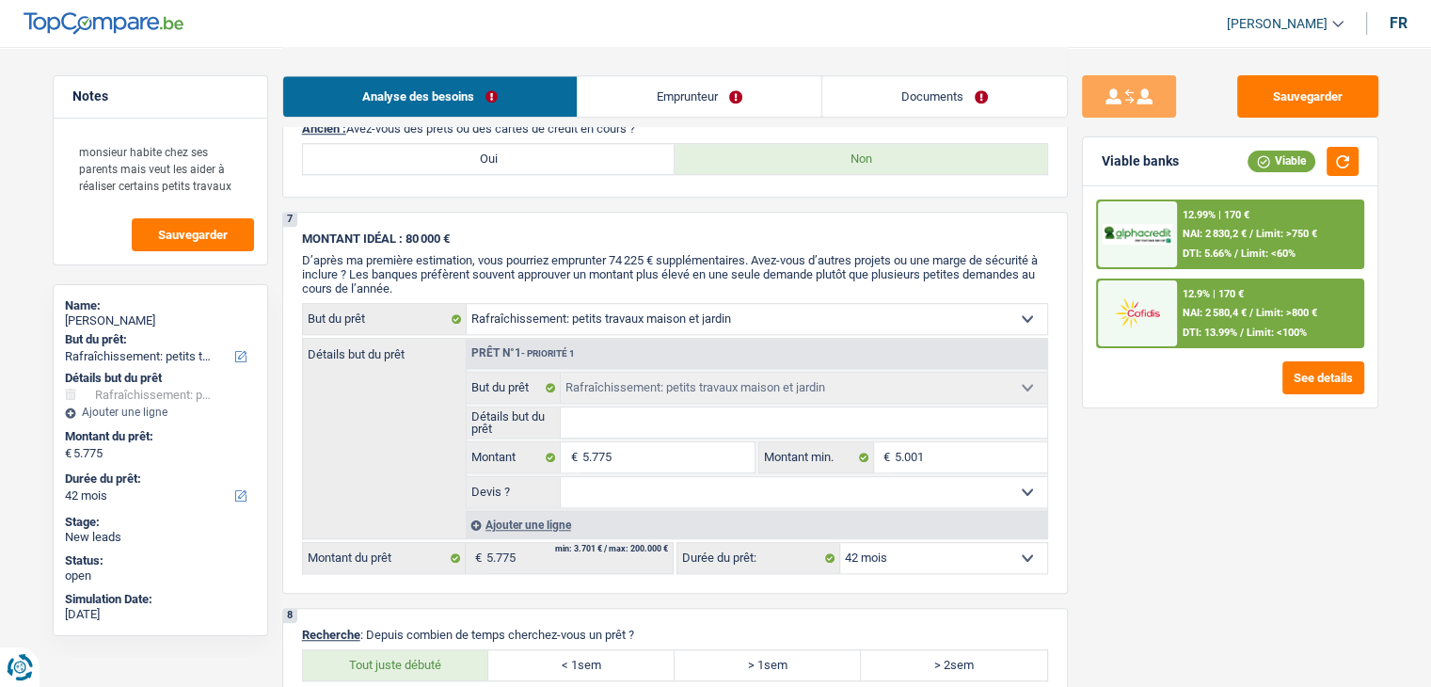
click at [1205, 307] on span "NAI: 2 580,4 €" at bounding box center [1215, 313] width 64 height 12
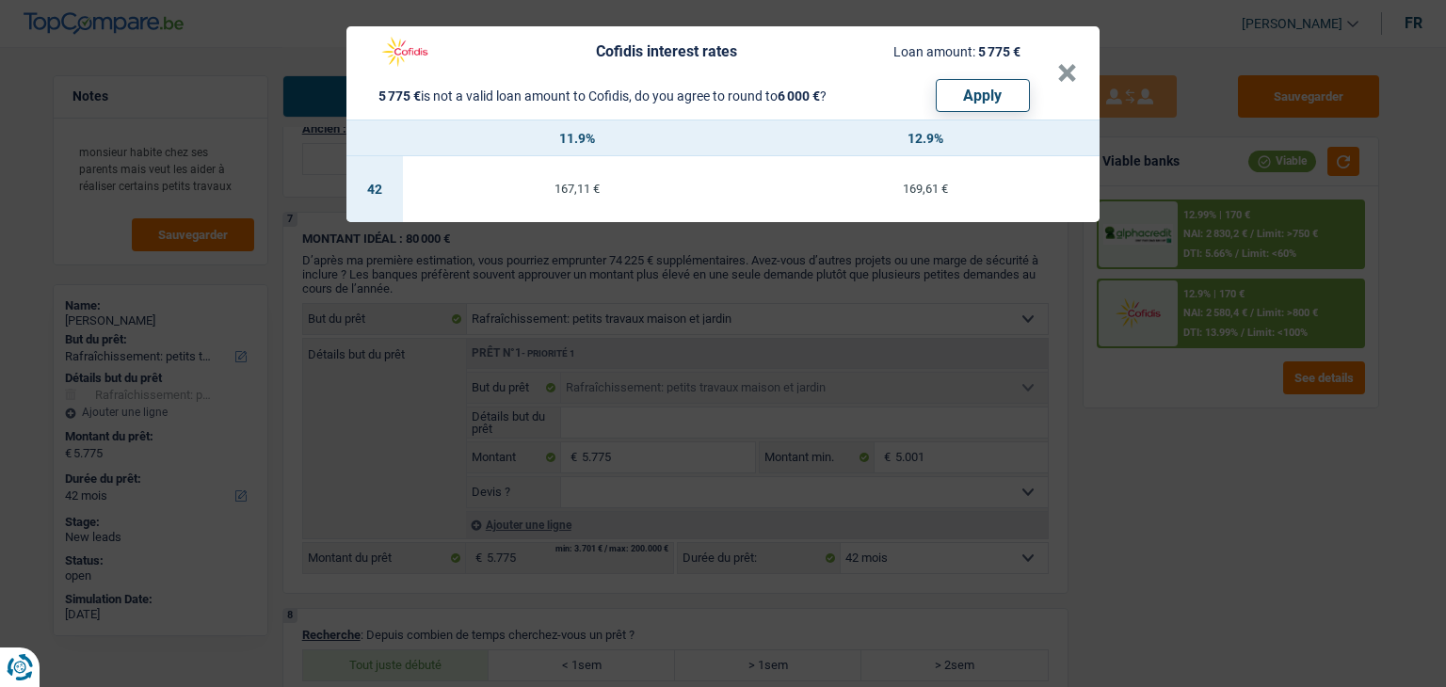
click at [1205, 468] on div "Cofidis interest rates Loan amount: 5 775 € 5 775 € is not a valid loan amount …" at bounding box center [723, 343] width 1446 height 687
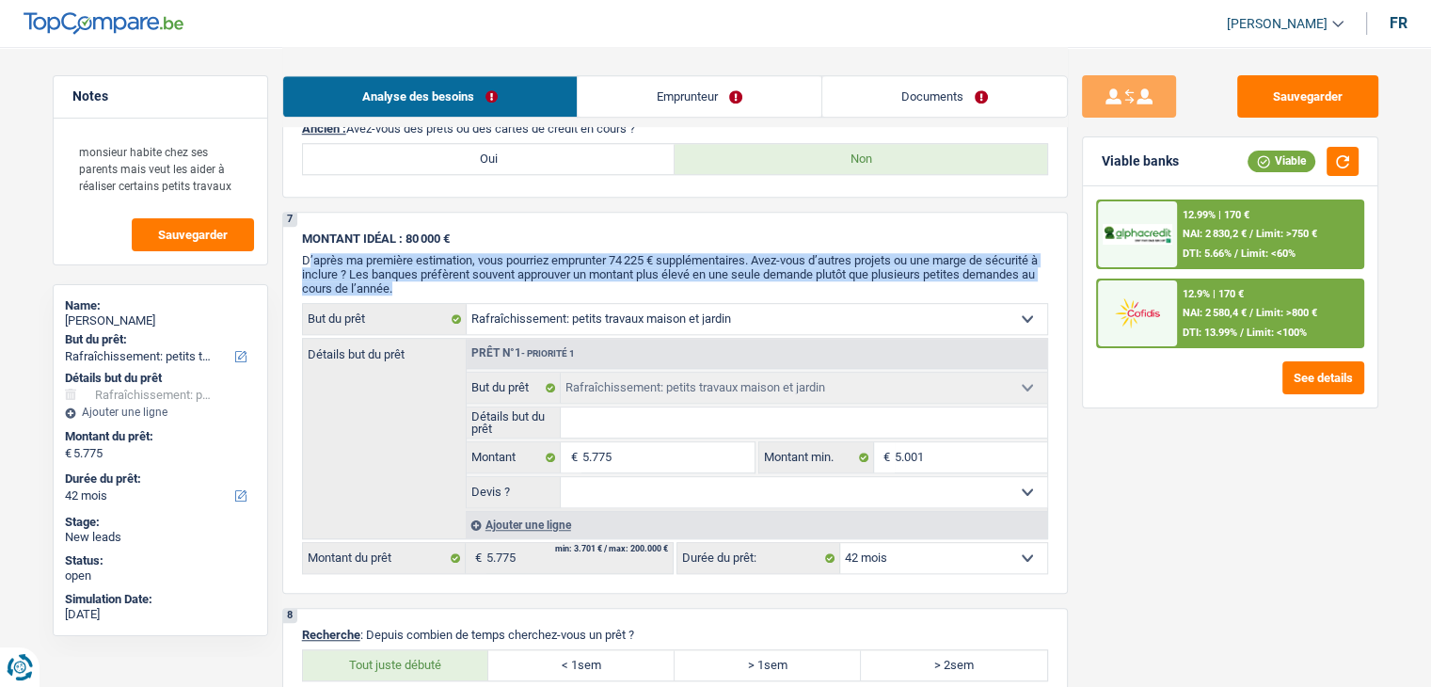
drag, startPoint x: 410, startPoint y: 285, endPoint x: 309, endPoint y: 250, distance: 107.4
click at [309, 253] on p "D’après ma première estimation, vous pourriez emprunter 74 225 € supplémentaire…" at bounding box center [675, 274] width 746 height 42
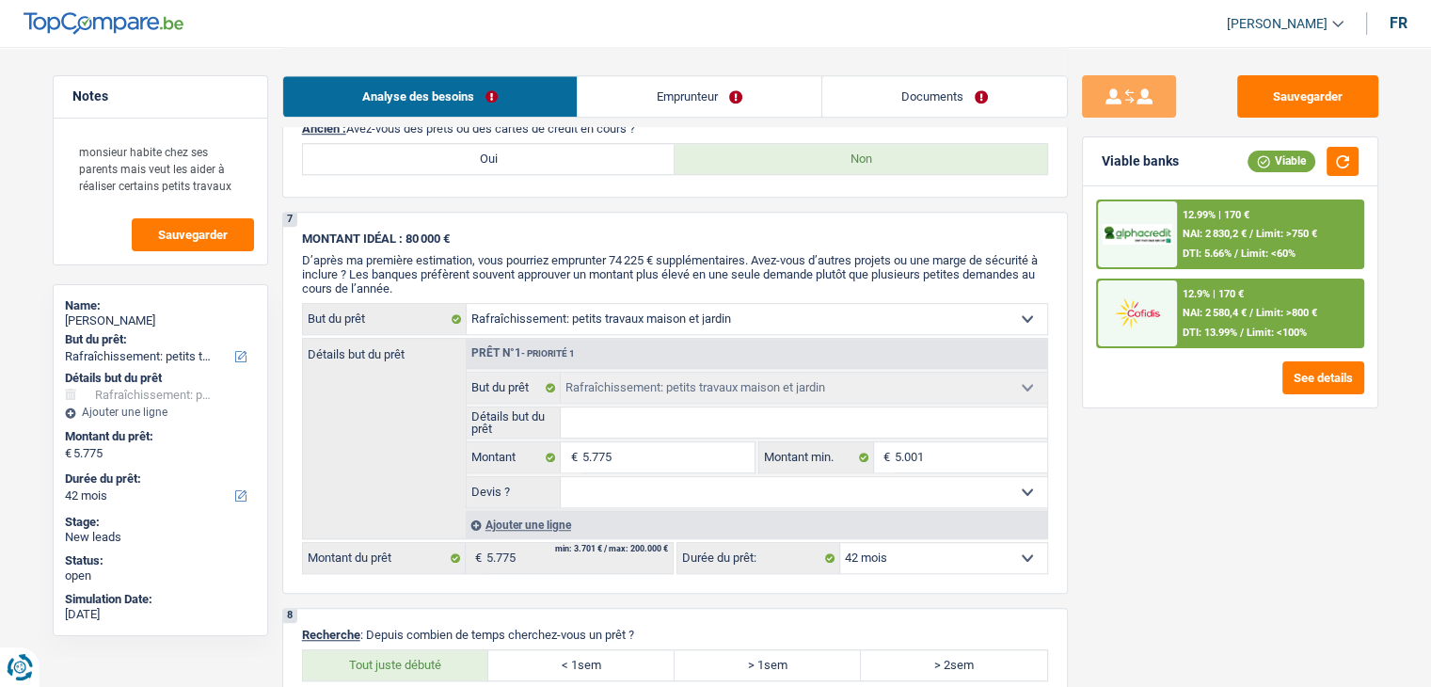
click at [636, 191] on div "6 Ancien : Avez-vous des prêts ou des cartes de crédit en cours ? Oui Non" at bounding box center [675, 150] width 786 height 96
click at [1213, 298] on div "12.9% | 170 € NAI: 2 580,4 € / Limit: >800 € DTI: 13.99% / Limit: <100%" at bounding box center [1269, 313] width 185 height 66
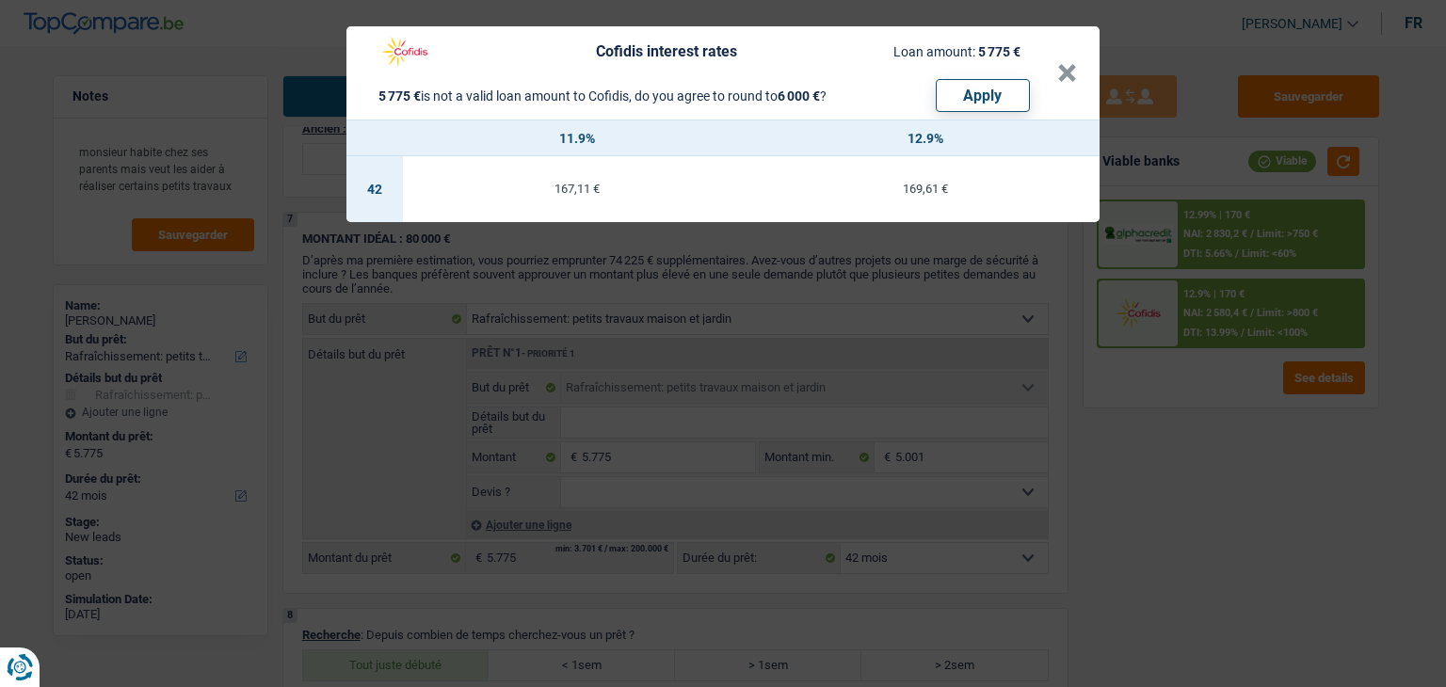
click at [1212, 396] on div "Cofidis interest rates Loan amount: 5 775 € 5 775 € is not a valid loan amount …" at bounding box center [723, 343] width 1446 height 687
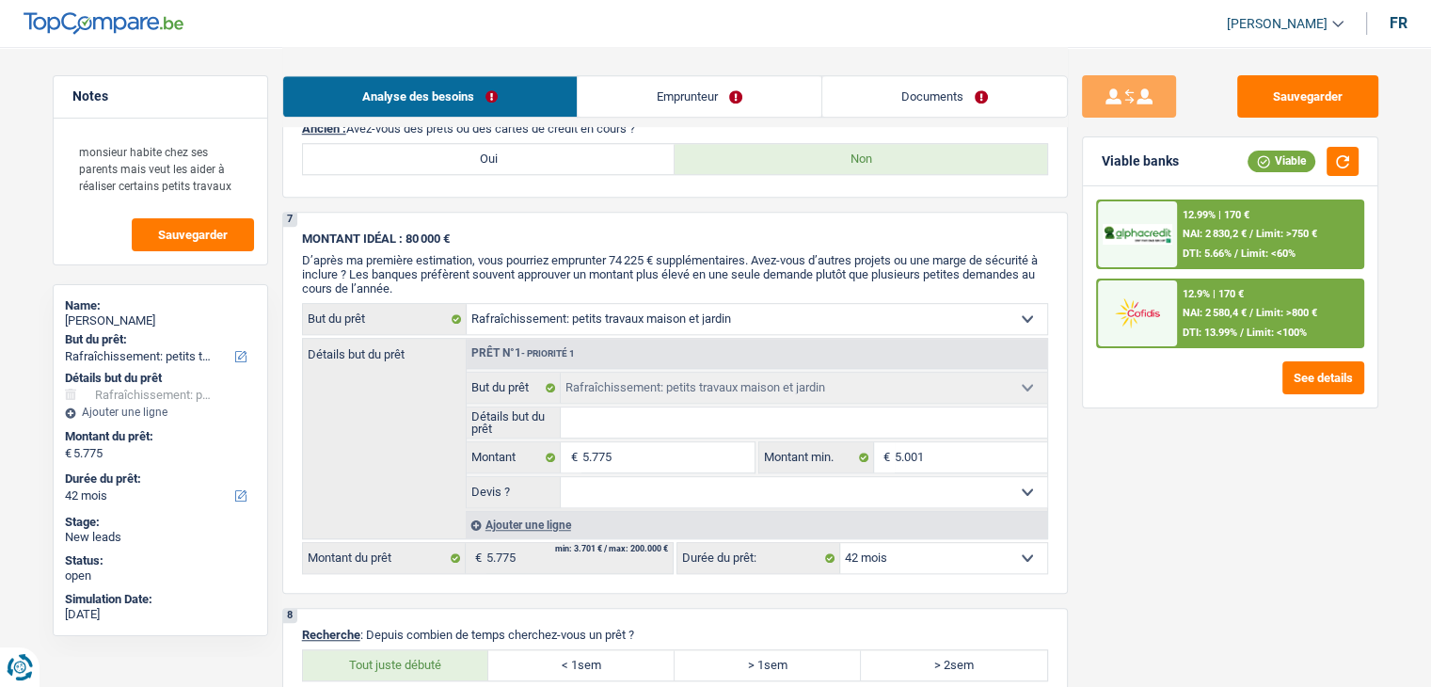
click at [1239, 234] on span "NAI: 2 830,2 €" at bounding box center [1215, 234] width 64 height 12
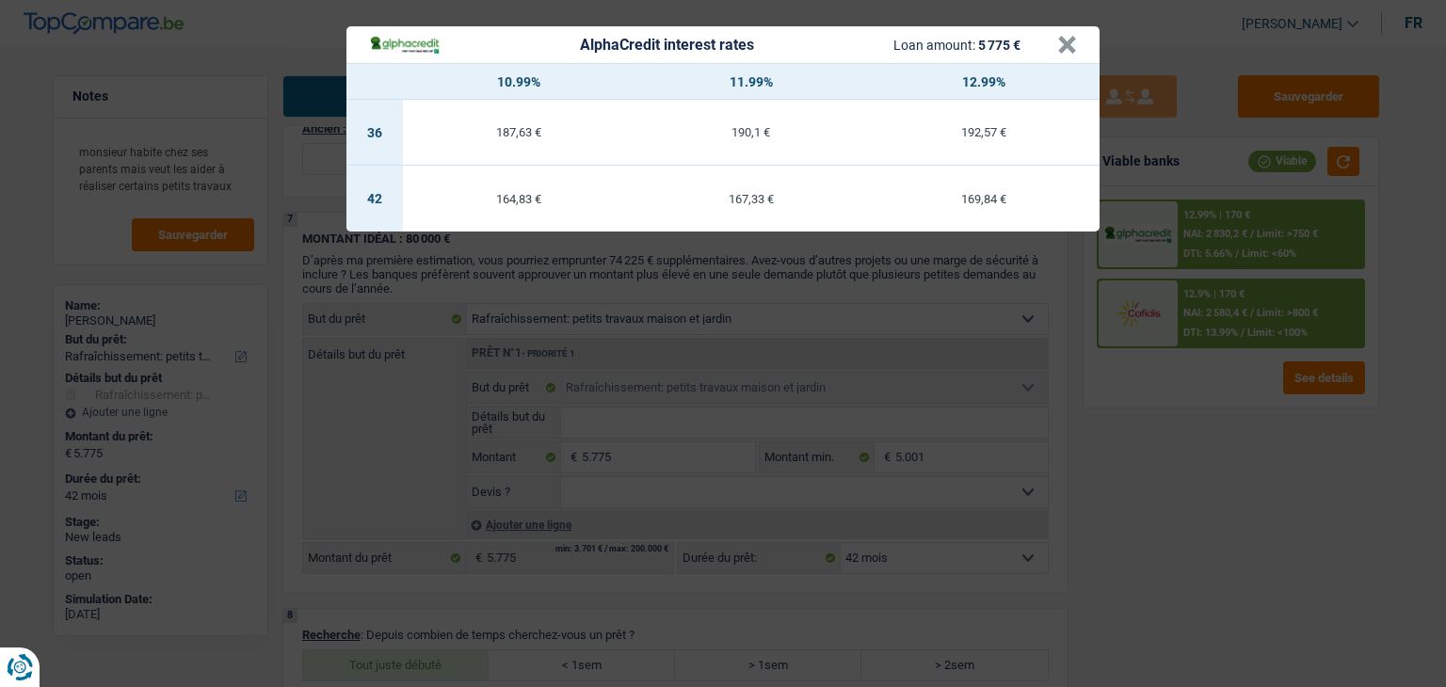
drag, startPoint x: 1223, startPoint y: 413, endPoint x: 1223, endPoint y: 337, distance: 76.2
click at [1223, 414] on div "AlphaCredit interest rates Loan amount: 5 775 € × 10.99% 11.99% 12.99% 36 187,6…" at bounding box center [723, 343] width 1446 height 687
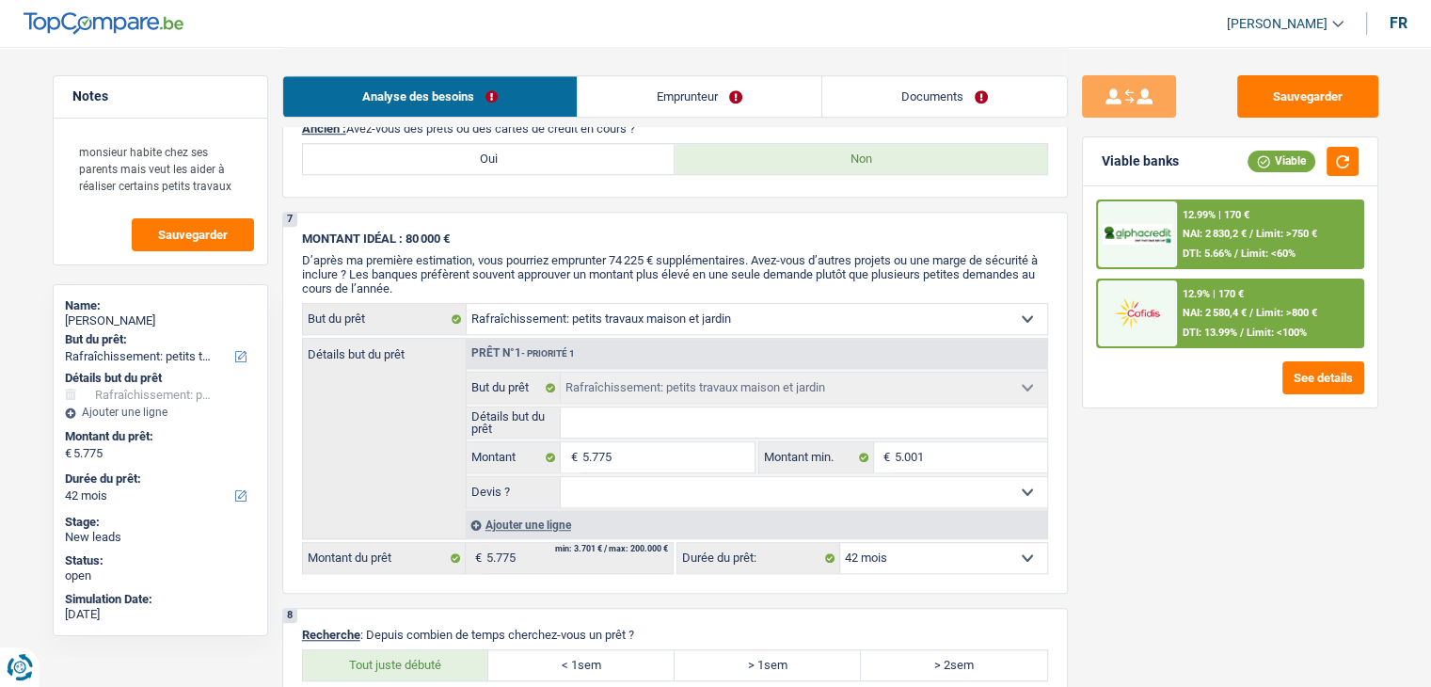
click at [1223, 328] on span "DTI: 13.99%" at bounding box center [1210, 333] width 55 height 12
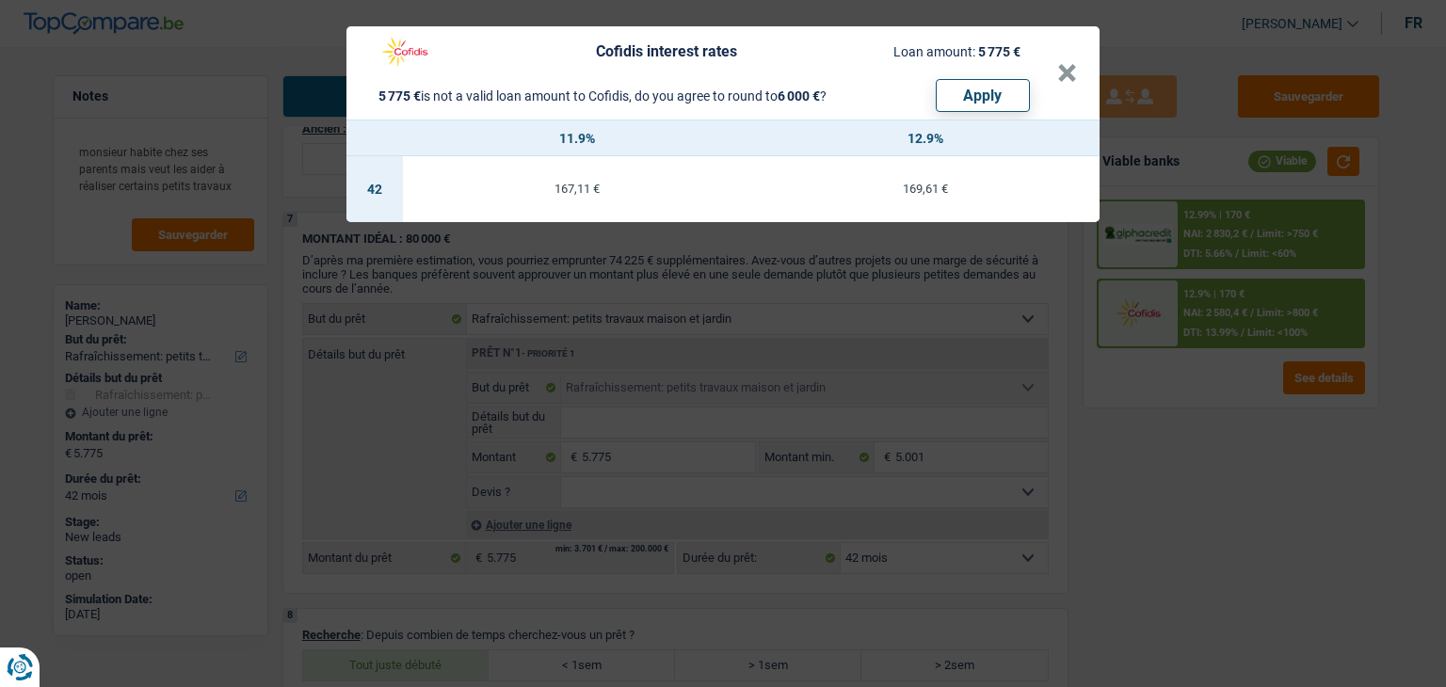
drag, startPoint x: 1225, startPoint y: 423, endPoint x: 1221, endPoint y: 407, distance: 16.7
click at [1224, 423] on div "Cofidis interest rates Loan amount: 5 775 € 5 775 € is not a valid loan amount …" at bounding box center [723, 343] width 1446 height 687
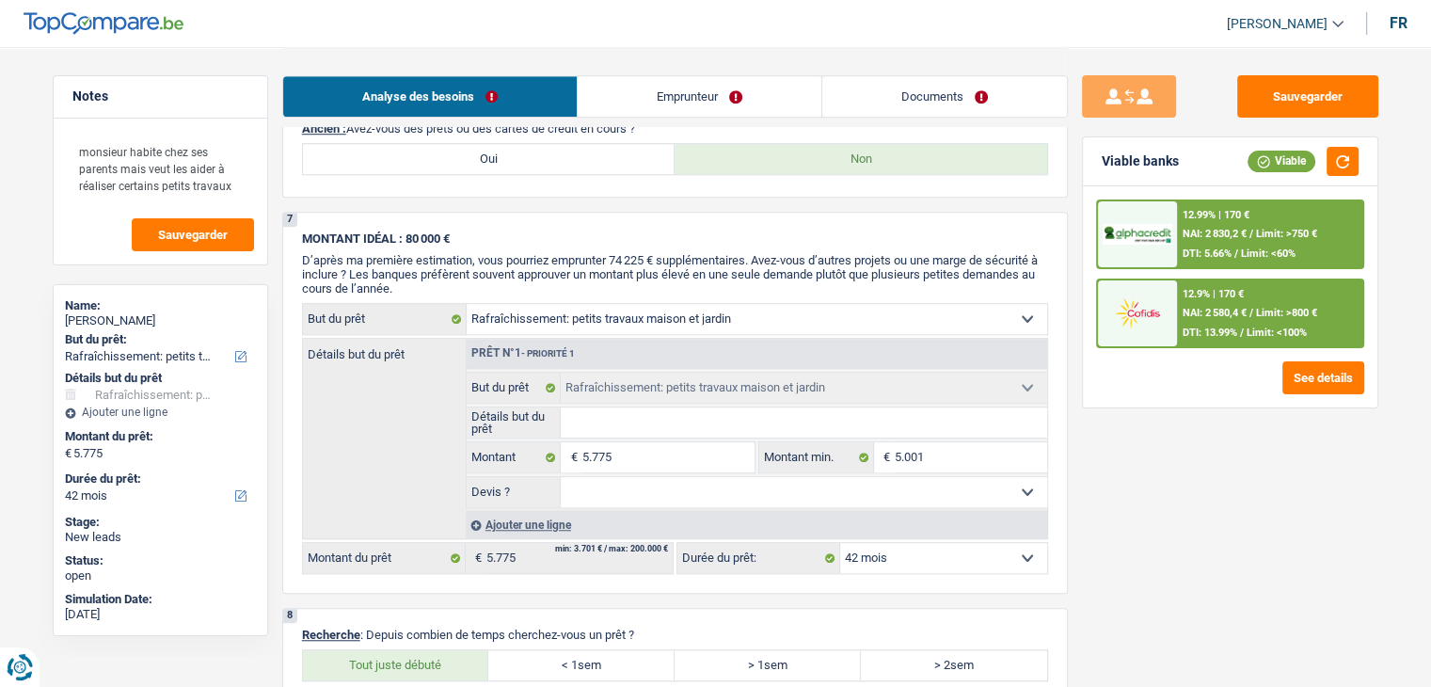
click at [1199, 236] on span "NAI: 2 830,2 €" at bounding box center [1215, 234] width 64 height 12
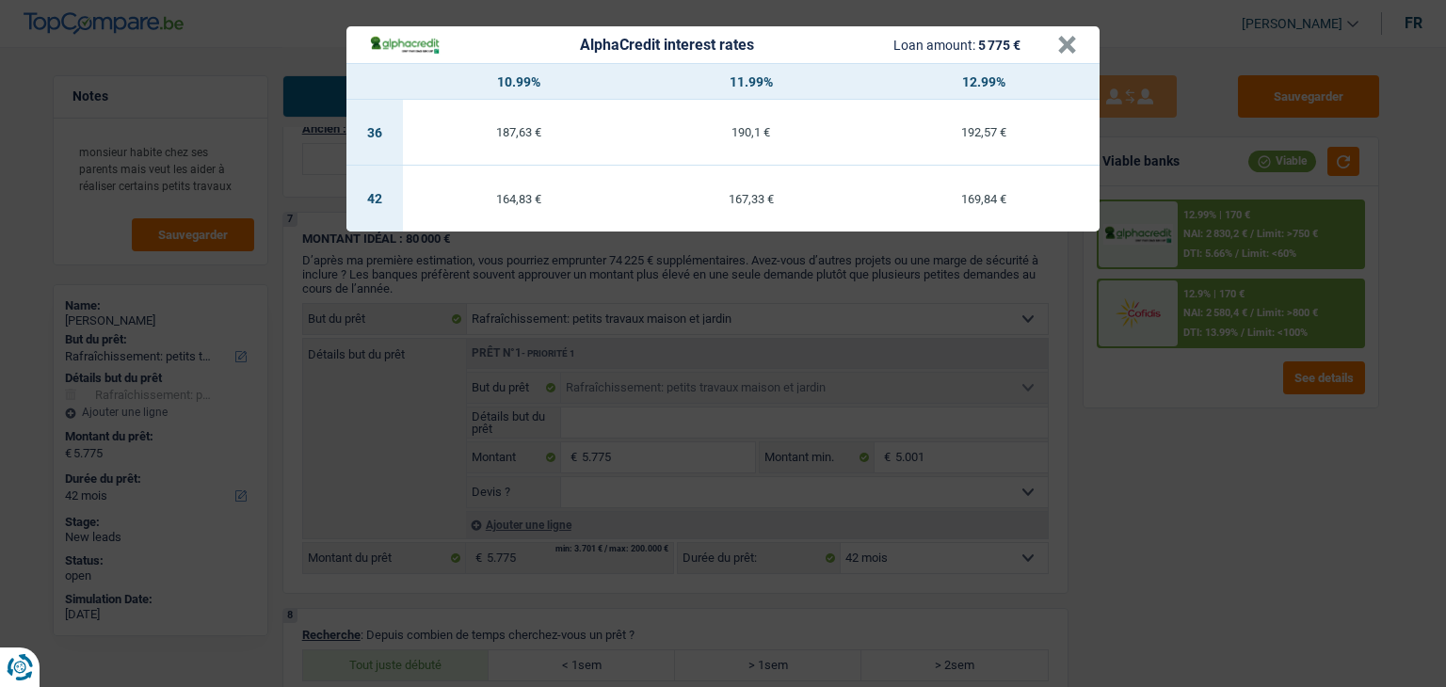
click at [1219, 381] on div "AlphaCredit interest rates Loan amount: 5 775 € × 10.99% 11.99% 12.99% 36 187,6…" at bounding box center [723, 343] width 1446 height 687
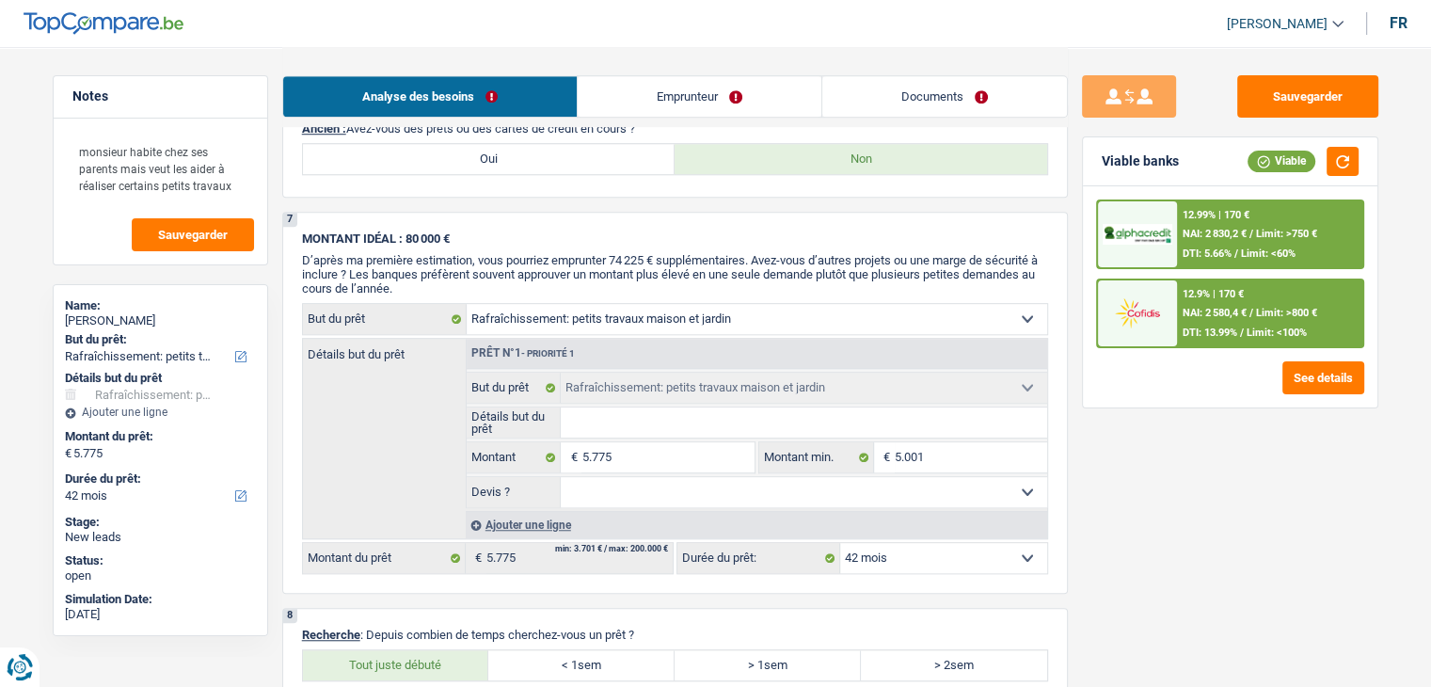
click at [1214, 312] on span "NAI: 2 580,4 €" at bounding box center [1215, 313] width 64 height 12
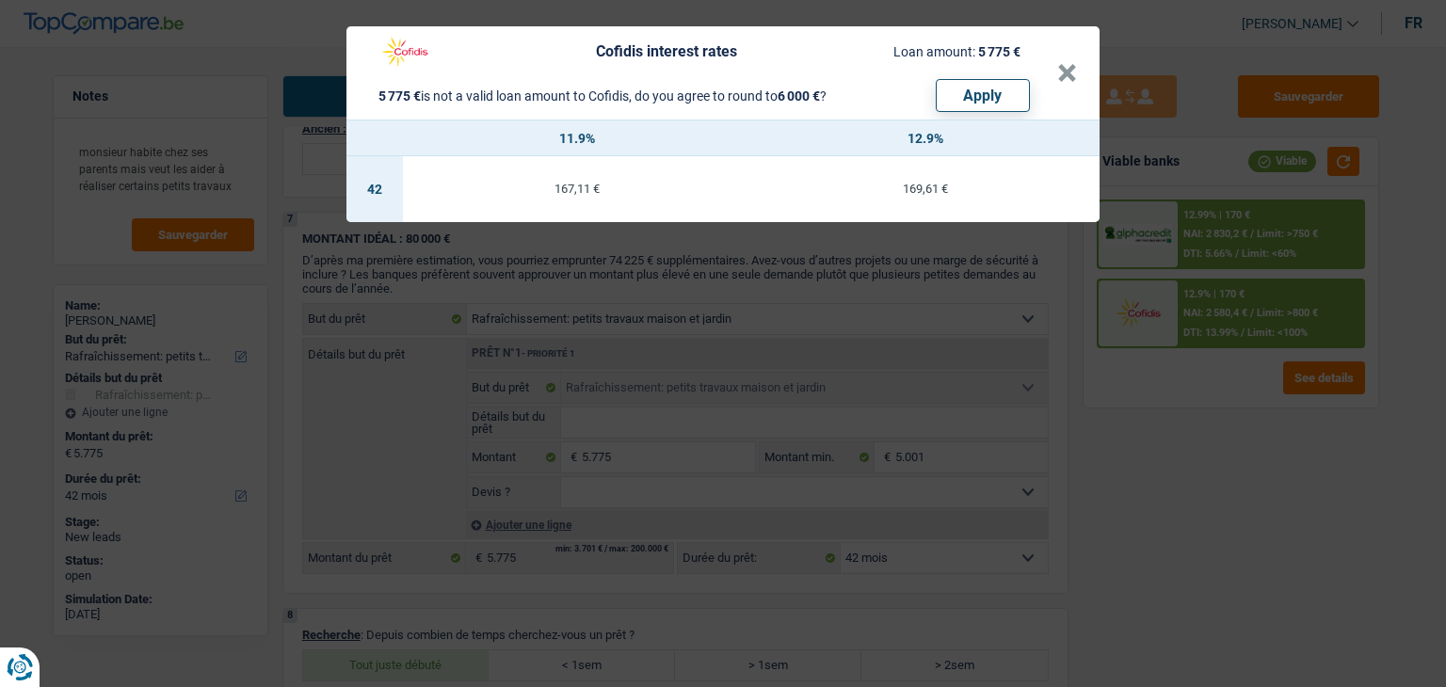
click at [1214, 408] on div "Cofidis interest rates Loan amount: 5 775 € 5 775 € is not a valid loan amount …" at bounding box center [723, 343] width 1446 height 687
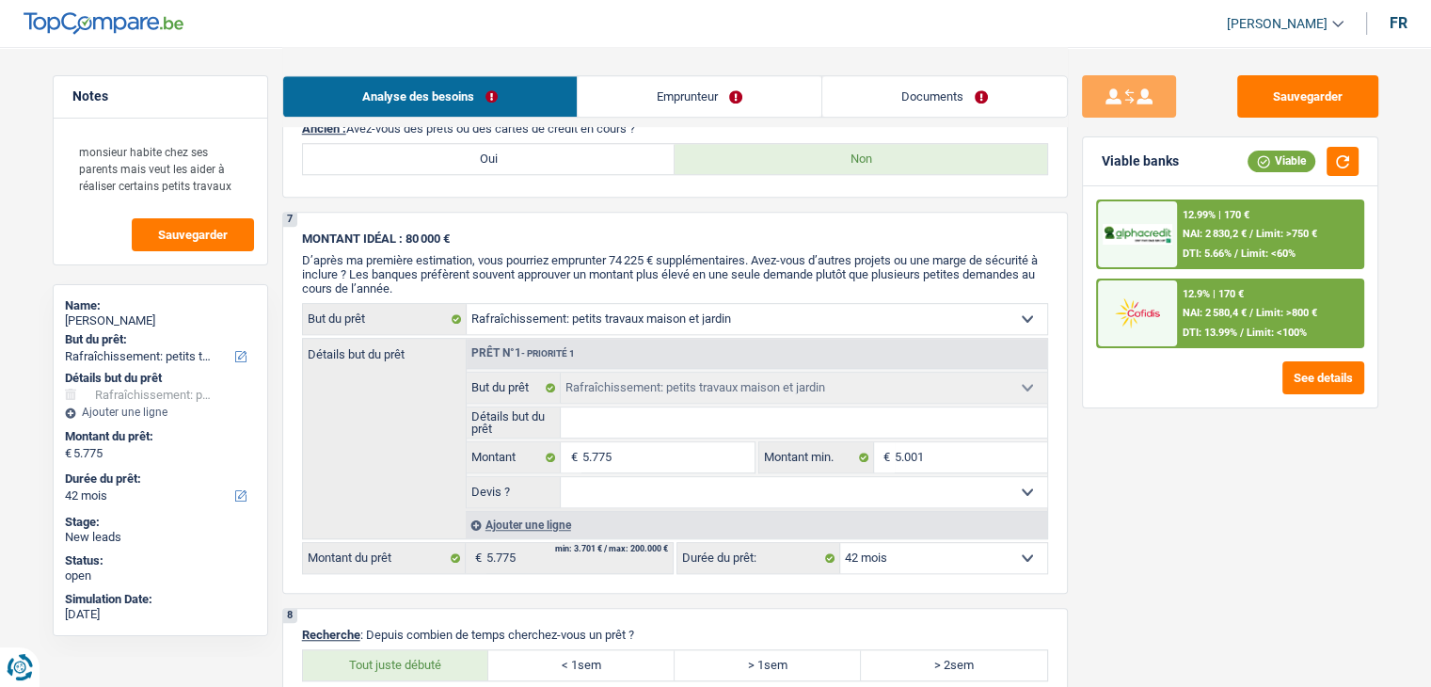
click at [1213, 248] on span "DTI: 5.66%" at bounding box center [1207, 254] width 49 height 12
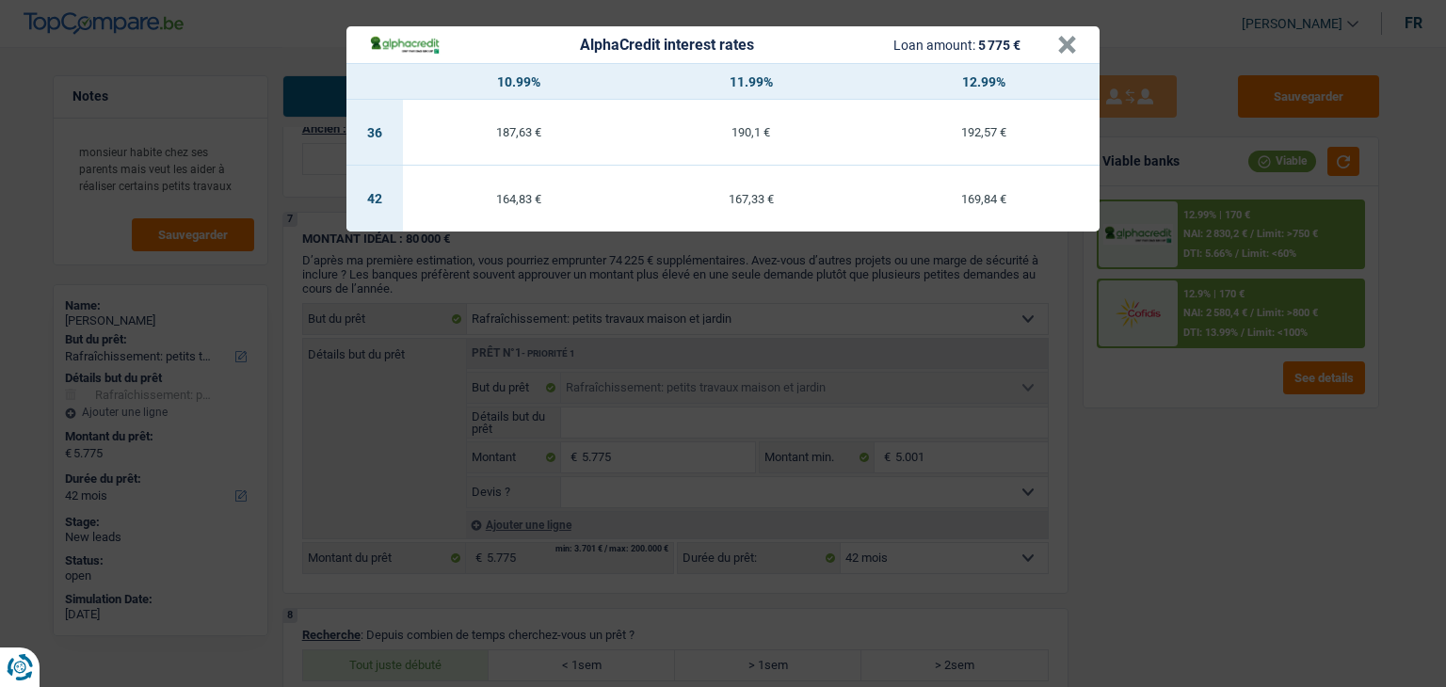
click at [1196, 377] on div "AlphaCredit interest rates Loan amount: 5 775 € × 10.99% 11.99% 12.99% 36 187,6…" at bounding box center [723, 343] width 1446 height 687
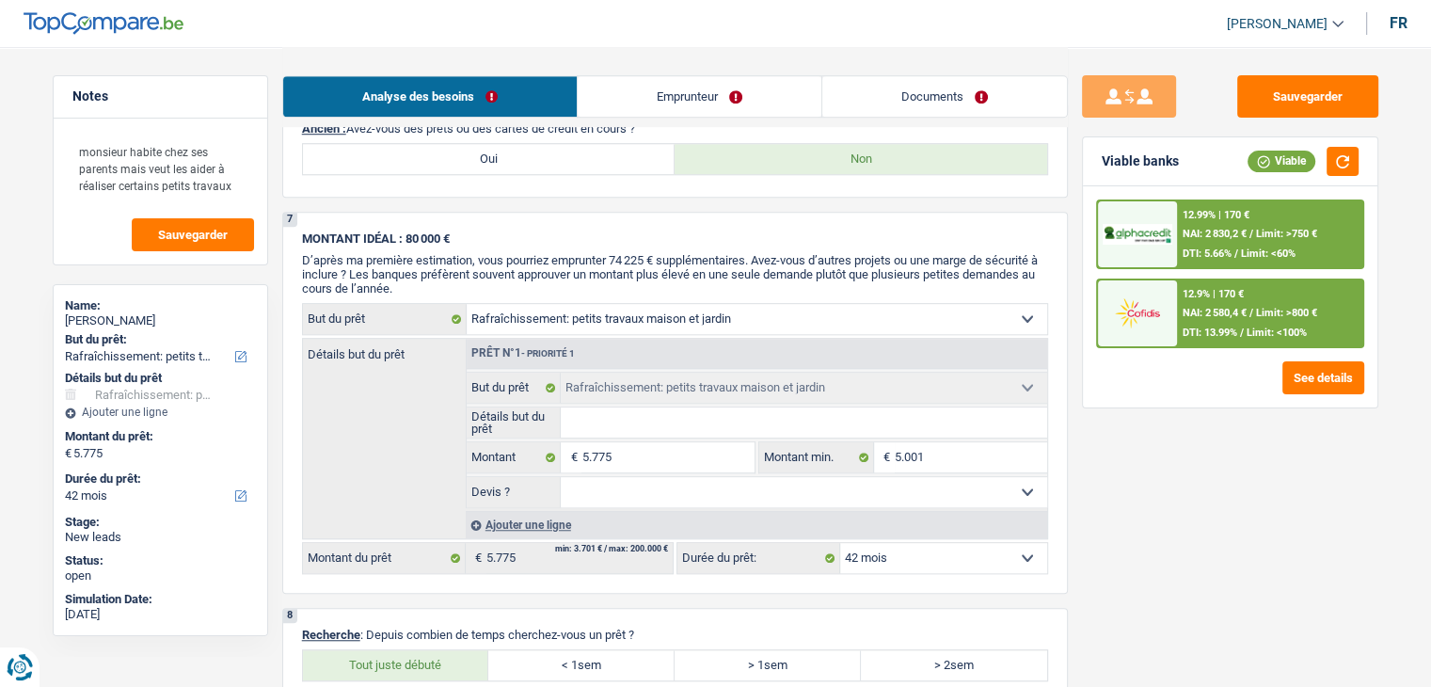
click at [1163, 501] on div "Sauvegarder Viable banks Viable 12.99% | 170 € NAI: 2 830,2 € / Limit: >750 € D…" at bounding box center [1230, 366] width 325 height 582
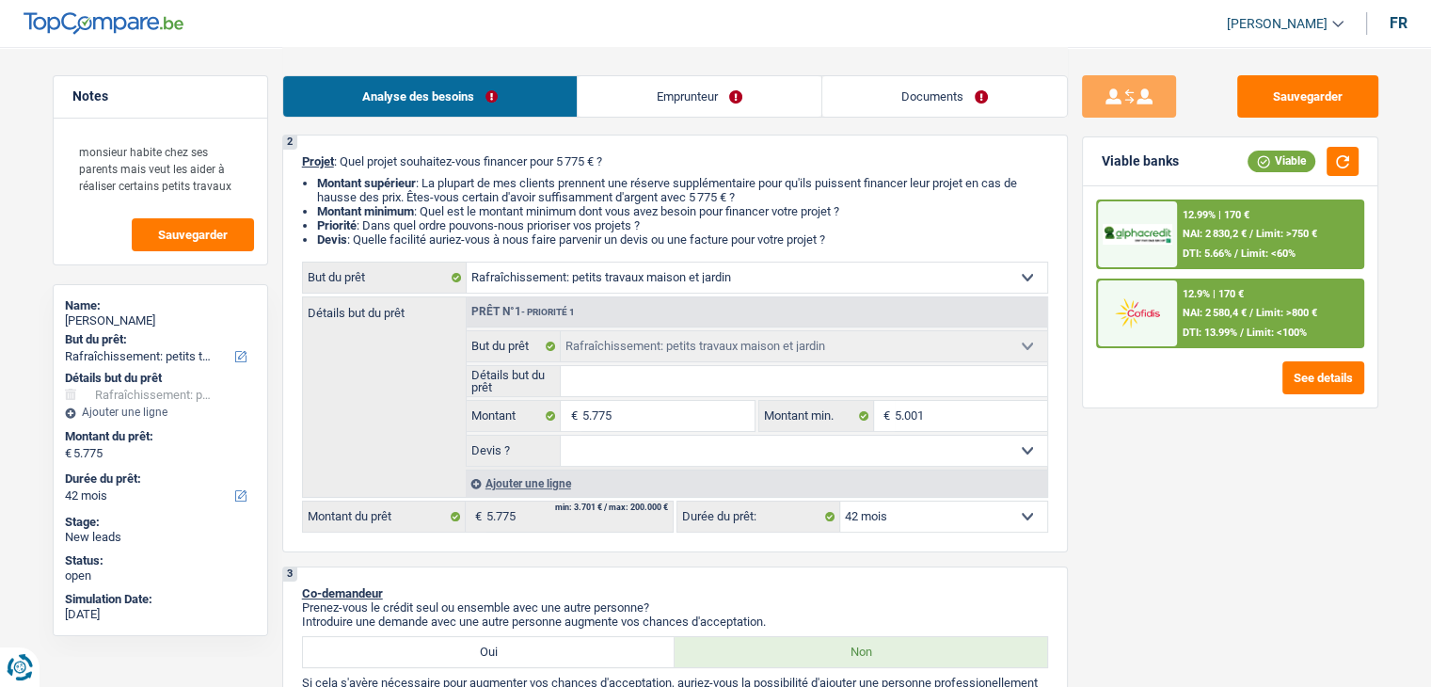
scroll to position [0, 0]
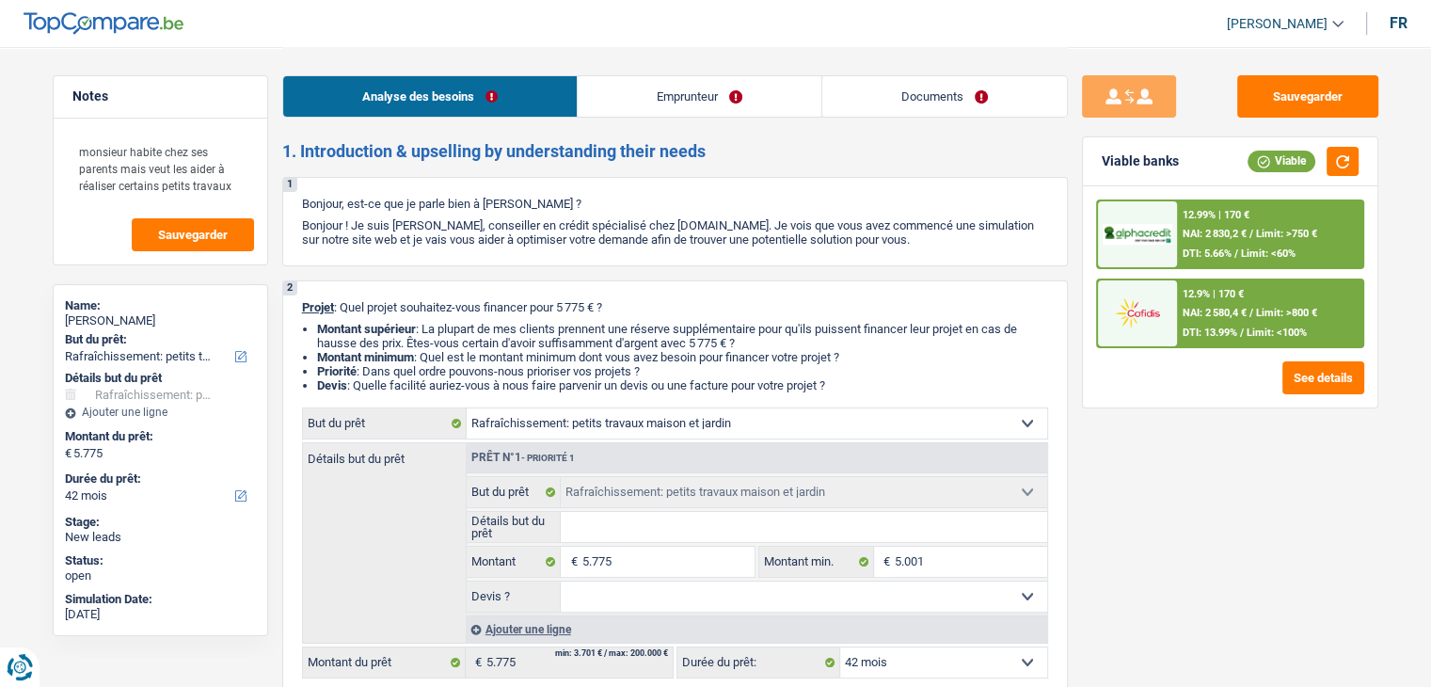
click at [887, 101] on link "Documents" at bounding box center [945, 96] width 245 height 40
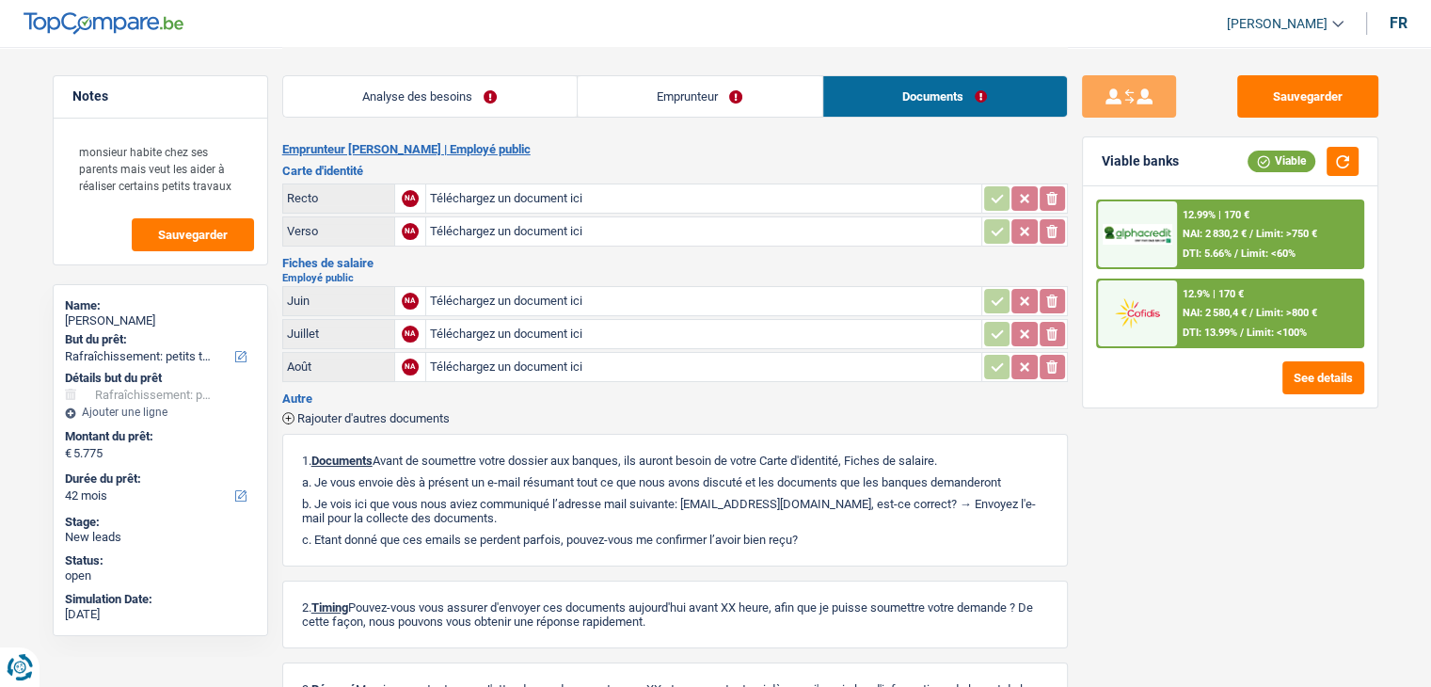
click at [582, 485] on div "1. Documents Avant de soumettre votre dossier aux banques, ils auront besoin de…" at bounding box center [675, 500] width 786 height 133
click at [1178, 330] on div "12.9% | 170 € NAI: 2 580,4 € / Limit: >800 € DTI: 13.99% / Limit: <100%" at bounding box center [1269, 313] width 185 height 66
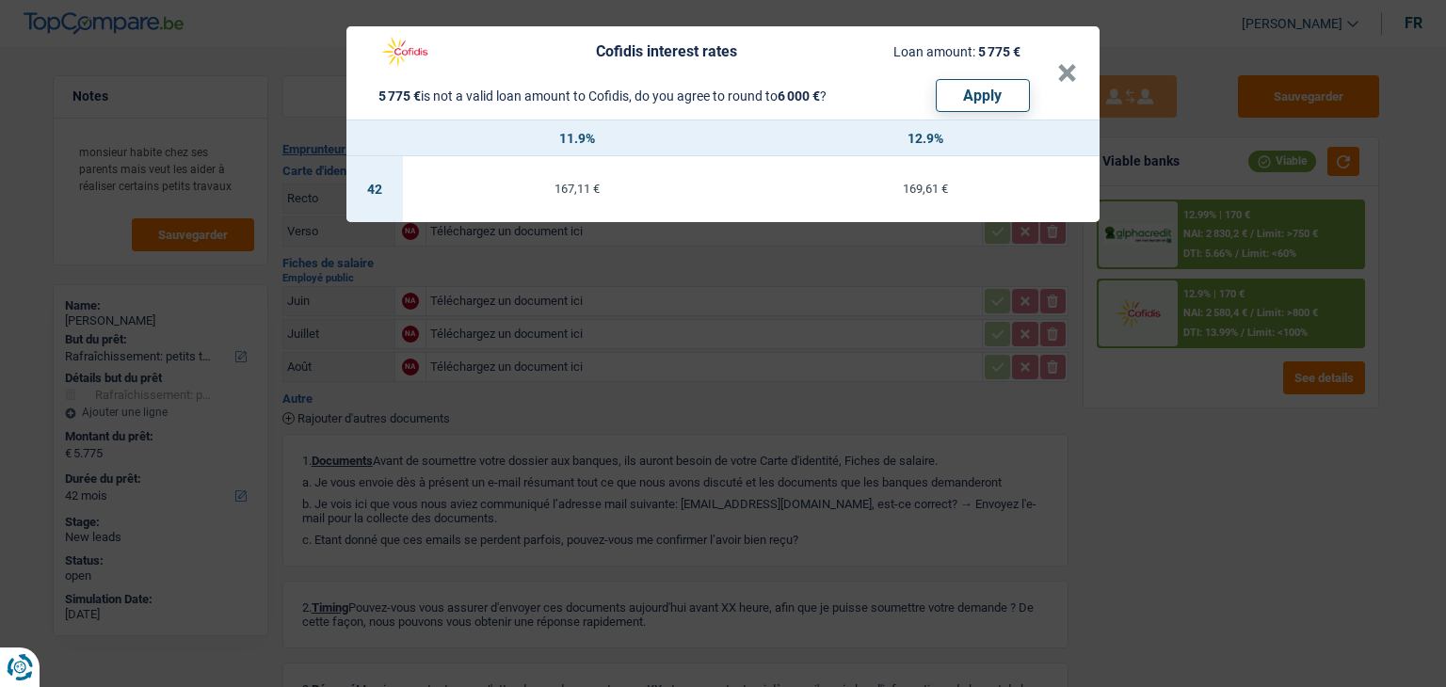
click at [1144, 476] on div "Cofidis interest rates Loan amount: 5 775 € 5 775 € is not a valid loan amount …" at bounding box center [723, 343] width 1446 height 687
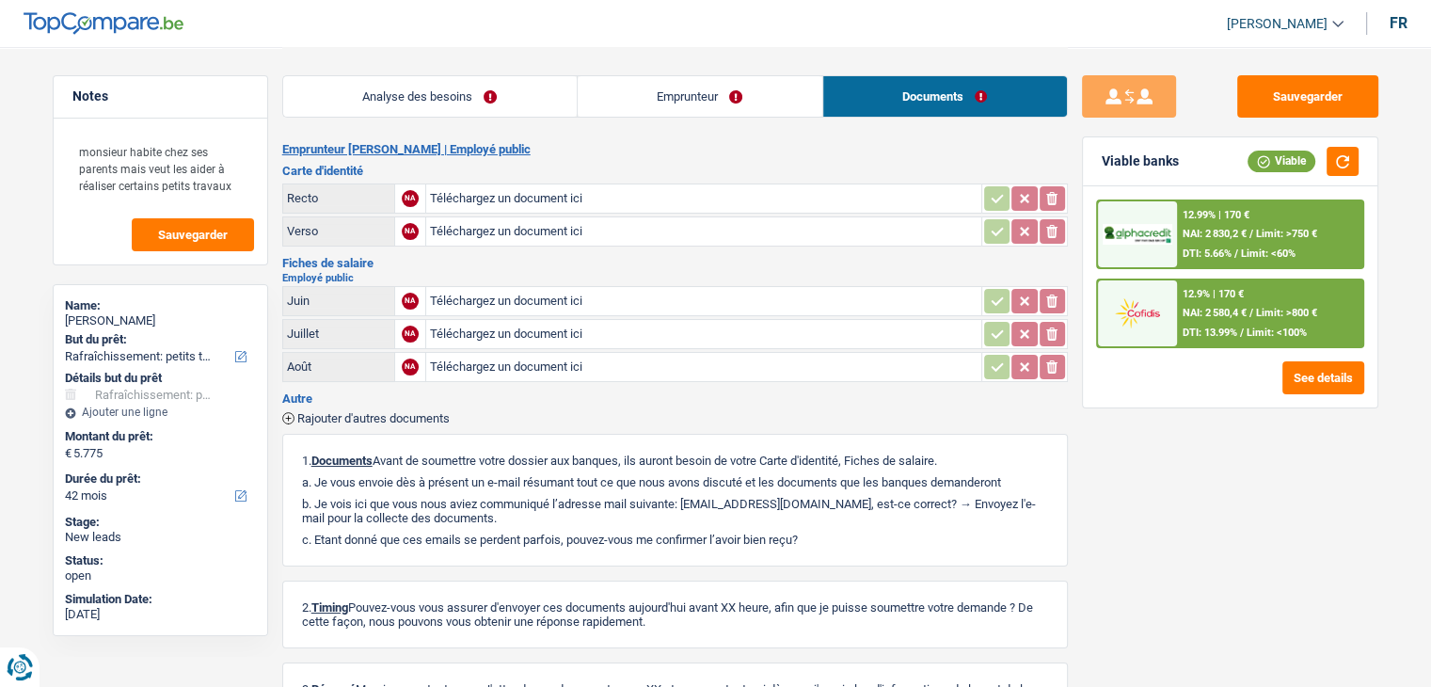
click at [1190, 163] on div "Viable banks Viable" at bounding box center [1230, 161] width 295 height 49
drag, startPoint x: 688, startPoint y: 497, endPoint x: 822, endPoint y: 498, distance: 133.6
click at [822, 498] on p "b. Je vois ici que vous nous aviez communiqué l’adresse mail suivante: tvacker…" at bounding box center [675, 511] width 746 height 28
click at [823, 501] on p "b. Je vois ici que vous nous aviez communiqué l’adresse mail suivante: tvacker…" at bounding box center [675, 511] width 746 height 28
click at [408, 85] on link "Analyse des besoins" at bounding box center [430, 96] width 294 height 40
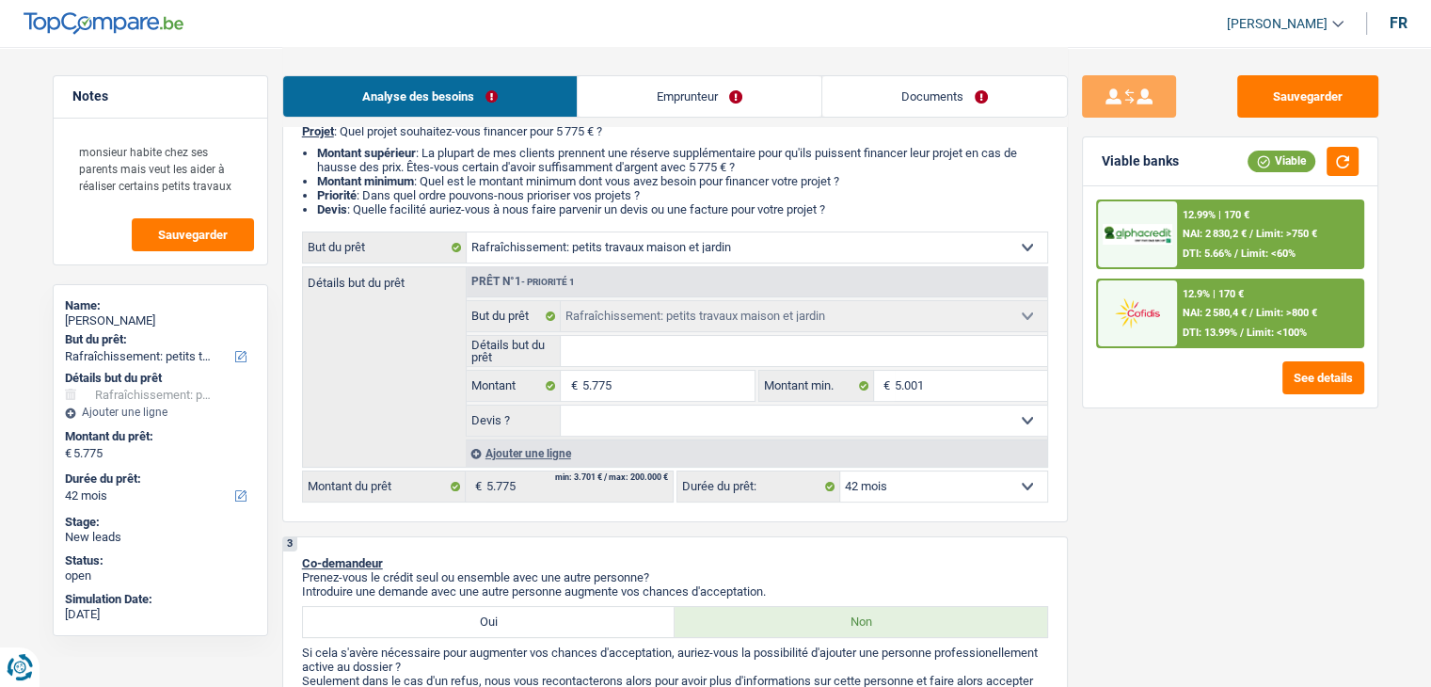
scroll to position [188, 0]
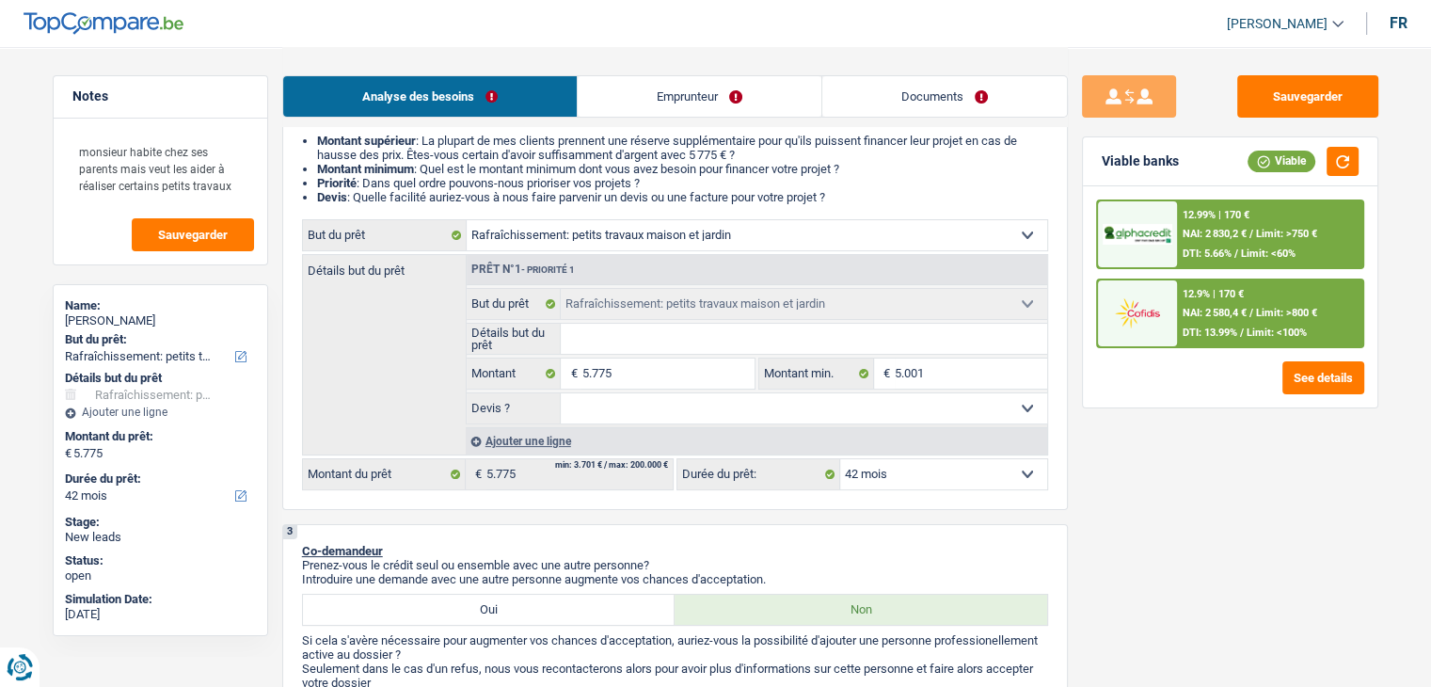
click at [612, 340] on input "Détails but du prêt" at bounding box center [804, 339] width 487 height 30
type input "p"
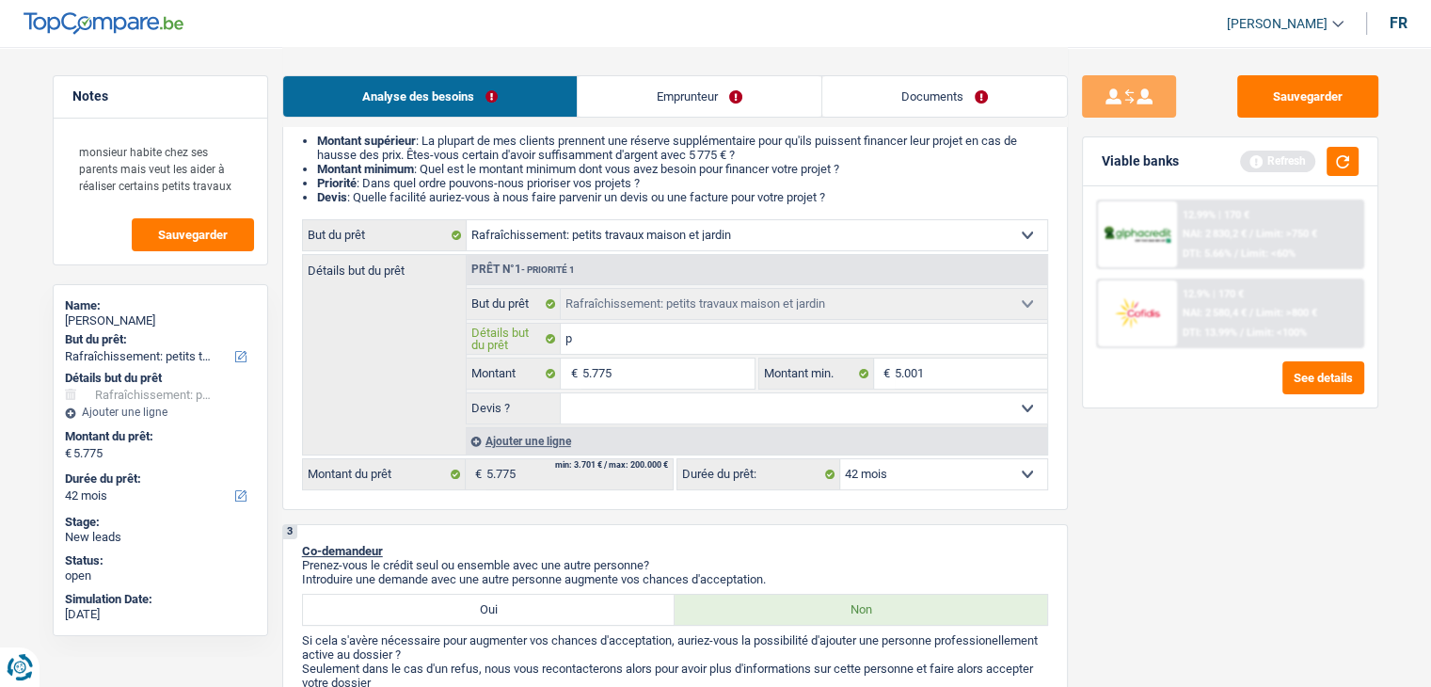
type input "pe"
type input "pet"
type input "peti"
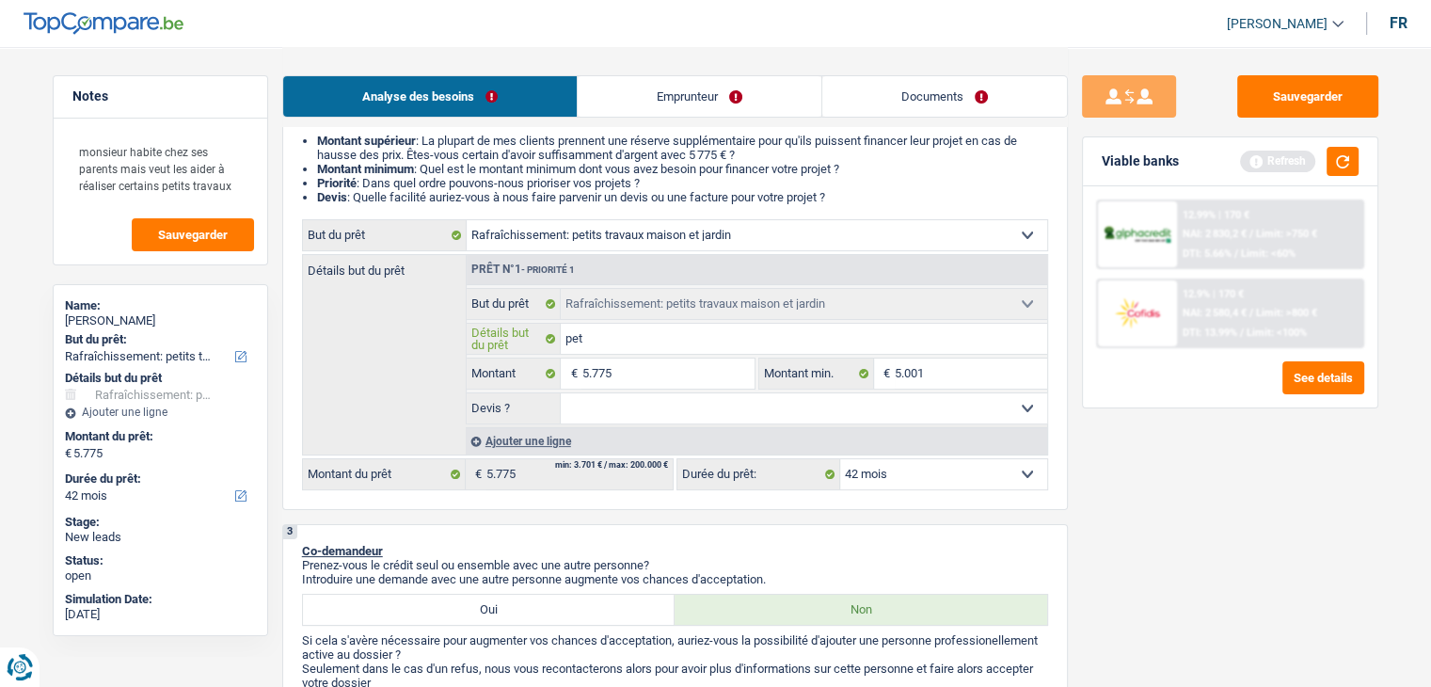
type input "peti"
type input "petit"
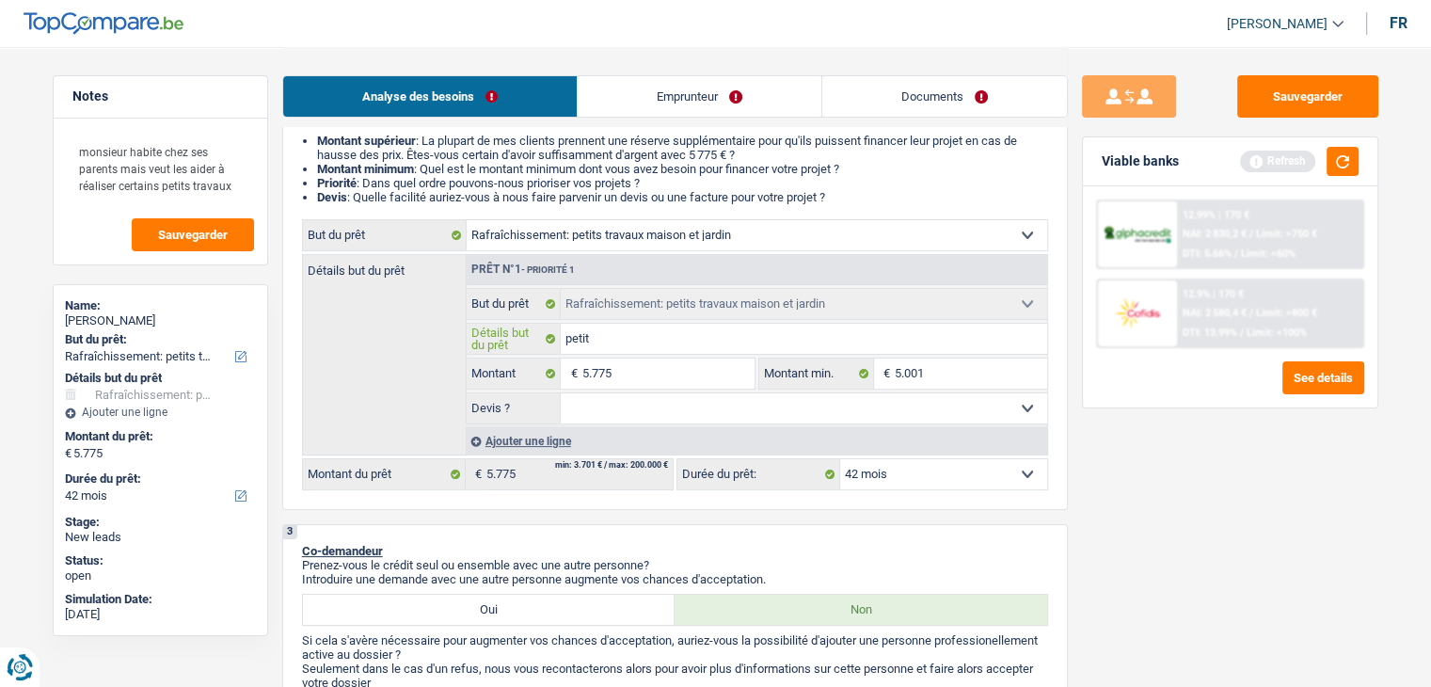
type input "petit t"
type input "petit tr"
type input "petit tra"
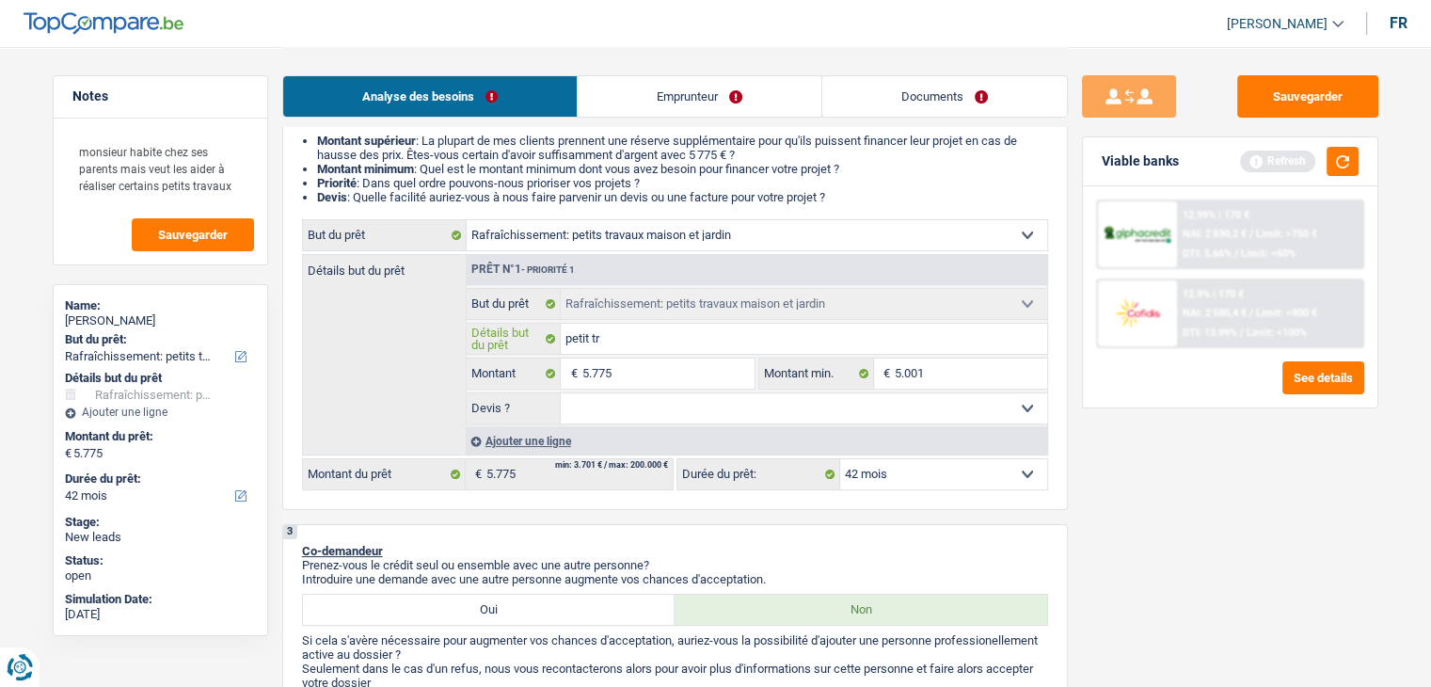
type input "petit tra"
type input "petit trav"
type input "petit trava"
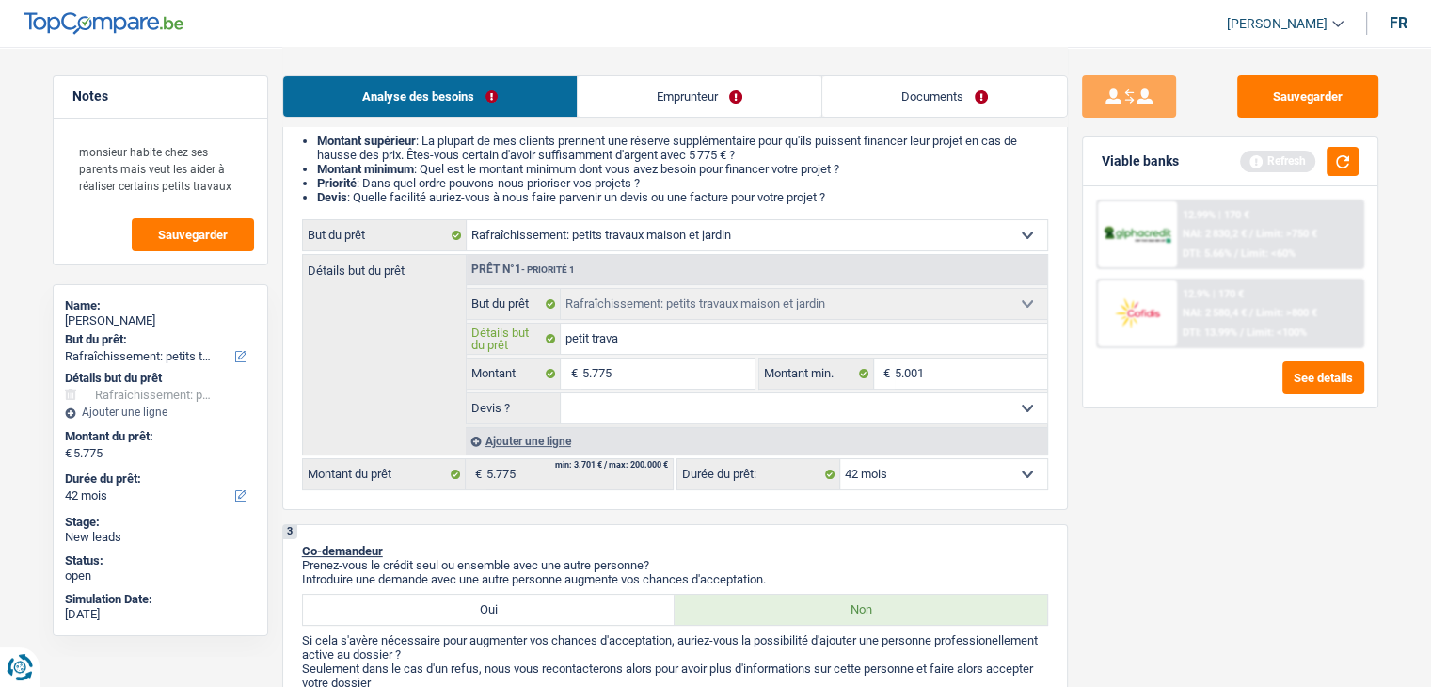
type input "petit travau"
type input "petit travaux"
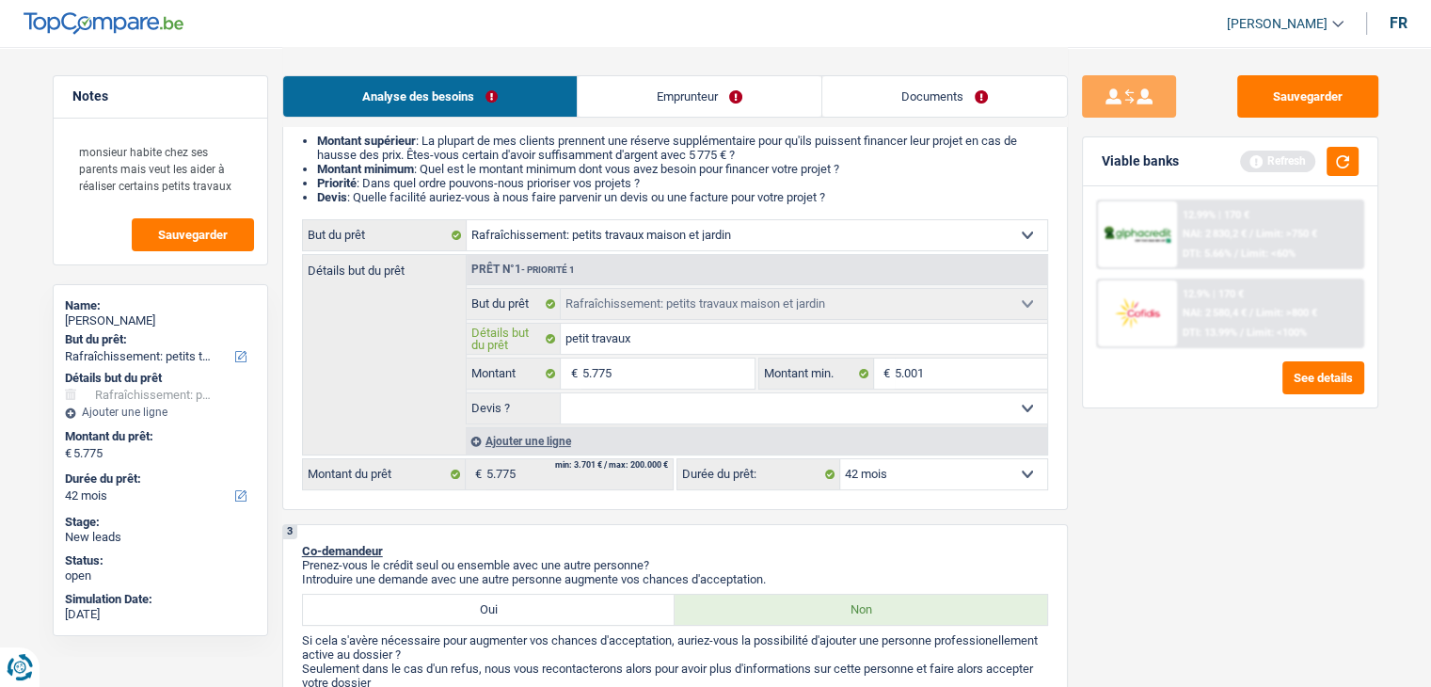
type input "petit travaux"
type input "petit travaux d"
type input "petit travaux de"
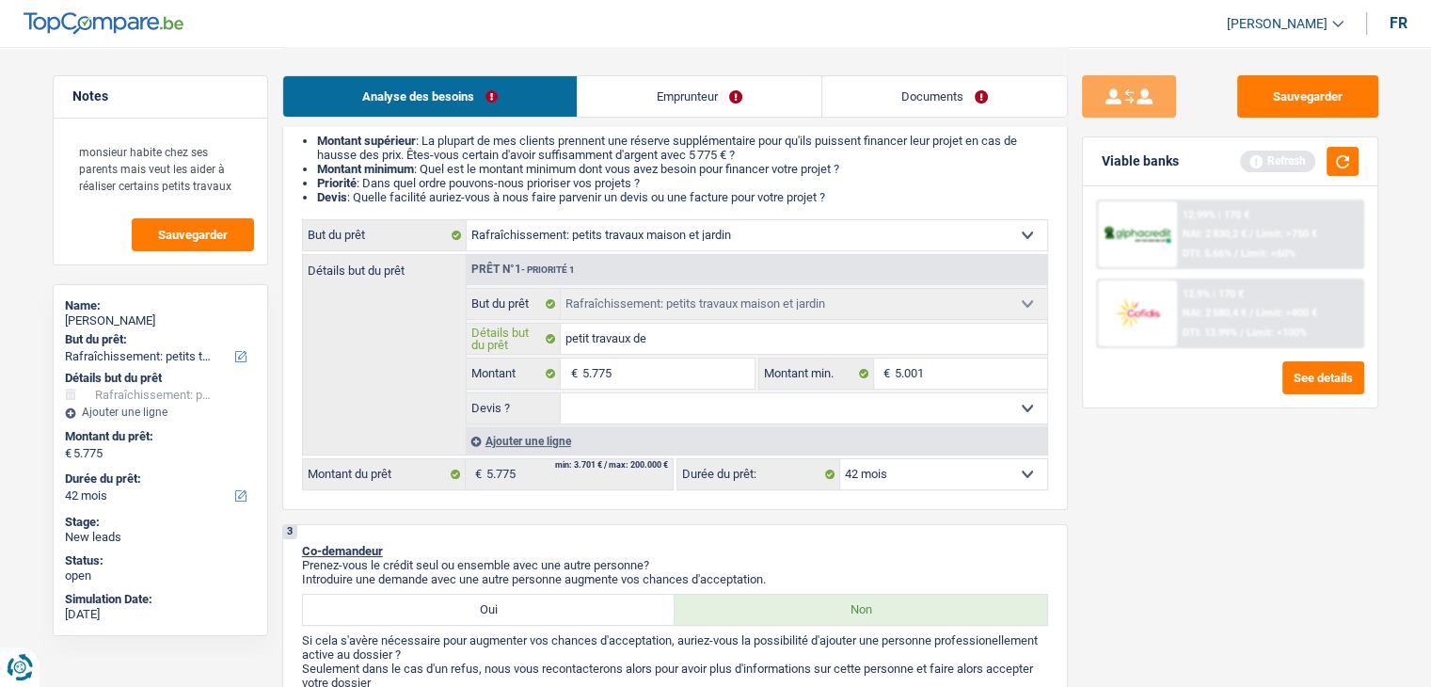
type input "petit travaux de"
type input "petit travaux de r"
type input "petit travaux de ra"
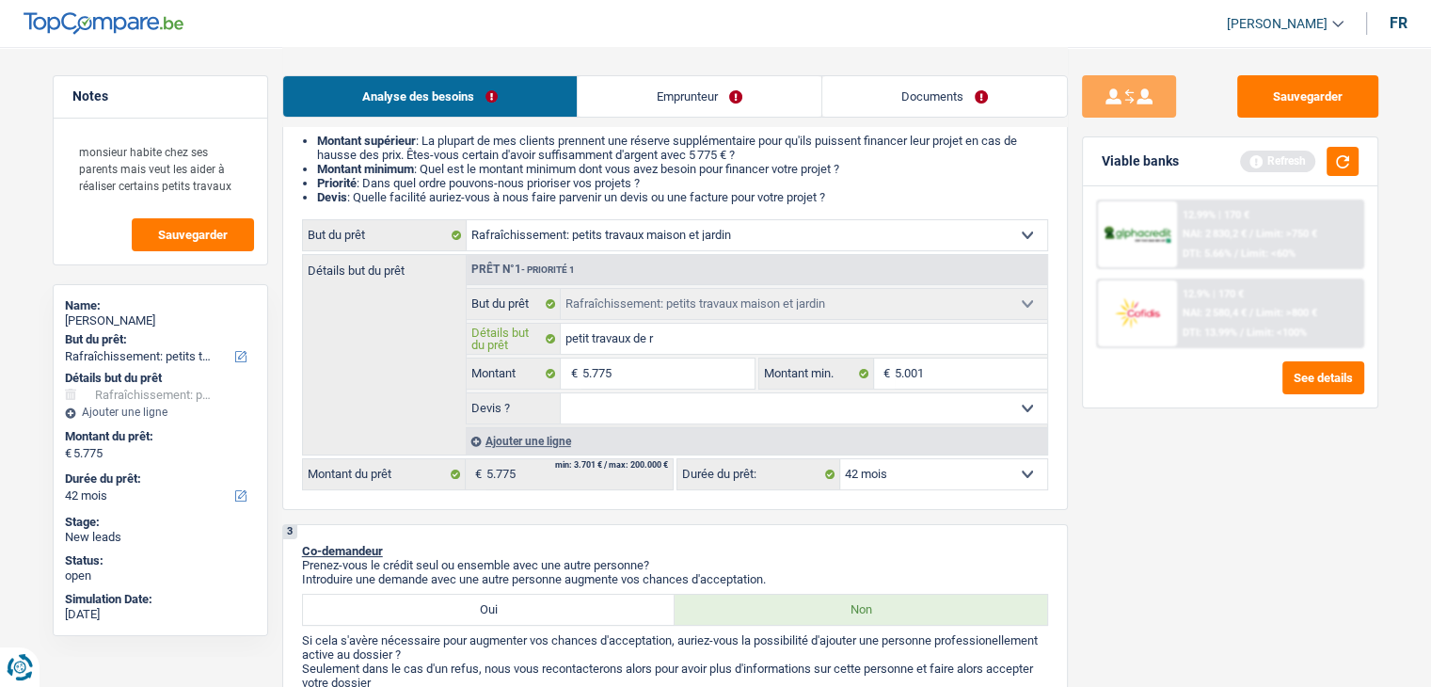
type input "petit travaux de ra"
type input "petit travaux de raf"
type input "petit travaux de rafr"
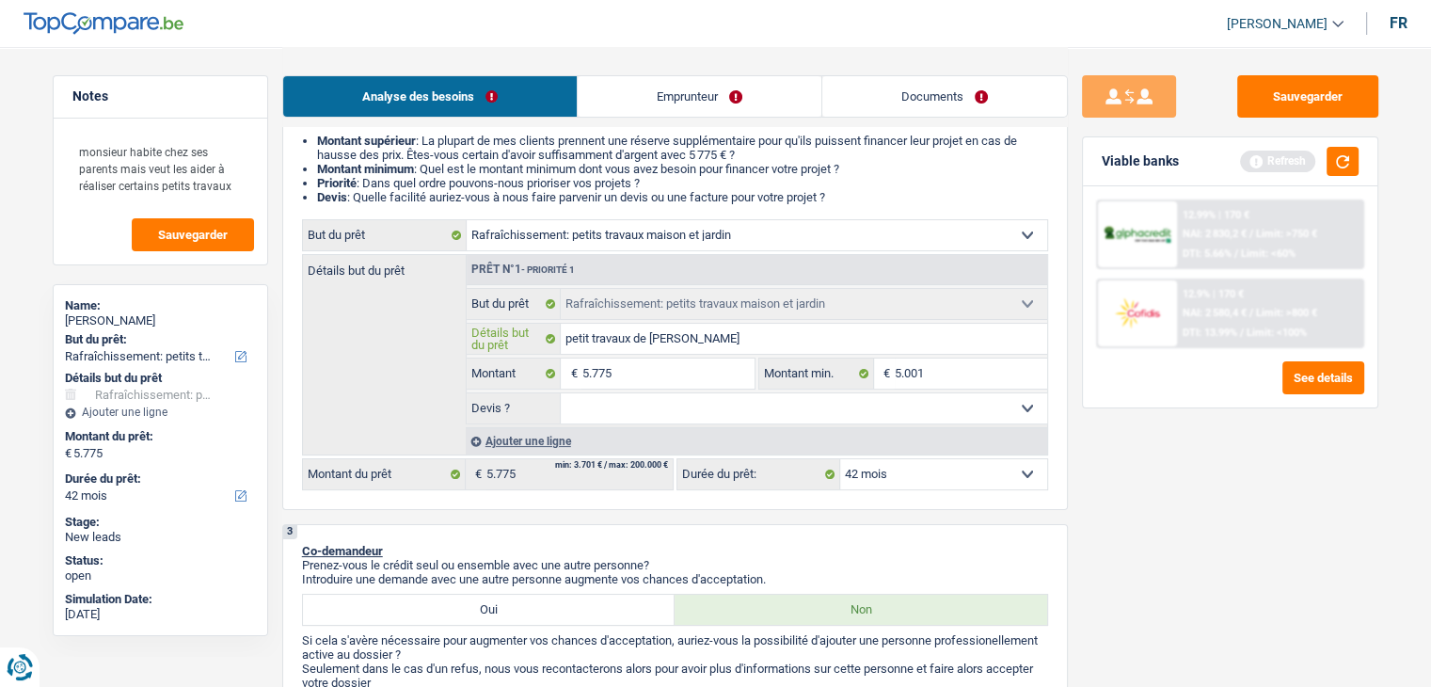
type input "petit travaux de rafra"
type input "petit travaux de rafrai"
type input "petit travaux de rafraic"
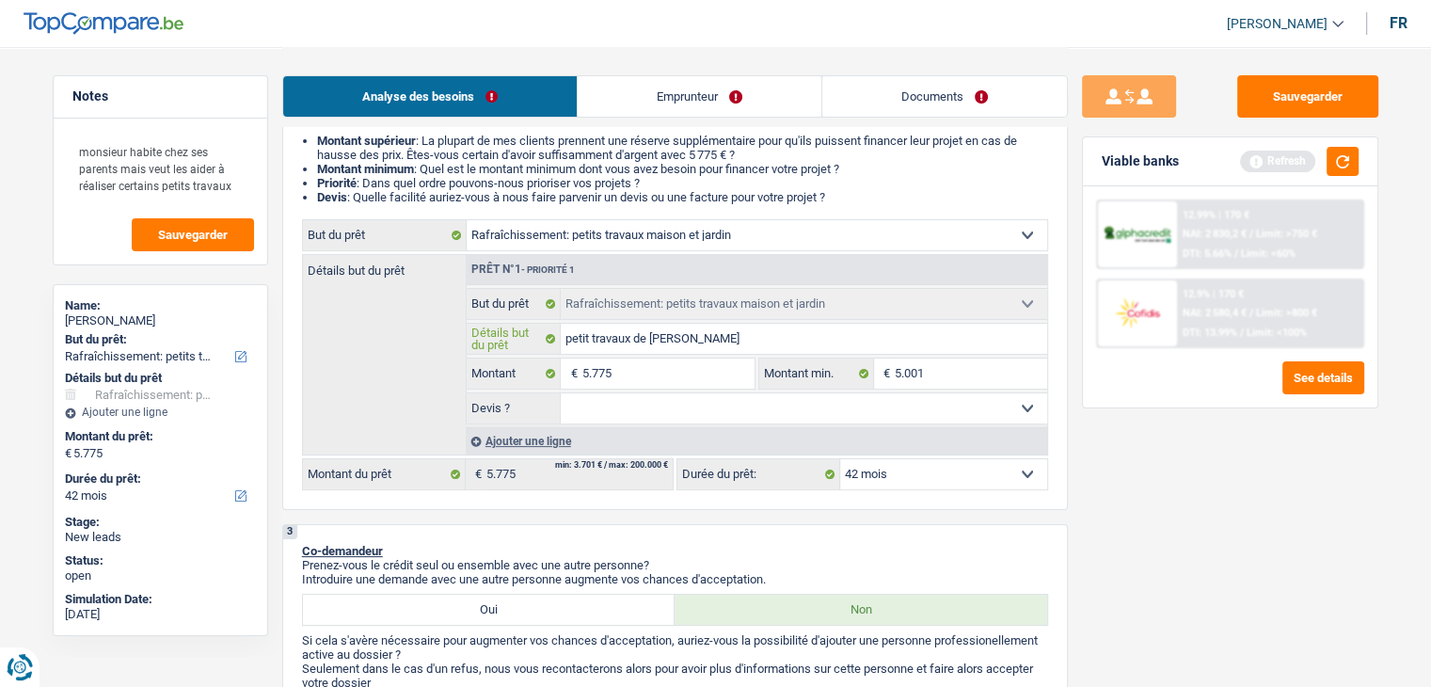
type input "petit travaux de rafraic"
type input "petit travaux de rafraich"
type input "petit travaux de rafraichi"
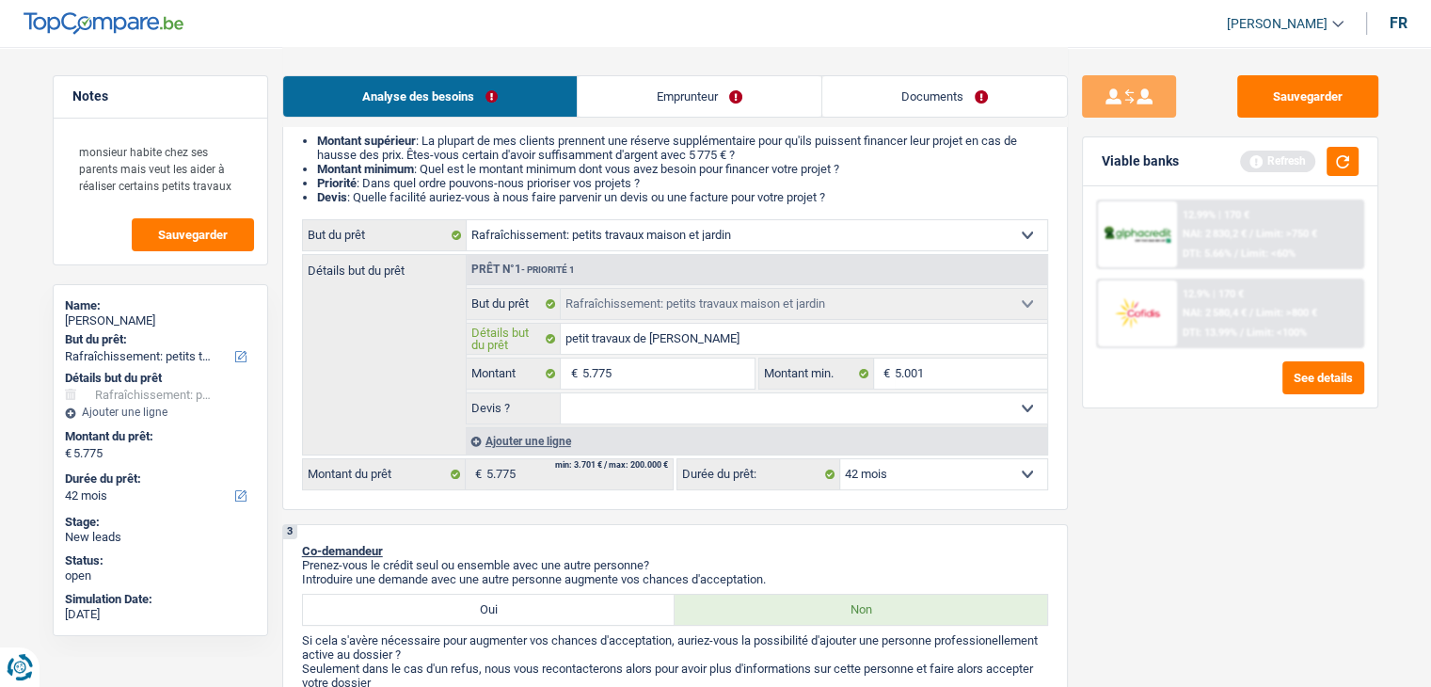
type input "petit travaux de rafraichis"
type input "petit travaux de rafraichiss"
type input "petit travaux de rafraichisse"
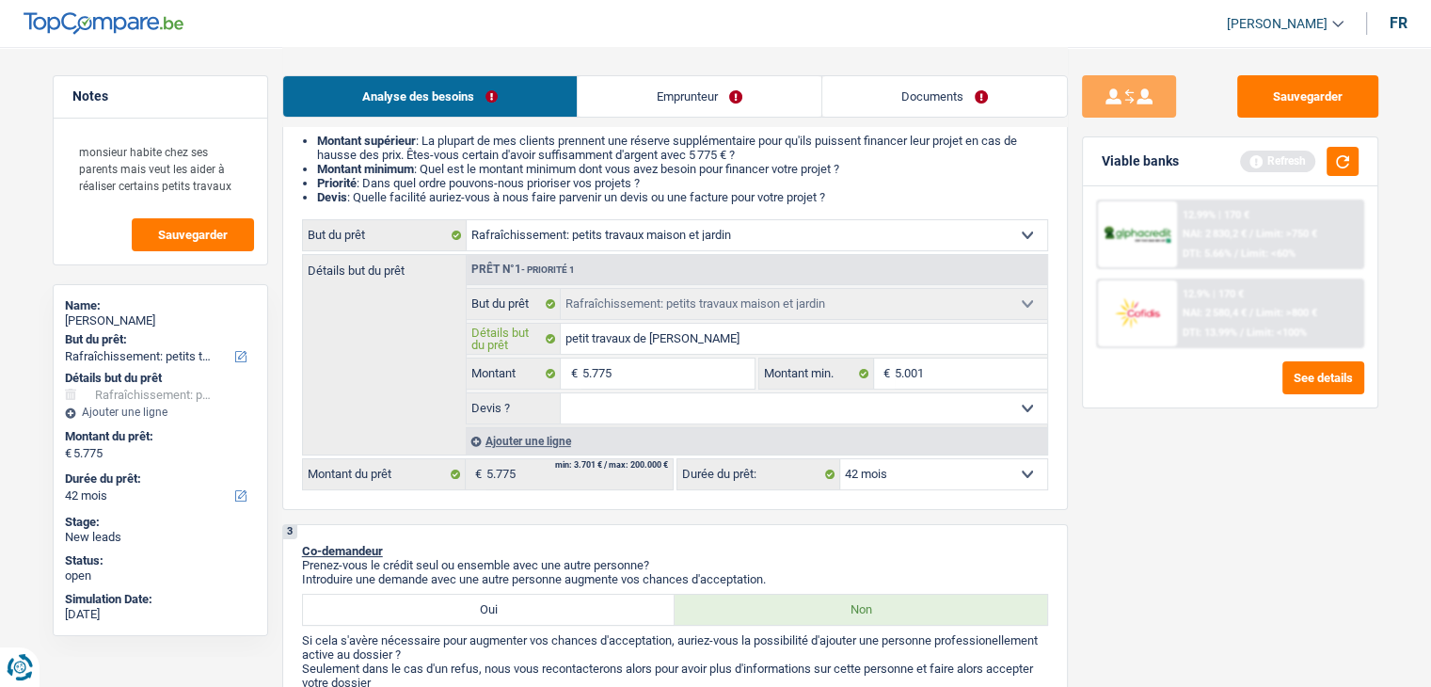
type input "petit travaux de rafraichisse"
type input "petit travaux de rafraichissem"
type input "petit travaux de rafraichisseme"
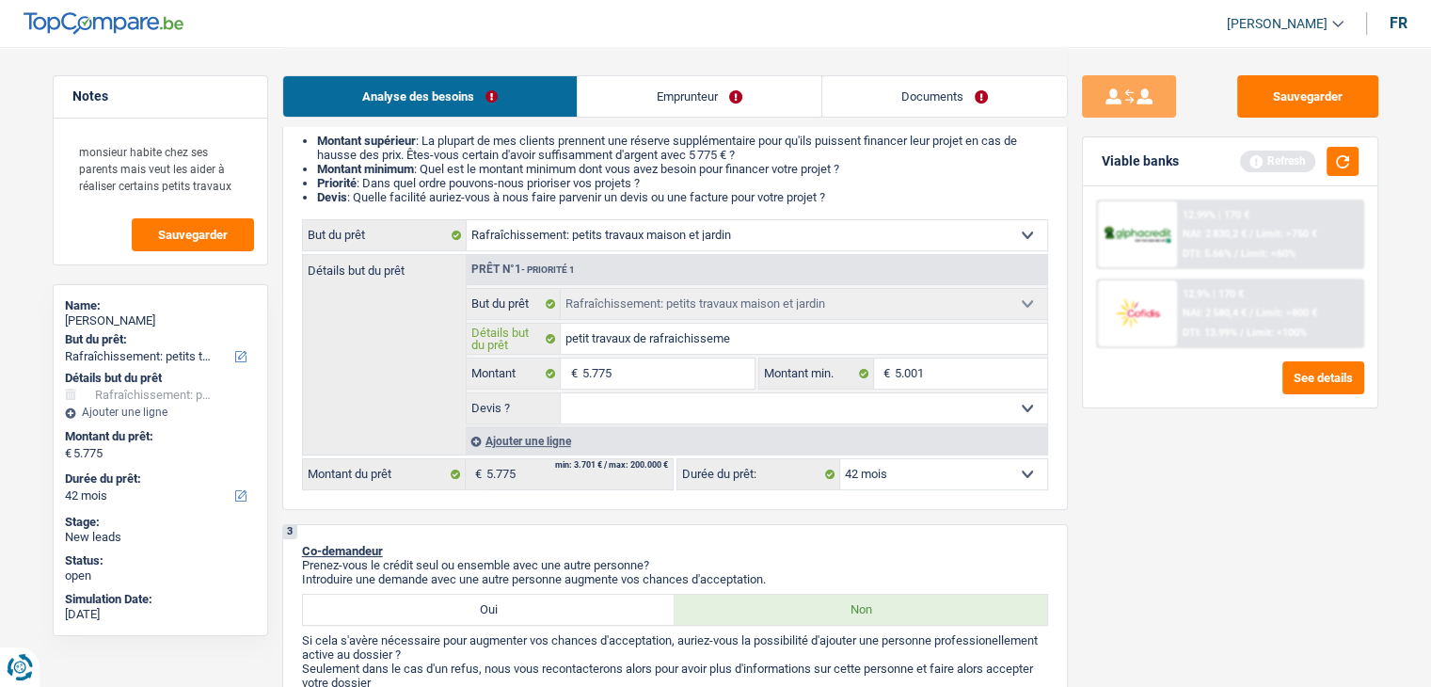
type input "petit travaux de rafraichissemen"
type input "petit travaux de rafraichissement"
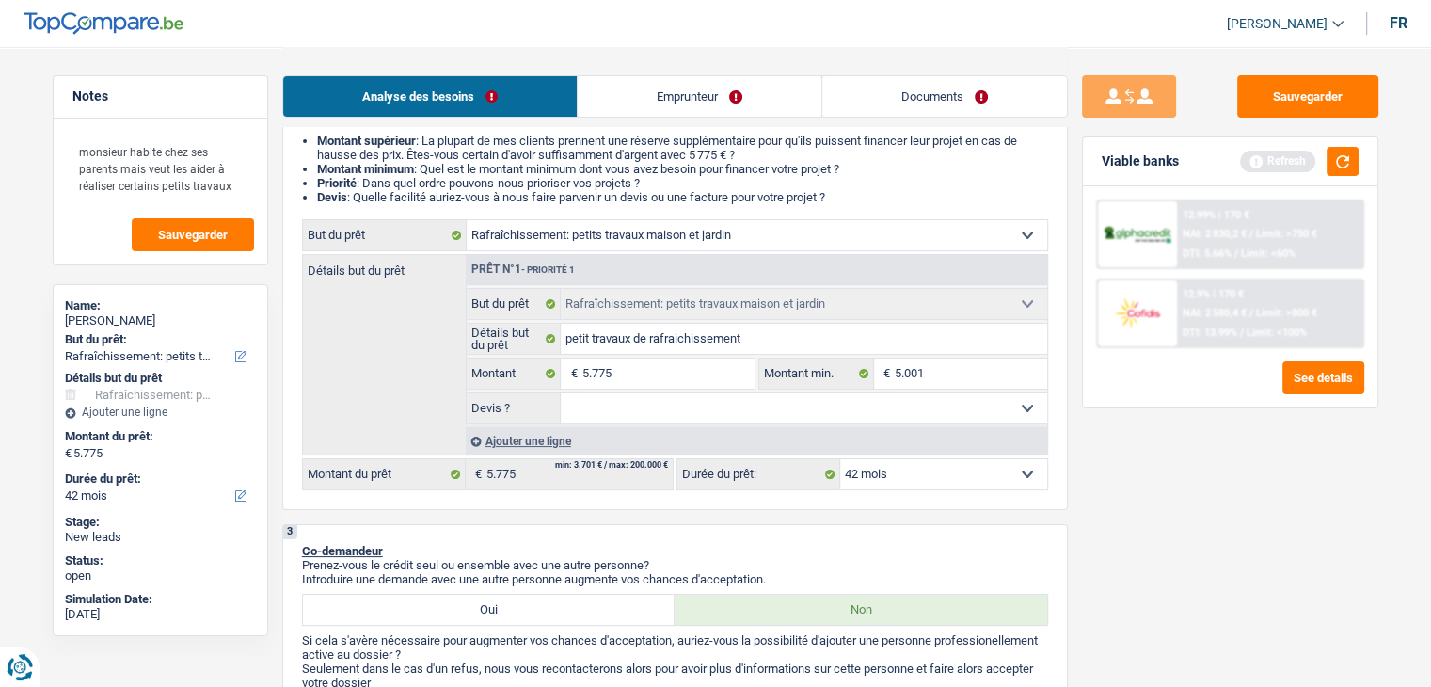
click at [640, 407] on select "Oui Non Non répondu Sélectionner une option" at bounding box center [804, 408] width 487 height 30
select select "not_answered"
click at [561, 393] on select "Oui Non Non répondu Sélectionner une option" at bounding box center [804, 408] width 487 height 30
select select "not_answered"
click at [1356, 165] on button "button" at bounding box center [1343, 161] width 32 height 29
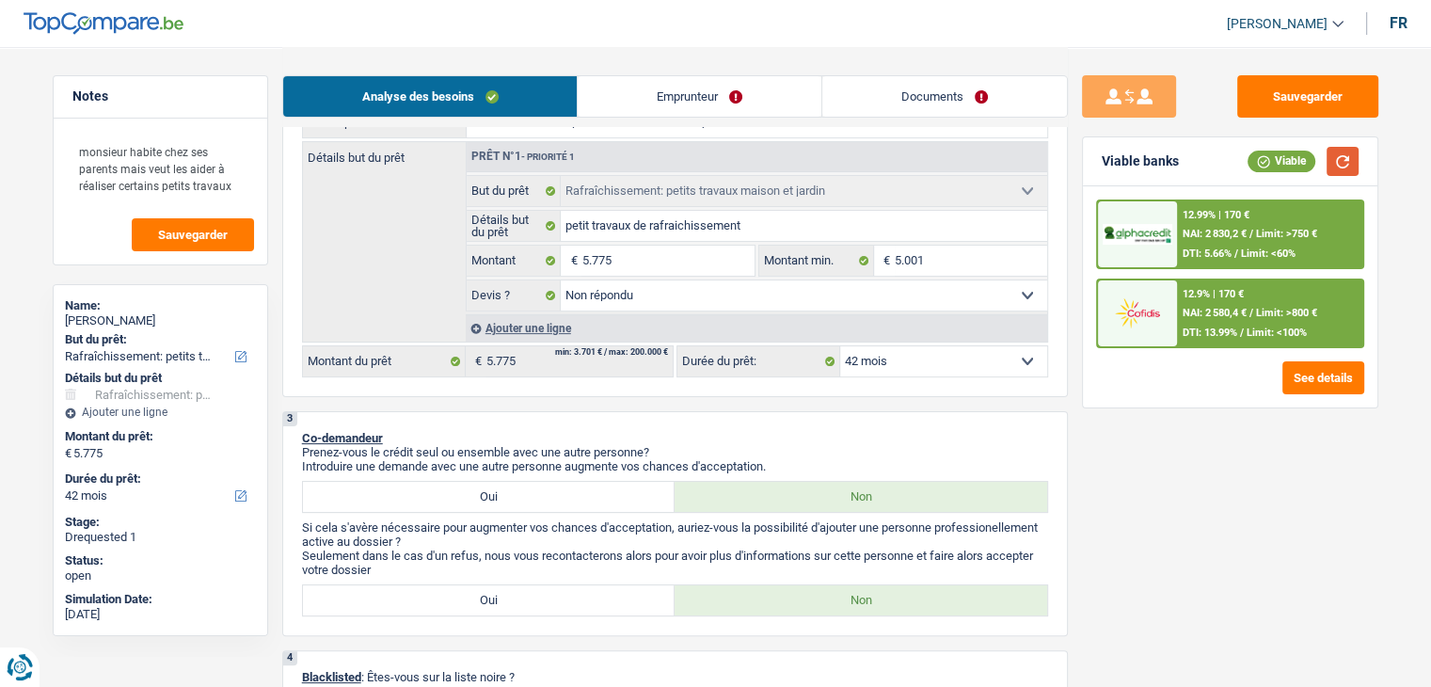
scroll to position [471, 0]
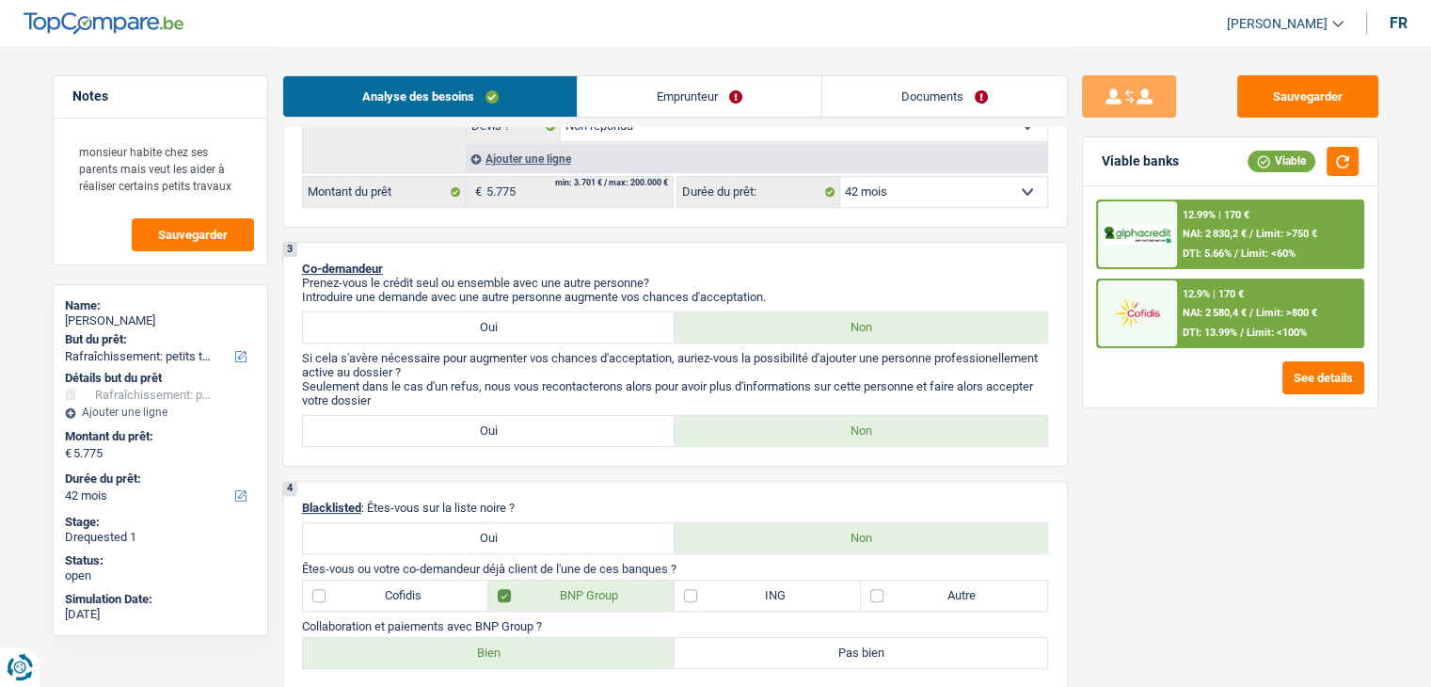
click at [934, 196] on select "12 mois 18 mois 24 mois 30 mois 36 mois 42 mois Sélectionner une option" at bounding box center [943, 192] width 207 height 30
click at [1216, 292] on div "12.9% | 170 €" at bounding box center [1213, 294] width 61 height 12
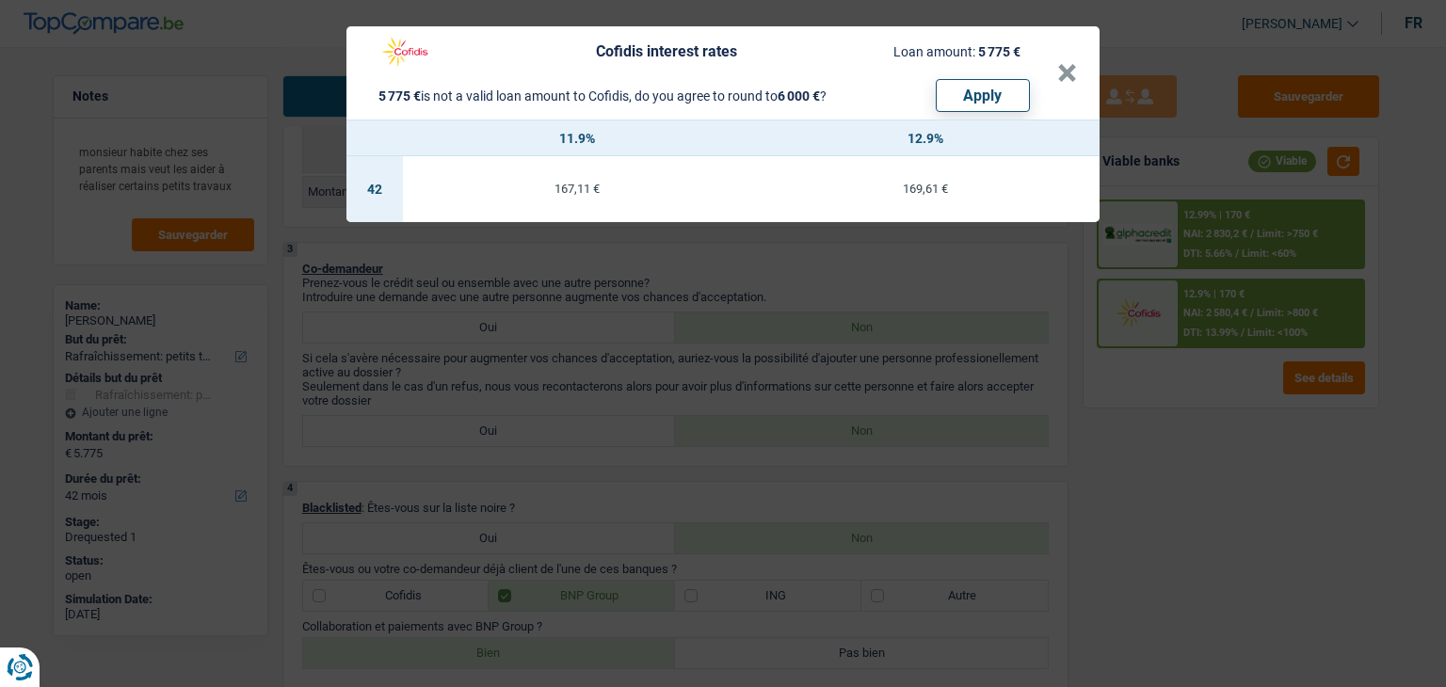
click at [1166, 480] on div "Cofidis interest rates Loan amount: 5 775 € 5 775 € is not a valid loan amount …" at bounding box center [723, 343] width 1446 height 687
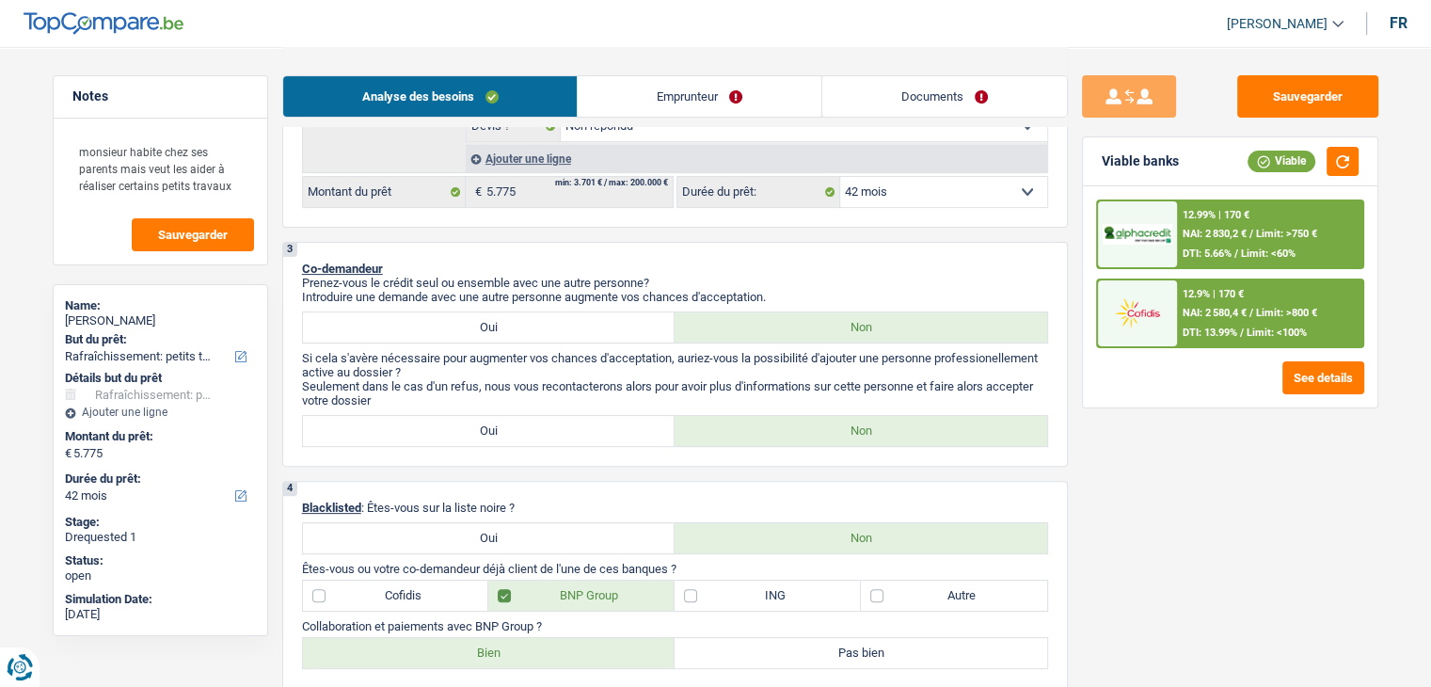
click at [1214, 231] on span "NAI: 2 830,2 €" at bounding box center [1215, 234] width 64 height 12
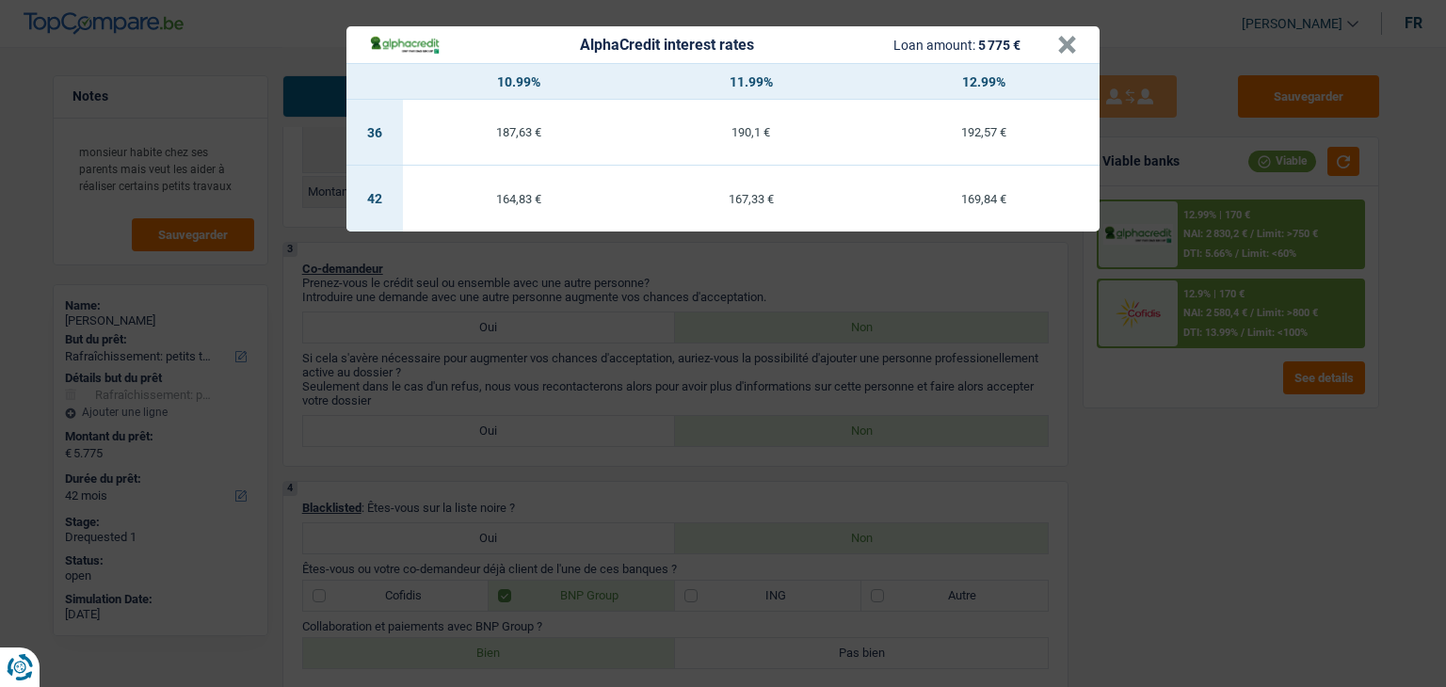
click at [738, 200] on div "167,33 €" at bounding box center [751, 199] width 232 height 12
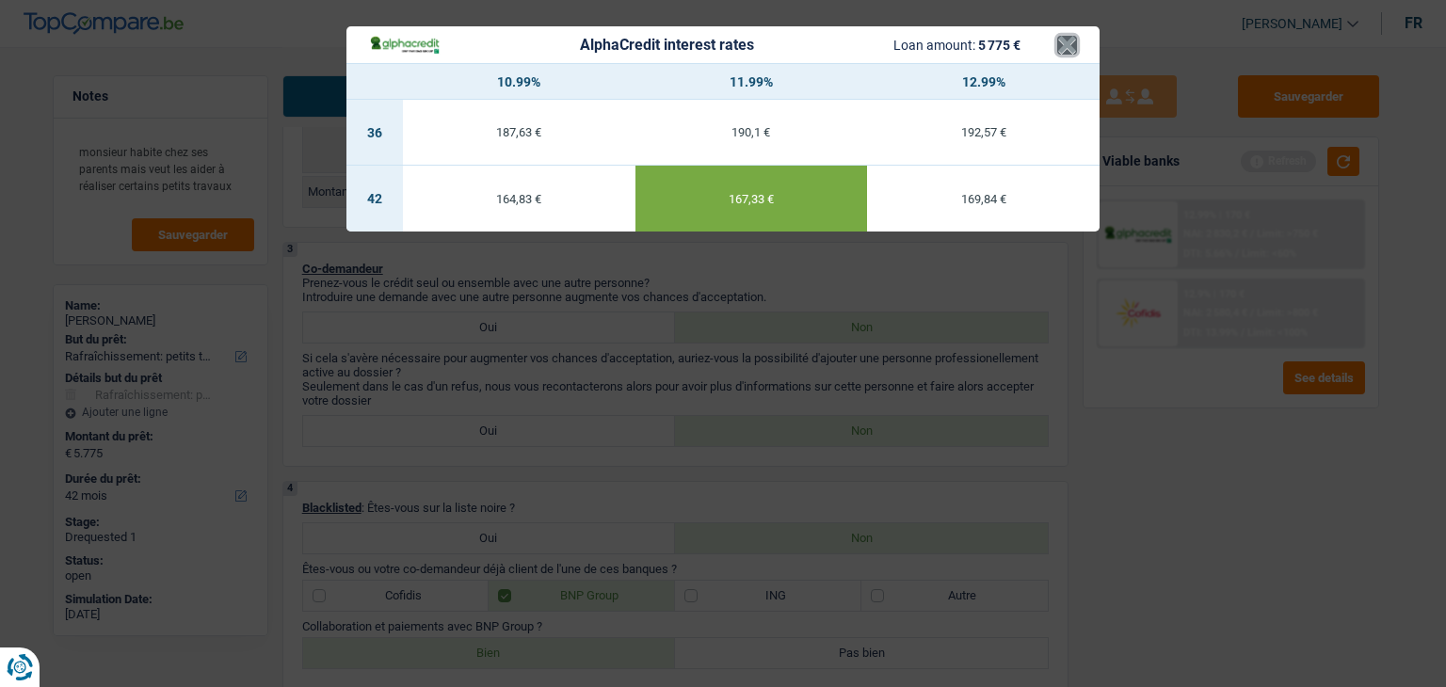
click at [1074, 42] on button "×" at bounding box center [1067, 45] width 20 height 19
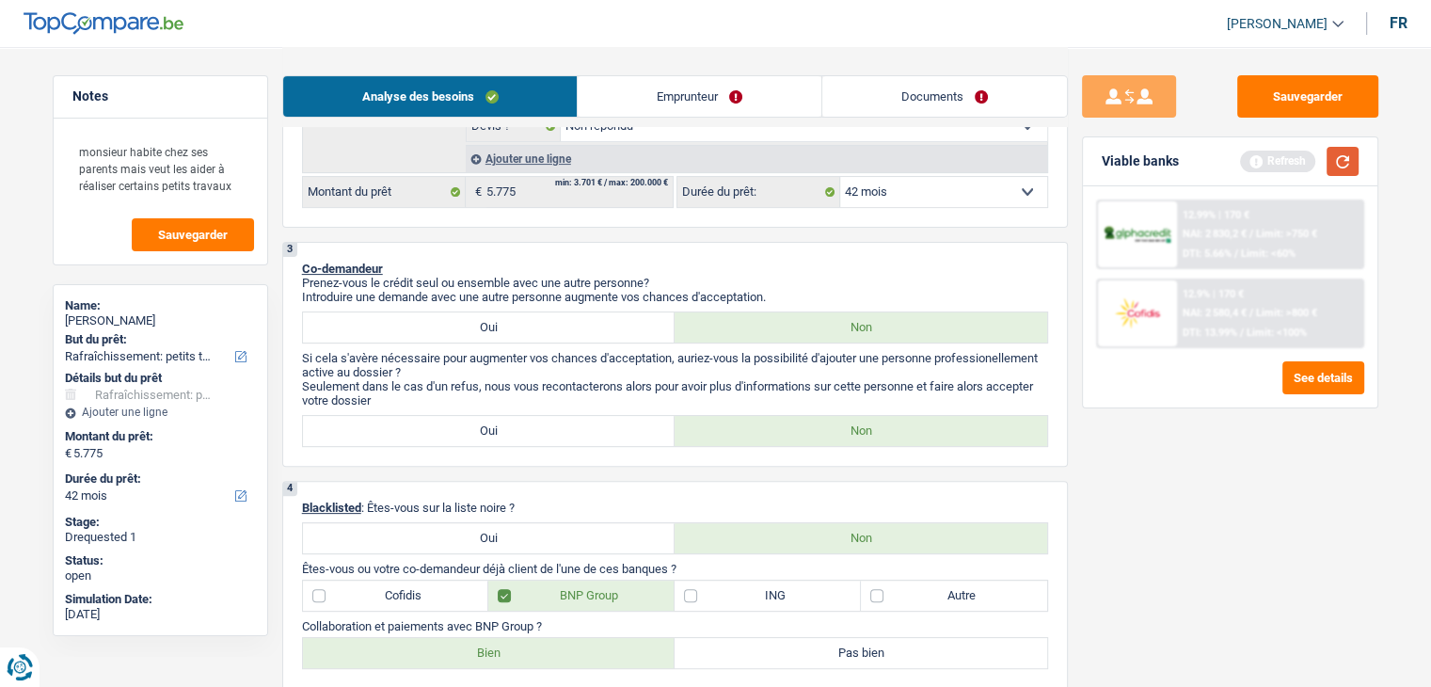
drag, startPoint x: 1335, startPoint y: 159, endPoint x: 1308, endPoint y: 179, distance: 32.9
click at [1340, 164] on button "button" at bounding box center [1343, 161] width 32 height 29
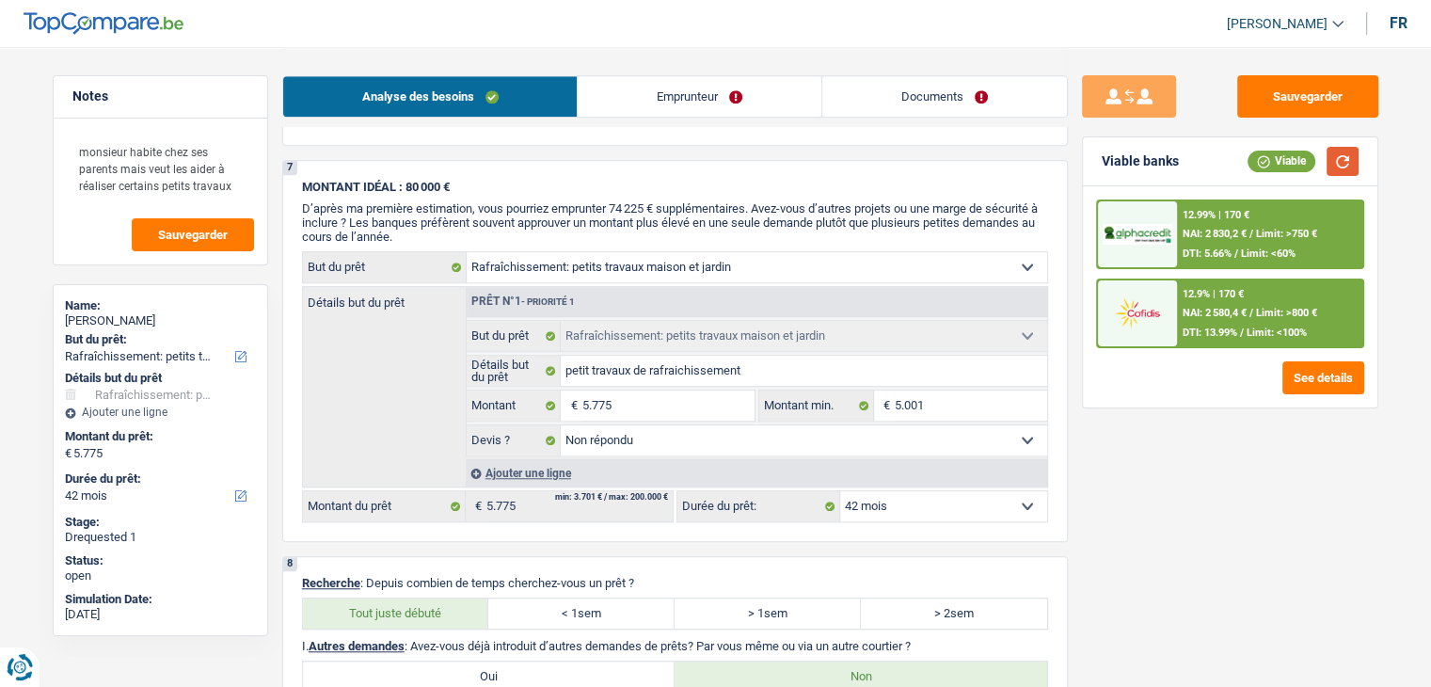
scroll to position [1087, 0]
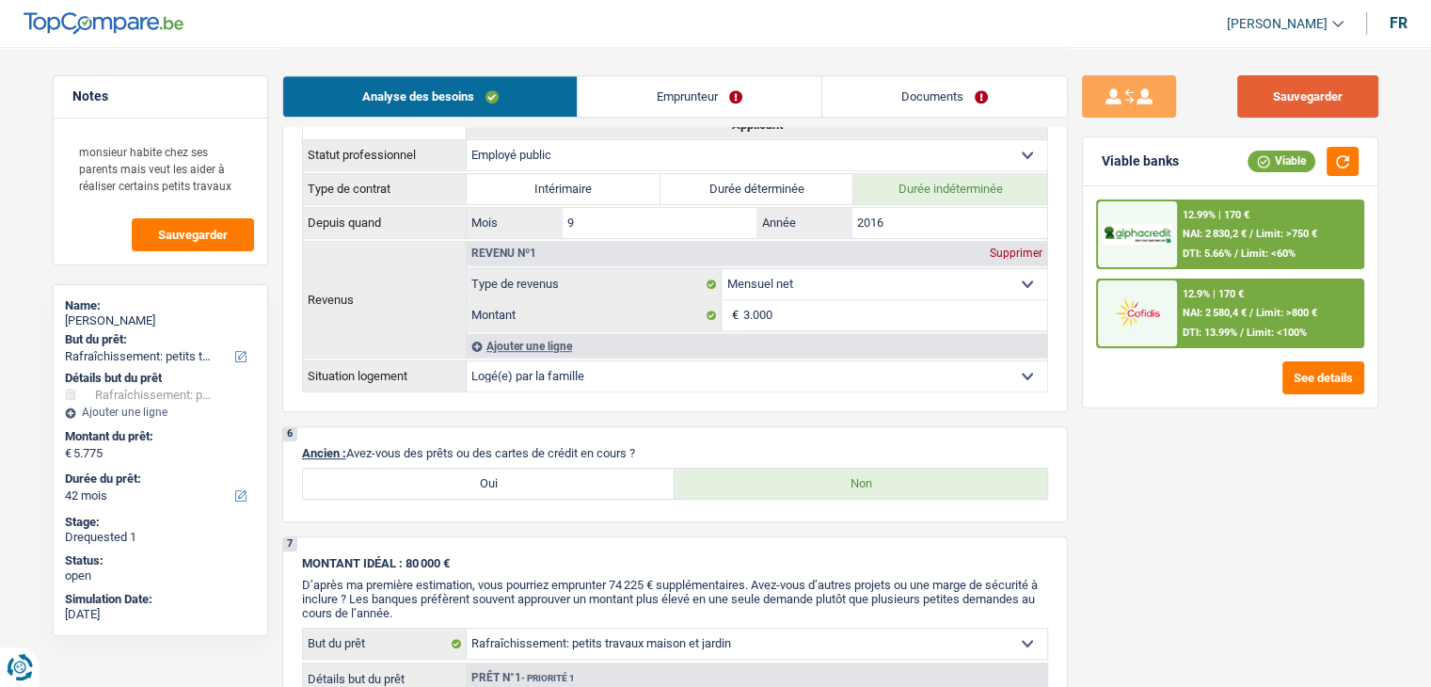
click at [1311, 88] on button "Sauvegarder" at bounding box center [1308, 96] width 141 height 42
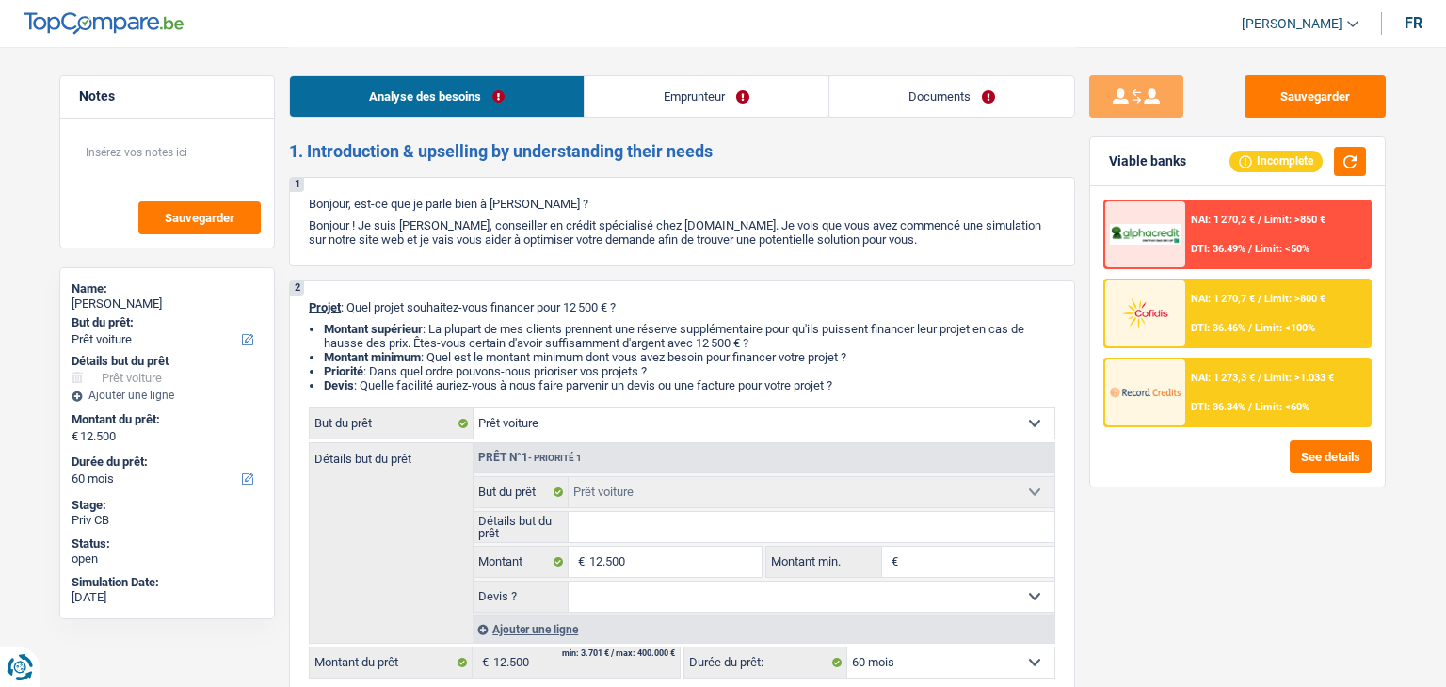
select select "car"
select select "60"
select select "car"
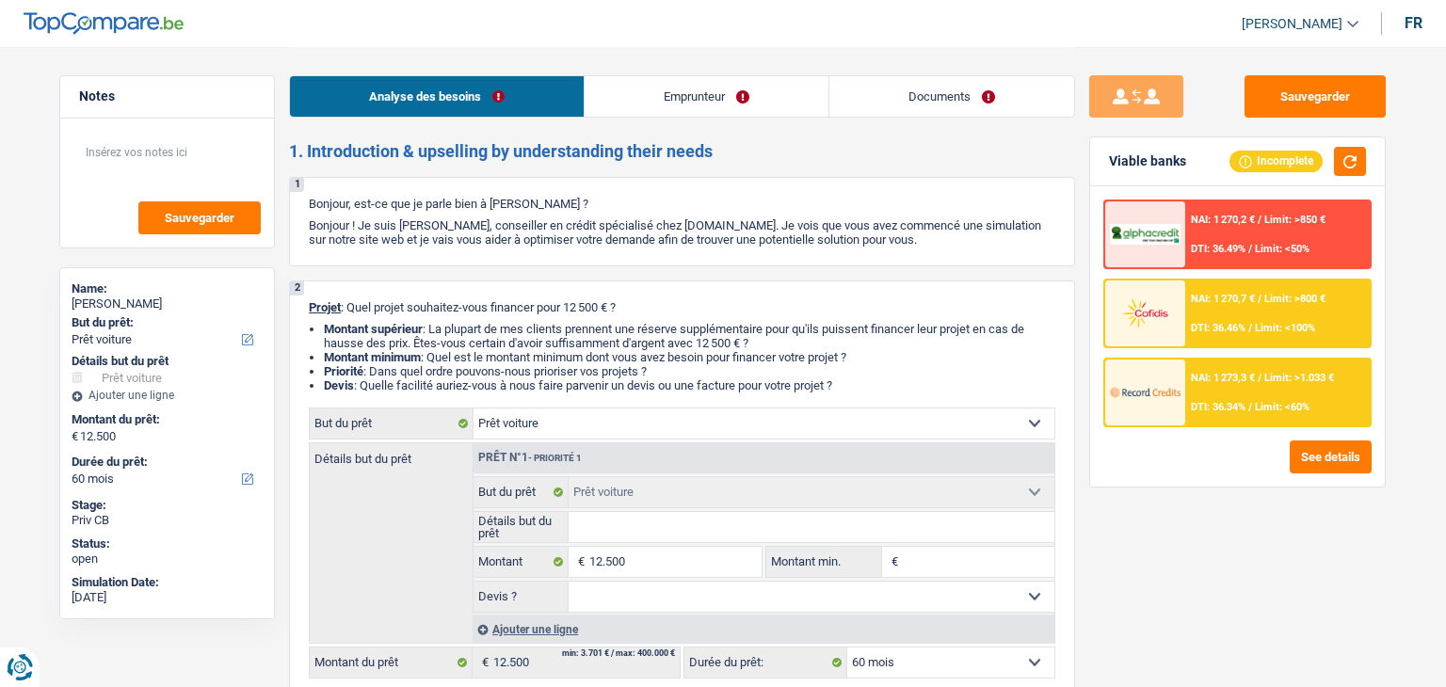
select select "60"
select select "invalid"
select select "disabilityPension"
select select "rents"
select select "car"
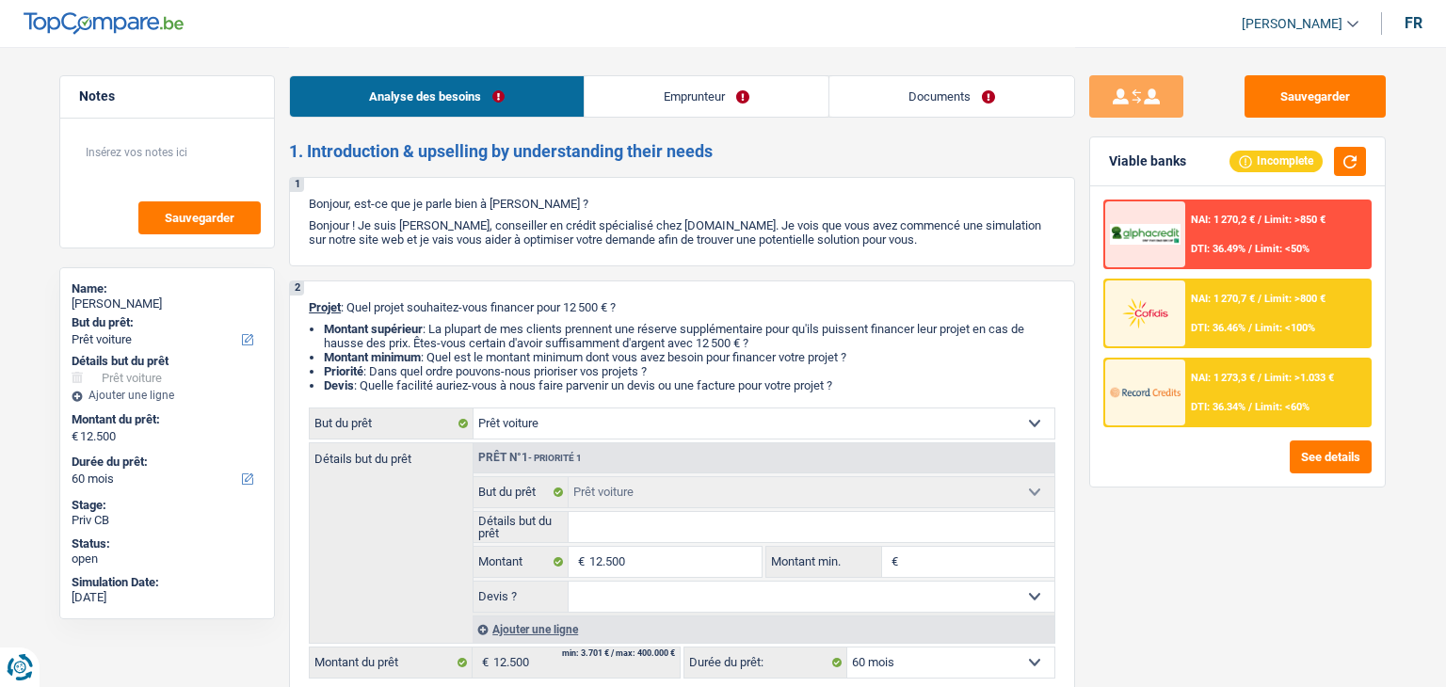
select select "car"
select select "60"
select select "invalid"
select select "disabilityPension"
select select "partenamut"
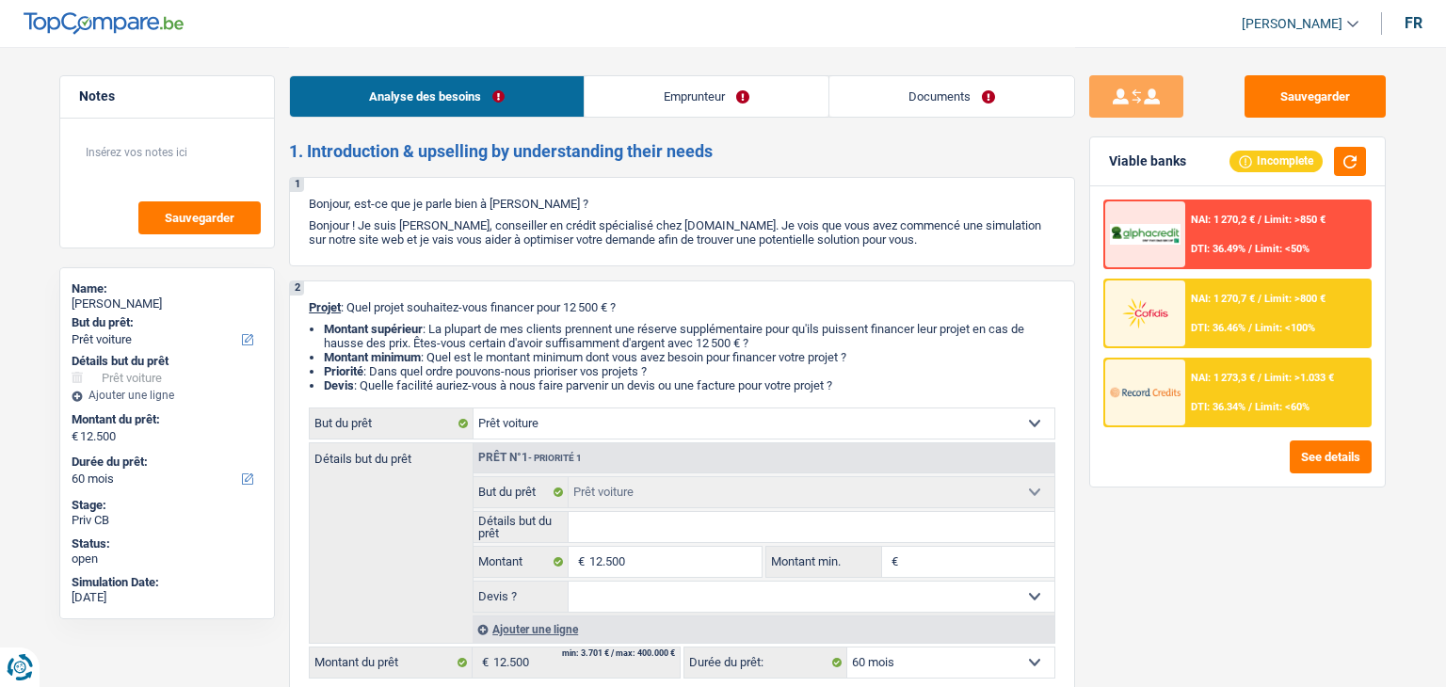
select select "BE"
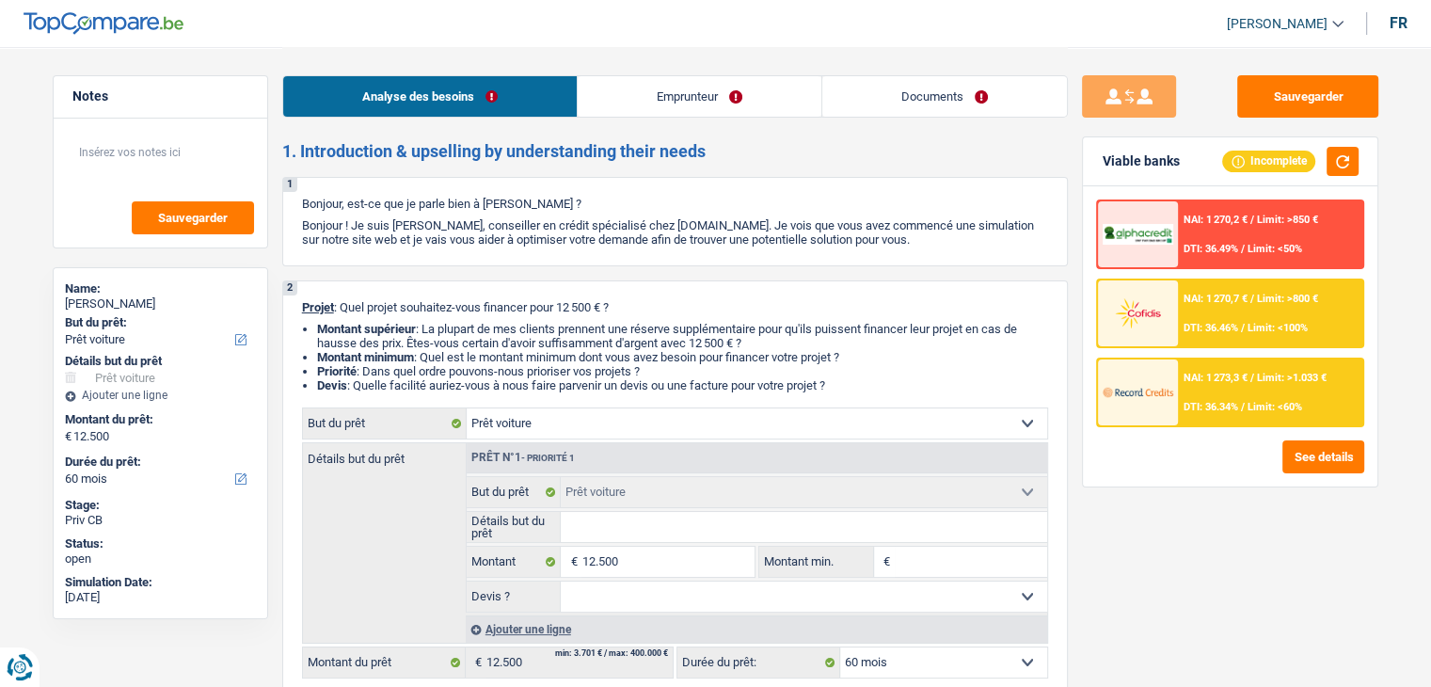
click at [666, 95] on link "Emprunteur" at bounding box center [700, 96] width 244 height 40
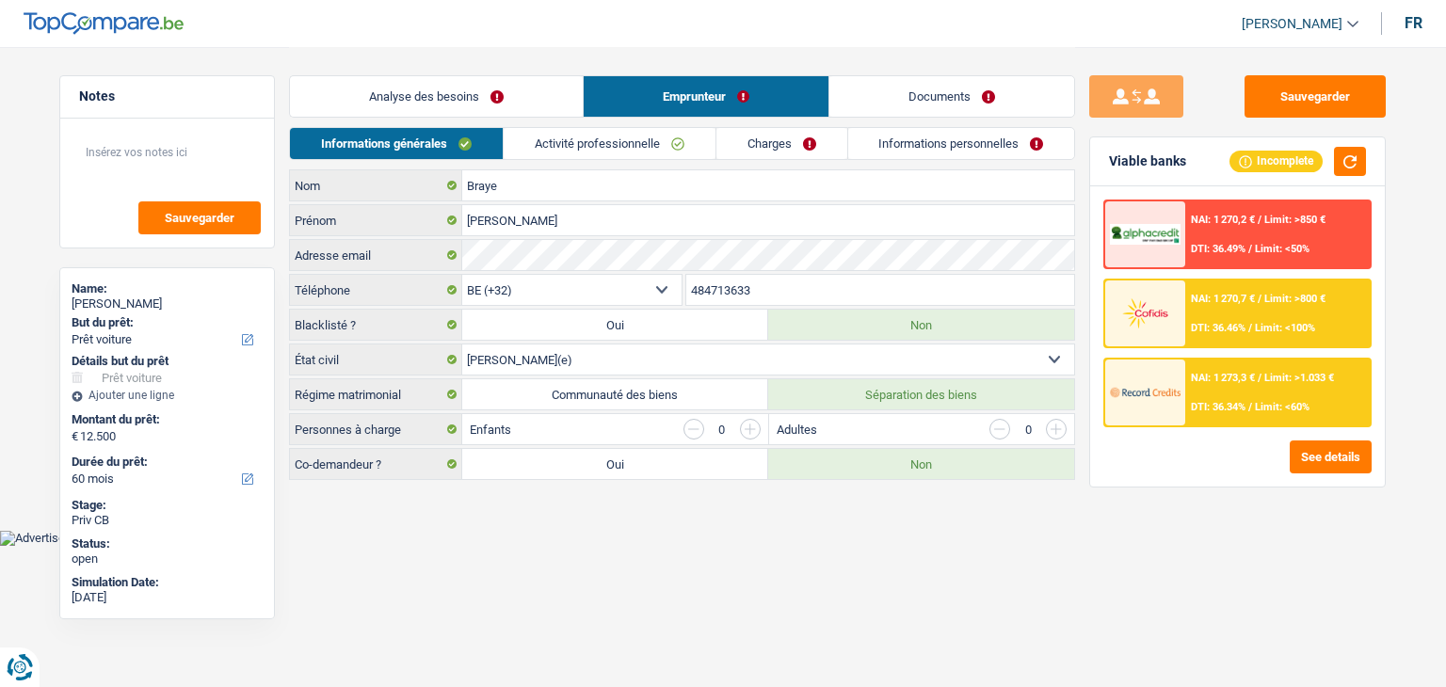
click at [546, 152] on link "Activité professionnelle" at bounding box center [610, 143] width 212 height 31
